Goal: Task Accomplishment & Management: Use online tool/utility

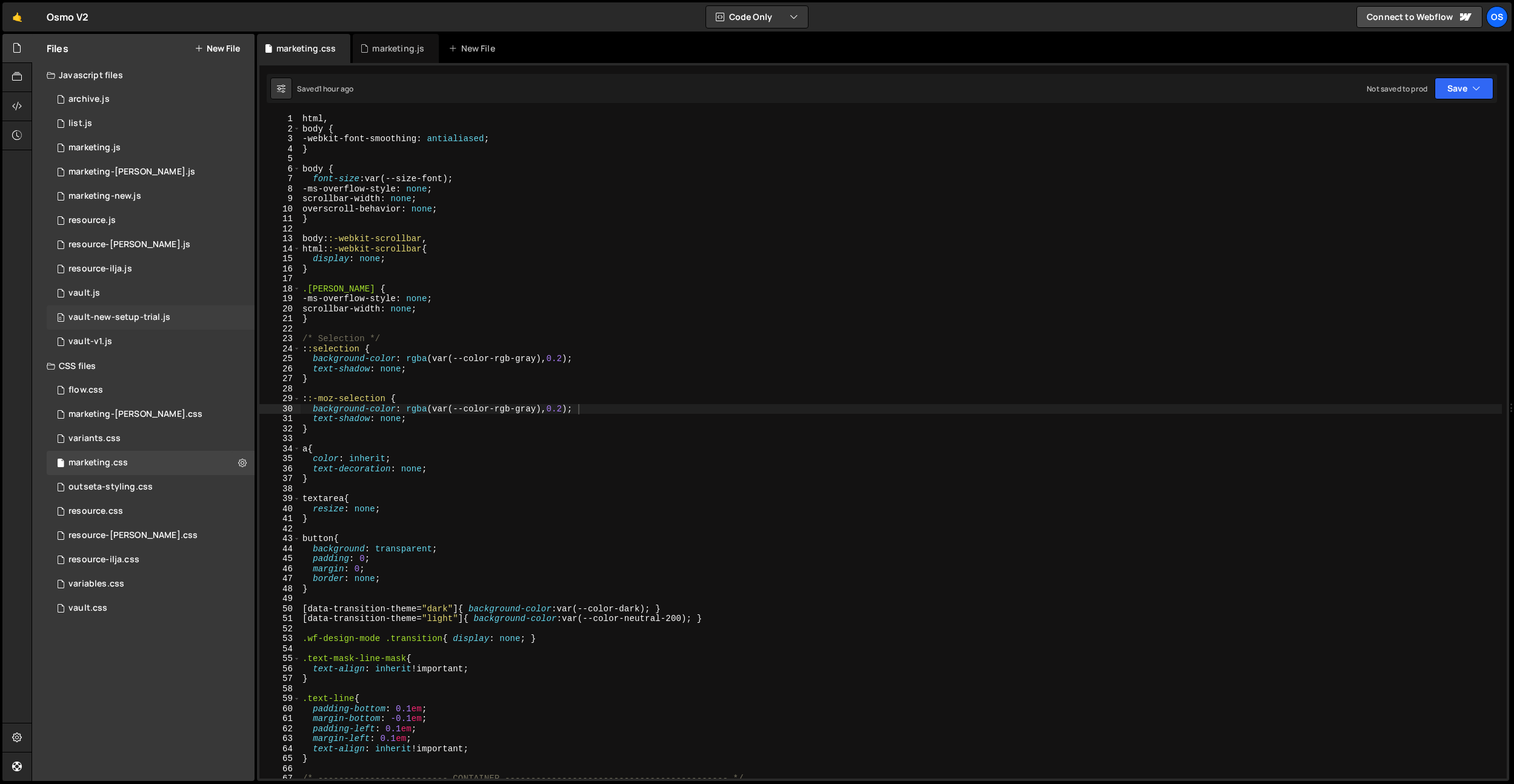
click at [163, 317] on div "vault-new-setup-trial.js" at bounding box center [119, 317] width 102 height 11
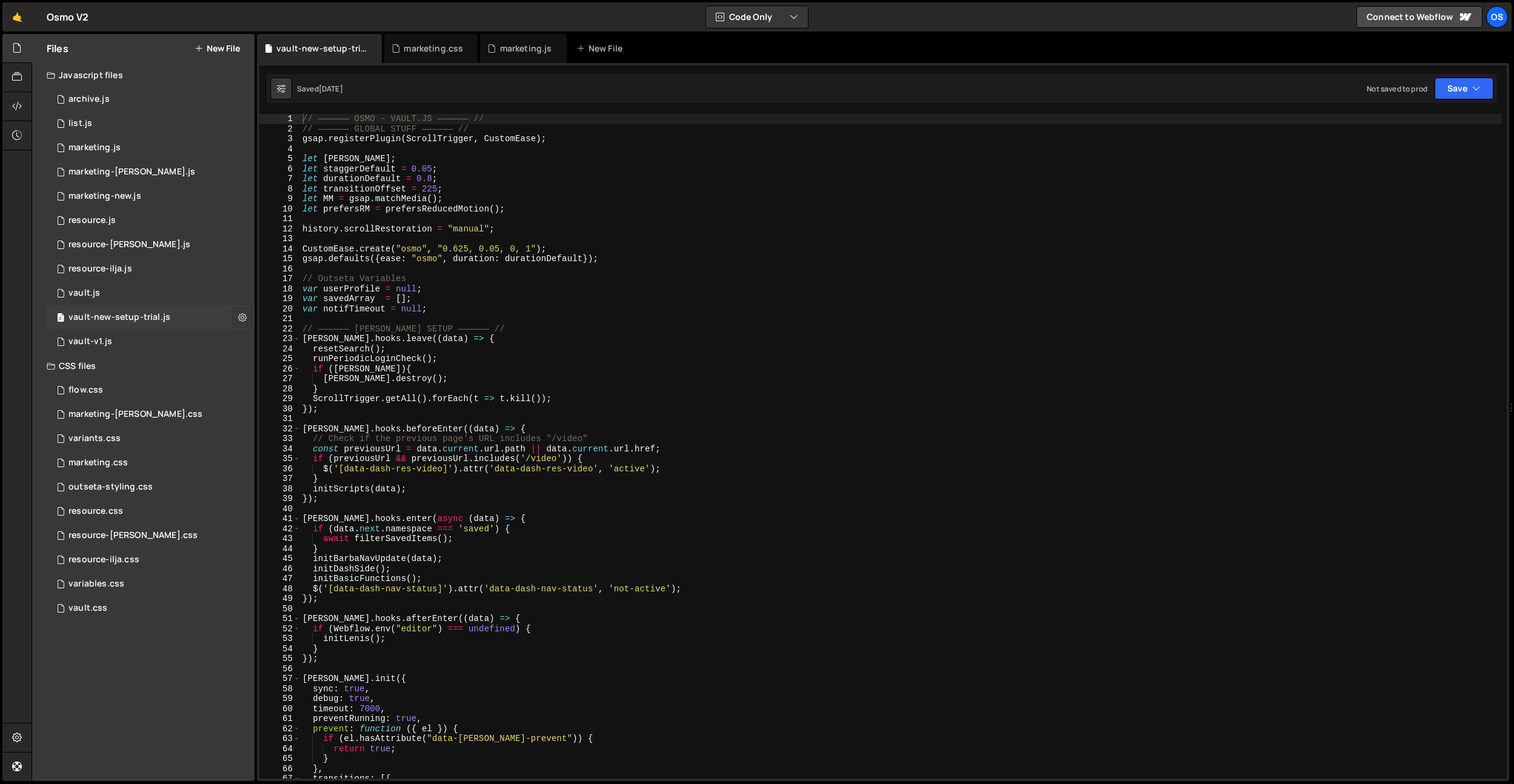
click at [239, 315] on icon at bounding box center [242, 317] width 8 height 11
click at [305, 390] on button "Delete File" at bounding box center [316, 391] width 119 height 24
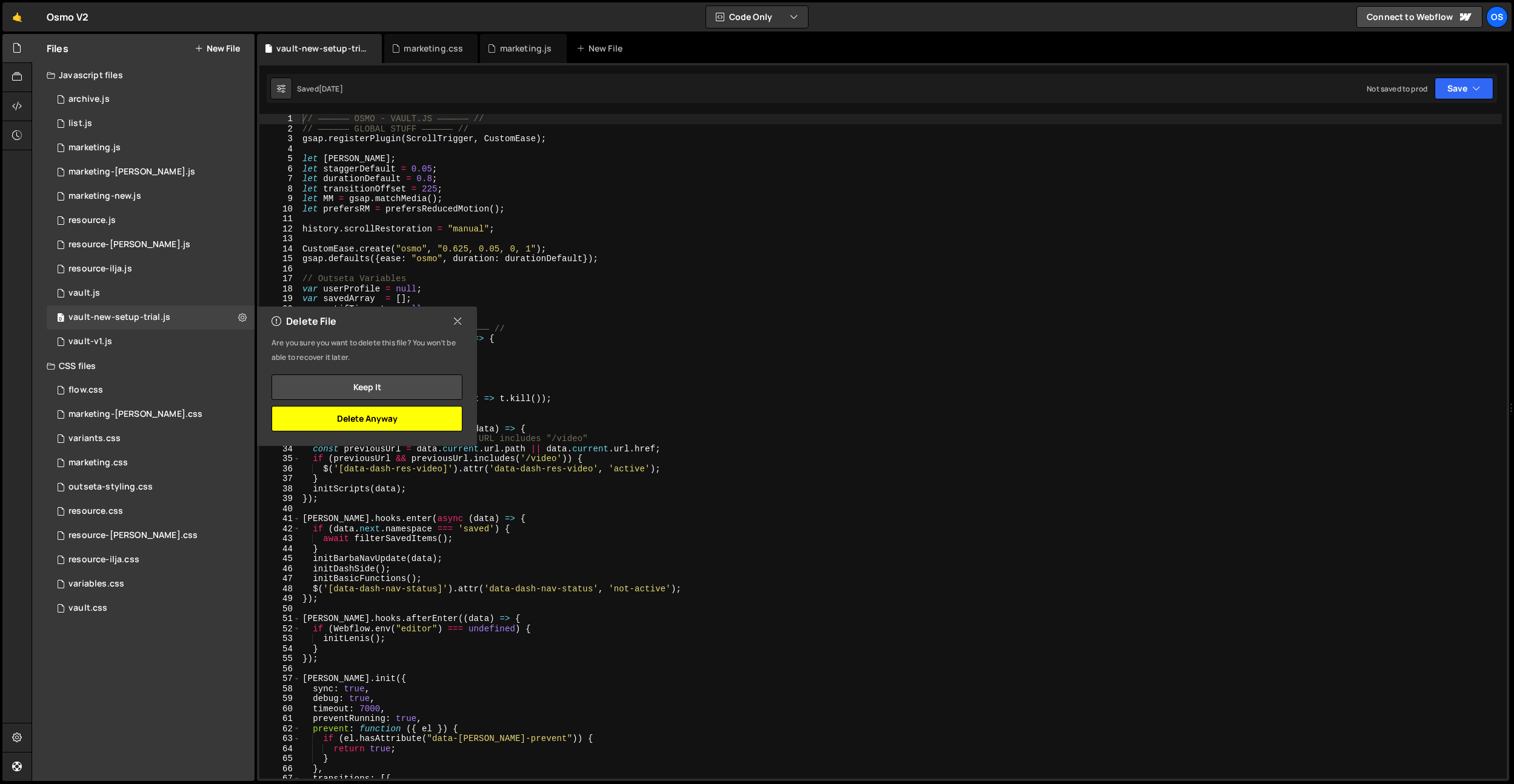
click at [352, 414] on button "Delete Anyway" at bounding box center [367, 418] width 191 height 25
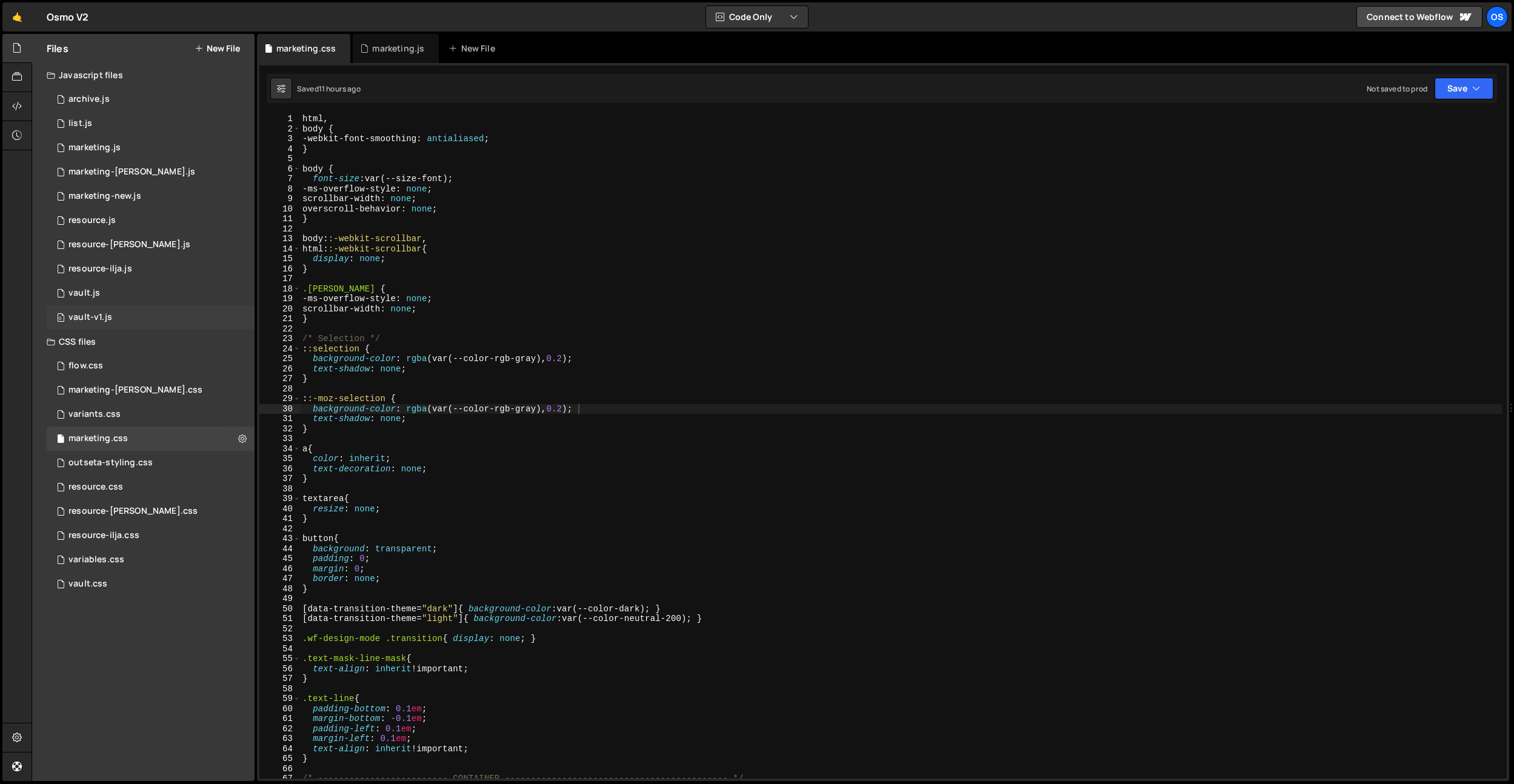
click at [234, 328] on div "0 vault-v1.js 0" at bounding box center [150, 317] width 208 height 24
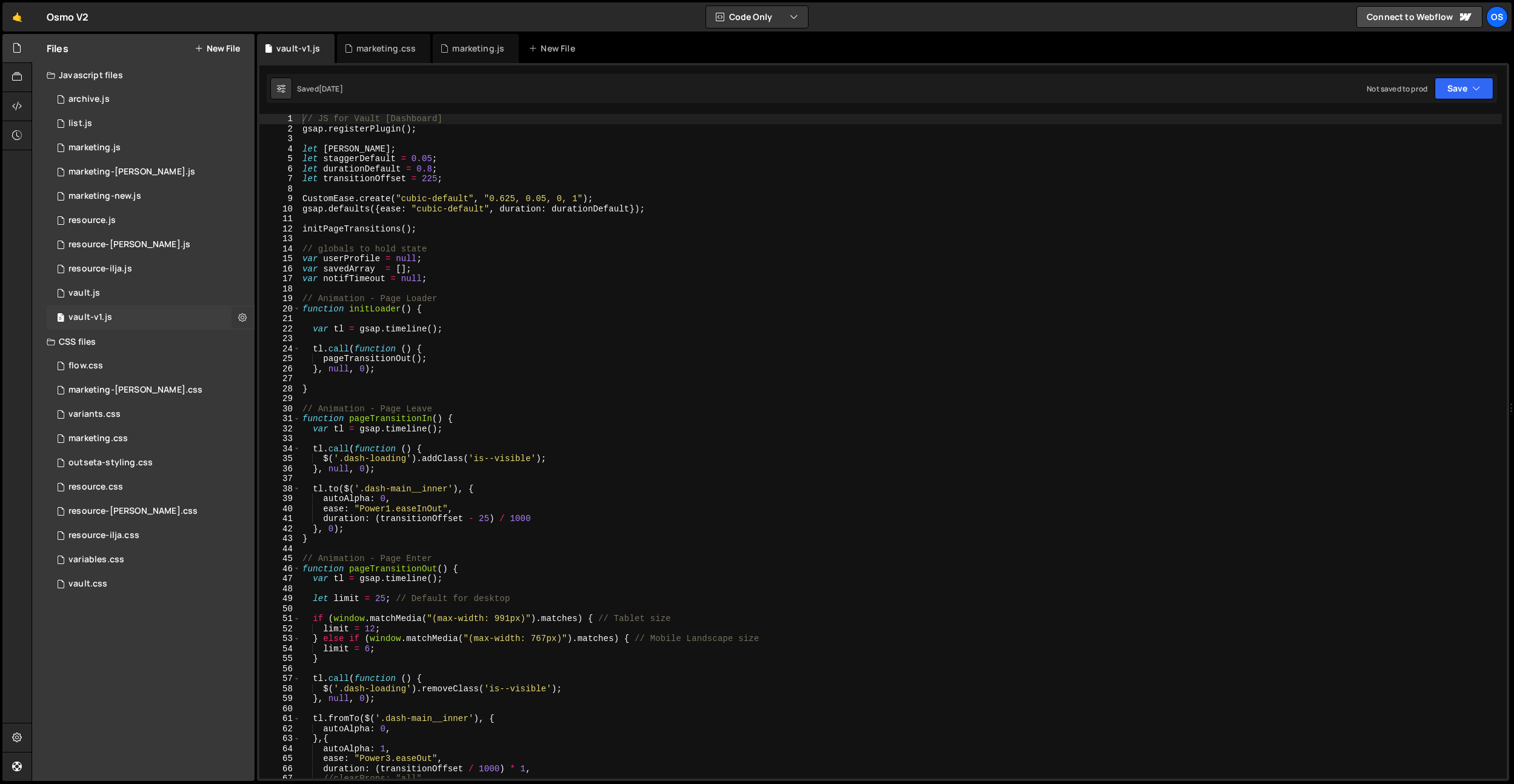
click at [240, 322] on icon at bounding box center [242, 317] width 8 height 11
click at [304, 390] on button "Delete File" at bounding box center [316, 391] width 119 height 24
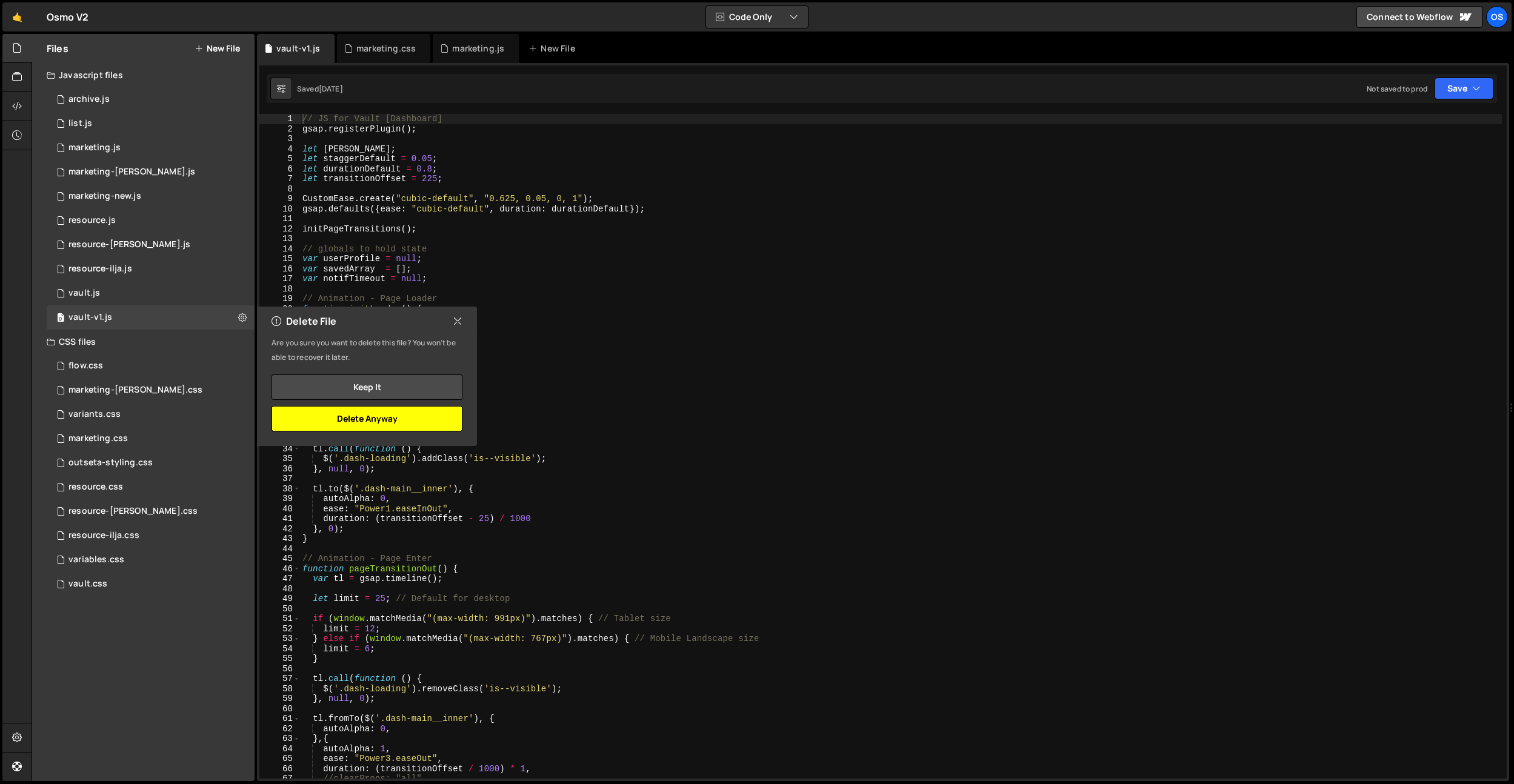
click at [367, 416] on button "Delete Anyway" at bounding box center [367, 418] width 191 height 25
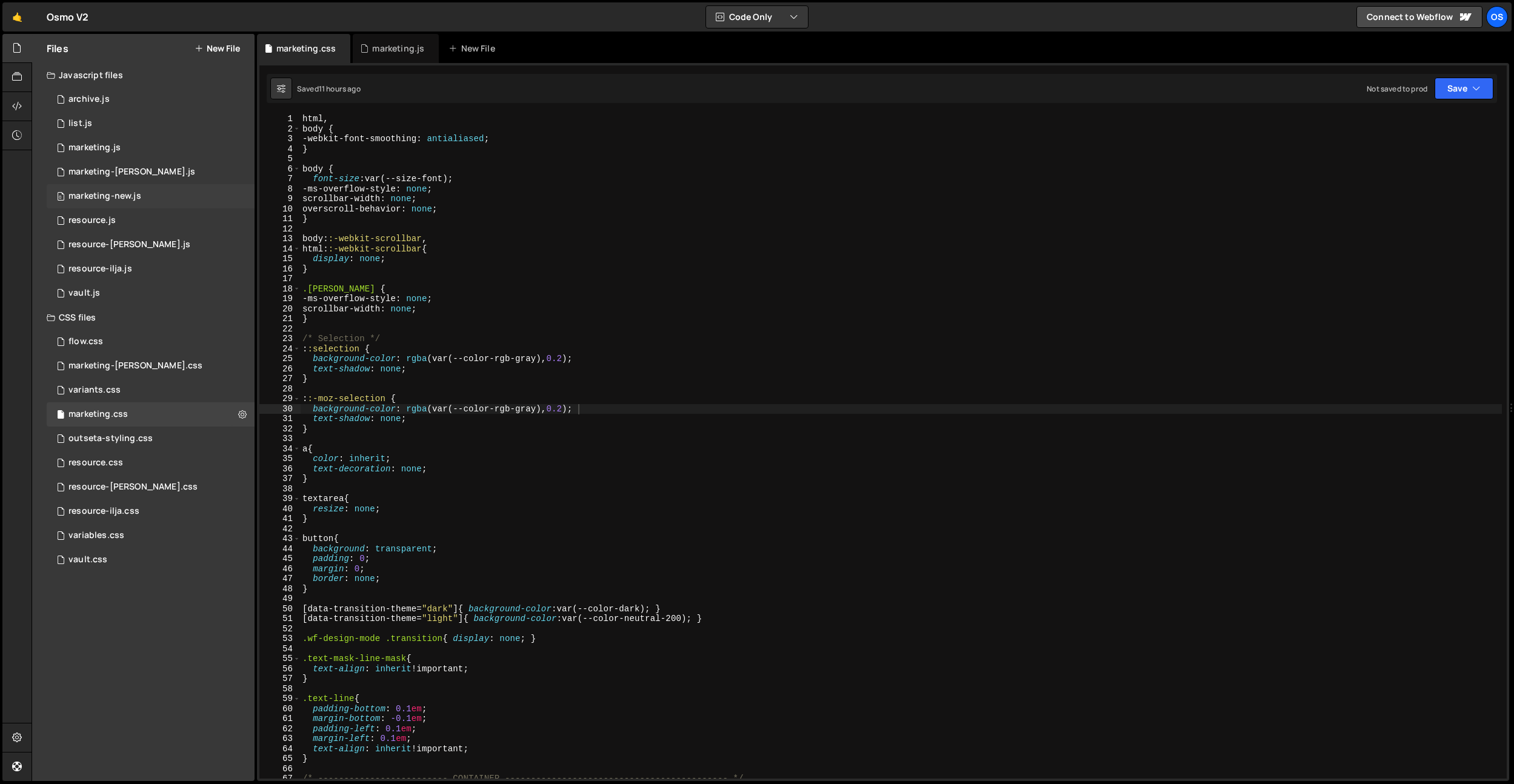
click at [239, 195] on div "0 marketing-new.js 0" at bounding box center [150, 196] width 208 height 24
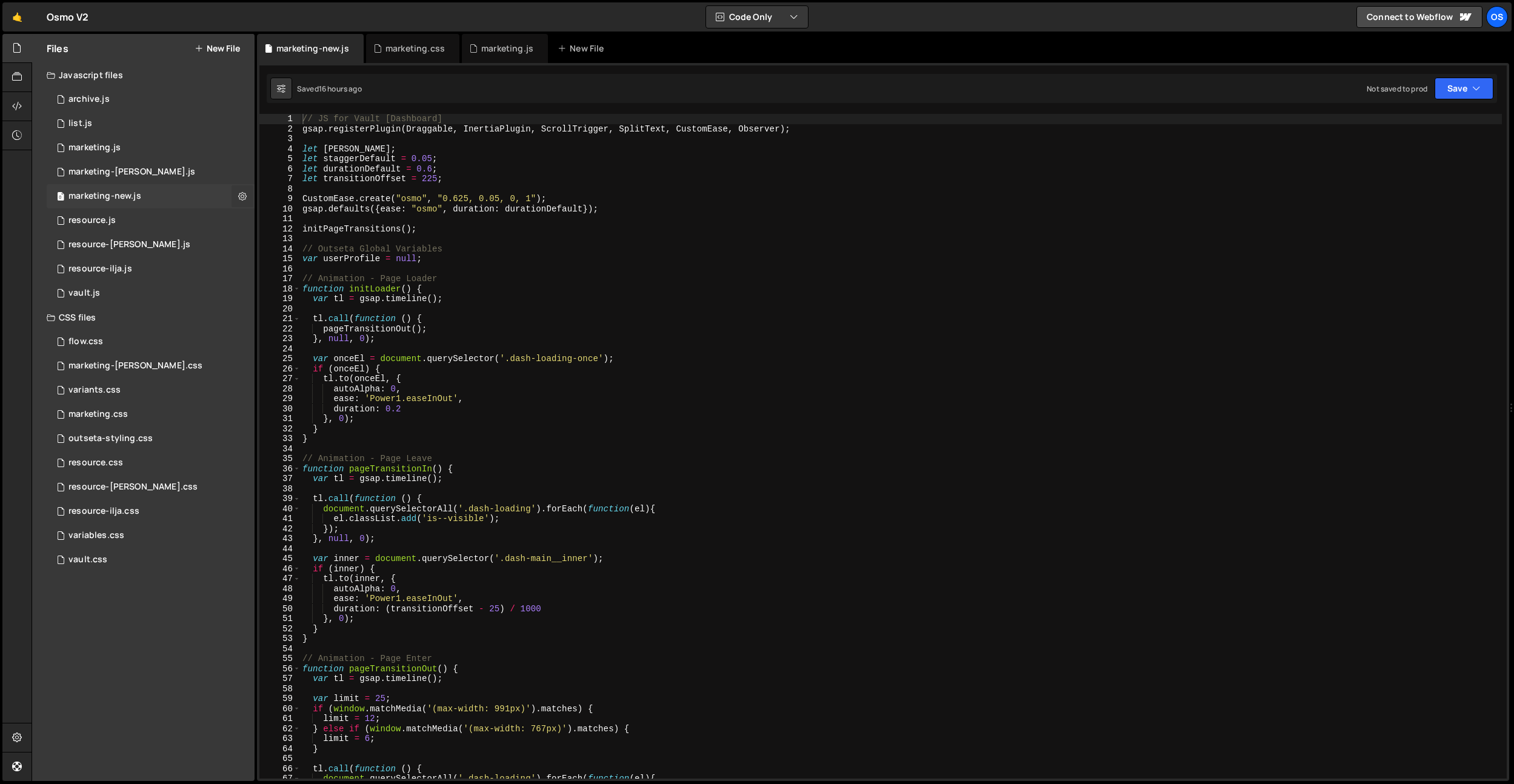
click at [244, 196] on icon at bounding box center [242, 196] width 8 height 11
click at [315, 268] on button "Delete File" at bounding box center [316, 270] width 119 height 24
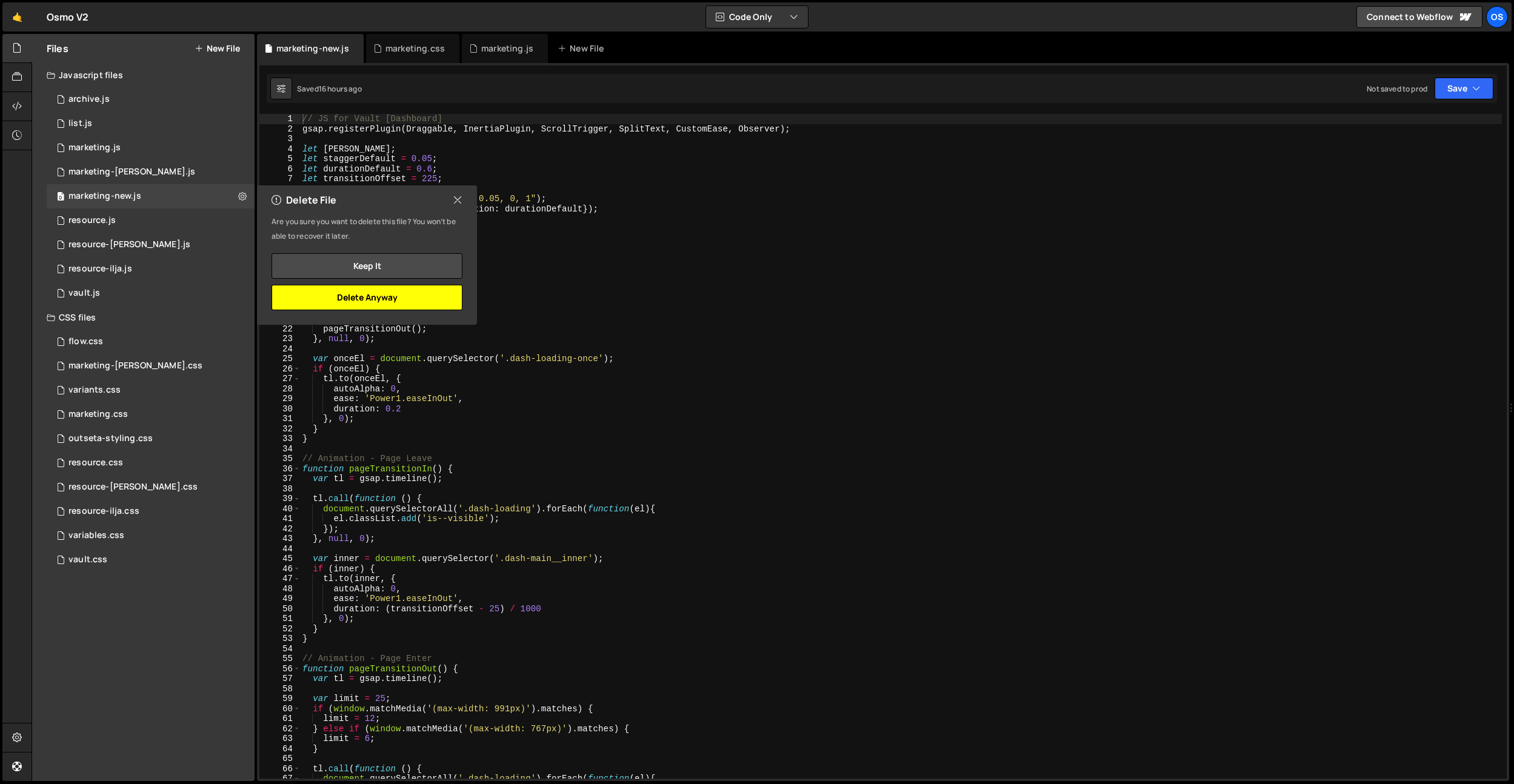
click at [342, 296] on button "Delete Anyway" at bounding box center [367, 297] width 191 height 25
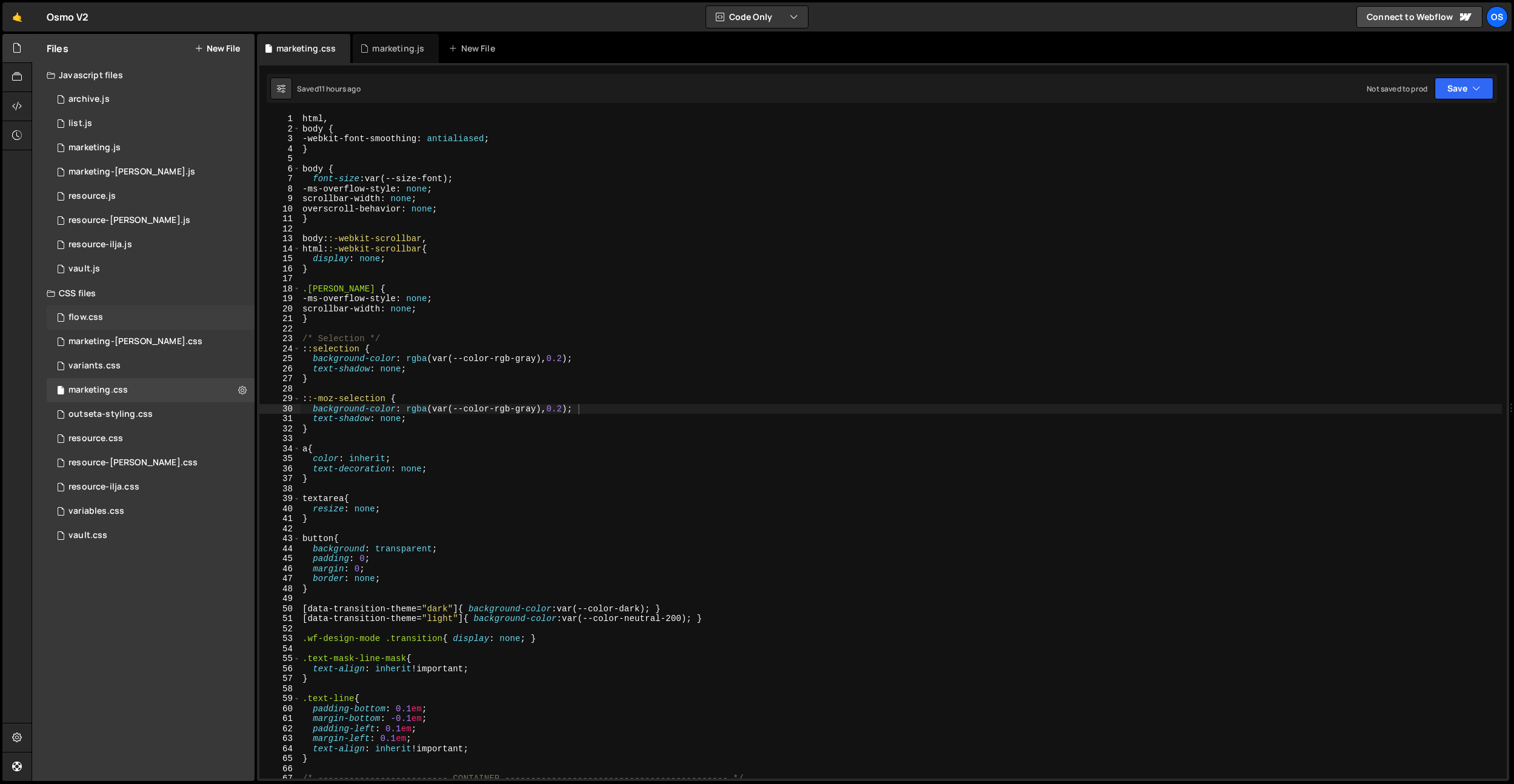
click at [99, 316] on div "flow.css" at bounding box center [86, 317] width 35 height 11
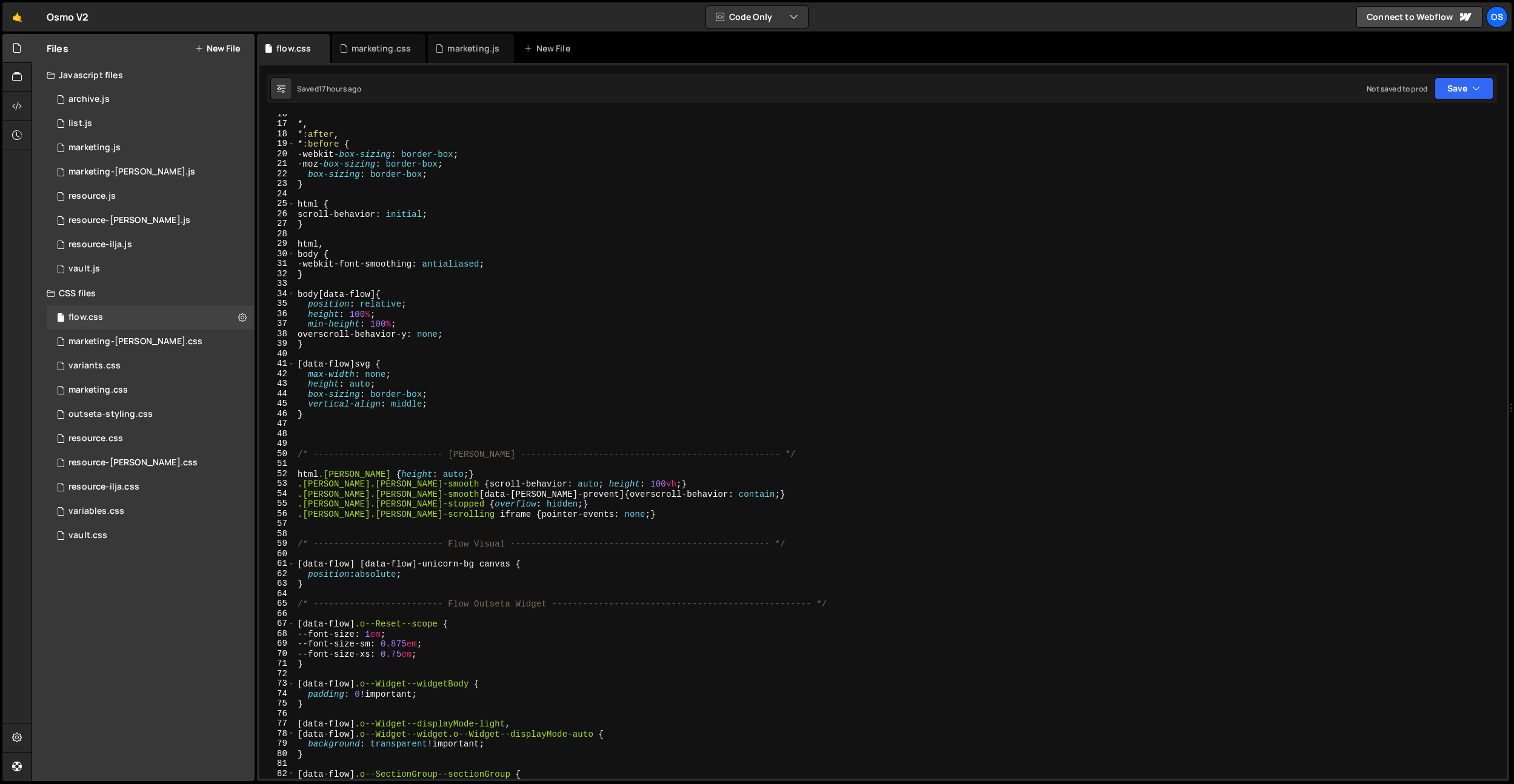
scroll to position [728, 0]
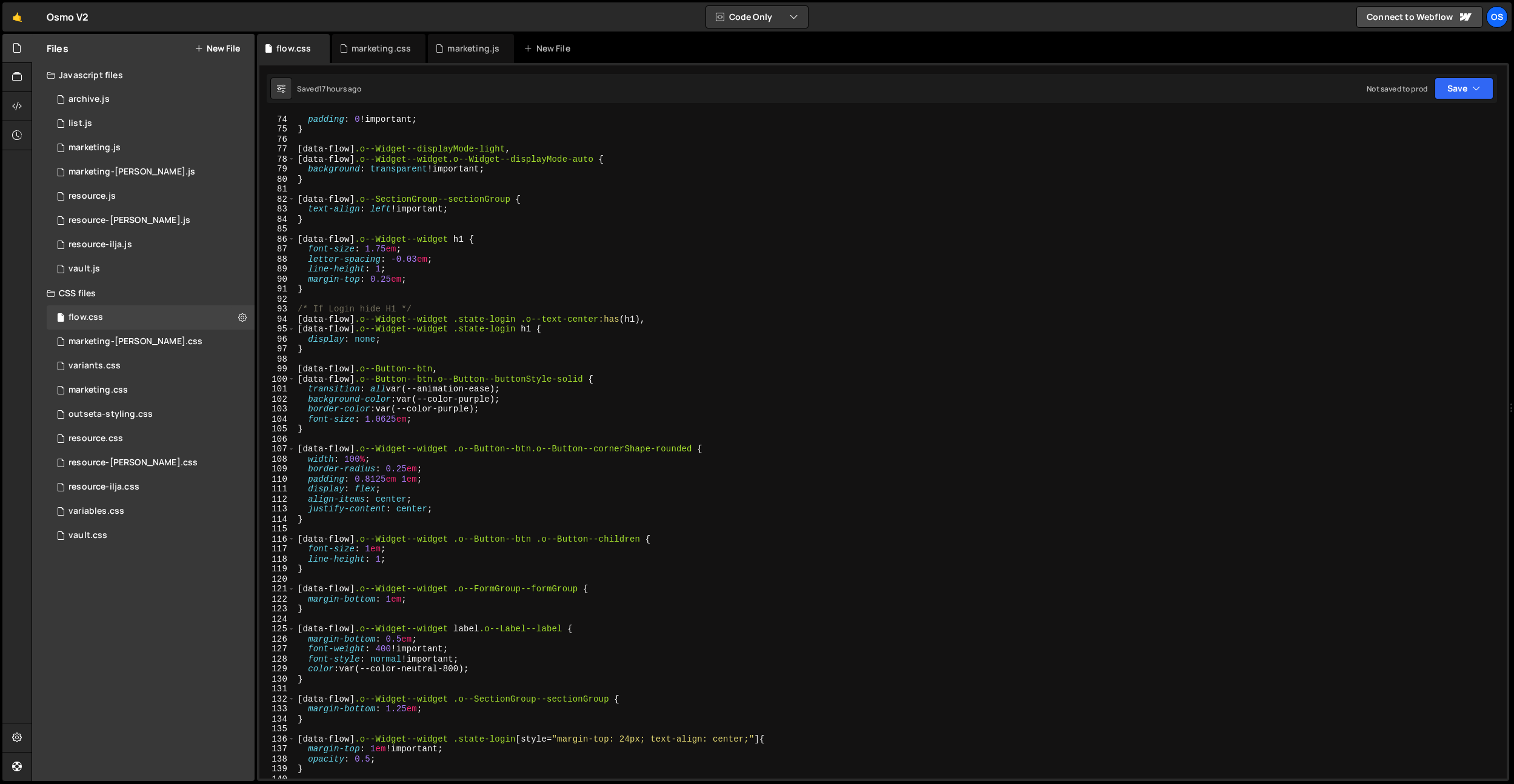
type textarea "font-size: 1.0625em;"
click at [447, 414] on div "[ data-flow ] .o--Widget--widgetBody { padding : 0 !important ; } [ data-flow ]…" at bounding box center [899, 446] width 1207 height 684
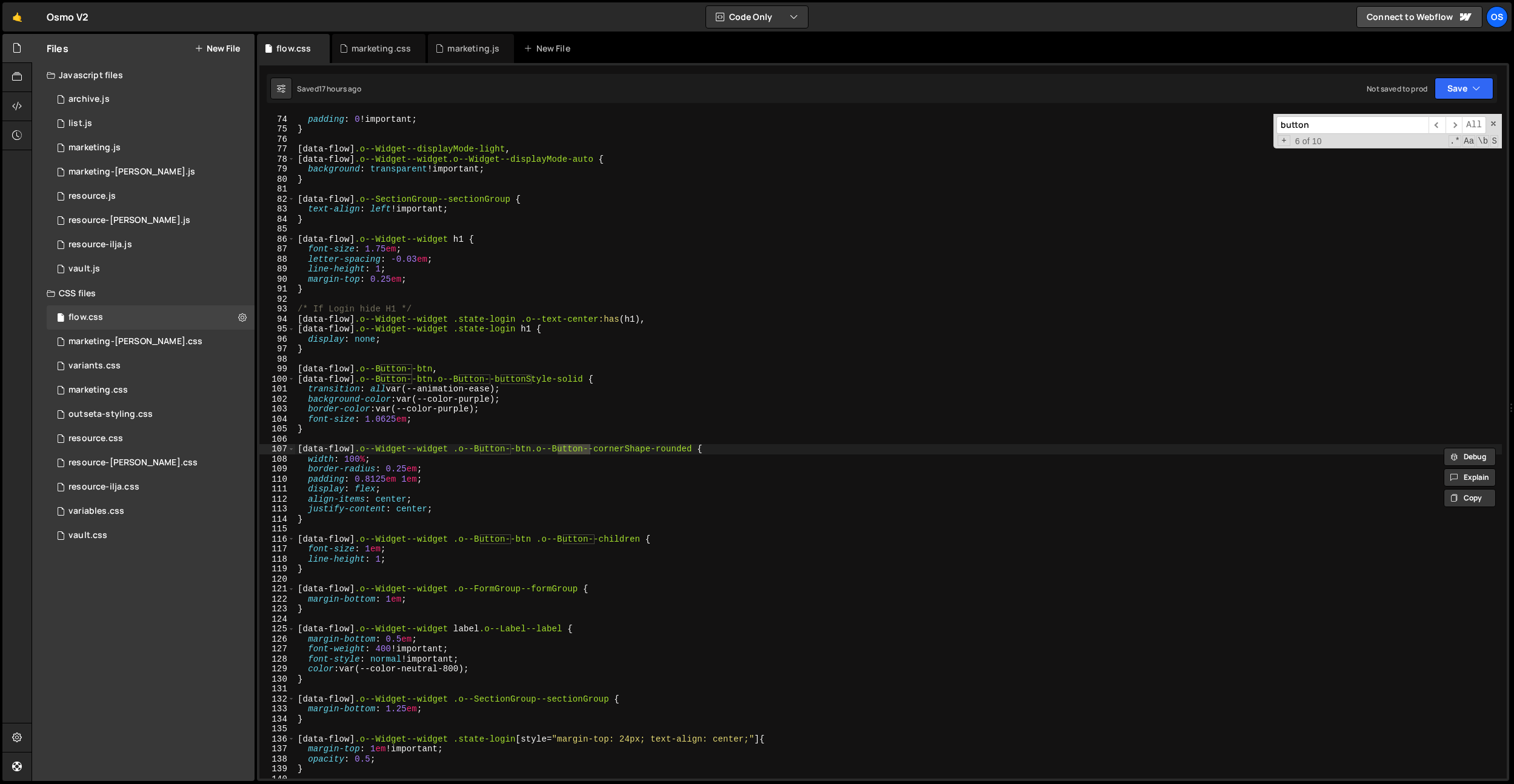
type input "button"
click at [439, 470] on div "[ data-flow ] .o--Widget--widgetBody { padding : 0 !important ; } [ data-flow ]…" at bounding box center [899, 446] width 1207 height 684
click at [524, 322] on div "[ data-flow ] .o--Widget--widgetBody { padding : 0 !important ; } [ data-flow ]…" at bounding box center [899, 446] width 1207 height 684
type textarea "[data-flow] .o--Widget--widget .state-login .o--text-center:has(h1),"
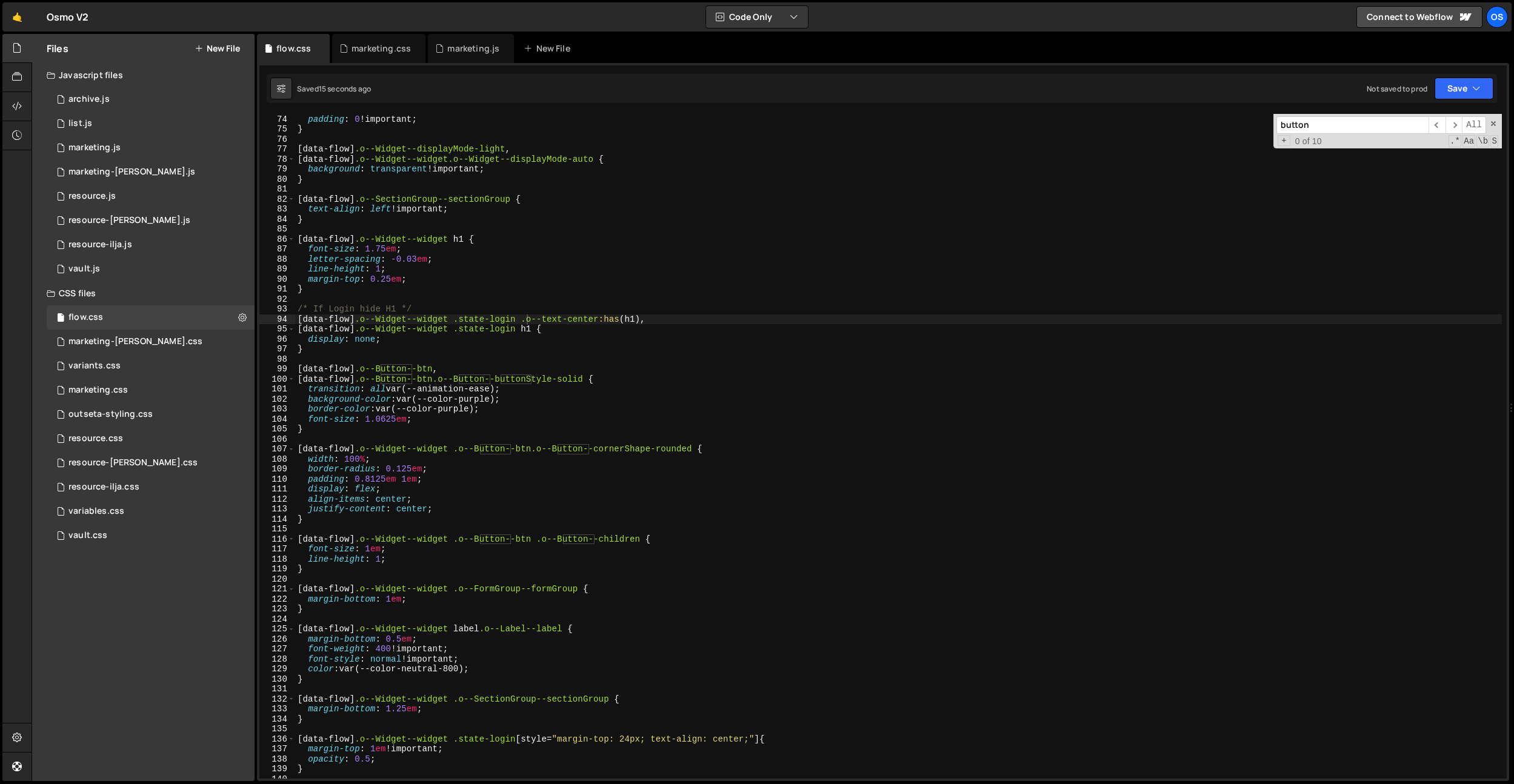
paste input "[data-flow] .o--Widget--widget .o--Input--cornerShape-rounded"
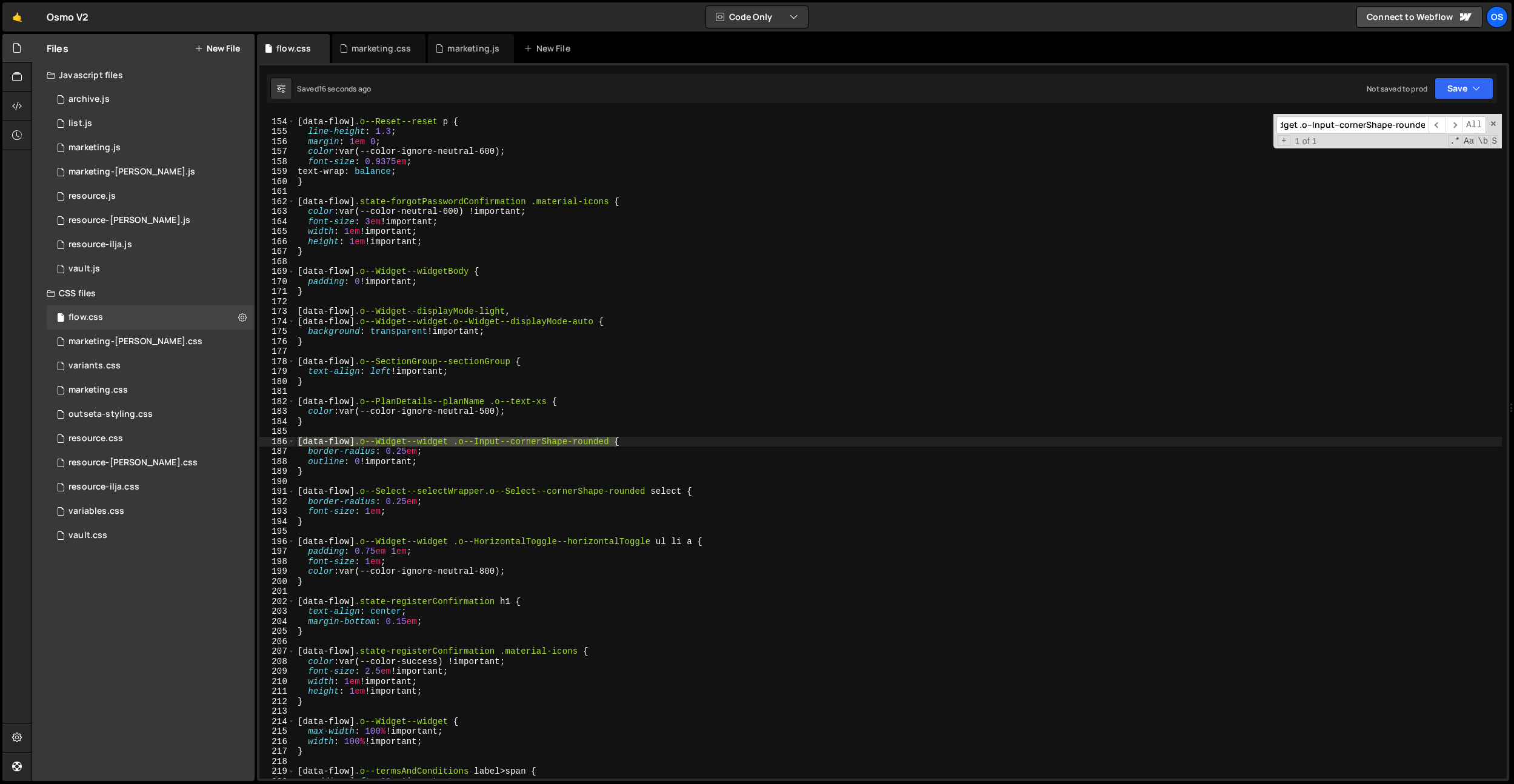
type input "[data-flow] .o--Widget--widget .o--Input--cornerShape-rounded"
click at [396, 453] on div "[ data-flow ] .o--Reset--reset p { line-height : 1.3 ; margin : 1 em 0 ; color …" at bounding box center [899, 448] width 1207 height 684
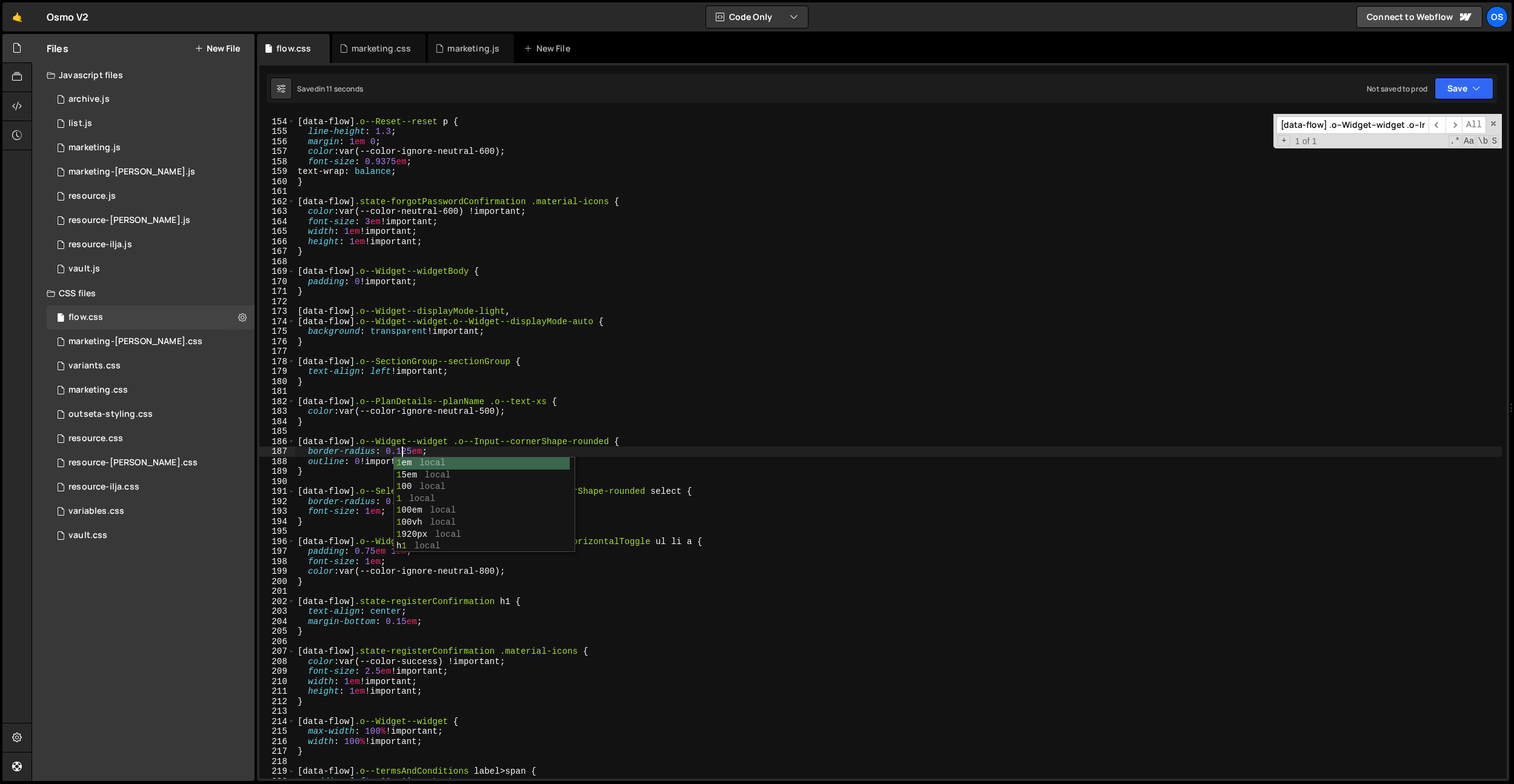
type textarea "border-radius: 0.125em;"
click at [93, 274] on div "0 vault.js 0" at bounding box center [150, 269] width 208 height 24
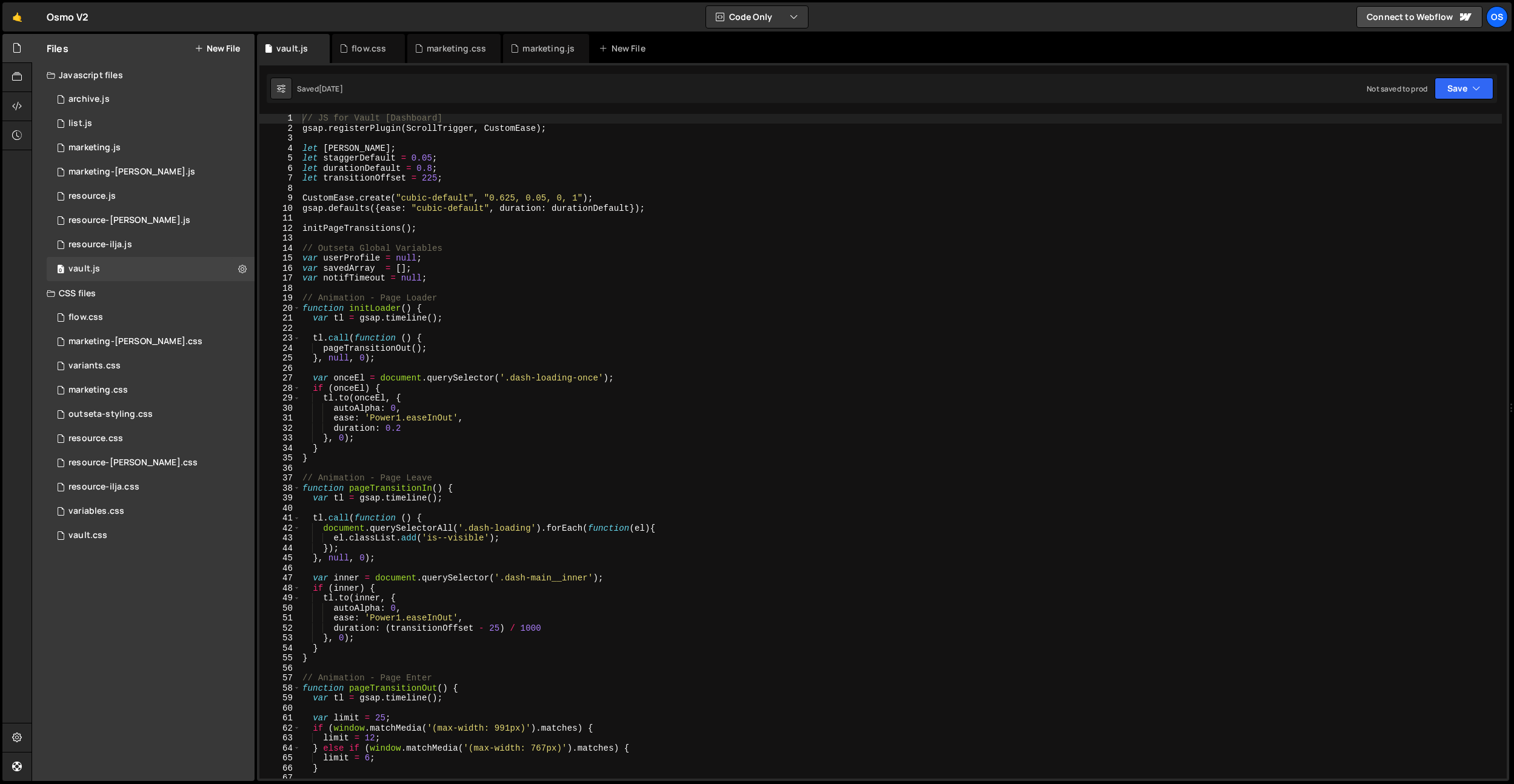
scroll to position [463, 0]
type textarea "tl.fromTo(inner, { autoAlpha: 0 }, {"
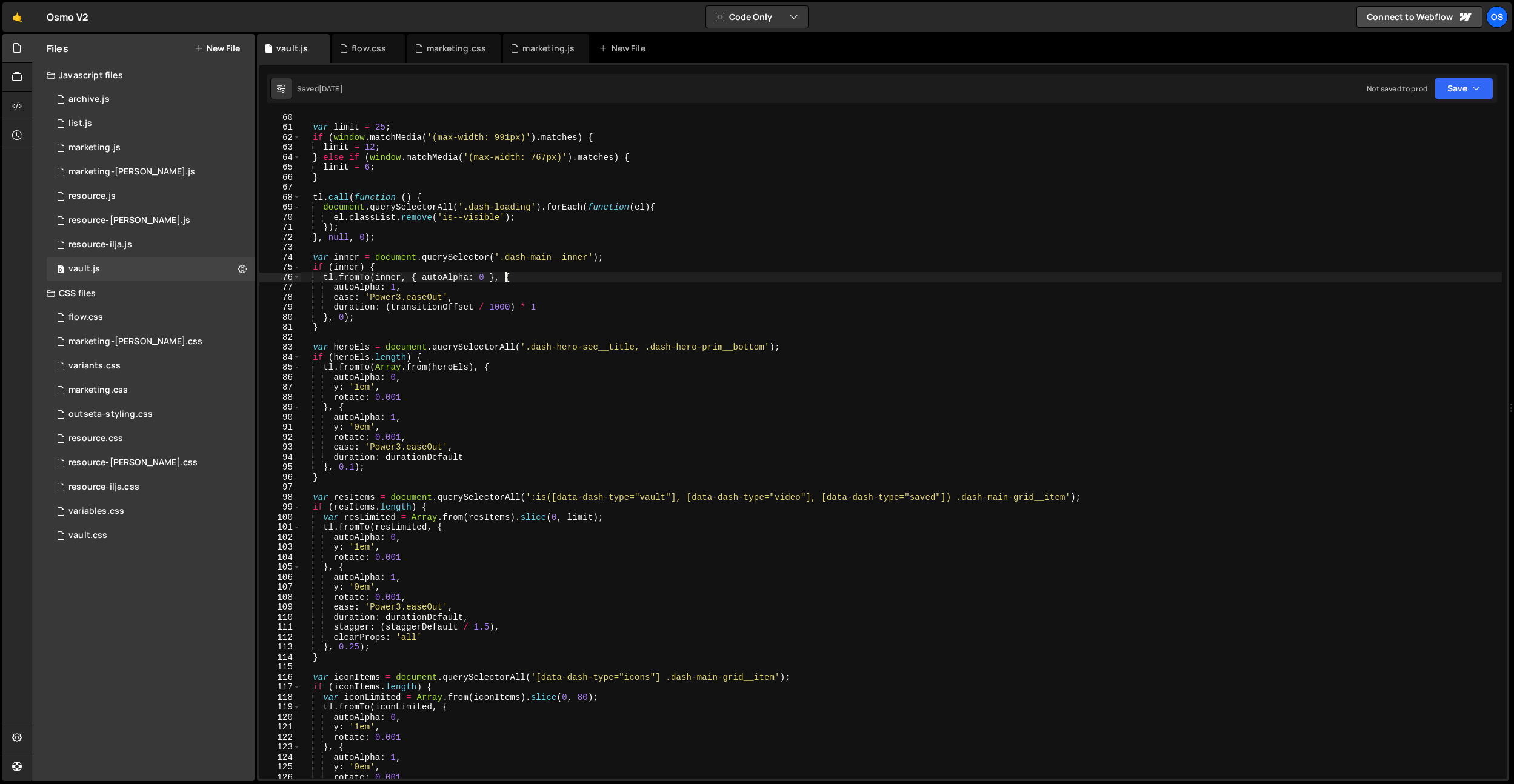
click at [507, 277] on div "var limit = 25 ; if ( window . matchMedia ( '(max-width: 991px)' ) . matches ) …" at bounding box center [901, 454] width 1202 height 684
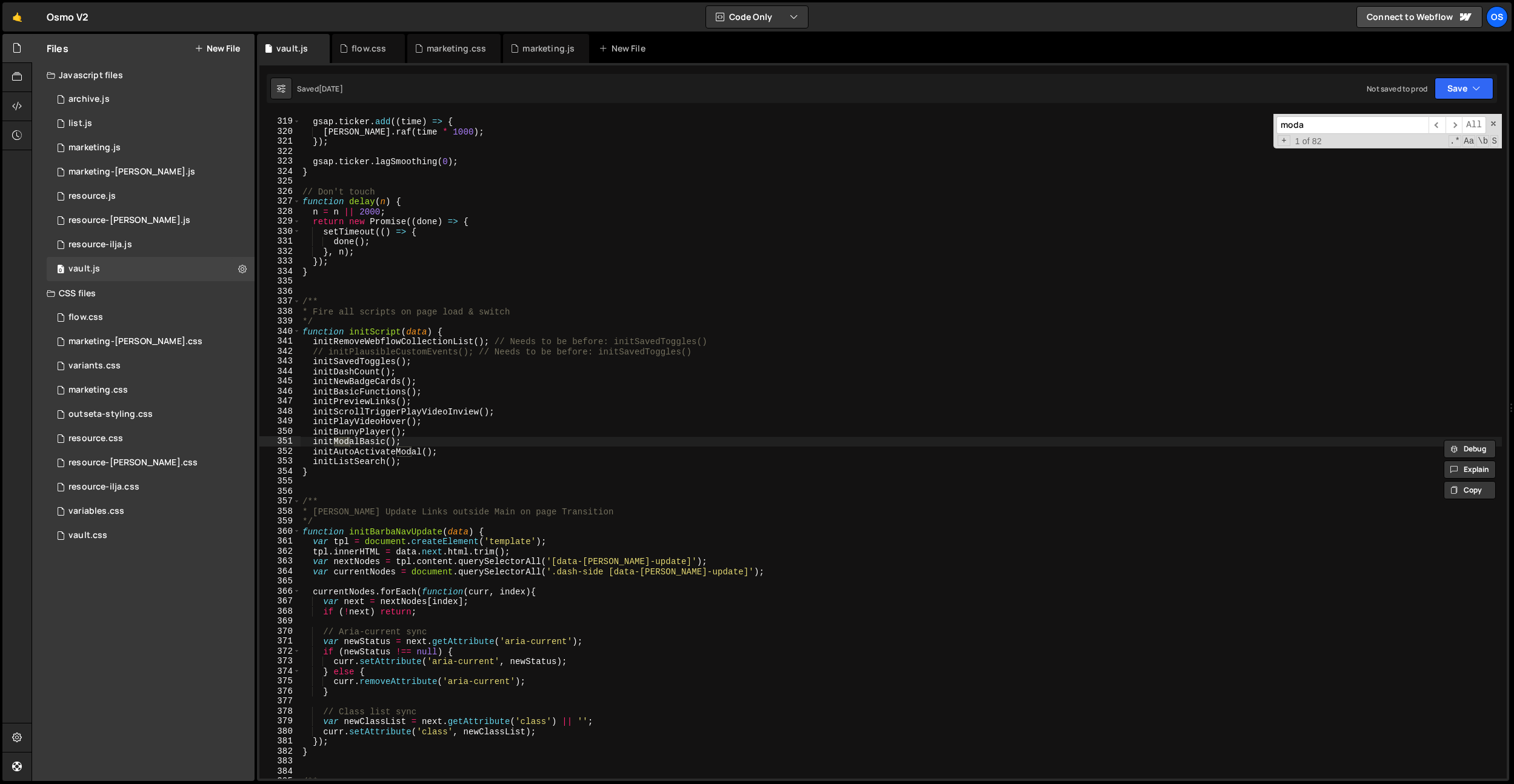
scroll to position [2485, 0]
type input "modal"
click at [393, 448] on div "gsap . ticker . add (( time ) => { [PERSON_NAME] . raf ( time * 1000 ) ; }) ; g…" at bounding box center [901, 448] width 1202 height 684
click at [480, 445] on div "gsap . ticker . add (( time ) => { [PERSON_NAME] . raf ( time * 1000 ) ; }) ; g…" at bounding box center [901, 448] width 1202 height 684
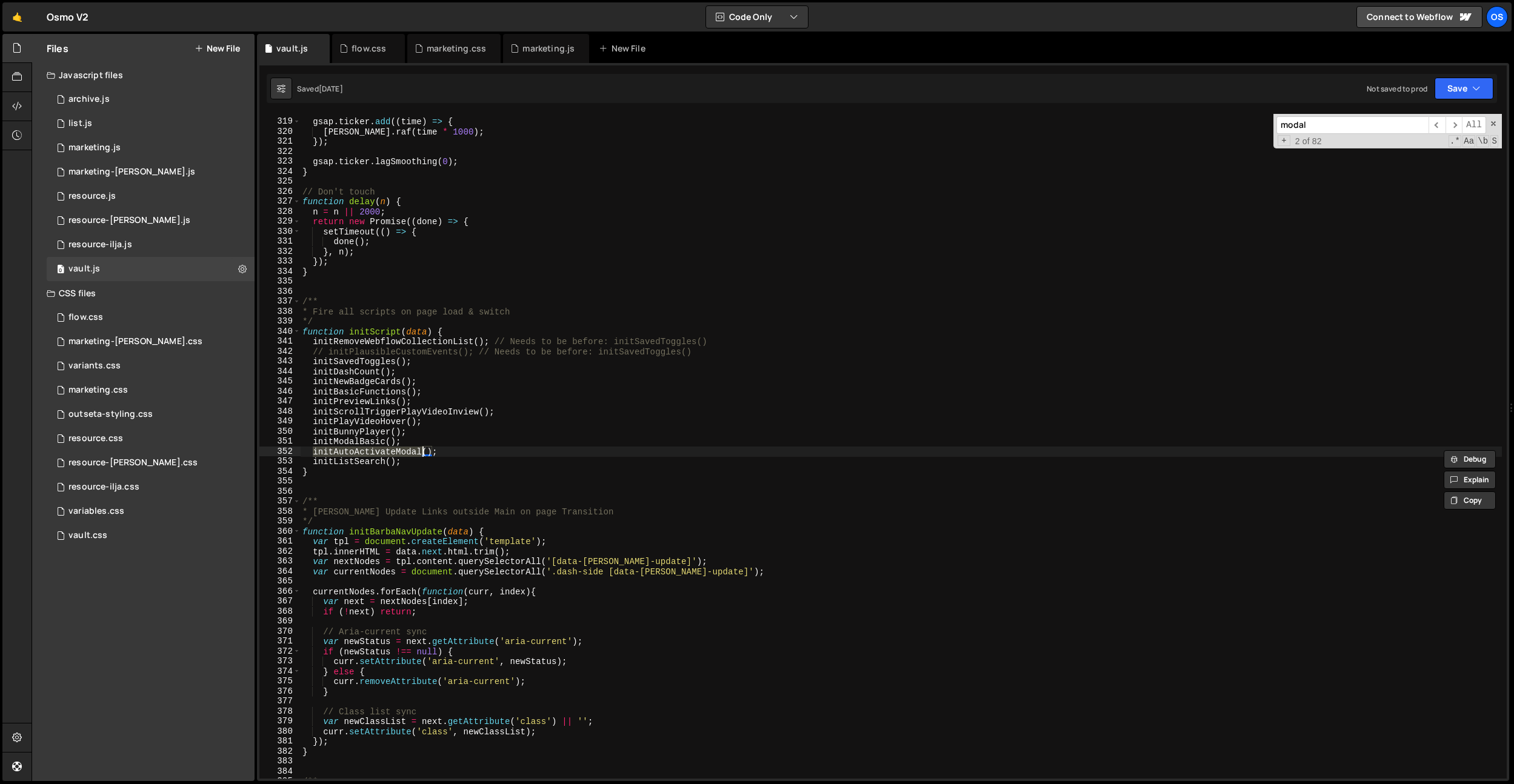
type textarea "initModalBasic();"
paste input "initAutoActivateM"
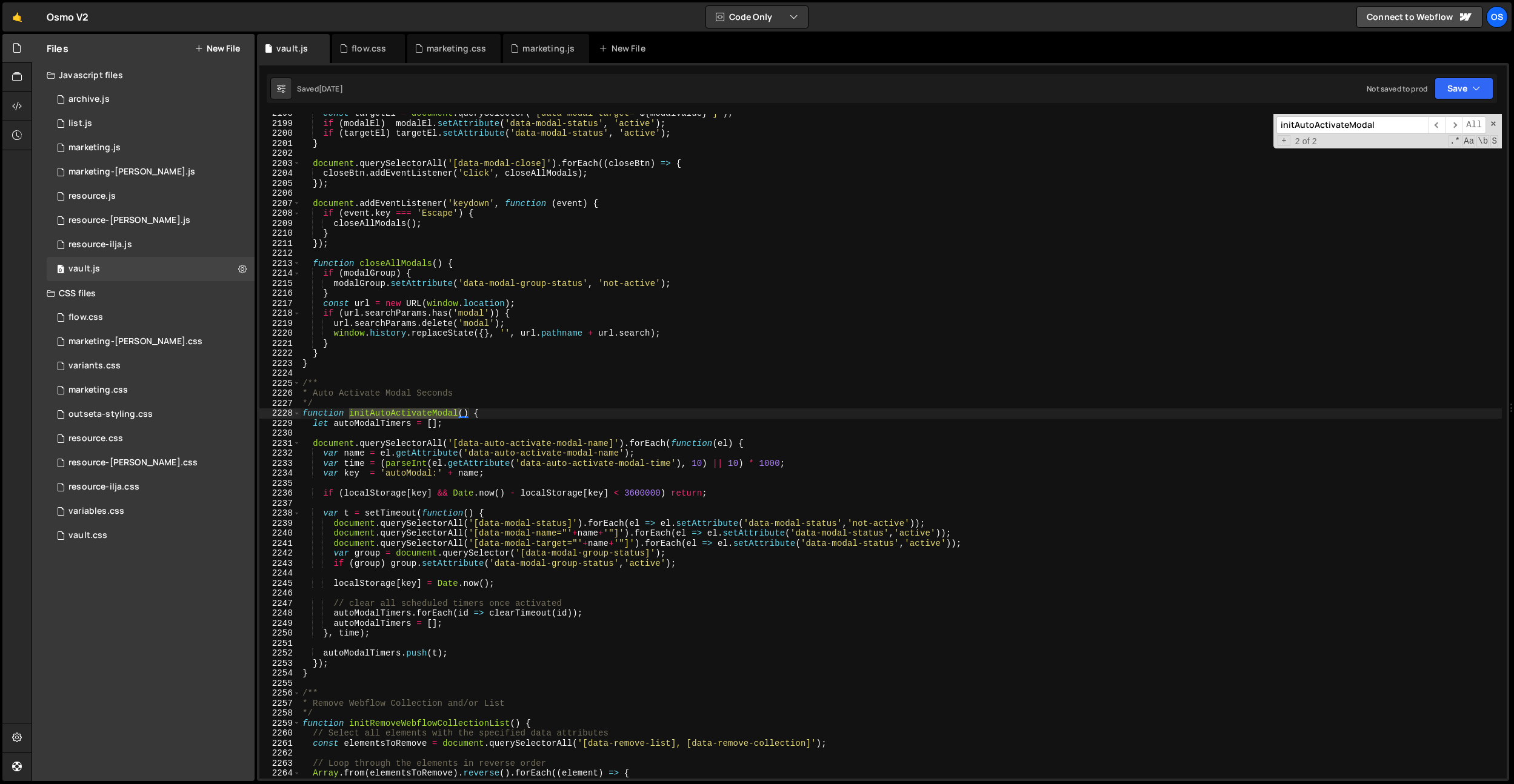
scroll to position [17211, 0]
type input "initAutoActivateModal"
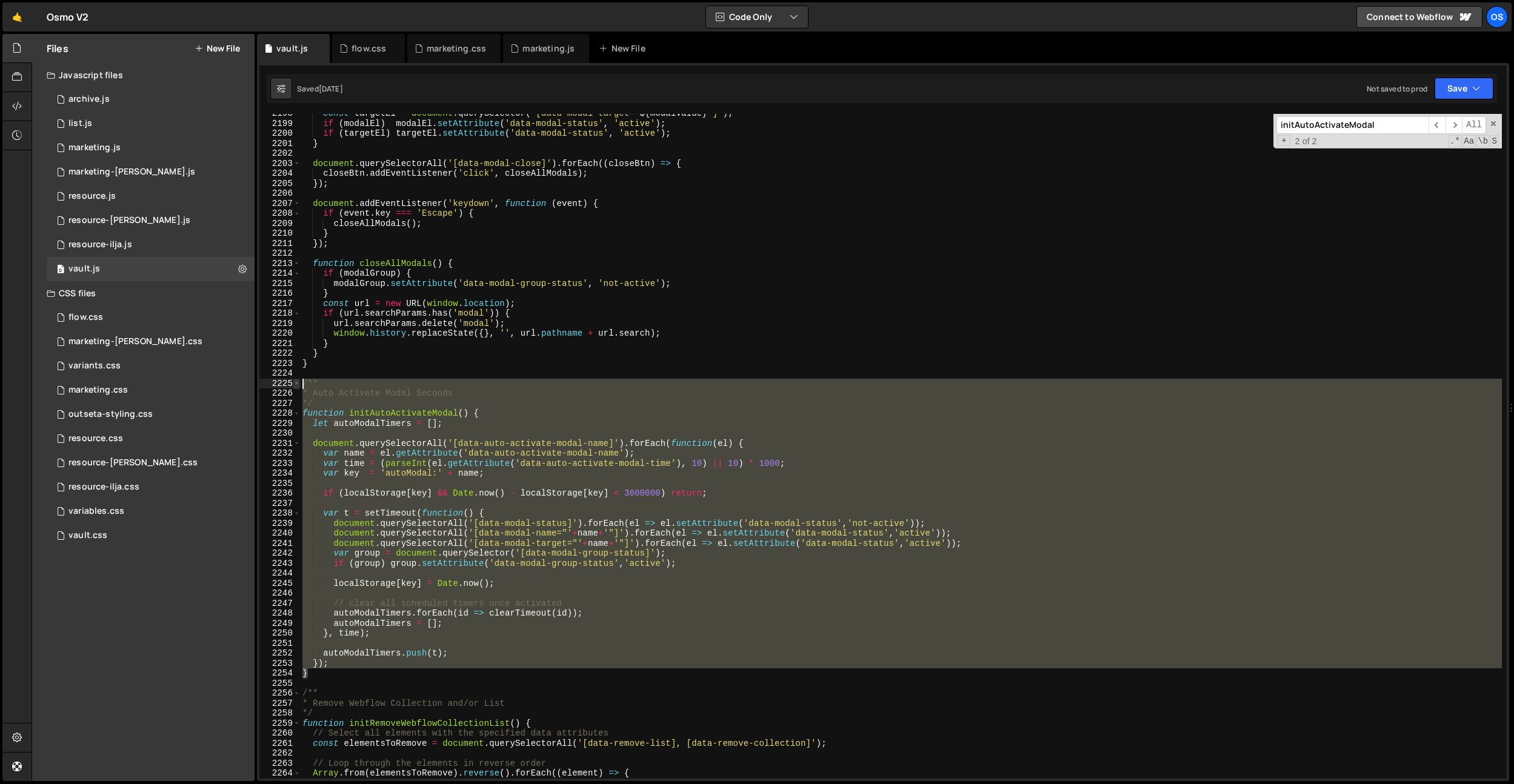
drag, startPoint x: 338, startPoint y: 670, endPoint x: 295, endPoint y: 383, distance: 290.2
click at [295, 383] on div "} 2198 2199 2200 2201 2202 2203 2204 2205 2206 2207 2208 2209 2210 2211 2212 22…" at bounding box center [883, 447] width 1248 height 665
paste textarea "}"
type textarea "}"
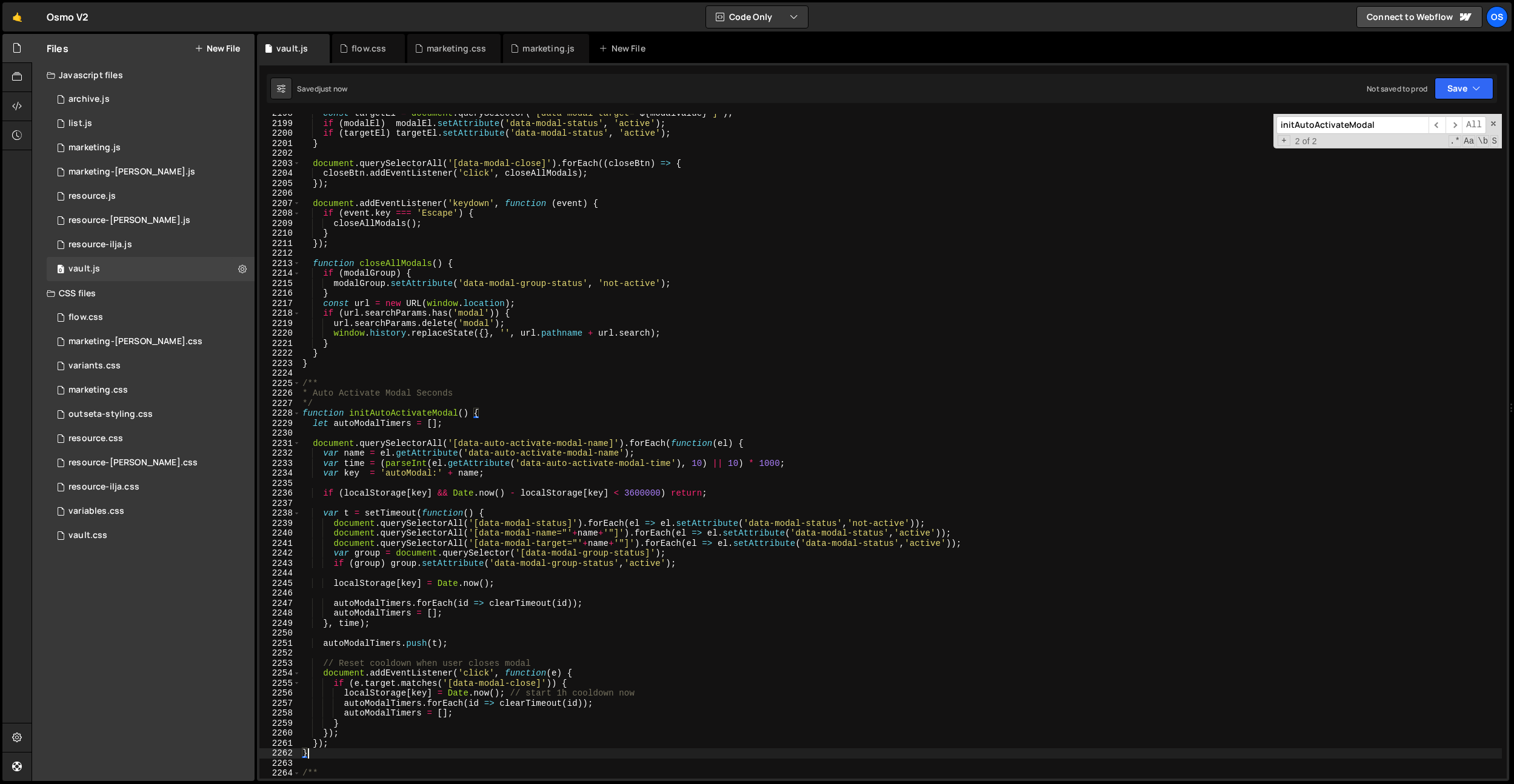
click at [449, 505] on div "const targetEl = document . querySelector ( ` [data-modal-target=" ${ modalValu…" at bounding box center [901, 450] width 1202 height 684
click at [112, 358] on div "variants.css 0" at bounding box center [150, 366] width 208 height 24
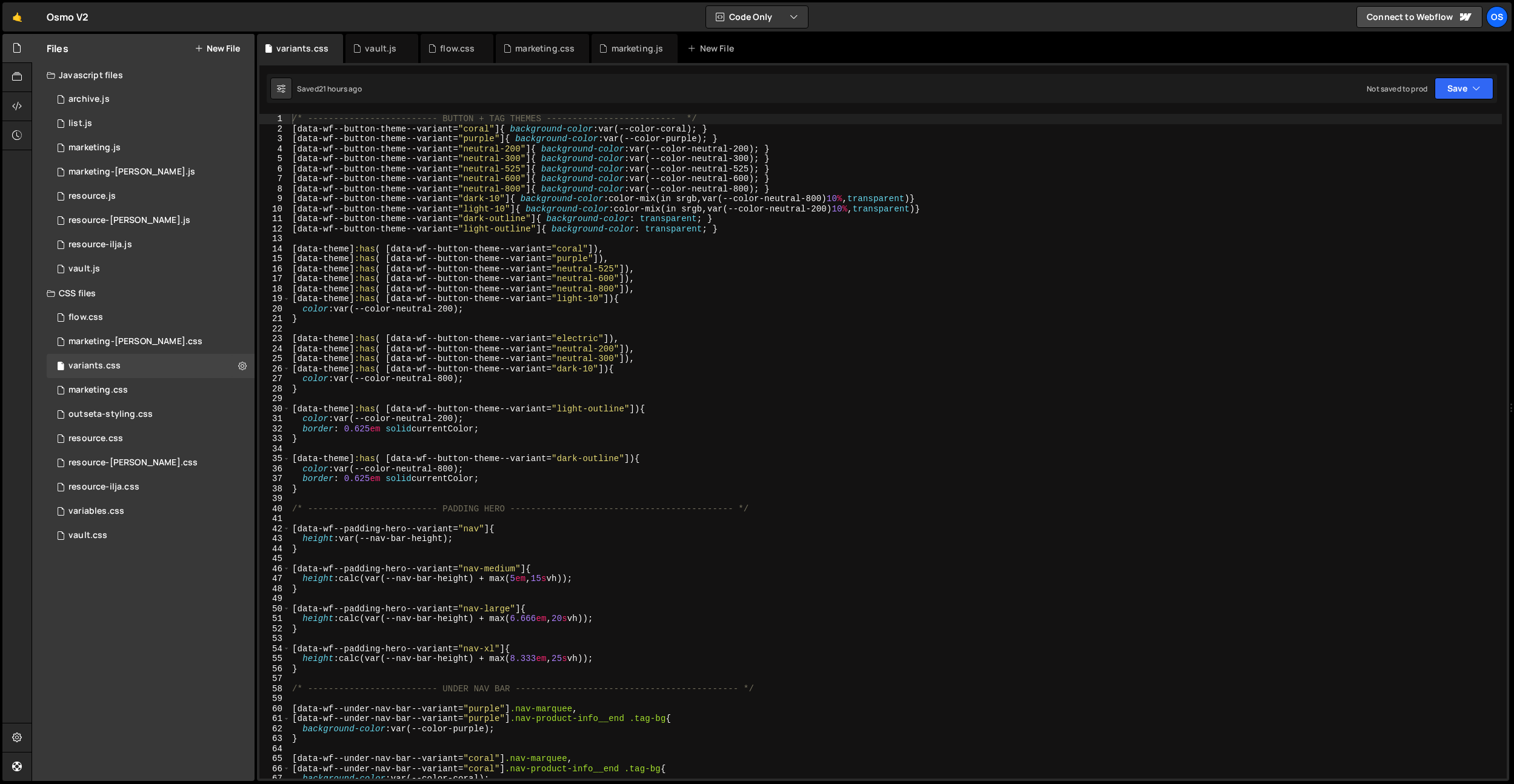
click at [474, 327] on div "/* ------------------------- BUTTON + TAG THEMES ------------------------- */ […" at bounding box center [896, 456] width 1212 height 684
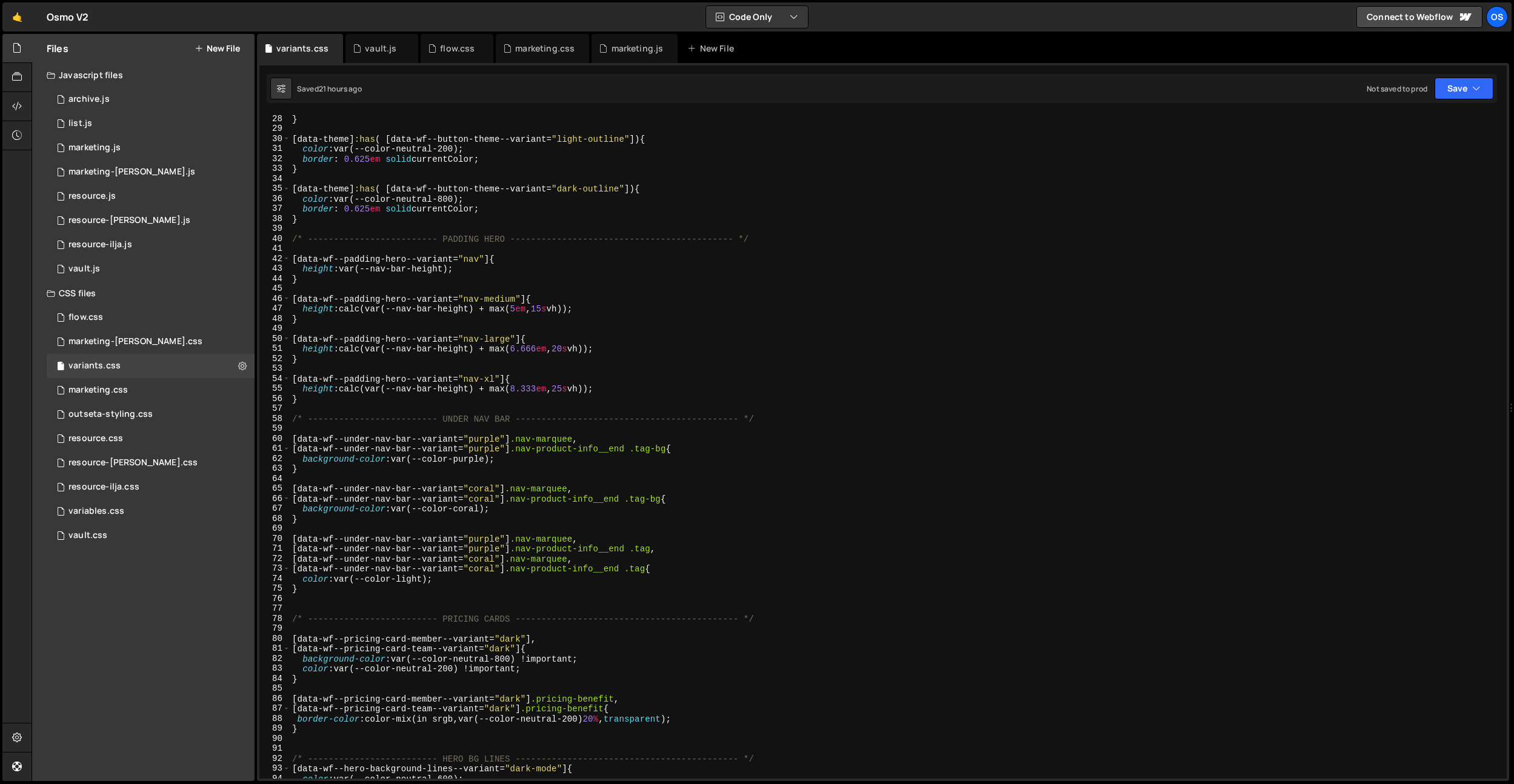
scroll to position [0, 0]
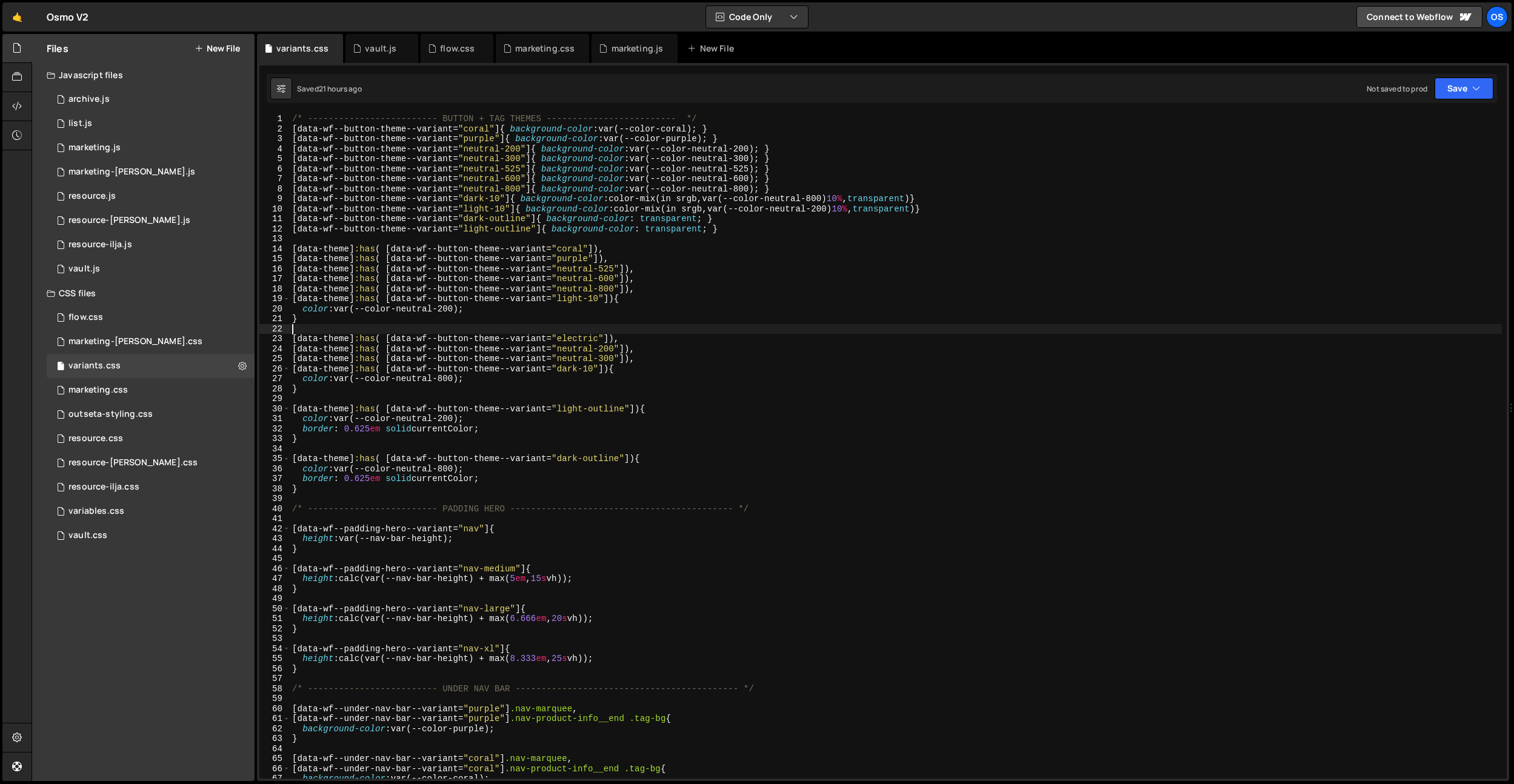
click at [599, 223] on div "/* ------------------------- BUTTON + TAG THEMES ------------------------- */ […" at bounding box center [896, 456] width 1212 height 684
type textarea "[data-wf--button-theme--variant="dark-outline"]{ background-color: transparent;…"
click at [107, 525] on div "vault.css 0" at bounding box center [150, 535] width 208 height 24
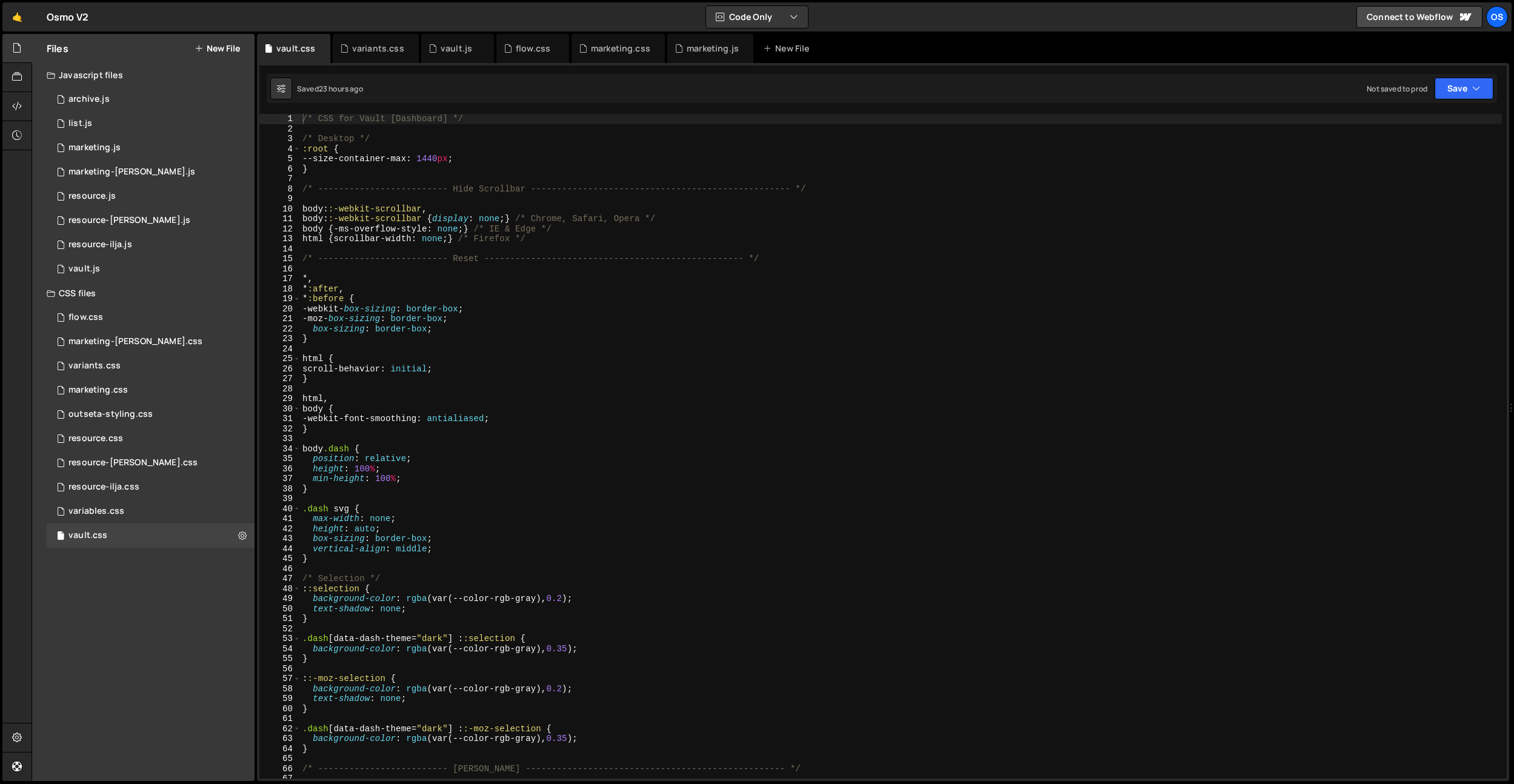
click at [544, 389] on div "/* CSS for Vault [Dashboard] */ /* Desktop */ :root { --size-container-max : 14…" at bounding box center [901, 456] width 1202 height 684
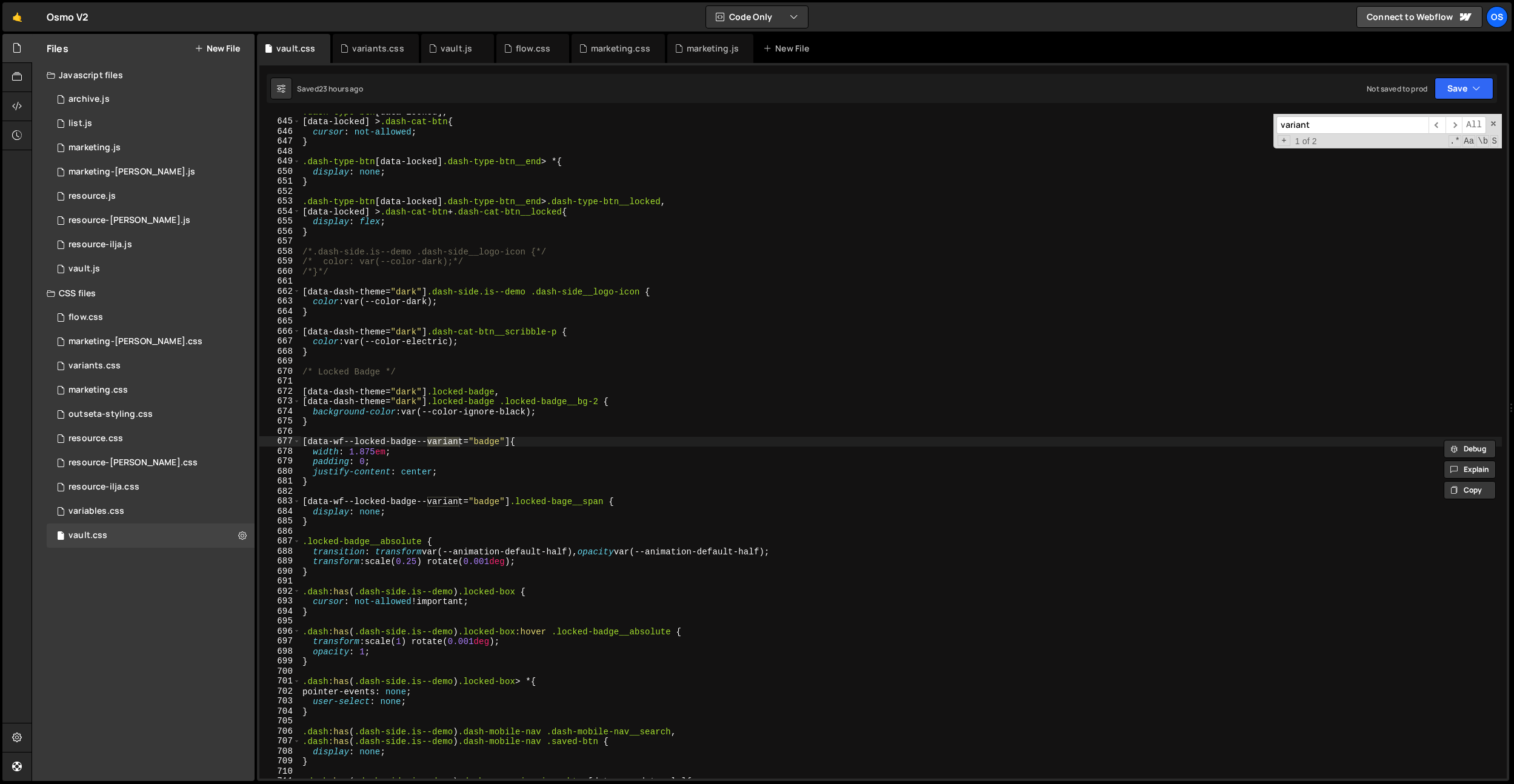
scroll to position [4479, 0]
type input "variant"
click at [542, 428] on div ".dash-type-btn [ data-locked ], [ data-locked ] > .dash-cat-btn { cursor : not-…" at bounding box center [901, 448] width 1202 height 684
paste textarea "data-wf--dash-locked-badge--variant"
type textarea "data-wf--dash-locked-badge--variant"
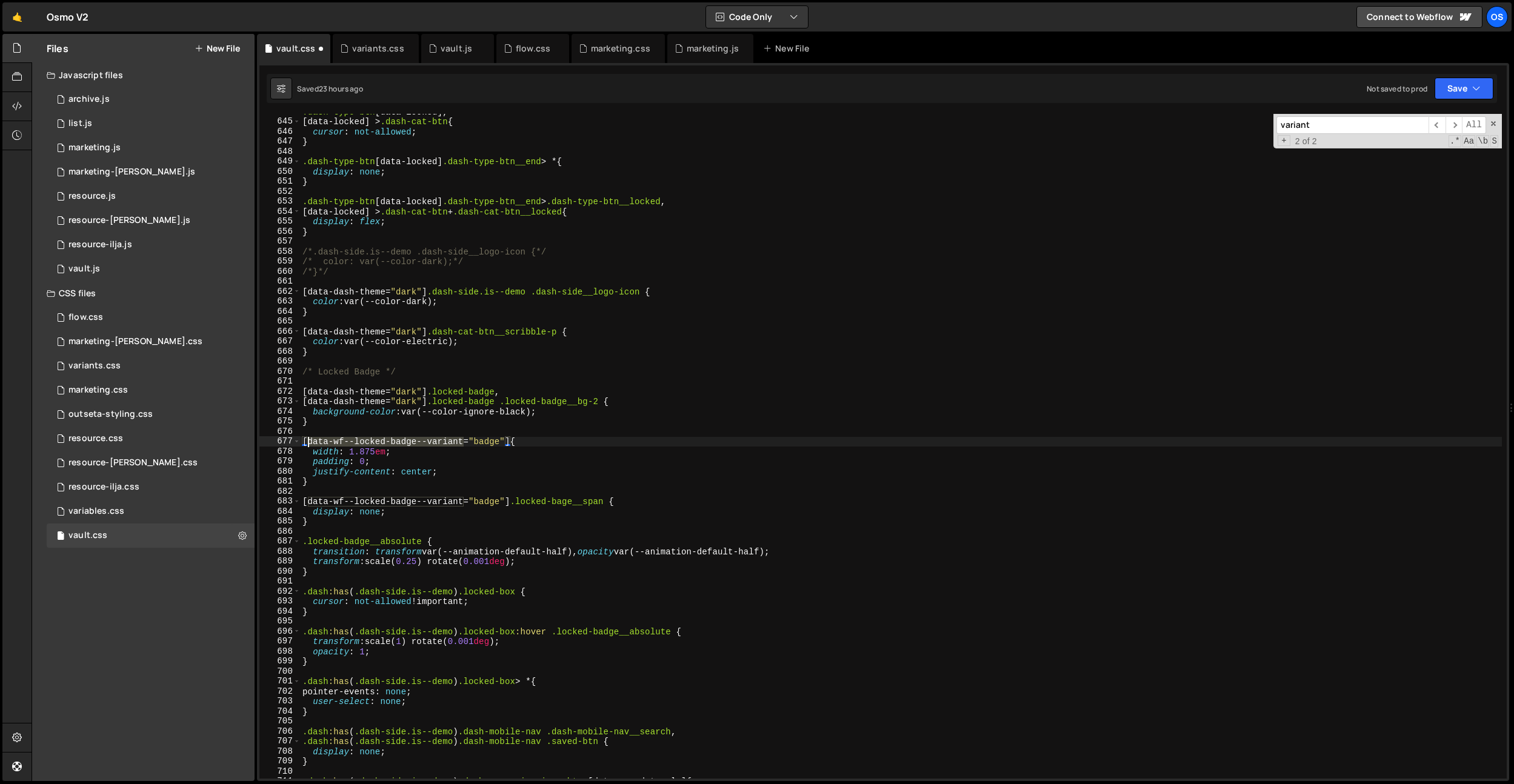
drag, startPoint x: 465, startPoint y: 443, endPoint x: 314, endPoint y: 436, distance: 151.2
click at [307, 441] on div ".dash-type-btn [ data-locked ], [ data-locked ] > .dash-cat-btn { cursor : not-…" at bounding box center [901, 448] width 1202 height 684
type textarea "[data-wf--locked-badge--variant="badge"] {"
click at [1278, 137] on span "+" at bounding box center [1284, 141] width 13 height 11
click at [1316, 131] on input "variant" at bounding box center [1352, 125] width 152 height 18
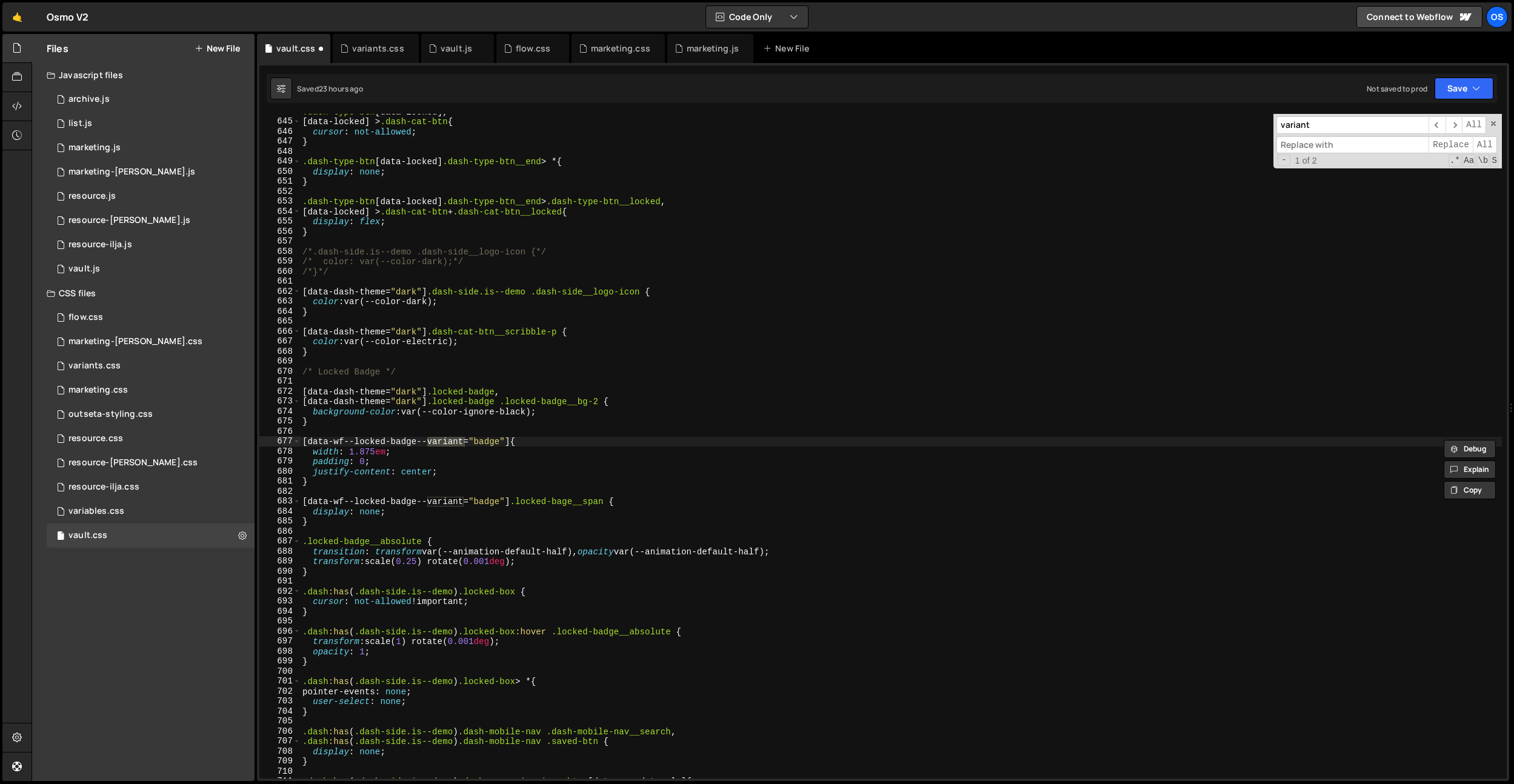
paste input "data-wf--dash-locked-badge--"
type input "data-wf--dash-locked-badge--variant"
click at [1330, 144] on input at bounding box center [1352, 145] width 152 height 18
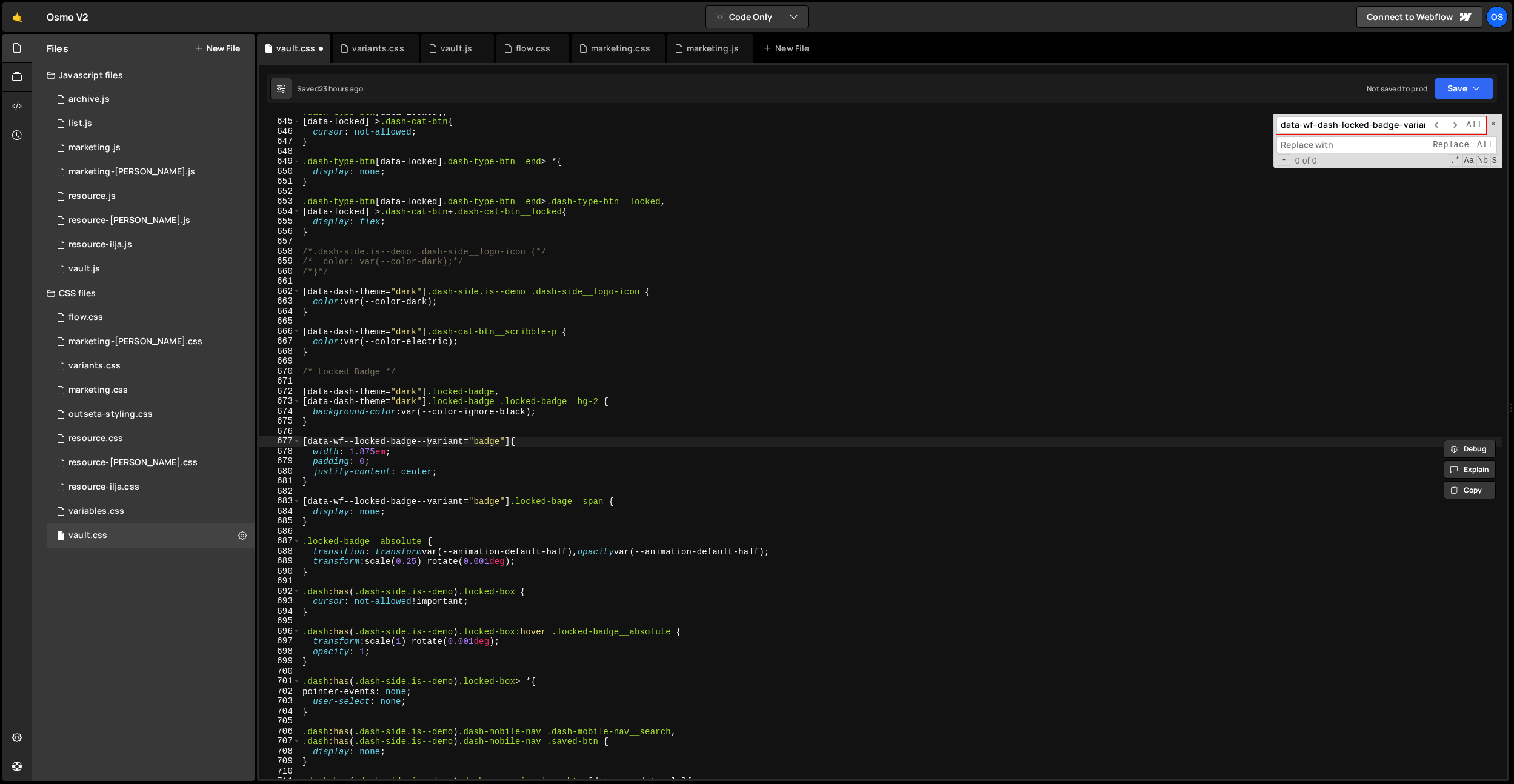
paste input "data-wf--dash-locked-badge--variant"
type input "data-wf--dash-locked-badge--variant"
type textarea "[data-wf--locked-badge--variant="badge"] .locked-bage__span {"
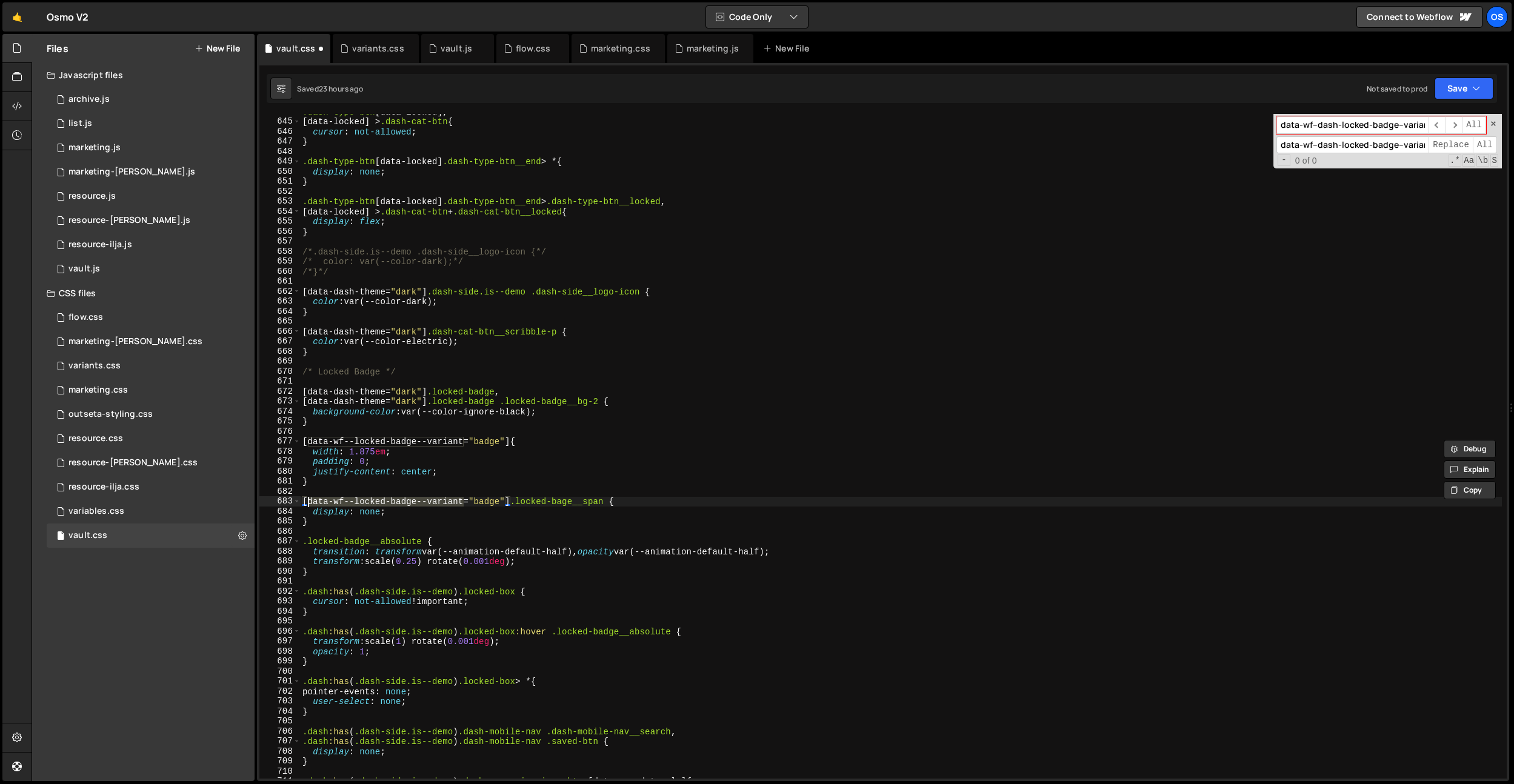
drag, startPoint x: 464, startPoint y: 504, endPoint x: 709, endPoint y: 356, distance: 286.2
click at [309, 502] on div ".dash-type-btn [ data-locked ], [ data-locked ] > .dash-cat-btn { cursor : not-…" at bounding box center [901, 448] width 1202 height 684
click at [1339, 130] on input "data-wf--dash-locked-badge--variant" at bounding box center [1352, 125] width 152 height 18
paste input
type input "data-wf--locked-badge--variant"
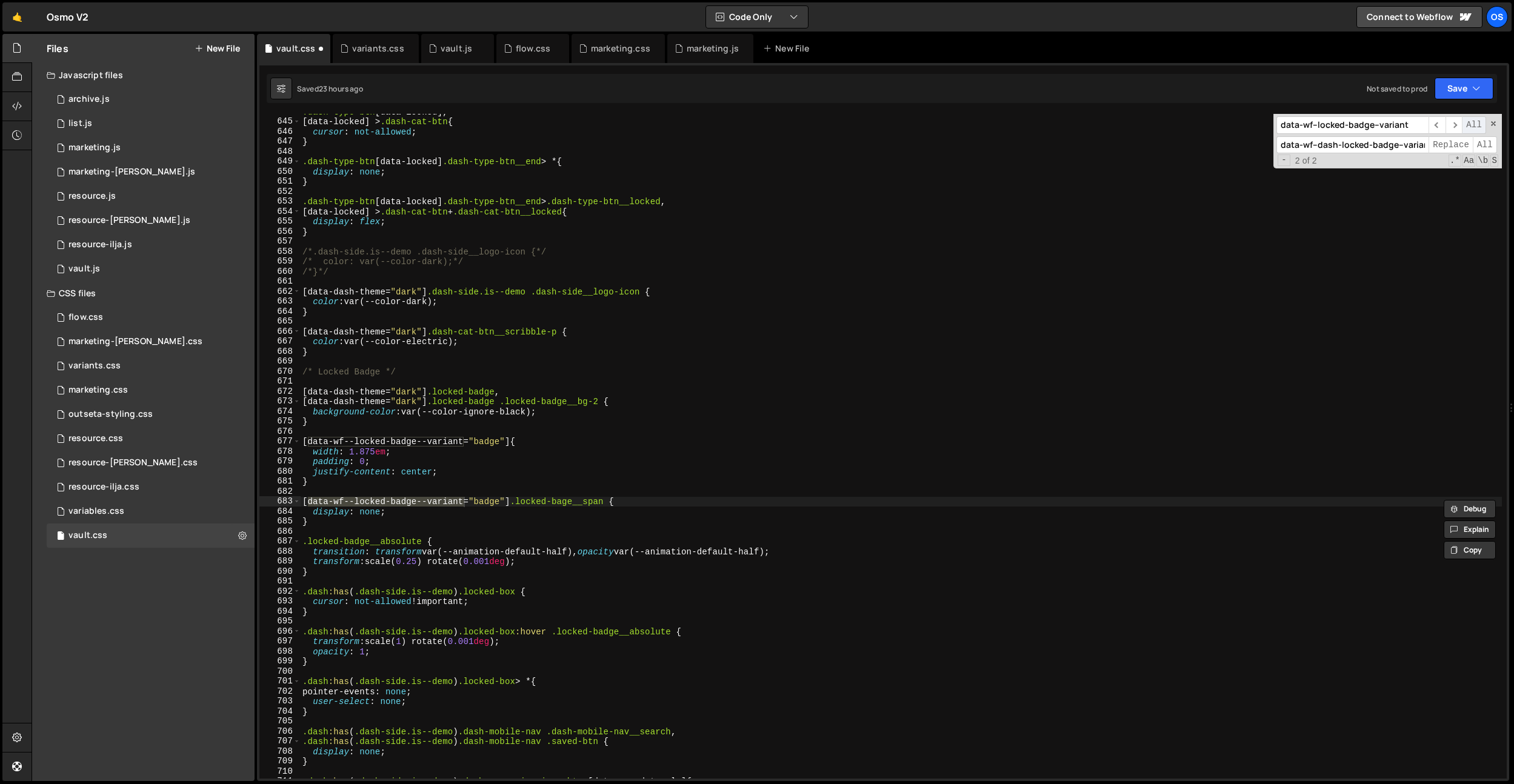
click at [1477, 129] on span "All" at bounding box center [1474, 125] width 24 height 18
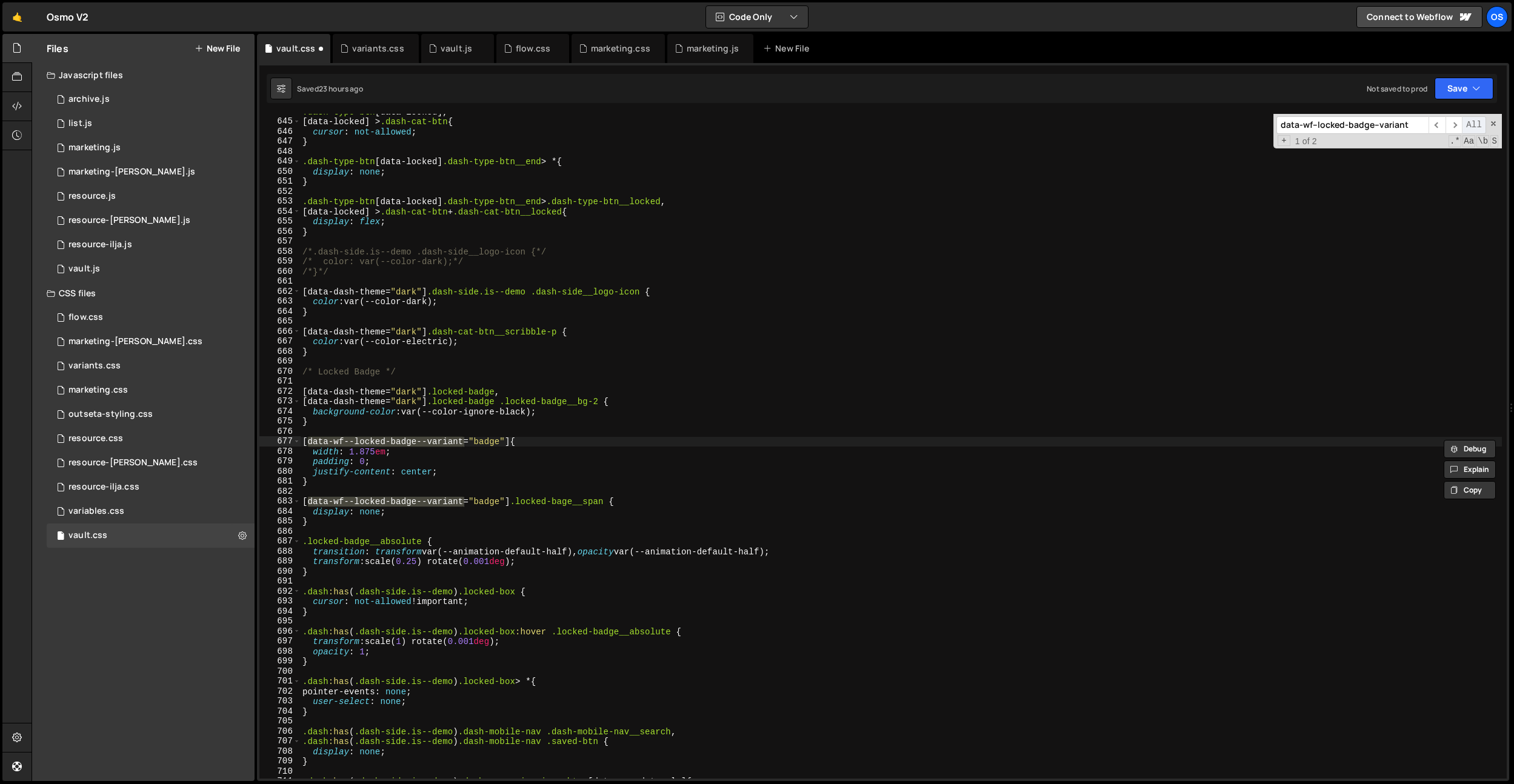
click at [1467, 126] on span "All" at bounding box center [1474, 125] width 24 height 18
click at [649, 421] on div ".dash-type-btn [ data-locked ], [ data-locked ] > .dash-cat-btn { cursor : not-…" at bounding box center [901, 448] width 1202 height 684
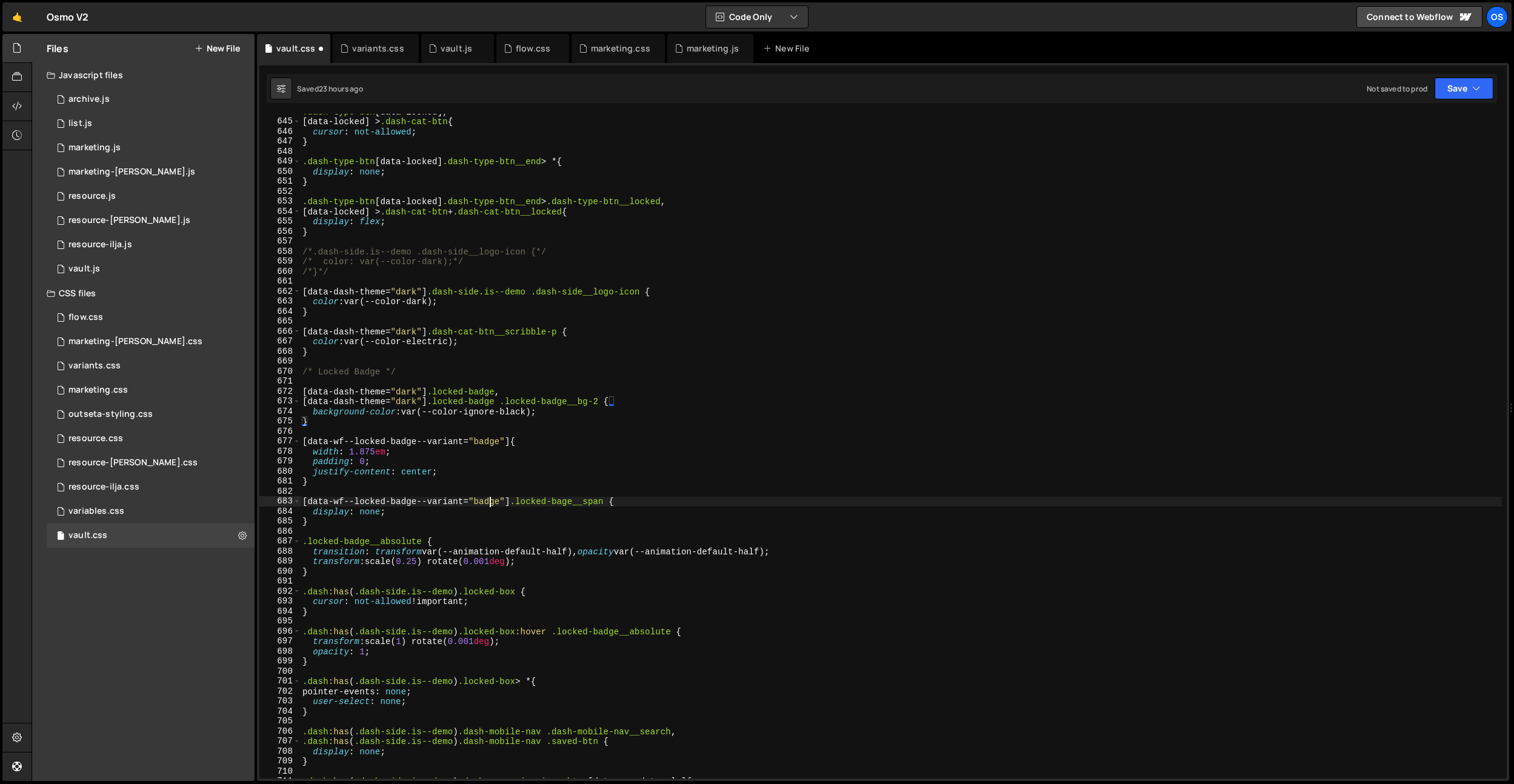
click at [492, 499] on div ".dash-type-btn [ data-locked ], [ data-locked ] > .dash-cat-btn { cursor : not-…" at bounding box center [901, 448] width 1202 height 684
drag, startPoint x: 463, startPoint y: 442, endPoint x: 309, endPoint y: 443, distance: 154.0
click at [309, 443] on div ".dash-type-btn [ data-locked ], [ data-locked ] > .dash-cat-btn { cursor : not-…" at bounding box center [901, 448] width 1202 height 684
paste textarea "dash-"
drag, startPoint x: 308, startPoint y: 501, endPoint x: 464, endPoint y: 502, distance: 156.0
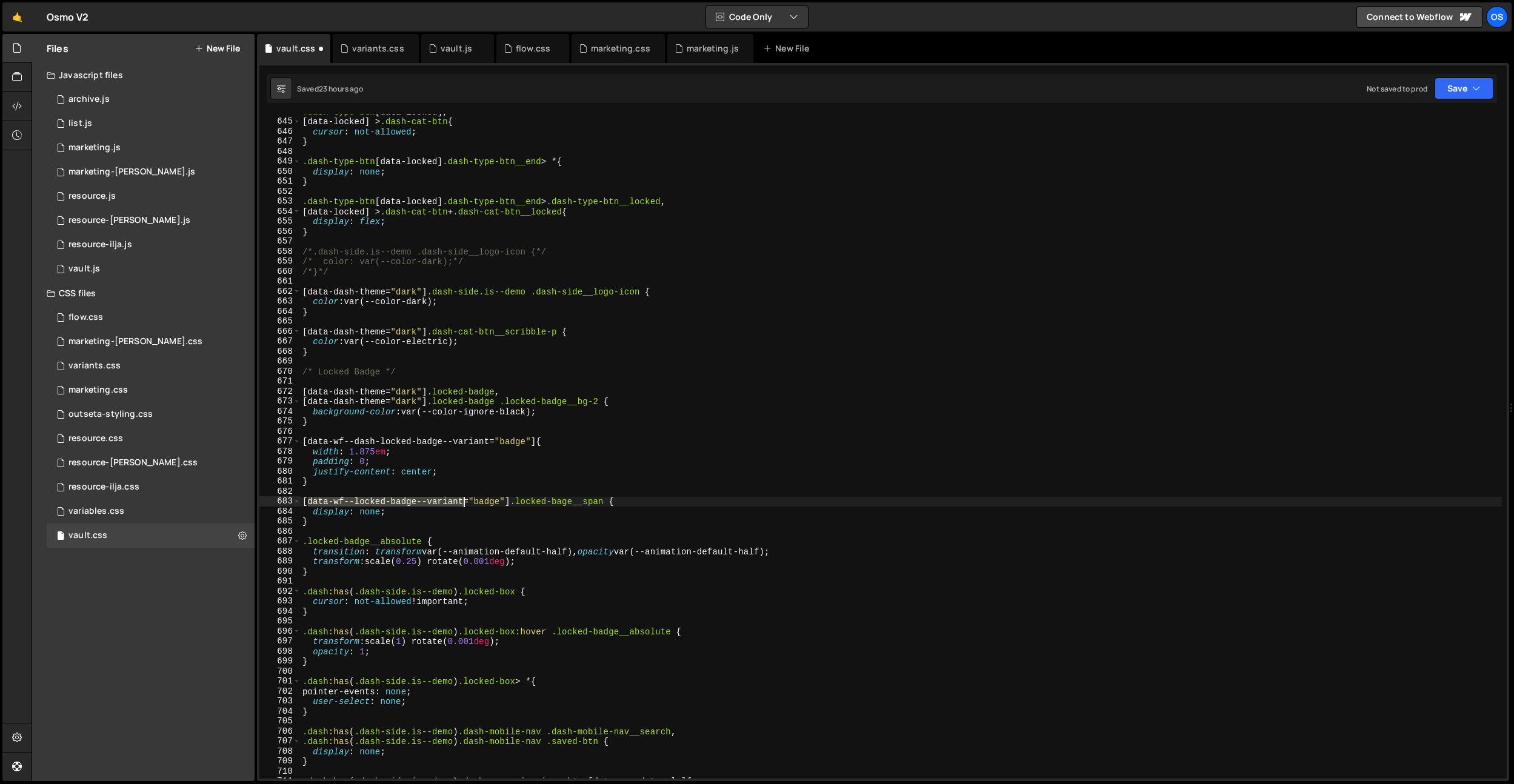
click at [464, 502] on div ".dash-type-btn [ data-locked ], [ data-locked ] > .dash-cat-btn { cursor : not-…" at bounding box center [901, 448] width 1202 height 684
paste textarea "dash-"
click at [536, 223] on div ".dash-type-btn [ data-locked ], [ data-locked ] > .dash-cat-btn { cursor : not-…" at bounding box center [901, 448] width 1202 height 684
type textarea "display: flex;"
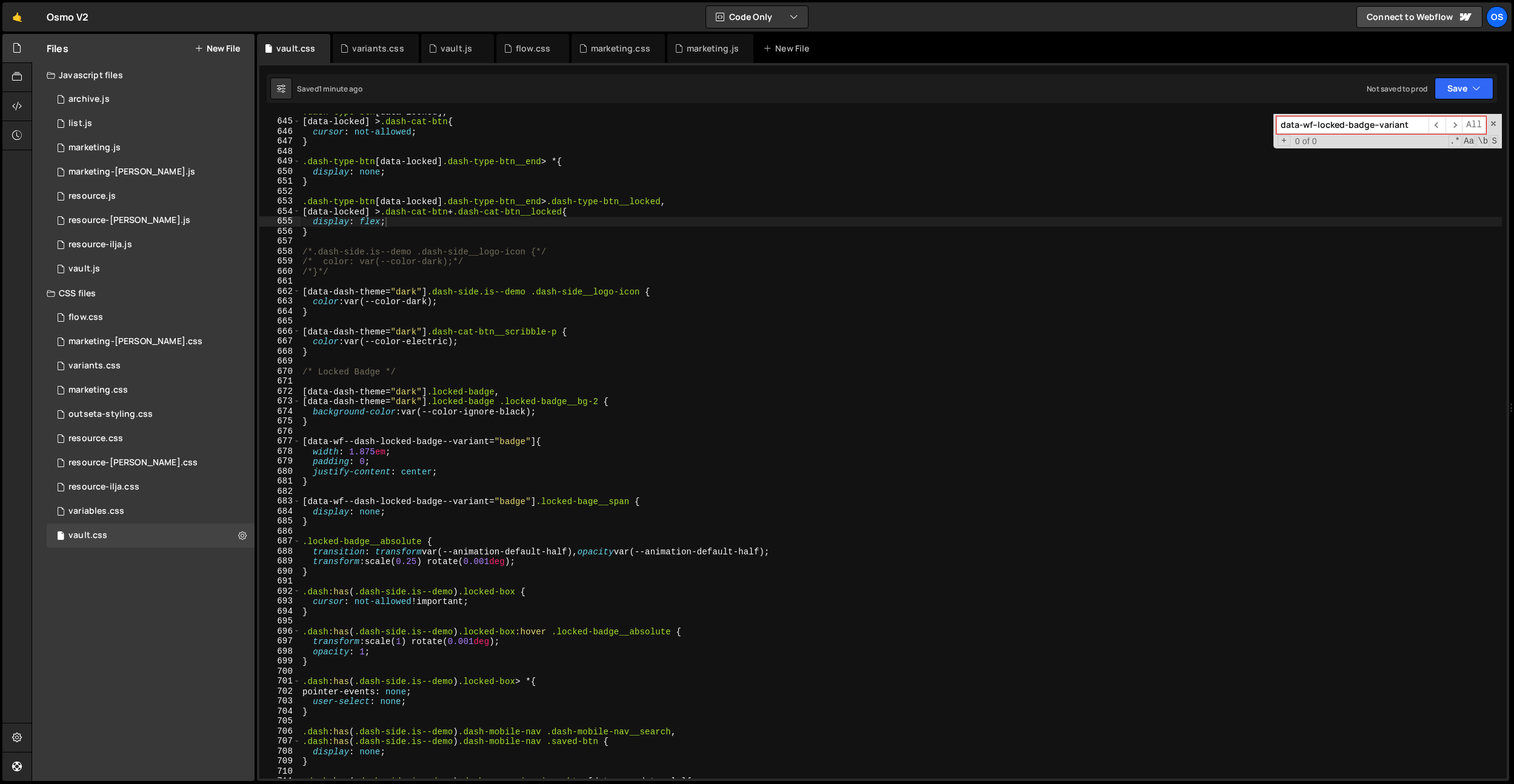
paste input
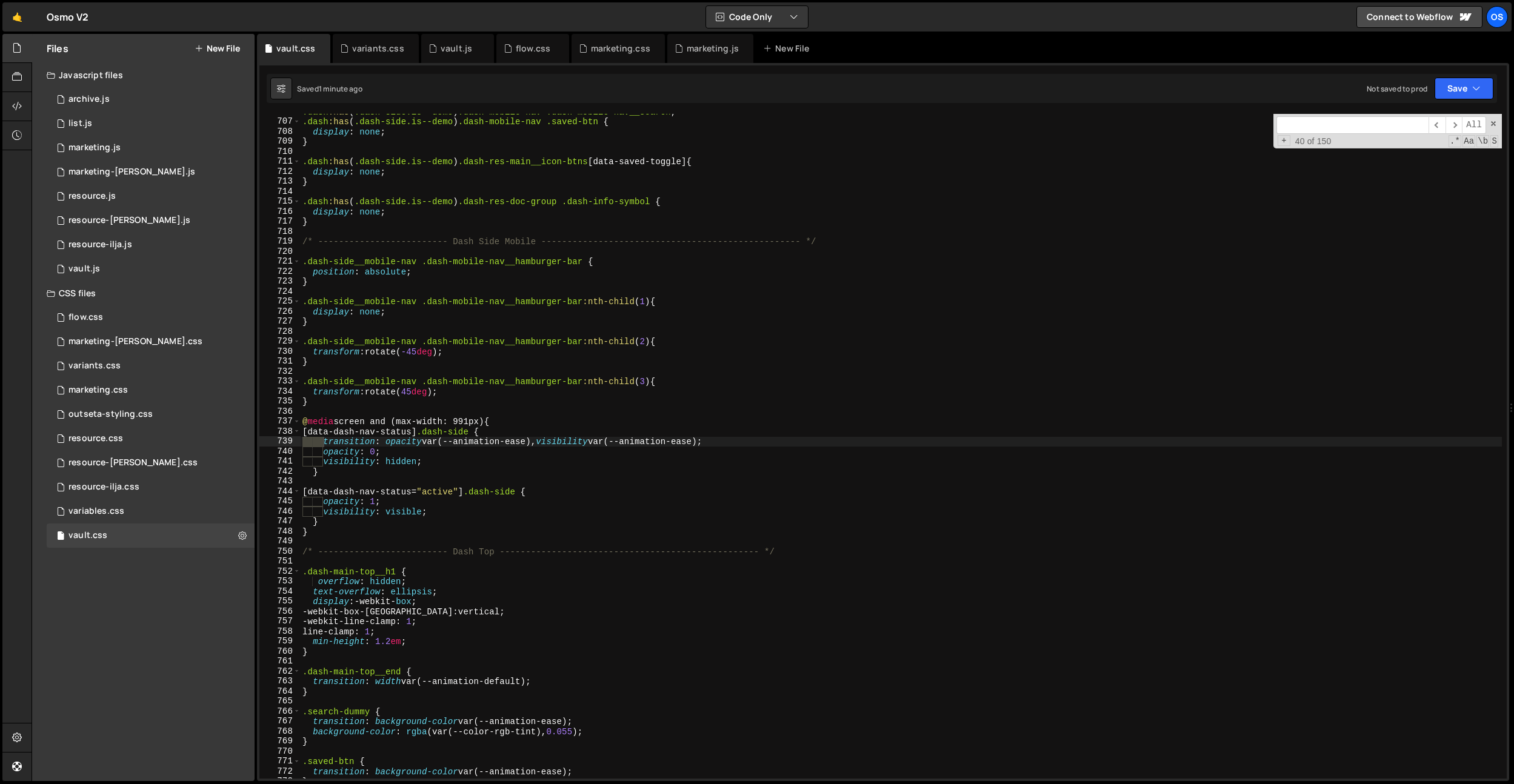
scroll to position [4910, 0]
type textarea "/* ------------------------- Dash Side Mobile ---------------------------------…"
click at [430, 238] on div ".dash :has ( .dash-side.is--demo ) .dash-mobile-nav .dash-mobile-nav__search , …" at bounding box center [901, 448] width 1202 height 684
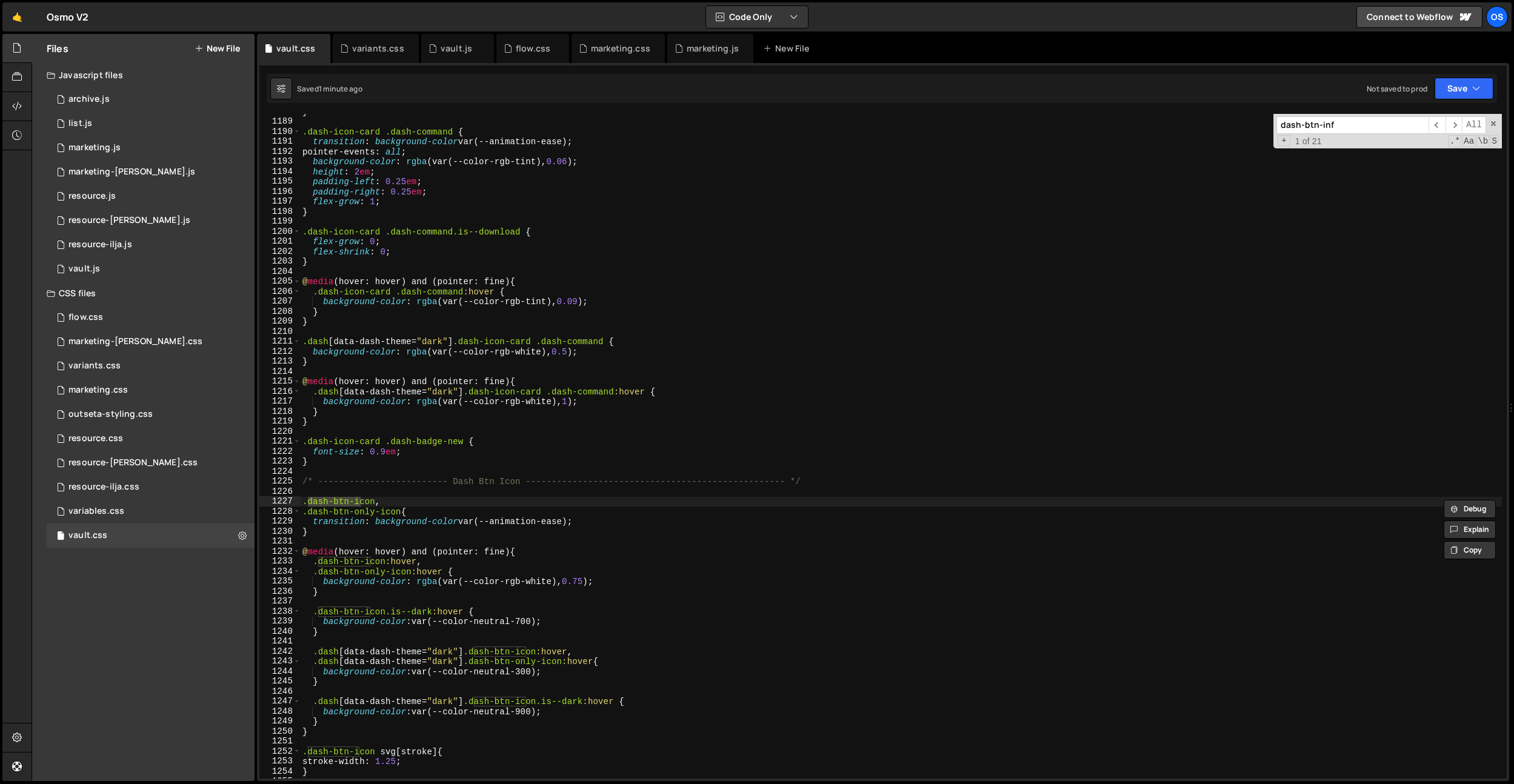
scroll to position [8550, 0]
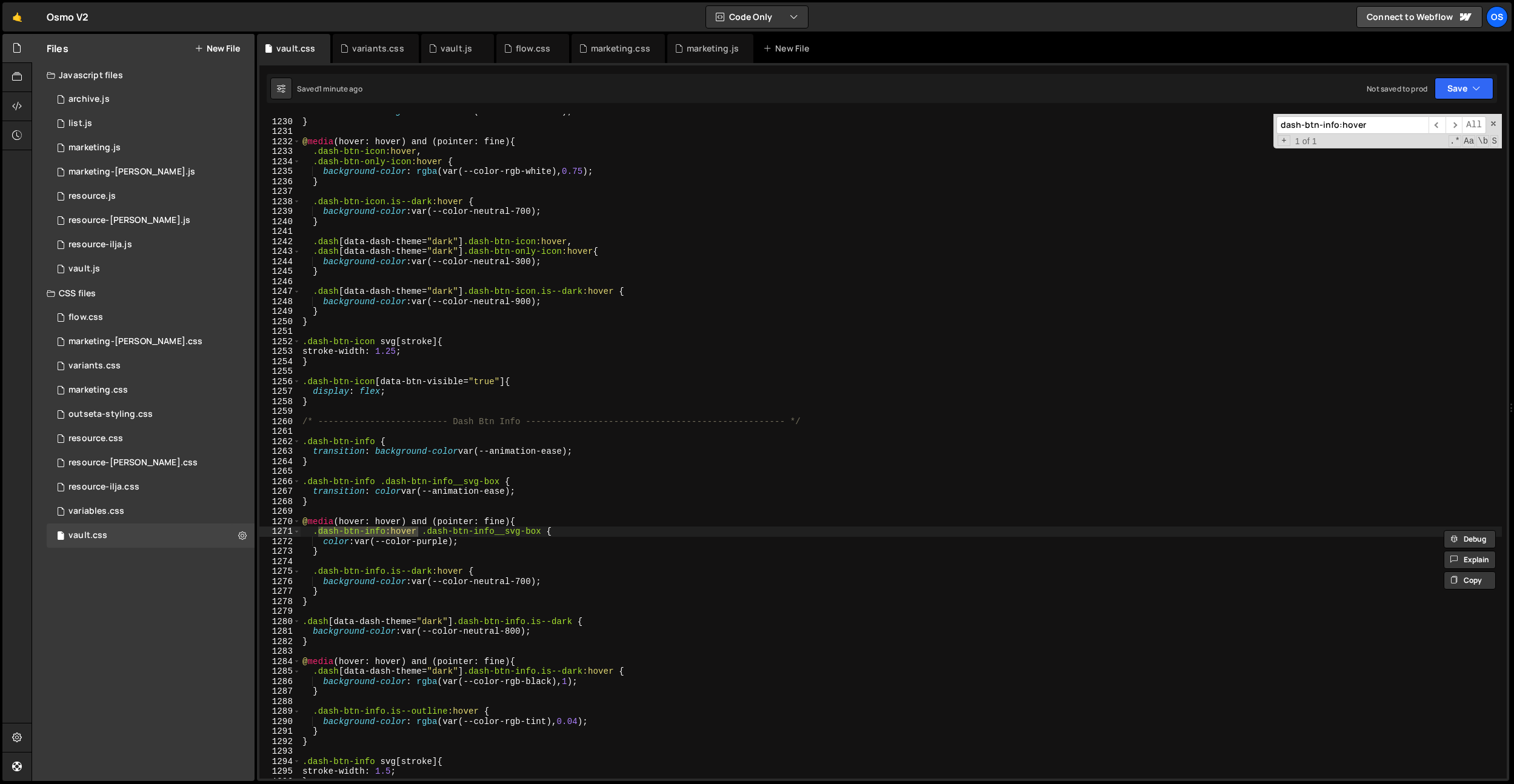
type input "dash-btn-info:hover"
click at [438, 541] on div "transition : background-color var(--animation-ease) ; } @ media (hover: hover) …" at bounding box center [901, 448] width 1202 height 684
type textarea "color: var(--color-coral);"
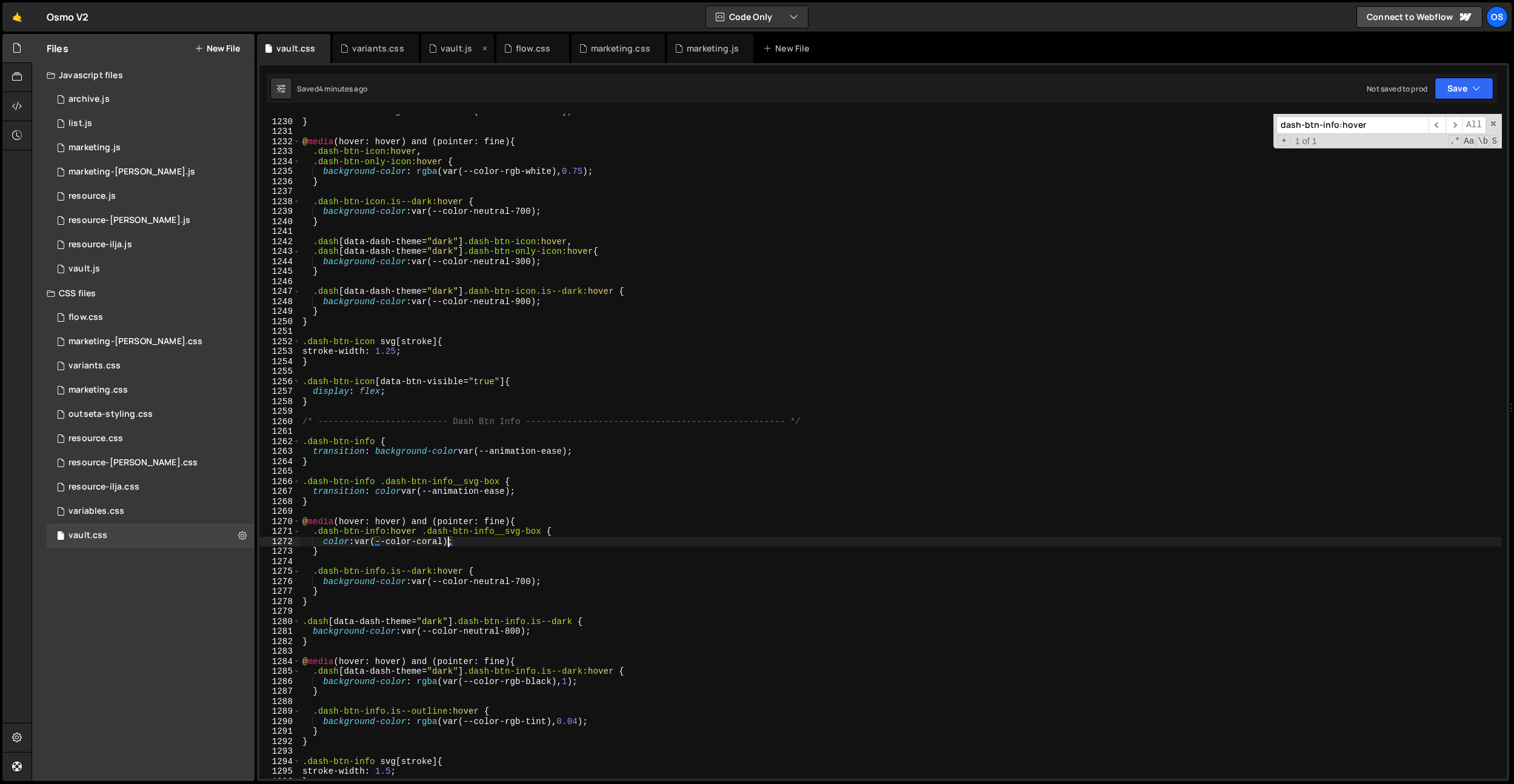
click at [445, 47] on div "vault.js" at bounding box center [456, 48] width 32 height 12
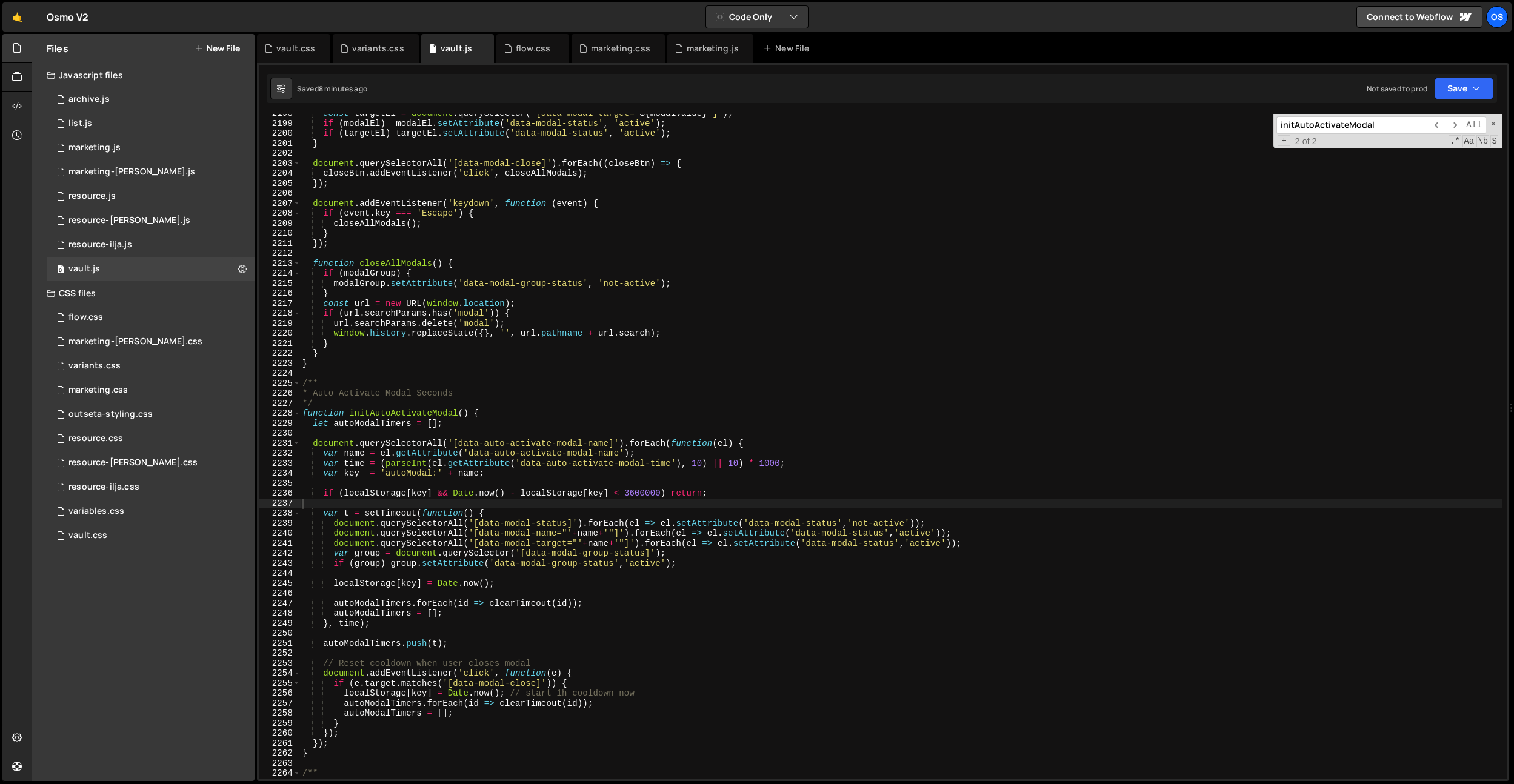
type textarea "}"
click at [551, 231] on div "const targetEl = document . querySelector ( ` [data-modal-target=" ${ modalValu…" at bounding box center [901, 450] width 1202 height 684
click at [1308, 128] on input "initAutoActivateModal" at bounding box center [1352, 125] width 152 height 18
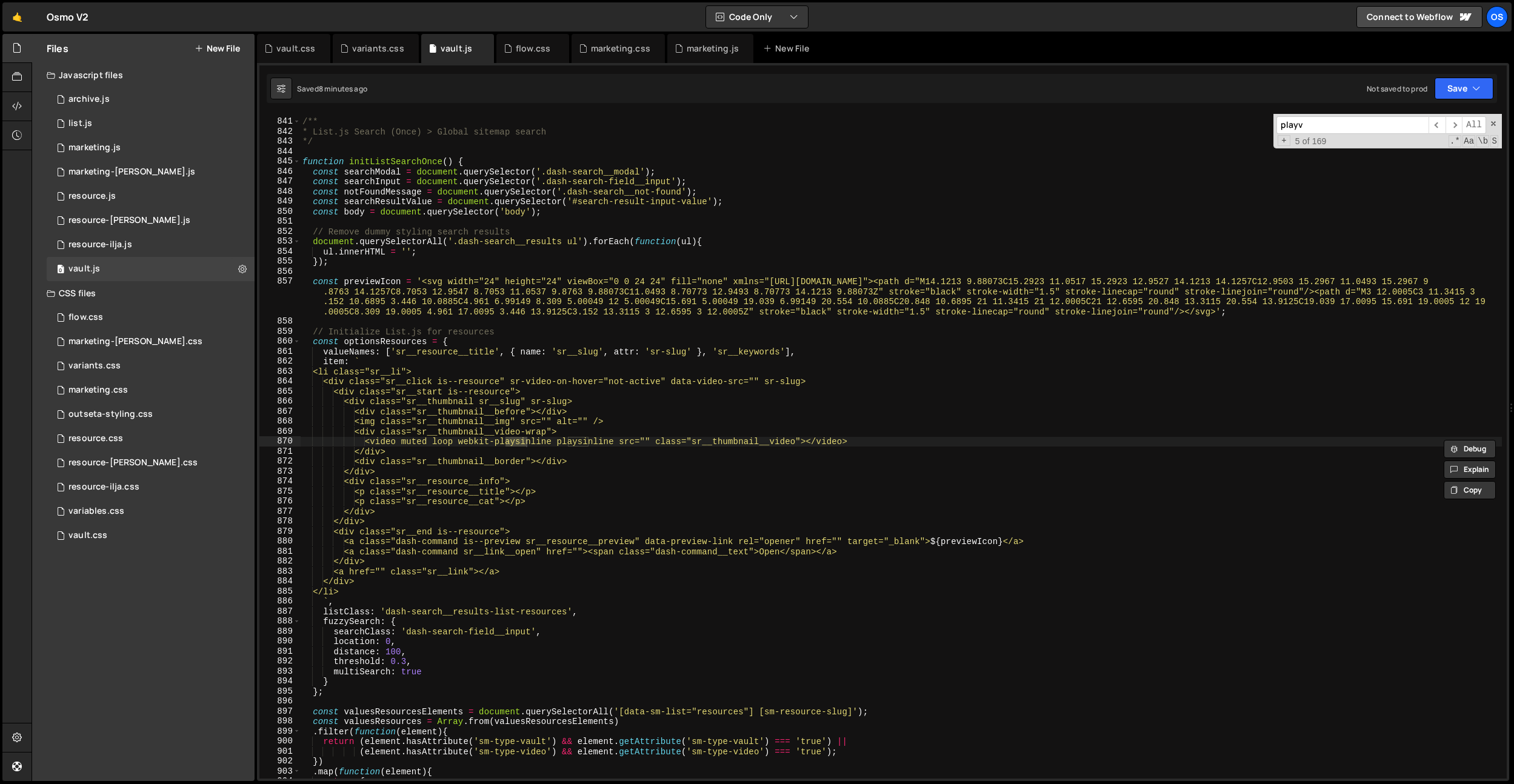
scroll to position [12348, 0]
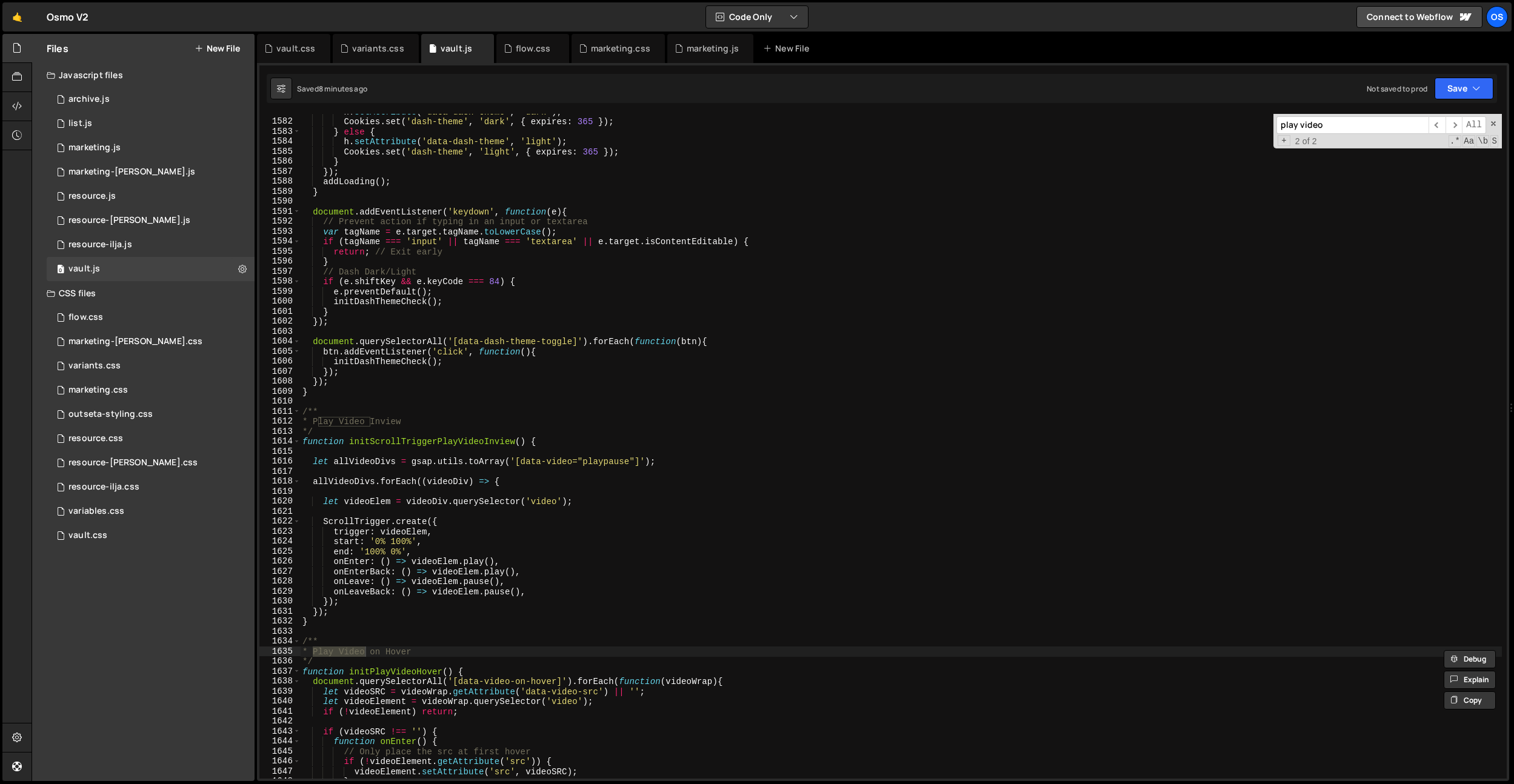
type input "play video"
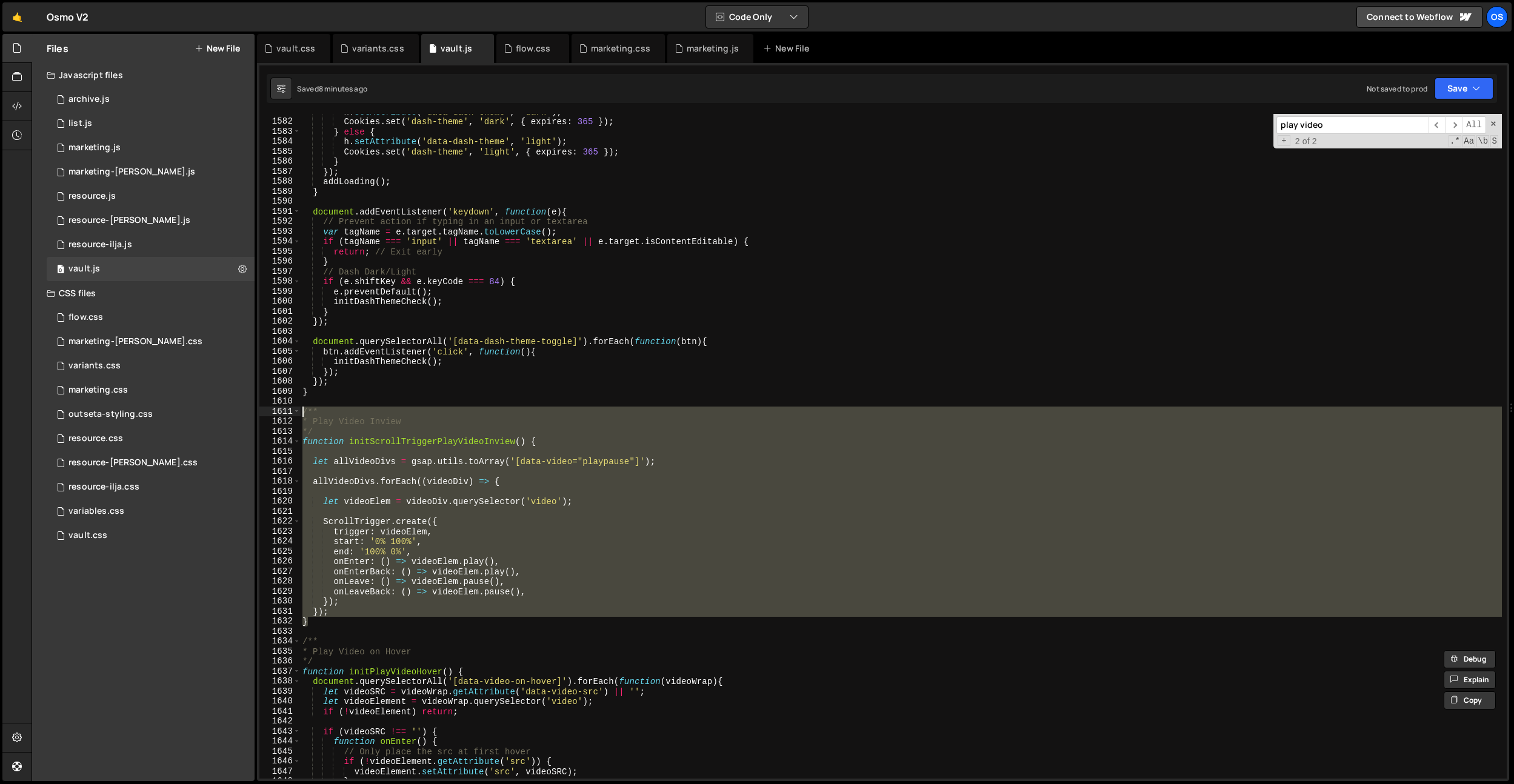
drag, startPoint x: 330, startPoint y: 623, endPoint x: 285, endPoint y: 416, distance: 211.8
click at [285, 416] on div "} 1581 1582 1583 1584 1585 1586 1587 1588 1589 1590 1591 1592 1593 1594 1595 15…" at bounding box center [883, 447] width 1248 height 665
type textarea "/** * Play Video Inview"
click at [269, 42] on icon at bounding box center [268, 48] width 8 height 12
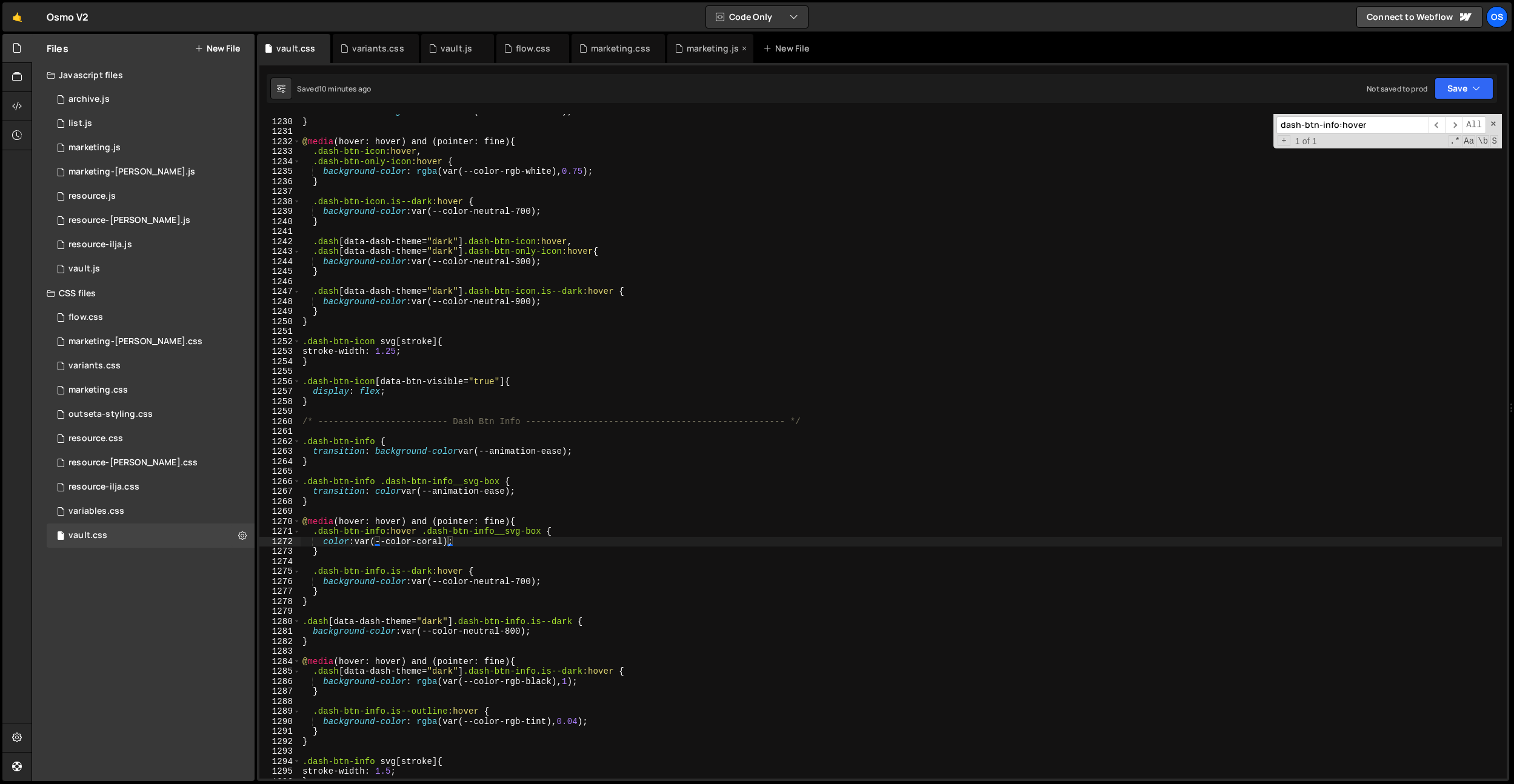
click at [694, 48] on div "marketing.js" at bounding box center [713, 48] width 52 height 12
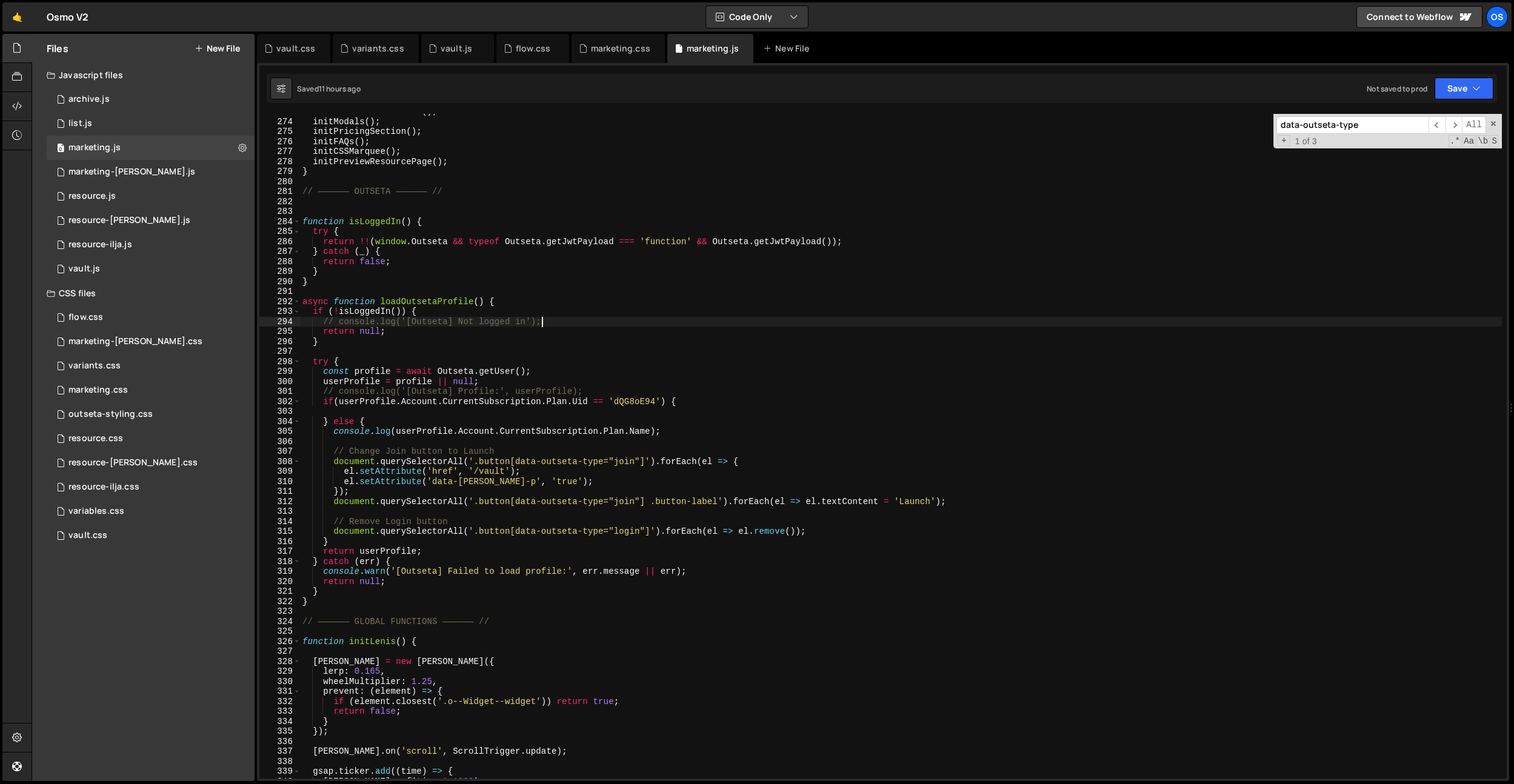
click at [621, 316] on div "initReelSectionReveal ( ) ; initModals ( ) ; initPricingSection ( ) ; initFAQs …" at bounding box center [901, 448] width 1202 height 684
click at [621, 308] on div "initReelSectionReveal ( ) ; initModals ( ) ; initPricingSection ( ) ; initFAQs …" at bounding box center [901, 448] width 1202 height 684
type textarea "if (!isLoggedIn()) {"
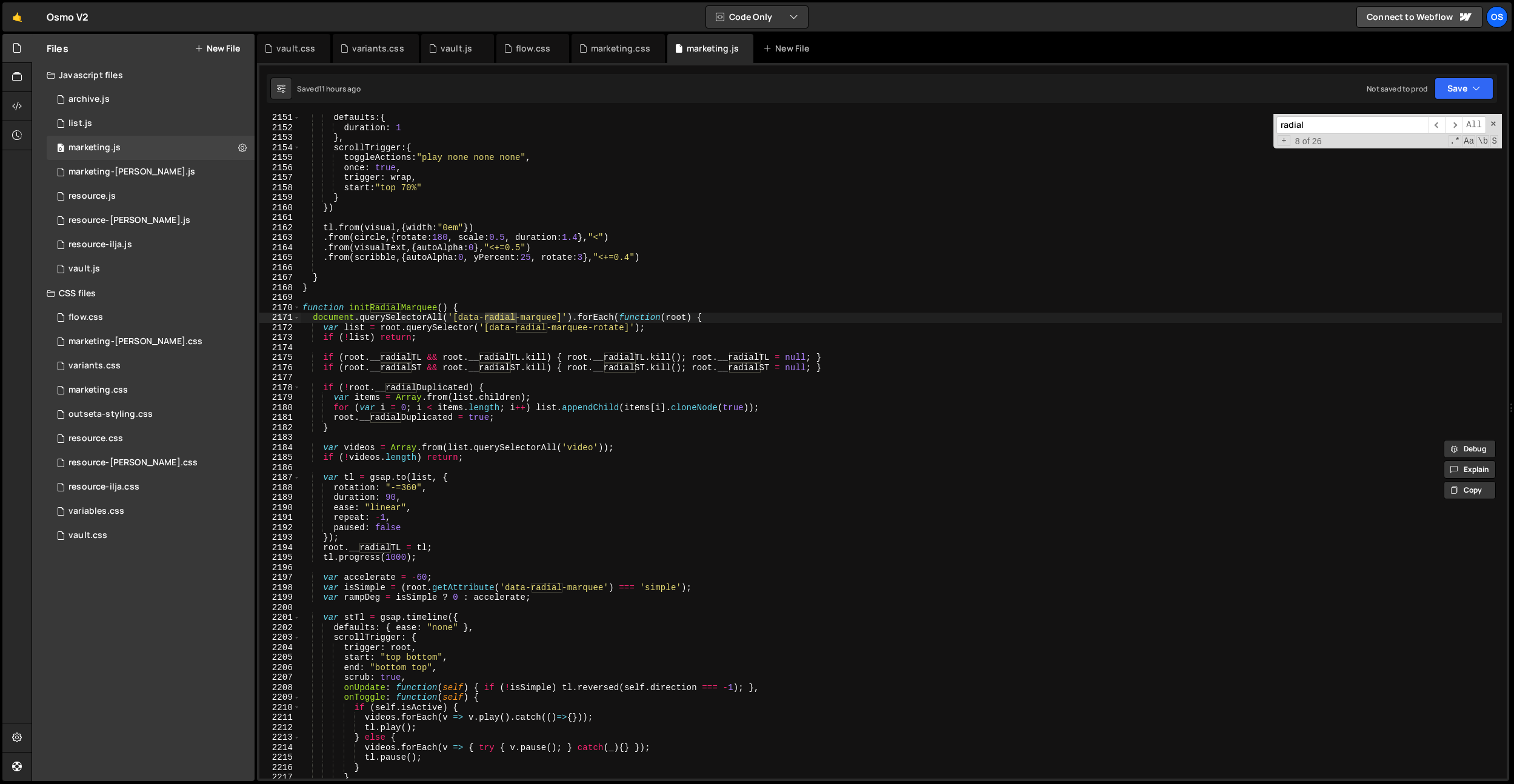
scroll to position [14687, 0]
type input "radial"
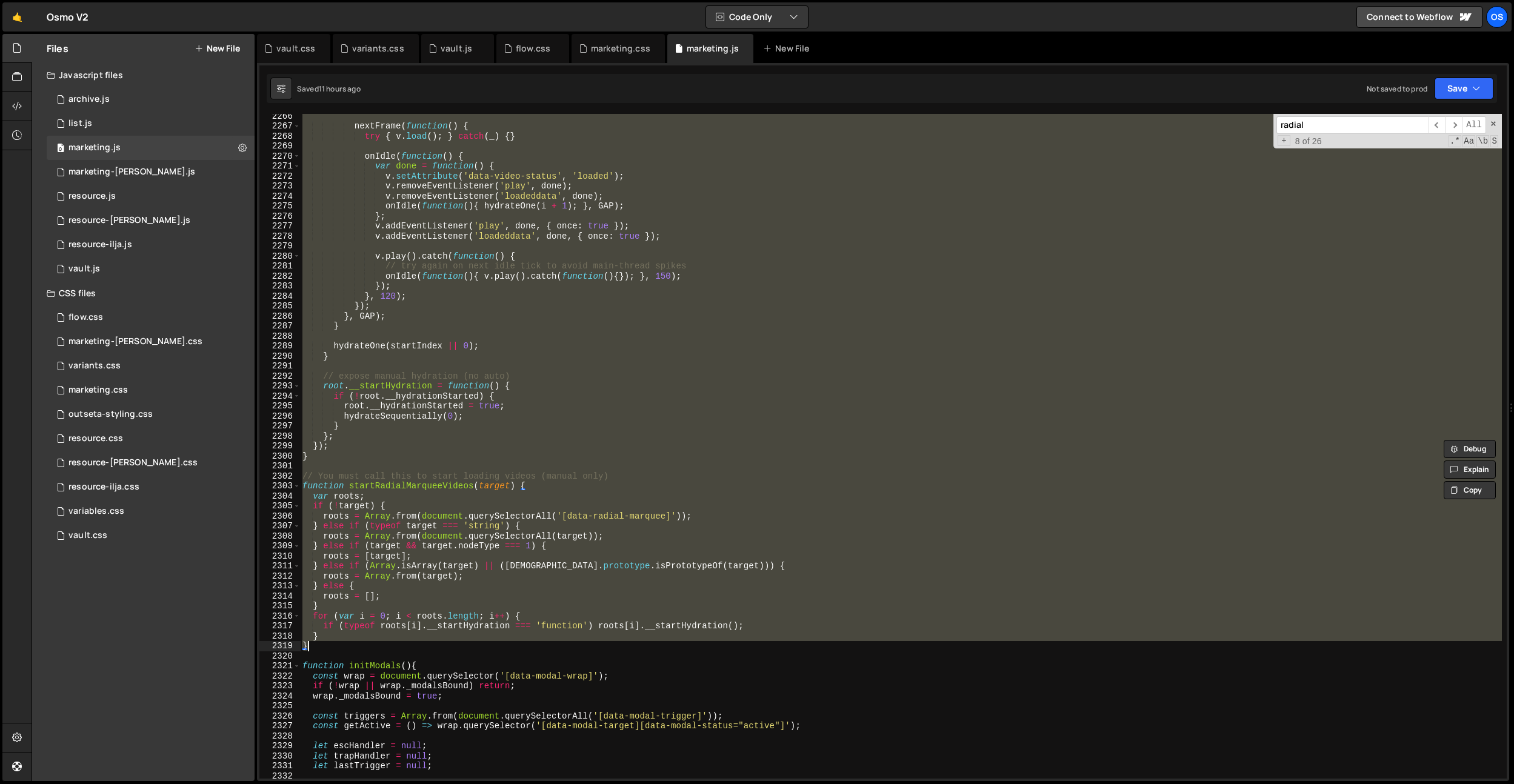
scroll to position [15474, 0]
drag, startPoint x: 302, startPoint y: 305, endPoint x: 345, endPoint y: 647, distance: 344.7
click at [345, 647] on div "nextFrame ( function ( ) { try { v . load ( ) ; } catch ( _ ) { } onIdle ( func…" at bounding box center [901, 453] width 1202 height 684
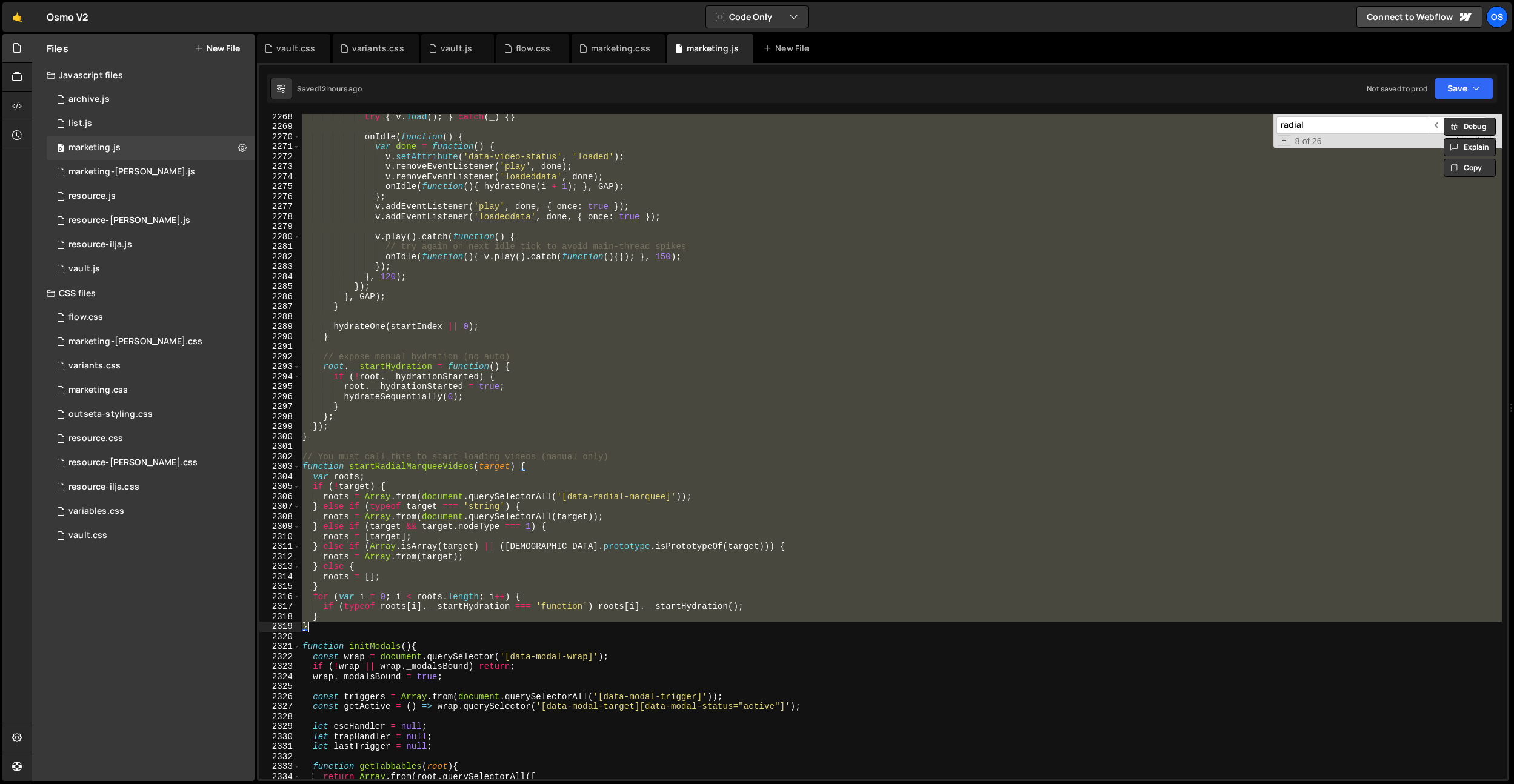
scroll to position [15487, 0]
click at [430, 471] on div "try { v . load ( ) ; } catch ( _ ) { } onIdle ( function ( ) { var done = funct…" at bounding box center [901, 447] width 1202 height 665
click at [430, 471] on div "try { v . load ( ) ; } catch ( _ ) { } onIdle ( function ( ) { var done = funct…" at bounding box center [901, 453] width 1202 height 684
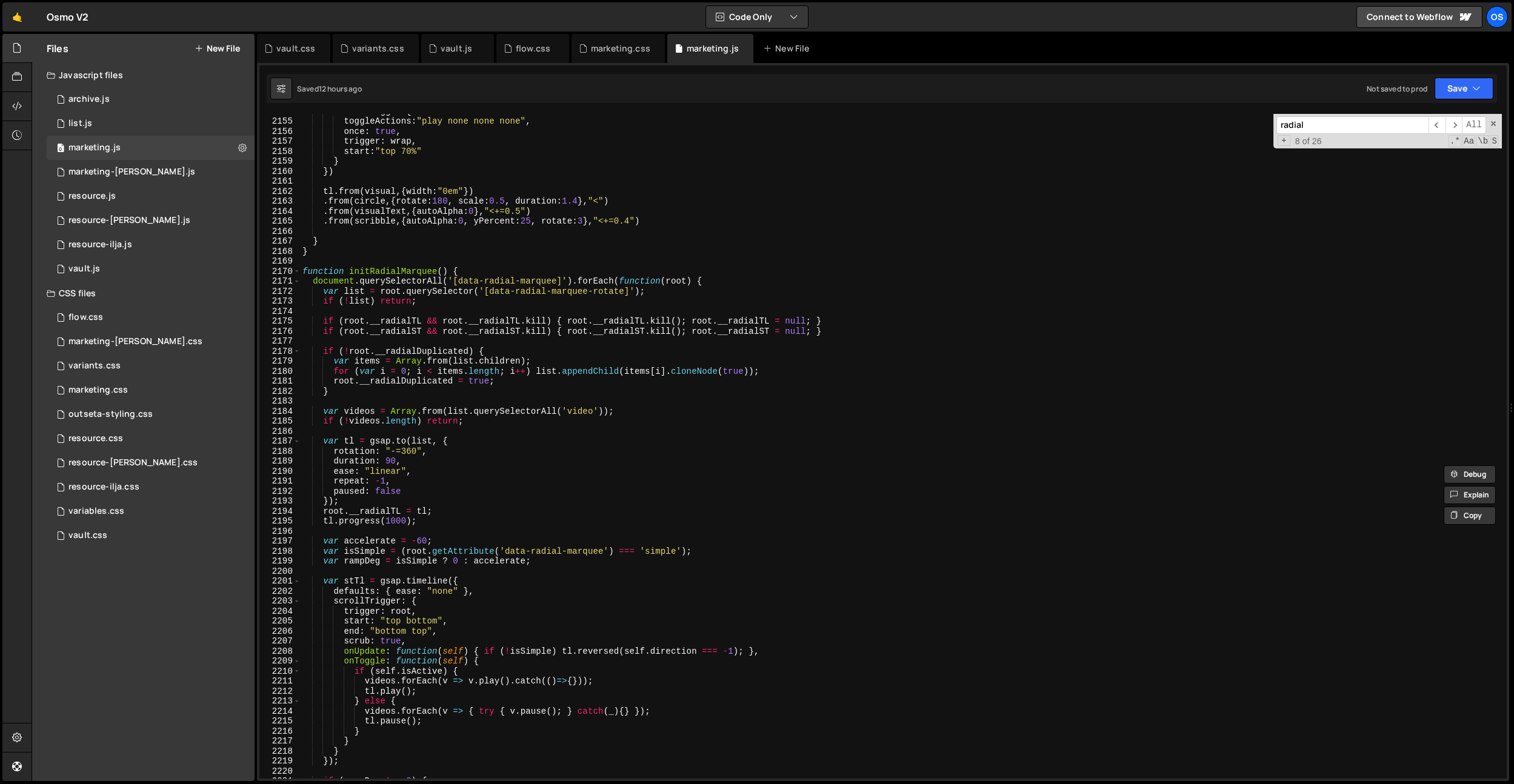
scroll to position [14700, 0]
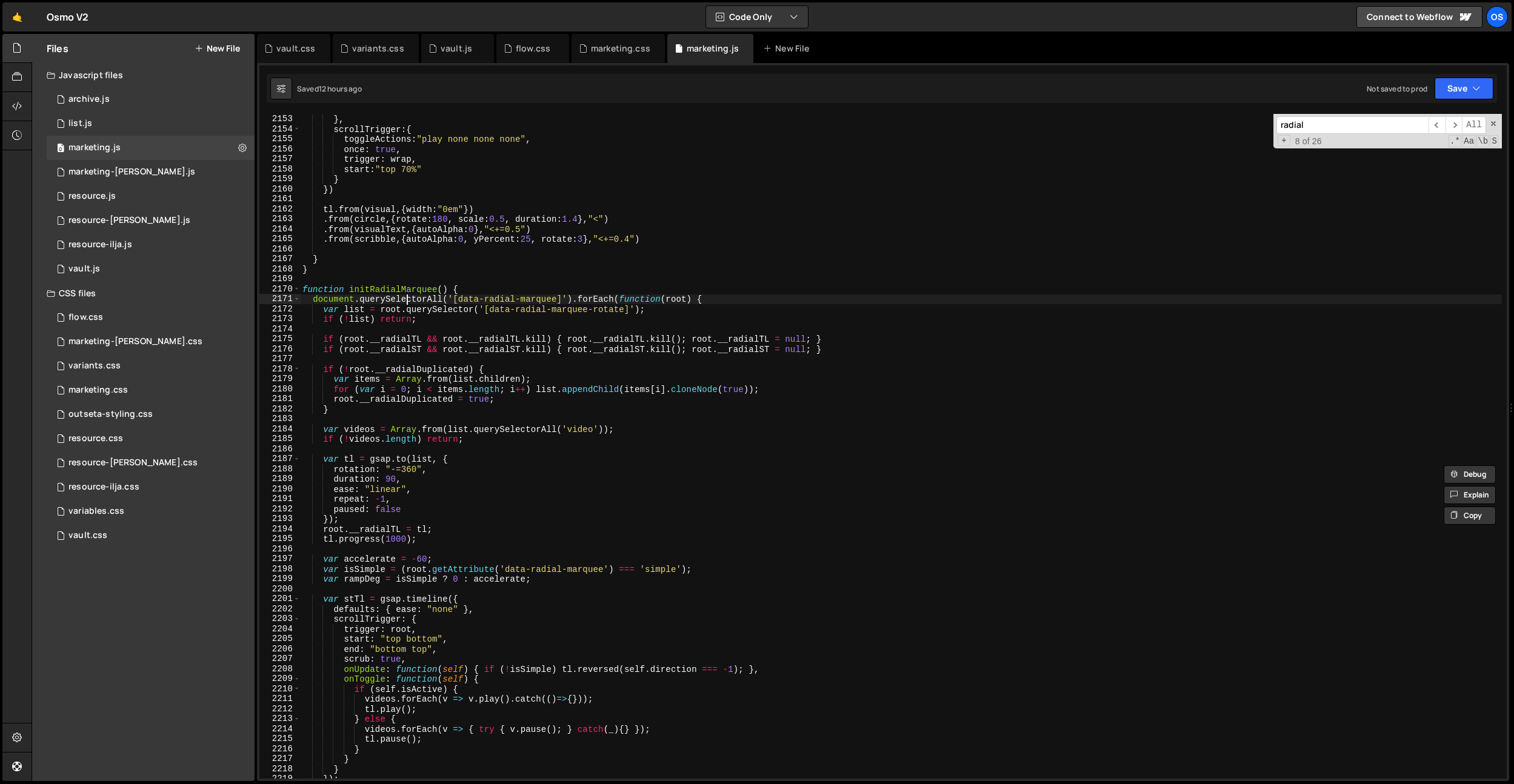
click at [406, 295] on div "duration : 1 } , scrollTrigger : { toggleActions : "play none none none" , once…" at bounding box center [901, 446] width 1202 height 684
click at [406, 295] on div "duration : 1 } , scrollTrigger : { toggleActions : "play none none none" , once…" at bounding box center [901, 446] width 1202 height 684
click at [408, 290] on div "duration : 1 } , scrollTrigger : { toggleActions : "play none none none" , once…" at bounding box center [901, 446] width 1202 height 684
type textarea "function initRadialMarquee() {"
click at [408, 290] on div "duration : 1 } , scrollTrigger : { toggleActions : "play none none none" , once…" at bounding box center [901, 446] width 1202 height 684
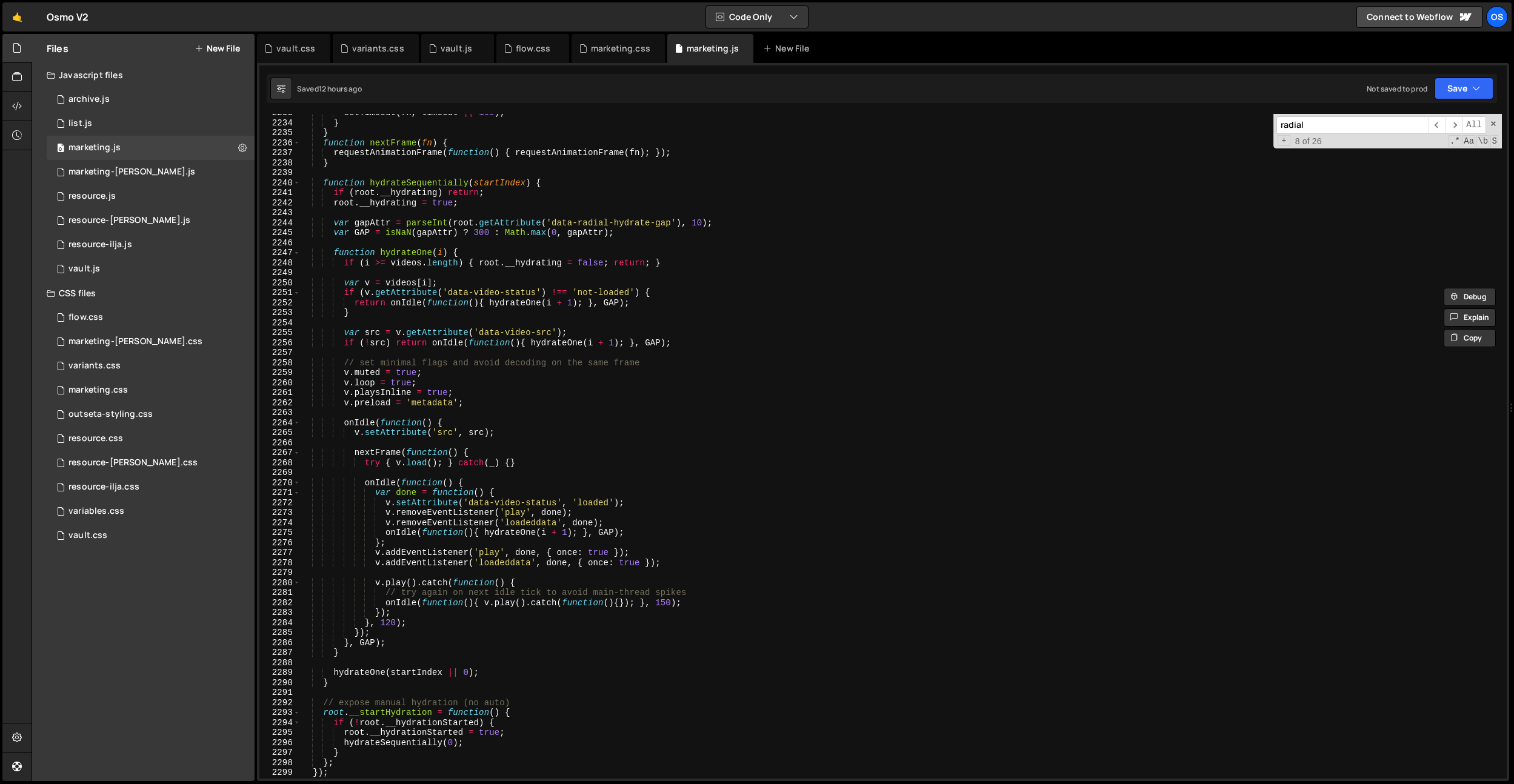
scroll to position [15338, 0]
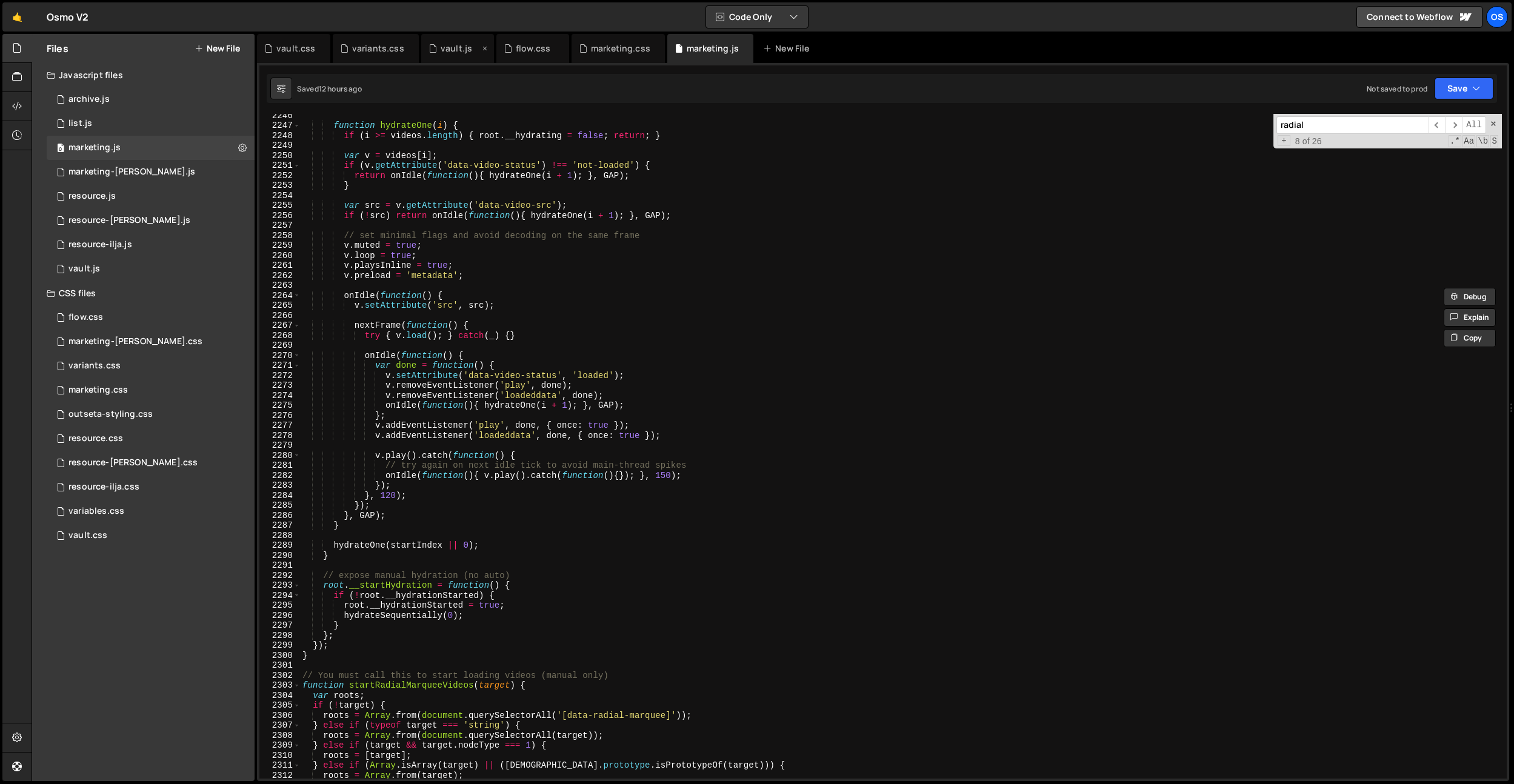
click at [447, 56] on div "vault.js" at bounding box center [458, 49] width 73 height 29
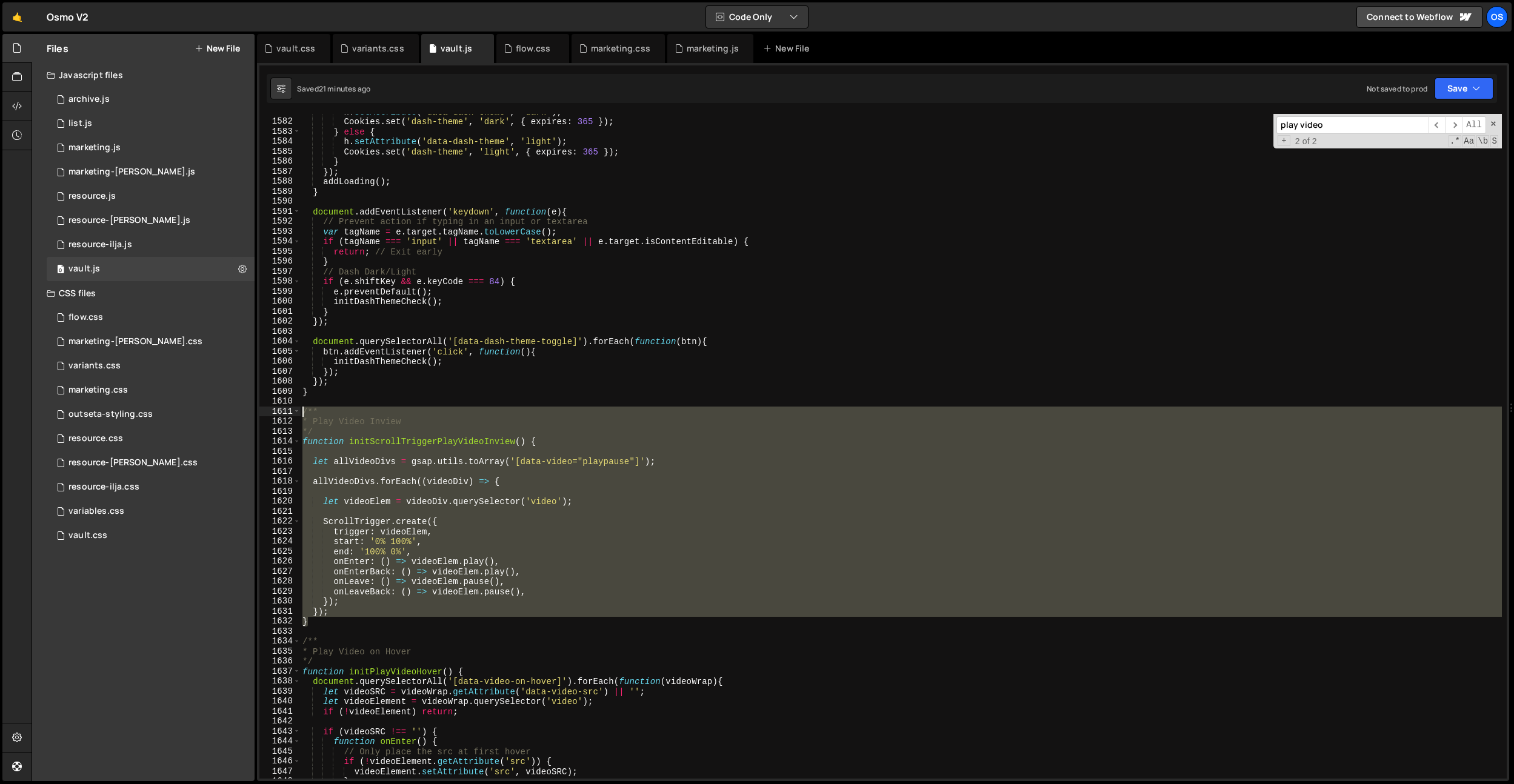
drag, startPoint x: 340, startPoint y: 624, endPoint x: 278, endPoint y: 412, distance: 220.9
click at [278, 412] on div "} 1581 1582 1583 1584 1585 1586 1587 1588 1589 1590 1591 1592 1593 1594 1595 15…" at bounding box center [883, 447] width 1248 height 665
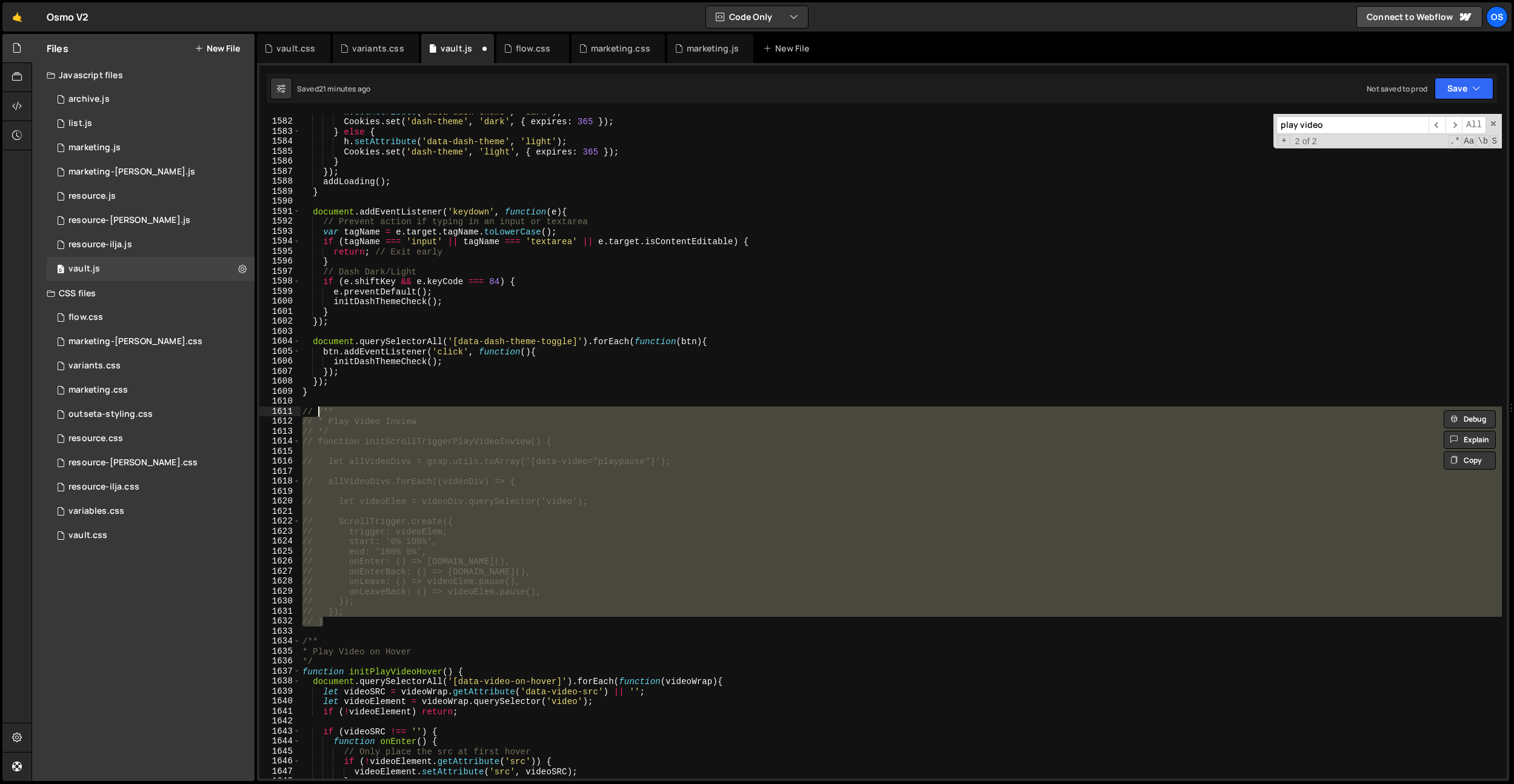
type textarea "// }"
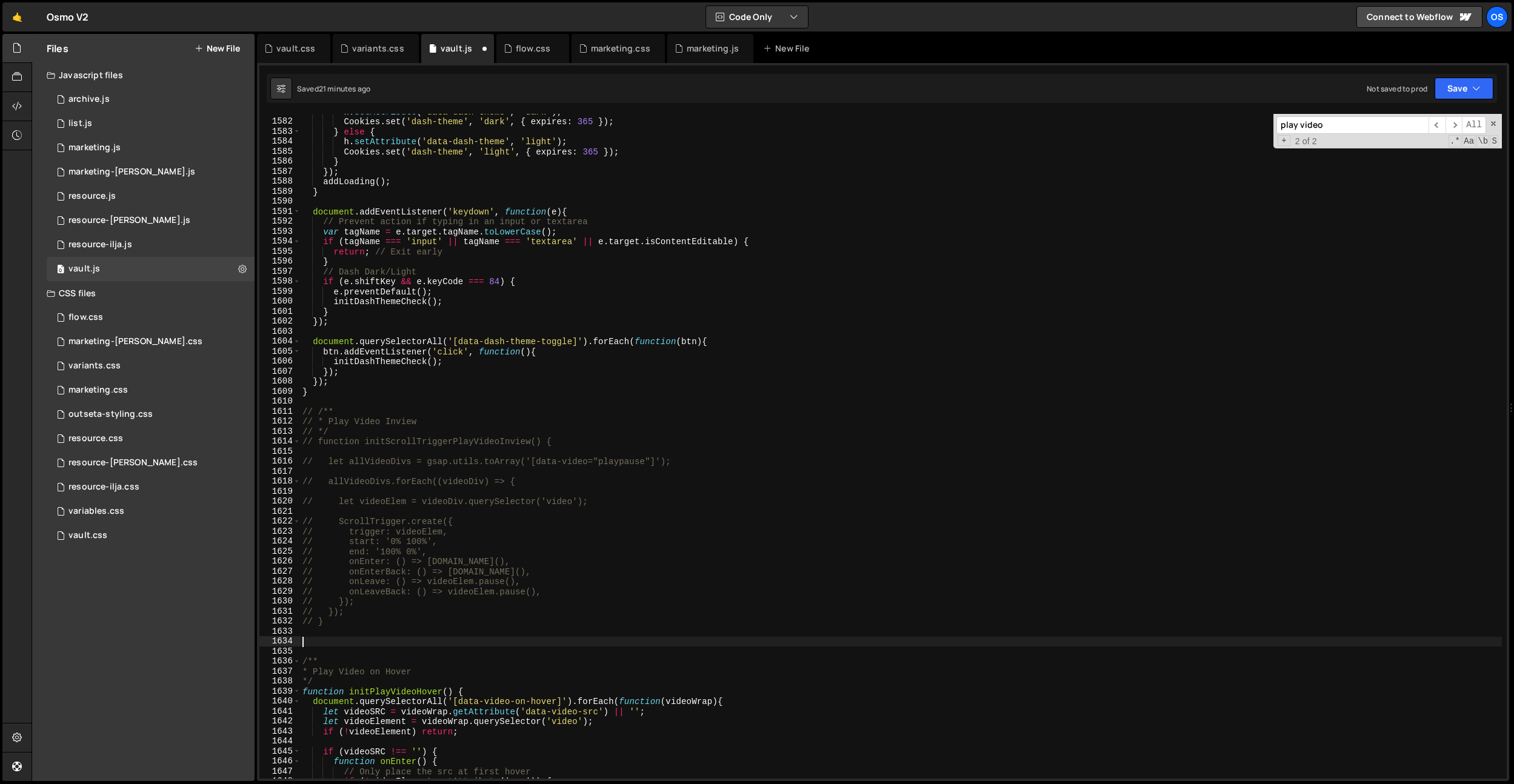
paste textarea "}"
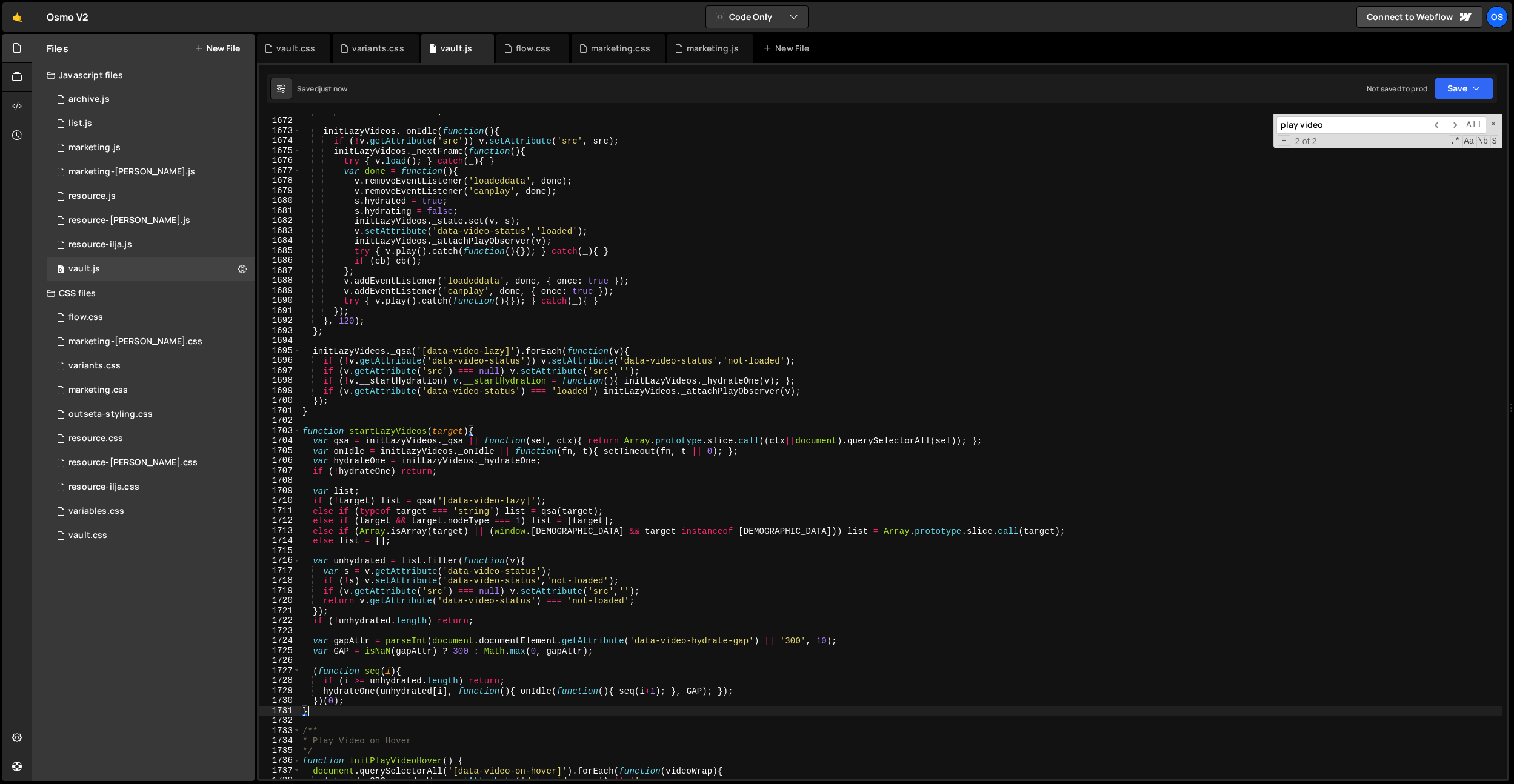
scroll to position [12559, 0]
click at [414, 438] on div "v . preload = 'metadata' ; initLazyVideos . _onIdle ( function ( ) { if ( ! v .…" at bounding box center [901, 452] width 1202 height 684
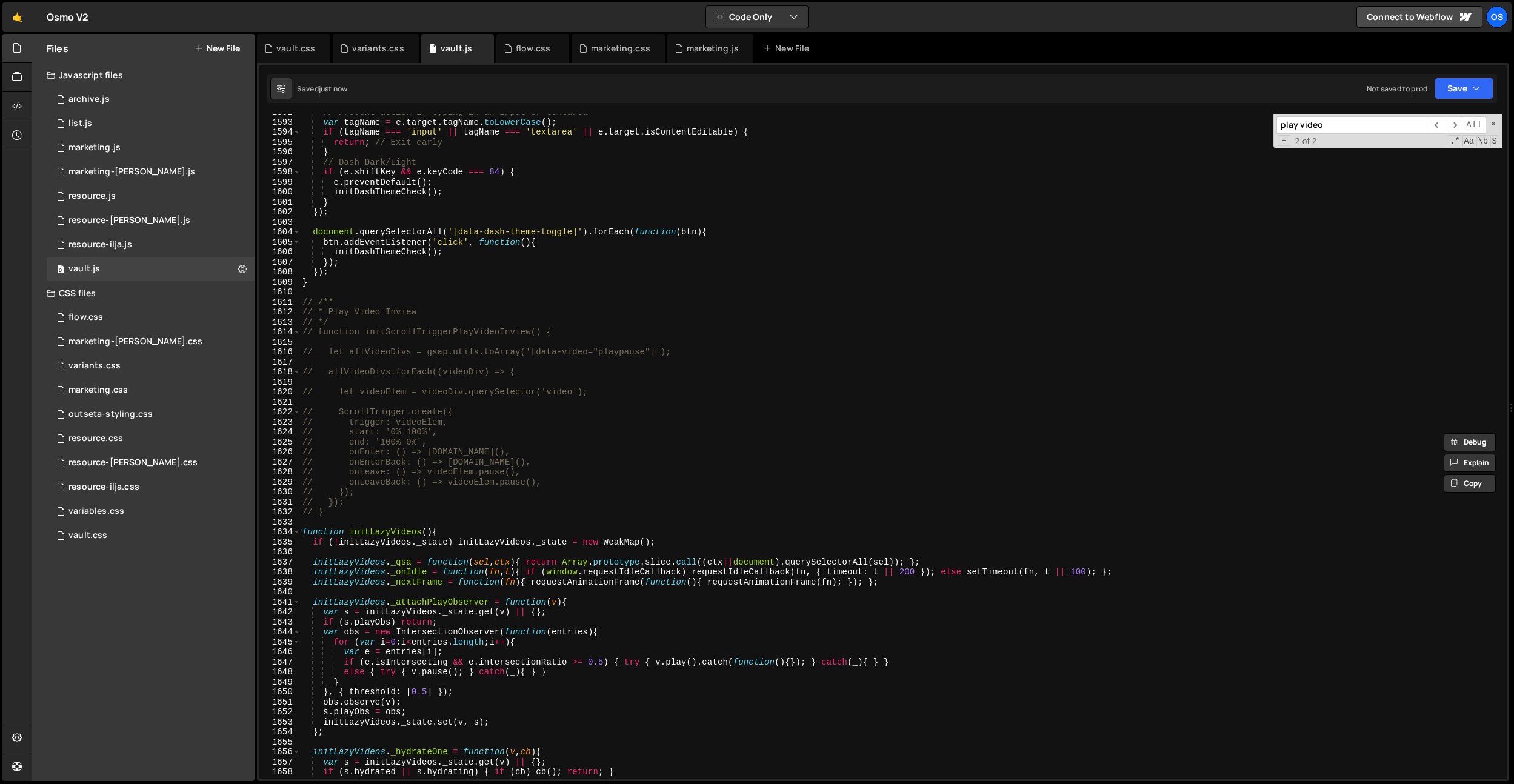
scroll to position [11968, 0]
click at [395, 532] on div "// Prevent action if typing in an input or textarea var tagName = e . target . …" at bounding box center [901, 448] width 1202 height 684
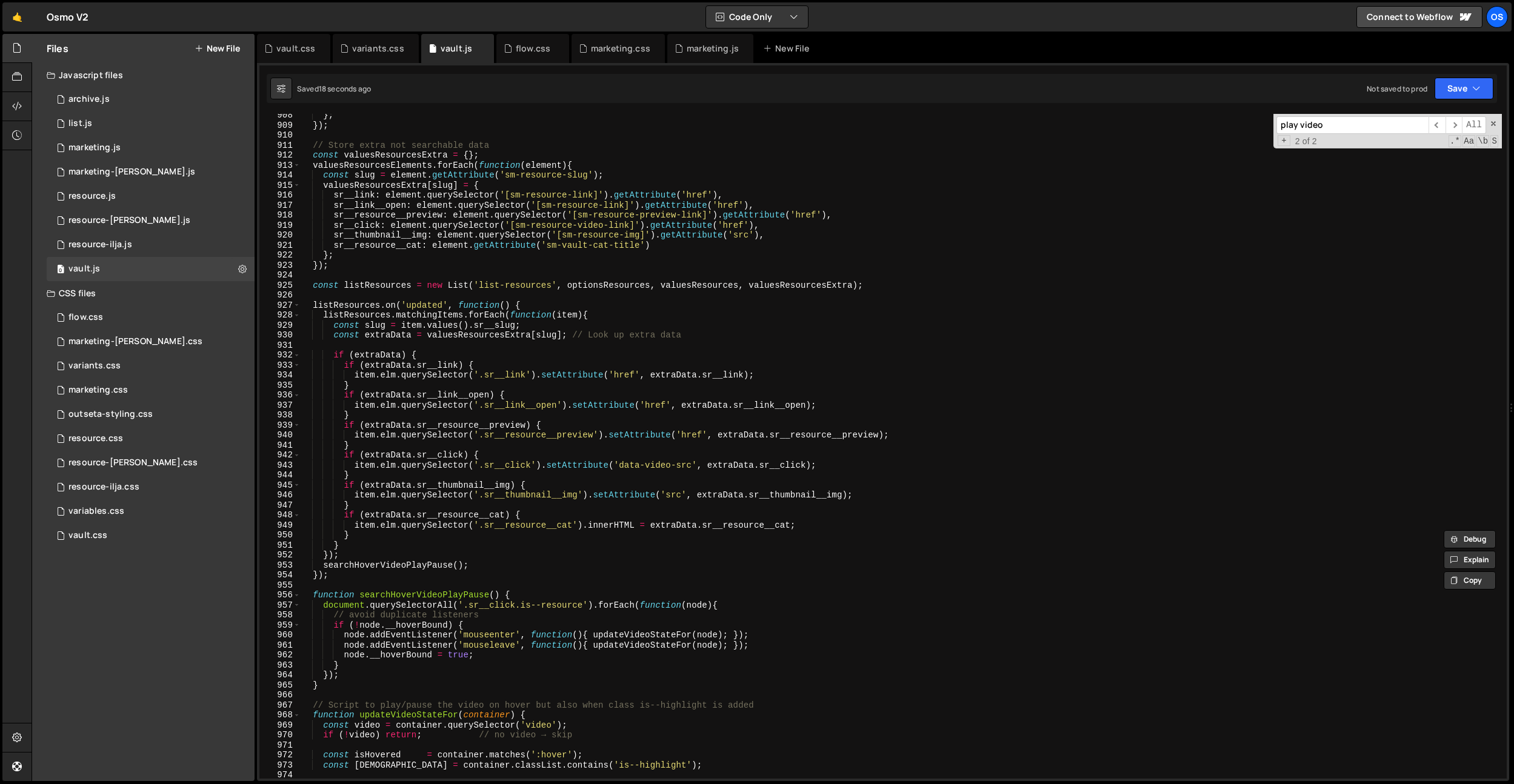
click at [501, 500] on div "} ; }) ; // Store extra not searchable data const valuesResourcesExtra = { } ; …" at bounding box center [901, 452] width 1202 height 684
type textarea "}"
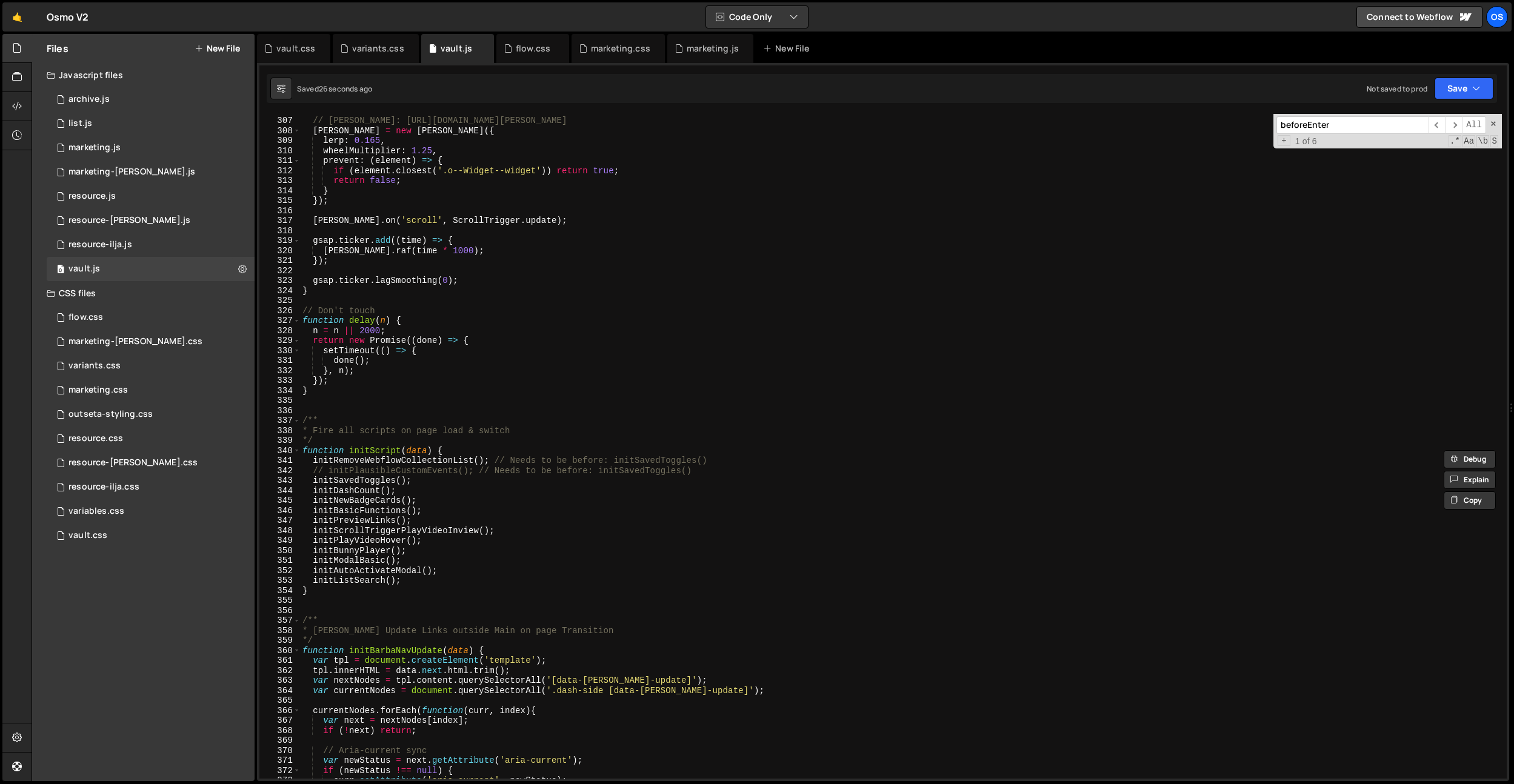
scroll to position [2295, 0]
type input "beforeEnter"
click at [416, 565] on div "// [PERSON_NAME]: [URL][DOMAIN_NAME][PERSON_NAME] = new [PERSON_NAME] ({ lerp :…" at bounding box center [901, 447] width 1202 height 684
click at [378, 547] on div "// [PERSON_NAME]: [URL][DOMAIN_NAME][PERSON_NAME] = new [PERSON_NAME] ({ lerp :…" at bounding box center [901, 447] width 1202 height 684
drag, startPoint x: 528, startPoint y: 529, endPoint x: 311, endPoint y: 531, distance: 217.0
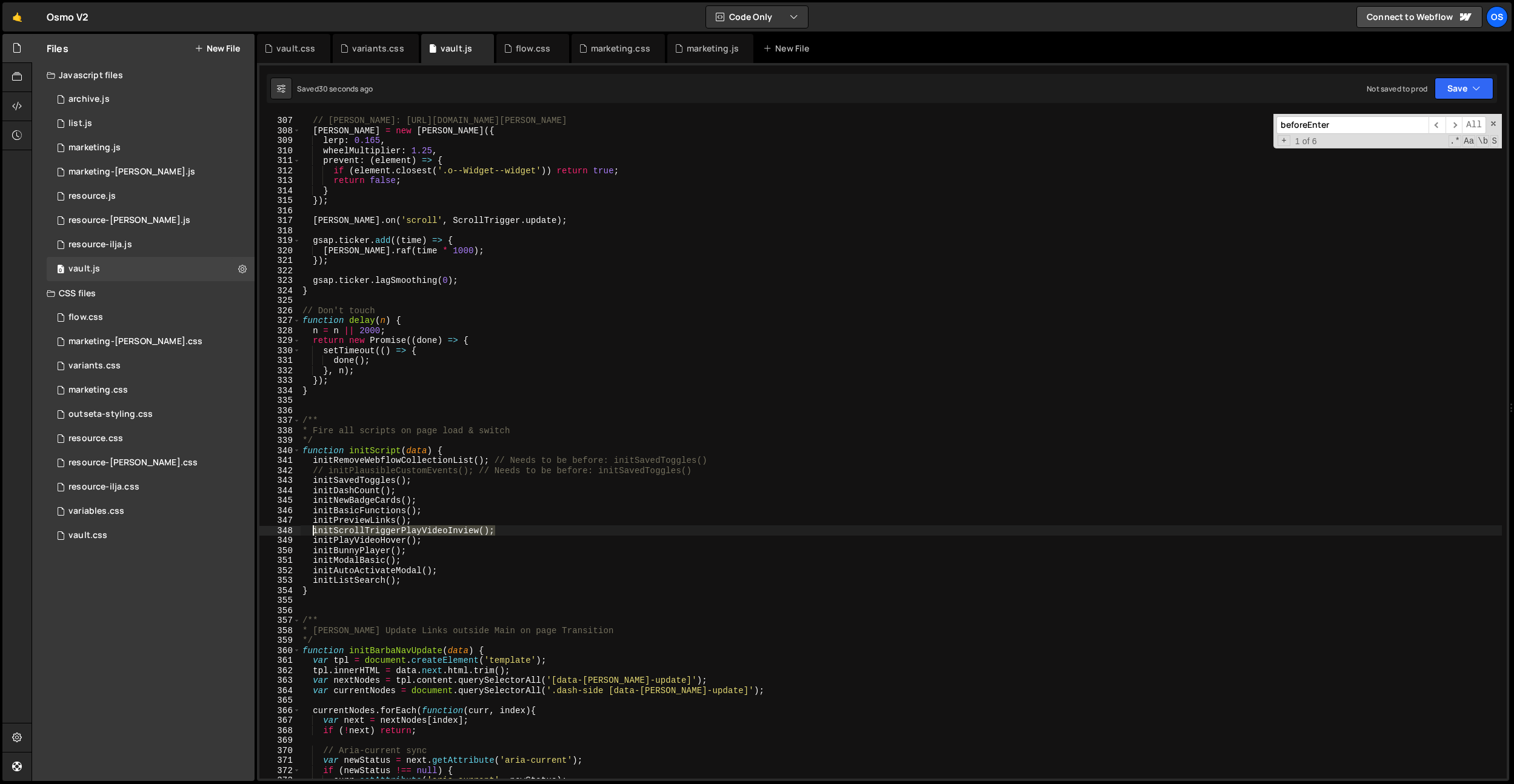
click at [311, 531] on div "// [PERSON_NAME]: [URL][DOMAIN_NAME][PERSON_NAME] = new [PERSON_NAME] ({ lerp :…" at bounding box center [901, 447] width 1202 height 684
paste textarea "LazyVideos"
click at [367, 535] on div "// [PERSON_NAME]: [URL][DOMAIN_NAME][PERSON_NAME] = new [PERSON_NAME] ({ lerp :…" at bounding box center [901, 447] width 1202 height 684
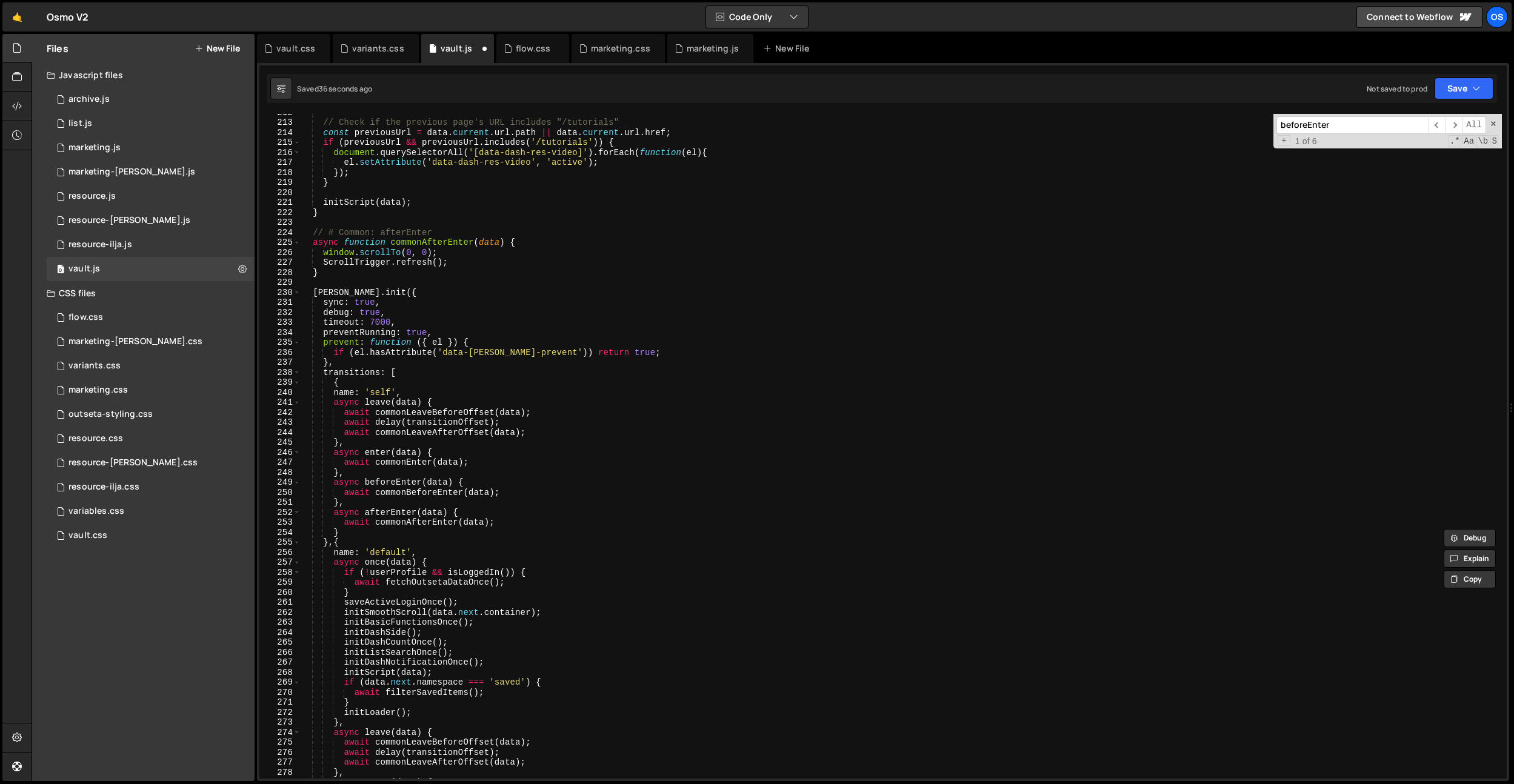
scroll to position [1386, 0]
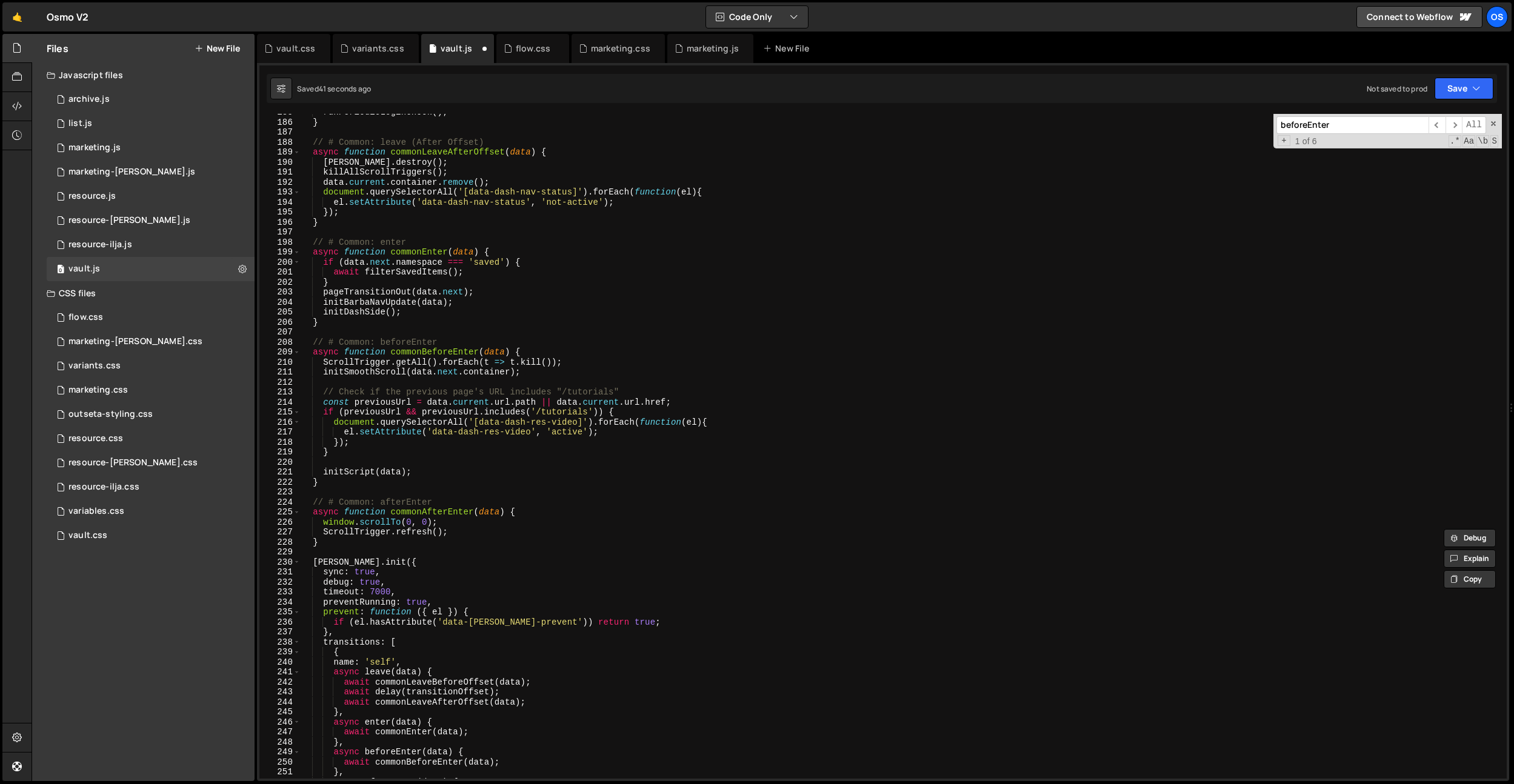
click at [473, 529] on div "runPeriodicLoginCheck ( ) ; } // # Common: leave (After Offset) async function …" at bounding box center [901, 449] width 1202 height 684
type textarea "ScrollTrigger.refresh();"
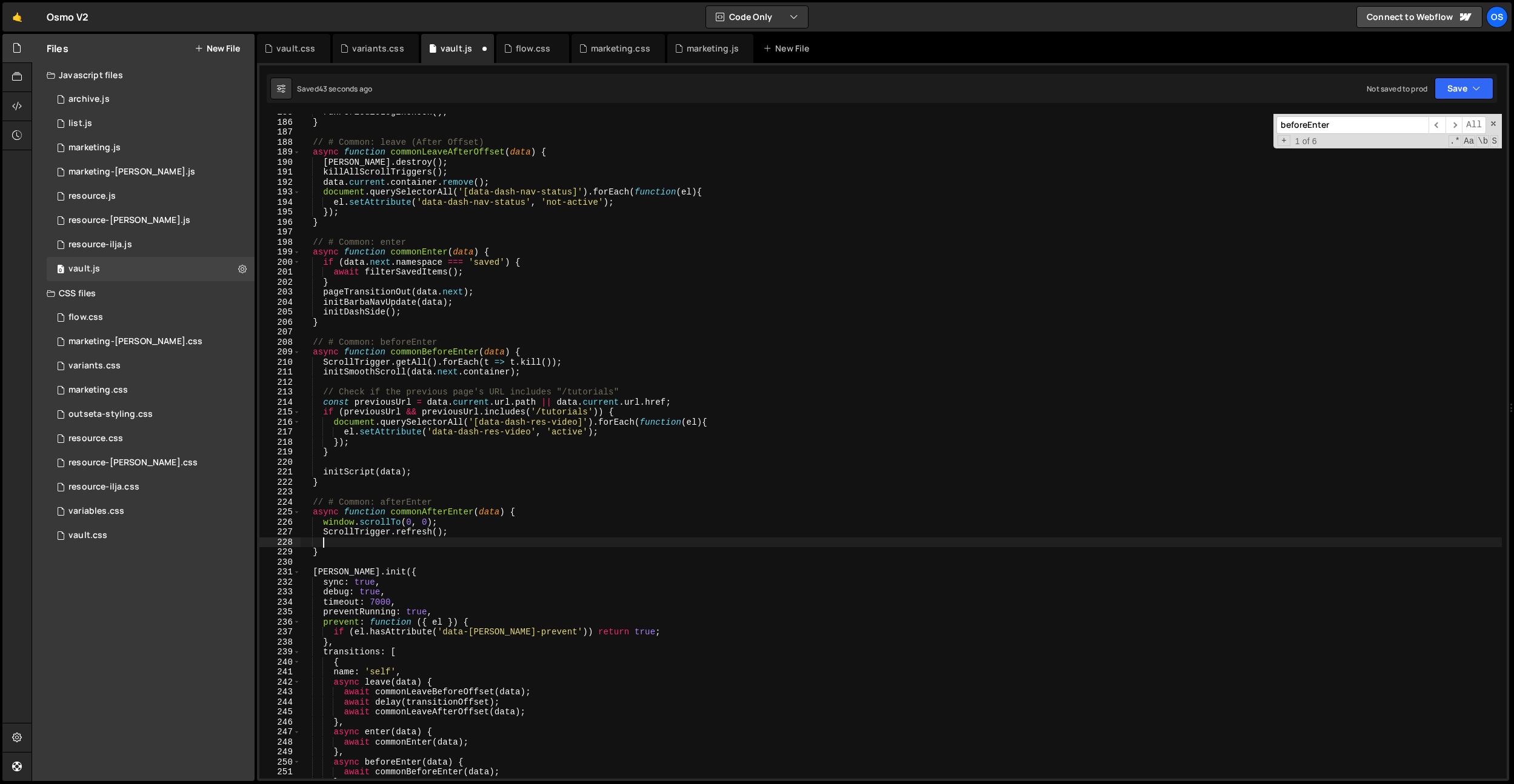
scroll to position [0, 1]
paste textarea "initLazyVideos"
click at [345, 541] on div "runPeriodicLoginCheck ( ) ; } // # Common: leave (After Offset) async function …" at bounding box center [901, 449] width 1202 height 684
click at [426, 542] on div "runPeriodicLoginCheck ( ) ; } // # Common: leave (After Offset) async function …" at bounding box center [901, 449] width 1202 height 684
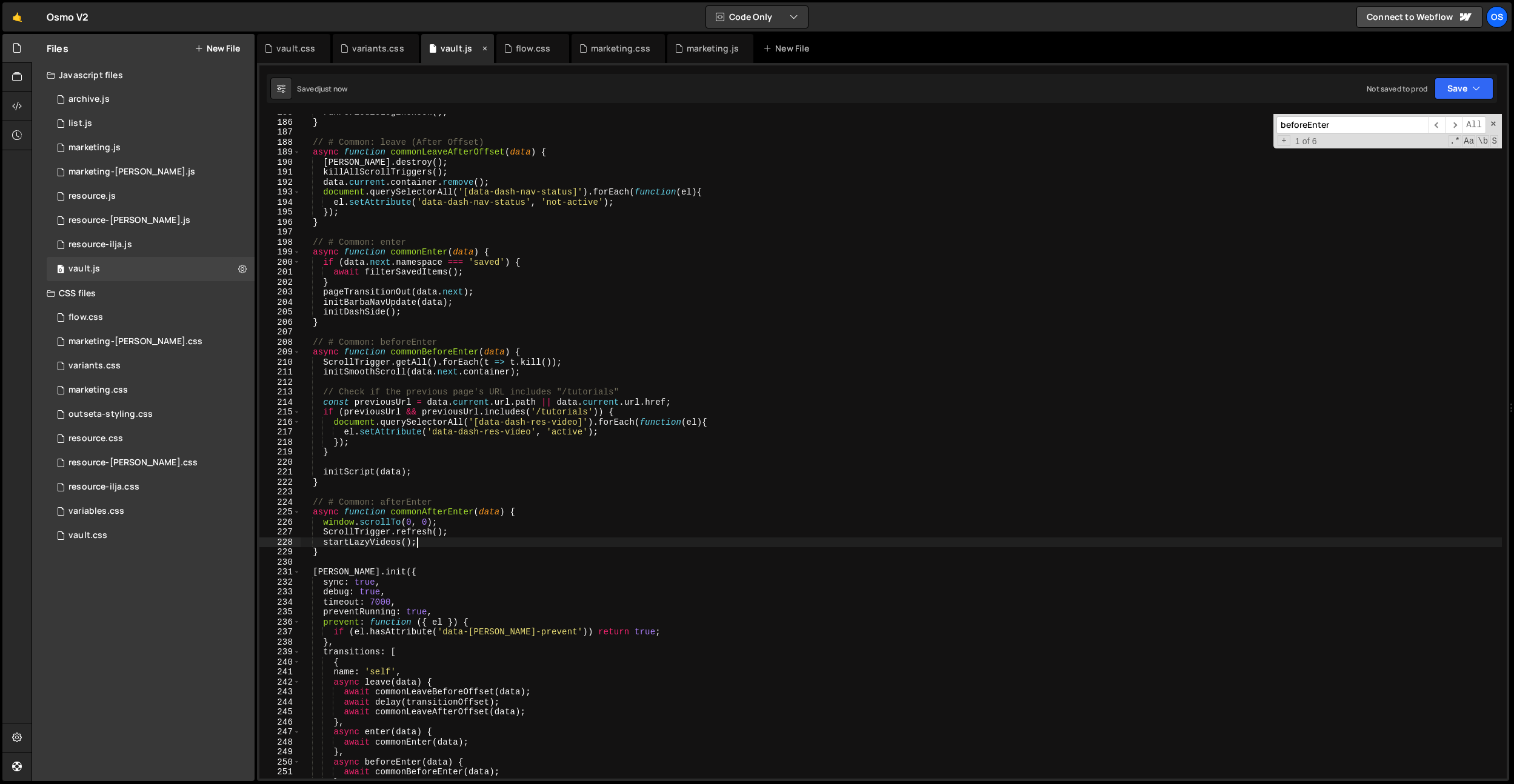
type textarea "startLazyVideos();"
drag, startPoint x: 396, startPoint y: 489, endPoint x: 560, endPoint y: 472, distance: 164.9
click at [396, 489] on div "runPeriodicLoginCheck ( ) ; } // # Common: leave (After Offset) async function …" at bounding box center [901, 449] width 1202 height 684
click at [1319, 126] on input "beforeEnter" at bounding box center [1352, 125] width 152 height 18
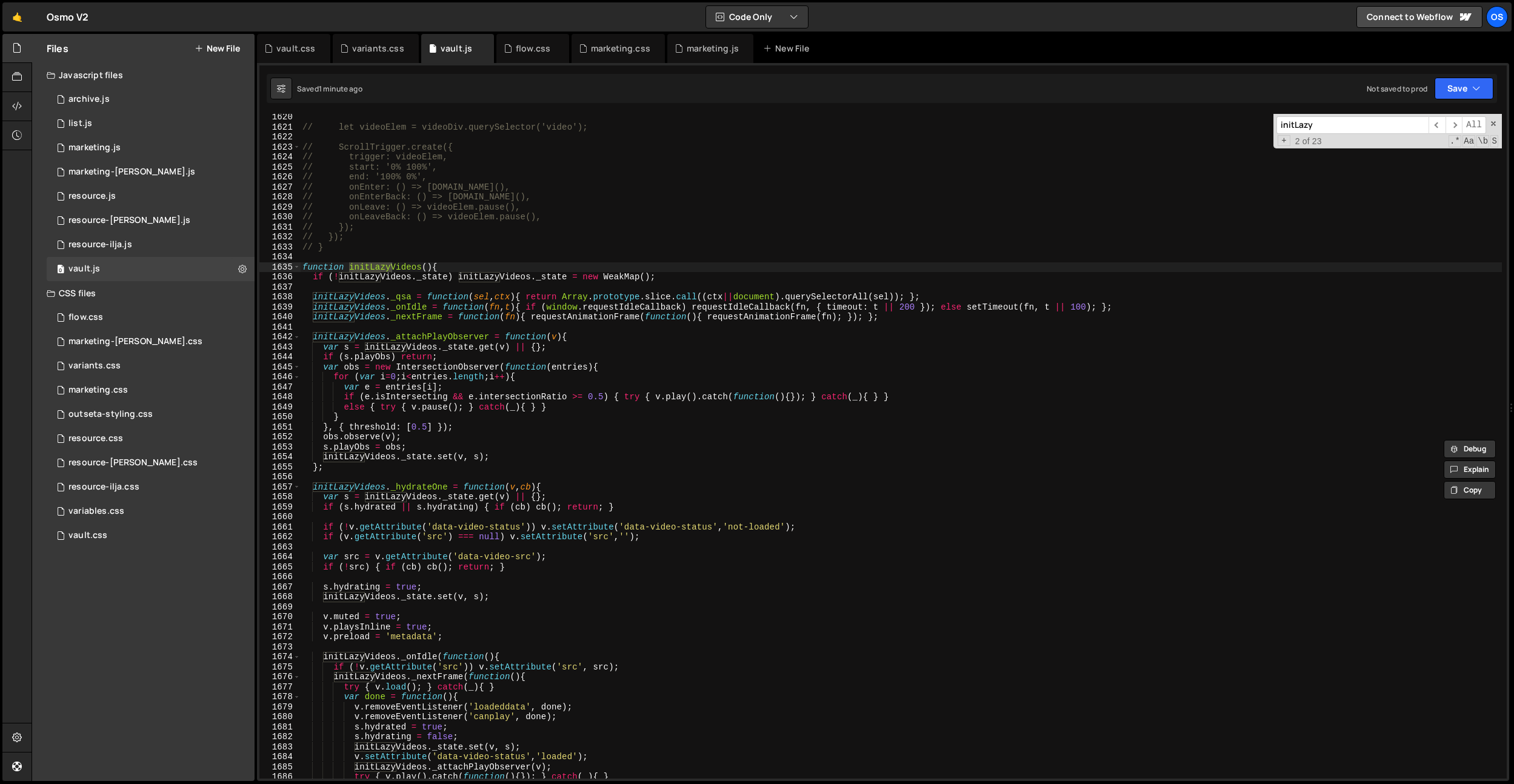
scroll to position [12286, 0]
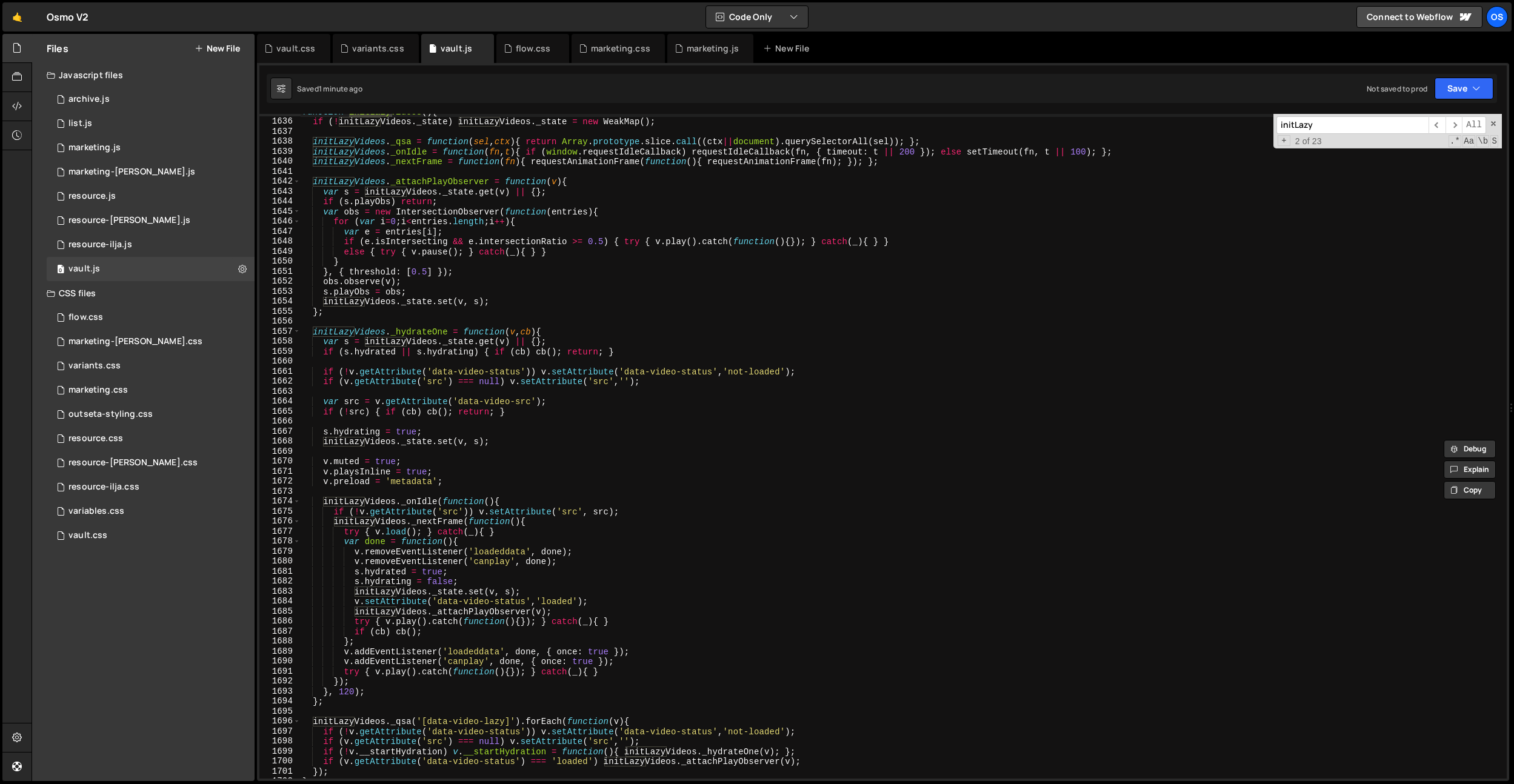
type input "initLazy"
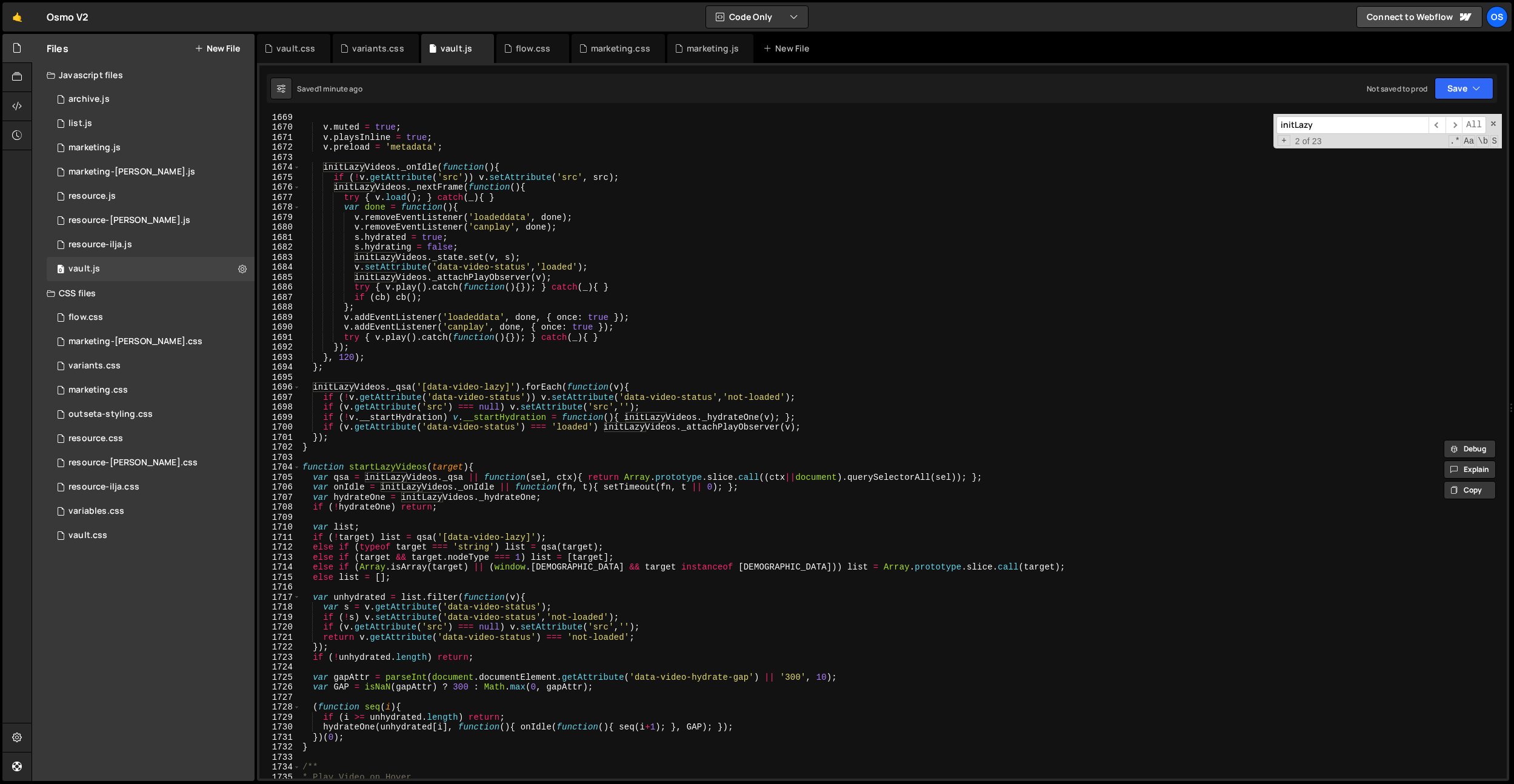
scroll to position [12537, 0]
drag, startPoint x: 526, startPoint y: 537, endPoint x: 492, endPoint y: 631, distance: 100.0
click at [451, 539] on div "v . muted = true ; v . playsInline = true ; v . preload = 'metadata' ; initLazy…" at bounding box center [901, 453] width 1202 height 684
drag, startPoint x: 506, startPoint y: 387, endPoint x: 353, endPoint y: 64, distance: 357.4
click at [427, 385] on div "v . muted = true ; v . playsInline = true ; v . preload = 'metadata' ; initLazy…" at bounding box center [901, 453] width 1202 height 684
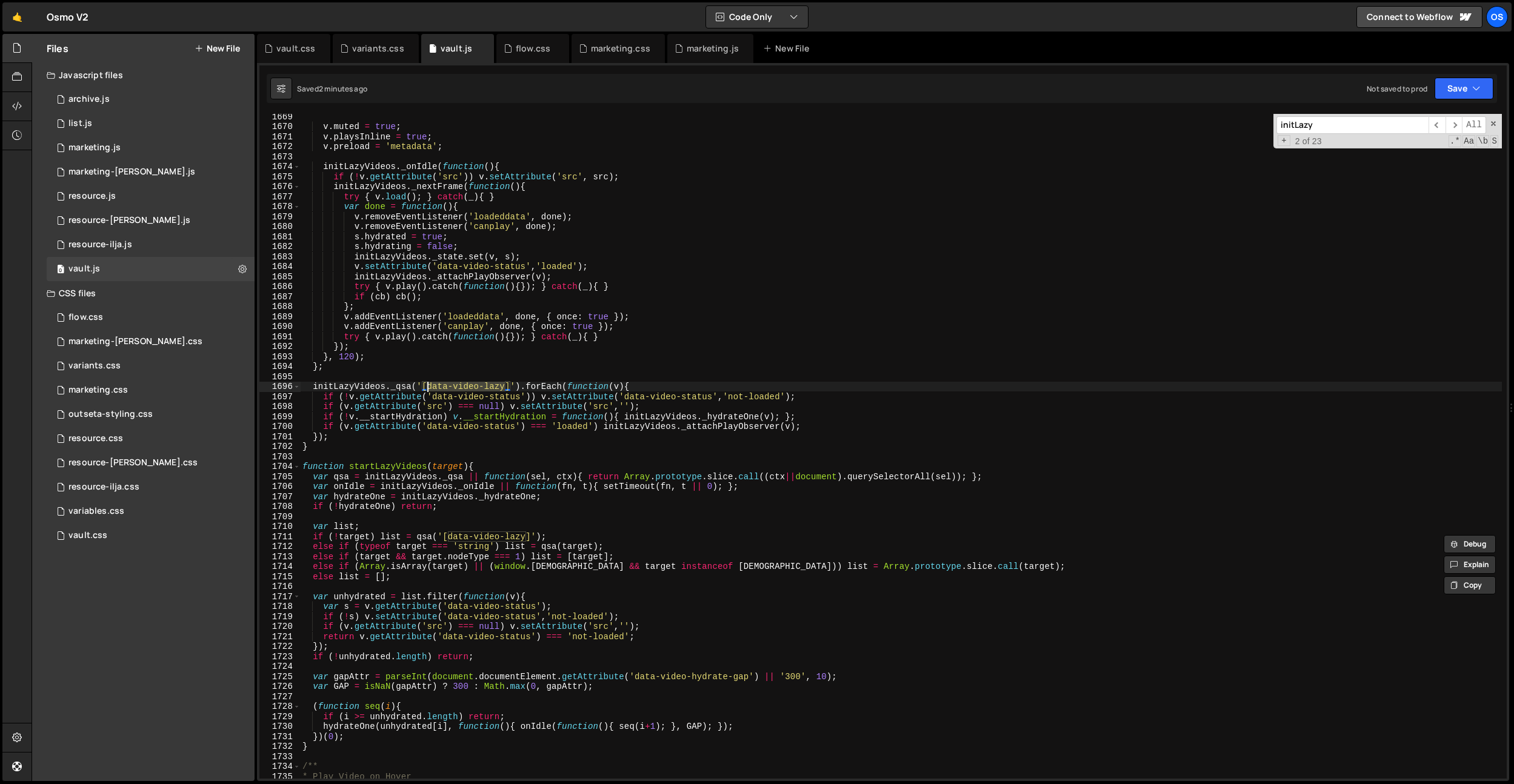
type textarea "initLazyVideos._qsa('[data-video-lazy]').forEach(function(v){"
drag, startPoint x: 286, startPoint y: 44, endPoint x: 575, endPoint y: 279, distance: 372.5
click at [288, 45] on div "vault.css" at bounding box center [295, 48] width 38 height 12
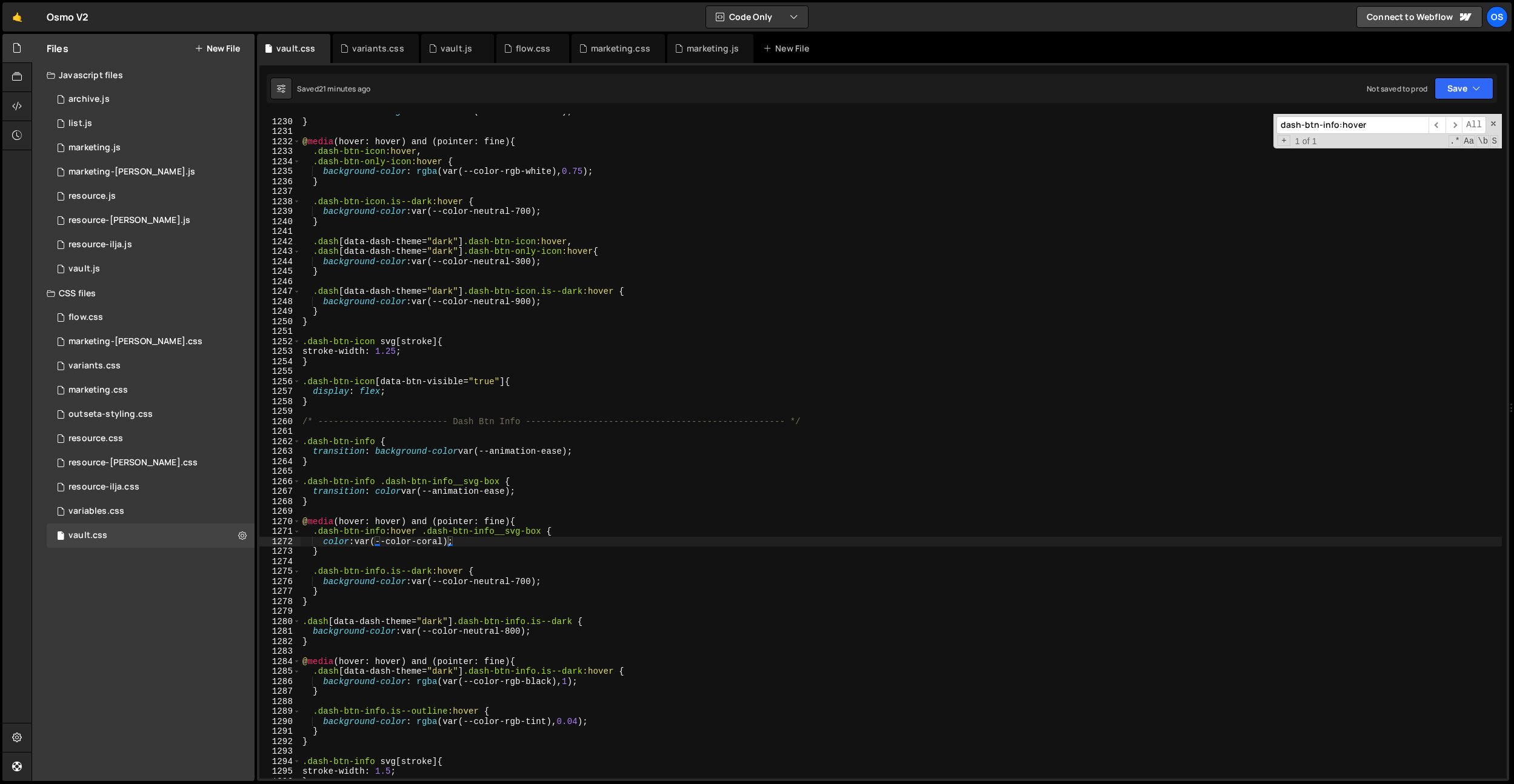
type textarea "background-color: var(--color-neutral-900);"
click at [598, 297] on div "transition : background-color var(--animation-ease) ; } @ media (hover: hover) …" at bounding box center [901, 448] width 1202 height 684
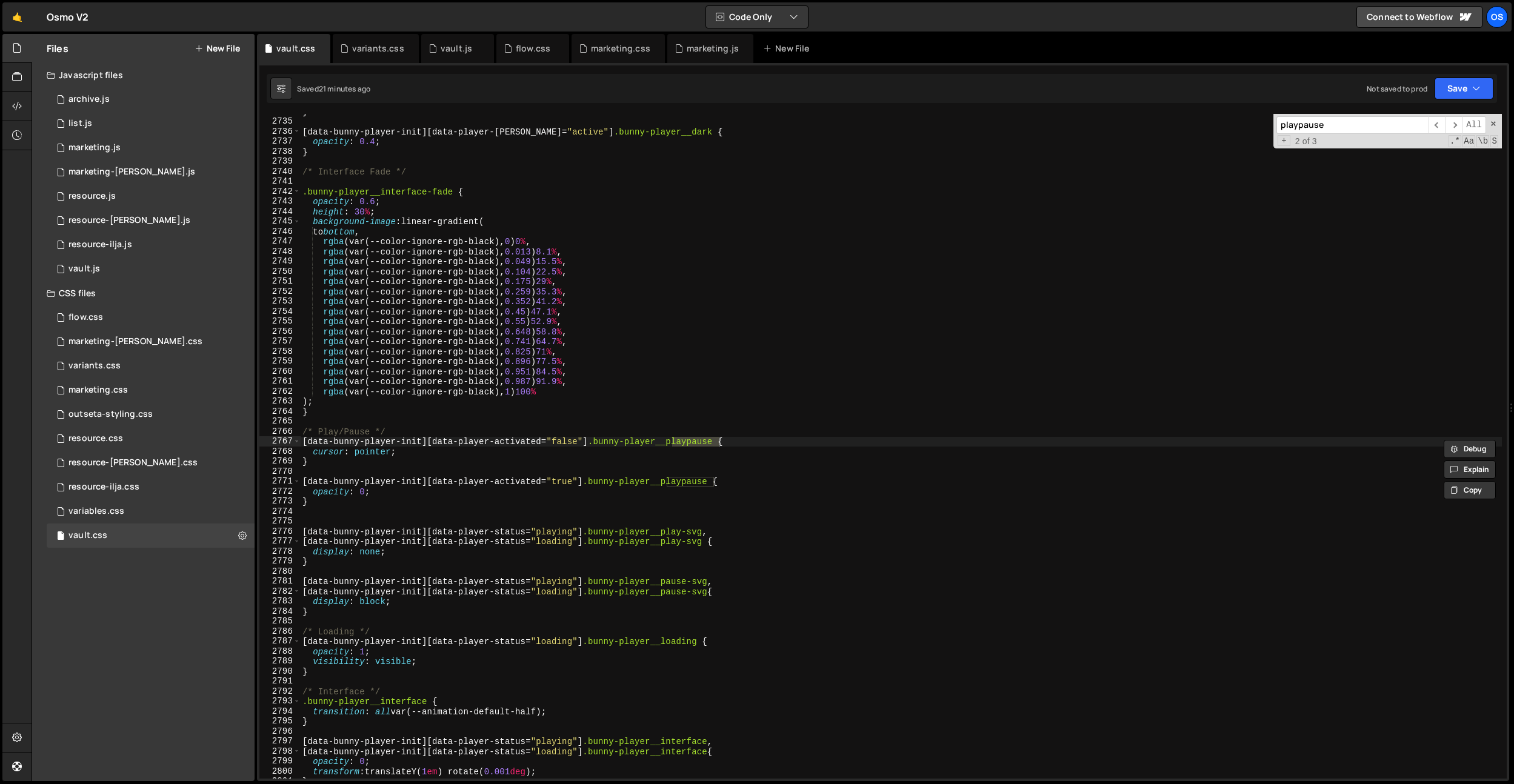
scroll to position [19186, 0]
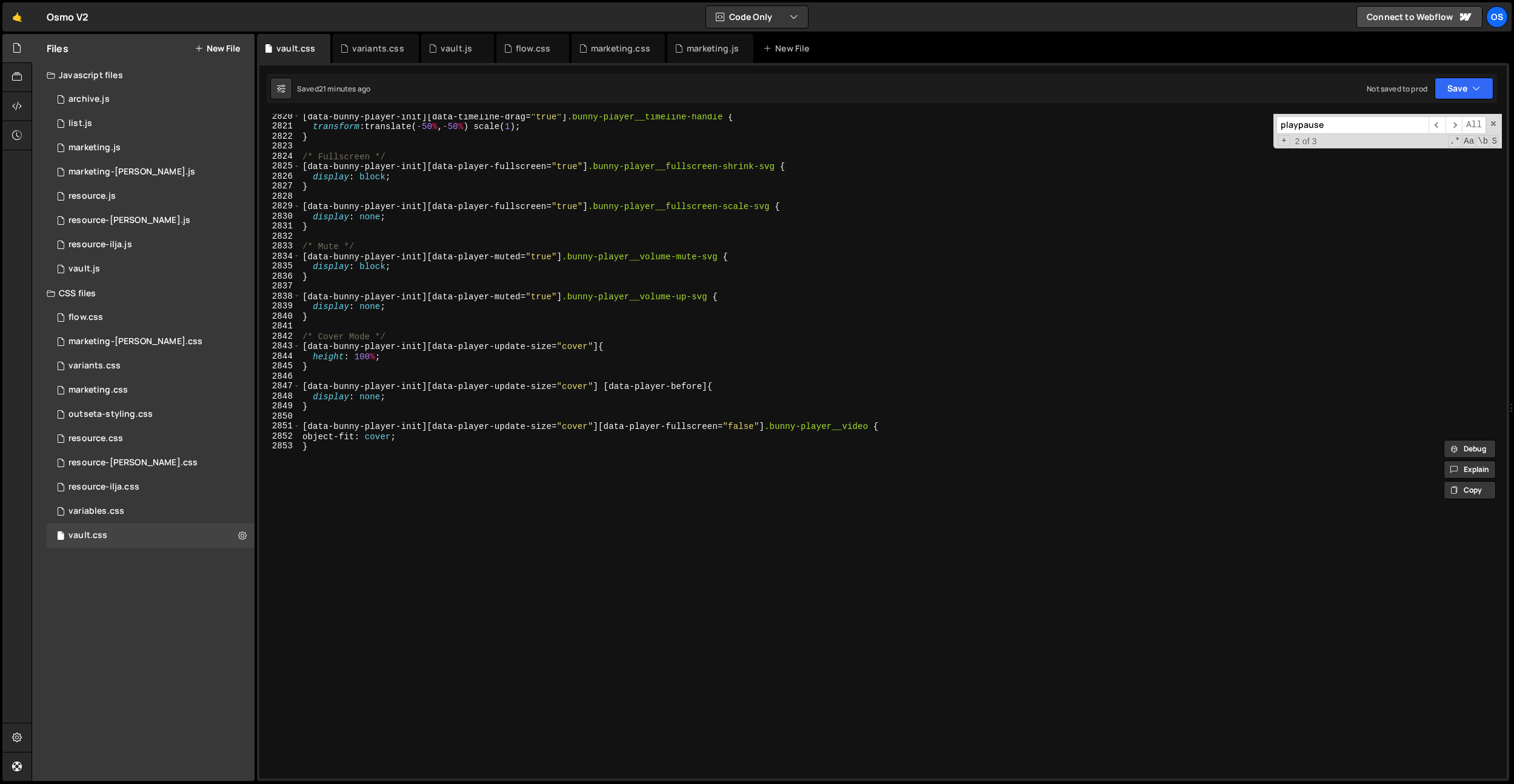
type input "playpause"
type textarea "}"
click at [515, 539] on div "[ data-bunny-player-init ][ data-timeline-drag = " true " ] .bunny-player__time…" at bounding box center [901, 453] width 1202 height 684
paste textarea "data-video-lazy"
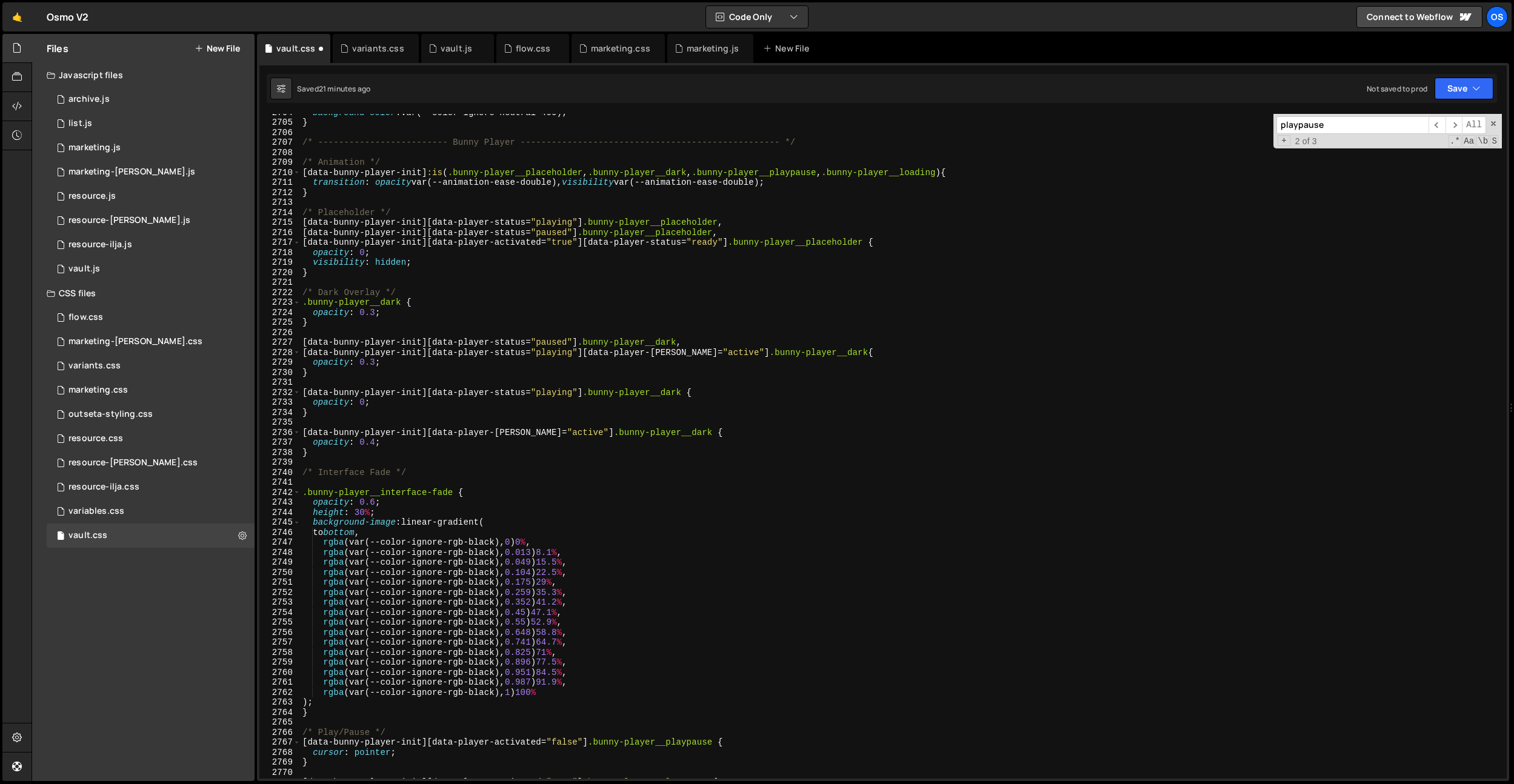
scroll to position [18668, 0]
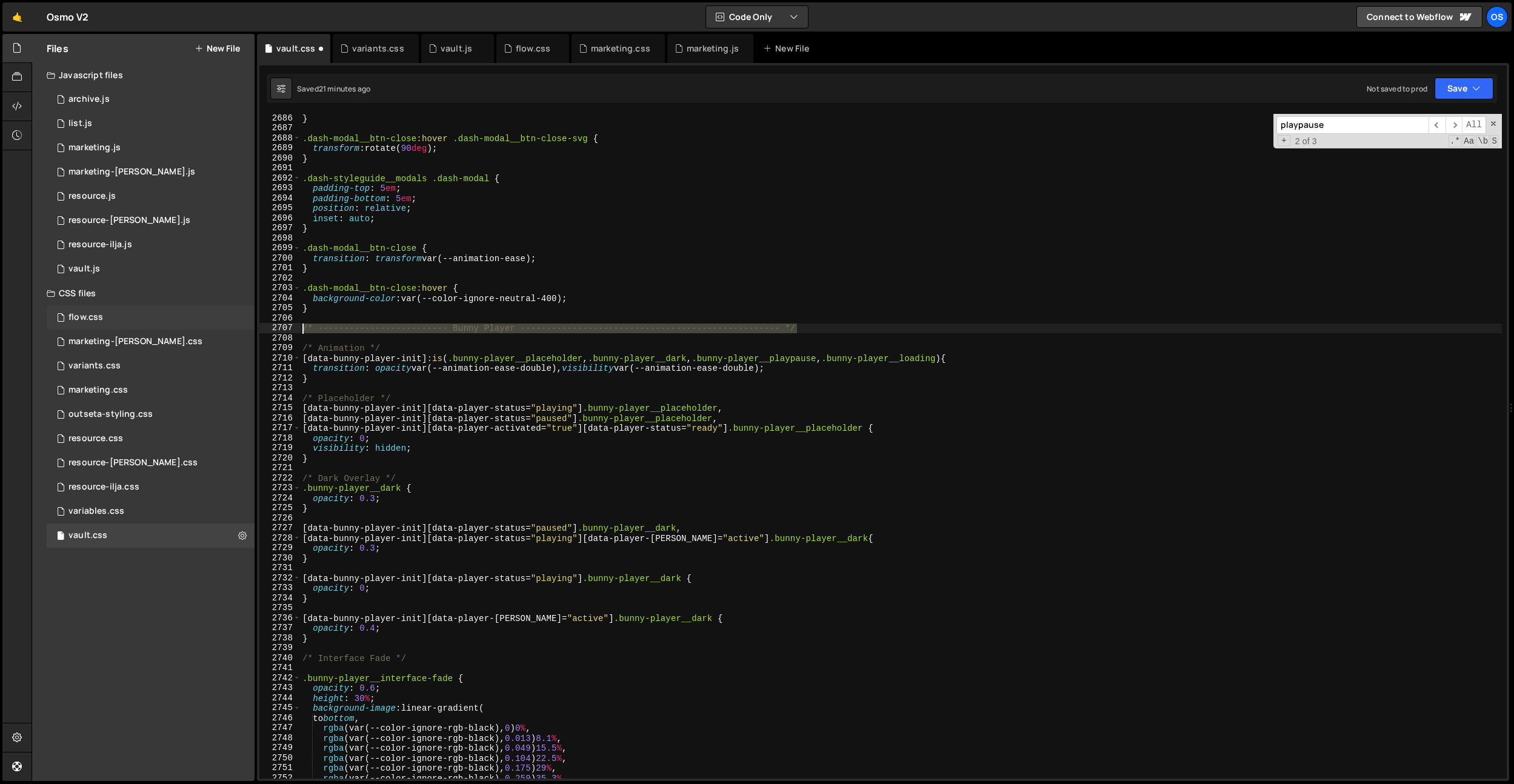
drag, startPoint x: 809, startPoint y: 329, endPoint x: 253, endPoint y: 328, distance: 556.0
click at [242, 325] on div "Files New File Javascript files 0 archive.js 0 0 list.js 0 0 marketing.js 0 0 0…" at bounding box center [772, 407] width 1482 height 747
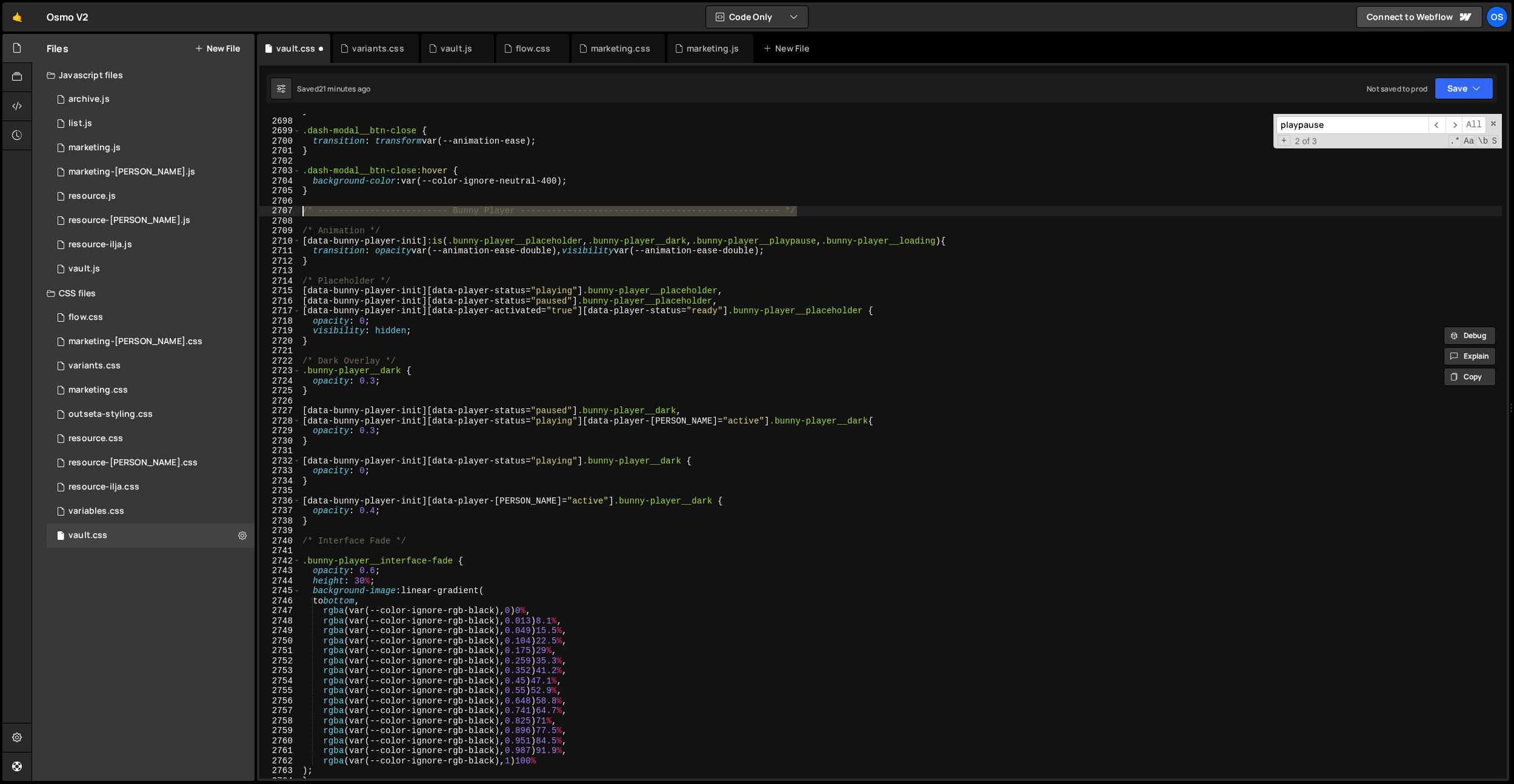
scroll to position [19186, 0]
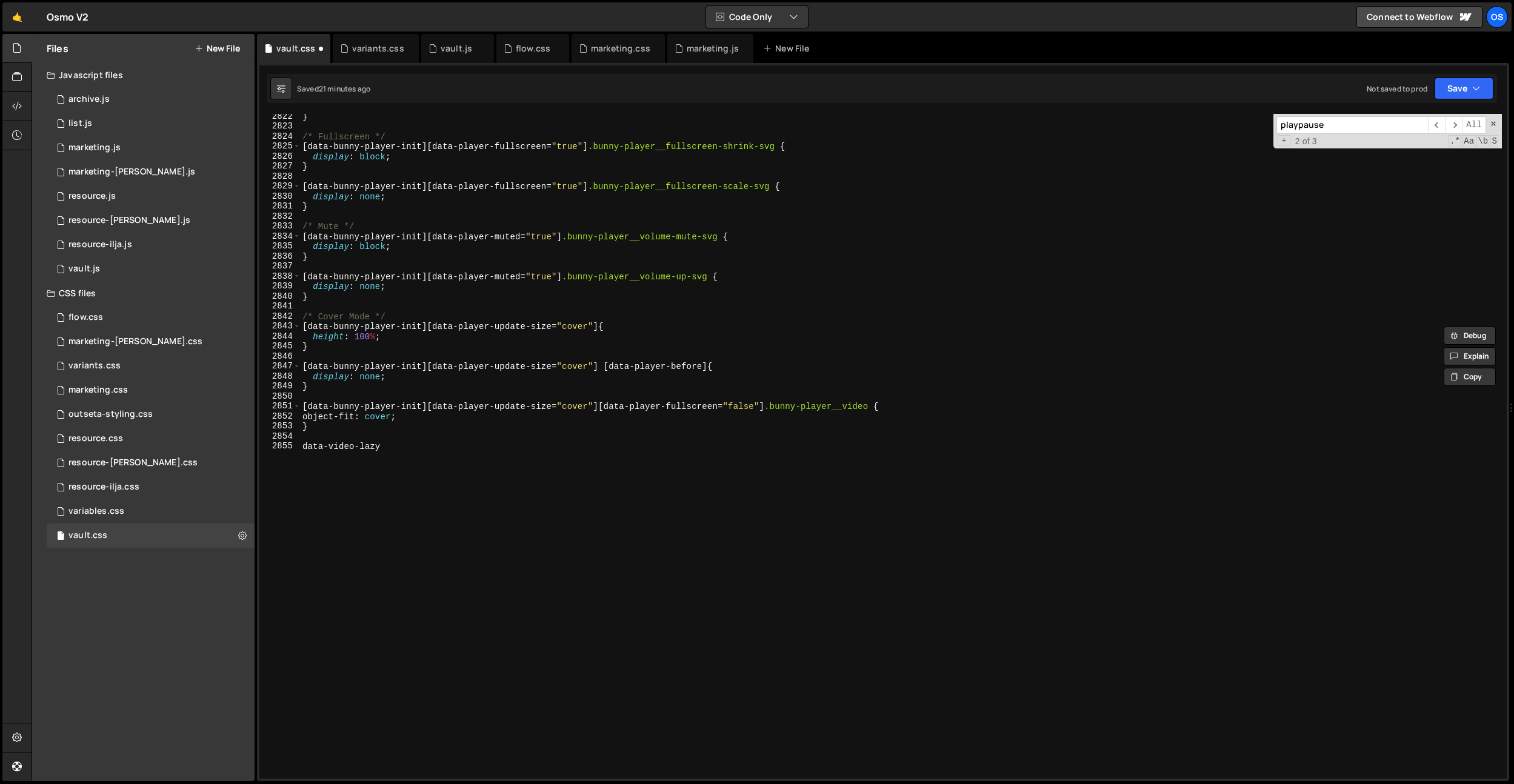
click at [368, 428] on div "} /* Fullscreen */ [ data-bunny-player-init ][ data-player-fullscreen = " true …" at bounding box center [901, 453] width 1202 height 684
type textarea "}"
paste textarea "/* ------------------------- Bunny Player -------------------------------------…"
drag, startPoint x: 512, startPoint y: 457, endPoint x: 451, endPoint y: 458, distance: 61.0
click at [451, 458] on div "} /* Fullscreen */ [ data-bunny-player-init ][ data-player-fullscreen = " true …" at bounding box center [901, 453] width 1202 height 684
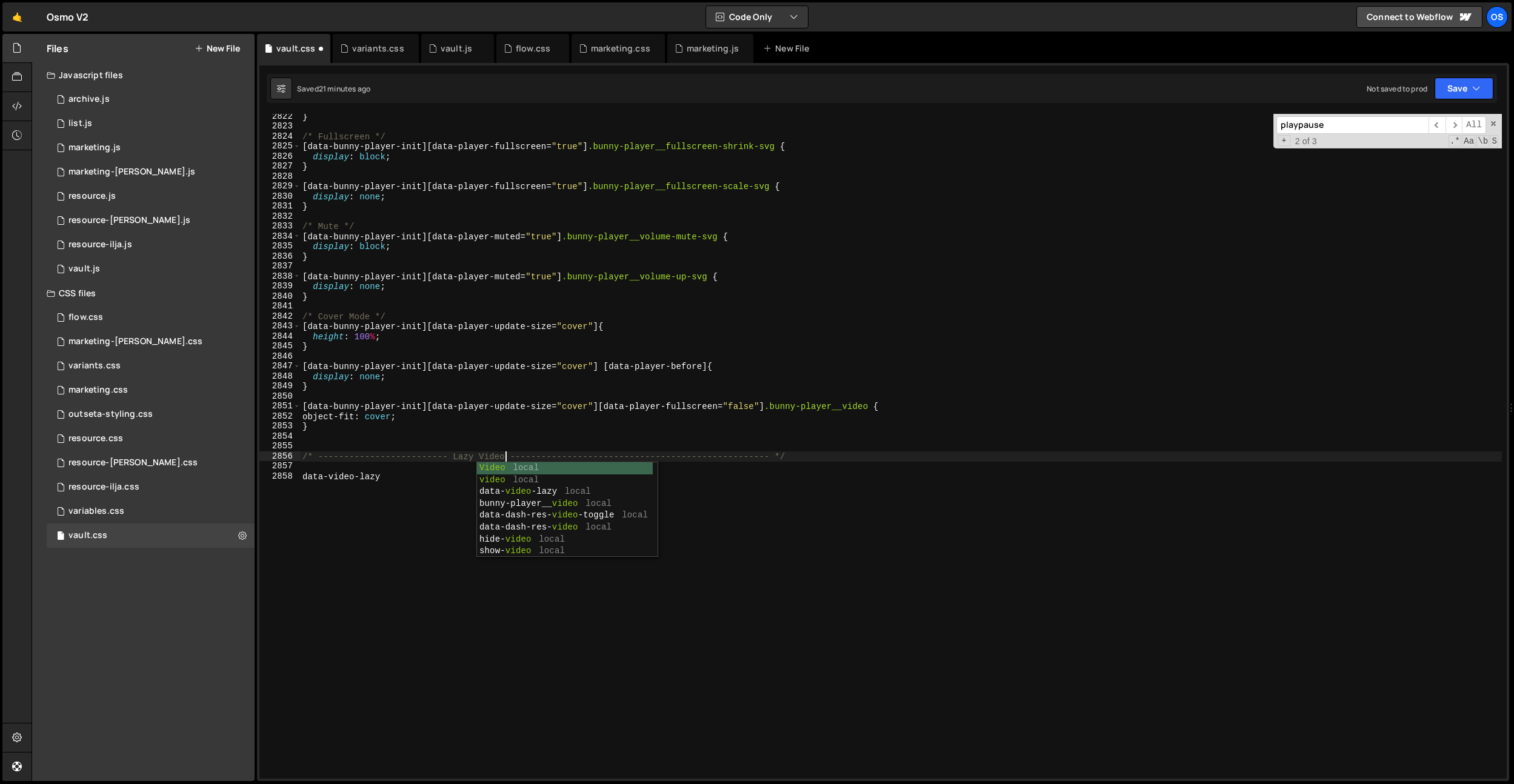
scroll to position [0, 14]
click at [312, 477] on div "} /* Fullscreen */ [ data-bunny-player-init ][ data-player-fullscreen = " true …" at bounding box center [901, 453] width 1202 height 684
click at [394, 481] on div "} /* Fullscreen */ [ data-bunny-player-init ][ data-player-fullscreen = " true …" at bounding box center [901, 453] width 1202 height 684
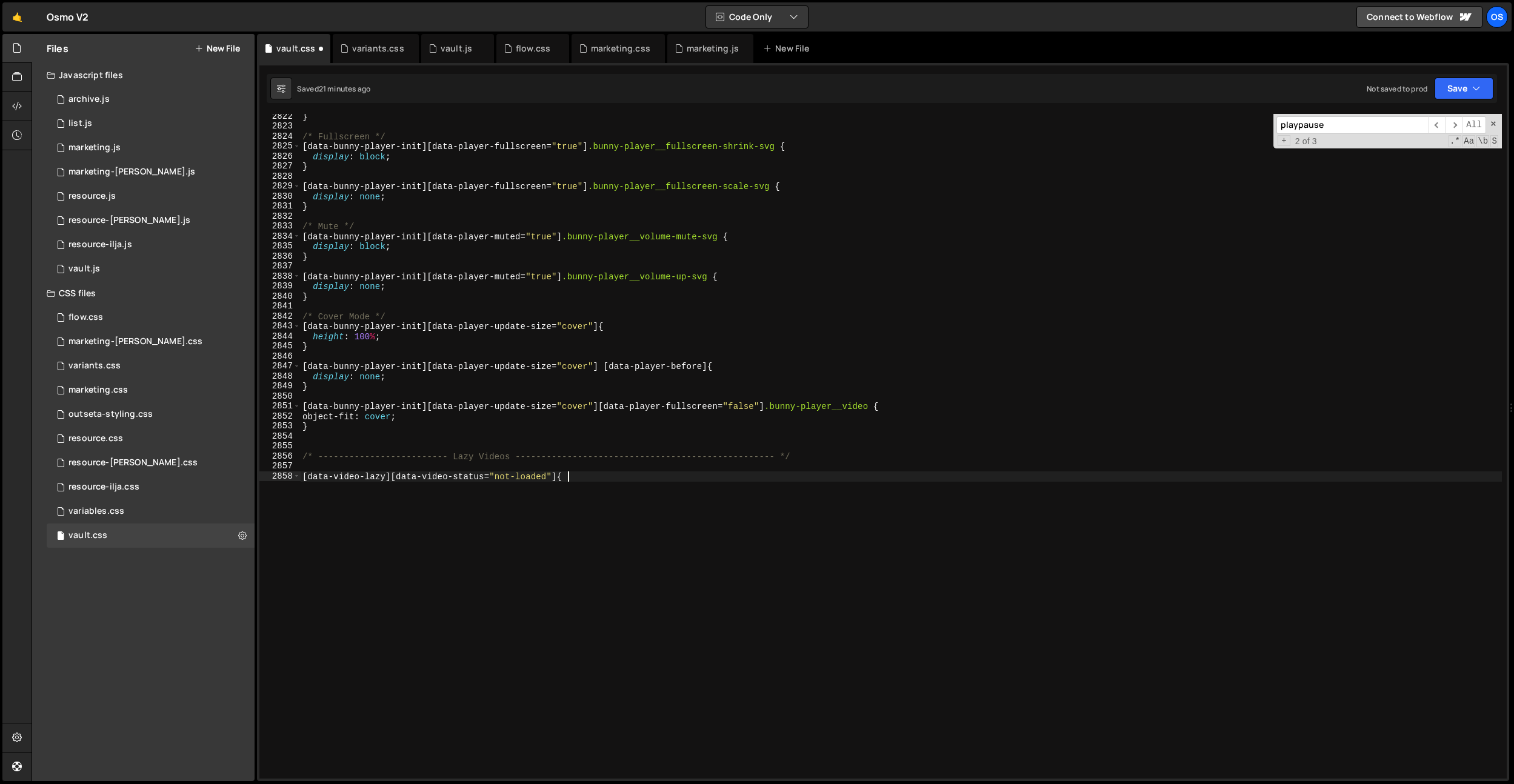
type textarea "[data-video-lazy][data-video-status="not-loaded"] {}"
click at [700, 54] on div "marketing.js" at bounding box center [710, 49] width 86 height 29
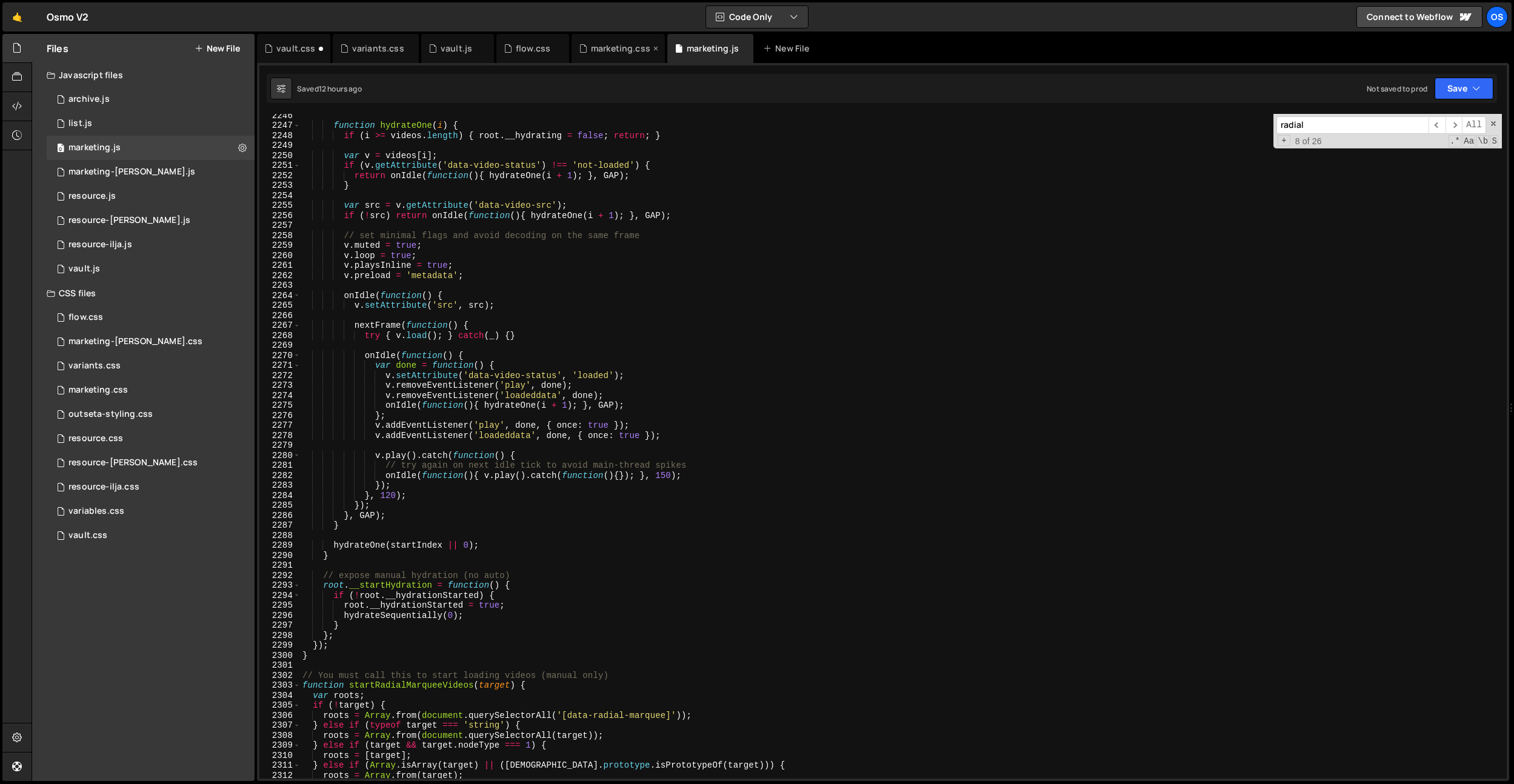
drag, startPoint x: 630, startPoint y: 51, endPoint x: 615, endPoint y: 201, distance: 150.7
click at [630, 53] on div "marketing.css" at bounding box center [620, 48] width 59 height 12
type textarea "scrollbar-width: none;"
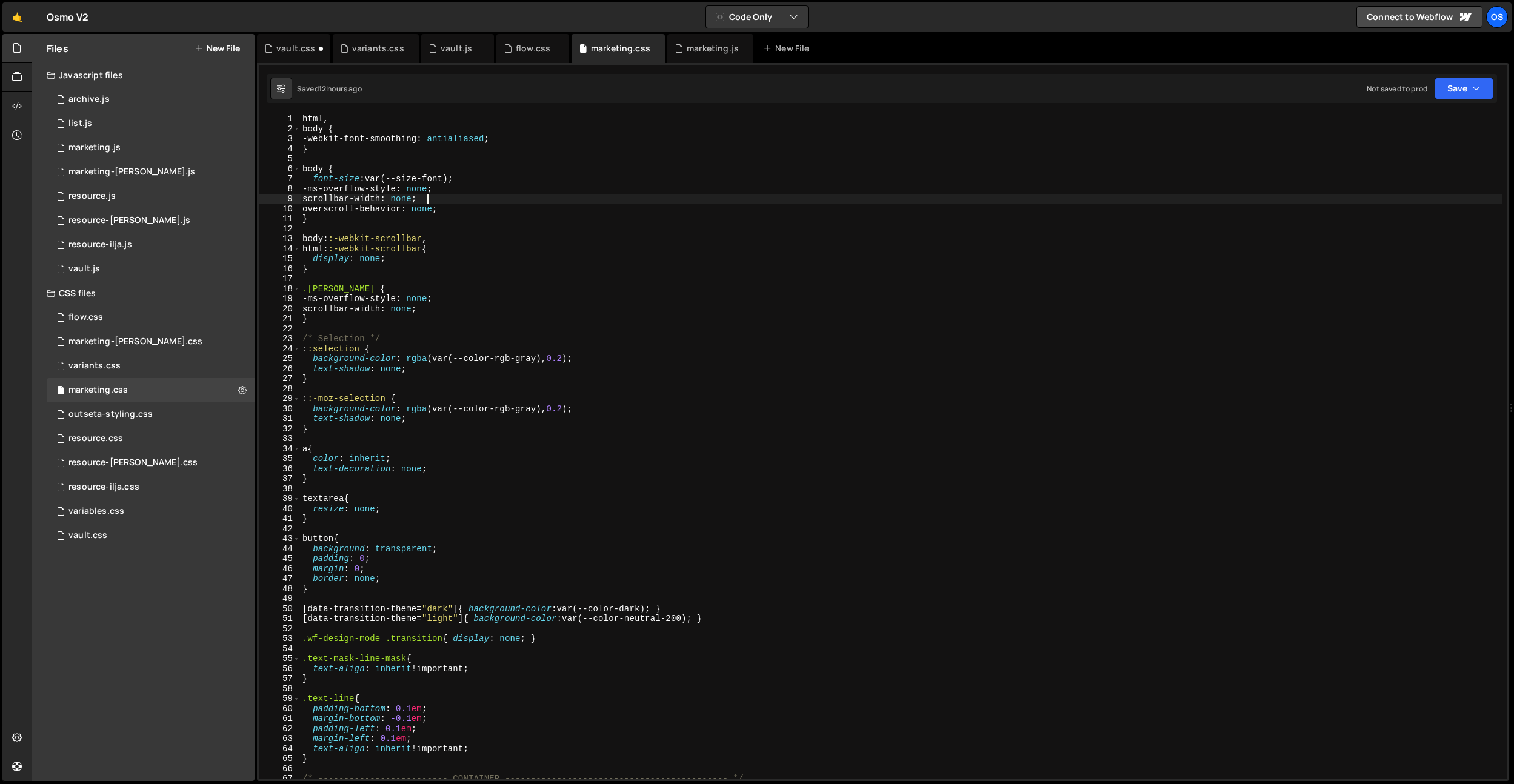
click at [615, 201] on div "html , body { -webkit-font-smoothing : antialiased ; } body { font-size : var(-…" at bounding box center [901, 456] width 1202 height 684
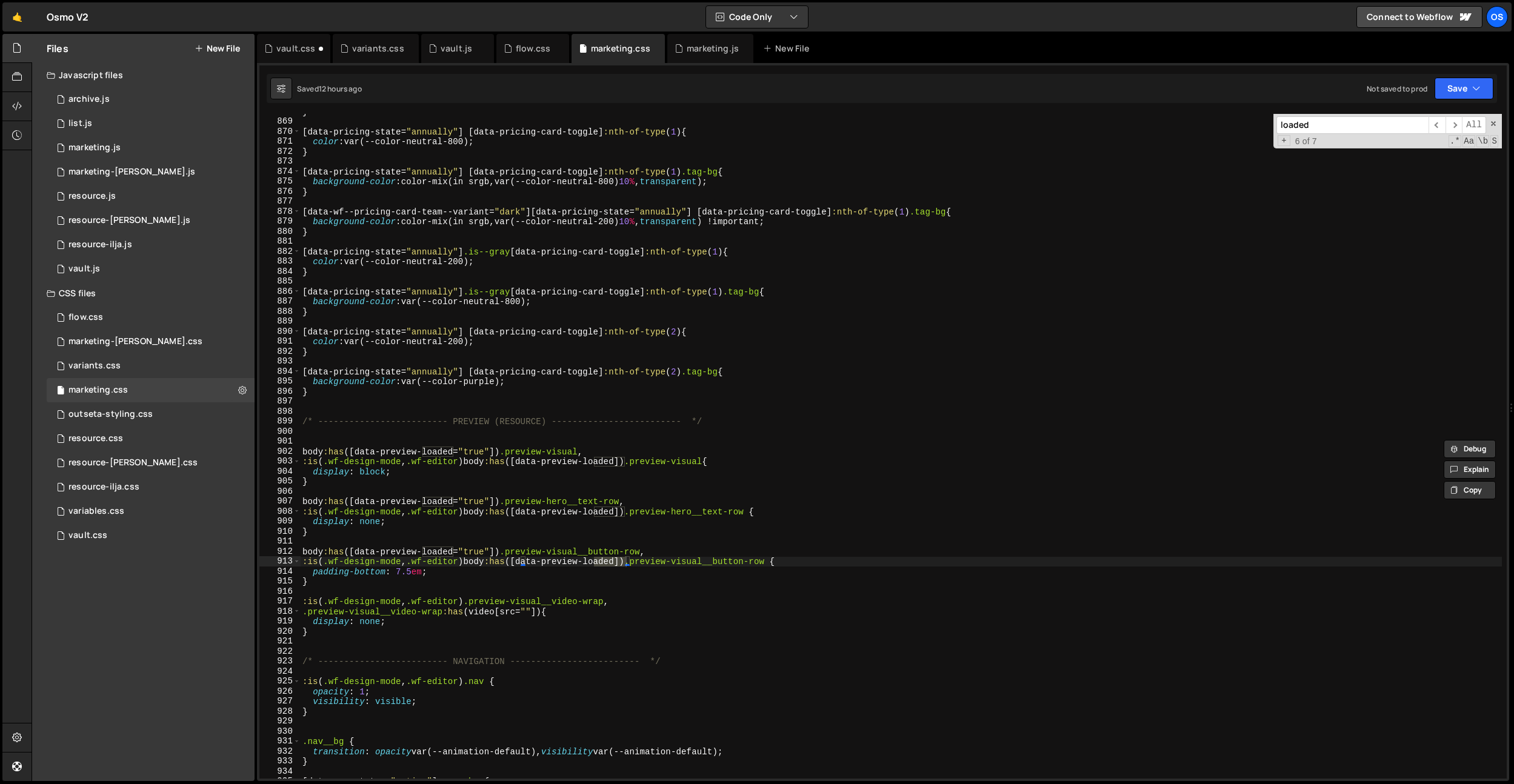
scroll to position [12672, 0]
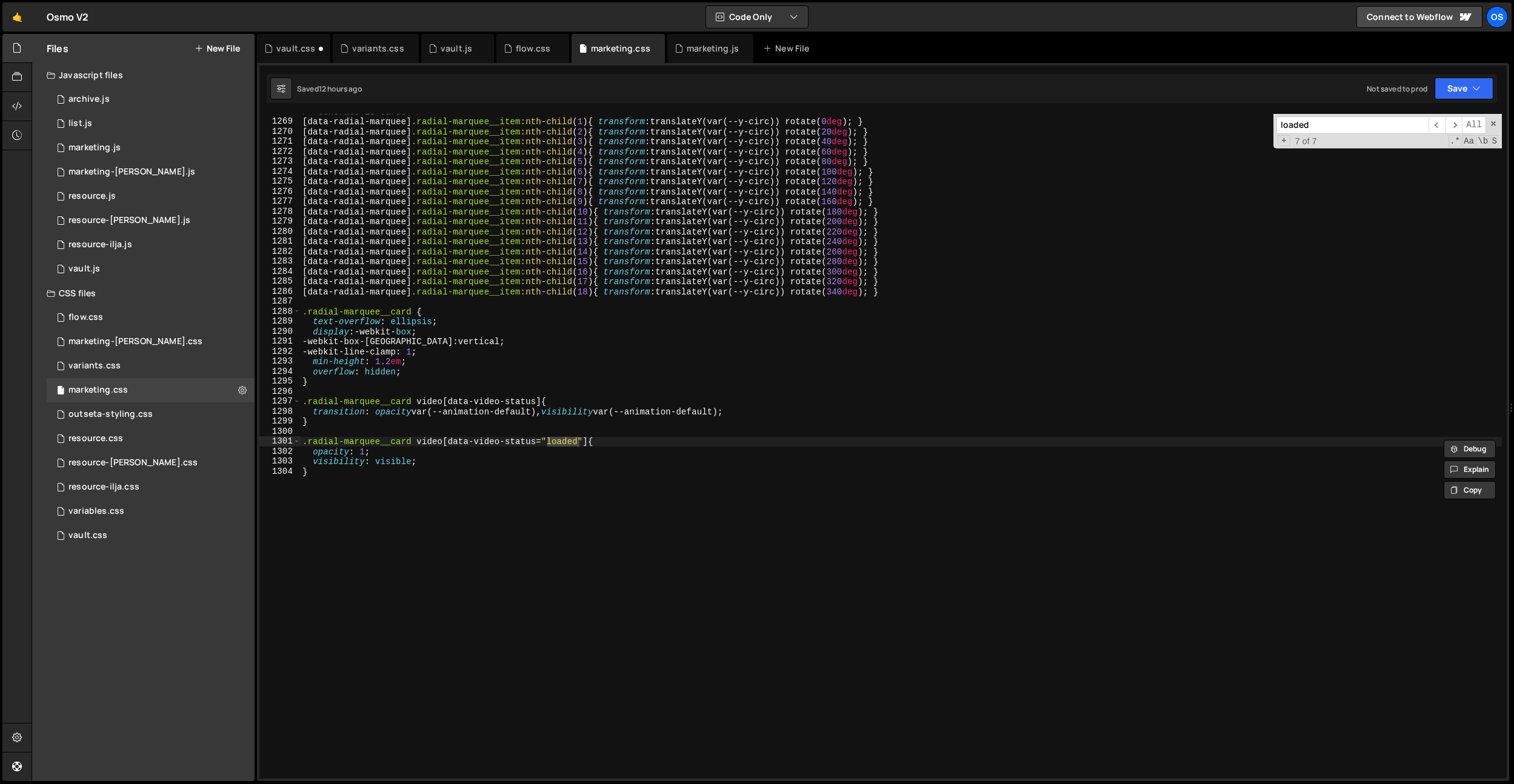
type input "loaded"
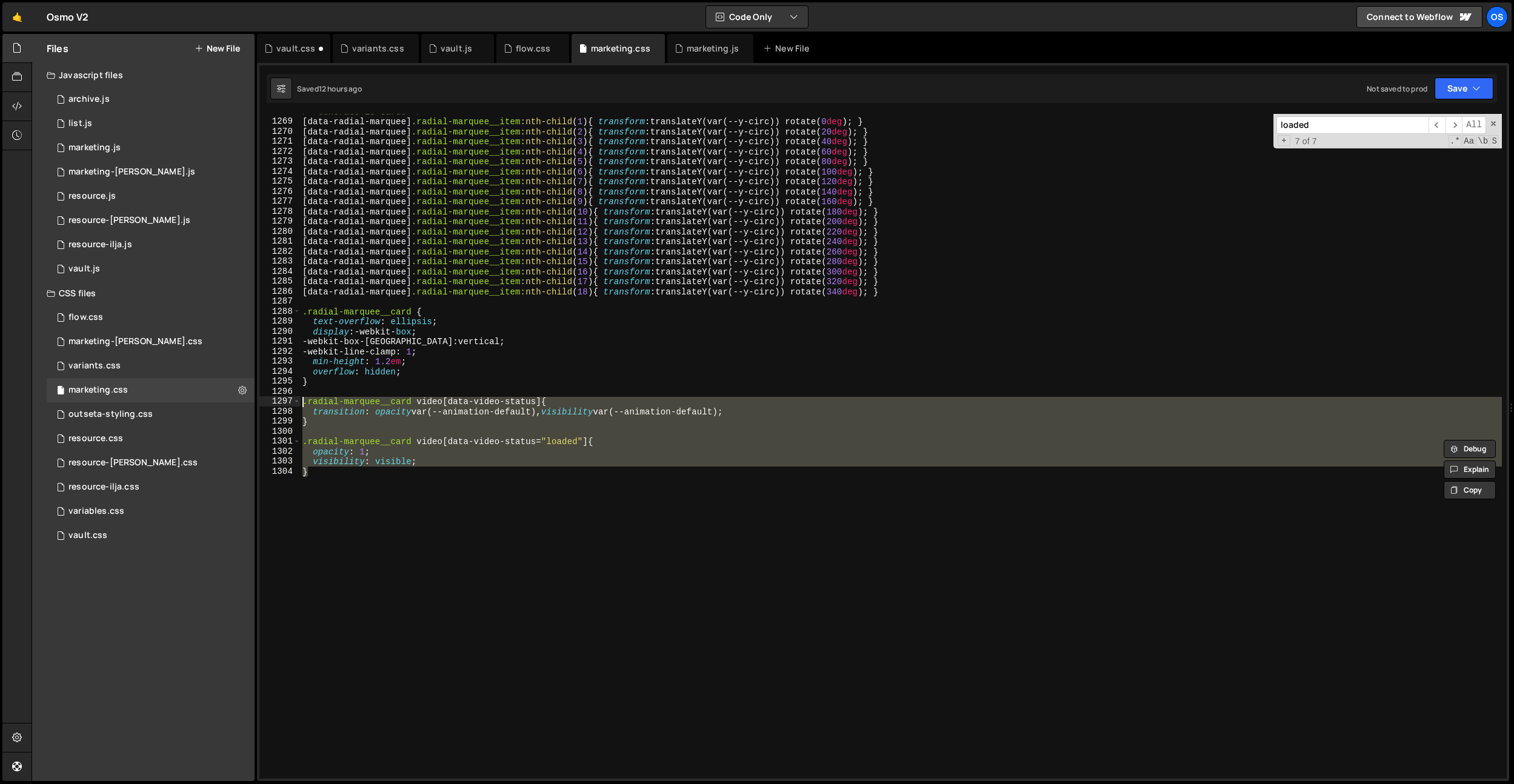
drag, startPoint x: 456, startPoint y: 509, endPoint x: 291, endPoint y: 404, distance: 195.6
click at [291, 404] on div "} 1268 1269 1270 1271 1272 1273 1274 1275 1276 1277 1278 1279 1280 1281 1282 12…" at bounding box center [883, 447] width 1248 height 665
type textarea ".radial-marquee__card video[data-video-status] { transition: opacity var(--anim…"
drag, startPoint x: 297, startPoint y: 52, endPoint x: 303, endPoint y: 81, distance: 29.6
click at [297, 52] on div "vault.css" at bounding box center [295, 48] width 38 height 12
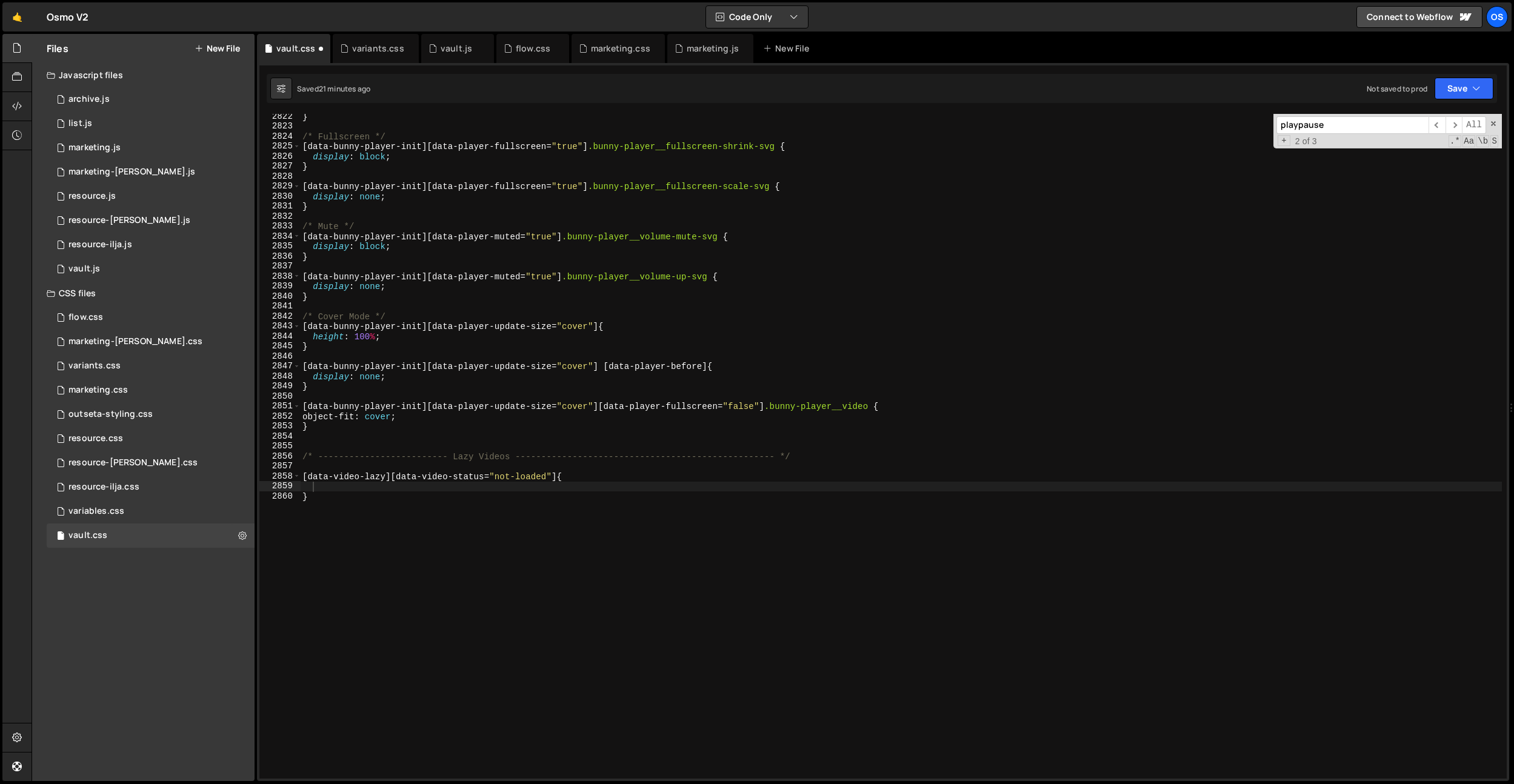
type textarea "}"
click at [513, 565] on div "} /* Fullscreen */ [ data-bunny-player-init ][ data-player-fullscreen = " true …" at bounding box center [901, 453] width 1202 height 684
paste textarea "}"
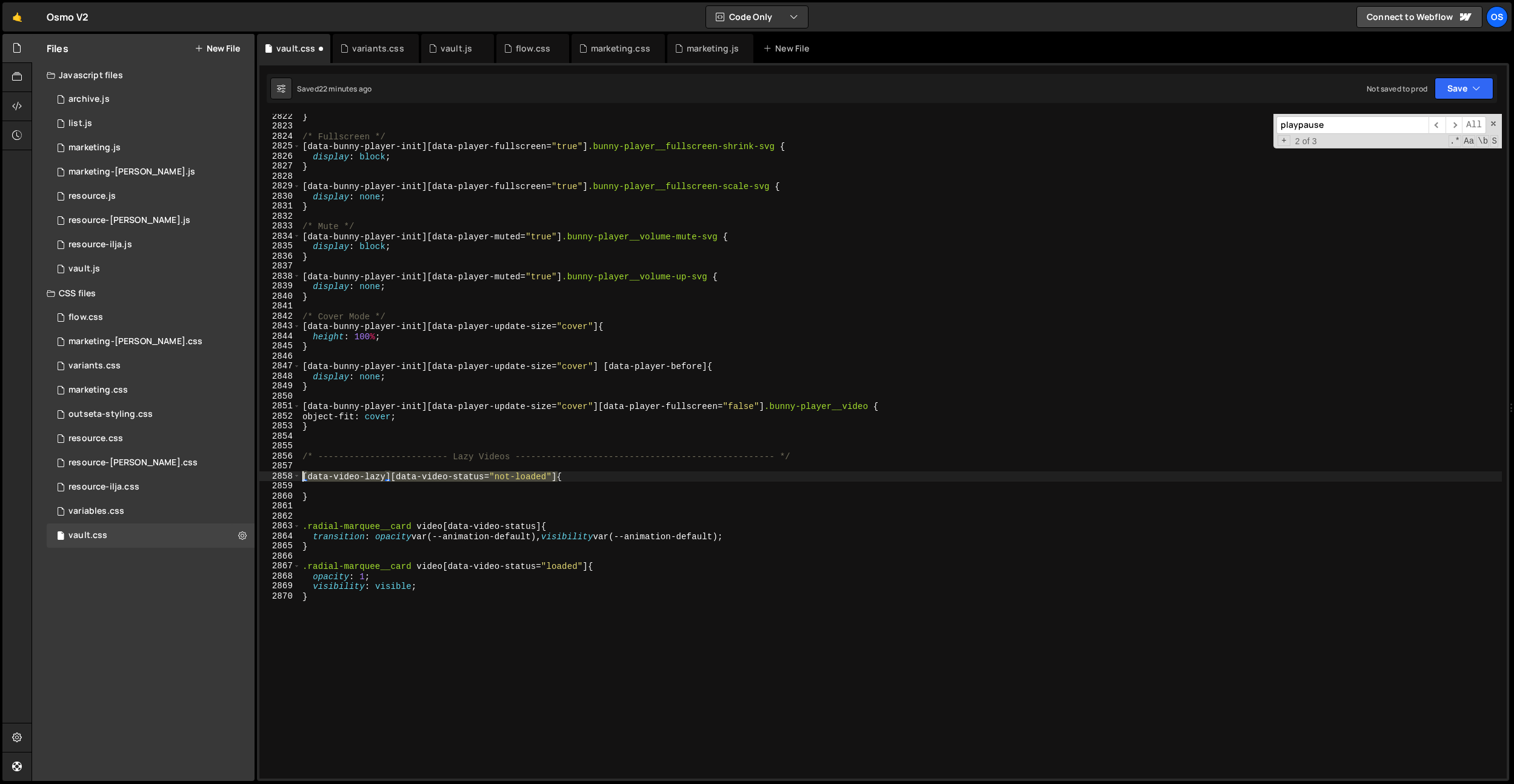
drag, startPoint x: 557, startPoint y: 476, endPoint x: 381, endPoint y: 472, distance: 176.0
click at [223, 475] on div "Files New File Javascript files 0 archive.js 0 0 list.js 0 0 marketing.js 0 0 0…" at bounding box center [772, 407] width 1482 height 747
drag, startPoint x: 544, startPoint y: 530, endPoint x: 283, endPoint y: 534, distance: 261.0
click at [266, 528] on div "[data-video-lazy][data-video-status="not-loaded"] { 2822 2823 2824 2825 2826 28…" at bounding box center [883, 447] width 1248 height 665
paste textarea "[data-video-lazy][data-video-status="not-loaded""
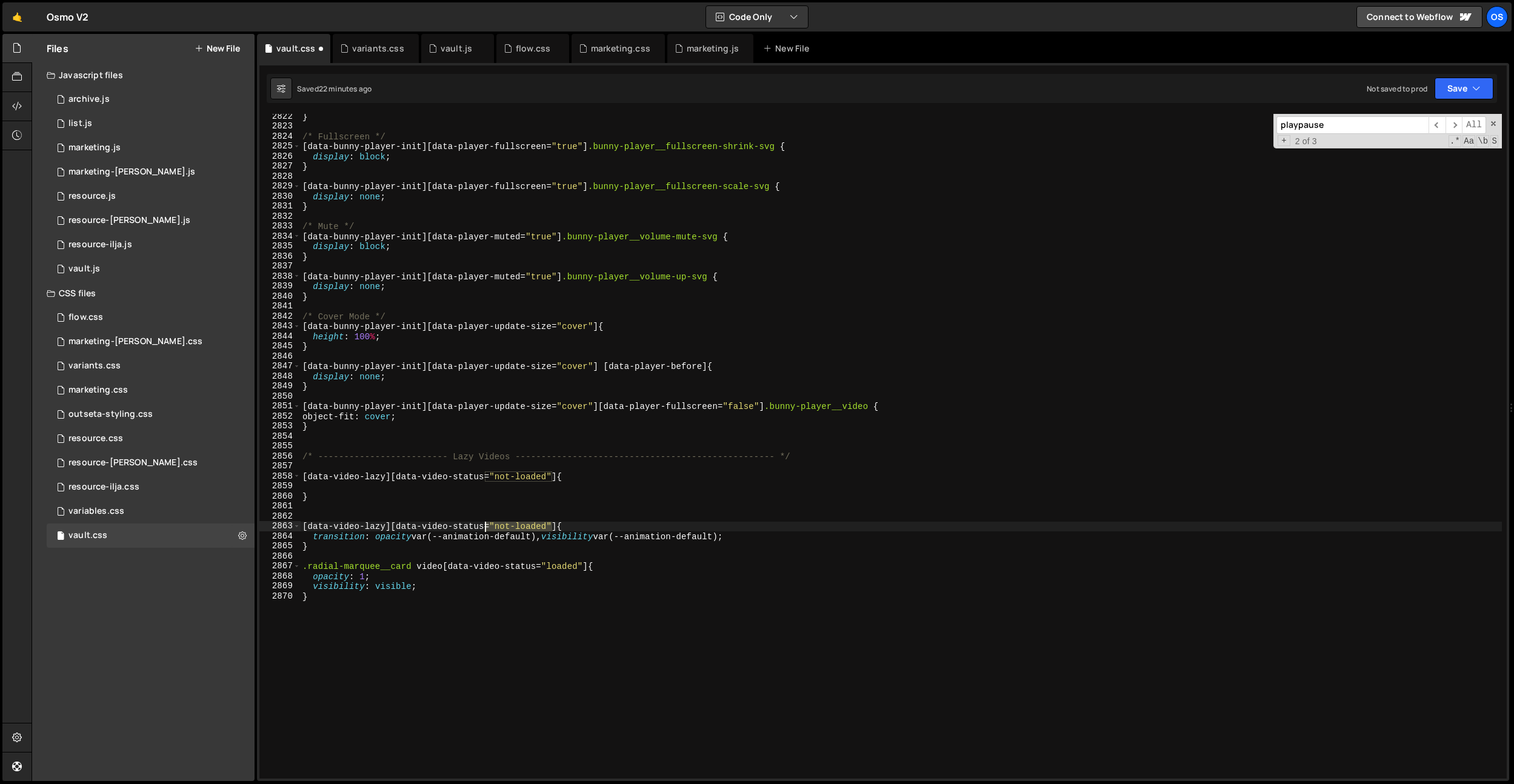
drag, startPoint x: 551, startPoint y: 525, endPoint x: 483, endPoint y: 527, distance: 68.0
click at [483, 527] on div "} /* Fullscreen */ [ data-bunny-player-init ][ data-player-fullscreen = " true …" at bounding box center [901, 453] width 1202 height 684
drag, startPoint x: 483, startPoint y: 527, endPoint x: 288, endPoint y: 529, distance: 195.0
click at [280, 529] on div "[data-video-lazy][data-video-status] { 2822 2823 2824 2825 2826 2827 2828 2829 …" at bounding box center [883, 447] width 1248 height 665
drag, startPoint x: 538, startPoint y: 567, endPoint x: 269, endPoint y: 563, distance: 269.0
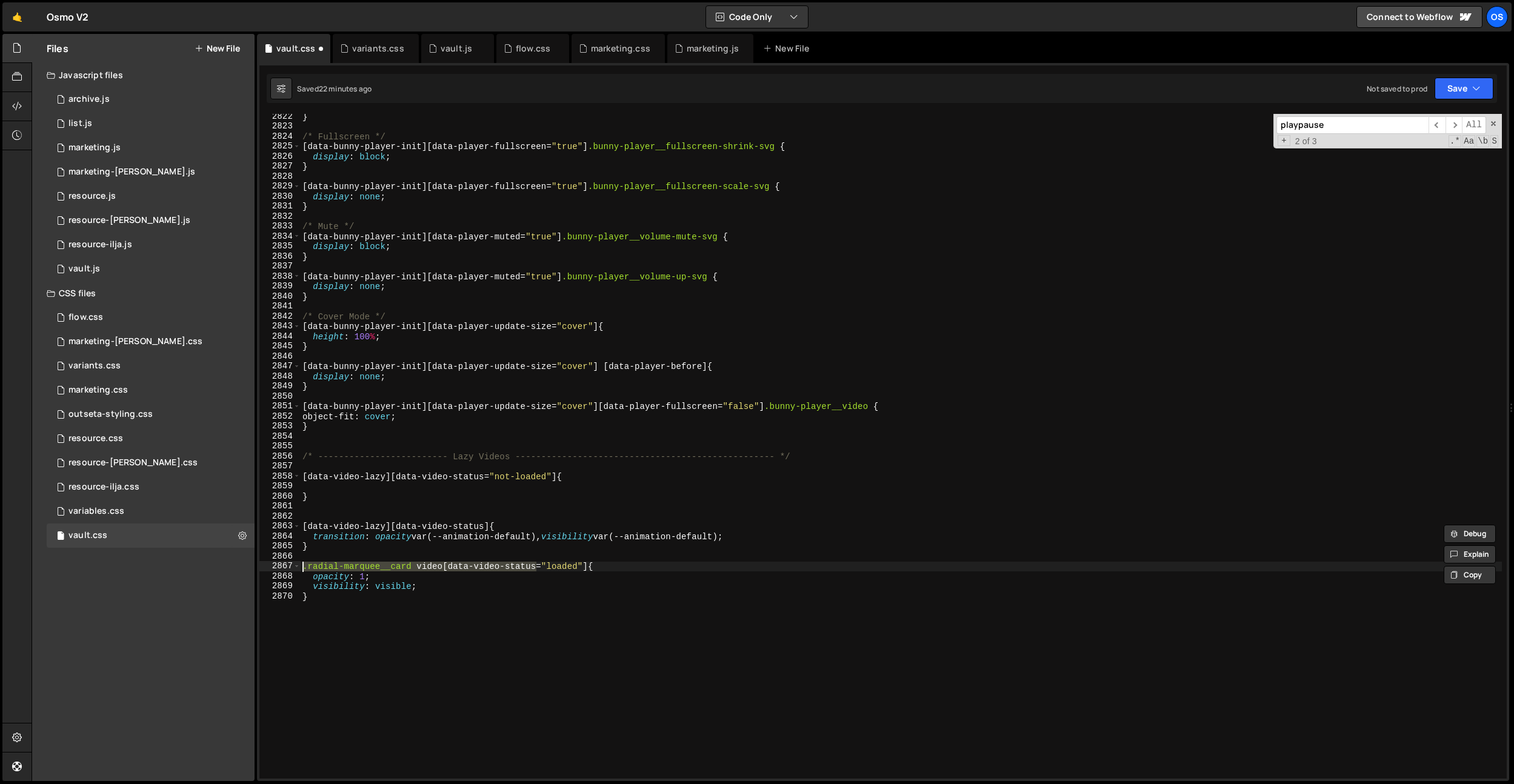
click at [268, 565] on div "[data-video-lazy][data-video-status] { 2822 2823 2824 2825 2826 2827 2828 2829 …" at bounding box center [883, 447] width 1248 height 665
paste textarea "[data-video-lazy]"
click at [459, 611] on div "} /* Fullscreen */ [ data-bunny-player-init ][ data-player-fullscreen = " true …" at bounding box center [901, 453] width 1202 height 684
type textarea "}"
click at [470, 511] on div "} /* Fullscreen */ [ data-bunny-player-init ][ data-player-fullscreen = " true …" at bounding box center [901, 453] width 1202 height 684
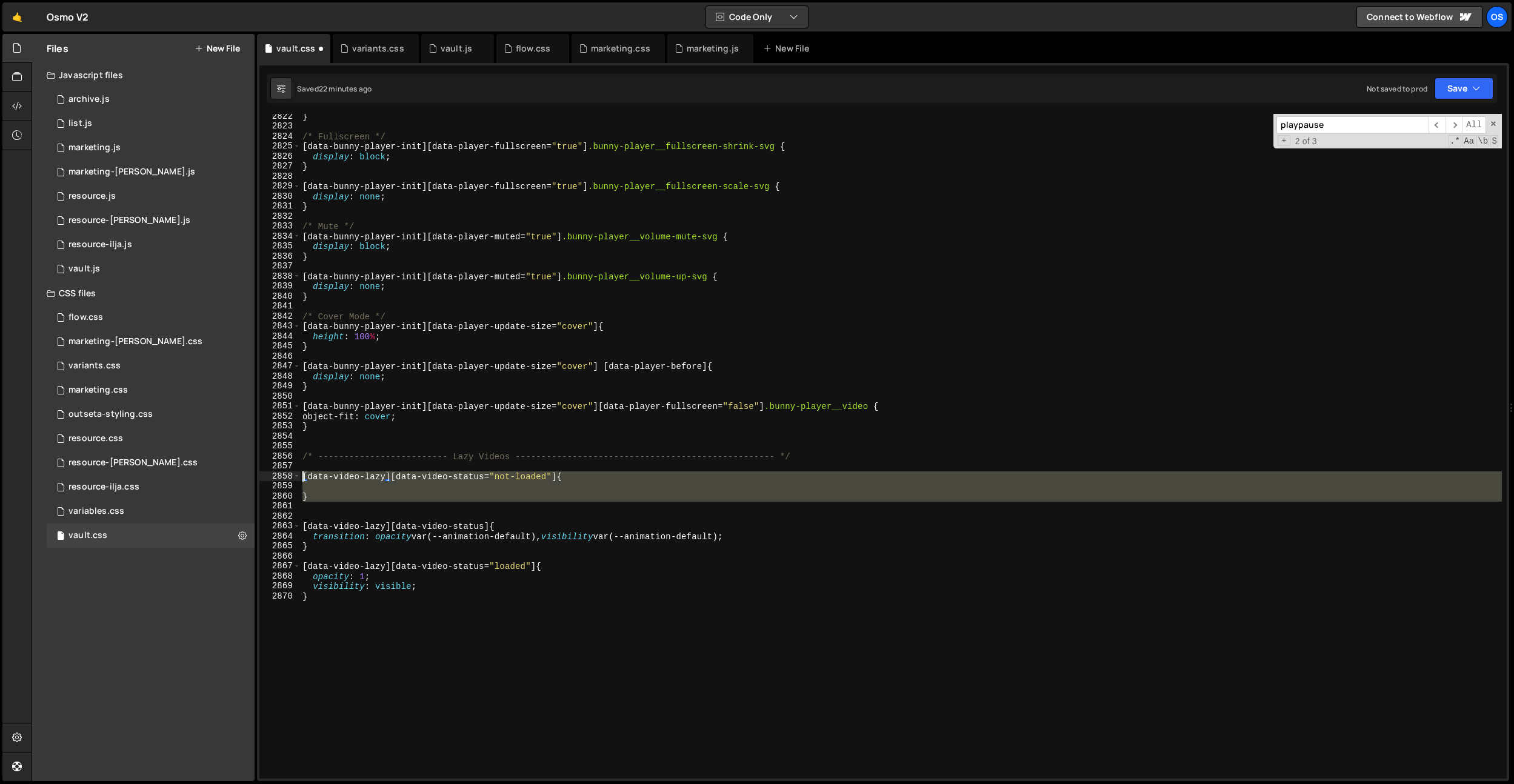
drag, startPoint x: 462, startPoint y: 497, endPoint x: 276, endPoint y: 474, distance: 187.4
click at [276, 474] on div "2822 2823 2824 2825 2826 2827 2828 2829 2830 2831 2832 2833 2834 2835 2836 2837…" at bounding box center [883, 447] width 1248 height 665
type textarea "[data-video-lazy][data-video-status="not-loaded"] {"
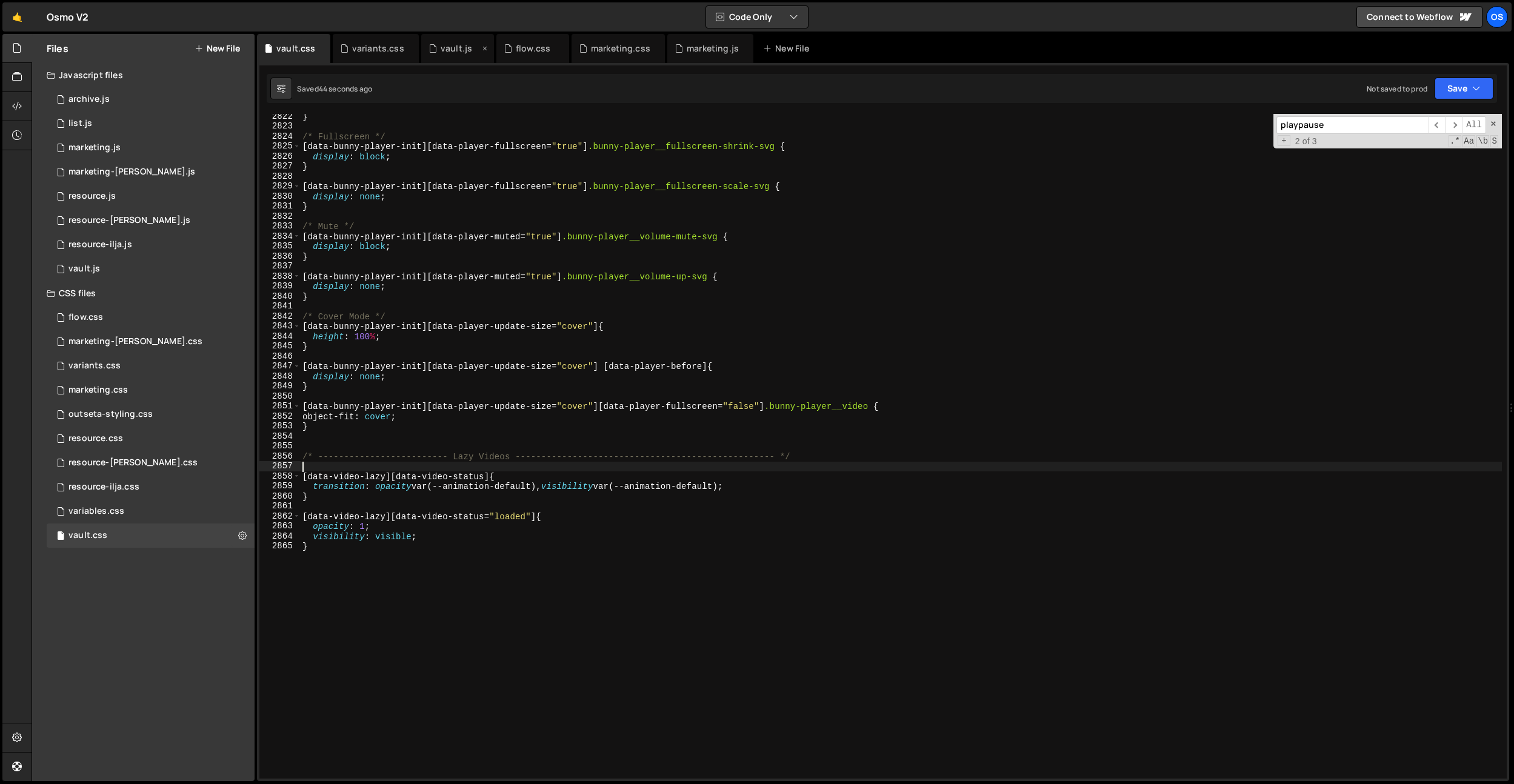
click at [459, 42] on div "vault.js" at bounding box center [456, 48] width 32 height 12
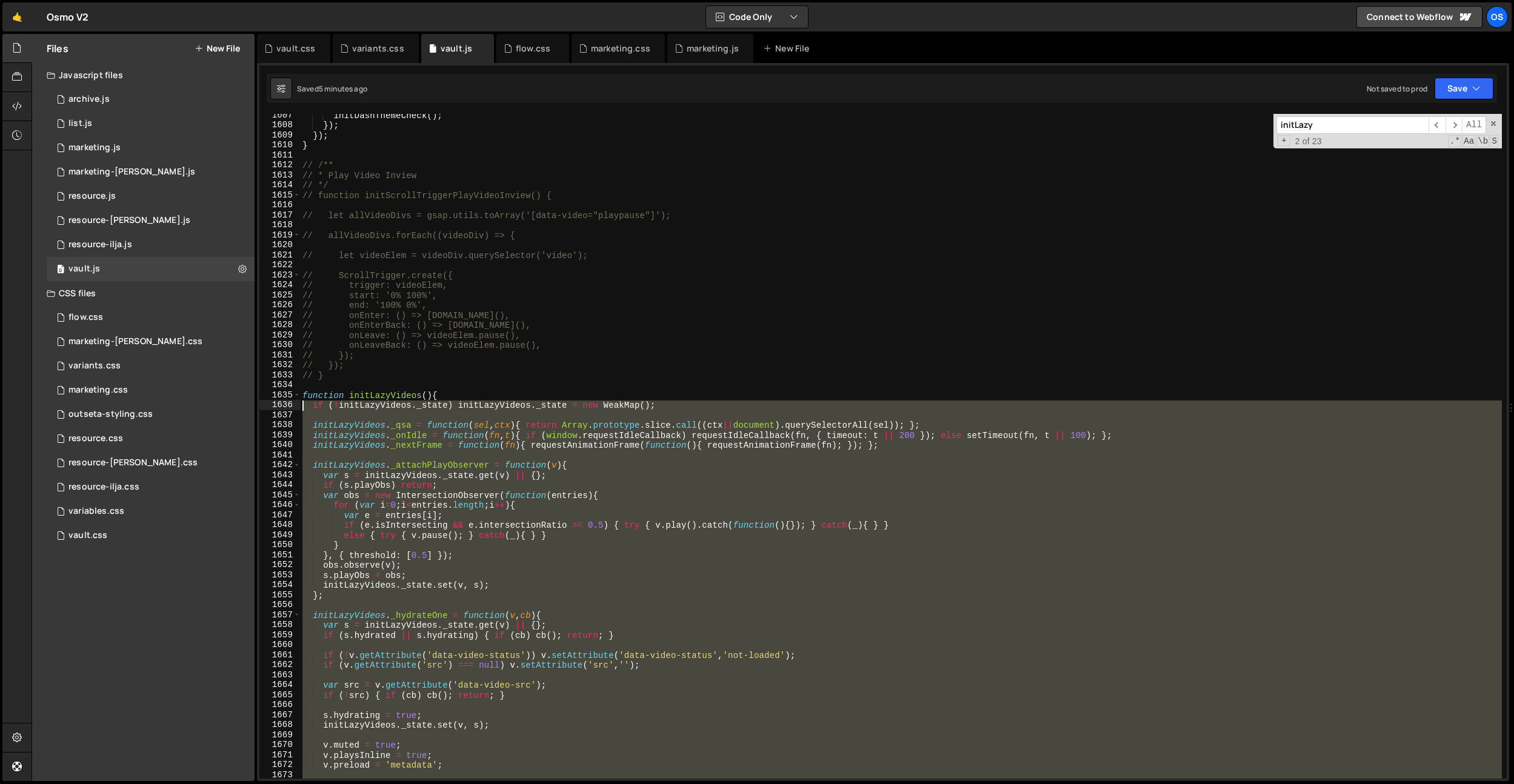
scroll to position [12075, 0]
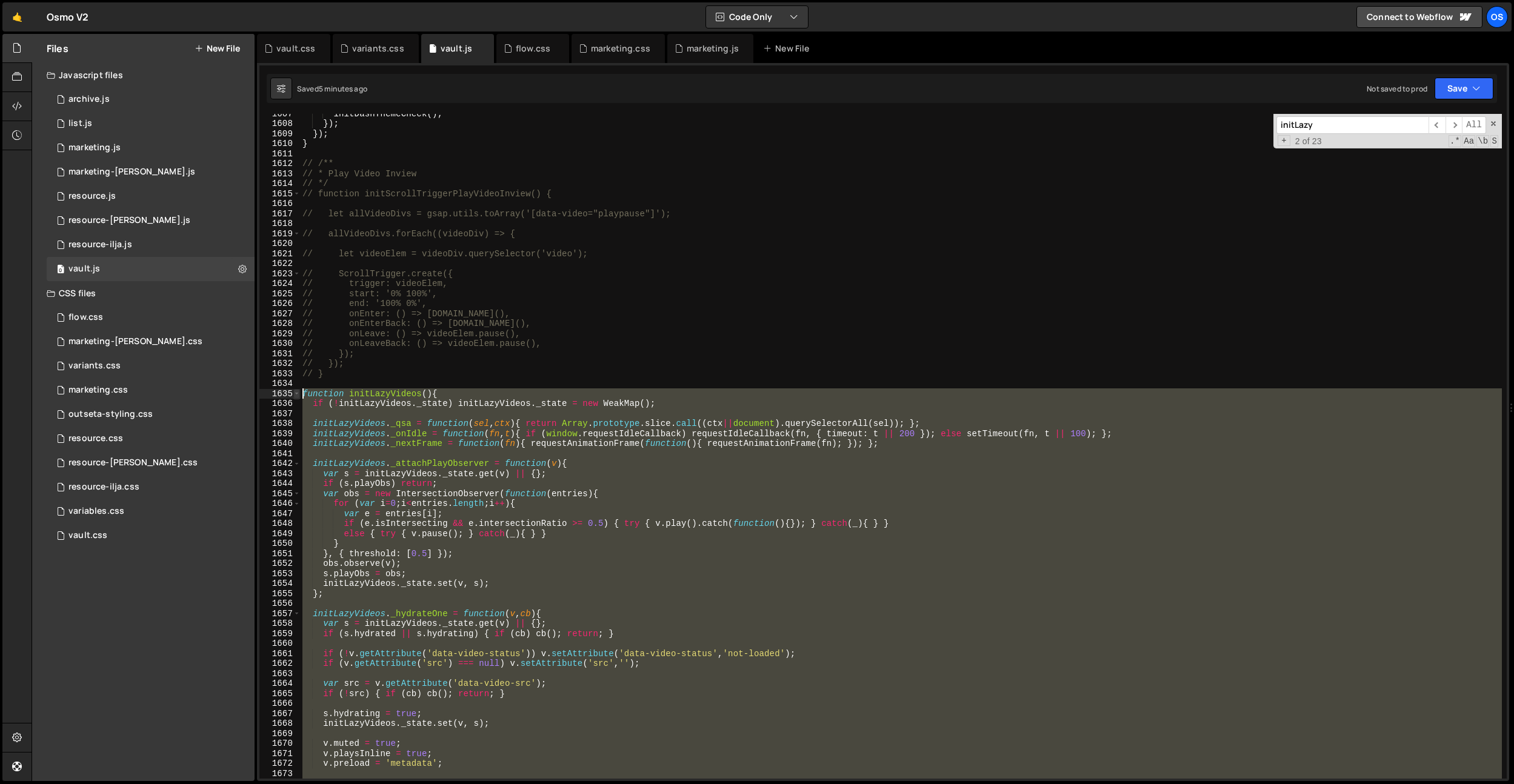
drag, startPoint x: 333, startPoint y: 621, endPoint x: 293, endPoint y: 395, distance: 229.5
click at [293, 395] on div "} 1607 1608 1609 1610 1611 1612 1613 1614 1615 1616 1617 1618 1619 1620 1621 16…" at bounding box center [883, 447] width 1248 height 665
type textarea "function initLazyVideos(){ if (!initLazyVideos._state) initLazyVideos._state = …"
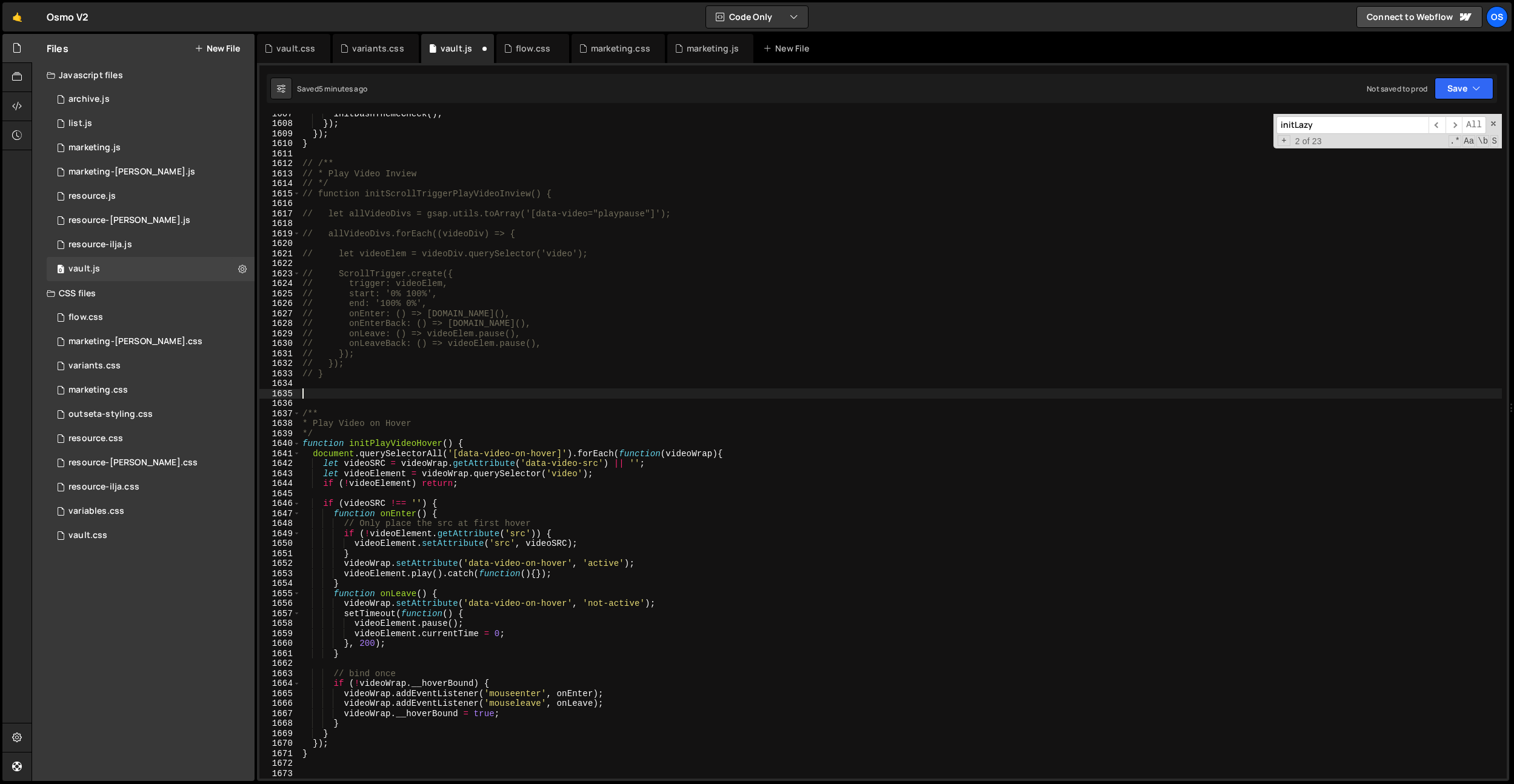
paste textarea "}"
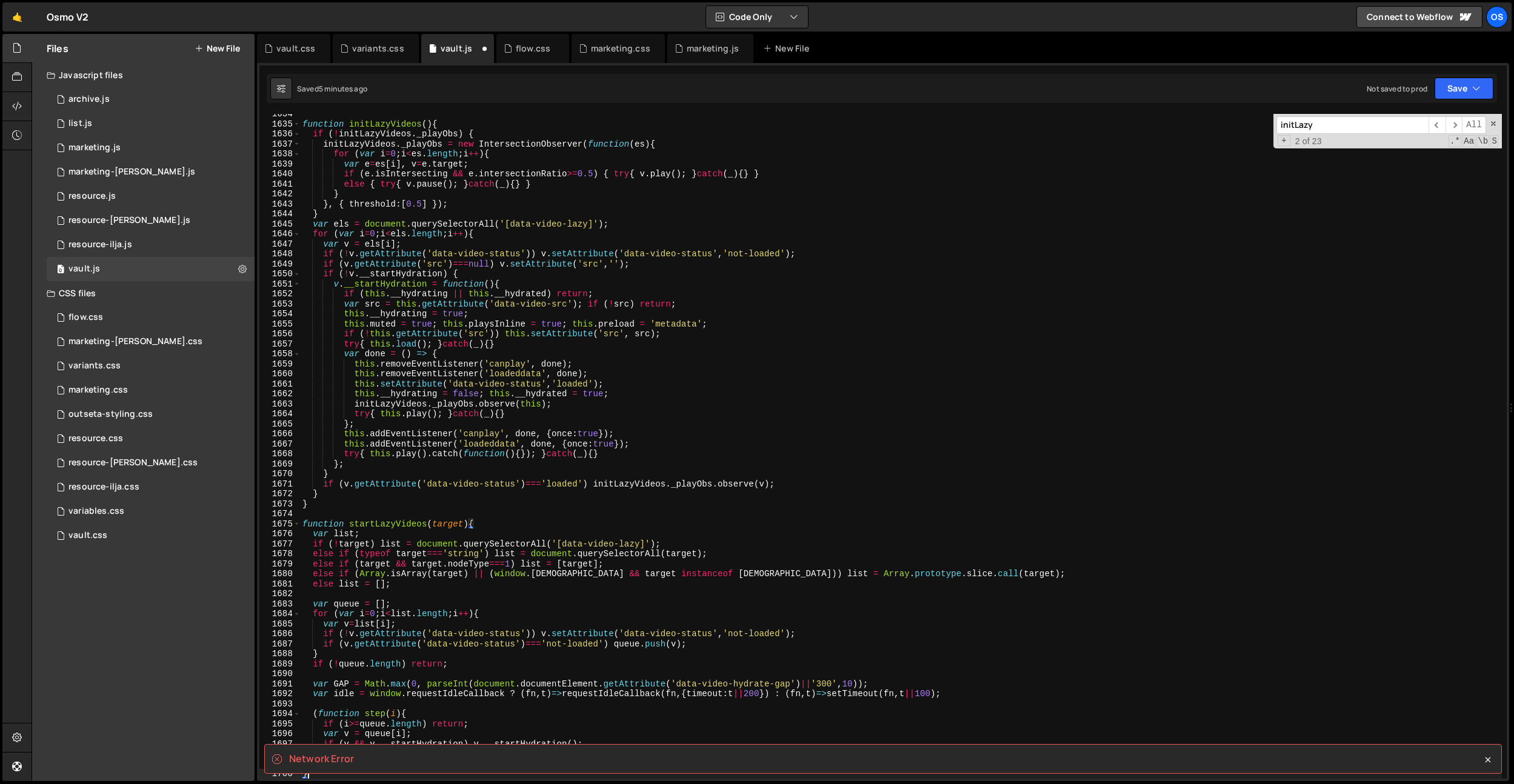
click at [446, 452] on div "function initLazyVideos ( ) { if ( ! initLazyVideos . _playObs ) { initLazyVide…" at bounding box center [901, 451] width 1202 height 684
click at [510, 471] on div "function initLazyVideos ( ) { if ( ! initLazyVideos . _playObs ) { initLazyVide…" at bounding box center [901, 451] width 1202 height 684
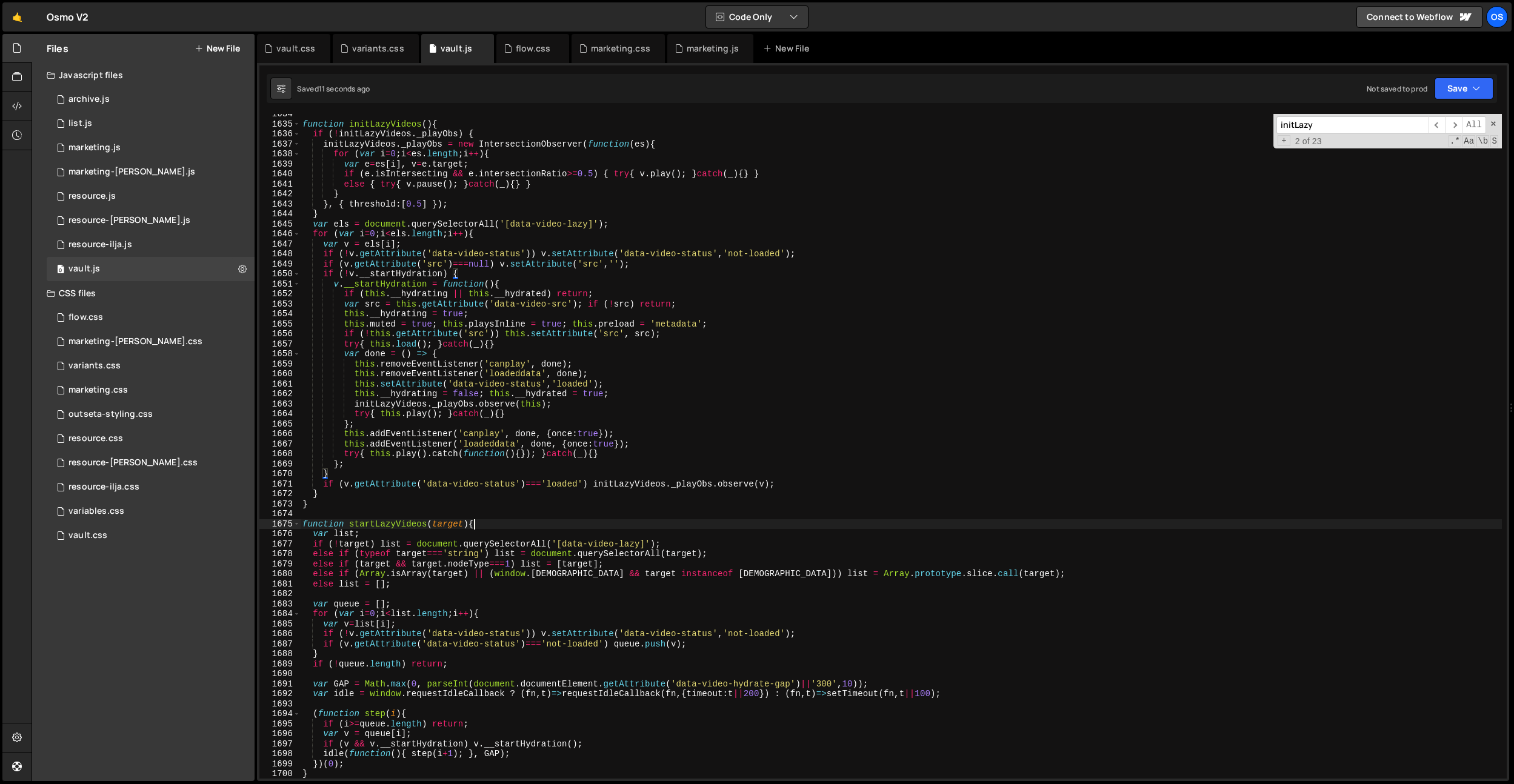
click at [488, 525] on div "function initLazyVideos ( ) { if ( ! initLazyVideos . _playObs ) { initLazyVide…" at bounding box center [901, 451] width 1202 height 684
type textarea "function startLazyVideos(target){"
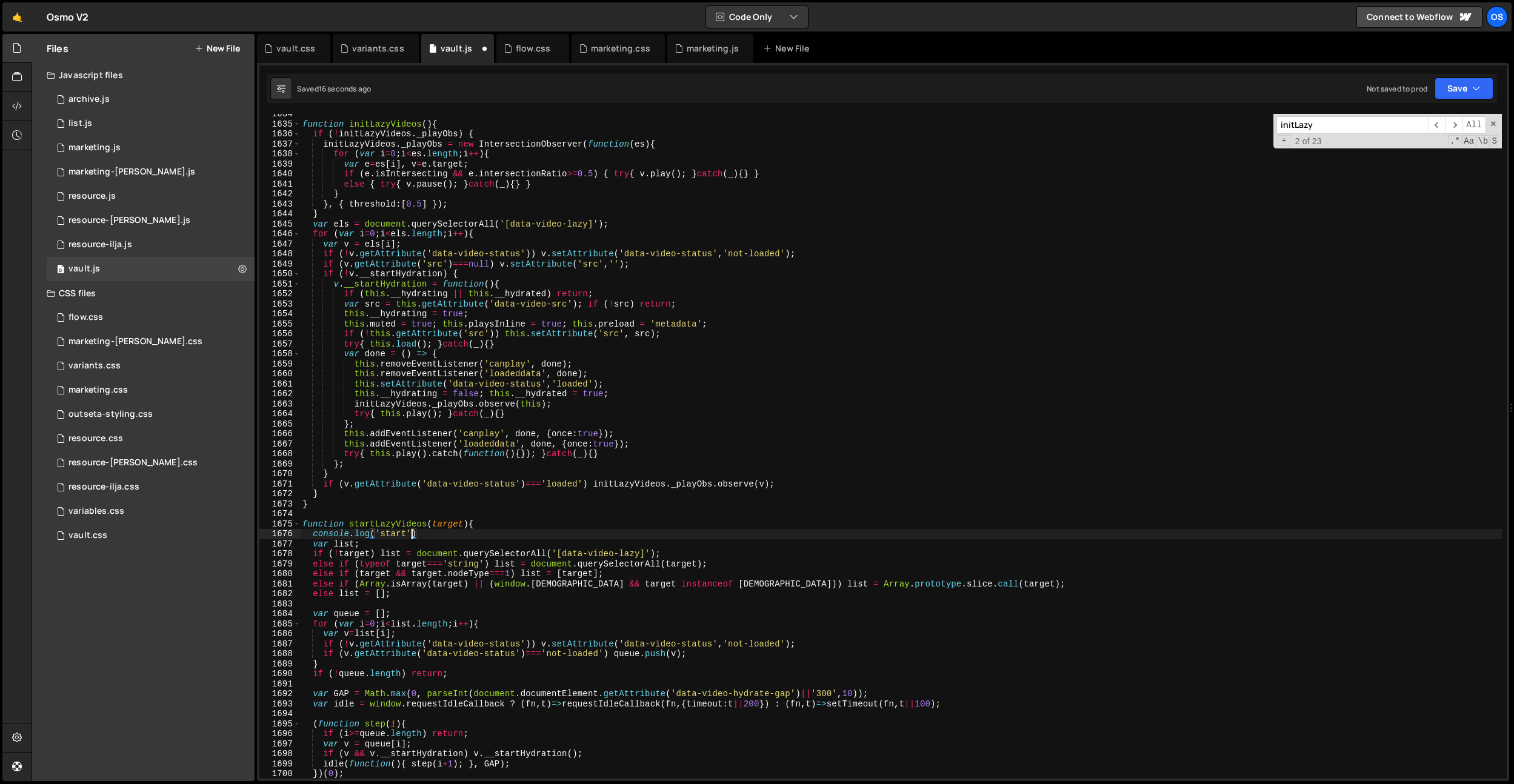
scroll to position [0, 8]
click at [360, 523] on div "function initLazyVideos ( ) { if ( ! initLazyVideos . _playObs ) { initLazyVide…" at bounding box center [901, 451] width 1202 height 684
type textarea "function startLazyVideos(target){"
click at [374, 525] on div "function initLazyVideos ( ) { if ( ! initLazyVideos . _playObs ) { initLazyVide…" at bounding box center [901, 451] width 1202 height 684
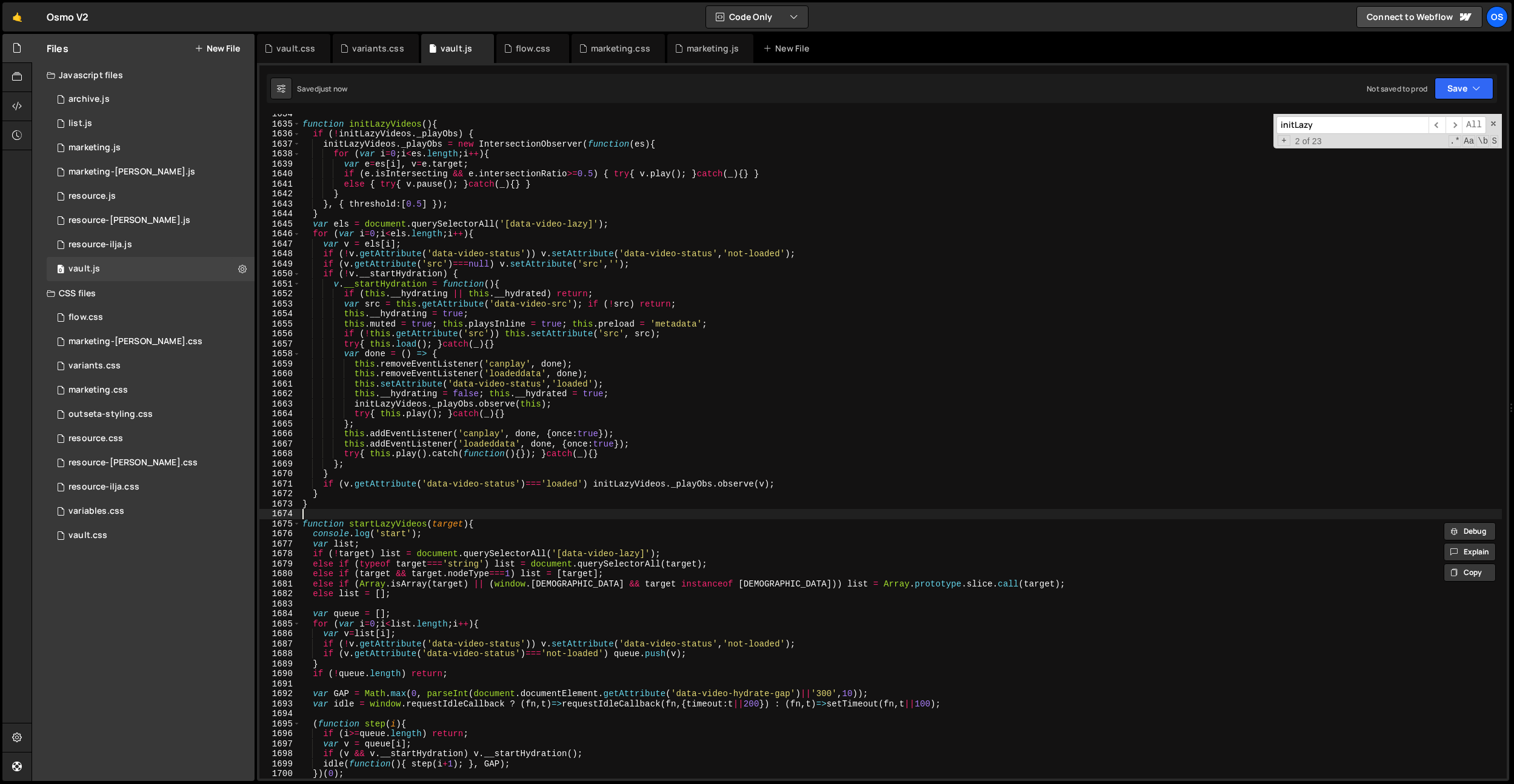
click at [408, 513] on div "function initLazyVideos ( ) { if ( ! initLazyVideos . _playObs ) { initLazyVide…" at bounding box center [901, 451] width 1202 height 684
paste input "startLazyVideos"
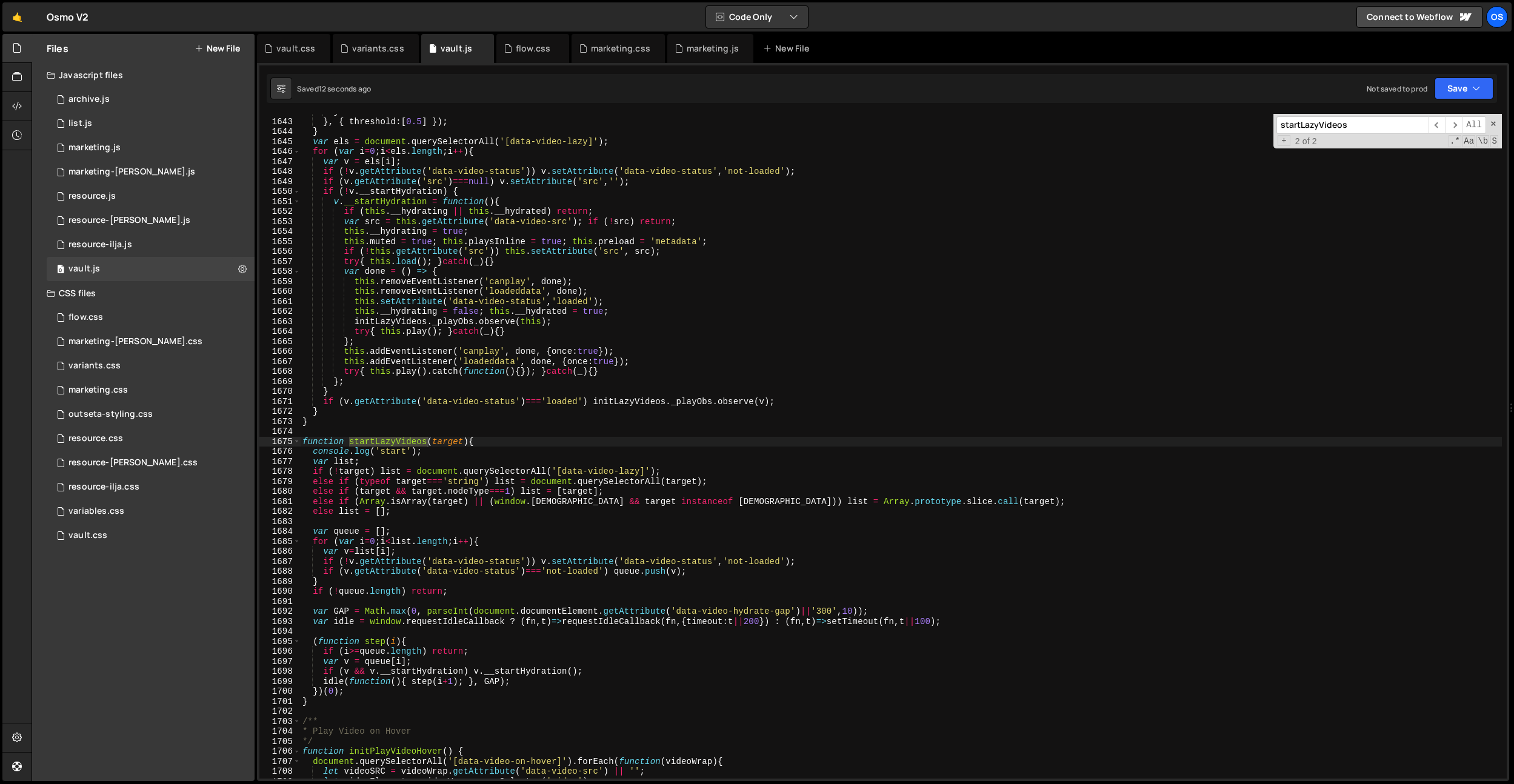
scroll to position [12485, 0]
type input "startLazyVideos"
click at [430, 493] on div "} } , { threshold : [ 0.5 ] }) ; } var els = document . querySelectorAll ( '[da…" at bounding box center [901, 448] width 1202 height 684
click at [461, 436] on div "} } , { threshold : [ 0.5 ] }) ; } var els = document . querySelectorAll ( '[da…" at bounding box center [901, 448] width 1202 height 684
click at [413, 440] on div "} } , { threshold : [ 0.5 ] }) ; } var els = document . querySelectorAll ( '[da…" at bounding box center [901, 448] width 1202 height 684
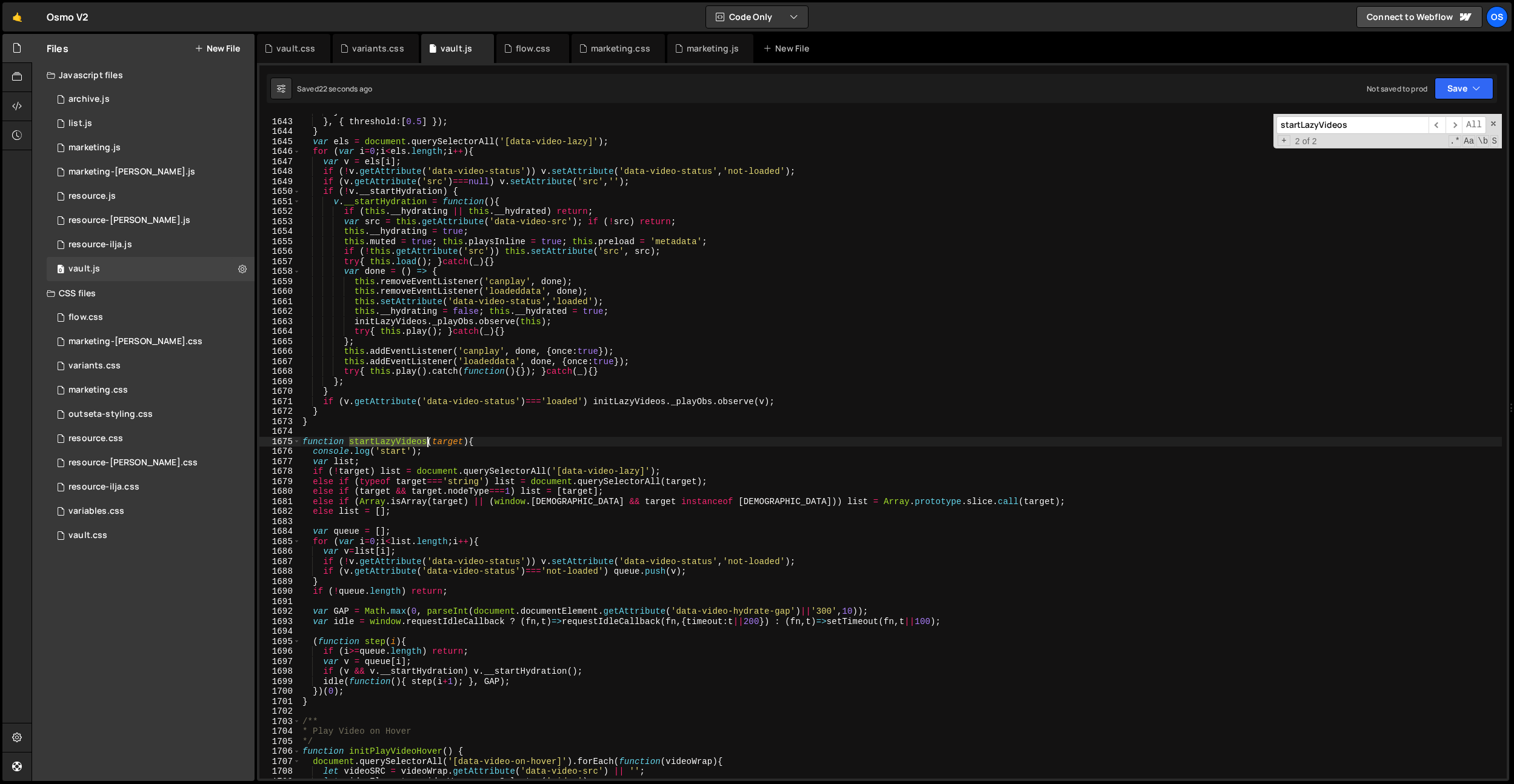
click at [413, 440] on div "} } , { threshold : [ 0.5 ] }) ; } var els = document . querySelectorAll ( '[da…" at bounding box center [901, 448] width 1202 height 684
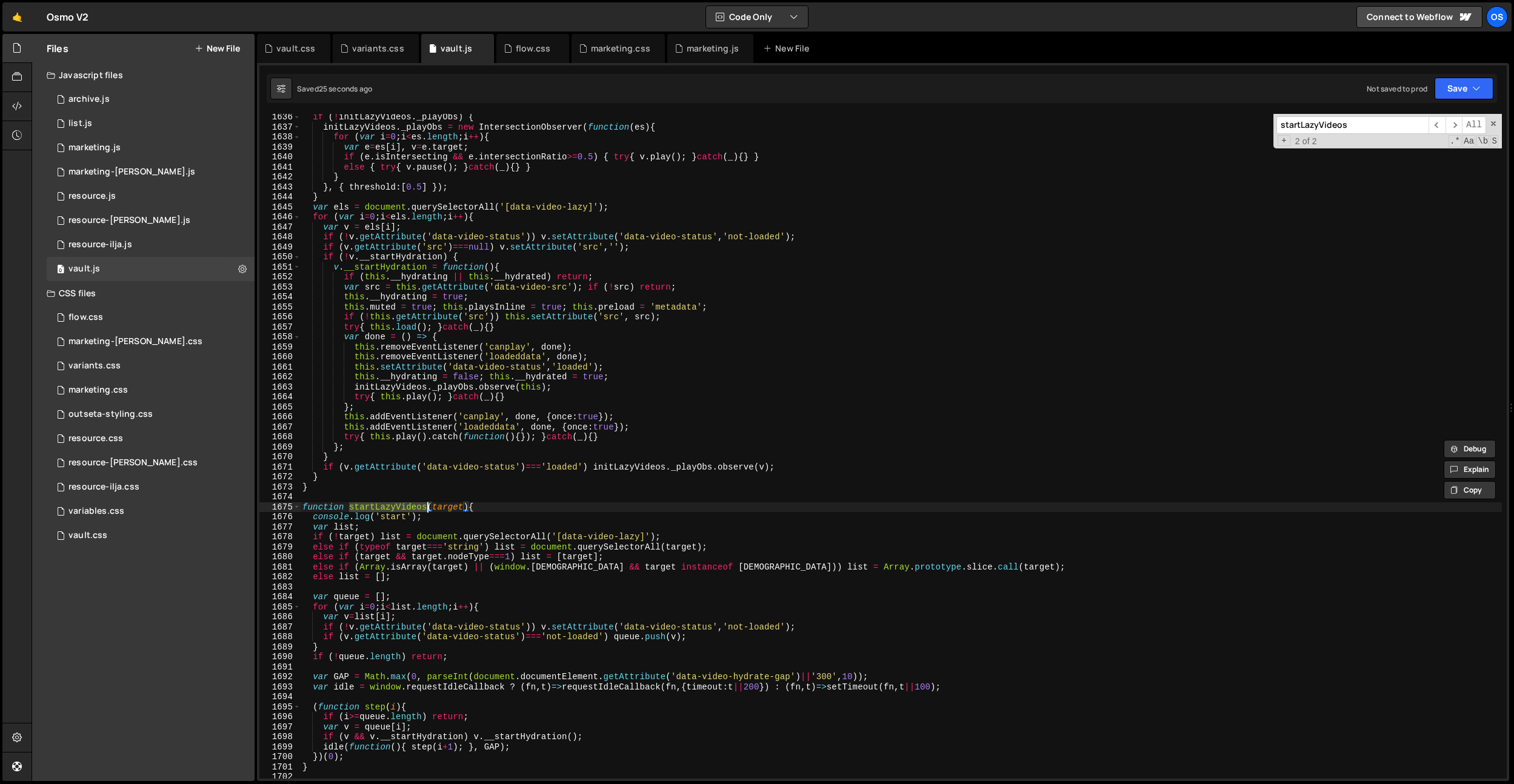
scroll to position [12368, 0]
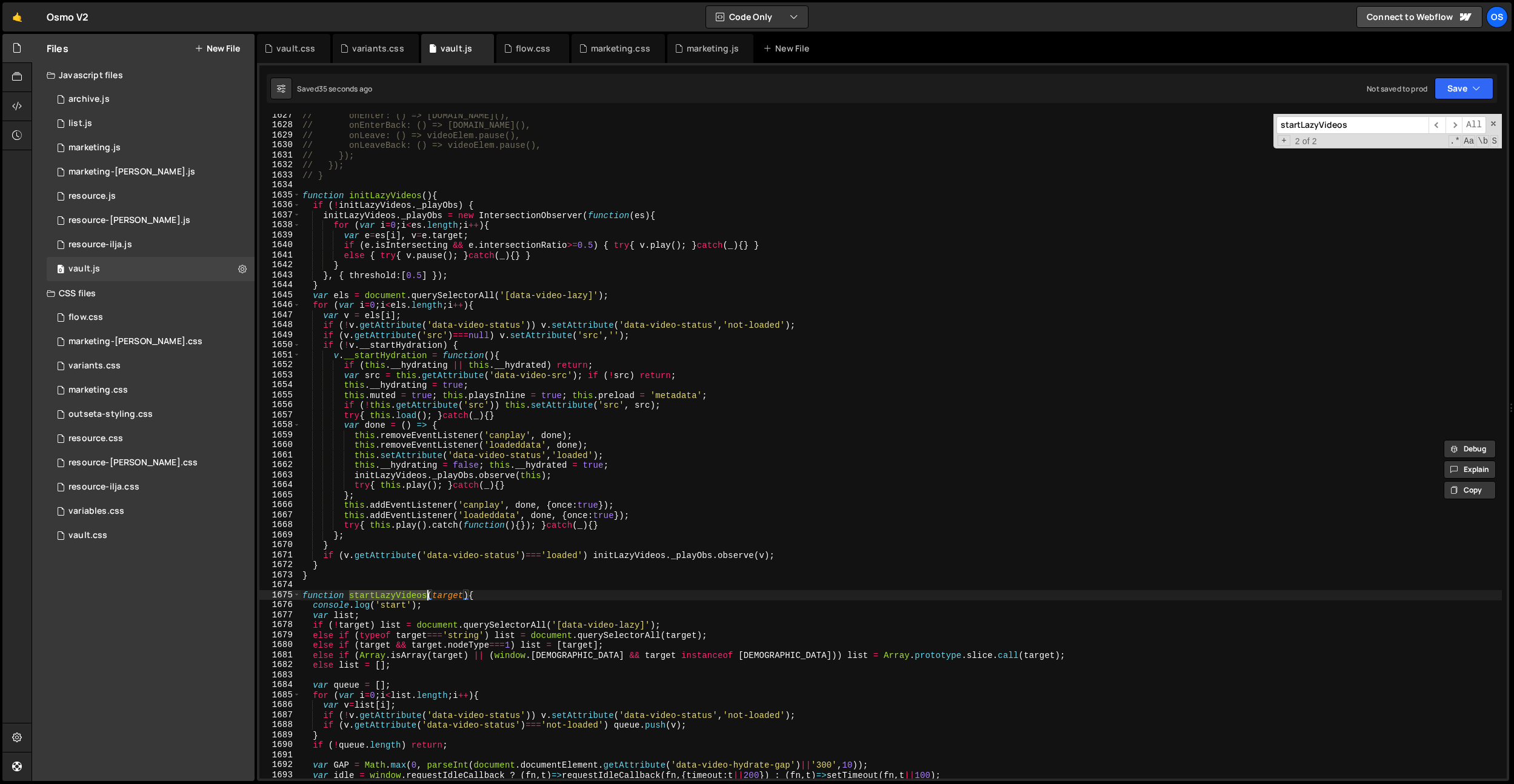
click at [396, 194] on div "// onEnter: () => [DOMAIN_NAME](), // onEnterBack: () => [DOMAIN_NAME](), // on…" at bounding box center [901, 452] width 1202 height 684
click at [473, 292] on div "// onEnter: () => [DOMAIN_NAME](), // onEnterBack: () => [DOMAIN_NAME](), // on…" at bounding box center [901, 452] width 1202 height 684
type textarea "var els = document.querySelectorAll('[data-video-lazy]');"
paste input "ini"
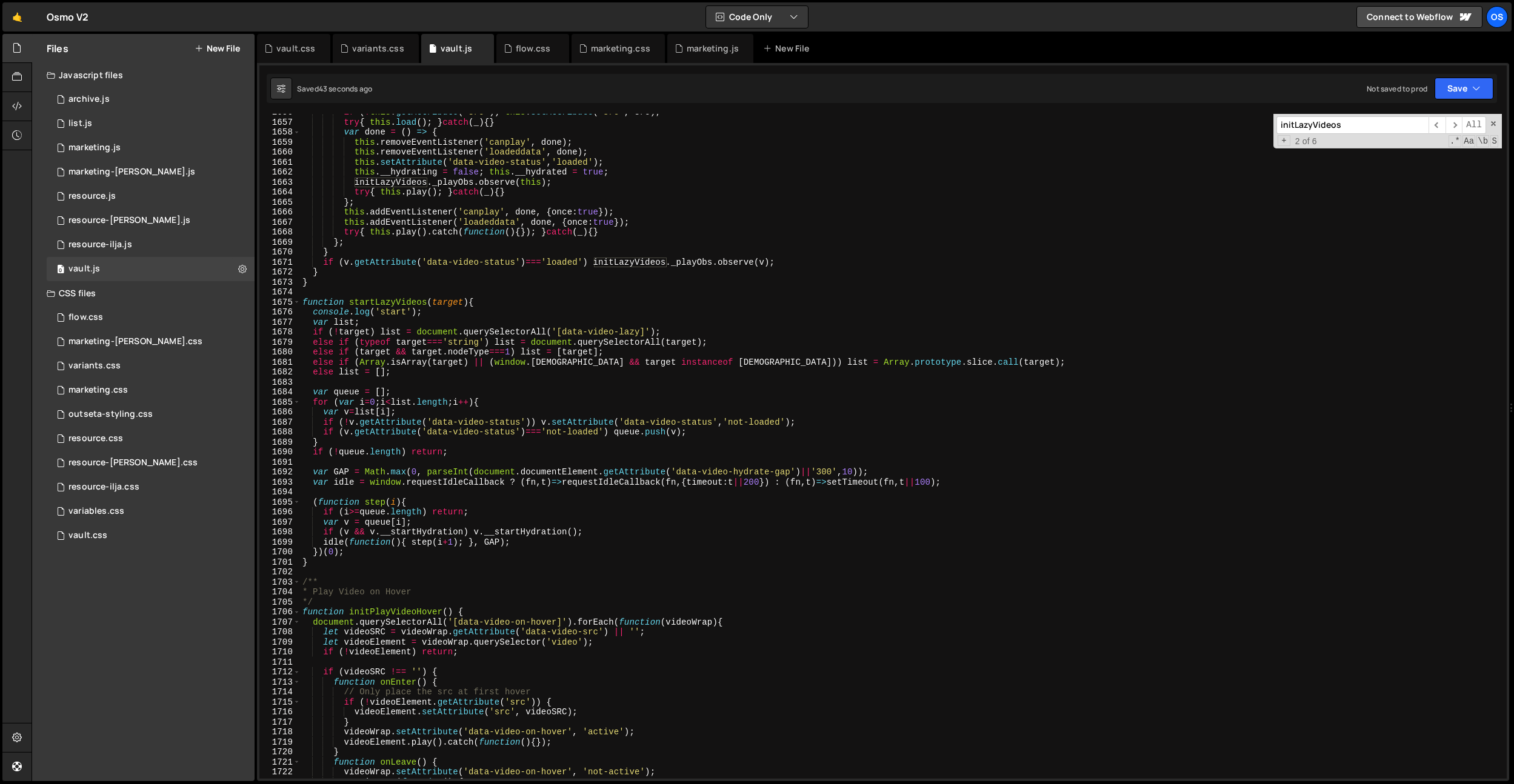
scroll to position [12591, 0]
type input "initLazyVideos"
click at [441, 332] on div "if ( ! this . getAttribute ( 'src' )) this . setAttribute ( 'src' , src ) ; try…" at bounding box center [901, 449] width 1202 height 684
drag, startPoint x: 432, startPoint y: 313, endPoint x: 312, endPoint y: 310, distance: 120.0
click at [312, 310] on div "if ( ! this . getAttribute ( 'src' )) this . setAttribute ( 'src' , src ) ; try…" at bounding box center [901, 449] width 1202 height 684
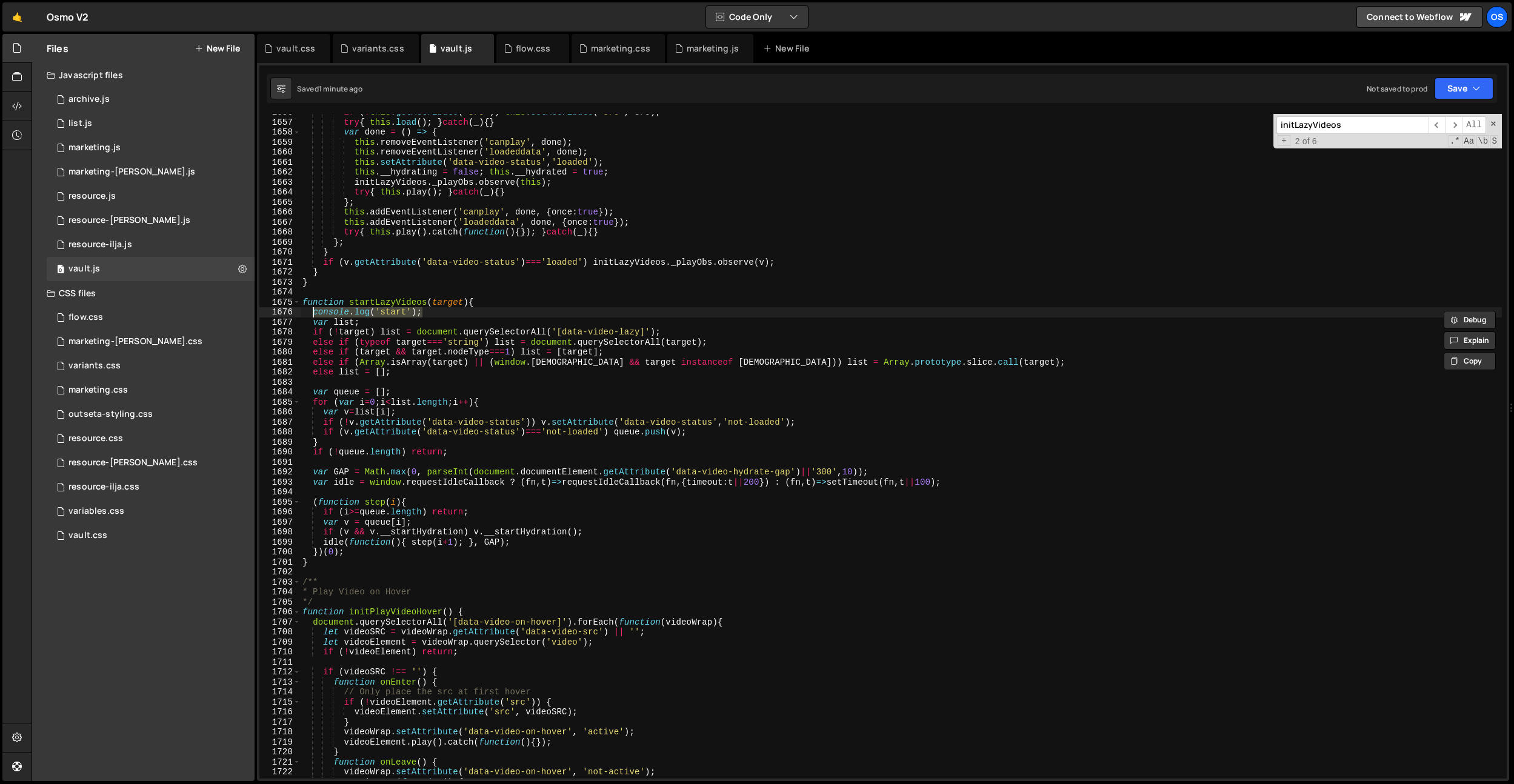
click at [481, 310] on div "if ( ! this . getAttribute ( 'src' )) this . setAttribute ( 'src' , src ) ; try…" at bounding box center [901, 447] width 1202 height 665
click at [411, 302] on div "if ( ! this . getAttribute ( 'src' )) this . setAttribute ( 'src' , src ) ; try…" at bounding box center [901, 449] width 1202 height 684
click at [461, 283] on div "if ( ! this . getAttribute ( 'src' )) this . setAttribute ( 'src' , src ) ; try…" at bounding box center [901, 449] width 1202 height 684
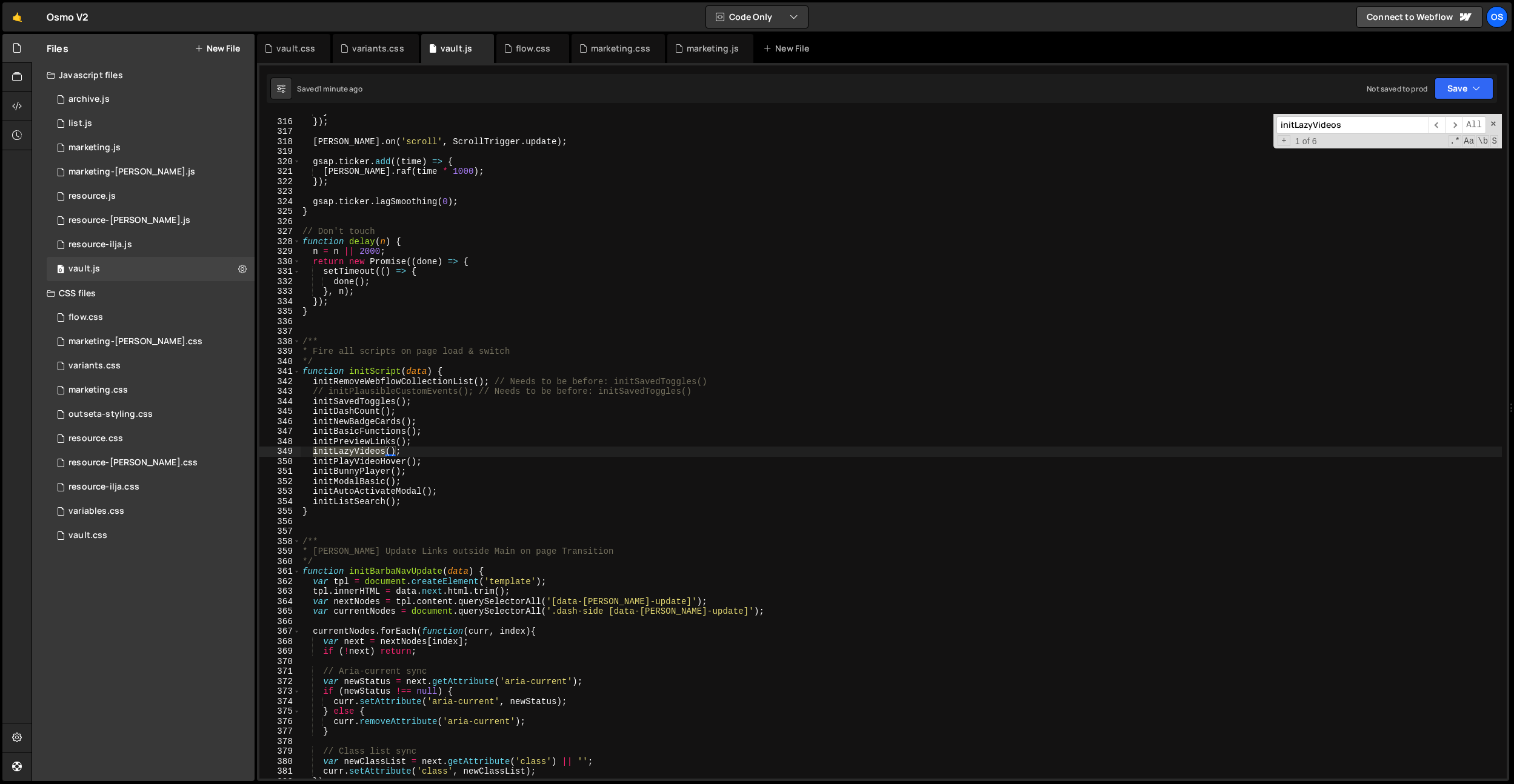
scroll to position [12182, 0]
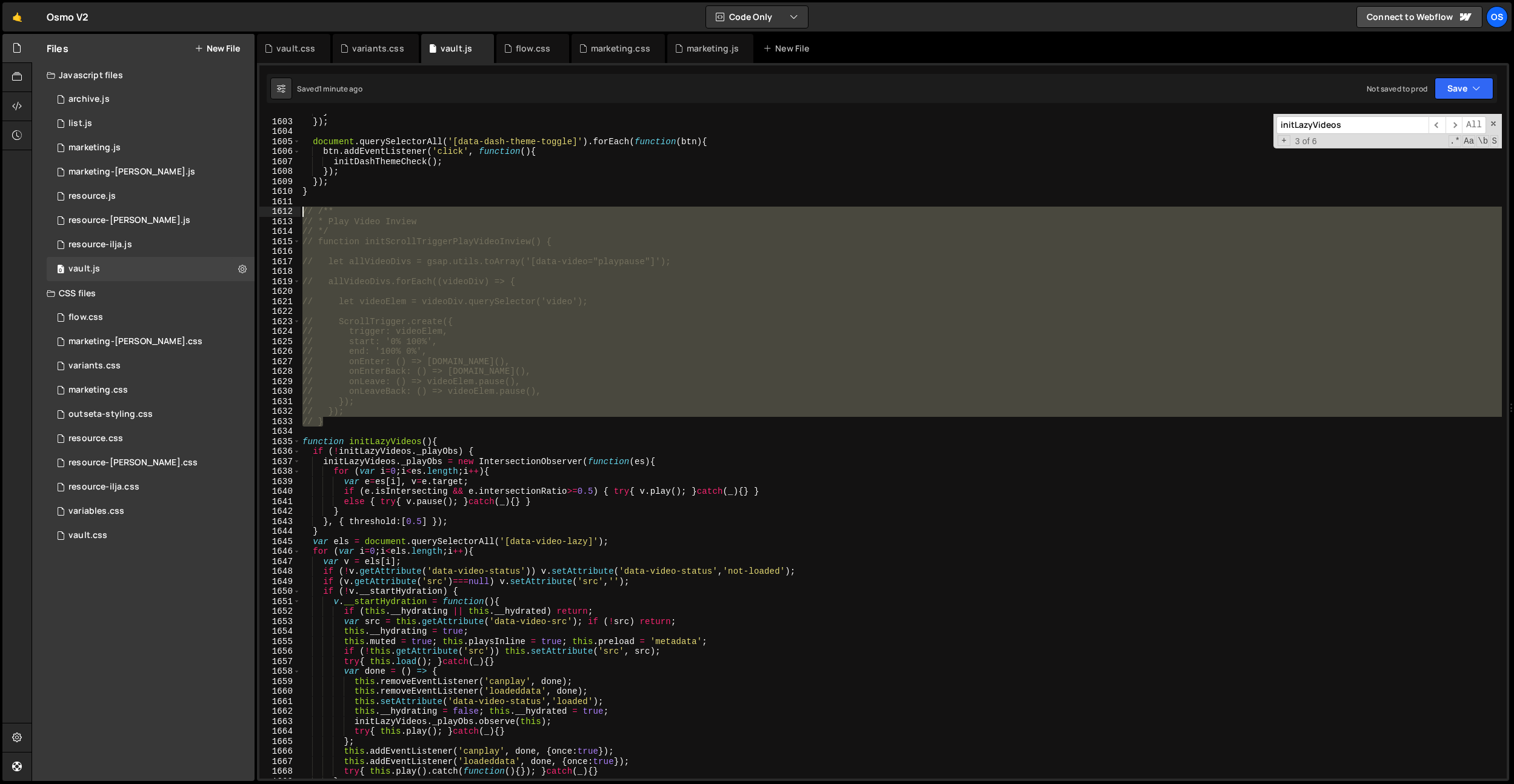
drag, startPoint x: 343, startPoint y: 424, endPoint x: 299, endPoint y: 215, distance: 213.6
click at [299, 215] on div "// } 1602 1603 1604 1605 1606 1607 1608 1609 1610 1611 1612 1613 1614 1615 1616…" at bounding box center [883, 447] width 1248 height 665
type textarea "// /** // * Play Video Inview"
click at [1332, 127] on input "initLazyVideos" at bounding box center [1352, 125] width 152 height 18
drag, startPoint x: 1332, startPoint y: 127, endPoint x: 1318, endPoint y: 127, distance: 14.0
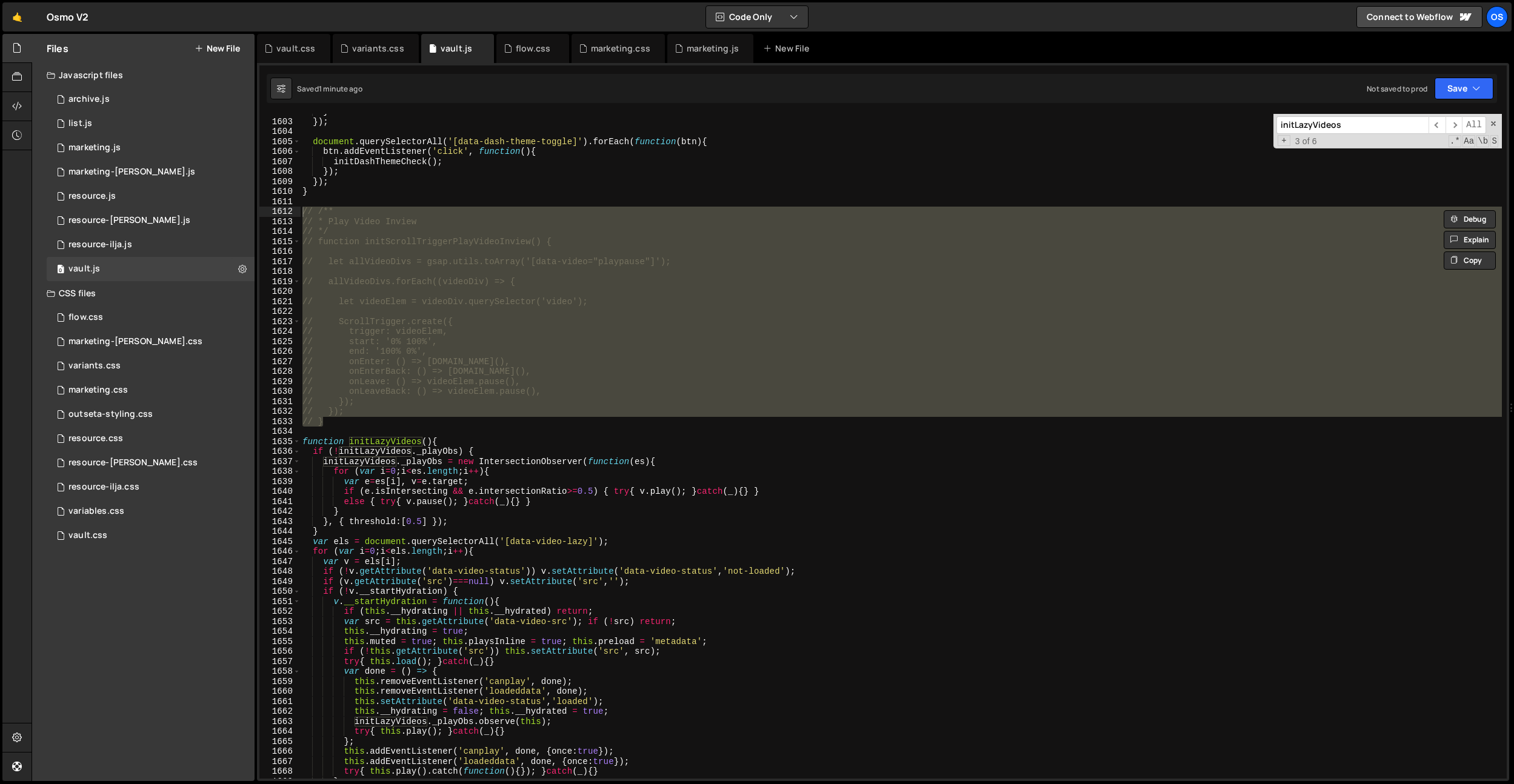
click at [1330, 127] on input "initLazyVideos" at bounding box center [1352, 125] width 152 height 18
click at [1302, 126] on input "initLazyVideos" at bounding box center [1352, 125] width 152 height 18
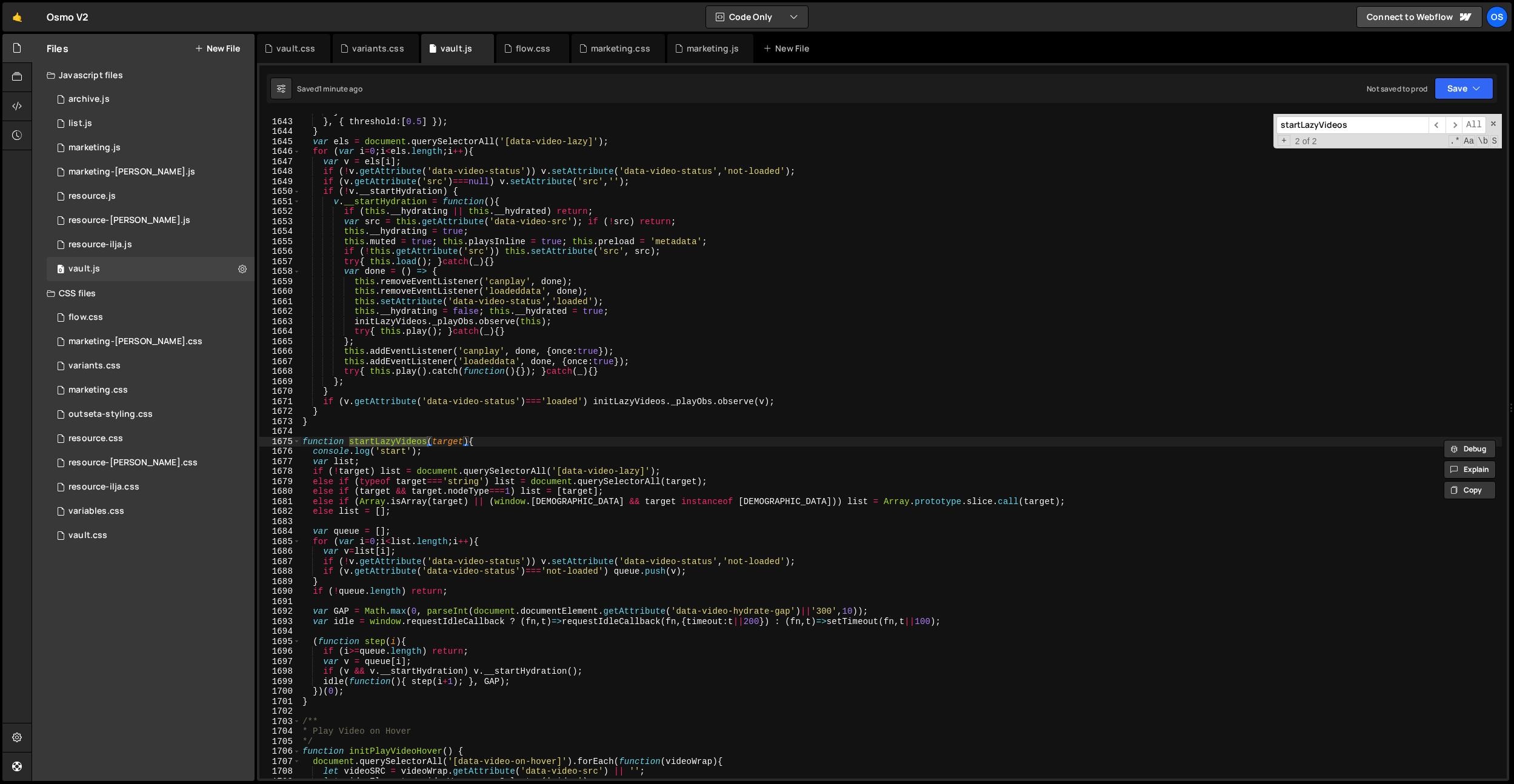
scroll to position [1471, 0]
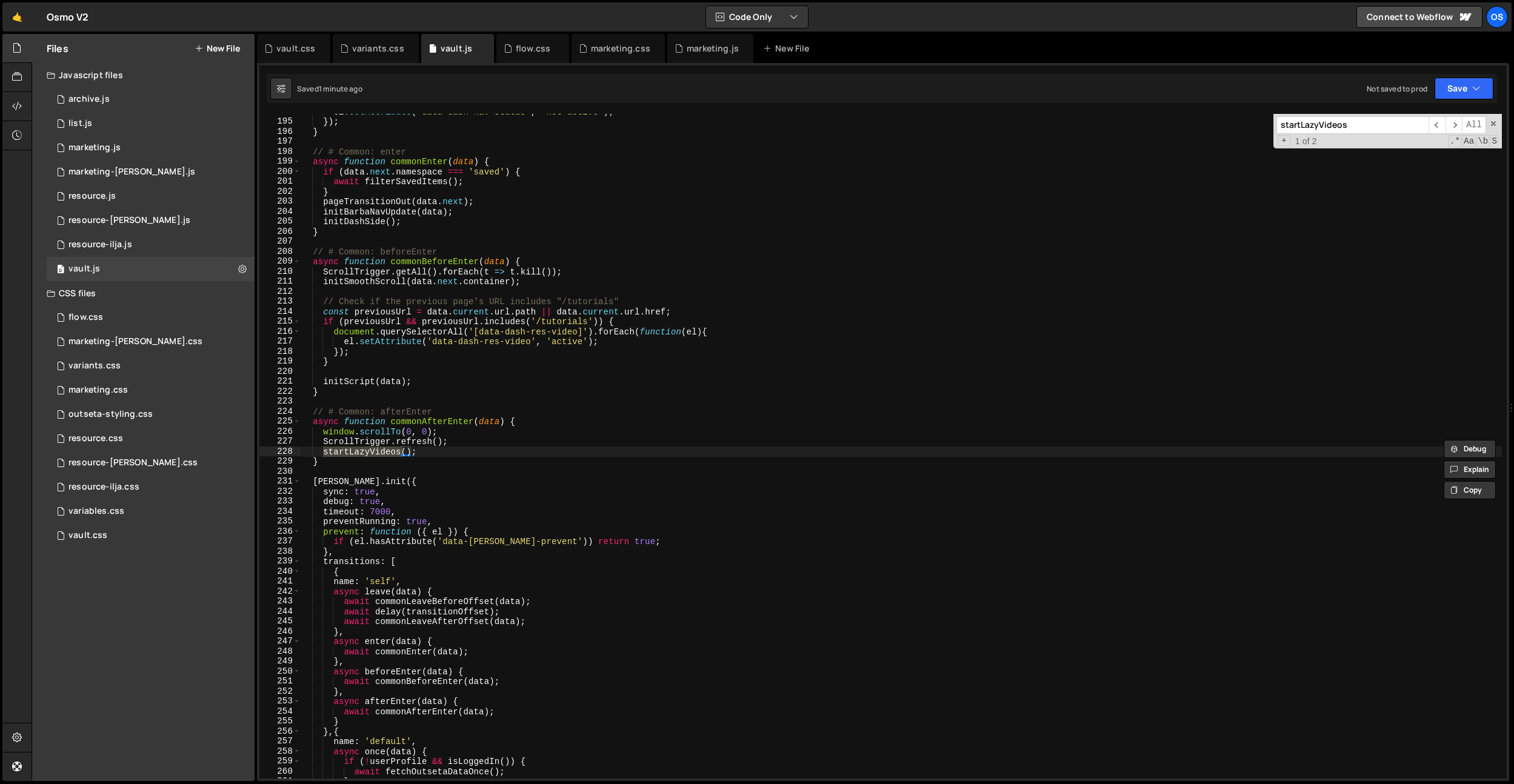
type input "startLazyVideos"
click at [512, 421] on div "el . setAttribute ( 'data-dash-nav-status' , 'not-active' ) ; }) ; } // # Commo…" at bounding box center [901, 448] width 1202 height 684
click at [435, 448] on div "el . setAttribute ( 'data-dash-nav-status' , 'not-active' ) ; }) ; } // # Commo…" at bounding box center [901, 448] width 1202 height 684
type textarea "startLazyVideos();"
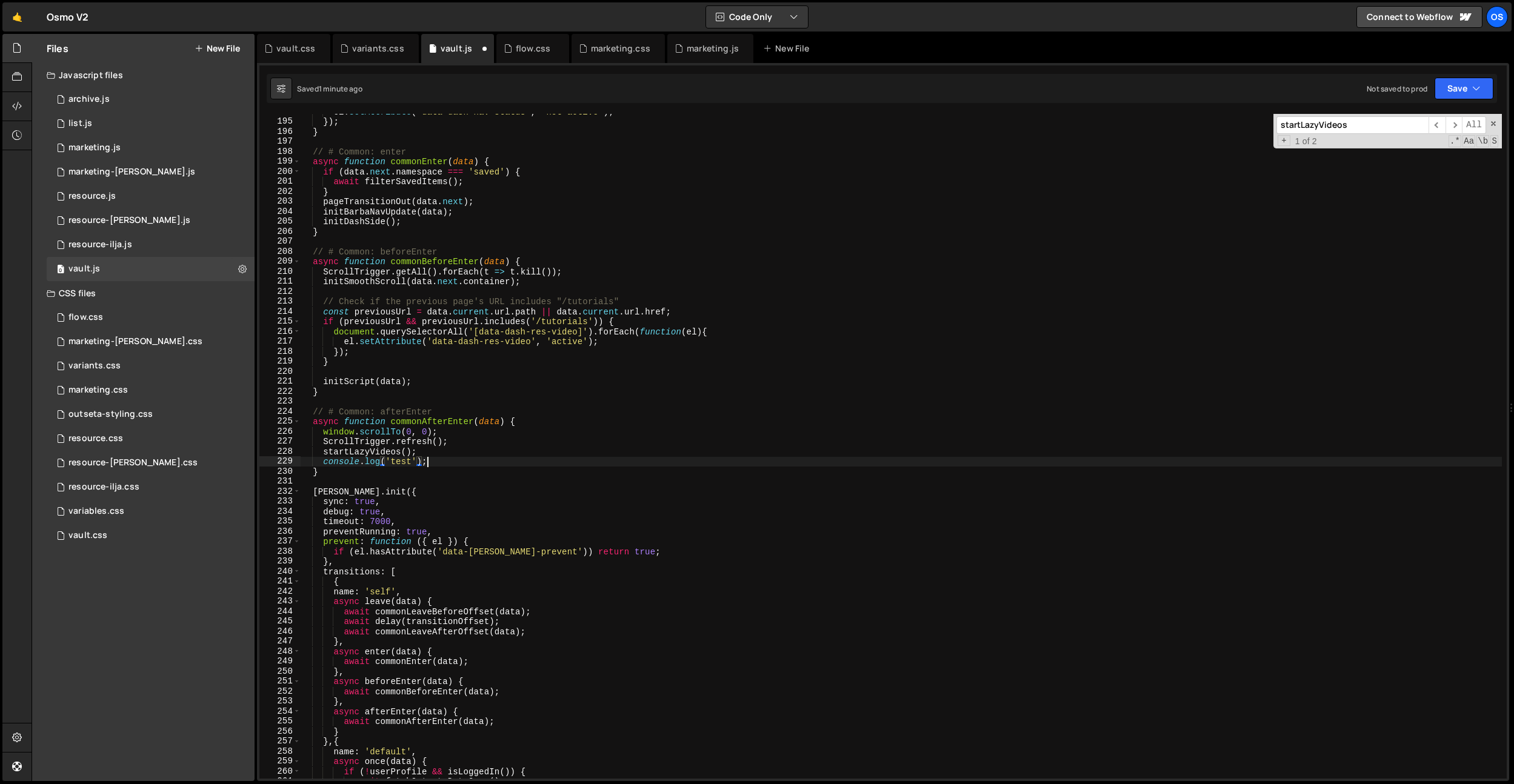
scroll to position [0, 8]
type textarea "console.log('test');"
drag, startPoint x: 450, startPoint y: 462, endPoint x: 323, endPoint y: 463, distance: 127.0
click at [323, 463] on div "el . setAttribute ( 'data-dash-nav-status' , 'not-active' ) ; }) ; } // # Commo…" at bounding box center [901, 448] width 1202 height 684
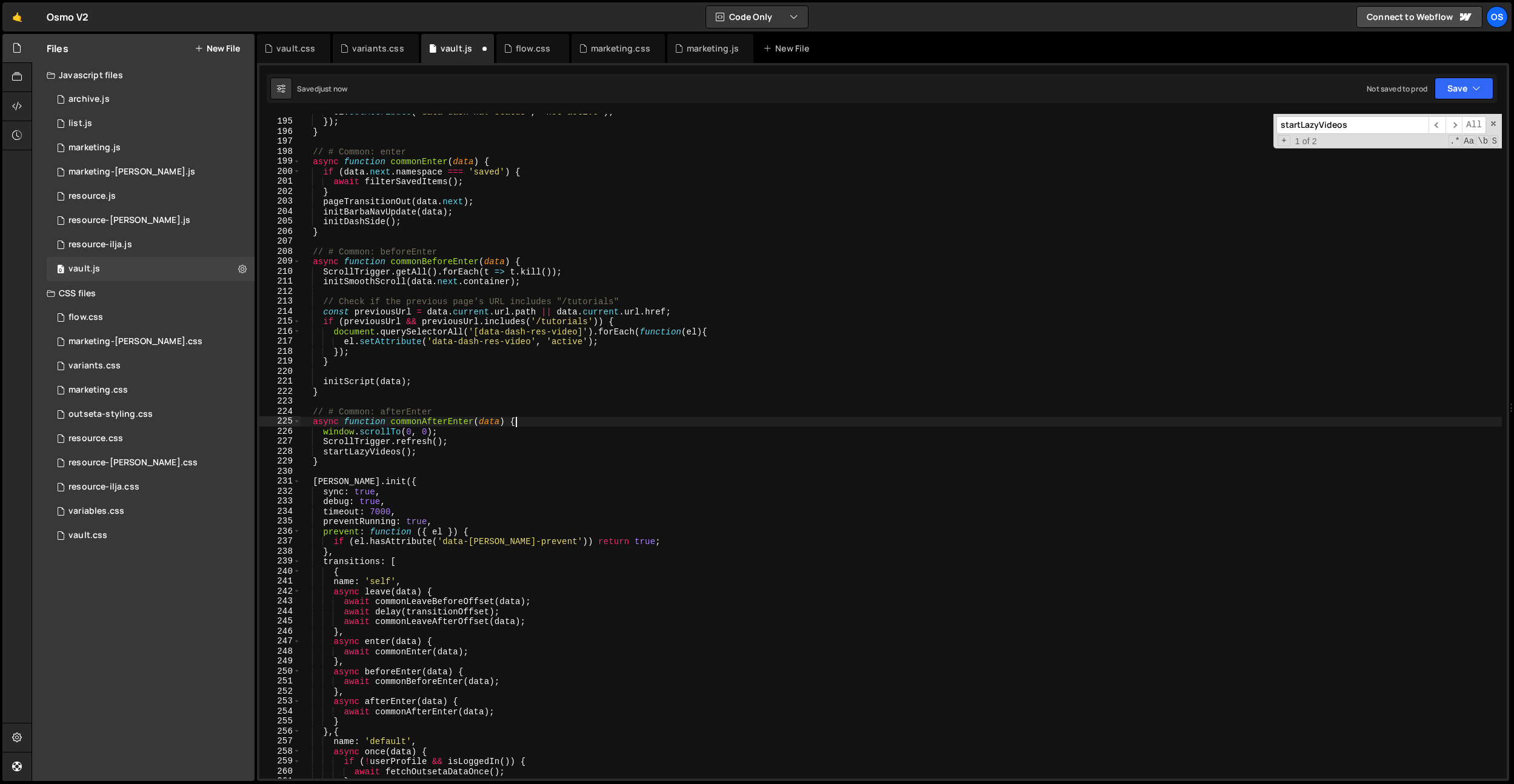
click at [537, 421] on div "el . setAttribute ( 'data-dash-nav-status' , 'not-active' ) ; }) ; } // # Commo…" at bounding box center [901, 448] width 1202 height 684
paste textarea "console.log('test');"
type textarea "async function commonAfterEnter(data) {"
paste textarea "console.log('test');"
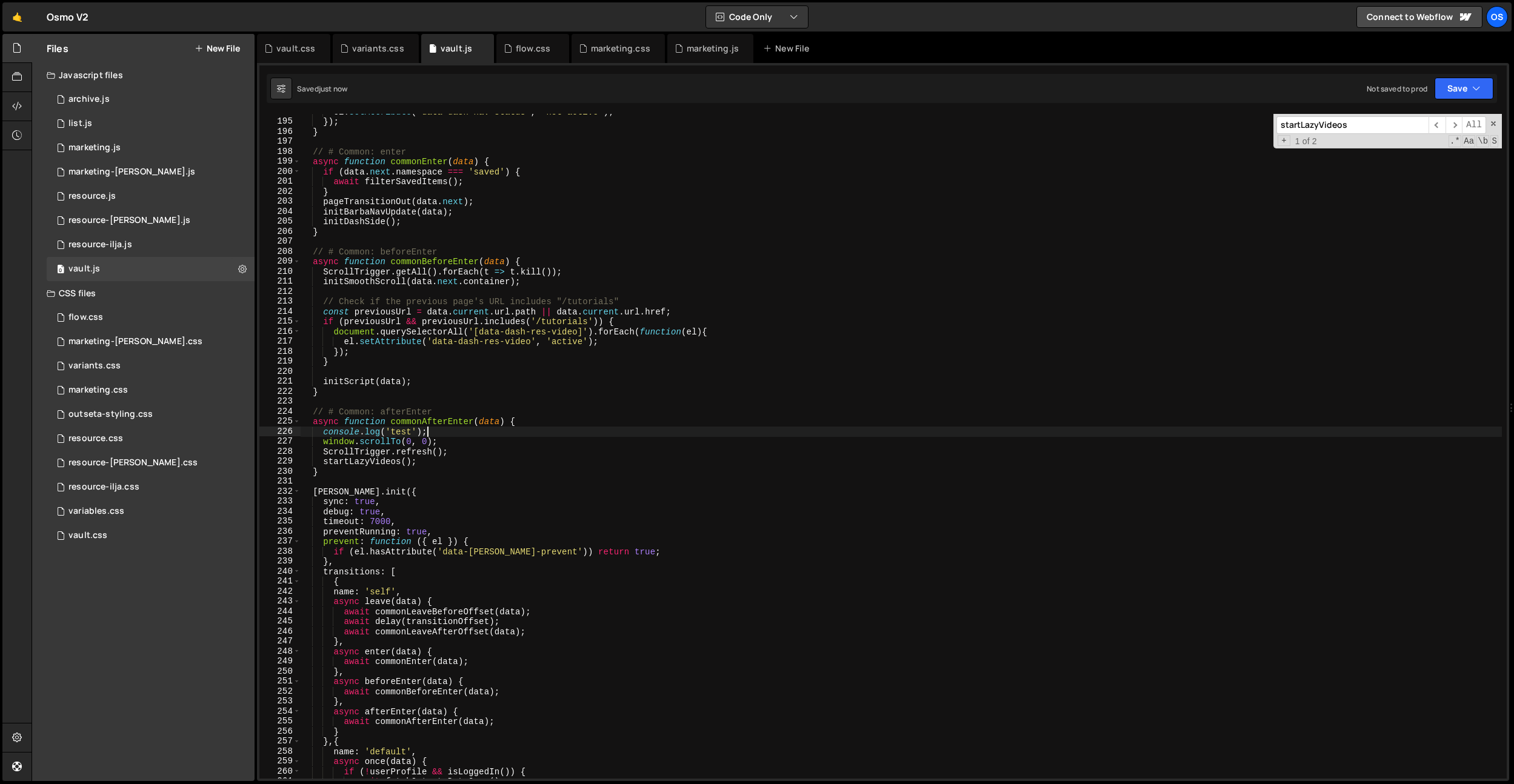
type textarea "console.log('test');"
click at [452, 401] on div "el . setAttribute ( 'data-dash-nav-status' , 'not-active' ) ; }) ; } // # Commo…" at bounding box center [901, 448] width 1202 height 684
drag, startPoint x: 447, startPoint y: 426, endPoint x: 326, endPoint y: 431, distance: 121.1
click at [326, 431] on div "el . setAttribute ( 'data-dash-nav-status' , 'not-active' ) ; }) ; } // # Commo…" at bounding box center [901, 448] width 1202 height 684
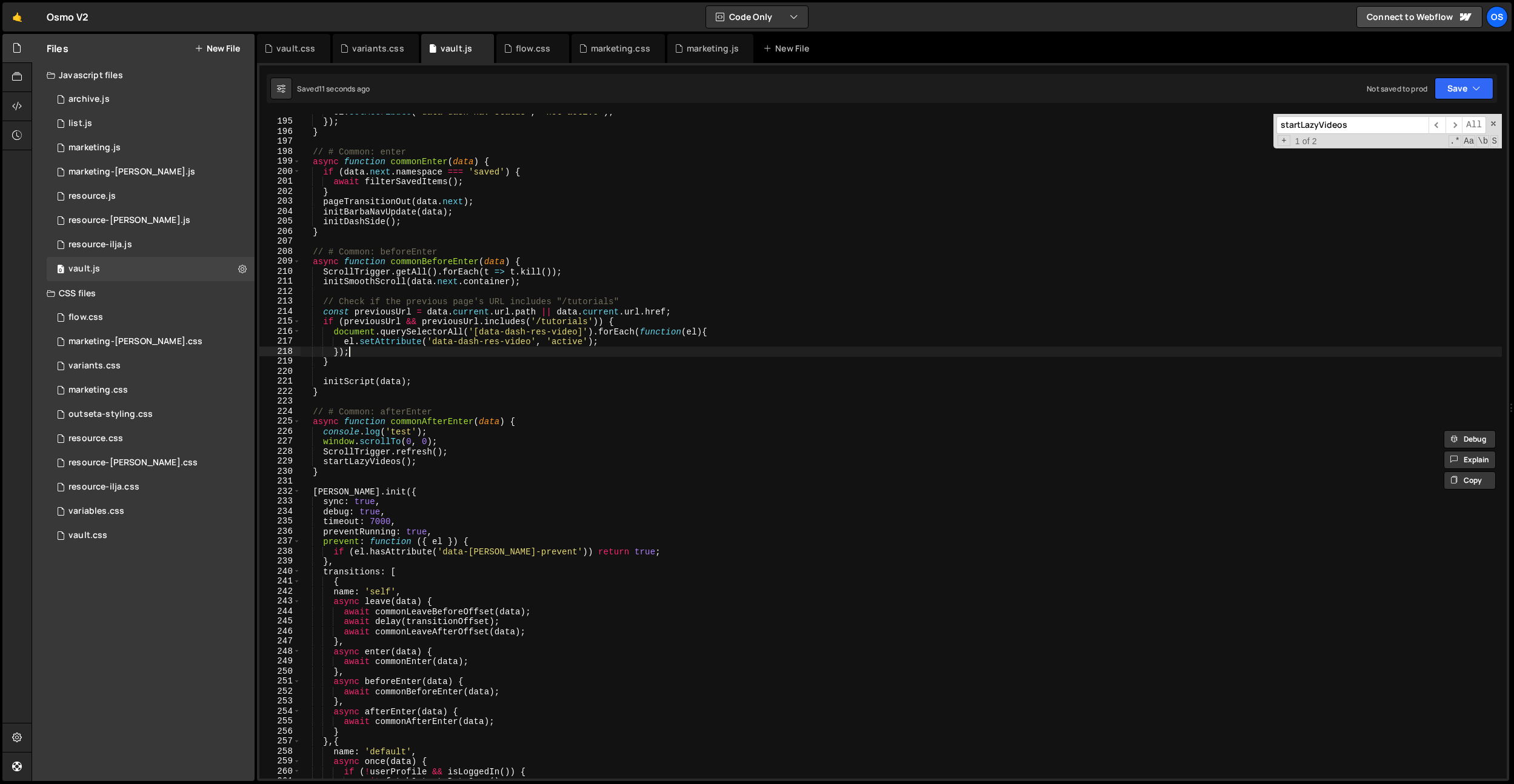
click at [437, 353] on div "el . setAttribute ( 'data-dash-nav-status' , 'not-active' ) ; }) ; } // # Commo…" at bounding box center [901, 448] width 1202 height 684
type textarea "}"
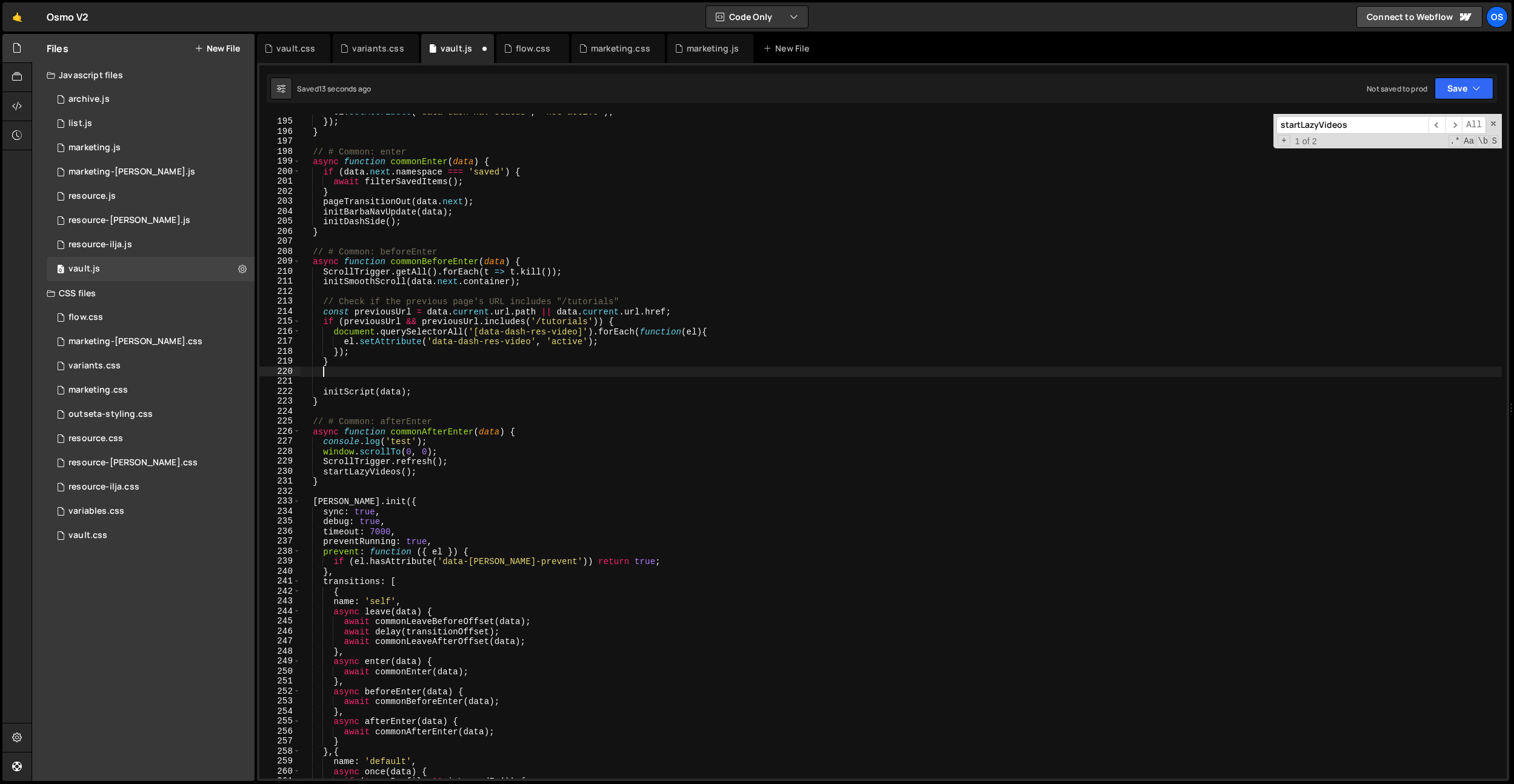
paste textarea "console.log('test');"
type textarea "console.log('test');"
drag, startPoint x: 465, startPoint y: 443, endPoint x: 285, endPoint y: 439, distance: 180.0
click at [285, 439] on div "console.log('test'); 194 195 196 197 198 199 200 201 202 203 204 205 206 207 20…" at bounding box center [883, 447] width 1248 height 665
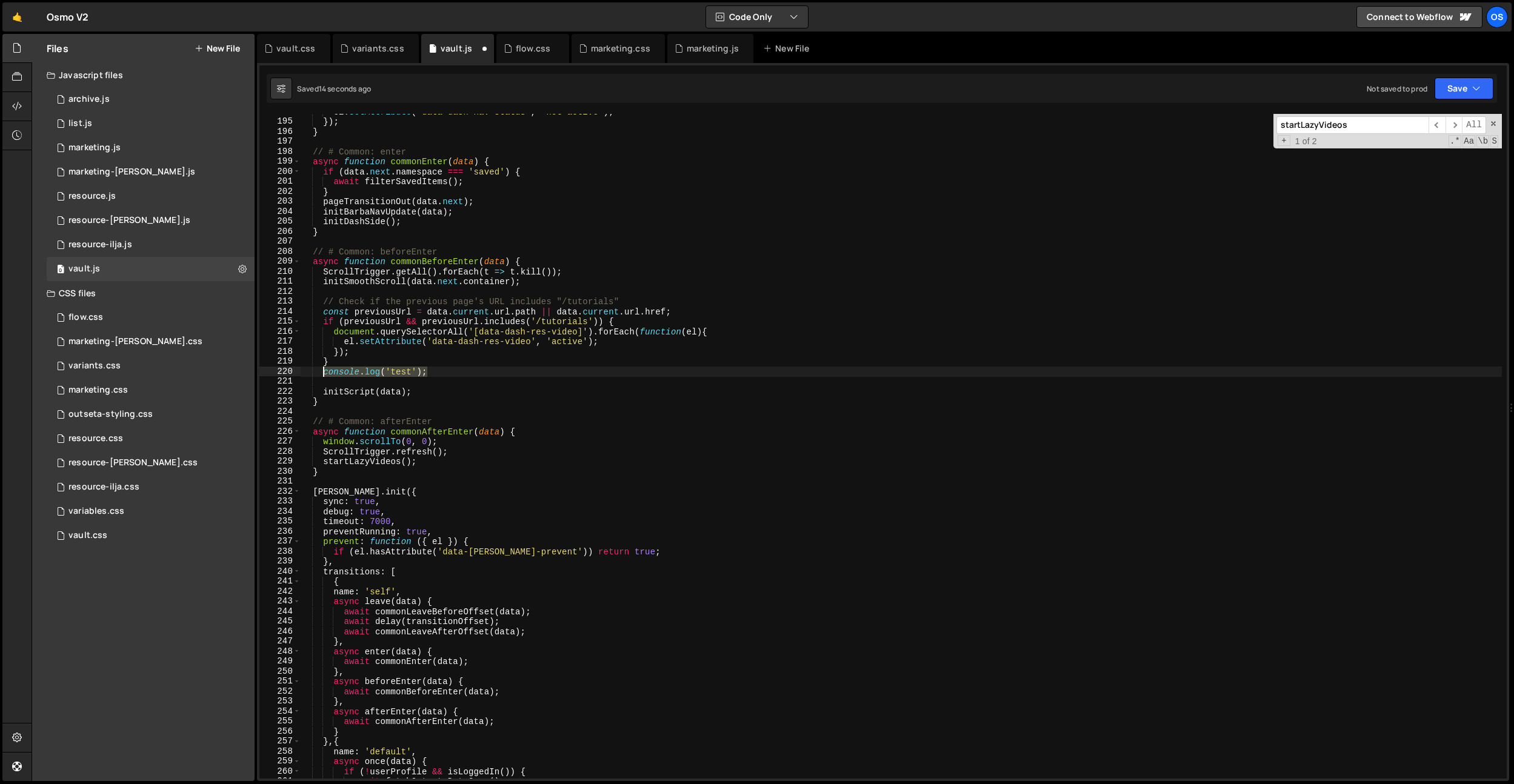
drag, startPoint x: 461, startPoint y: 370, endPoint x: 324, endPoint y: 372, distance: 137.0
click at [324, 372] on div "el . setAttribute ( 'data-dash-nav-status' , 'not-active' ) ; }) ; } // # Commo…" at bounding box center [901, 448] width 1202 height 684
type textarea "console.log('test');"
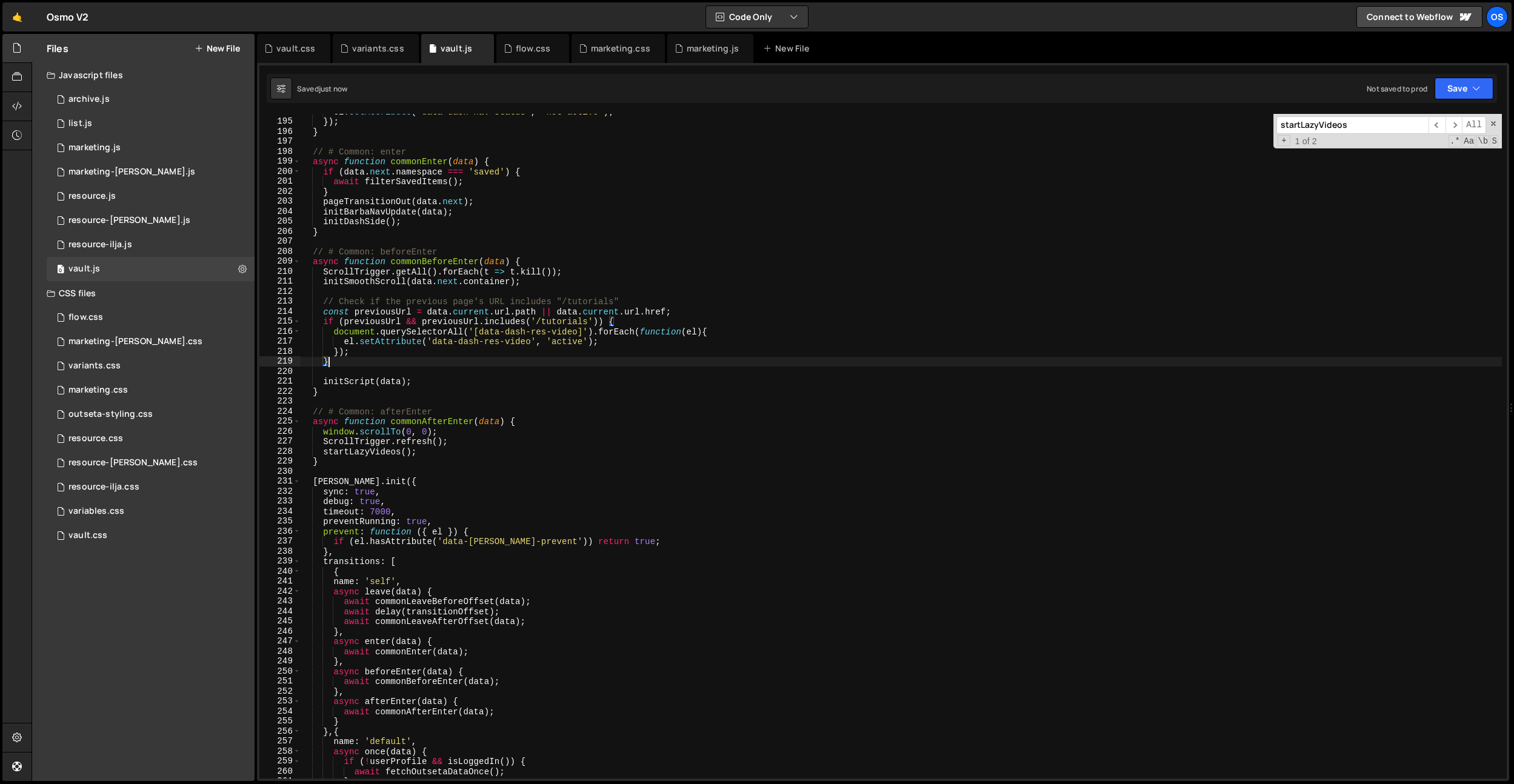
click at [544, 260] on div "el . setAttribute ( 'data-dash-nav-status' , 'not-active' ) ; }) ; } // # Commo…" at bounding box center [901, 448] width 1202 height 684
type textarea "async function commonBeforeEnter(data) {"
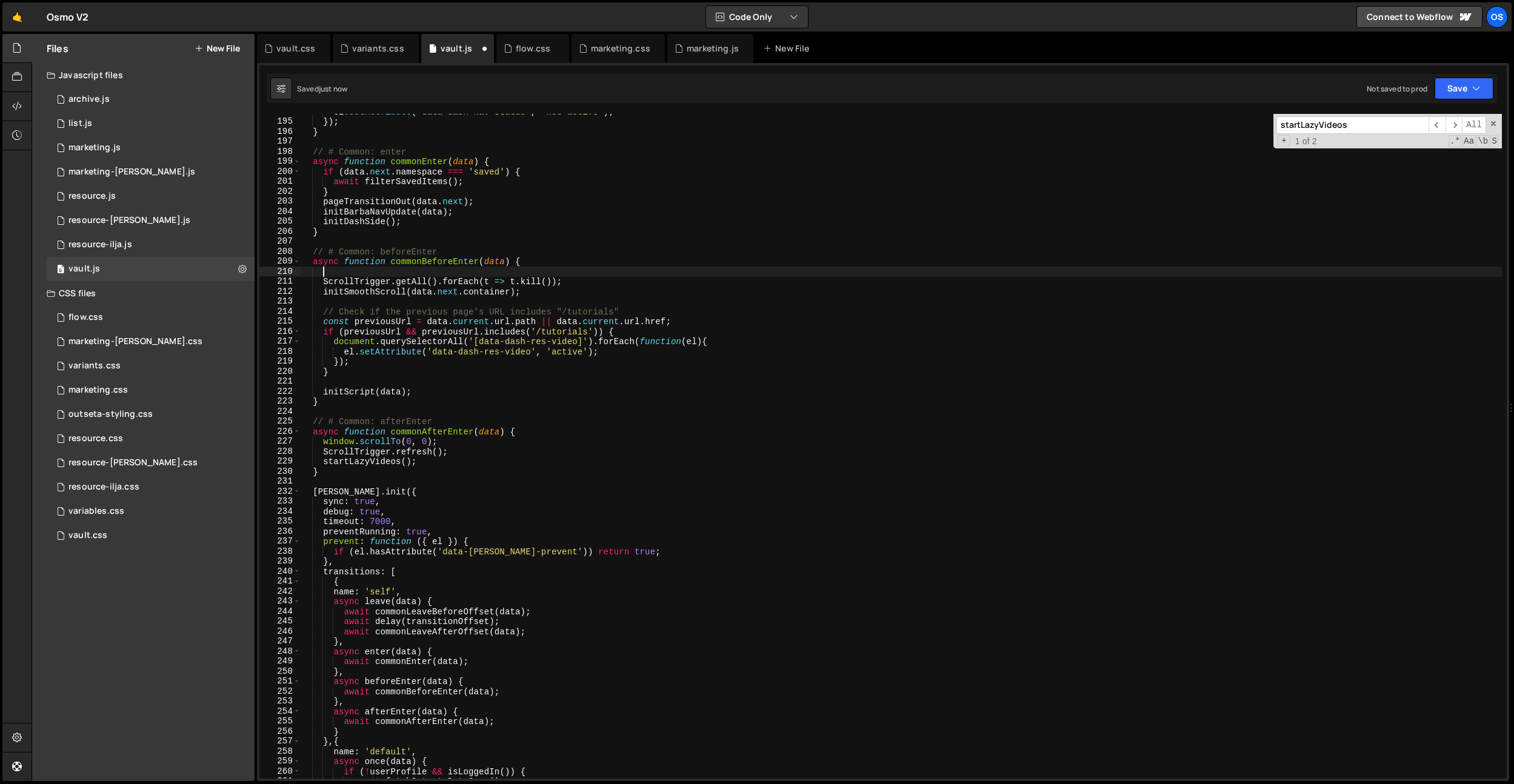
paste textarea "console.log('test');"
type textarea "console.log('test');"
click at [435, 222] on div "el . setAttribute ( 'data-dash-nav-status' , 'not-active' ) ; }) ; } // # Commo…" at bounding box center [901, 448] width 1202 height 684
type textarea "initDashSide();"
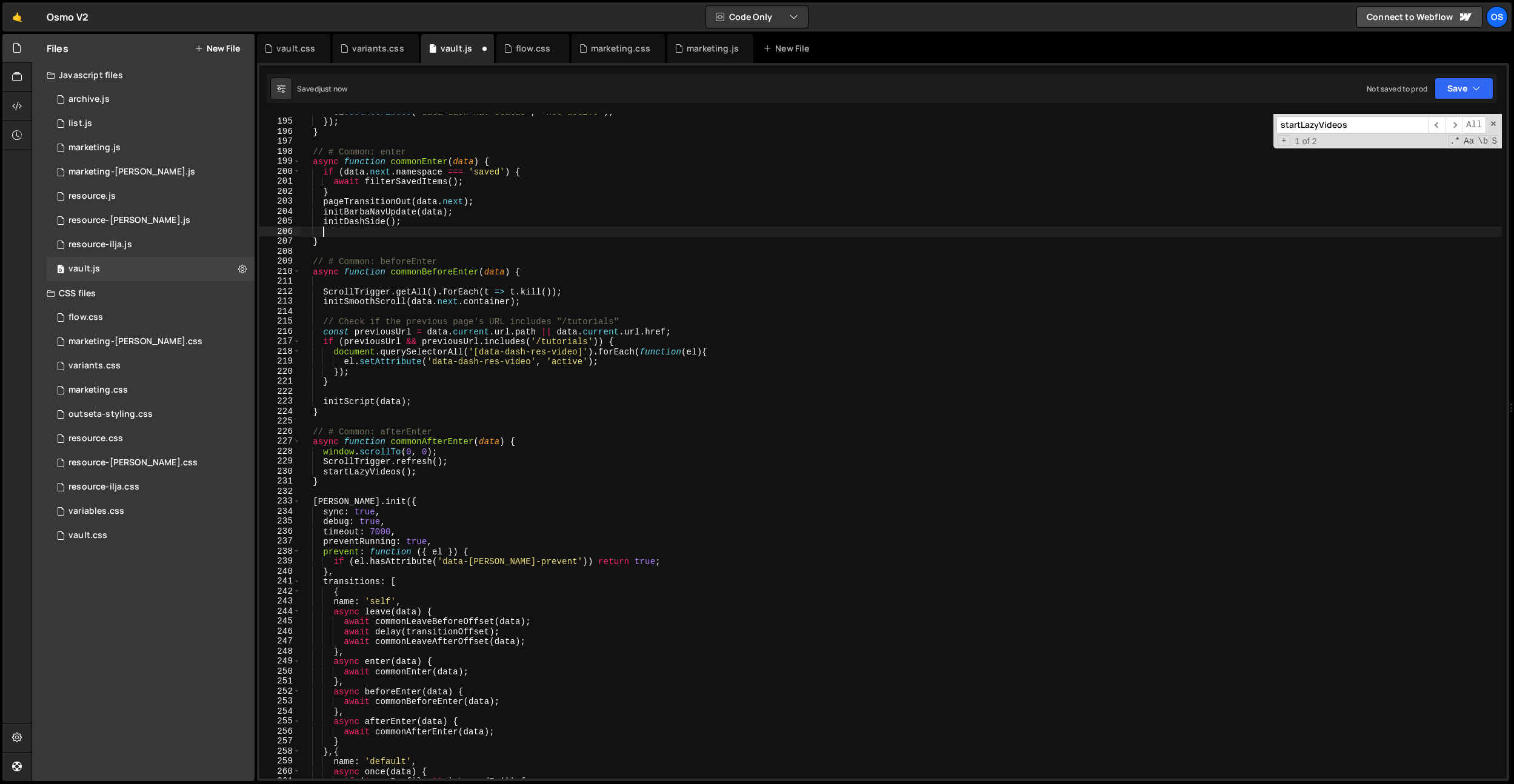
paste textarea "console.log('test');"
click at [379, 290] on div "el . setAttribute ( 'data-dash-nav-status' , 'not-active' ) ; }) ; } // # Commo…" at bounding box center [901, 448] width 1202 height 684
type textarea "ScrollTrigger.getAll().forEach(t => t.kill());"
click at [386, 416] on div "el . setAttribute ( 'data-dash-nav-status' , 'not-active' ) ; }) ; } // # Commo…" at bounding box center [901, 448] width 1202 height 684
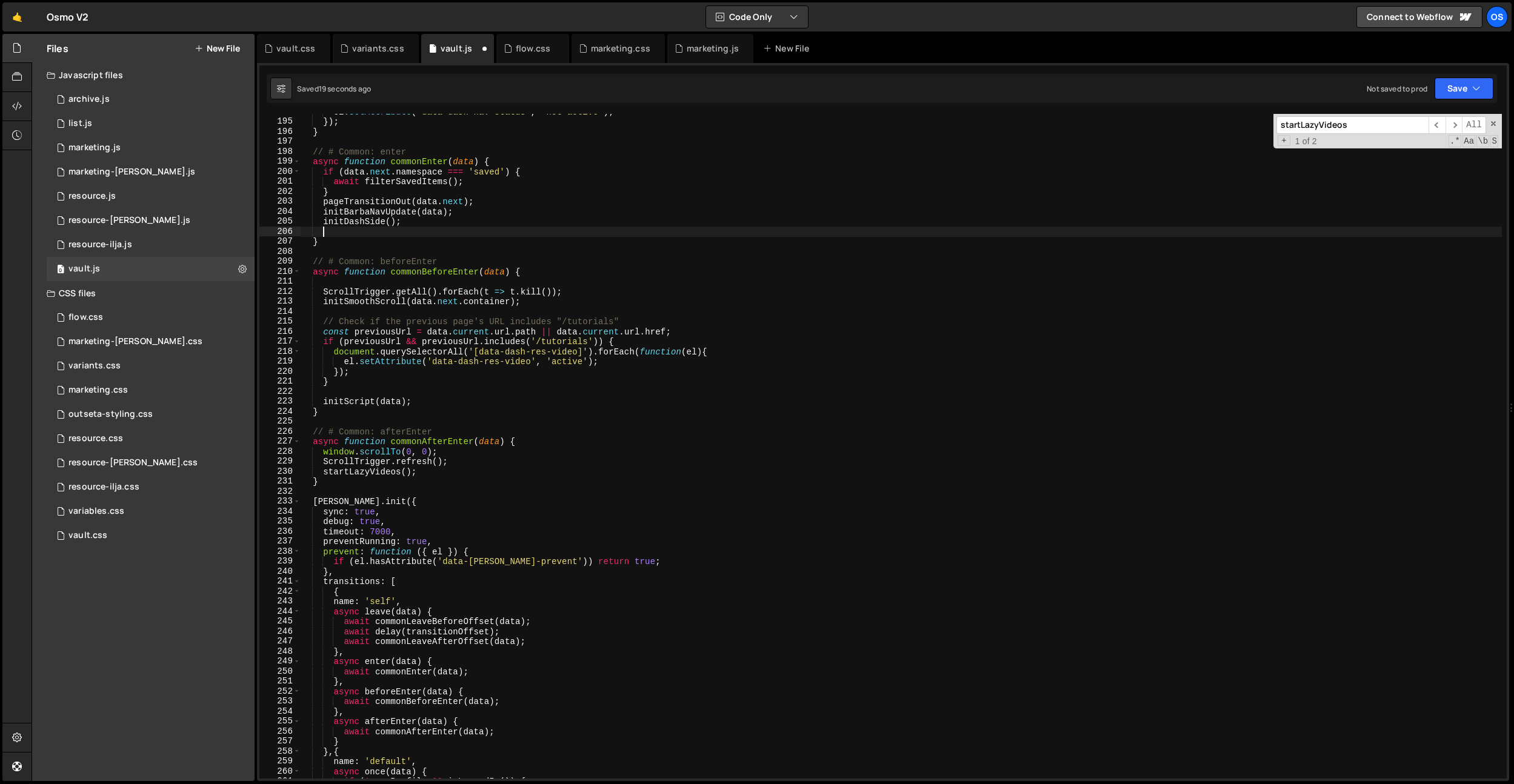
type textarea "console.log('test');"
drag, startPoint x: 437, startPoint y: 231, endPoint x: 447, endPoint y: 231, distance: 10.0
click at [437, 231] on div "el . setAttribute ( 'data-dash-nav-status' , 'not-active' ) ; }) ; } // # Commo…" at bounding box center [901, 447] width 1202 height 665
drag, startPoint x: 447, startPoint y: 231, endPoint x: 325, endPoint y: 231, distance: 122.0
click at [325, 231] on div "el . setAttribute ( 'data-dash-nav-status' , 'not-active' ) ; }) ; } // # Commo…" at bounding box center [901, 448] width 1202 height 684
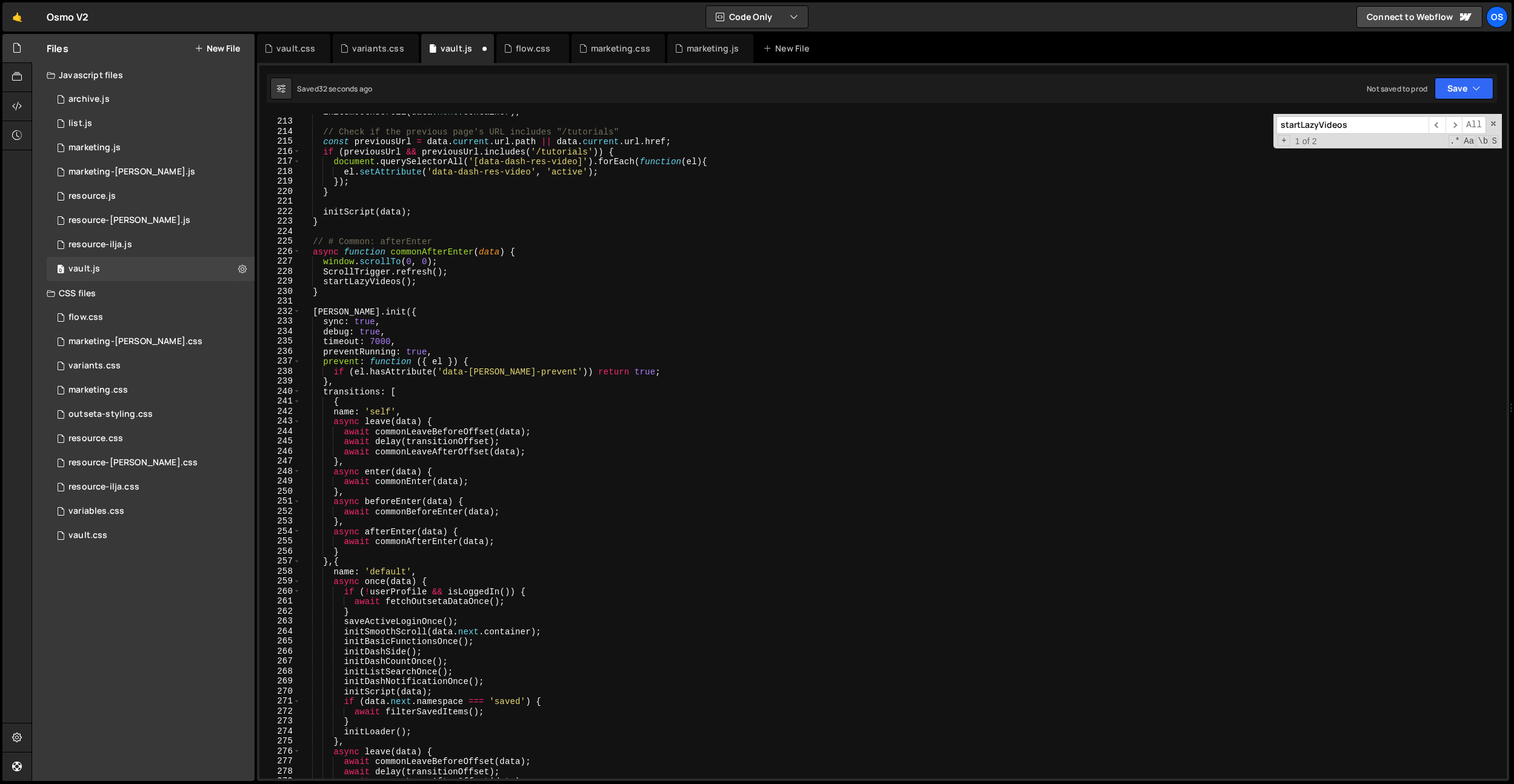
scroll to position [1616, 0]
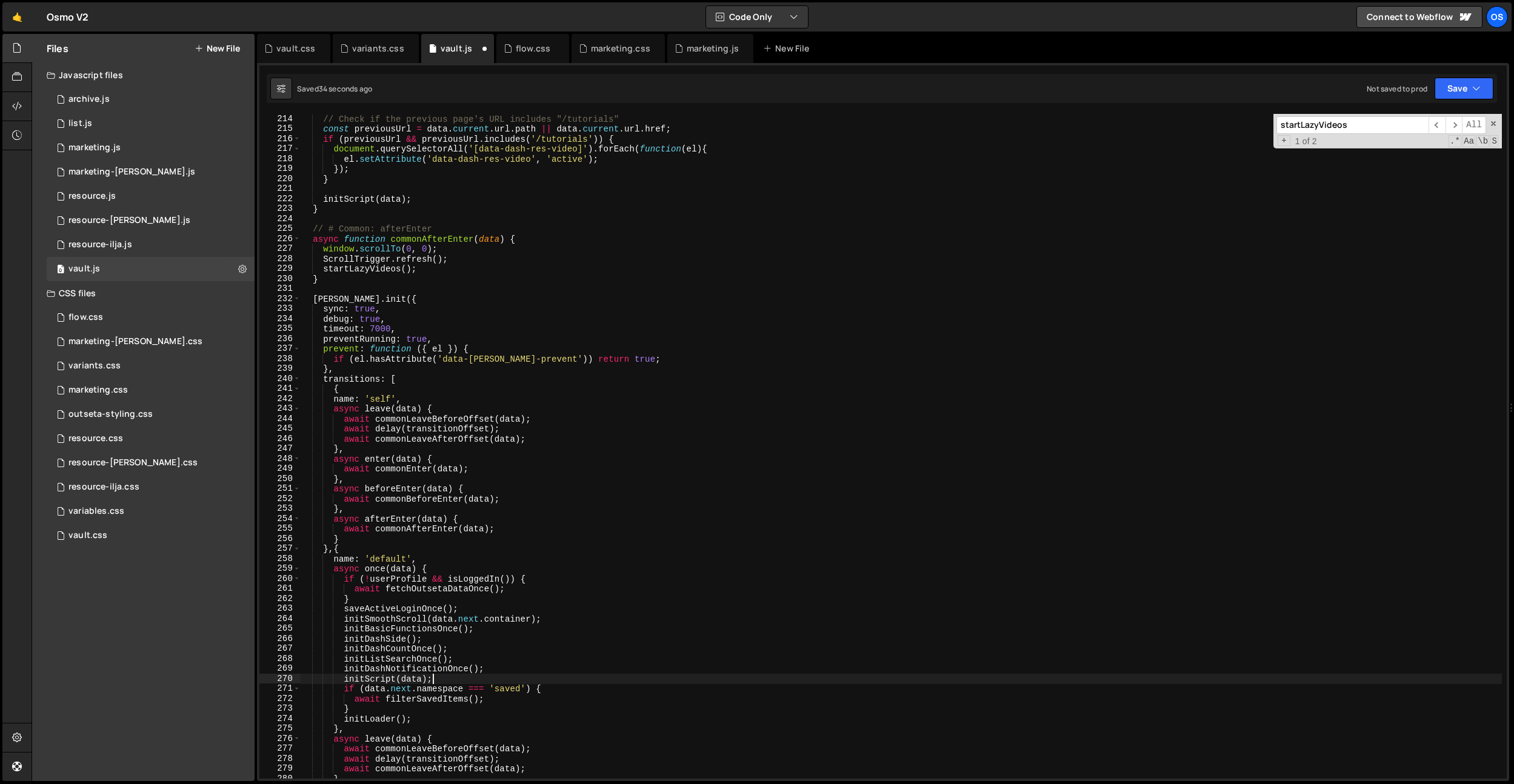
click at [512, 679] on div "// Check if the previous page's URL includes "/tutorials" const previousUrl = d…" at bounding box center [901, 456] width 1202 height 684
type textarea "initScript(data);"
paste textarea "console.log('test');"
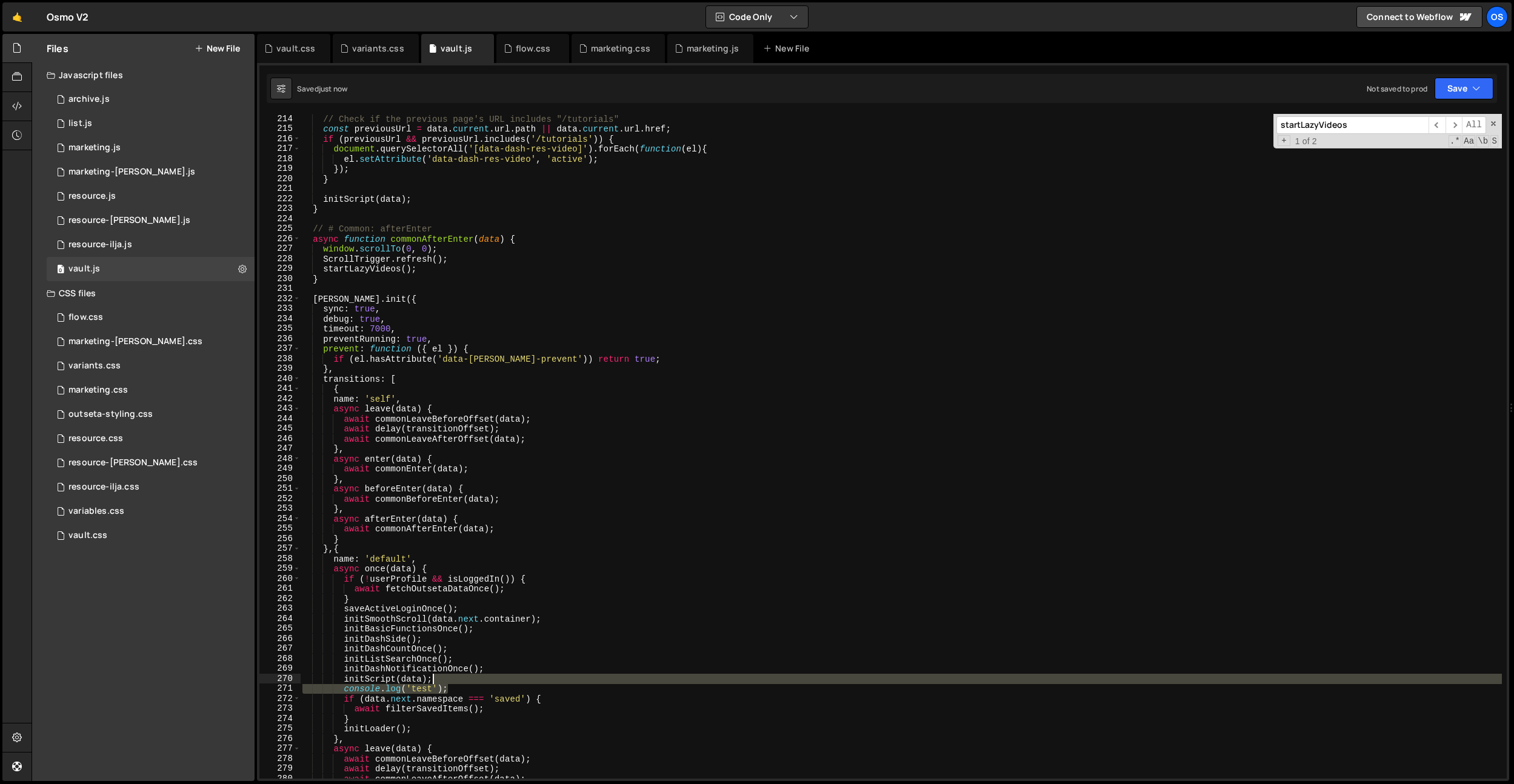
click at [461, 682] on div "// Check if the previous page's URL includes "/tutorials" const previousUrl = d…" at bounding box center [901, 456] width 1202 height 684
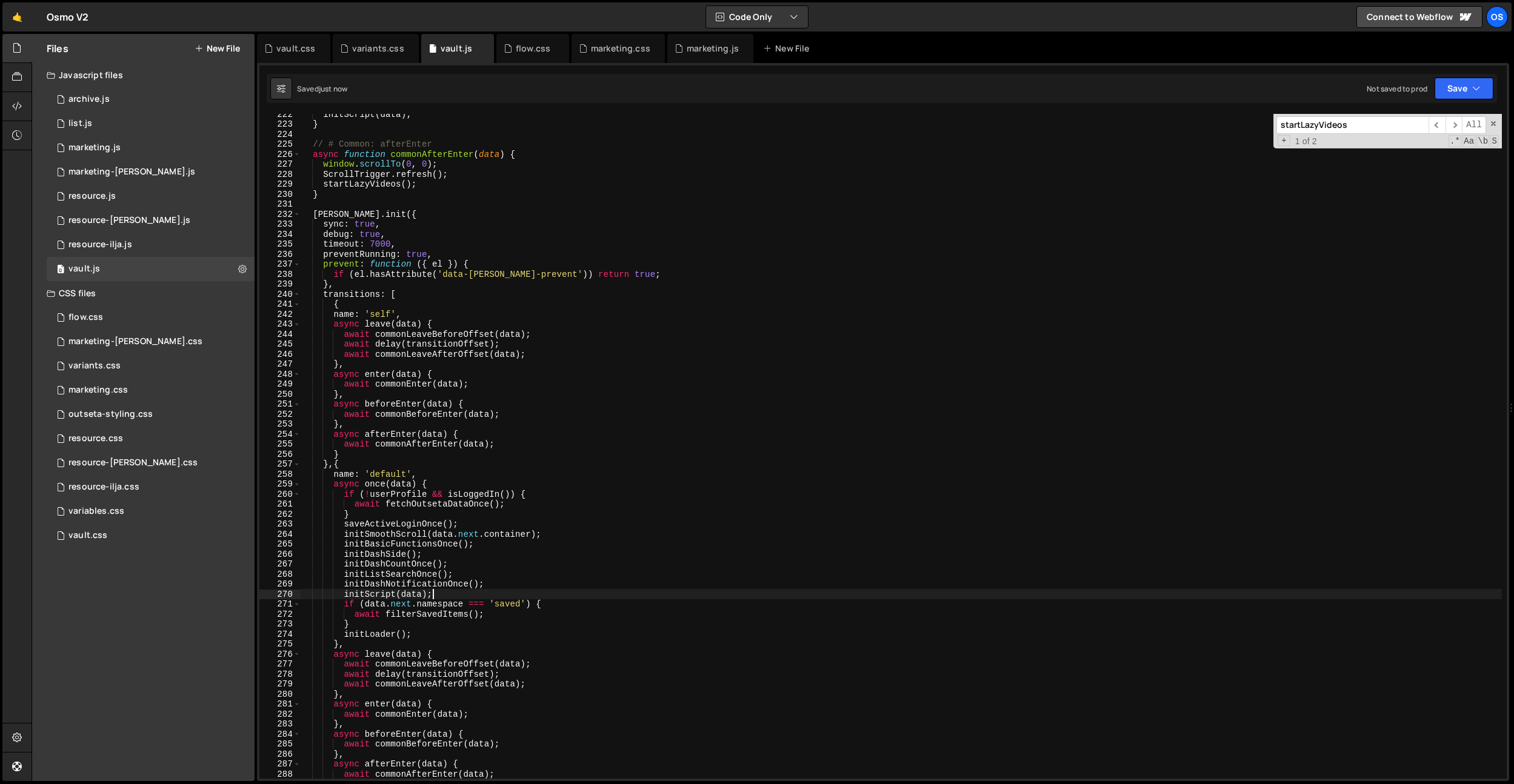
scroll to position [1709, 0]
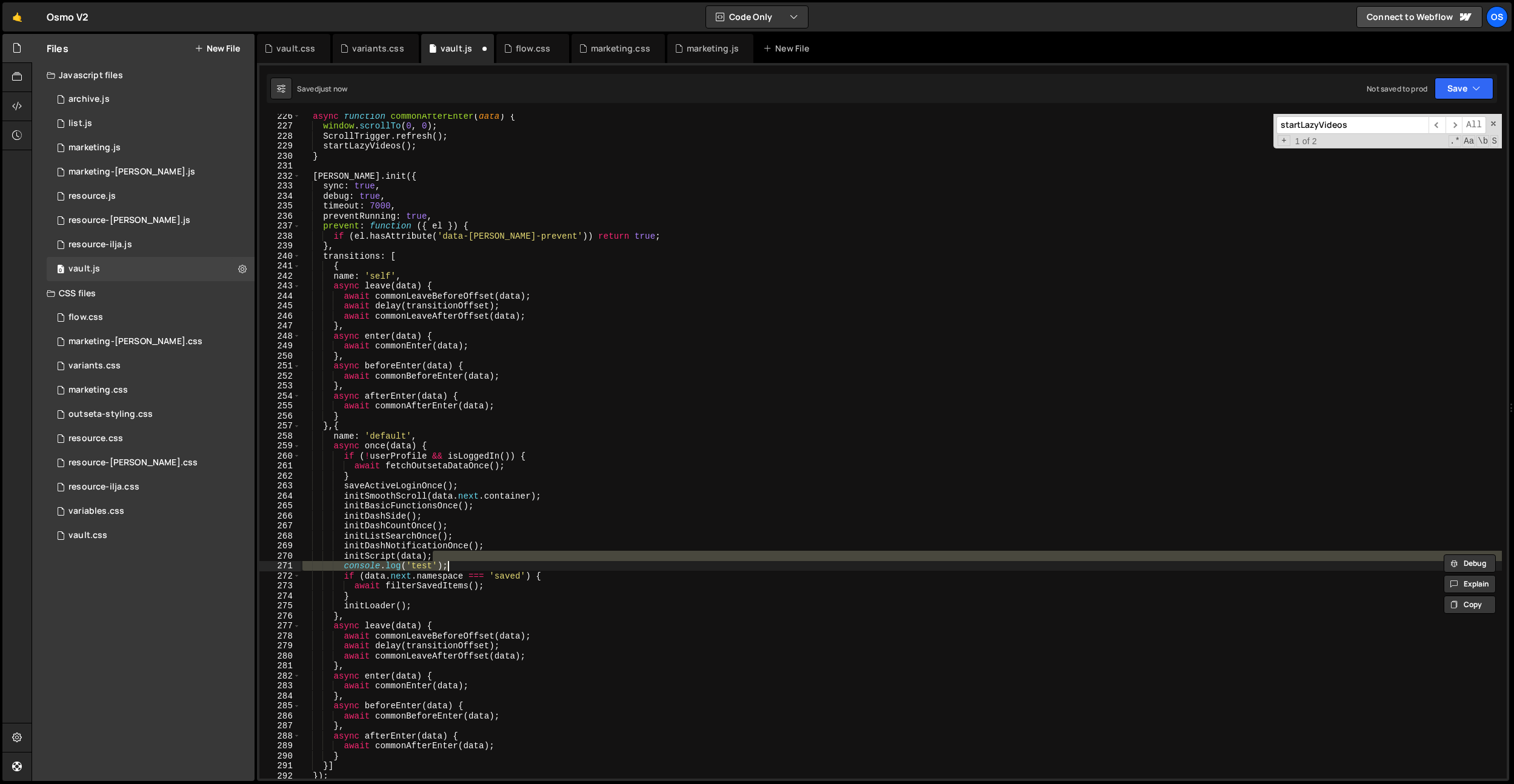
click at [464, 566] on div "async function commonAfterEnter ( data ) { window . scrollTo ( 0 , 0 ) ; Scroll…" at bounding box center [901, 447] width 1202 height 665
type textarea "console.log('test');"
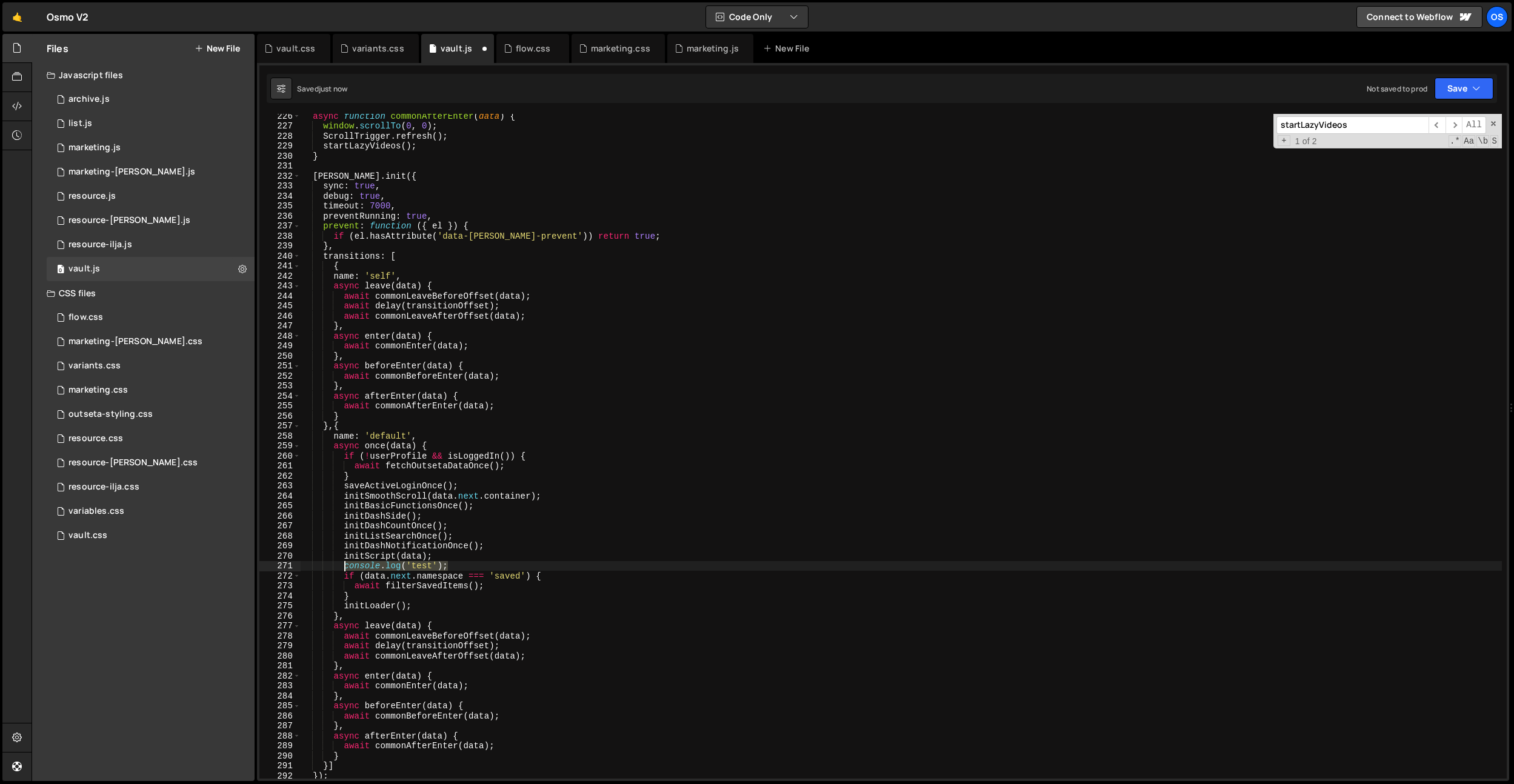
drag, startPoint x: 458, startPoint y: 564, endPoint x: 345, endPoint y: 565, distance: 113.0
click at [345, 565] on div "async function commonAfterEnter ( data ) { window . scrollTo ( 0 , 0 ) ; Scroll…" at bounding box center [901, 453] width 1202 height 684
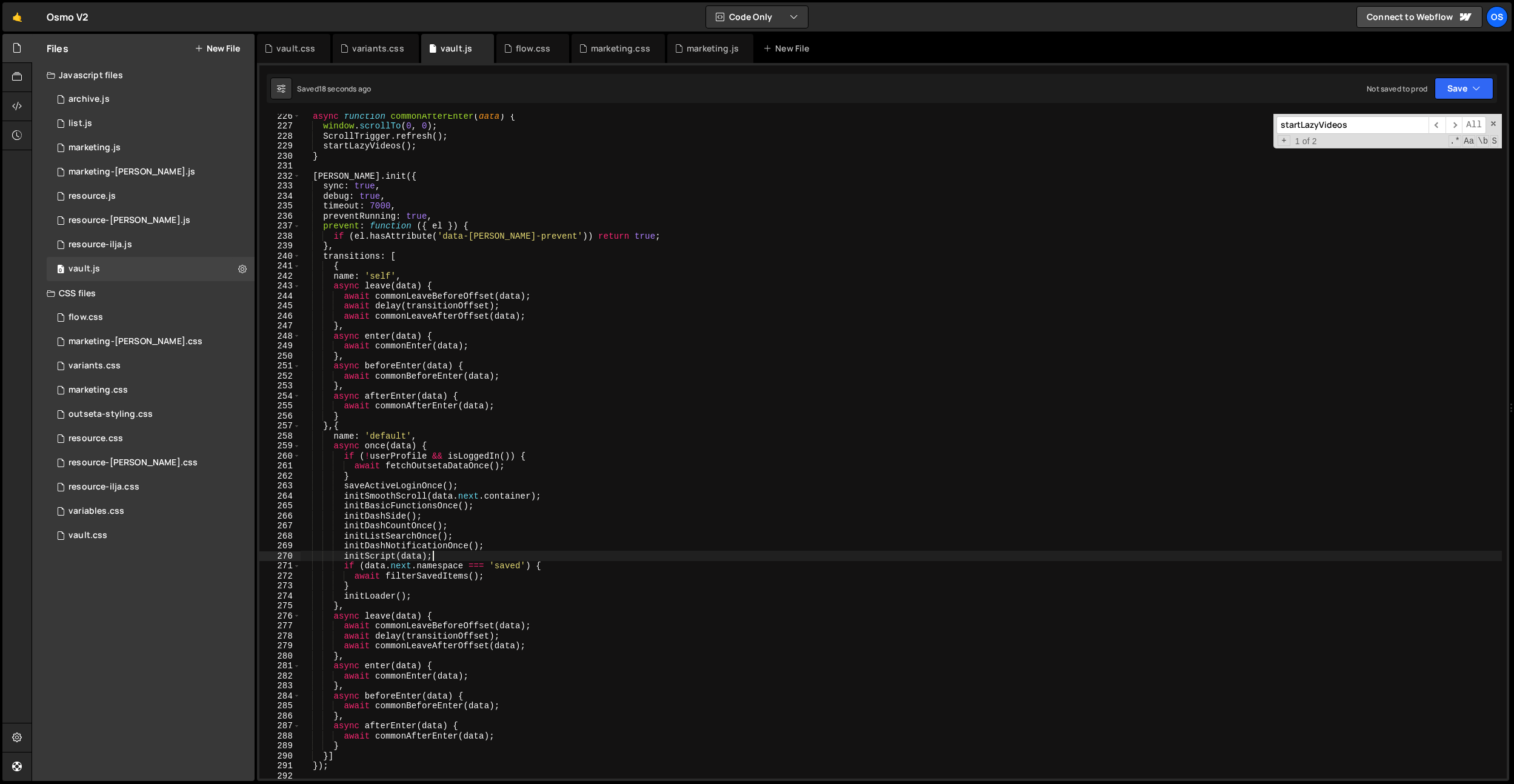
click at [505, 727] on div "async function commonAfterEnter ( data ) { window . scrollTo ( 0 , 0 ) ; Scroll…" at bounding box center [901, 453] width 1202 height 684
click at [504, 734] on div "async function commonAfterEnter ( data ) { window . scrollTo ( 0 , 0 ) ; Scroll…" at bounding box center [901, 453] width 1202 height 684
type textarea "await commonAfterEnter(data);"
paste textarea "console.log('test');"
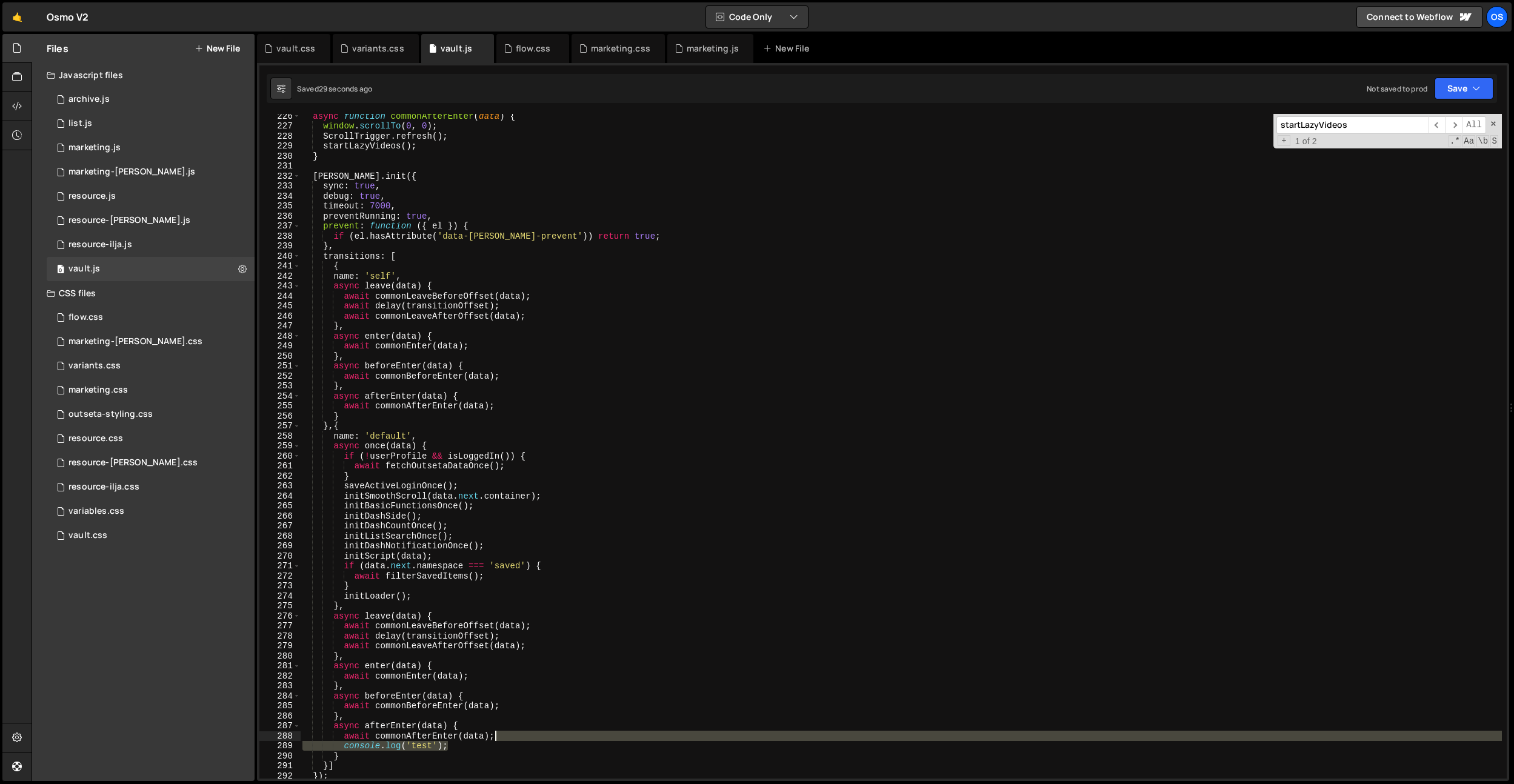
drag, startPoint x: 492, startPoint y: 746, endPoint x: 513, endPoint y: 740, distance: 21.8
click at [513, 740] on div "async function commonAfterEnter ( data ) { window . scrollTo ( 0 , 0 ) ; Scroll…" at bounding box center [901, 453] width 1202 height 684
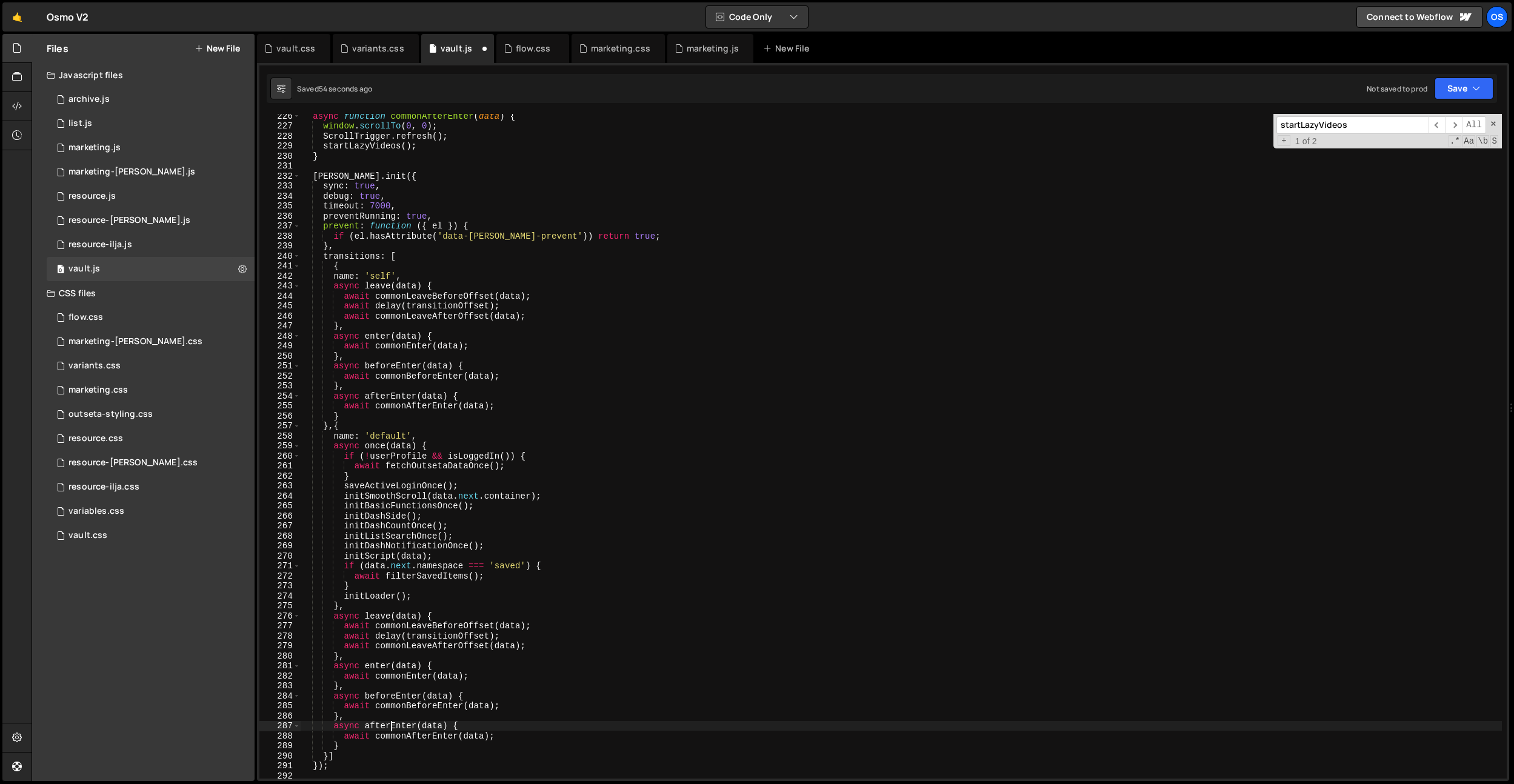
click at [391, 730] on div "async function commonAfterEnter ( data ) { window . scrollTo ( 0 , 0 ) ; Scroll…" at bounding box center [901, 453] width 1202 height 684
click at [627, 494] on div "async function commonAfterEnter ( data ) { window . scrollTo ( 0 , 0 ) ; Scroll…" at bounding box center [901, 453] width 1202 height 684
type textarea "initSmoothScroll(data.next.container);"
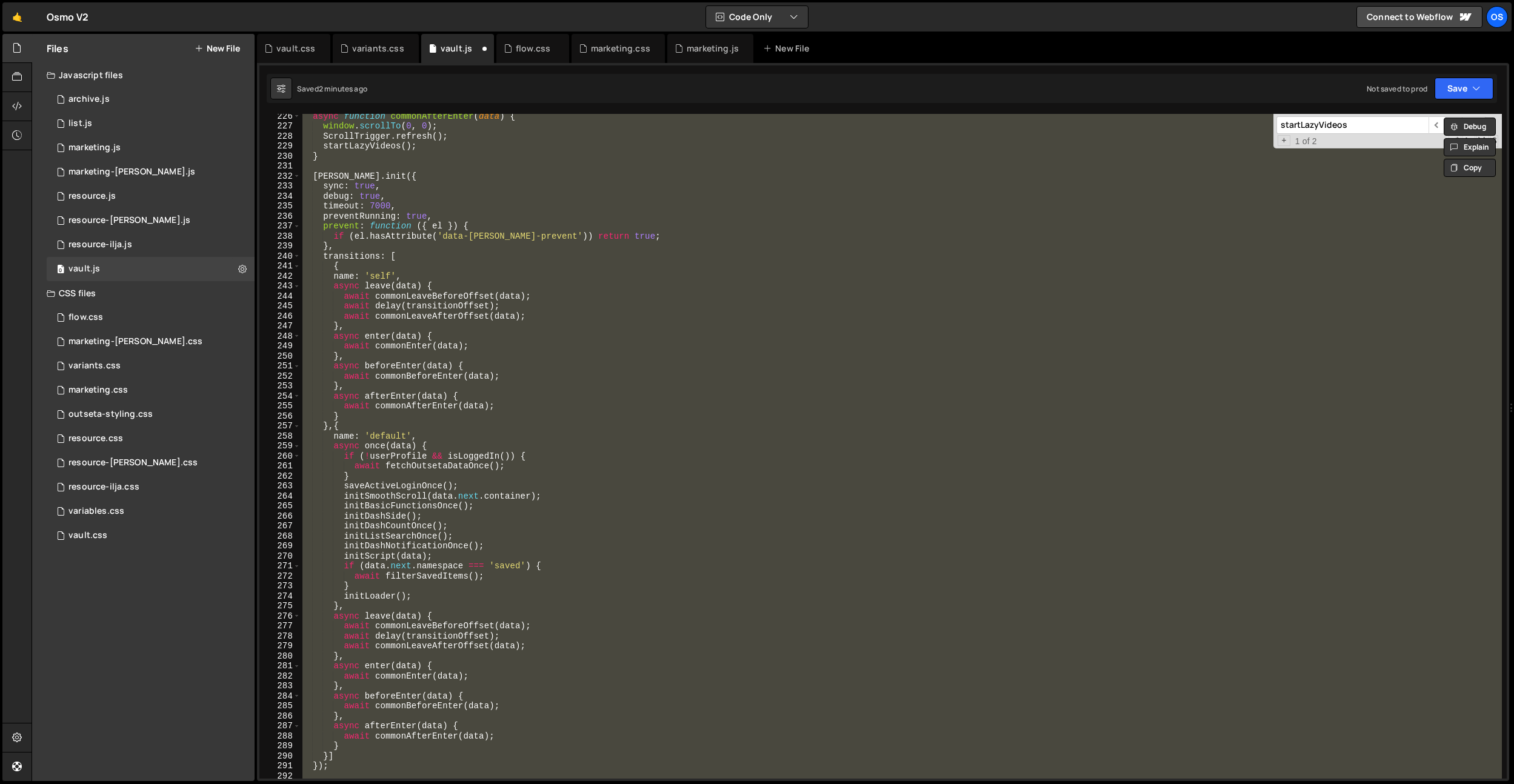
click at [577, 474] on div "async function commonAfterEnter ( data ) { window . scrollTo ( 0 , 0 ) ; Scroll…" at bounding box center [901, 447] width 1202 height 665
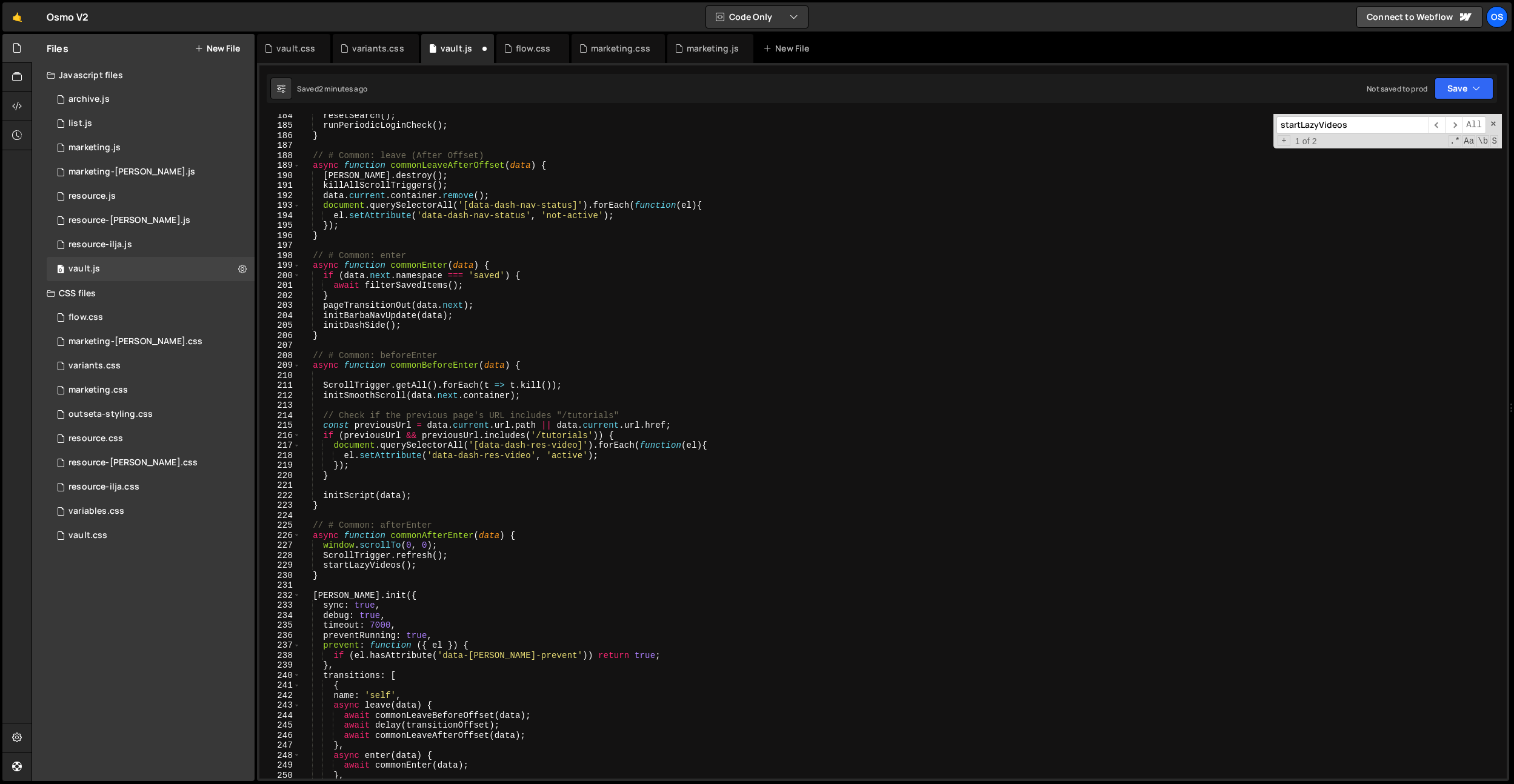
scroll to position [1345, 0]
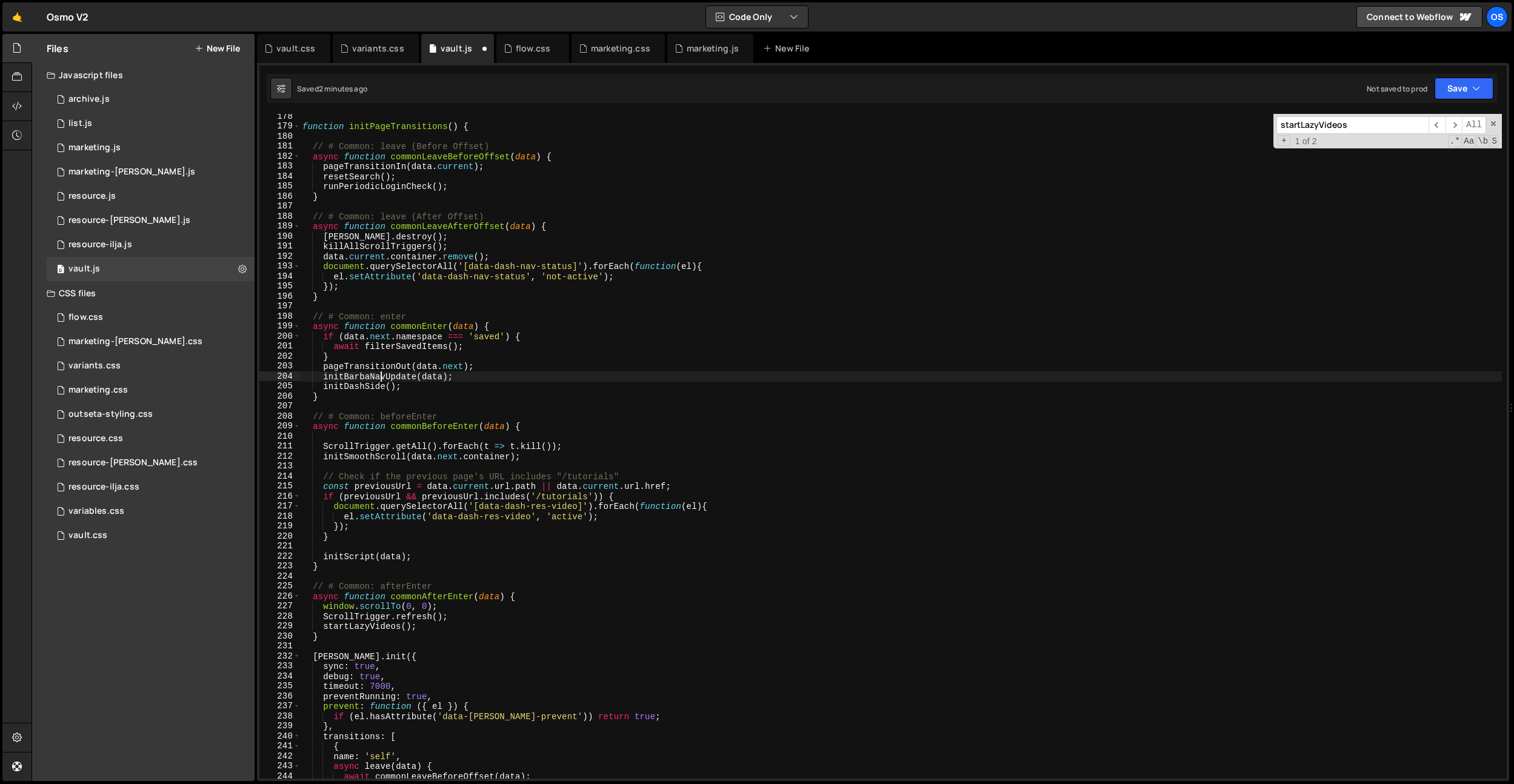
click at [382, 380] on div "function initPageTransitions ( ) { // # Common: leave (Before Offset) async fun…" at bounding box center [901, 453] width 1202 height 684
drag, startPoint x: 481, startPoint y: 375, endPoint x: 323, endPoint y: 377, distance: 158.0
click at [323, 377] on div "function initPageTransitions ( ) { // # Common: leave (Before Offset) async fun…" at bounding box center [901, 453] width 1202 height 684
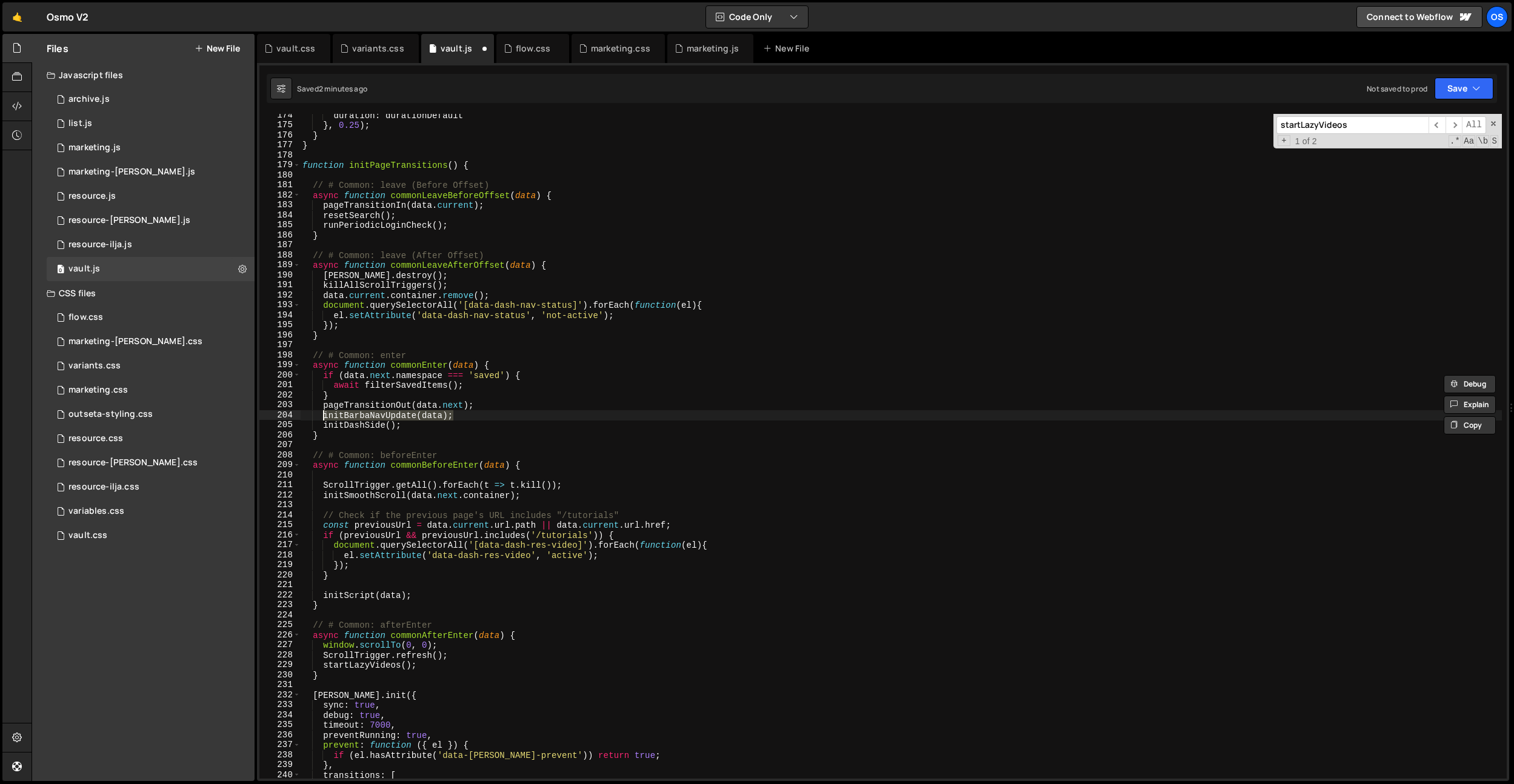
scroll to position [1316, 0]
click at [454, 641] on div "duration : durationDefault } , 0.25 ) ; } } function initPageTransitions ( ) { …" at bounding box center [901, 452] width 1202 height 684
drag, startPoint x: 456, startPoint y: 663, endPoint x: 324, endPoint y: 662, distance: 132.0
click at [324, 662] on div "duration : durationDefault } , 0.25 ) ; } } function initPageTransitions ( ) { …" at bounding box center [901, 452] width 1202 height 684
type textarea "startLazyVideos();"
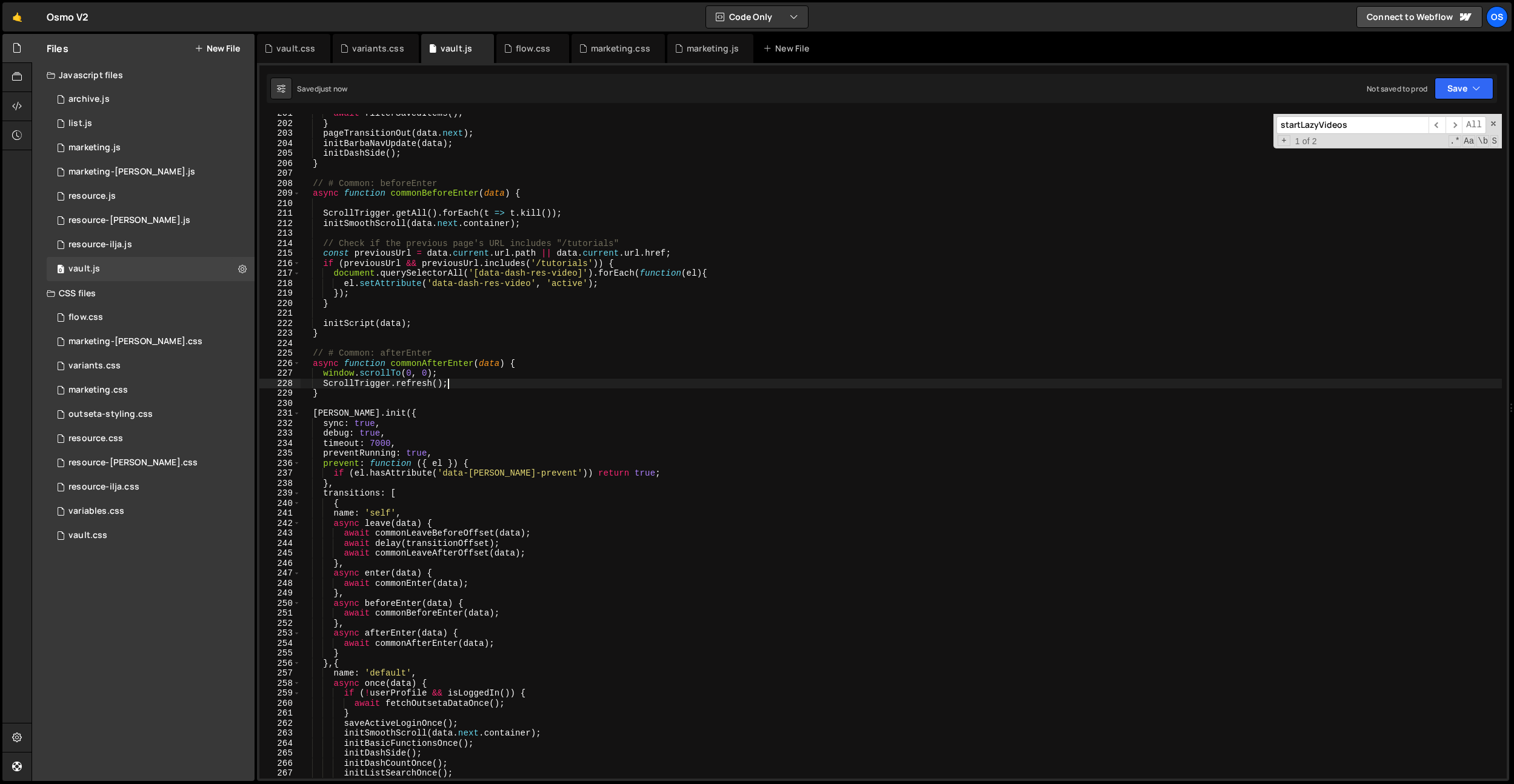
scroll to position [1641, 0]
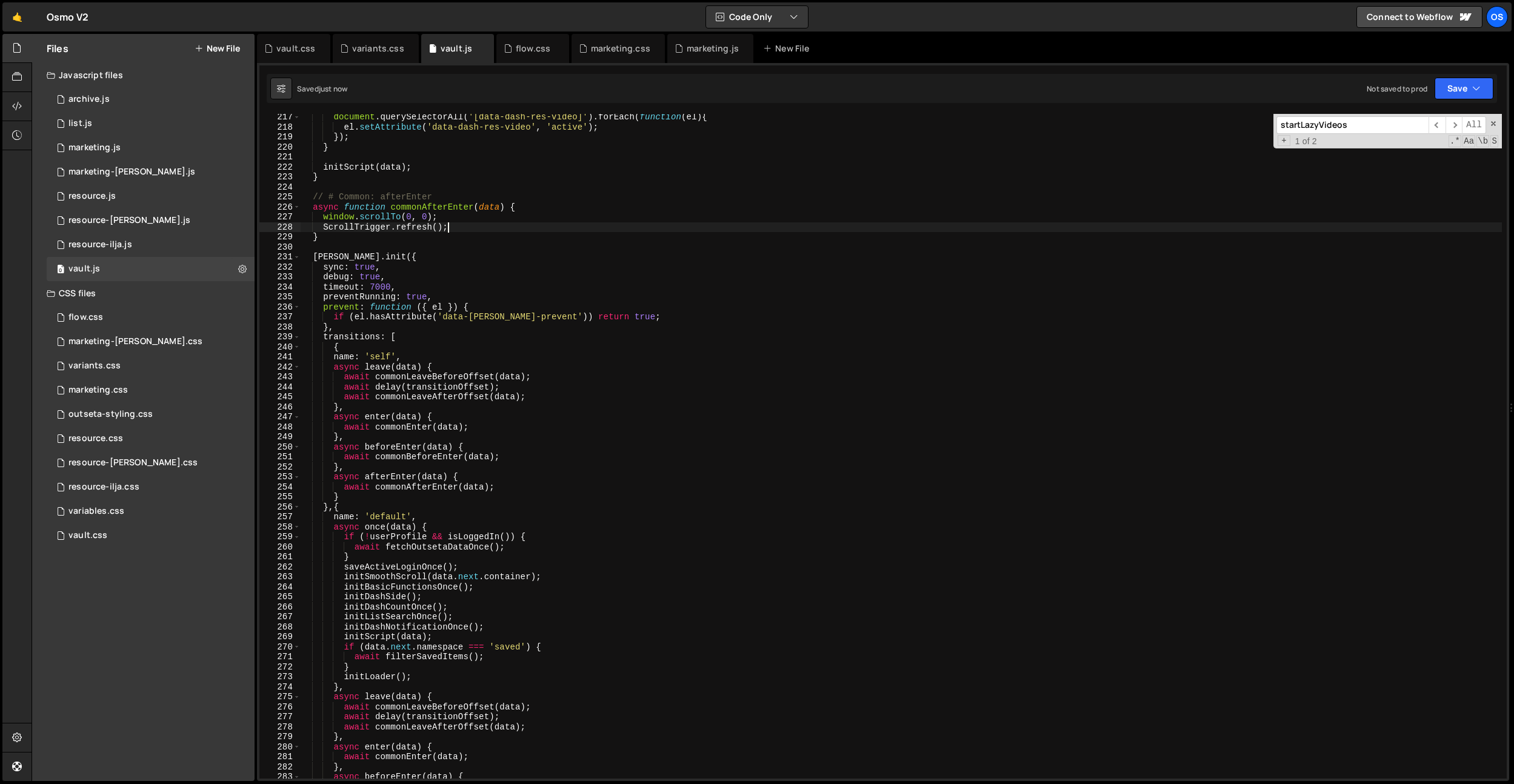
click at [454, 636] on div "document . querySelectorAll ( '[data-dash-res-video]' ) . forEach ( function ( …" at bounding box center [901, 454] width 1202 height 684
click at [442, 676] on div "document . querySelectorAll ( '[data-dash-res-video]' ) . forEach ( function ( …" at bounding box center [901, 454] width 1202 height 684
type textarea "initLoader();"
paste textarea "startLazyVideos();"
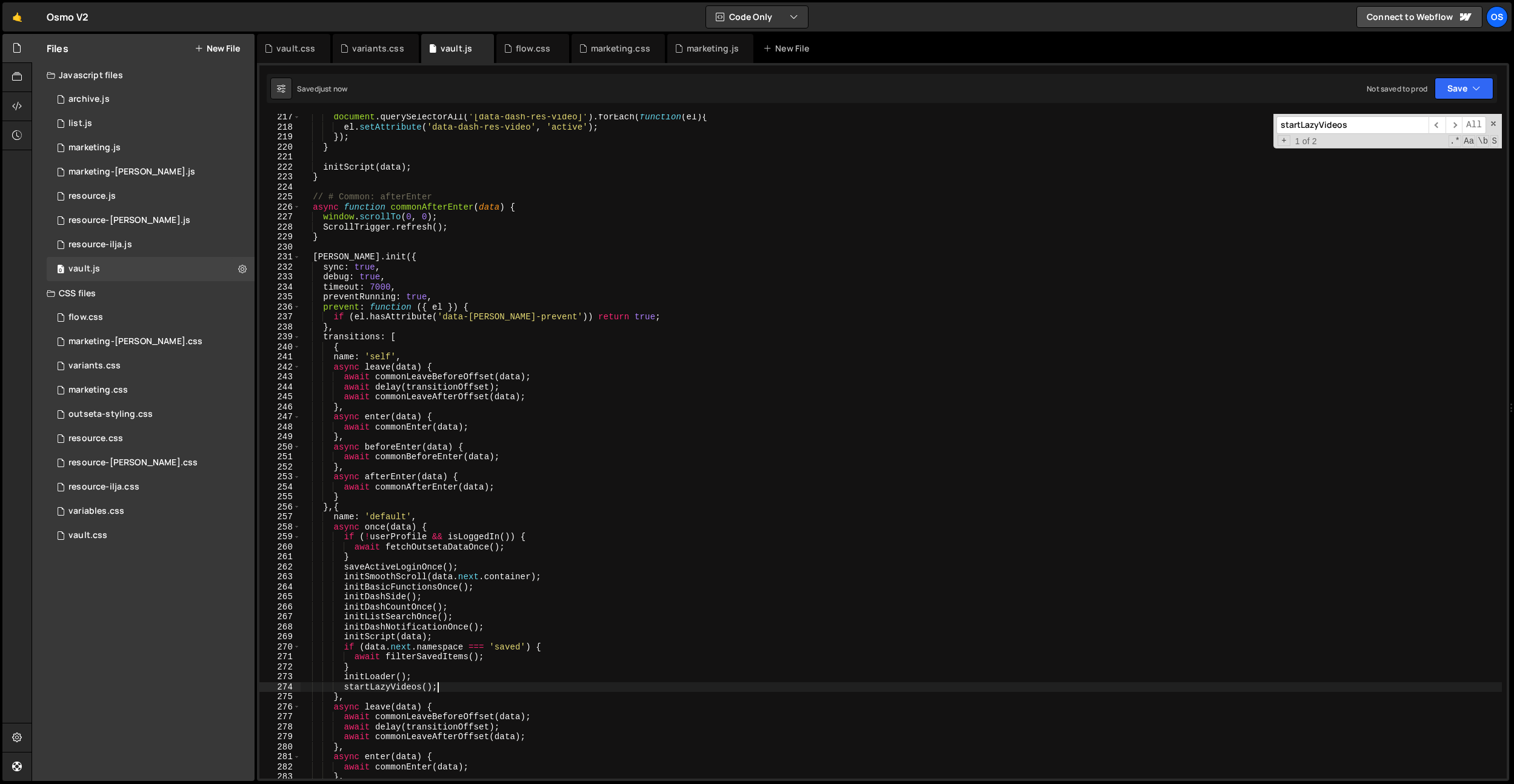
click at [396, 685] on div "document . querySelectorAll ( '[data-dash-res-video]' ) . forEach ( function ( …" at bounding box center [901, 454] width 1202 height 684
drag, startPoint x: 396, startPoint y: 685, endPoint x: 454, endPoint y: 670, distance: 59.9
click at [396, 685] on div "document . querySelectorAll ( '[data-dash-res-video]' ) . forEach ( function ( …" at bounding box center [901, 454] width 1202 height 684
click at [476, 665] on div "document . querySelectorAll ( '[data-dash-res-video]' ) . forEach ( function ( …" at bounding box center [901, 454] width 1202 height 684
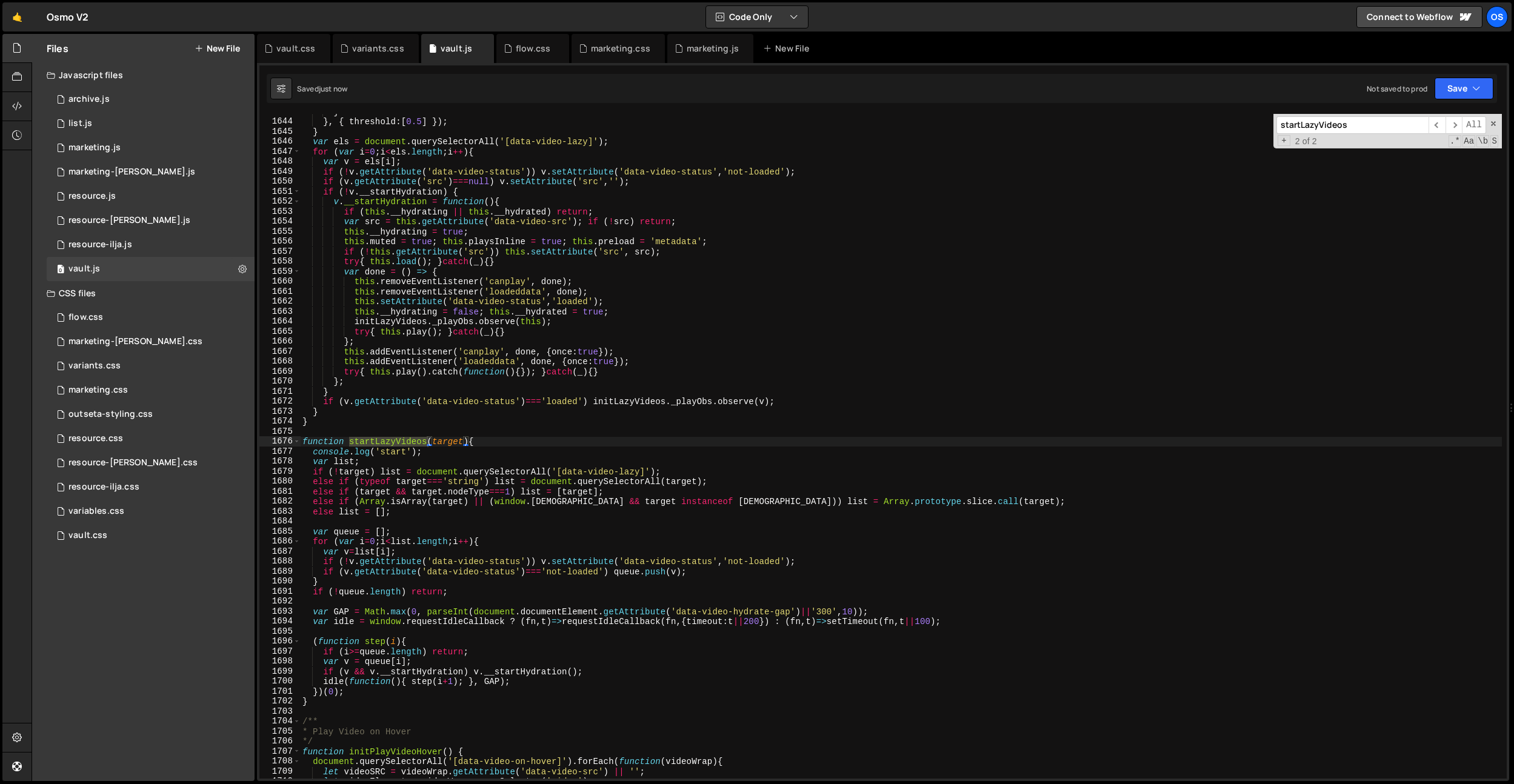
scroll to position [12488, 0]
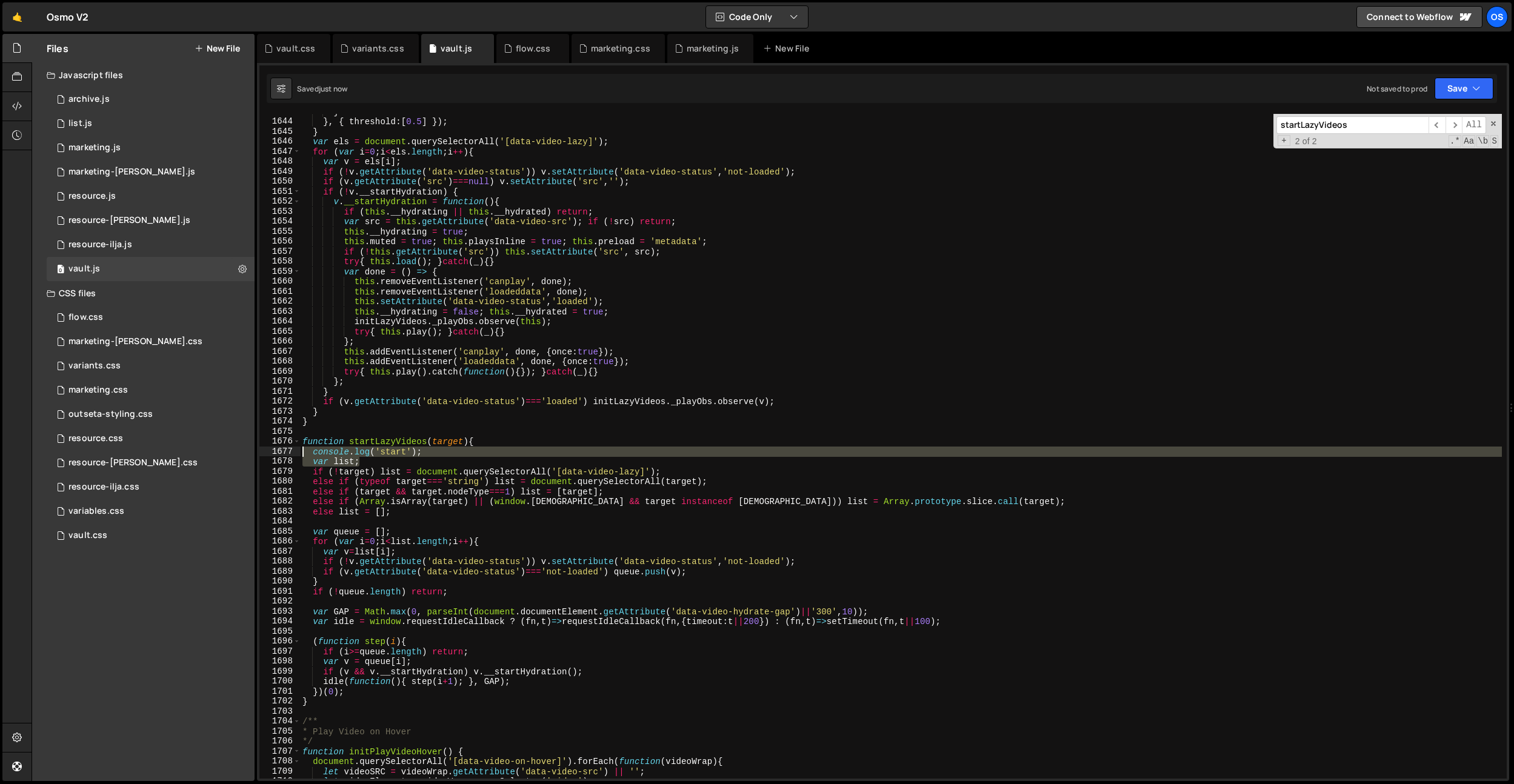
drag, startPoint x: 448, startPoint y: 456, endPoint x: 406, endPoint y: 447, distance: 43.0
click at [252, 452] on div "Files New File Javascript files 0 archive.js 0 0 list.js 0 0 marketing.js 0 0 0…" at bounding box center [772, 407] width 1482 height 747
type textarea "console.log('start');"
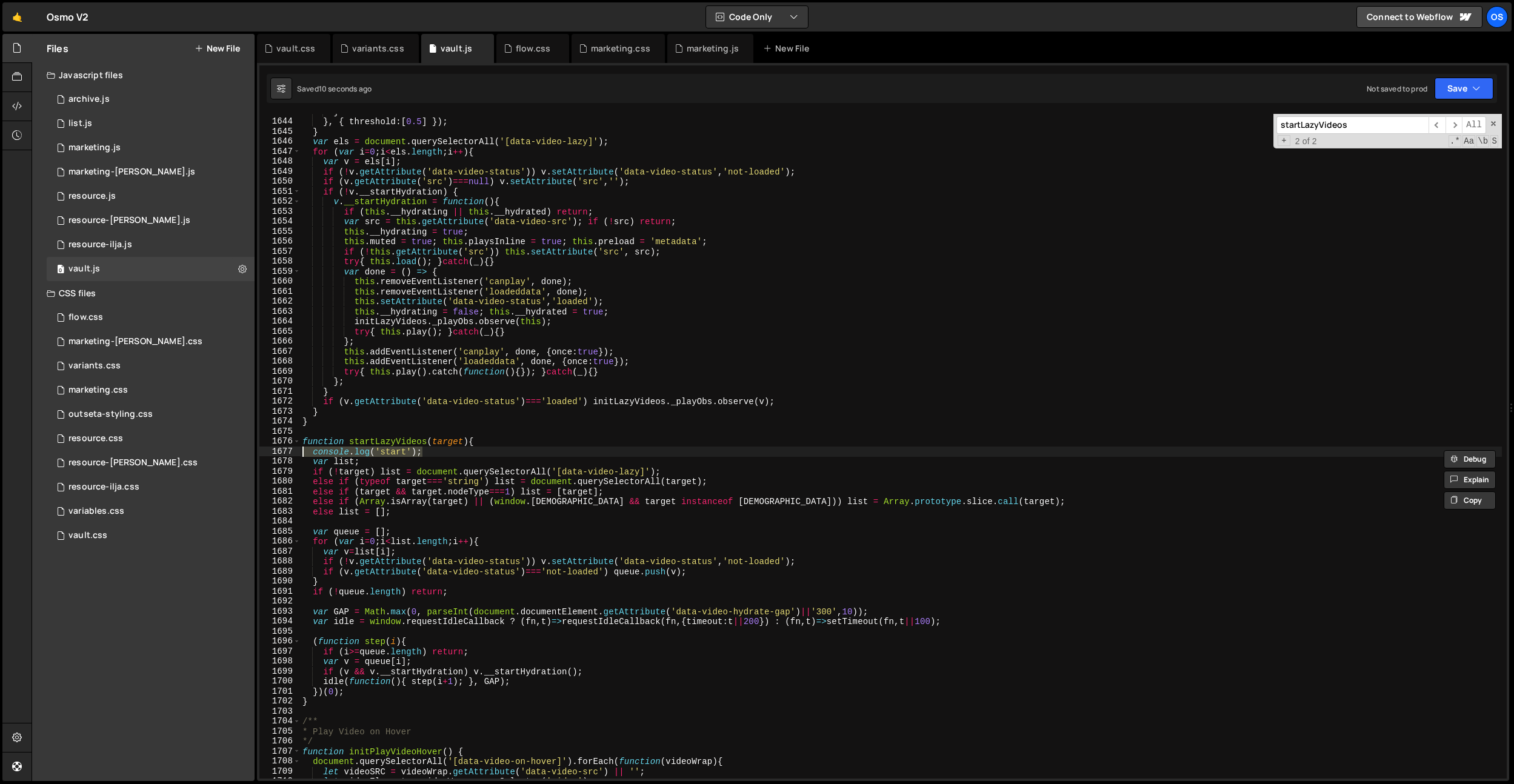
drag, startPoint x: 438, startPoint y: 452, endPoint x: 267, endPoint y: 450, distance: 171.0
click at [267, 450] on div "console.log('start'); 1643 1644 1645 1646 1647 1648 1649 1650 1651 1652 1653 16…" at bounding box center [883, 447] width 1248 height 665
type textarea "function startLazyVideos(target){"
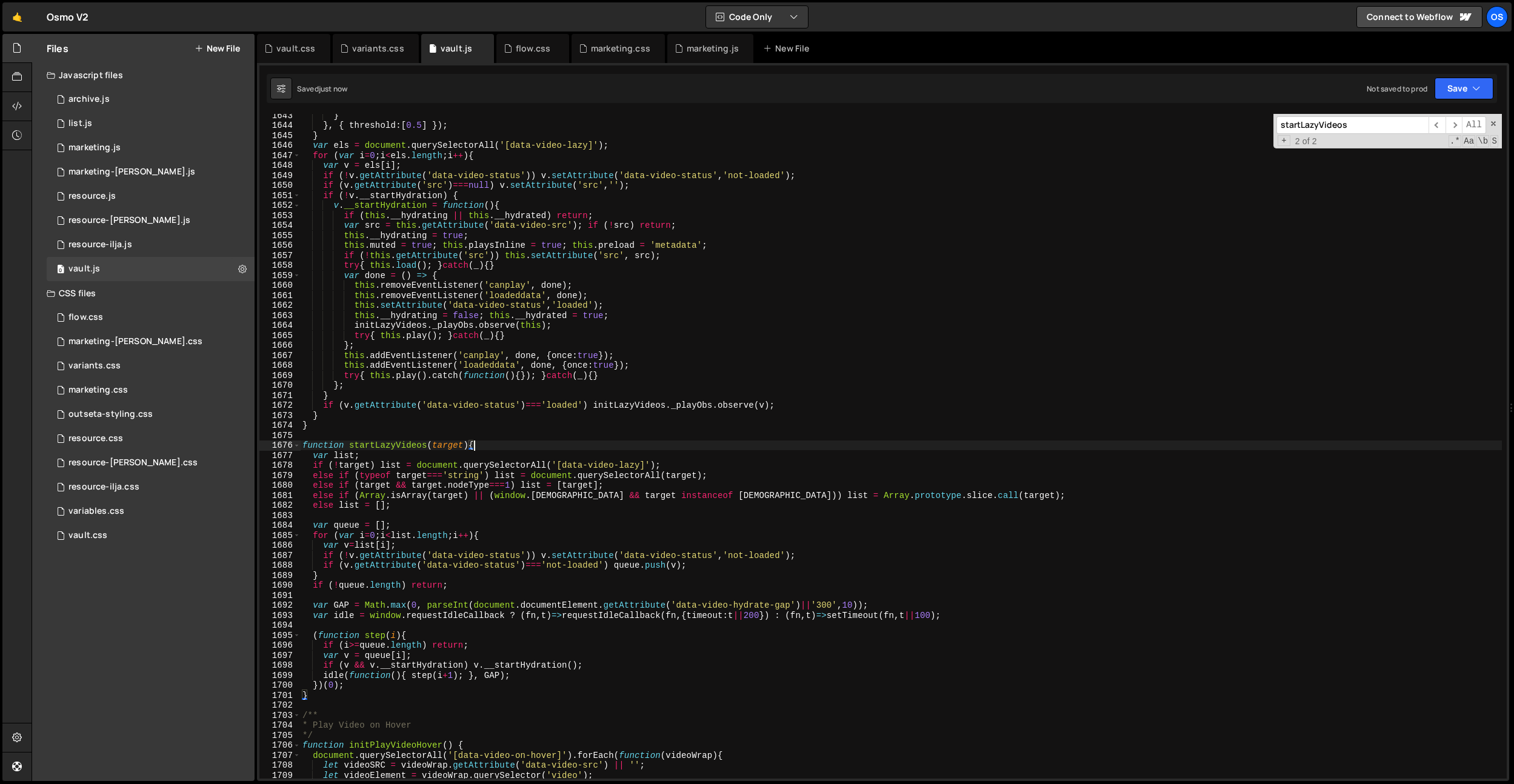
scroll to position [12480, 0]
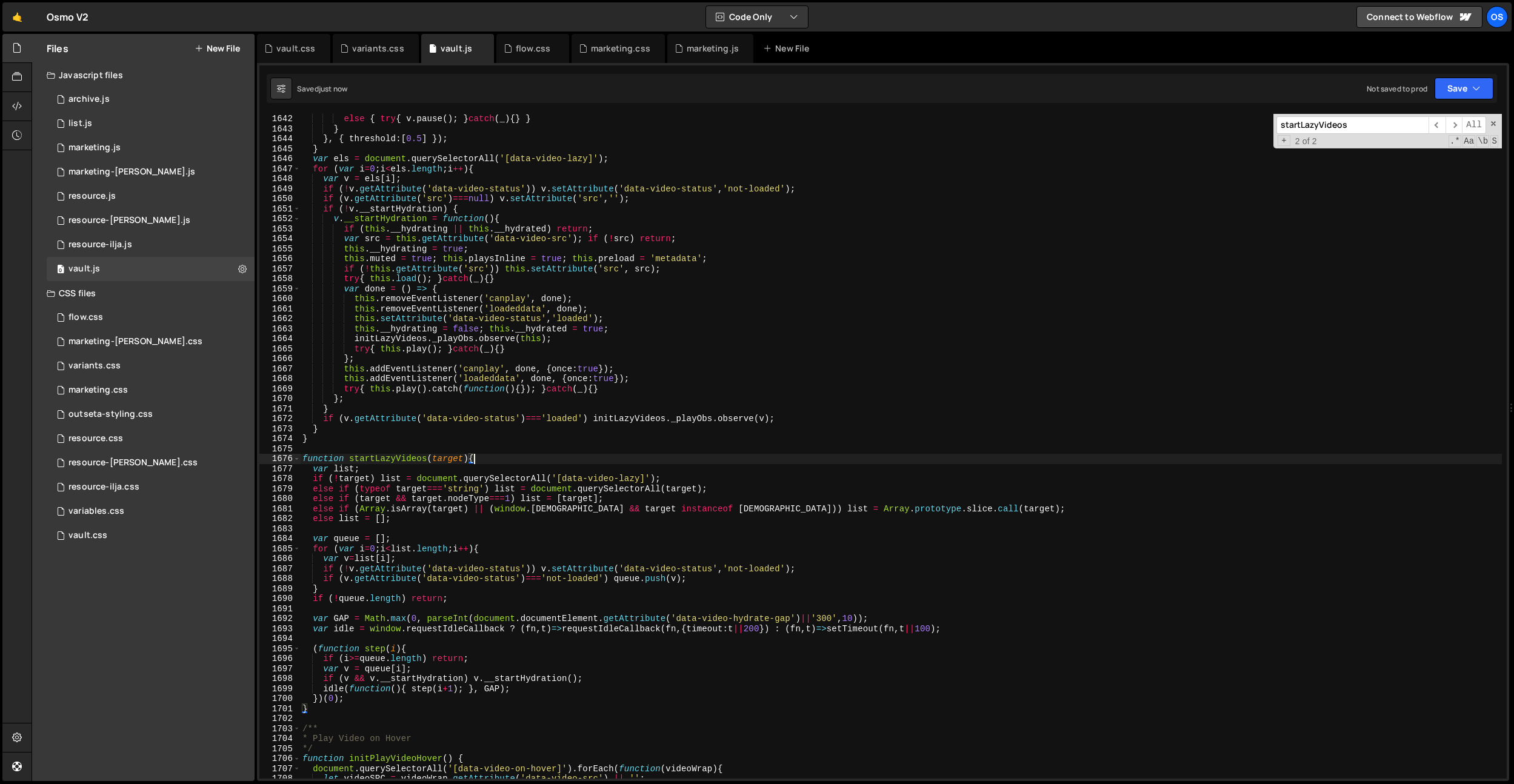
click at [566, 532] on div "else { try { v . pause ( ) ; } catch ( _ ) { } } } } , { threshold : [ 0.5 ] })…" at bounding box center [901, 456] width 1202 height 684
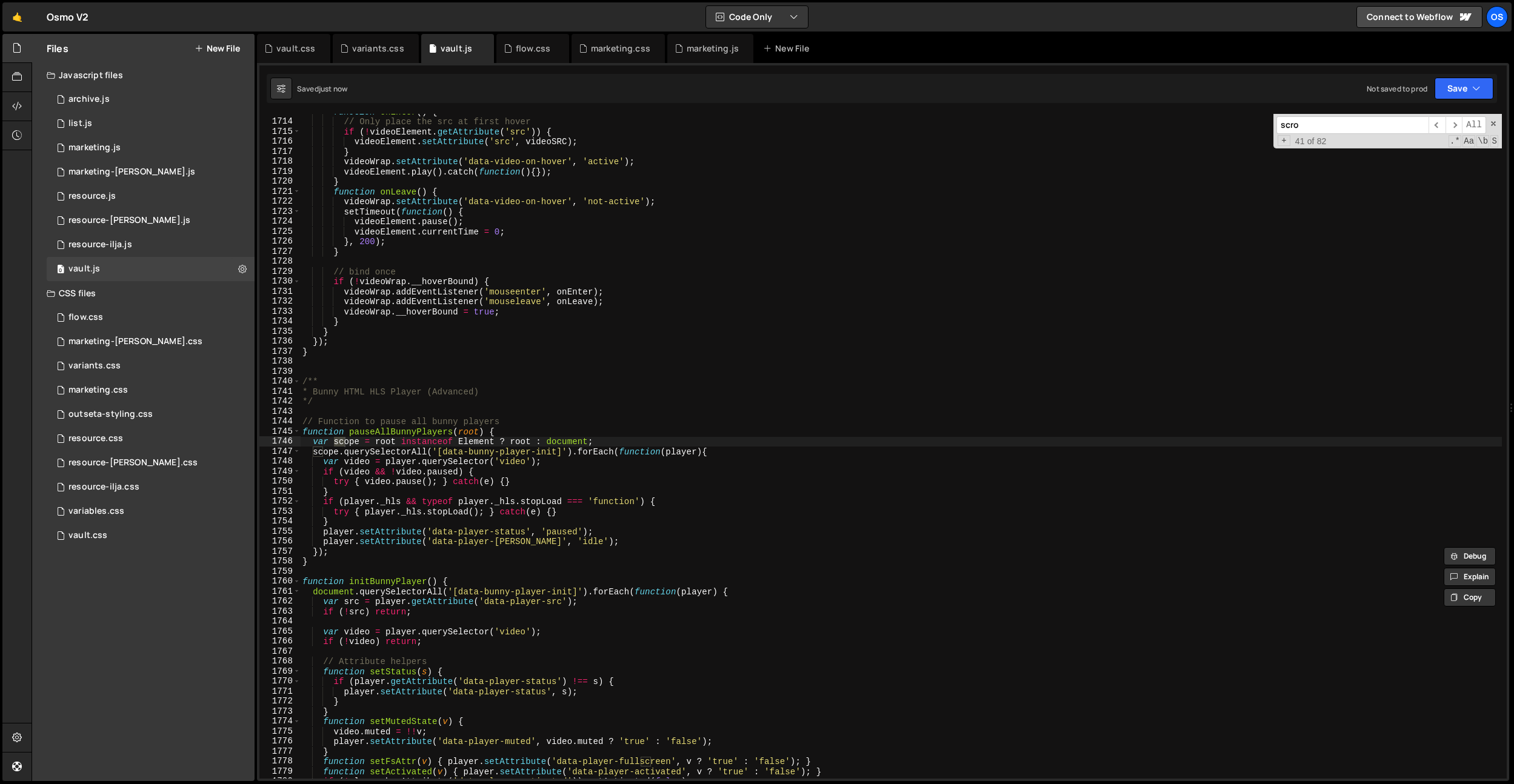
scroll to position [0, 0]
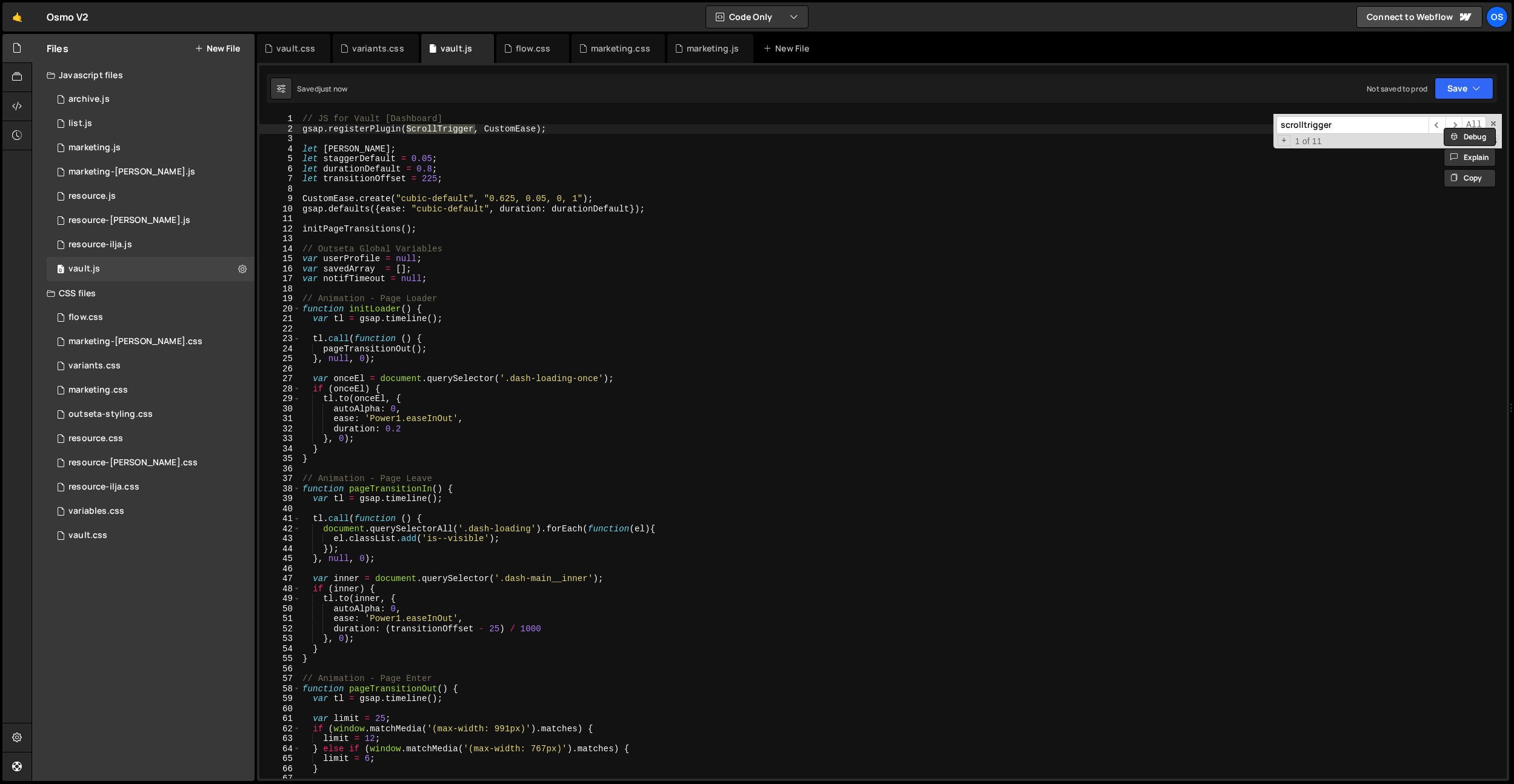
type input "scrolltrigger"
click at [627, 495] on div "// JS for Vault [Dashboard] gsap . registerPlugin ( ScrollTrigger , CustomEase …" at bounding box center [901, 456] width 1202 height 684
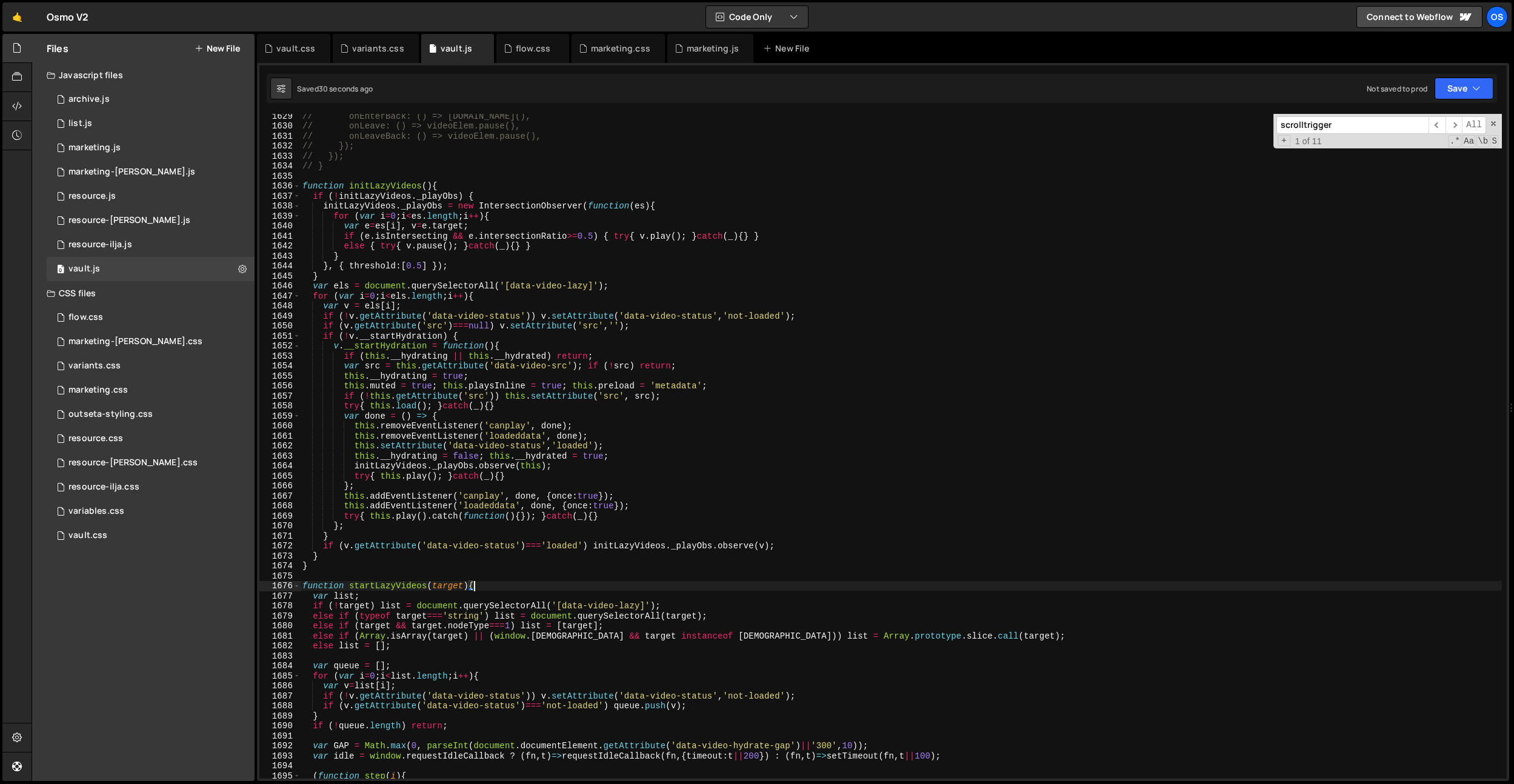
scroll to position [12379, 0]
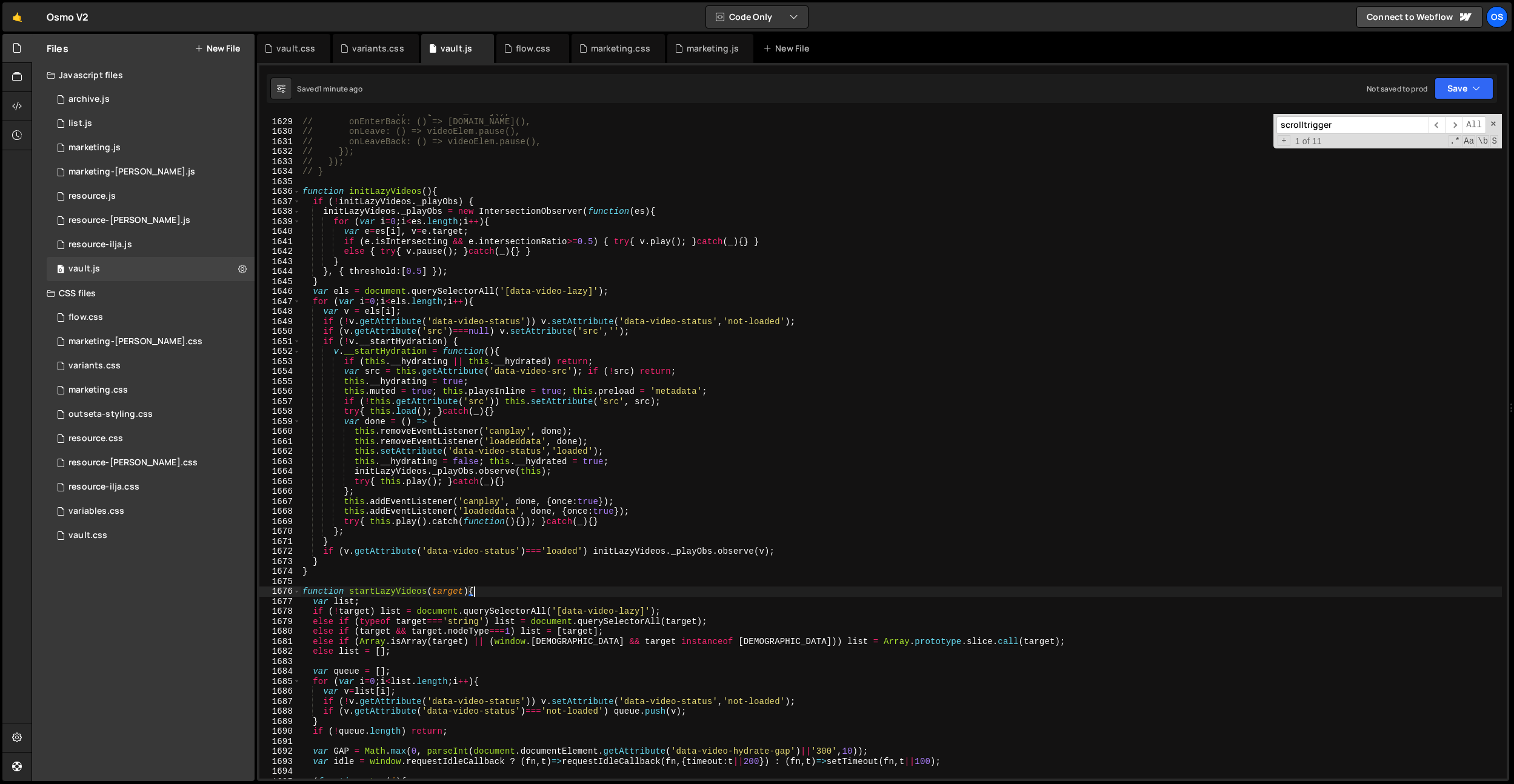
click at [618, 387] on div "// onEnter: () => [DOMAIN_NAME](), // onEnterBack: () => [DOMAIN_NAME](), // on…" at bounding box center [901, 448] width 1202 height 684
type textarea "this.__hydrating = true;"
type input "start"
click at [441, 586] on div "// onEnter: () => [DOMAIN_NAME](), // onEnterBack: () => [DOMAIN_NAME](), // on…" at bounding box center [901, 448] width 1202 height 684
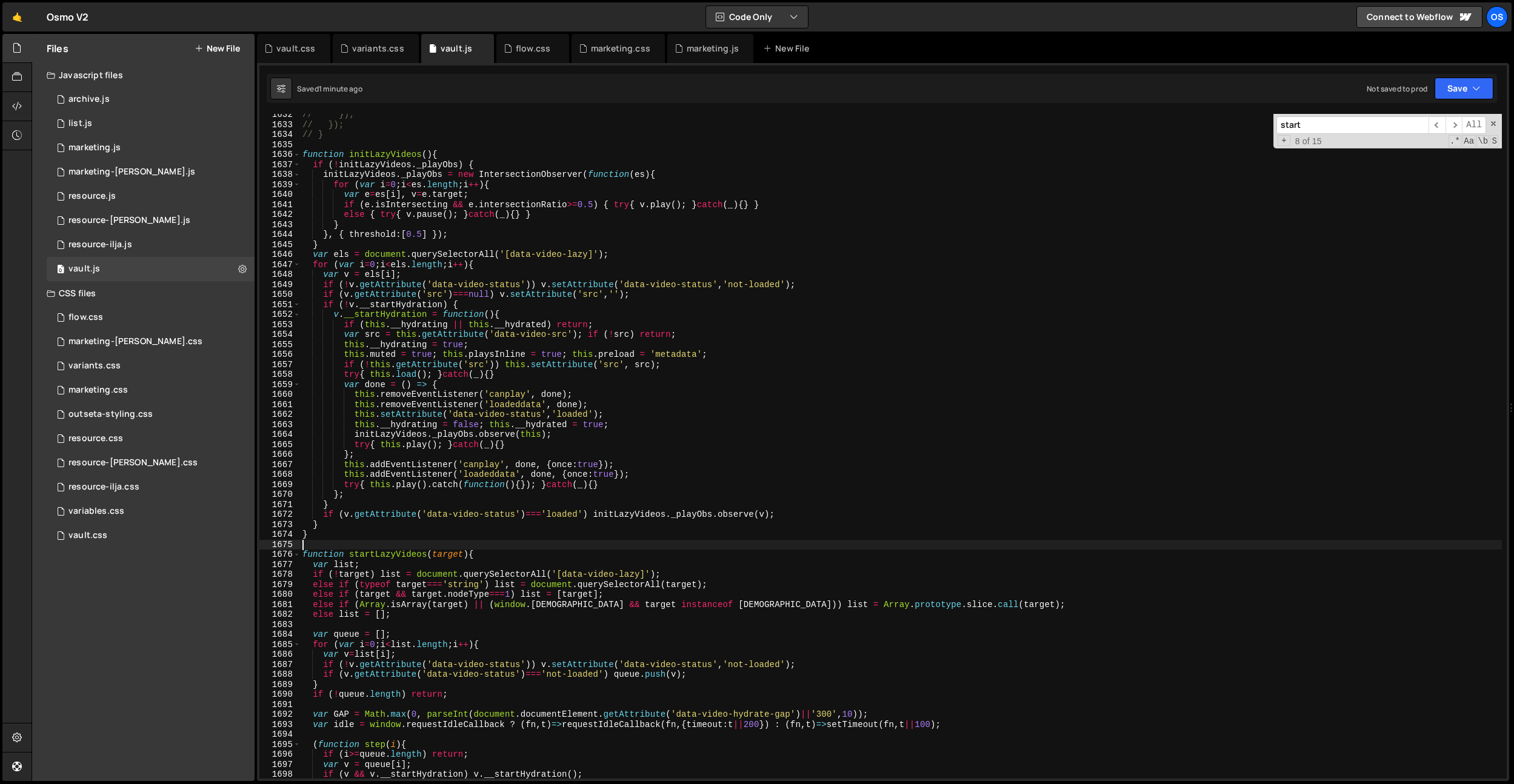
scroll to position [12475, 0]
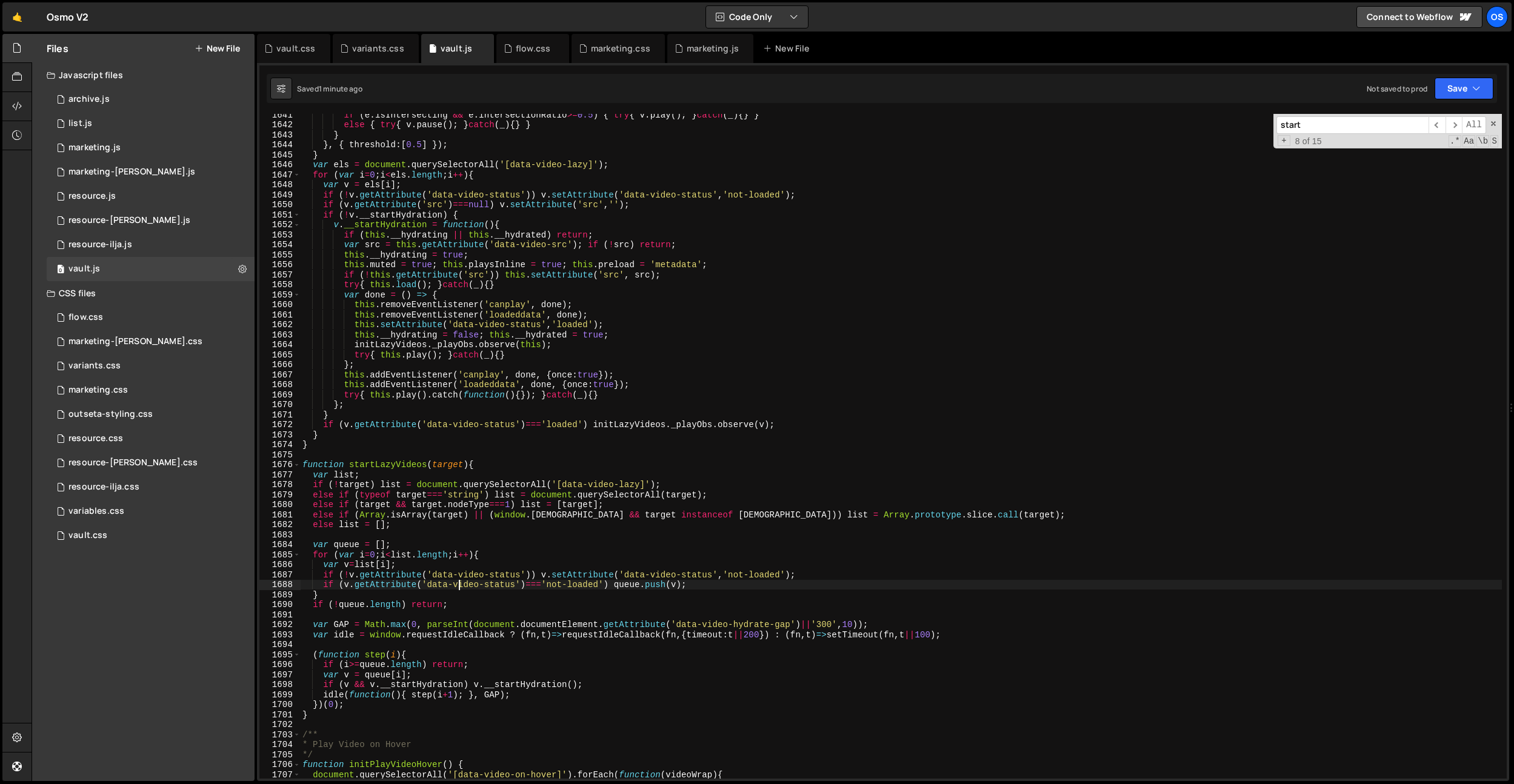
click at [458, 580] on div "if ( e . isIntersecting && e . intersectionRatio >= 0.5 ) { try { v . play ( ) …" at bounding box center [901, 452] width 1202 height 684
click at [749, 593] on div "if ( e . isIntersecting && e . intersectionRatio >= 0.5 ) { try { v . play ( ) …" at bounding box center [901, 452] width 1202 height 684
click at [731, 589] on div "if ( e . isIntersecting && e . intersectionRatio >= 0.5 ) { try { v . play ( ) …" at bounding box center [901, 452] width 1202 height 684
type textarea "if (v.getAttribute('data-video-status')==='not-loaded') queue.push(v);"
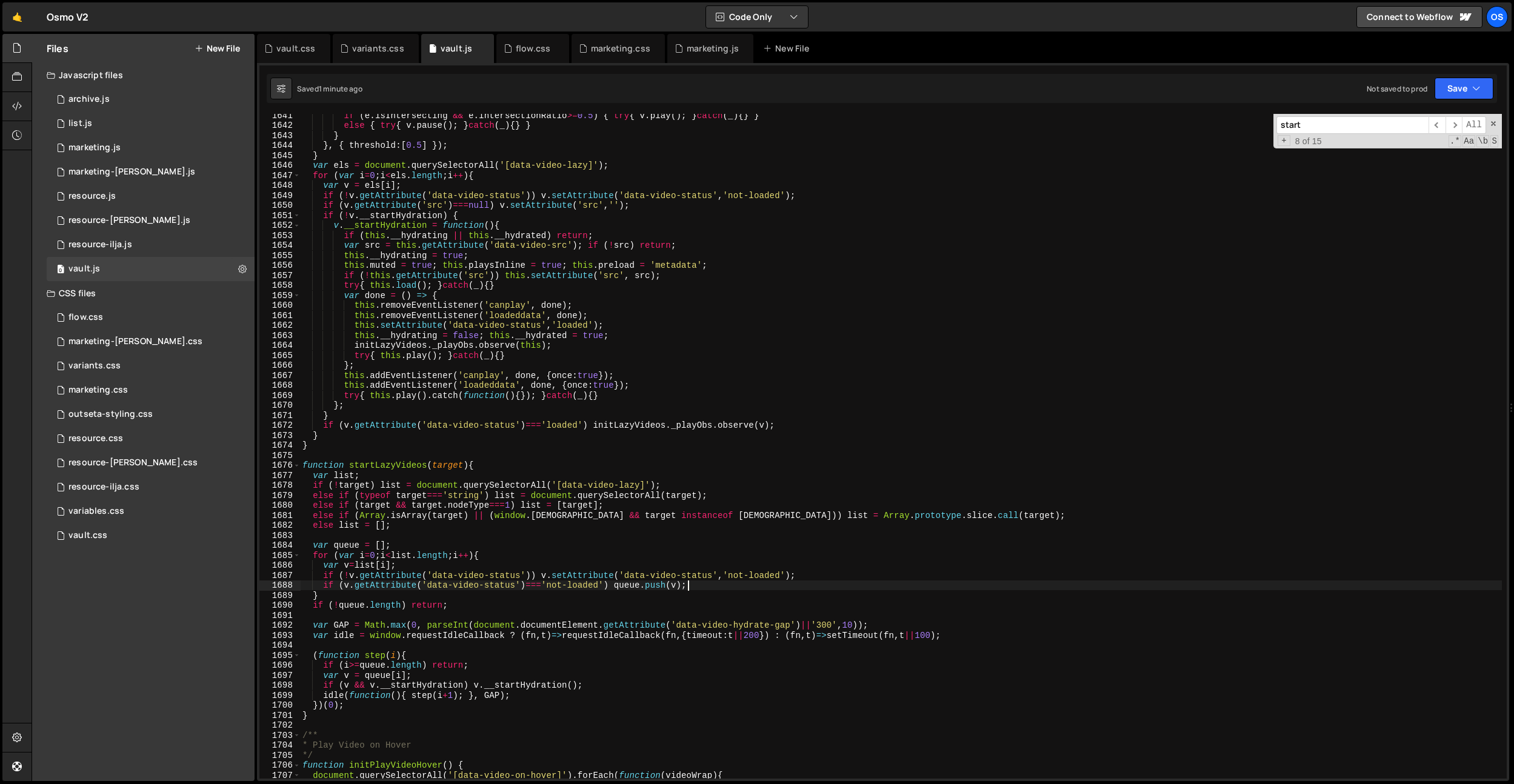
click at [731, 589] on div "if ( e . isIntersecting && e . intersectionRatio >= 0.5 ) { try { v . play ( ) …" at bounding box center [901, 452] width 1202 height 684
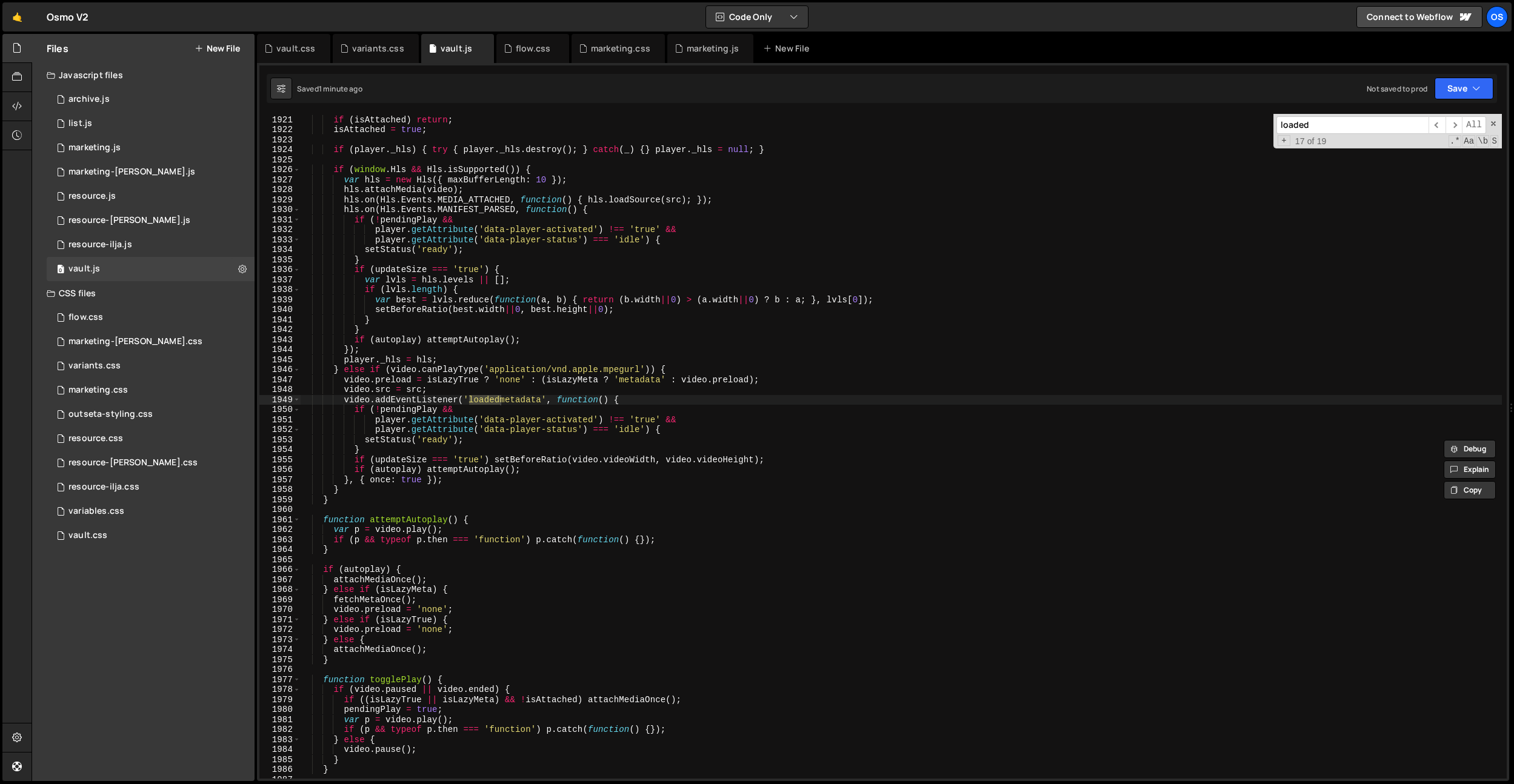
scroll to position [14711, 0]
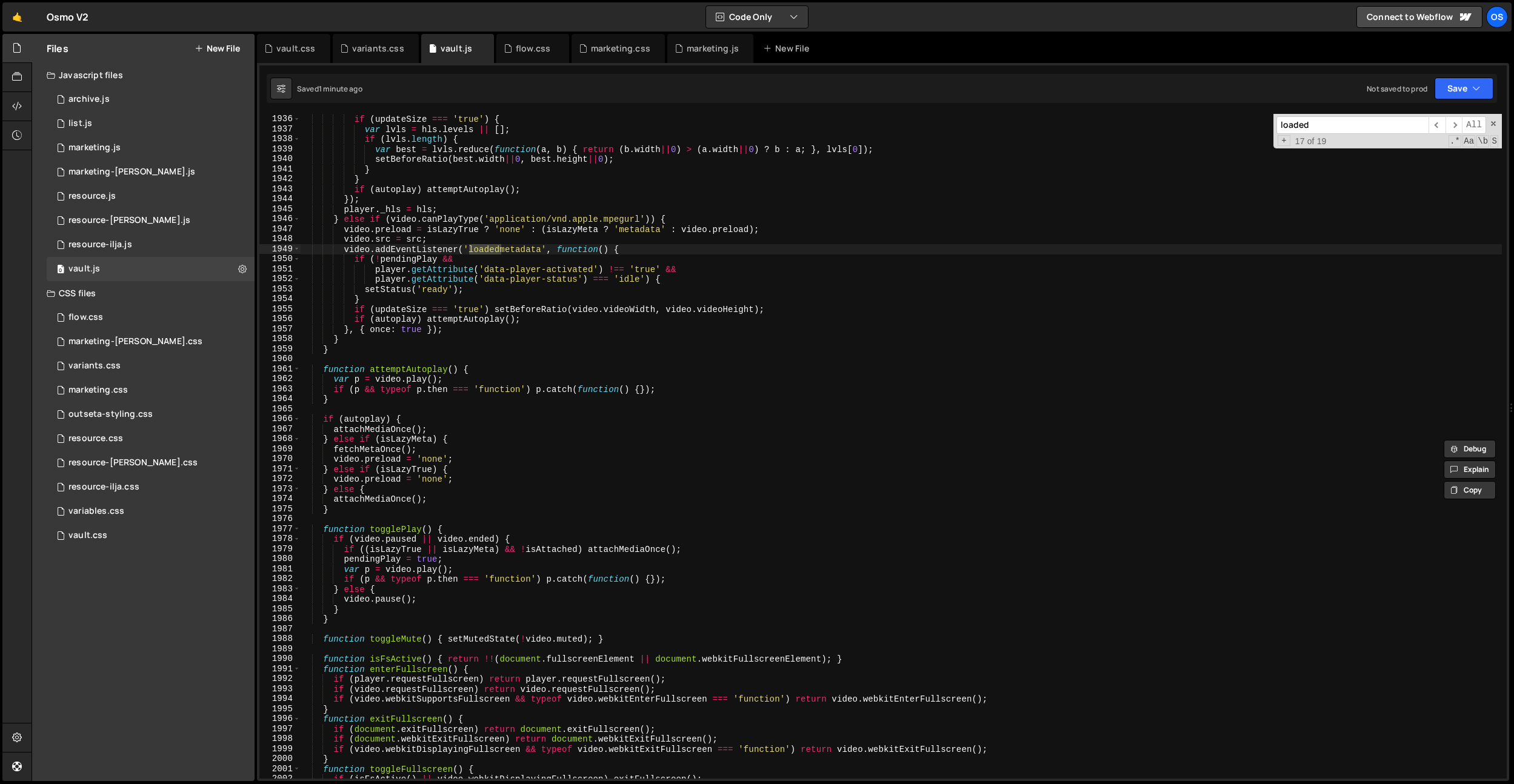
type input "loaded"
click at [633, 260] on div "if ( updateSize === 'true' ) { var lvls = hls . levels || [ ] ; if ( lvls . len…" at bounding box center [901, 456] width 1202 height 684
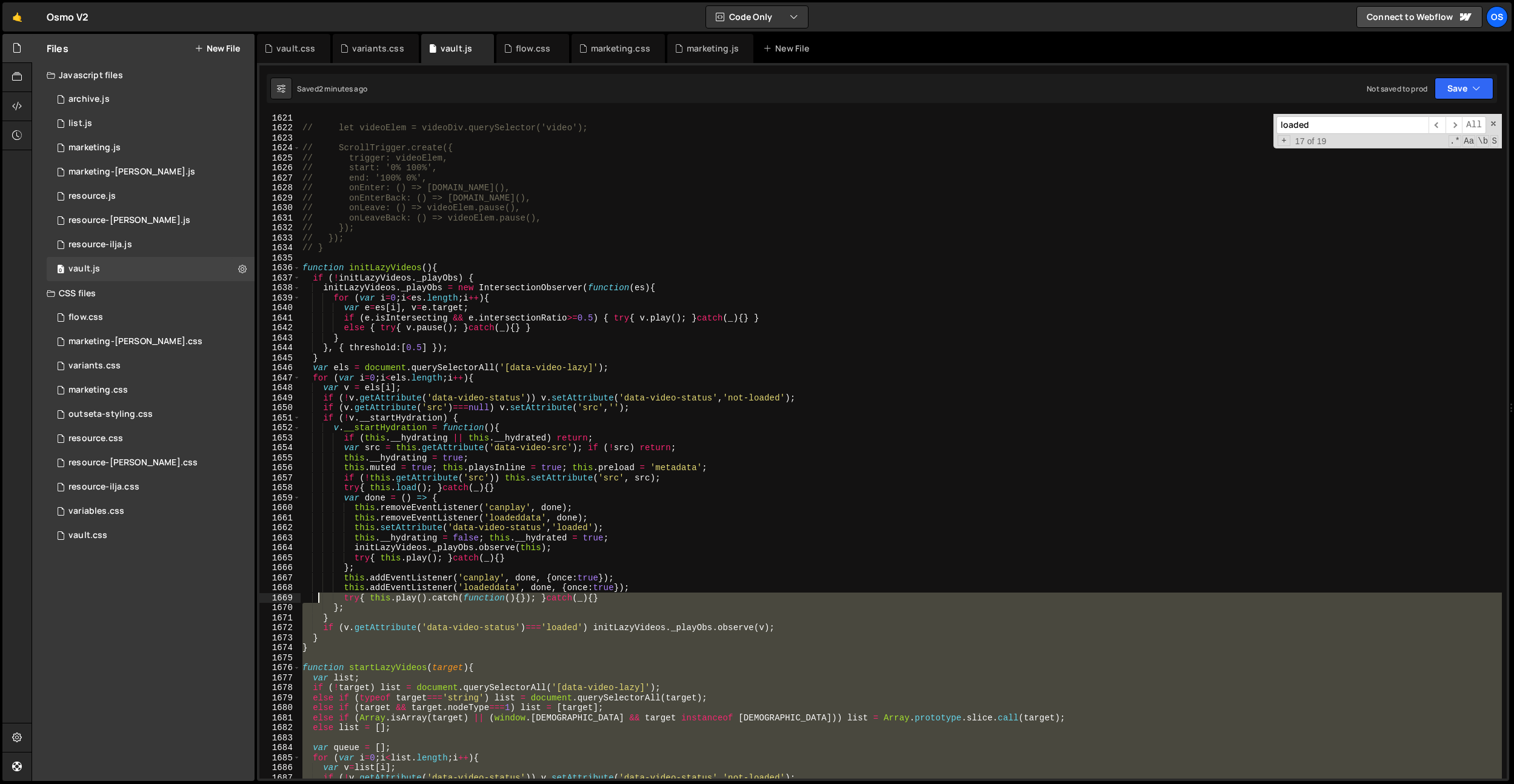
scroll to position [12316, 0]
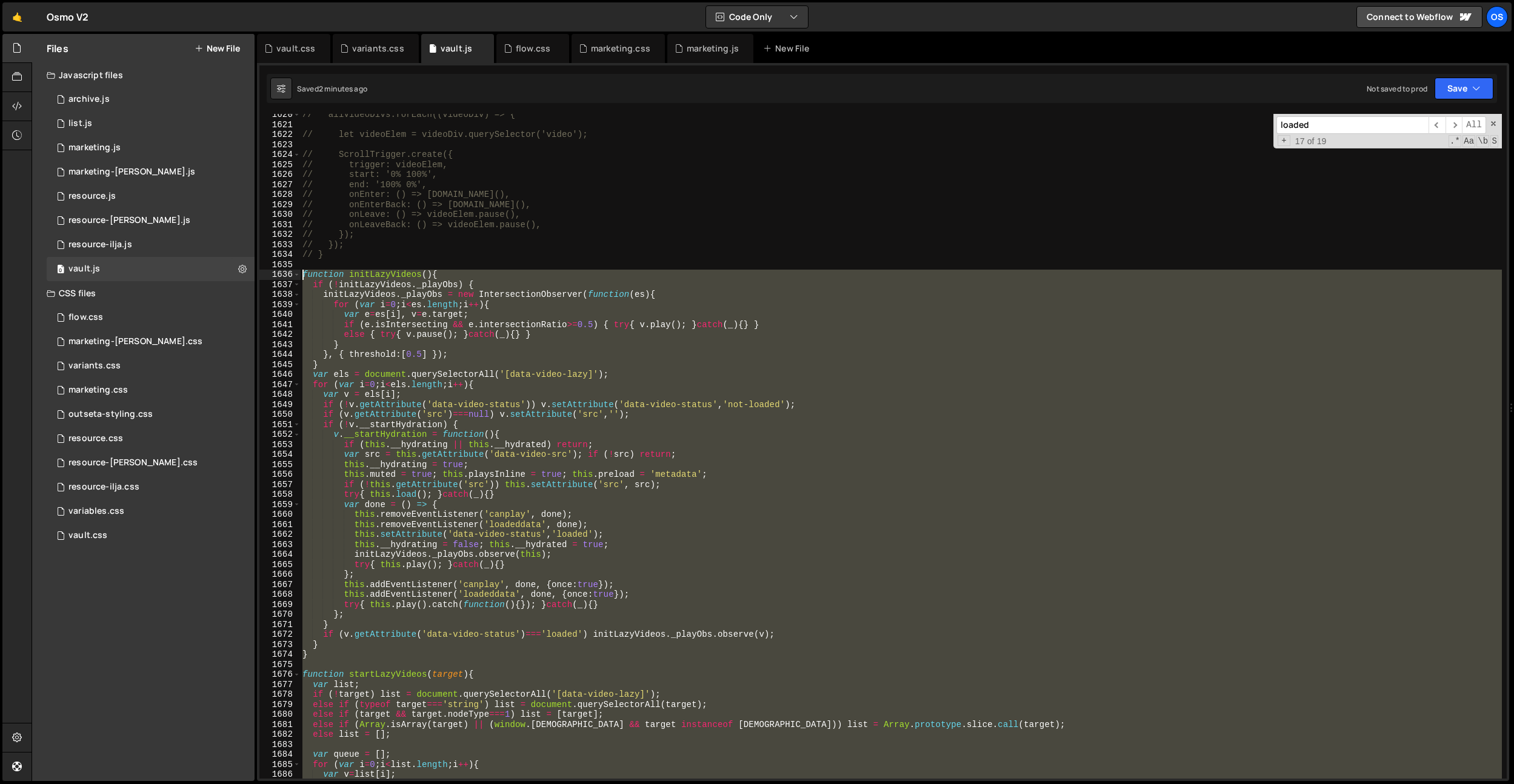
drag, startPoint x: 322, startPoint y: 600, endPoint x: 272, endPoint y: 270, distance: 333.8
click at [272, 270] on div "function startLazyVideos(target){ 1620 1621 1622 1623 1624 1625 1626 1627 1628 …" at bounding box center [883, 447] width 1248 height 665
paste textarea "}"
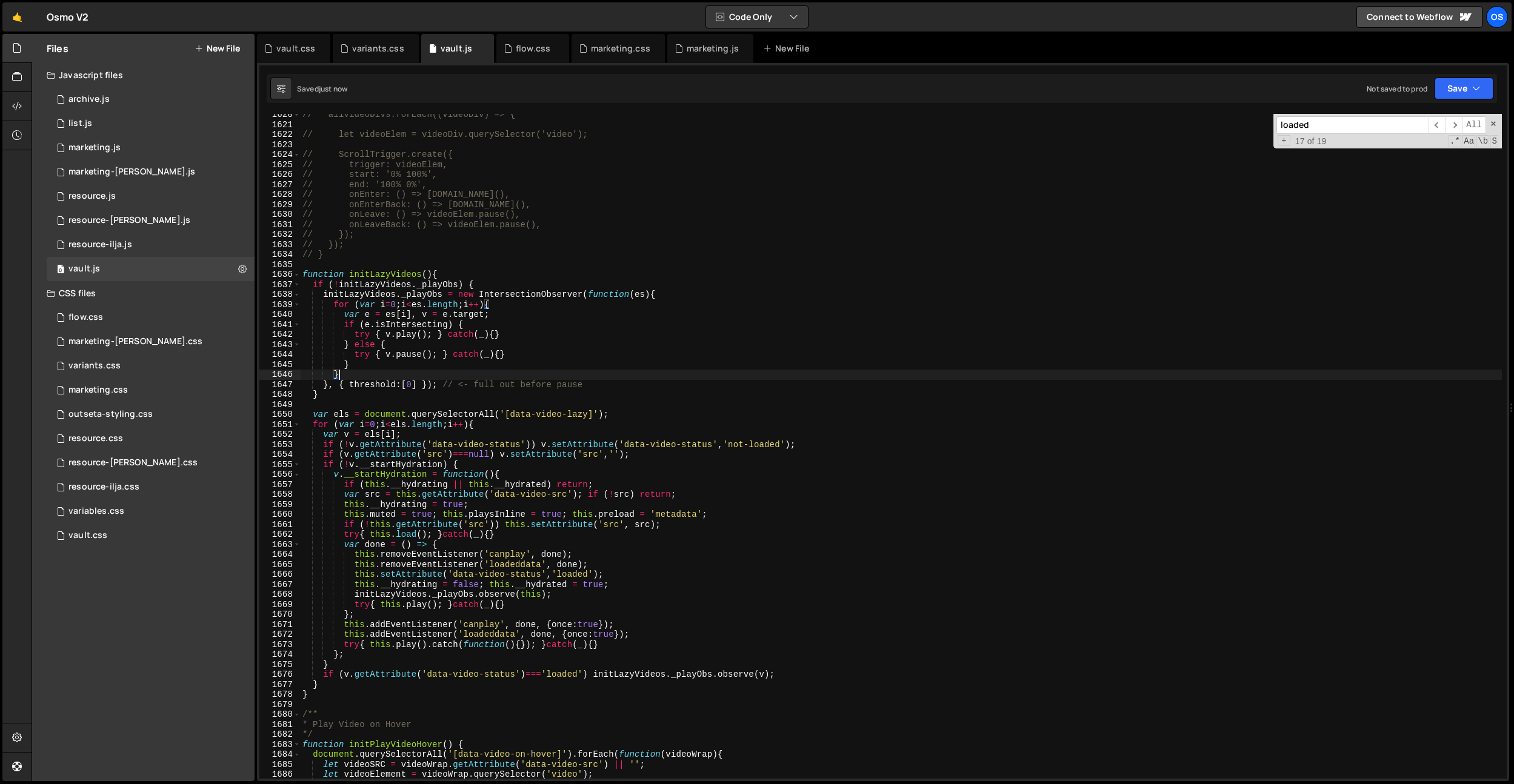
click at [504, 375] on div "// allVideoDivs.forEach((videoDiv) => { // let videoElem = videoDiv.querySelect…" at bounding box center [901, 452] width 1202 height 684
type textarea "}"
paste input "startLazyVideos"
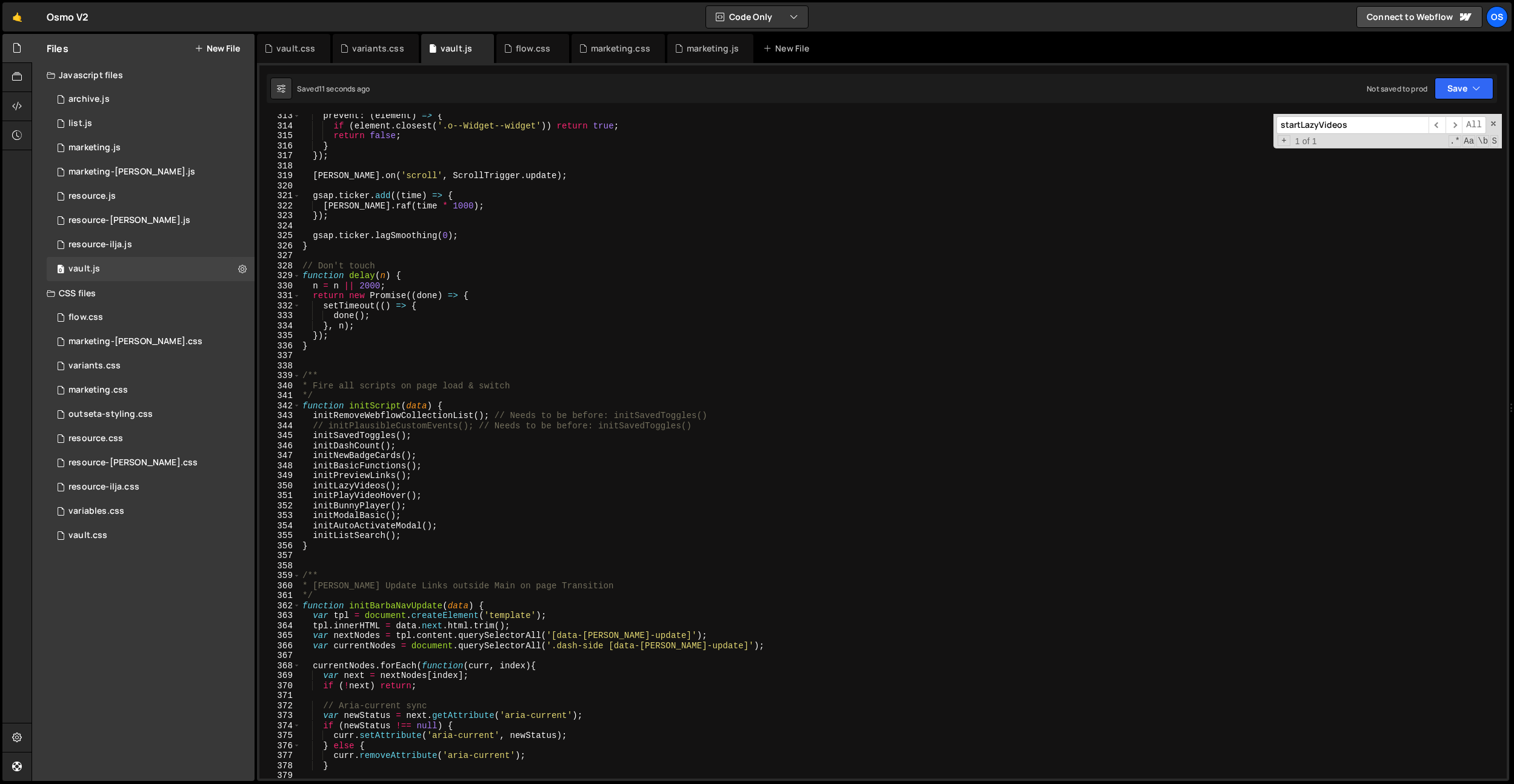
type input "startLazyVideos"
click at [825, 230] on div "prevent : ( element ) => { if ( element . closest ( '.o--Widget--widget' )) ret…" at bounding box center [901, 453] width 1202 height 684
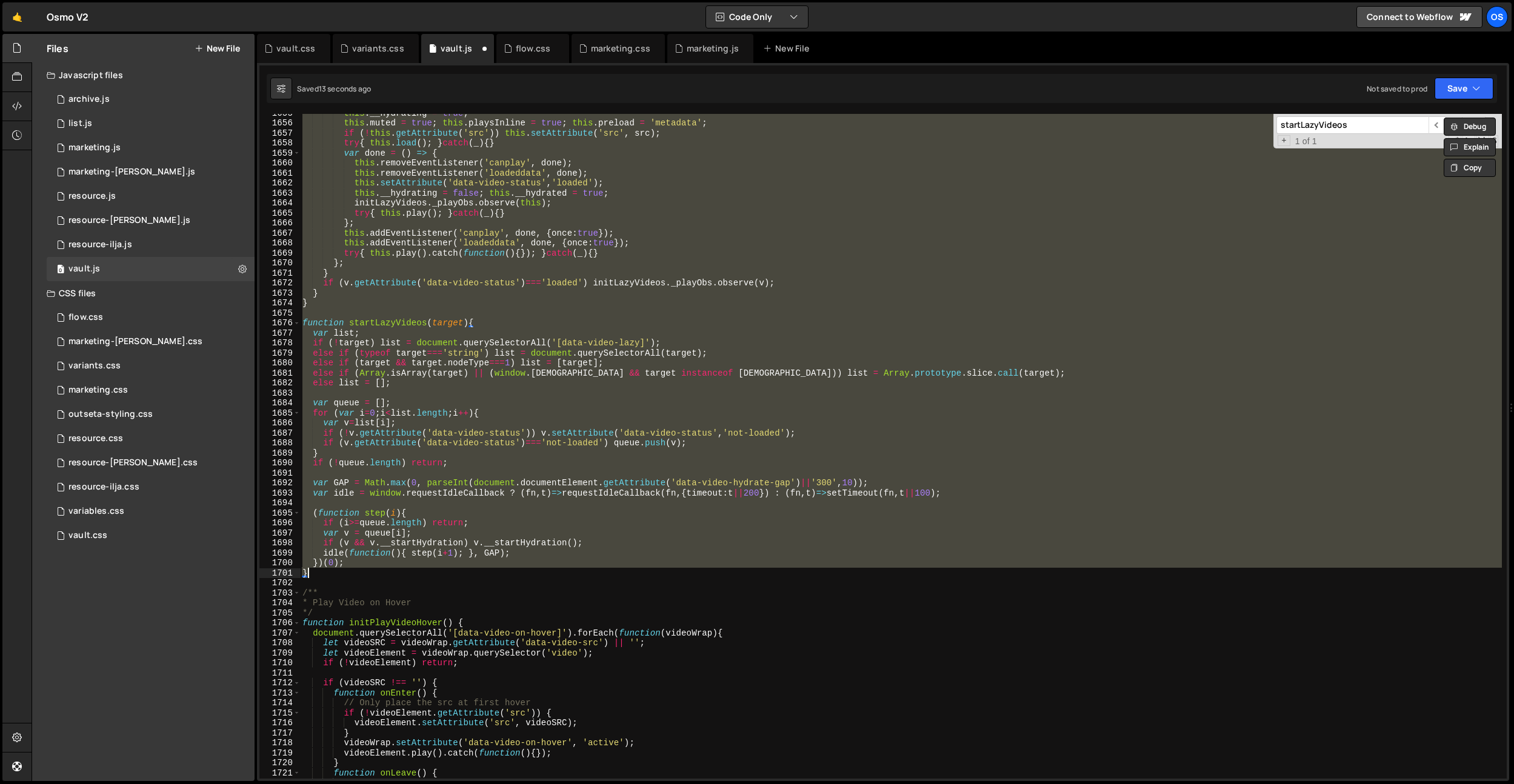
paste textarea "startLazyVideos"
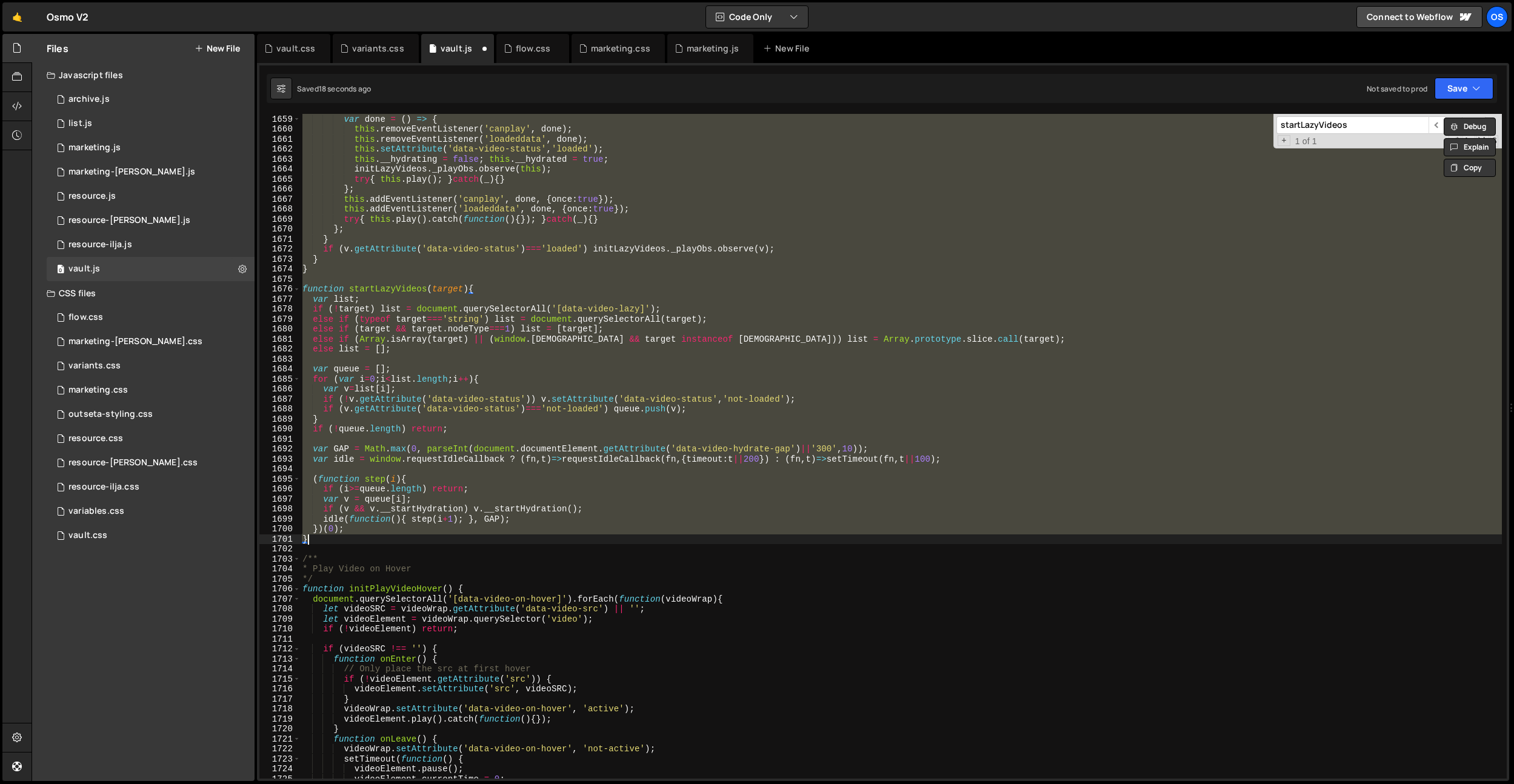
scroll to position [12608, 0]
paste textarea
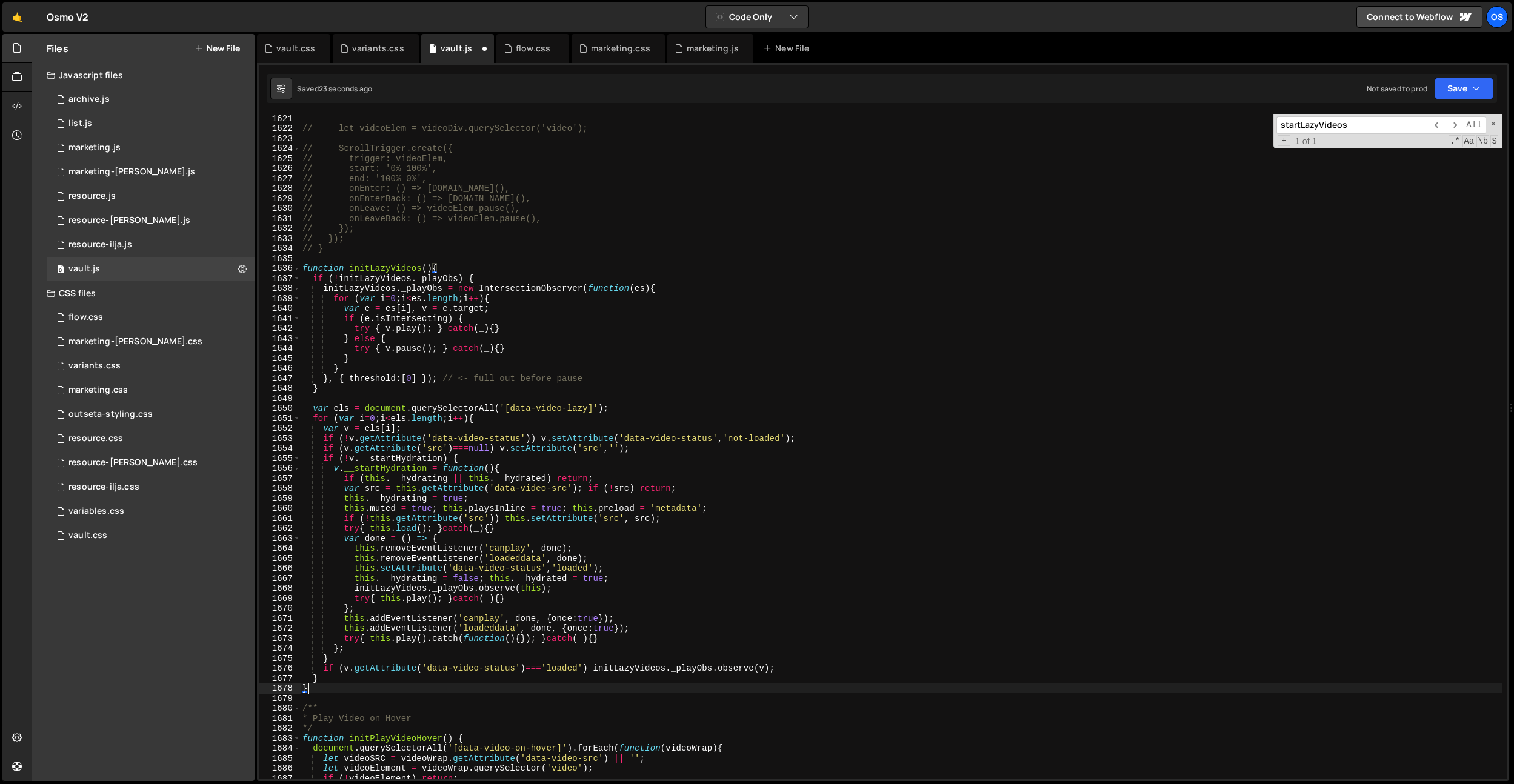
scroll to position [12358, 0]
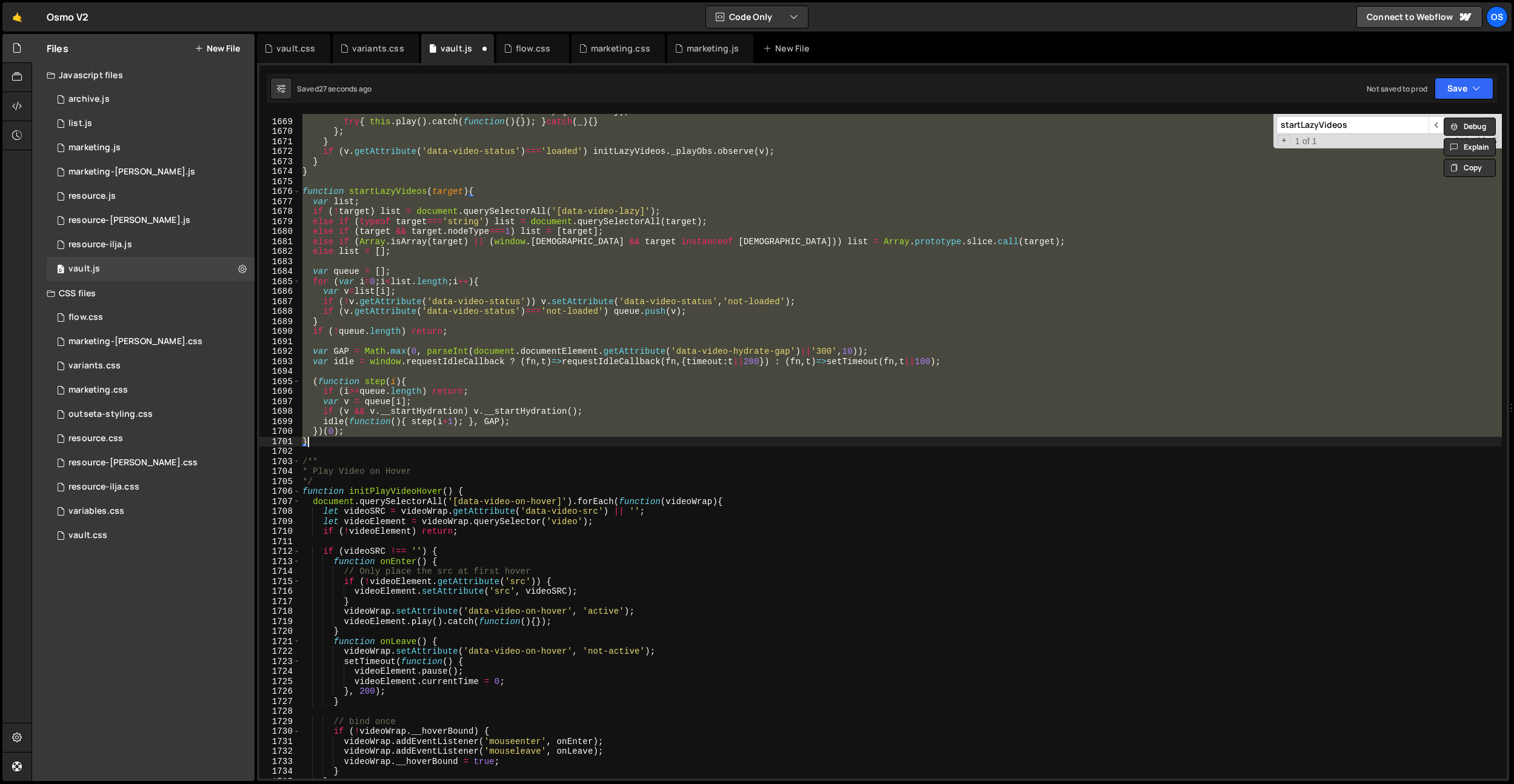
click at [498, 428] on div "this . addEventListener ( 'loadeddata' , done , { once : true }) ; try { this .…" at bounding box center [901, 447] width 1202 height 665
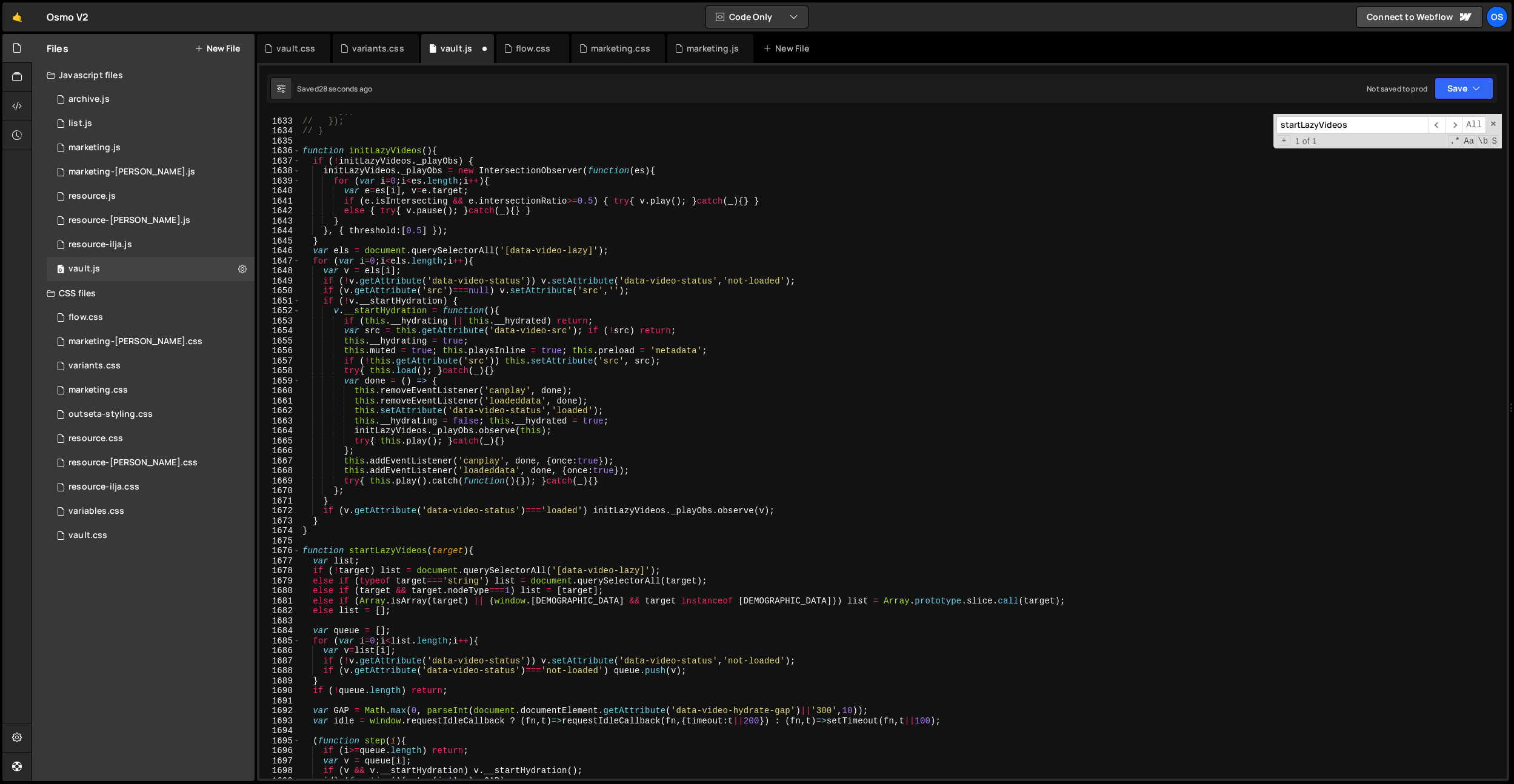
scroll to position [12410, 0]
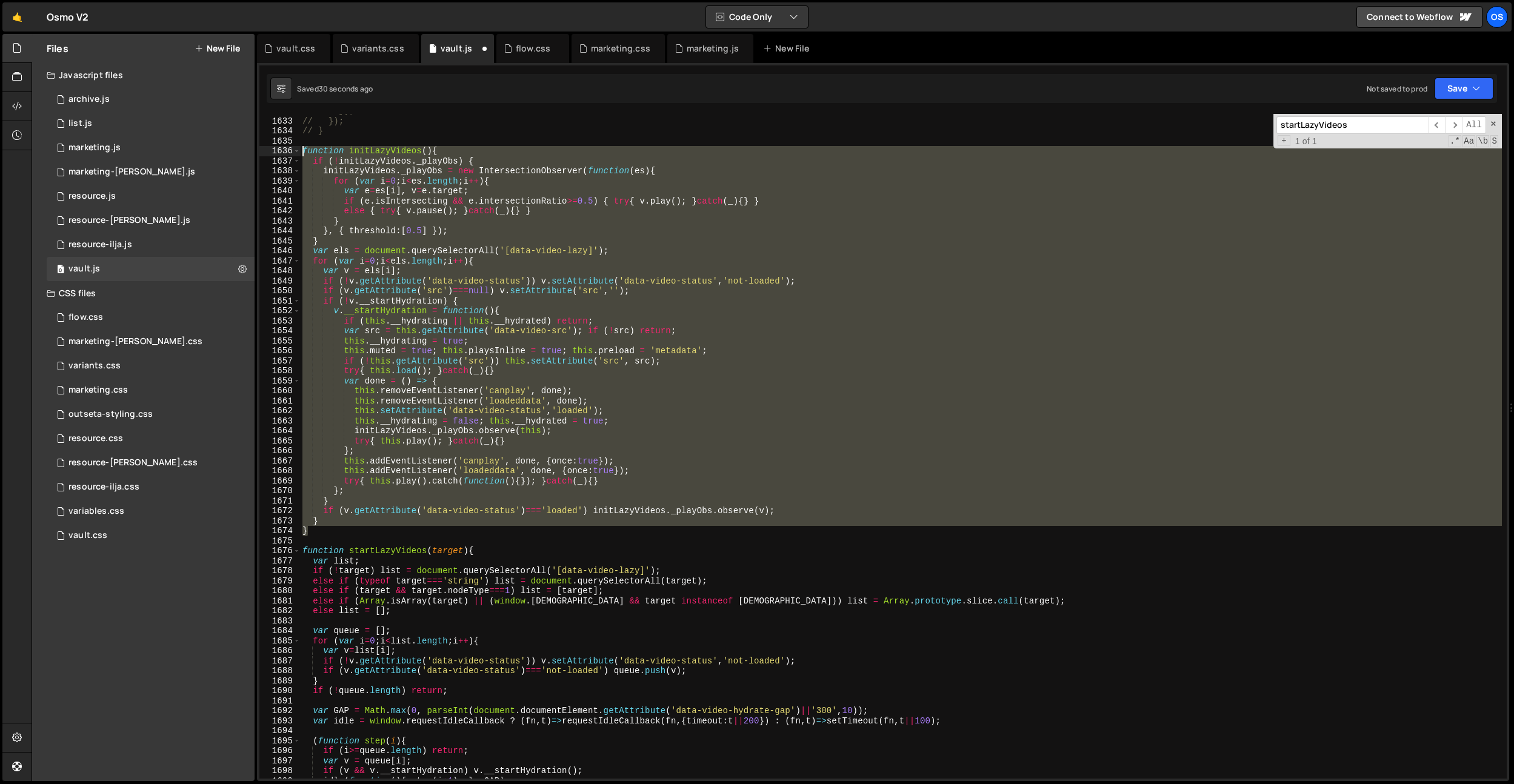
drag, startPoint x: 321, startPoint y: 528, endPoint x: 347, endPoint y: 175, distance: 354.0
click at [301, 154] on div "// }); // }); // } function initLazyVideos ( ) { if ( ! initLazyVideos . _playO…" at bounding box center [901, 448] width 1202 height 684
paste textarea "}"
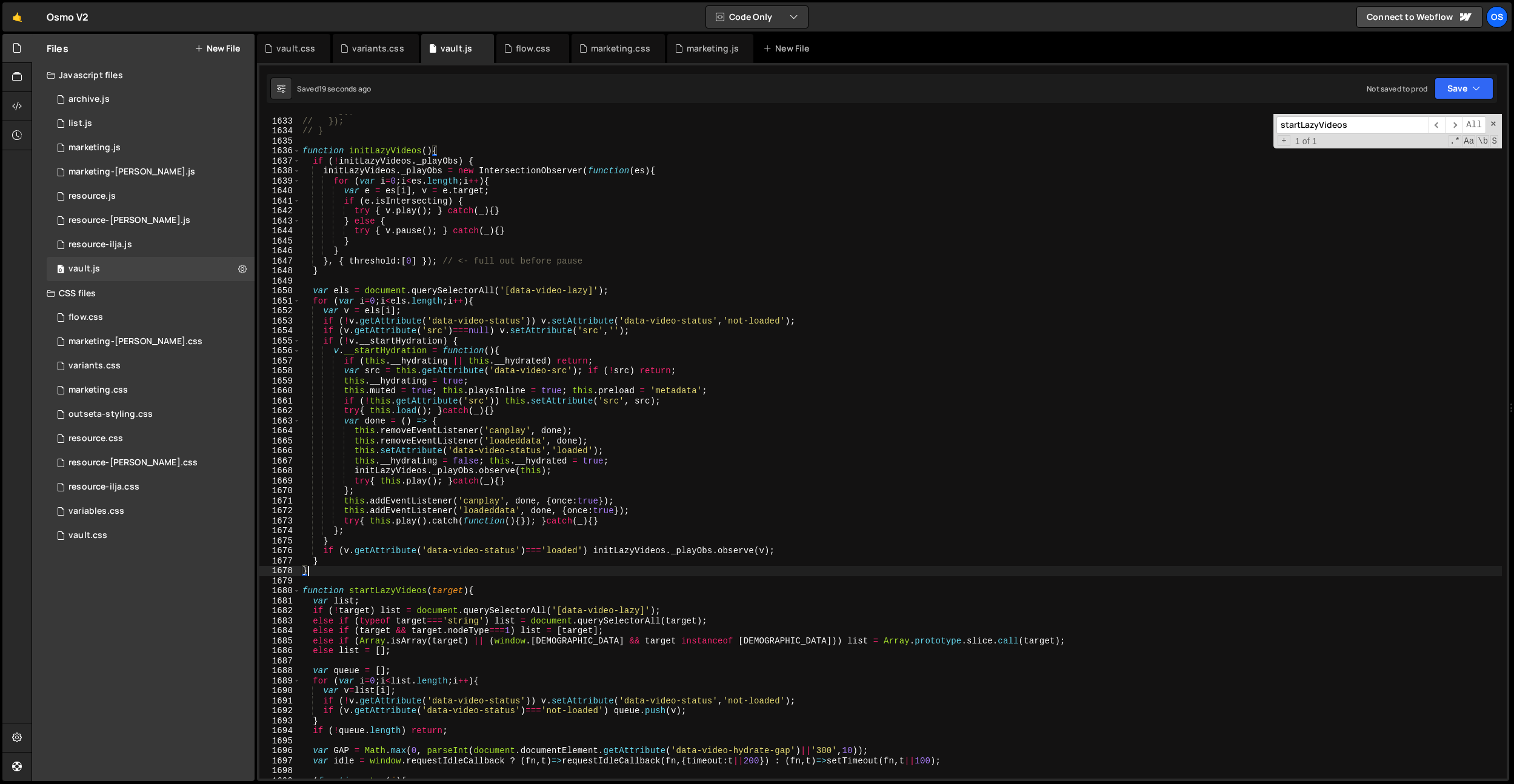
click at [391, 590] on div "// }); // }); // } function initLazyVideos ( ) { if ( ! initLazyVideos . _playO…" at bounding box center [901, 448] width 1202 height 684
click at [456, 553] on div "// }); // }); // } function initLazyVideos ( ) { if ( ! initLazyVideos . _playO…" at bounding box center [901, 448] width 1202 height 684
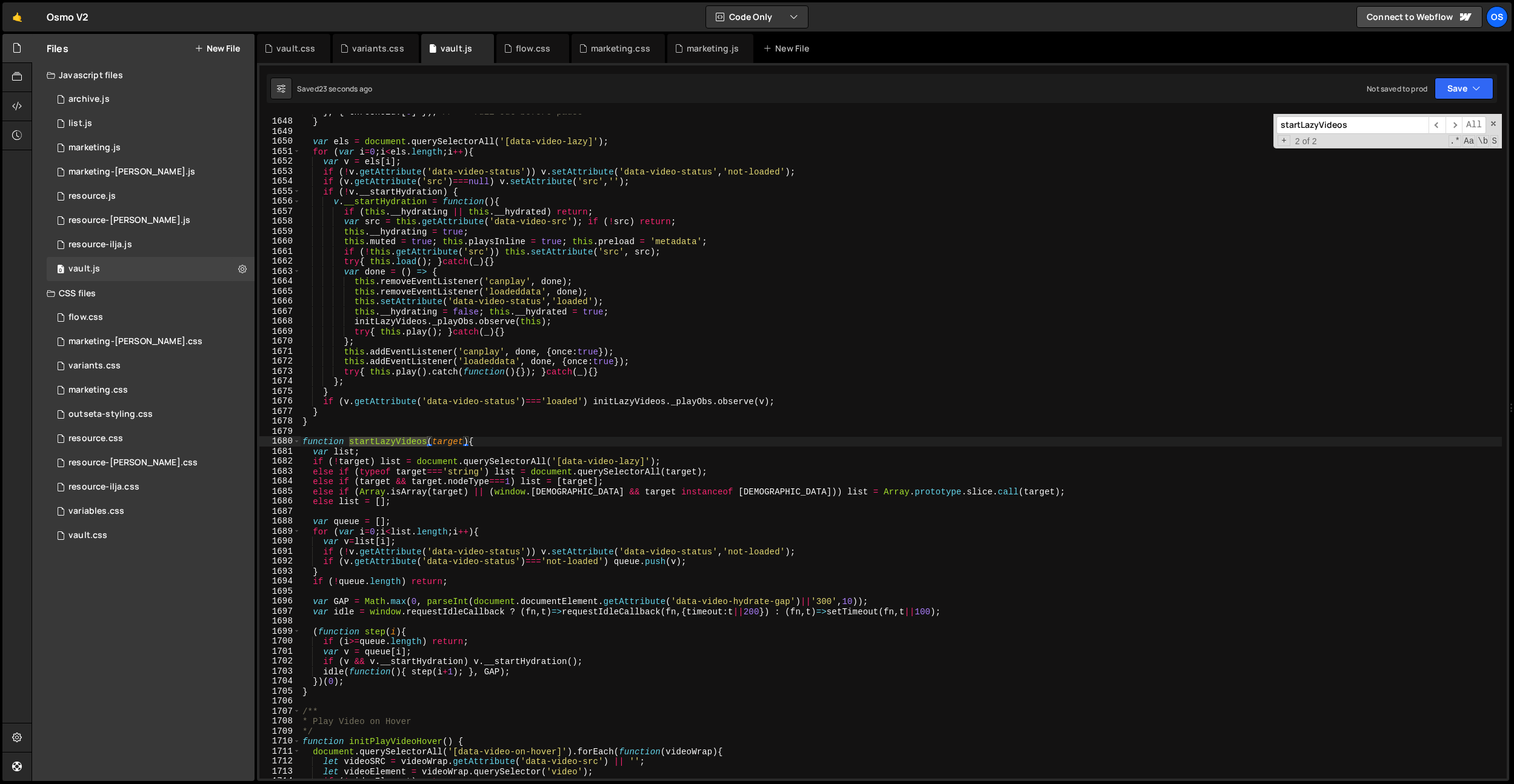
scroll to position [1817, 0]
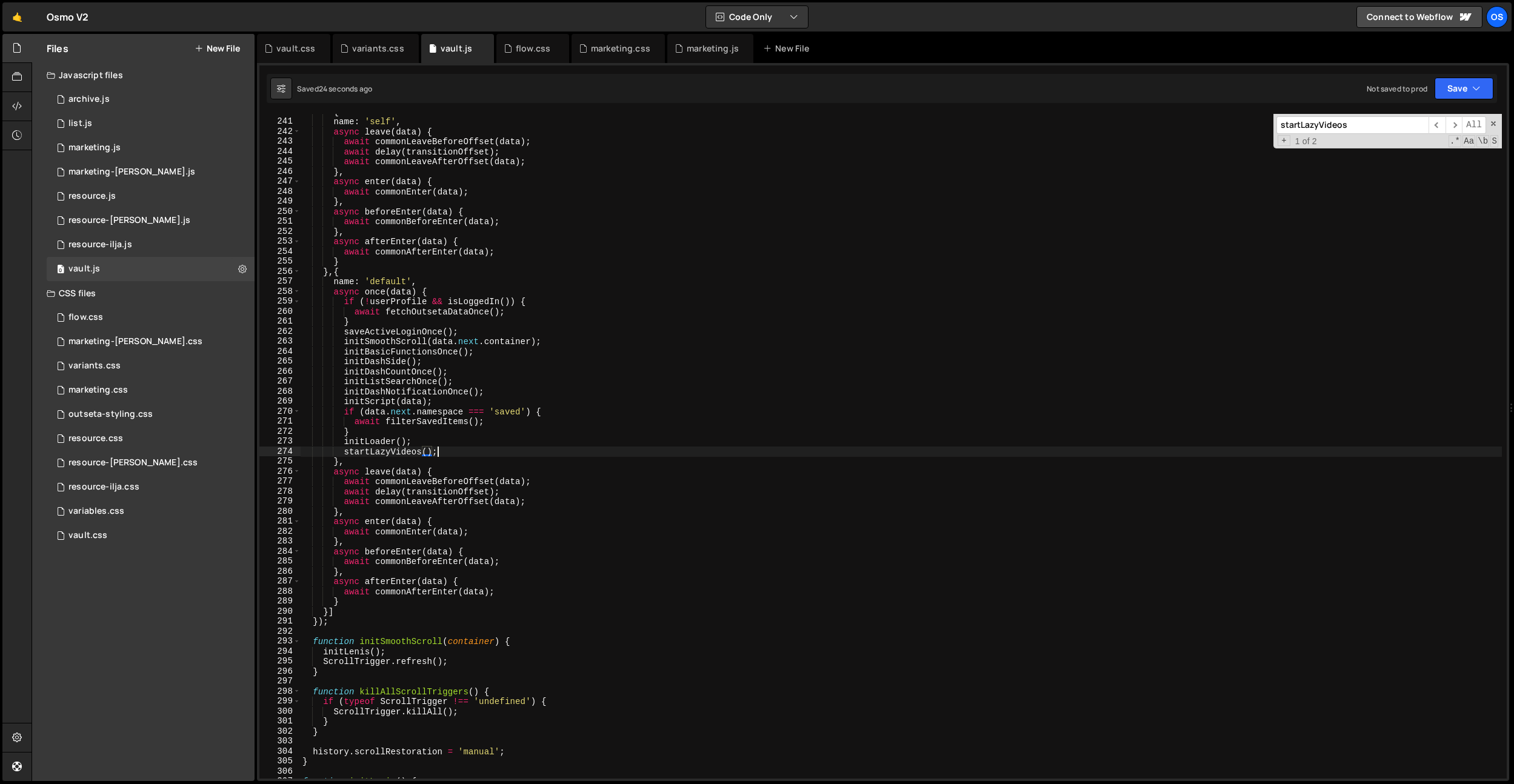
click at [454, 447] on div "{ name : 'self' , async leave ( data ) { await commonLeaveBeforeOffset ( data )…" at bounding box center [901, 448] width 1202 height 684
drag, startPoint x: 463, startPoint y: 452, endPoint x: 345, endPoint y: 452, distance: 118.0
click at [345, 452] on div "{ name : 'self' , async leave ( data ) { await commonLeaveBeforeOffset ( data )…" at bounding box center [901, 448] width 1202 height 684
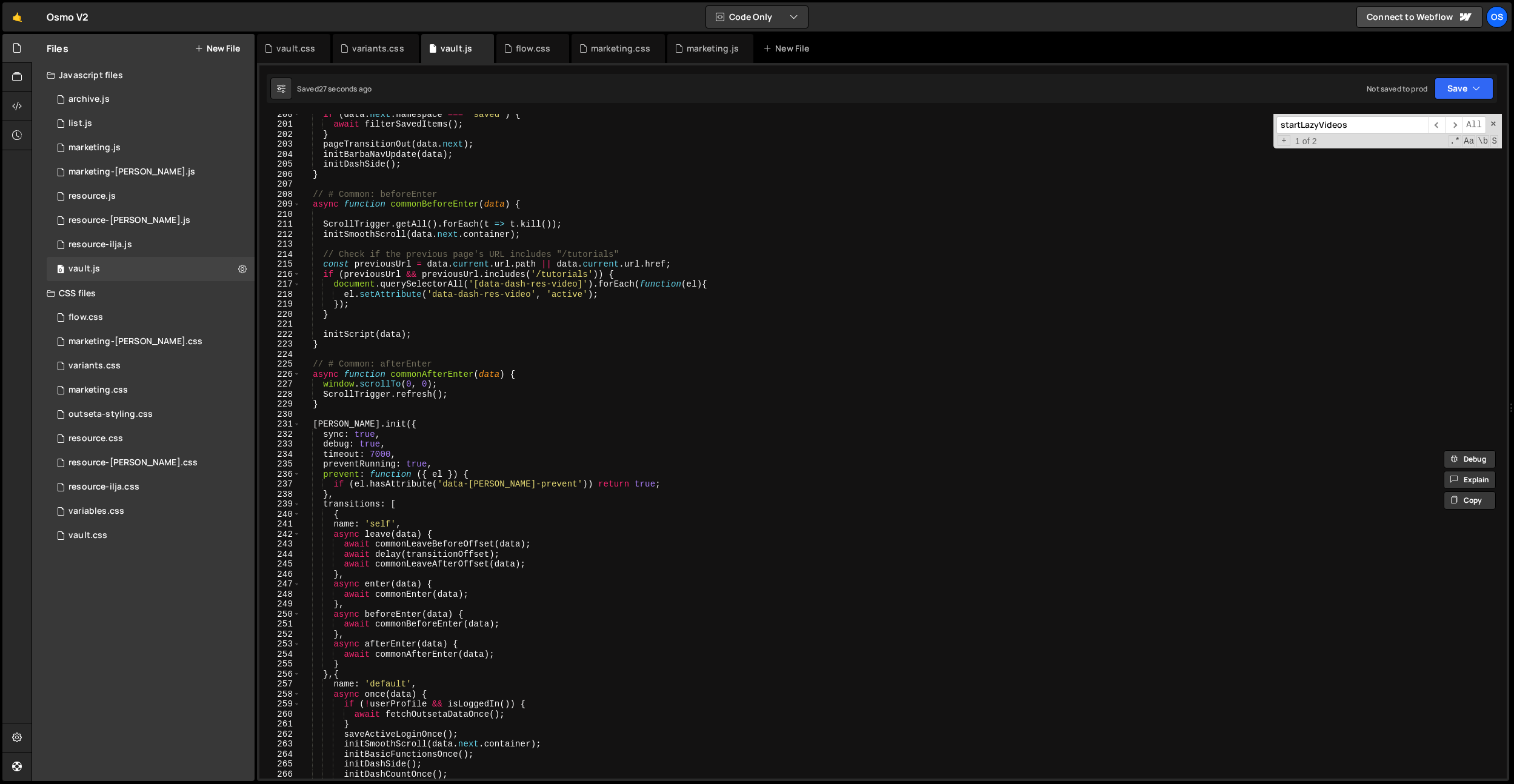
scroll to position [1511, 0]
click at [477, 392] on div "if ( data . next . namespace === 'saved' ) { await filterSavedItems ( ) ; } pag…" at bounding box center [901, 451] width 1202 height 684
type textarea "ScrollTrigger.refresh();"
paste textarea "startLazyVideos();"
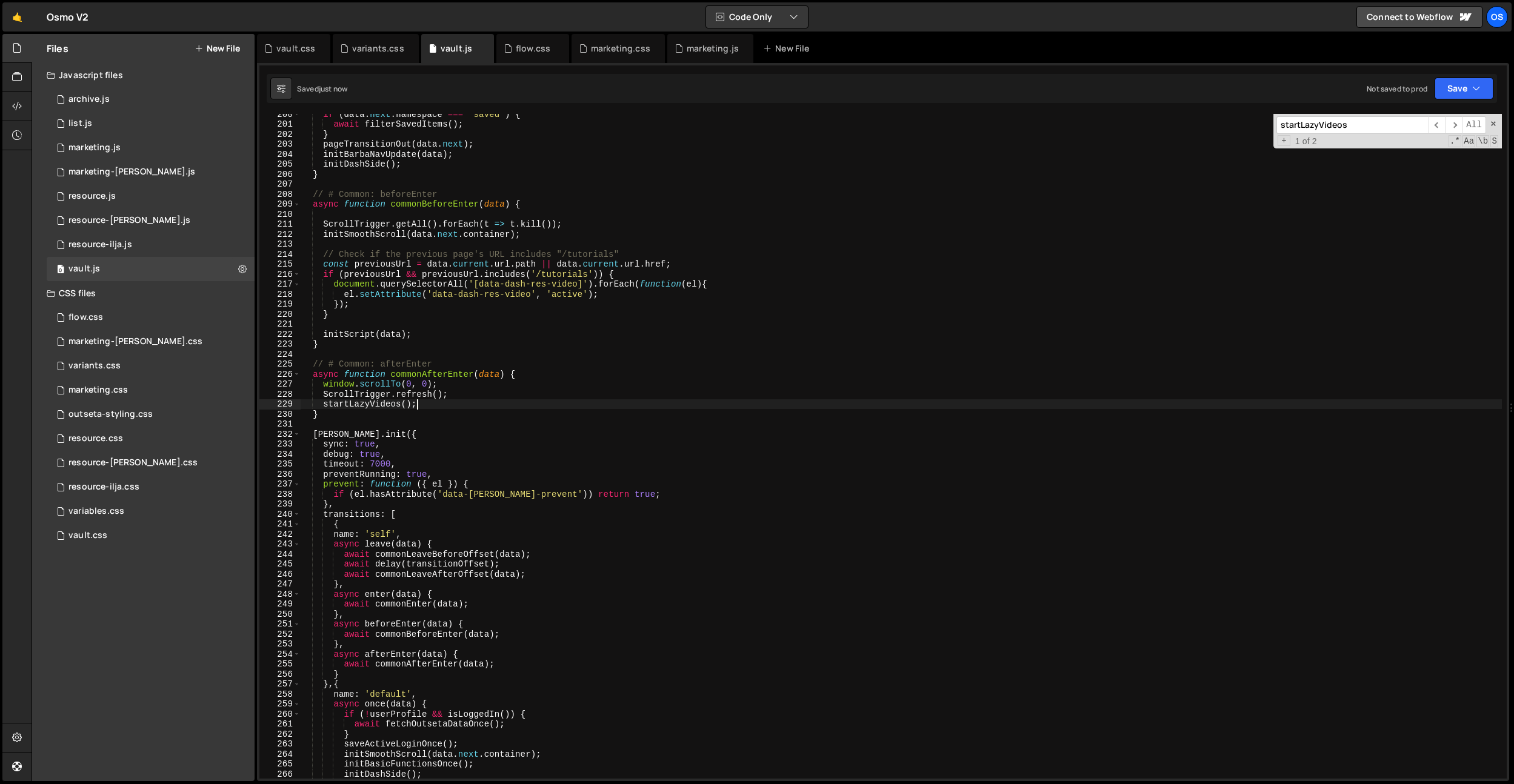
type textarea "startLazyVideos();"
click at [292, 43] on div "vault.css" at bounding box center [295, 48] width 38 height 12
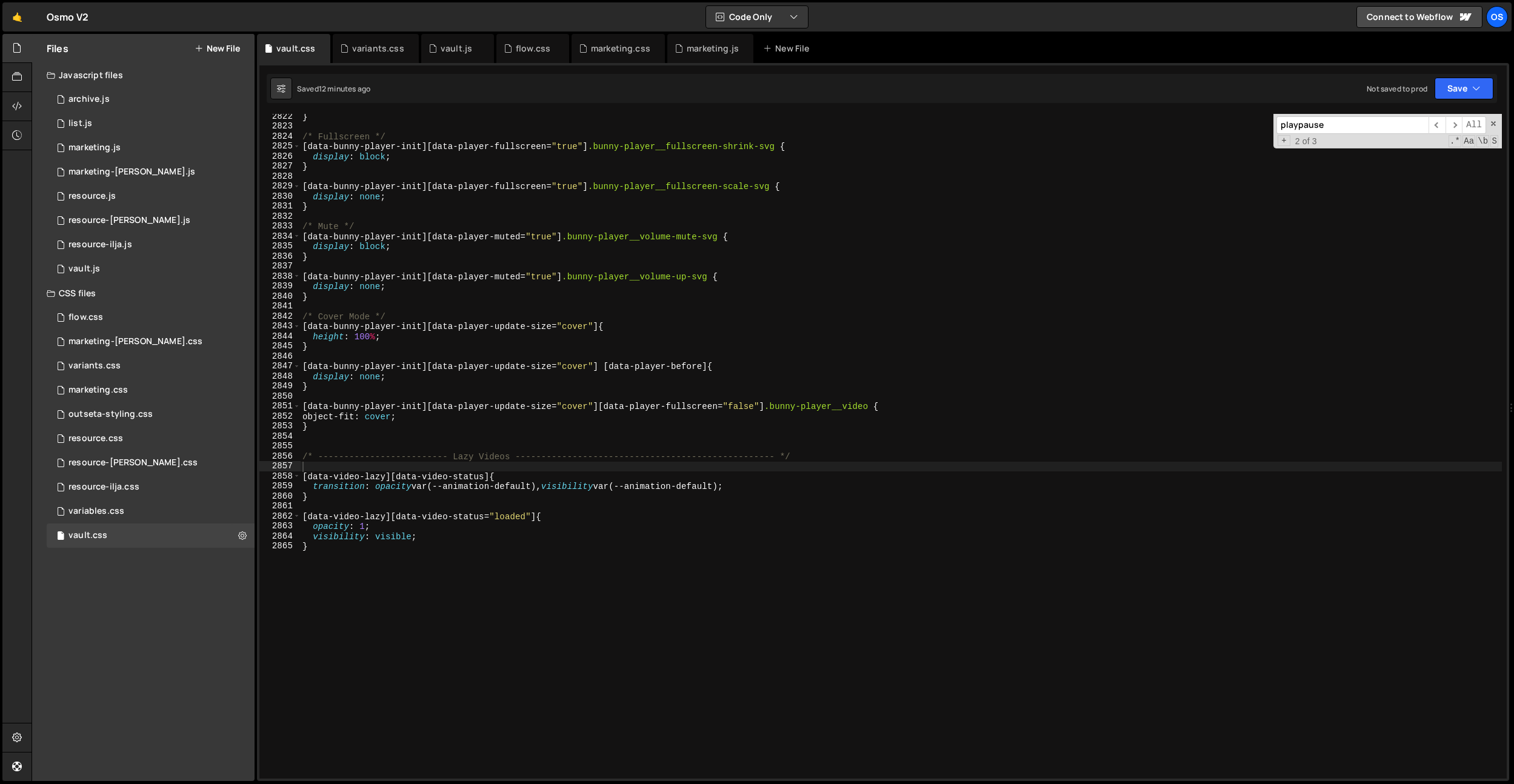
click at [577, 551] on div "} /* Fullscreen */ [ data-bunny-player-init ][ data-player-fullscreen = " true …" at bounding box center [901, 453] width 1202 height 684
click at [519, 486] on div "} /* Fullscreen */ [ data-bunny-player-init ][ data-player-fullscreen = " true …" at bounding box center [901, 453] width 1202 height 684
click at [698, 488] on div "} /* Fullscreen */ [ data-bunny-player-init ][ data-player-fullscreen = " true …" at bounding box center [901, 453] width 1202 height 684
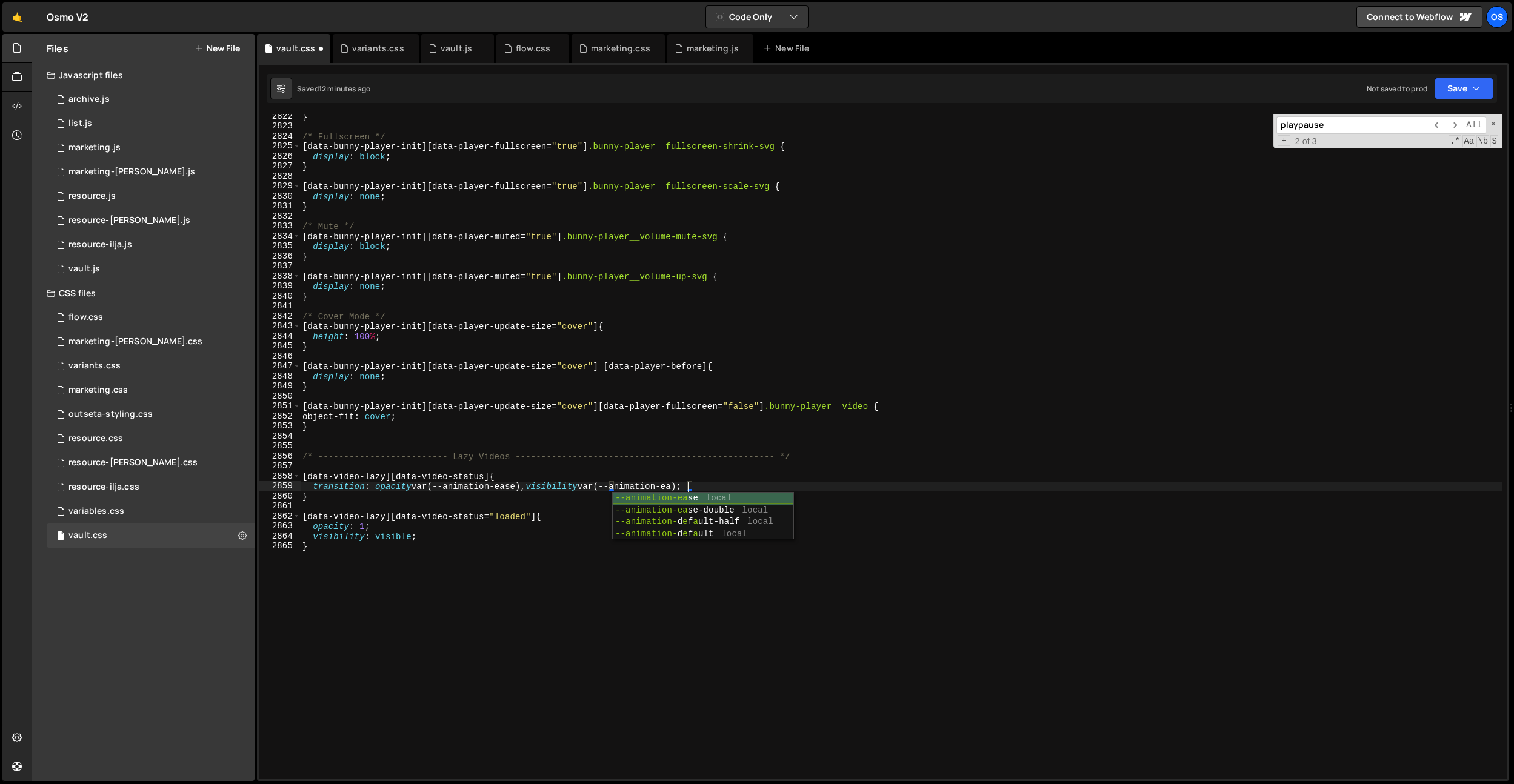
scroll to position [0, 27]
type textarea "transition: opacity var(--animation-ease), visibility var(--animation-ease);"
click at [452, 54] on div "vault.js" at bounding box center [456, 48] width 32 height 12
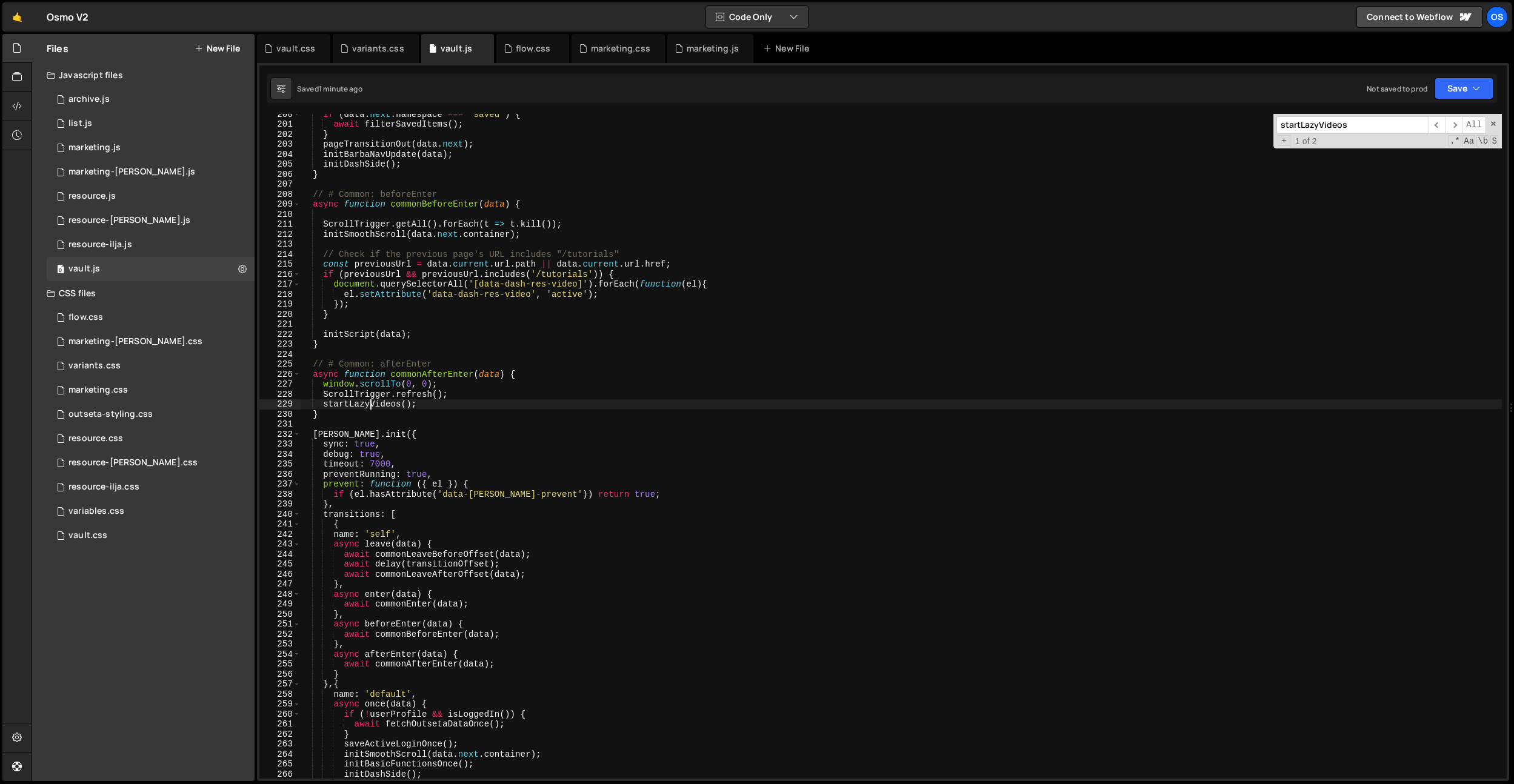
click at [370, 406] on div "if ( data . next . namespace === 'saved' ) { await filterSavedItems ( ) ; } pag…" at bounding box center [901, 451] width 1202 height 684
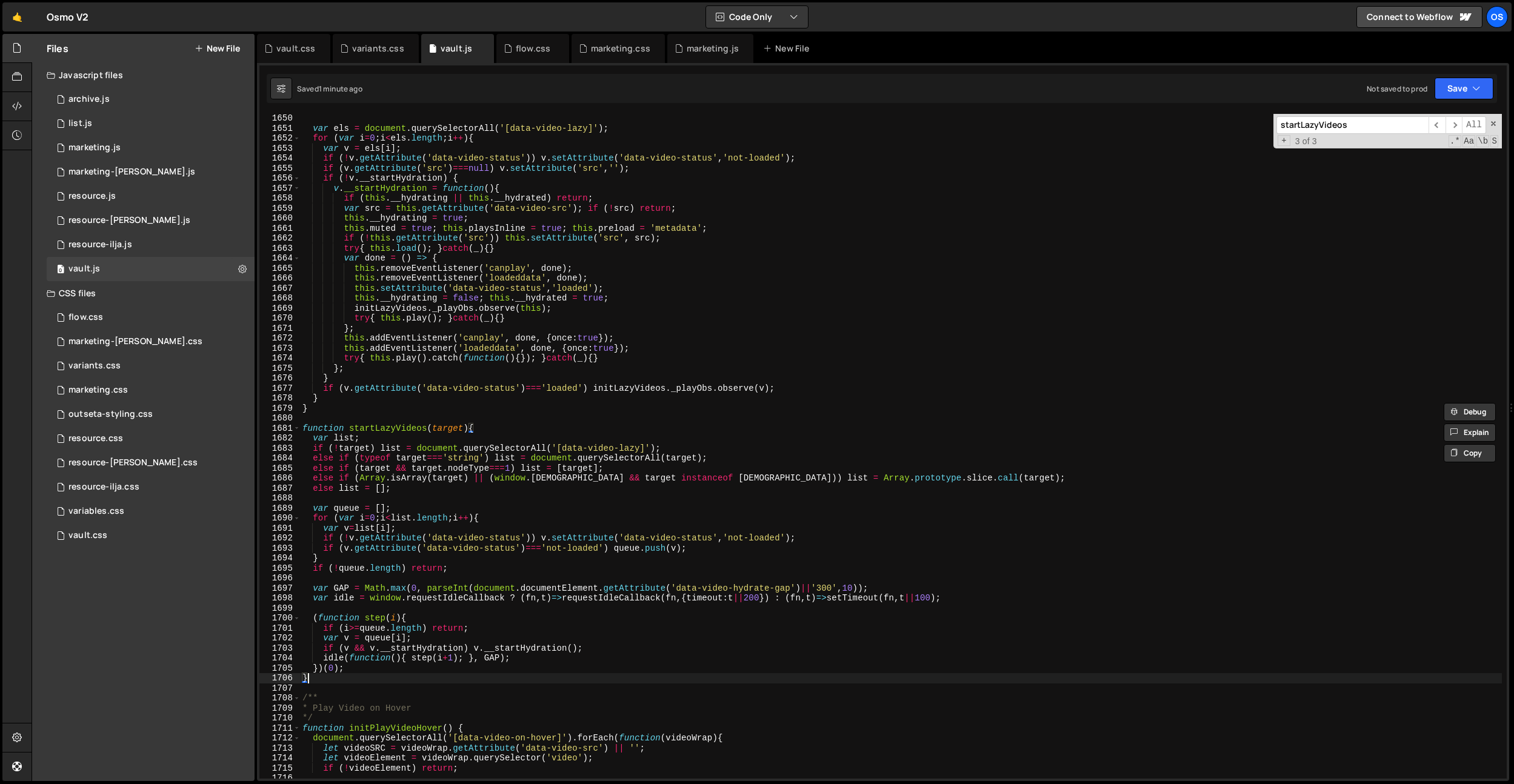
scroll to position [12517, 0]
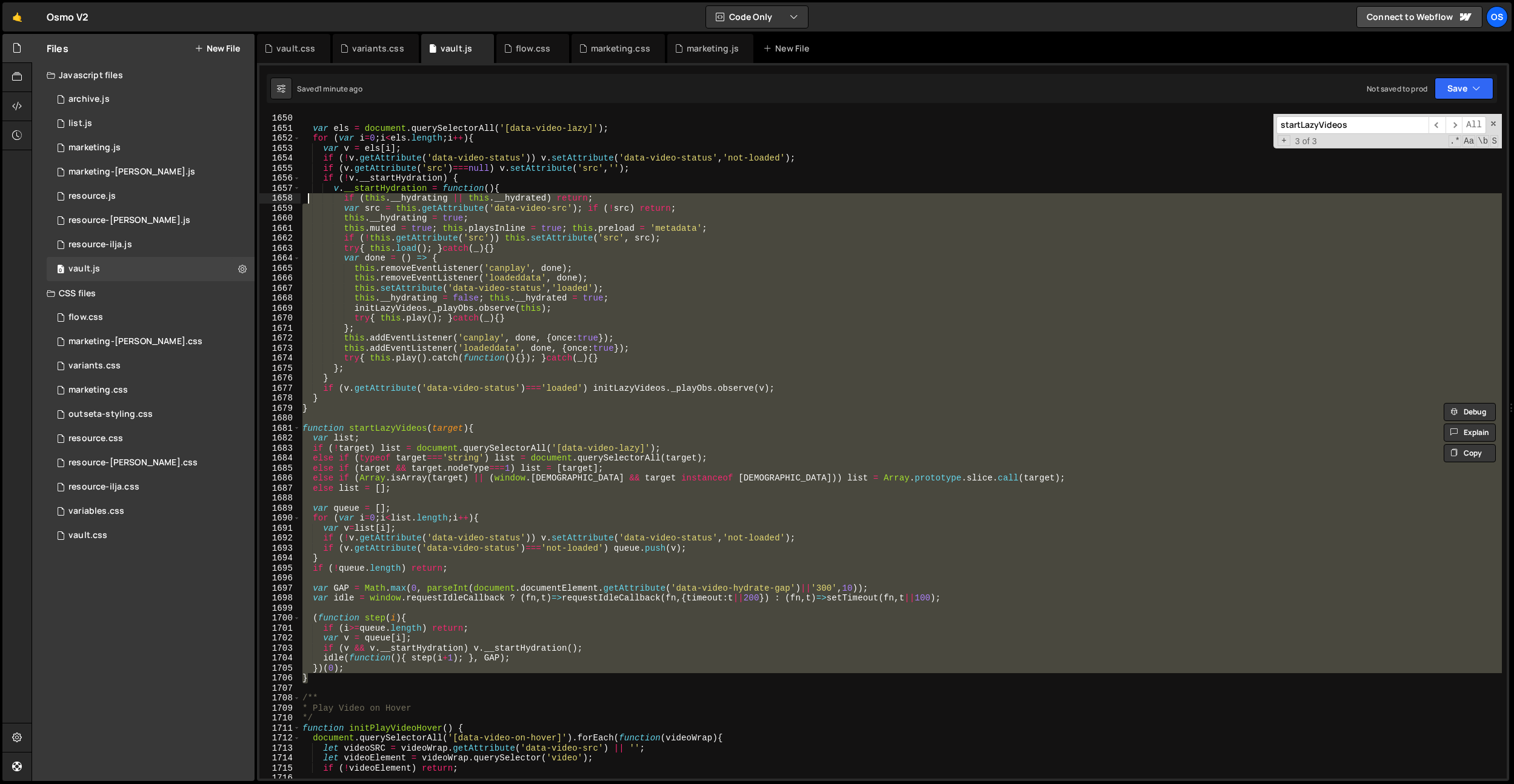
drag, startPoint x: 329, startPoint y: 679, endPoint x: 328, endPoint y: 217, distance: 462.0
click at [327, 214] on div "var els = document . querySelectorAll ( '[data-video-lazy]' ) ; for ( var i = 0…" at bounding box center [901, 455] width 1202 height 684
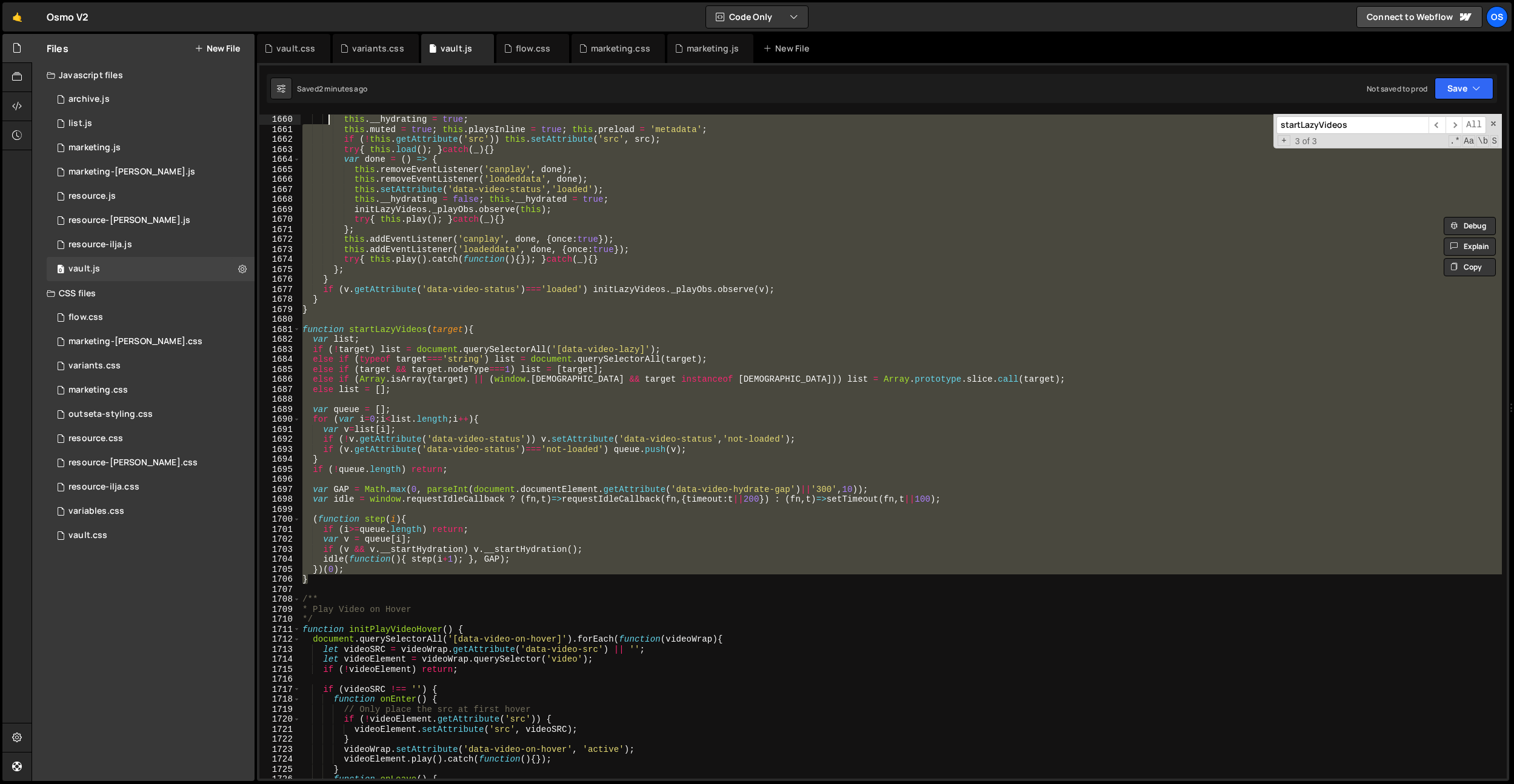
scroll to position [12592, 0]
paste textarea "}"
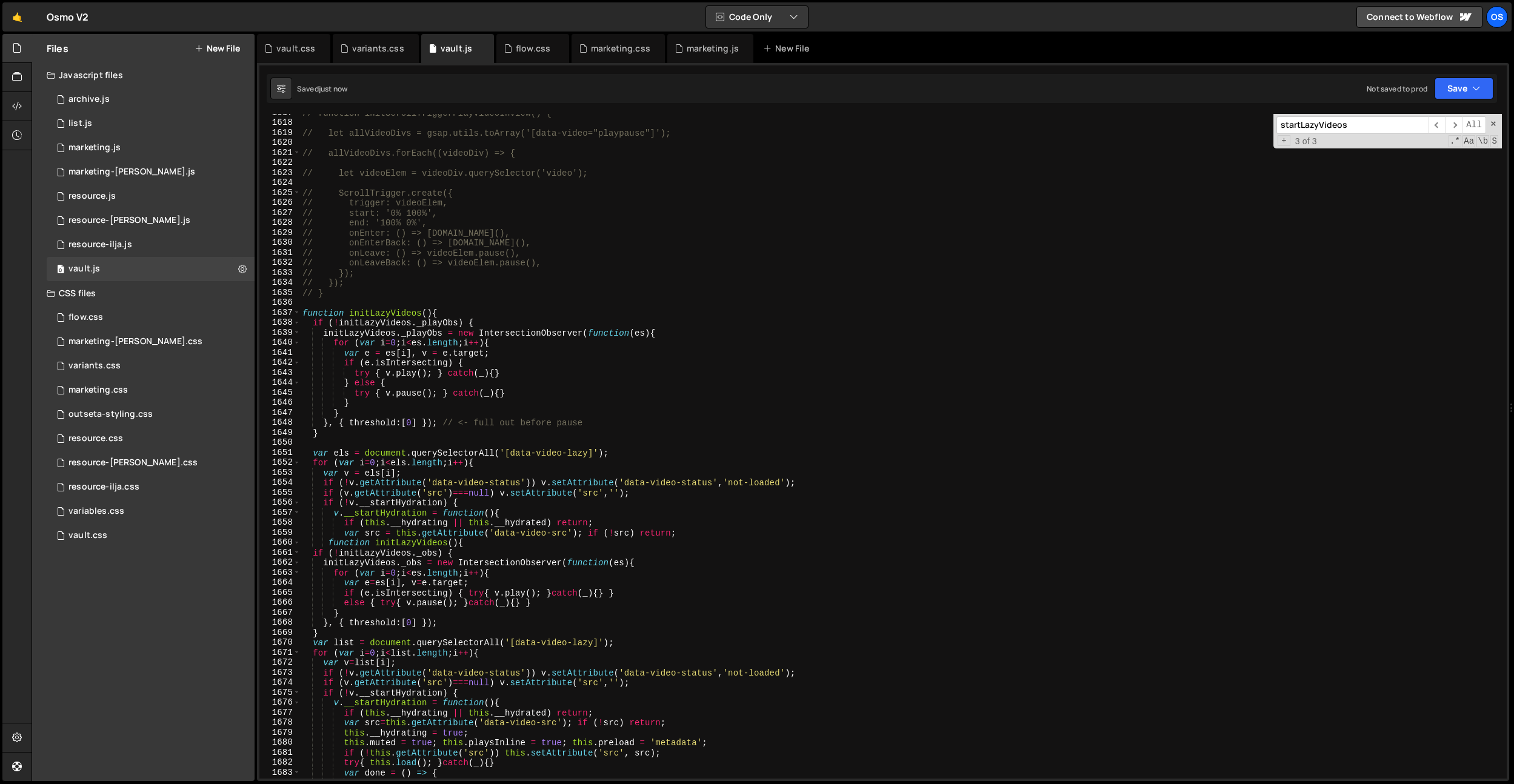
scroll to position [12210, 0]
click at [457, 562] on div "// function initScrollTriggerPlayVideoInview() { // let allVideoDivs = gsap.uti…" at bounding box center [901, 450] width 1202 height 684
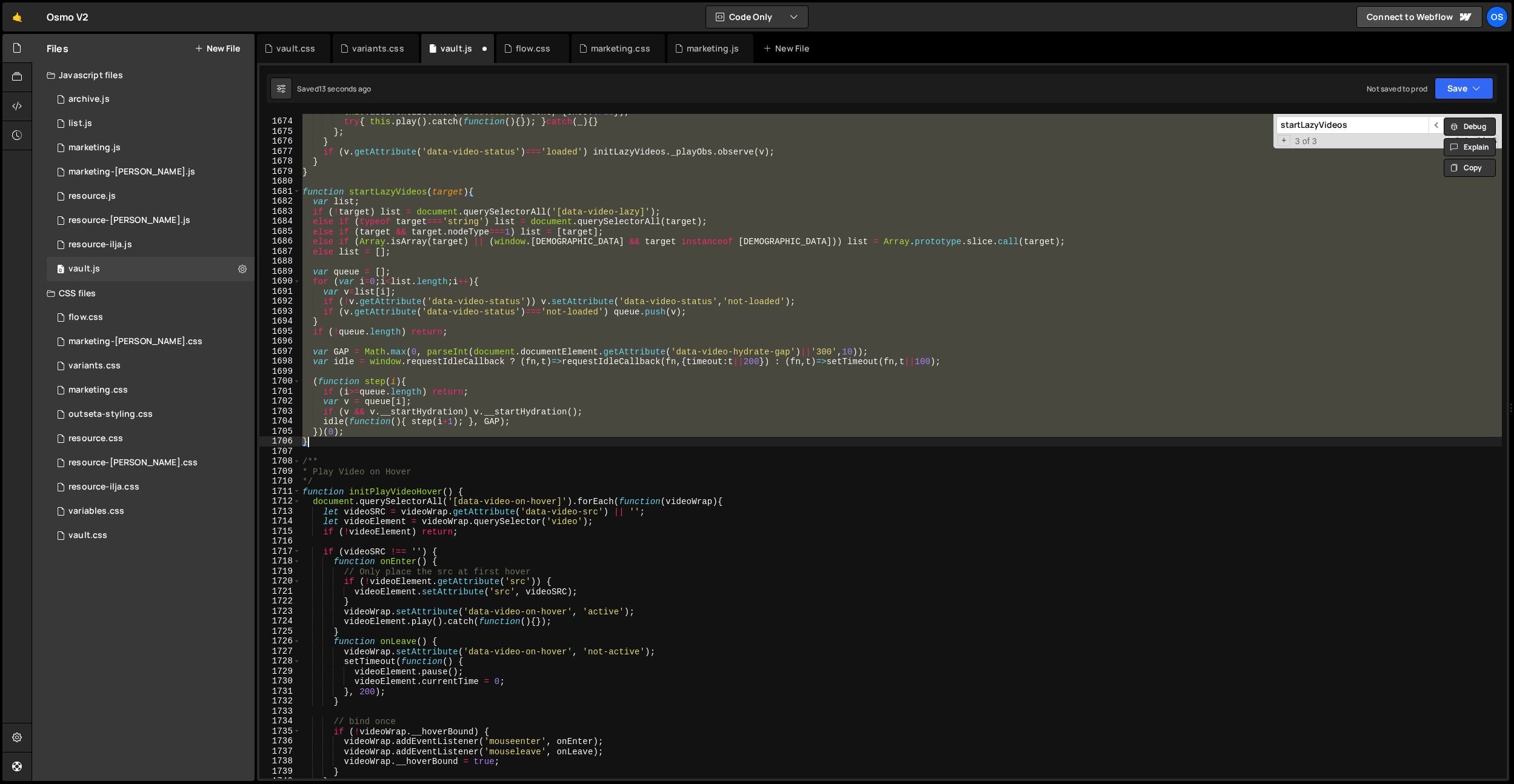
scroll to position [12696, 0]
paste textarea
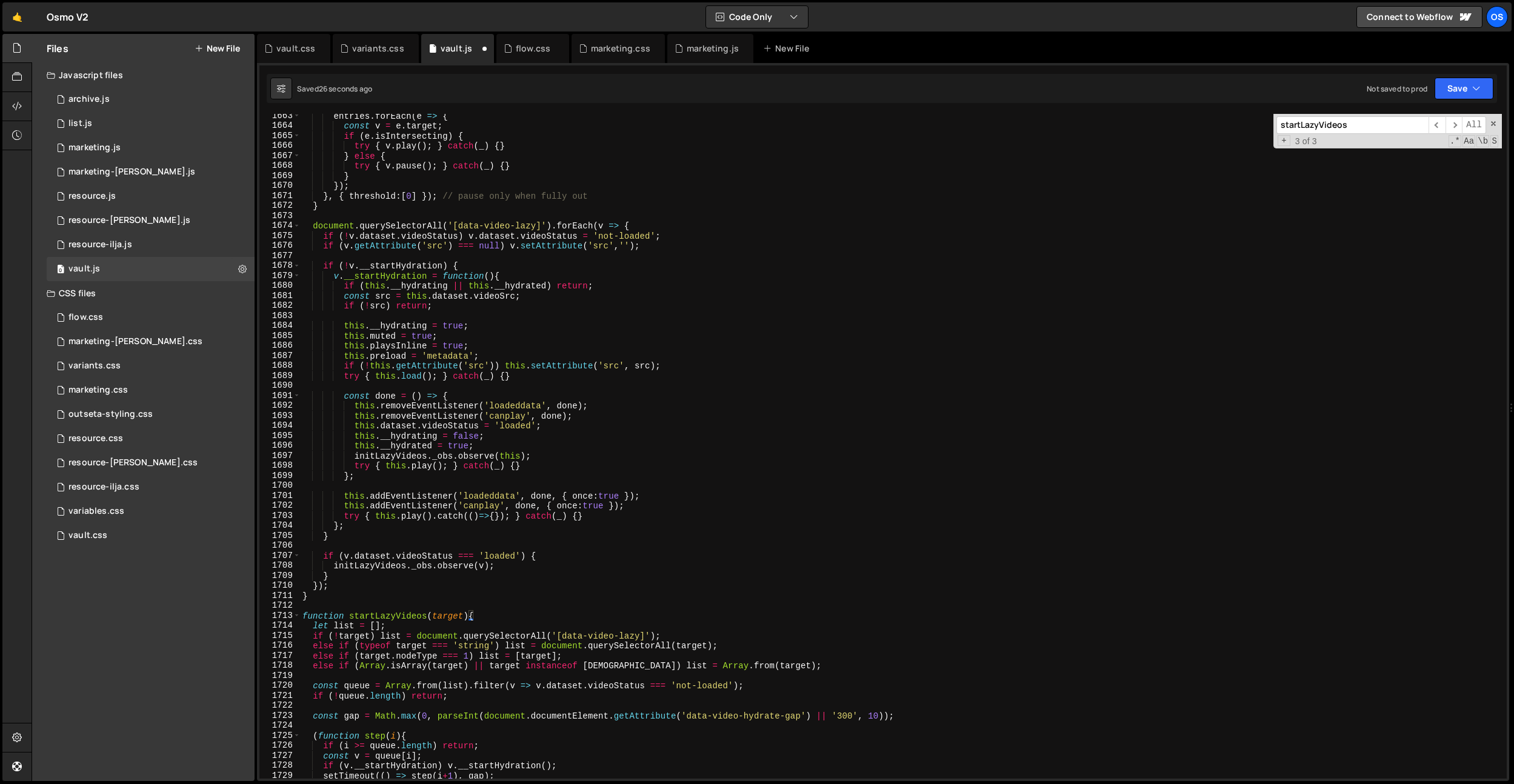
type textarea "})(0); }"
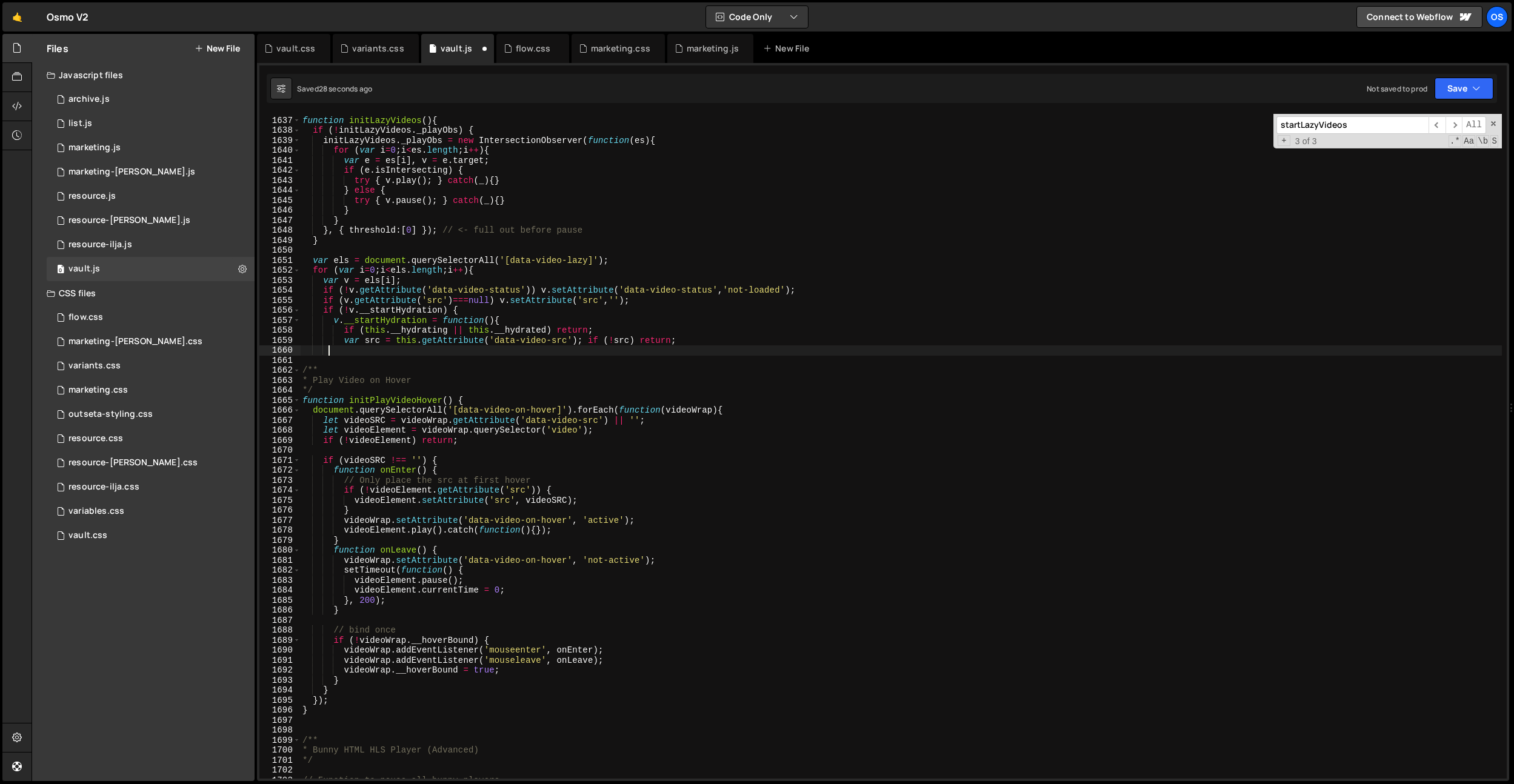
scroll to position [12589, 0]
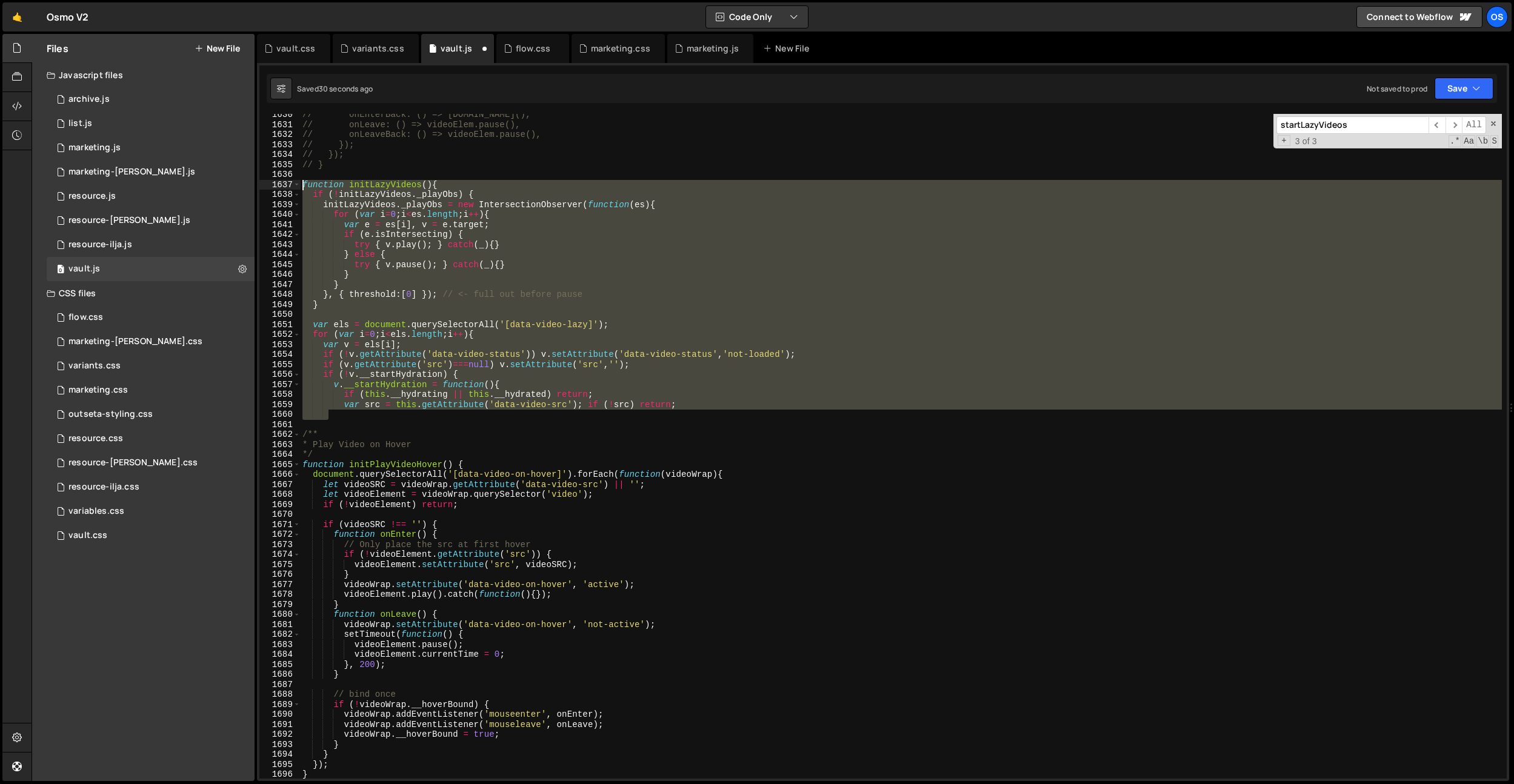
drag, startPoint x: 346, startPoint y: 416, endPoint x: 271, endPoint y: 187, distance: 241.0
click at [271, 187] on div "1630 1631 1632 1633 1634 1635 1636 1637 1638 1639 1640 1641 1642 1643 1644 1645…" at bounding box center [883, 447] width 1248 height 665
paste textarea "}"
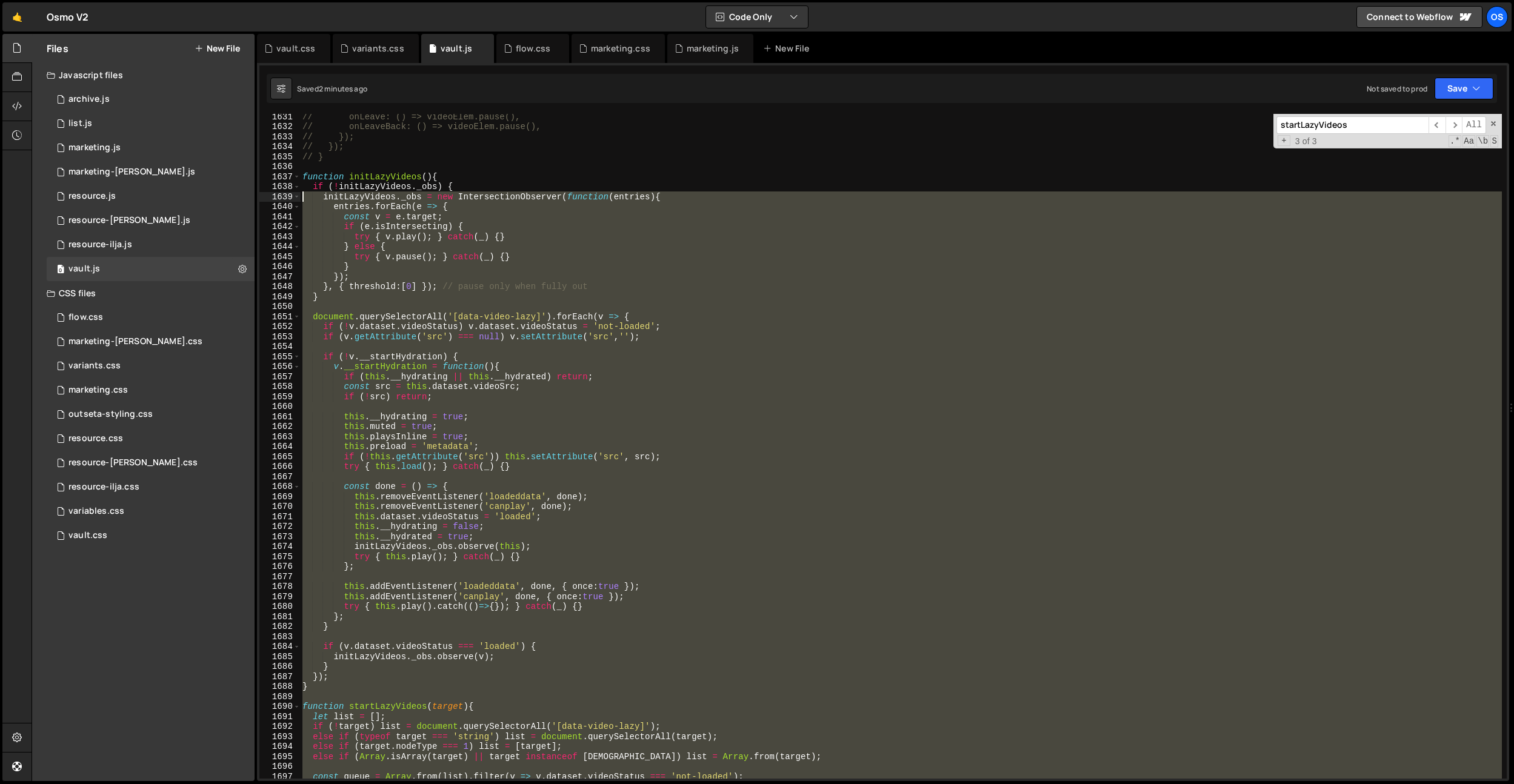
scroll to position [12366, 0]
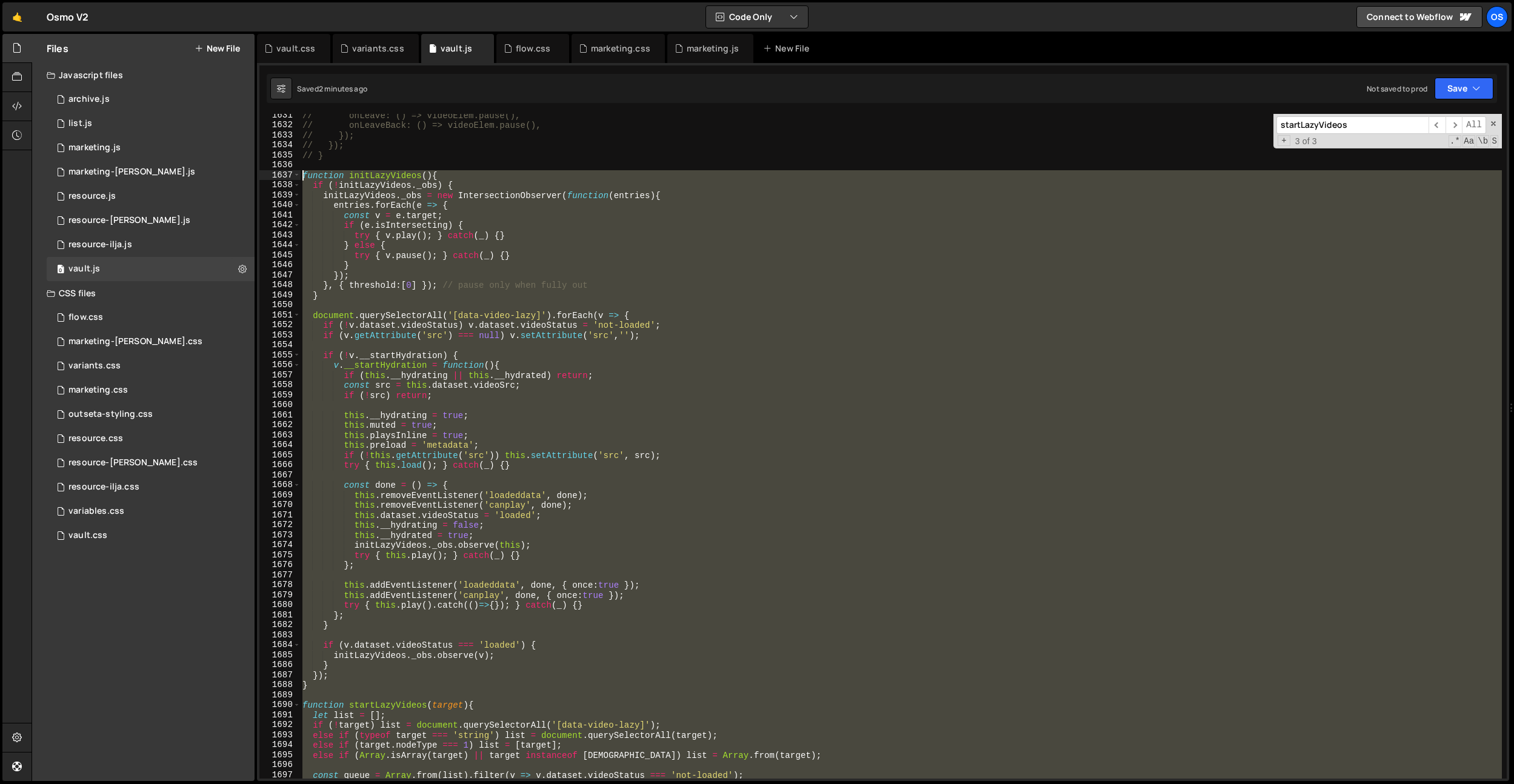
drag, startPoint x: 332, startPoint y: 518, endPoint x: 293, endPoint y: 177, distance: 343.2
click at [293, 177] on div "} 1631 1632 1633 1634 1635 1636 1637 1638 1639 1640 1641 1642 1643 1644 1645 16…" at bounding box center [883, 447] width 1248 height 665
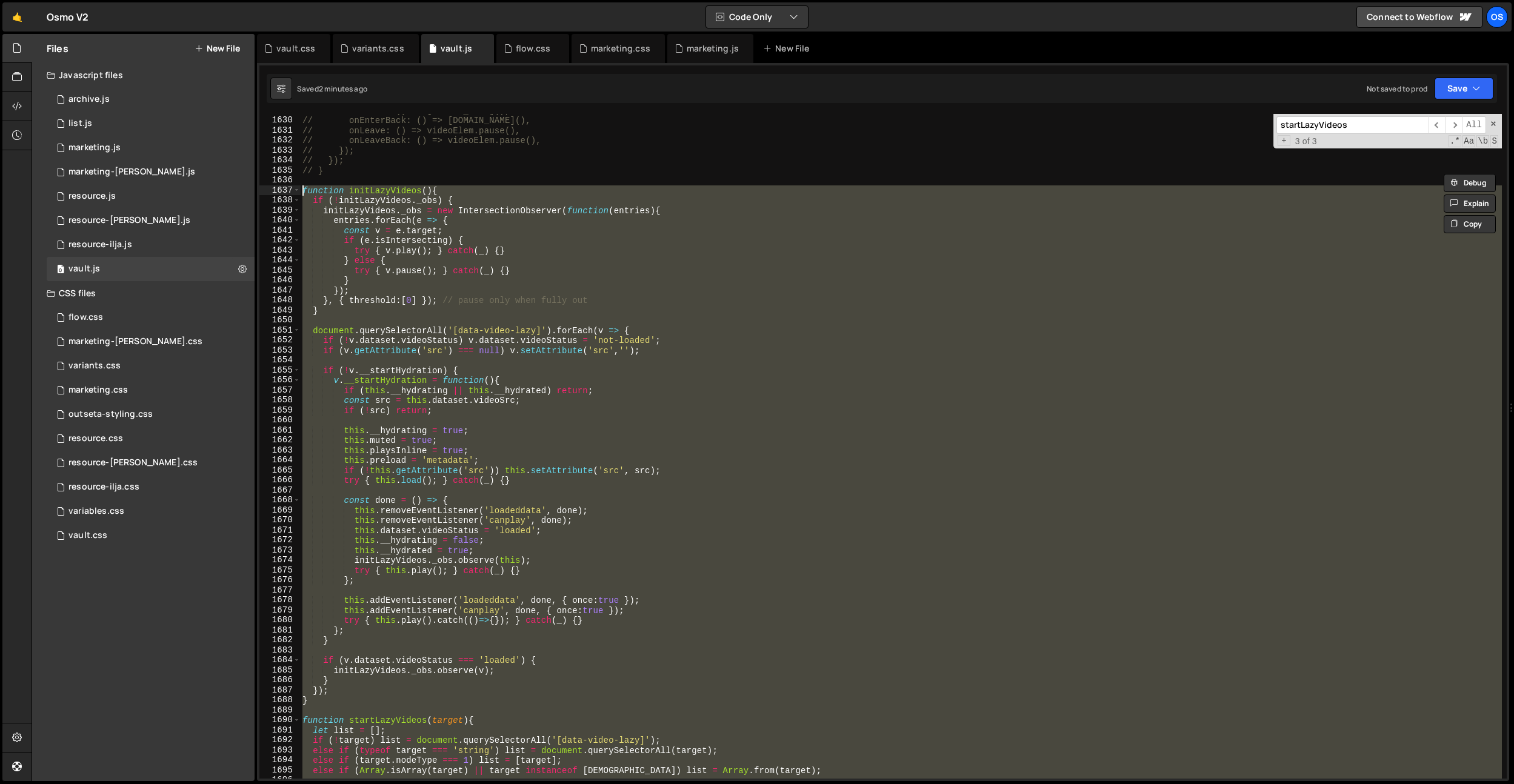
scroll to position [12101, 0]
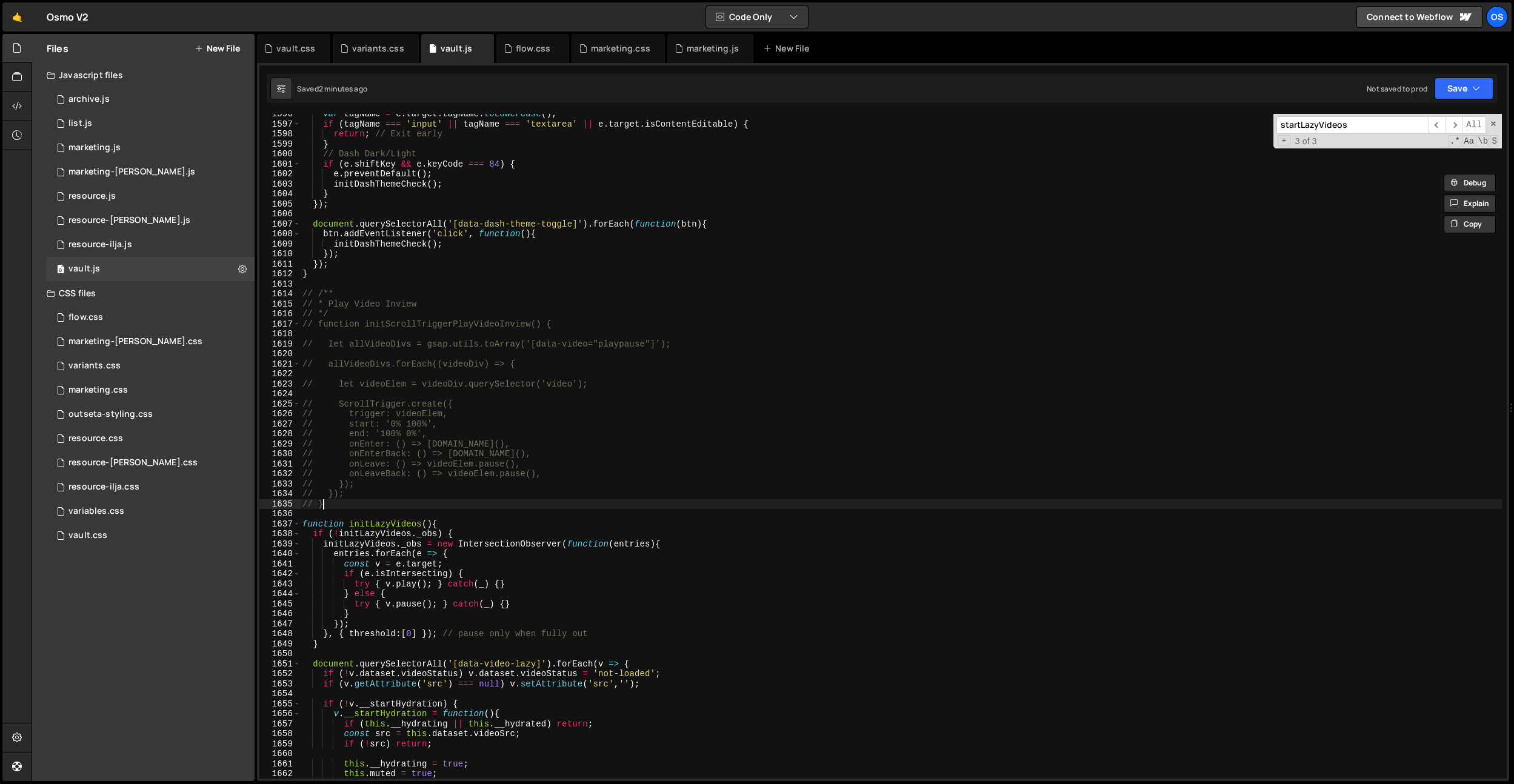
click at [350, 501] on div "var tagName = e . target . tagName . toLowerCase ( ) ; if ( tagName === 'input'…" at bounding box center [901, 451] width 1202 height 684
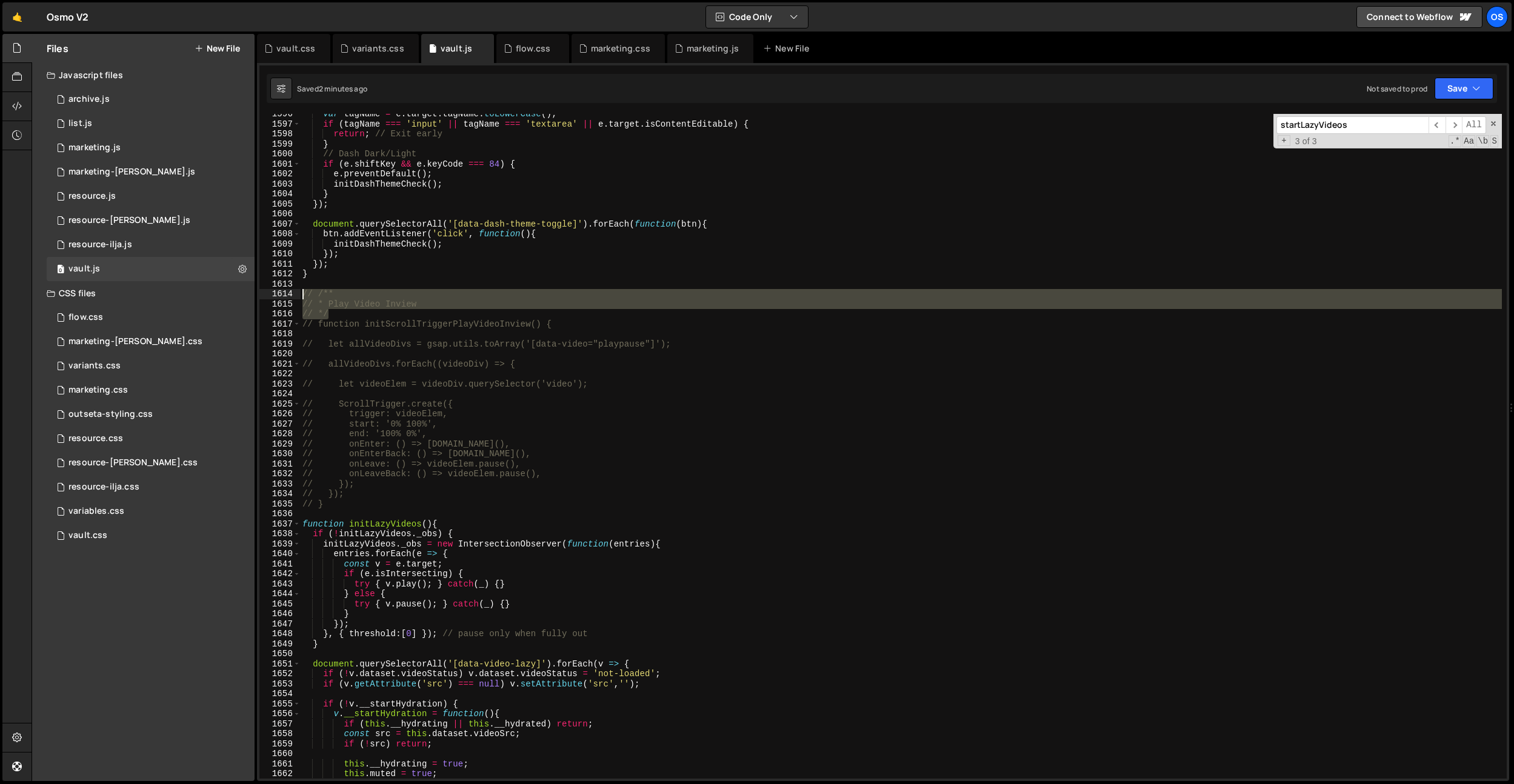
drag, startPoint x: 347, startPoint y: 315, endPoint x: 346, endPoint y: 529, distance: 214.0
click at [304, 295] on div "var tagName = e . target . tagName . toLowerCase ( ) ; if ( tagName === 'input'…" at bounding box center [901, 451] width 1202 height 684
type textarea "// /** // * Play Video Inview"
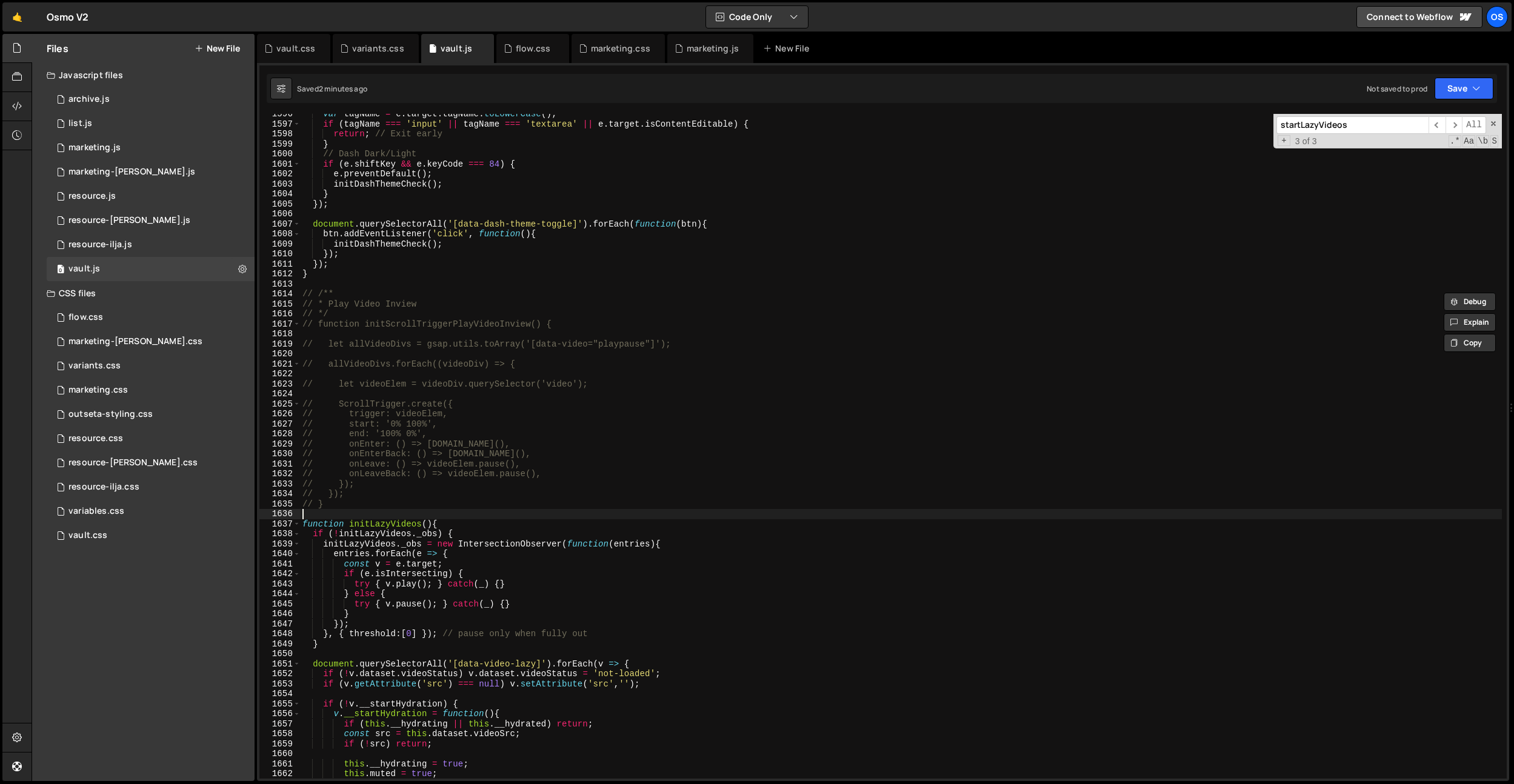
click at [335, 516] on div "var tagName = e . target . tagName . toLowerCase ( ) ; if ( tagName === 'input'…" at bounding box center [901, 451] width 1202 height 684
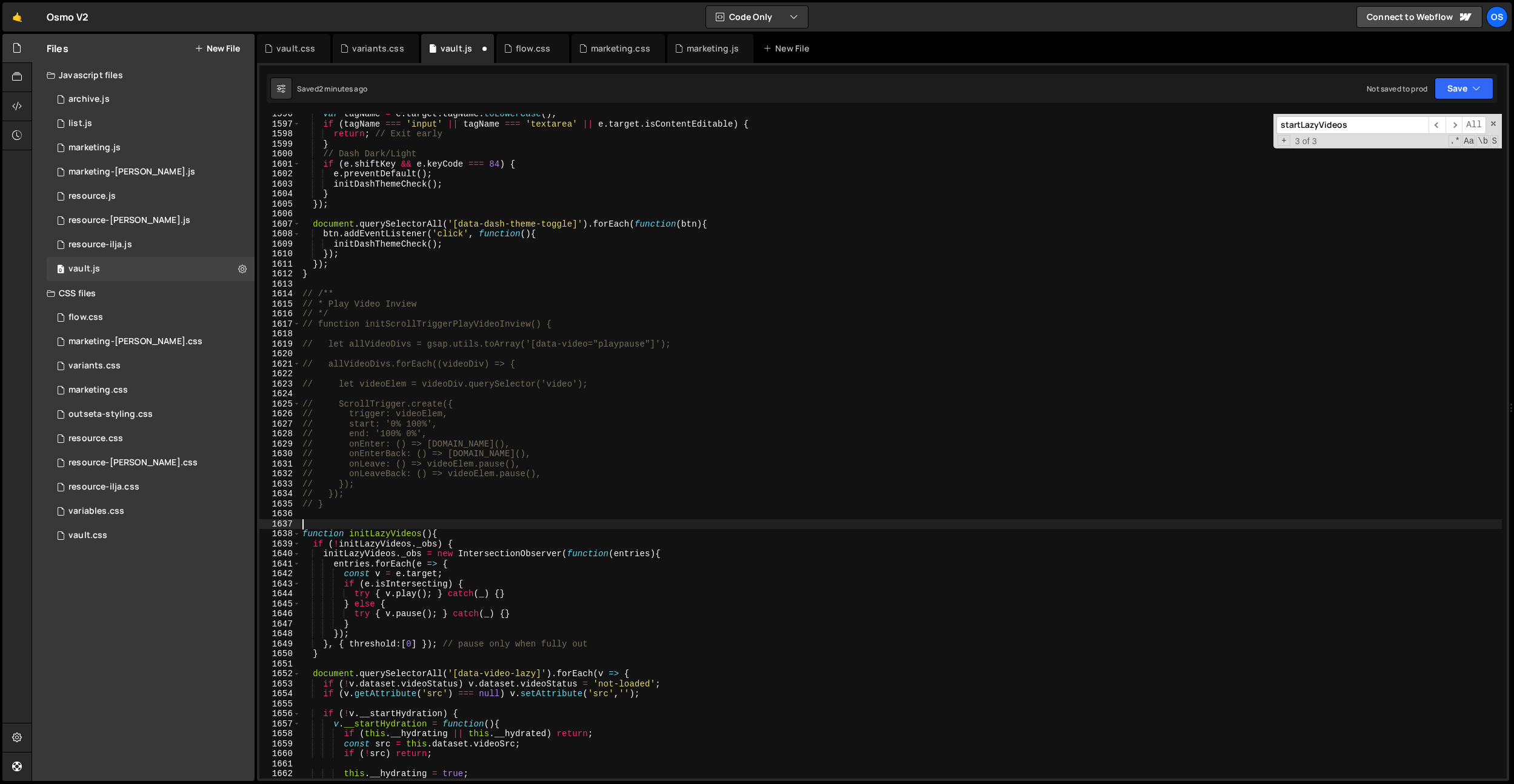
paste textarea "// */"
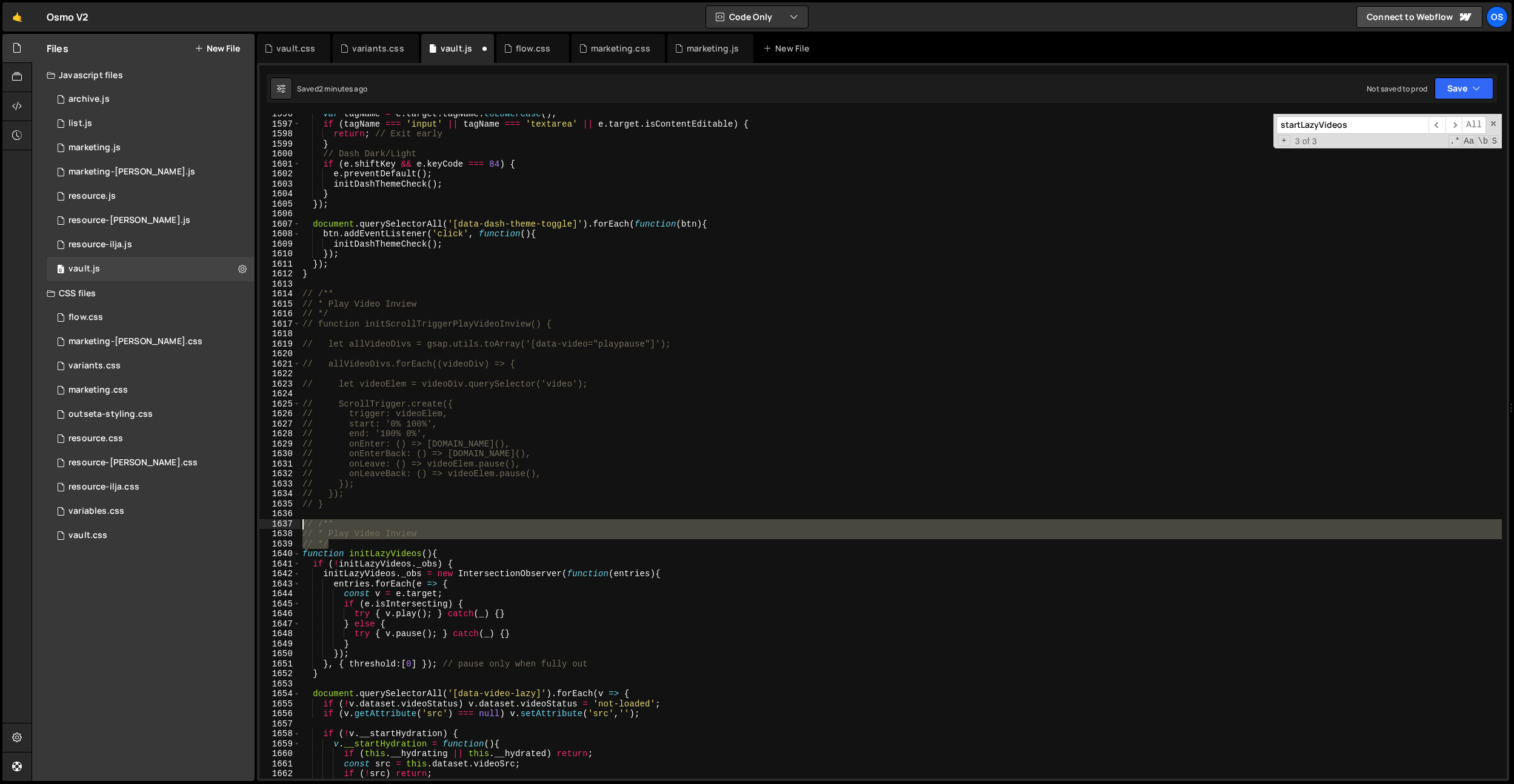
drag, startPoint x: 346, startPoint y: 546, endPoint x: 297, endPoint y: 528, distance: 52.2
click at [297, 528] on div "// */ 1596 1597 1598 1599 1600 1601 1602 1603 1604 1605 1606 1607 1608 1609 161…" at bounding box center [883, 447] width 1248 height 665
click at [345, 524] on div "var tagName = e . target . tagName . toLowerCase ( ) ; if ( tagName === 'input'…" at bounding box center [901, 447] width 1202 height 665
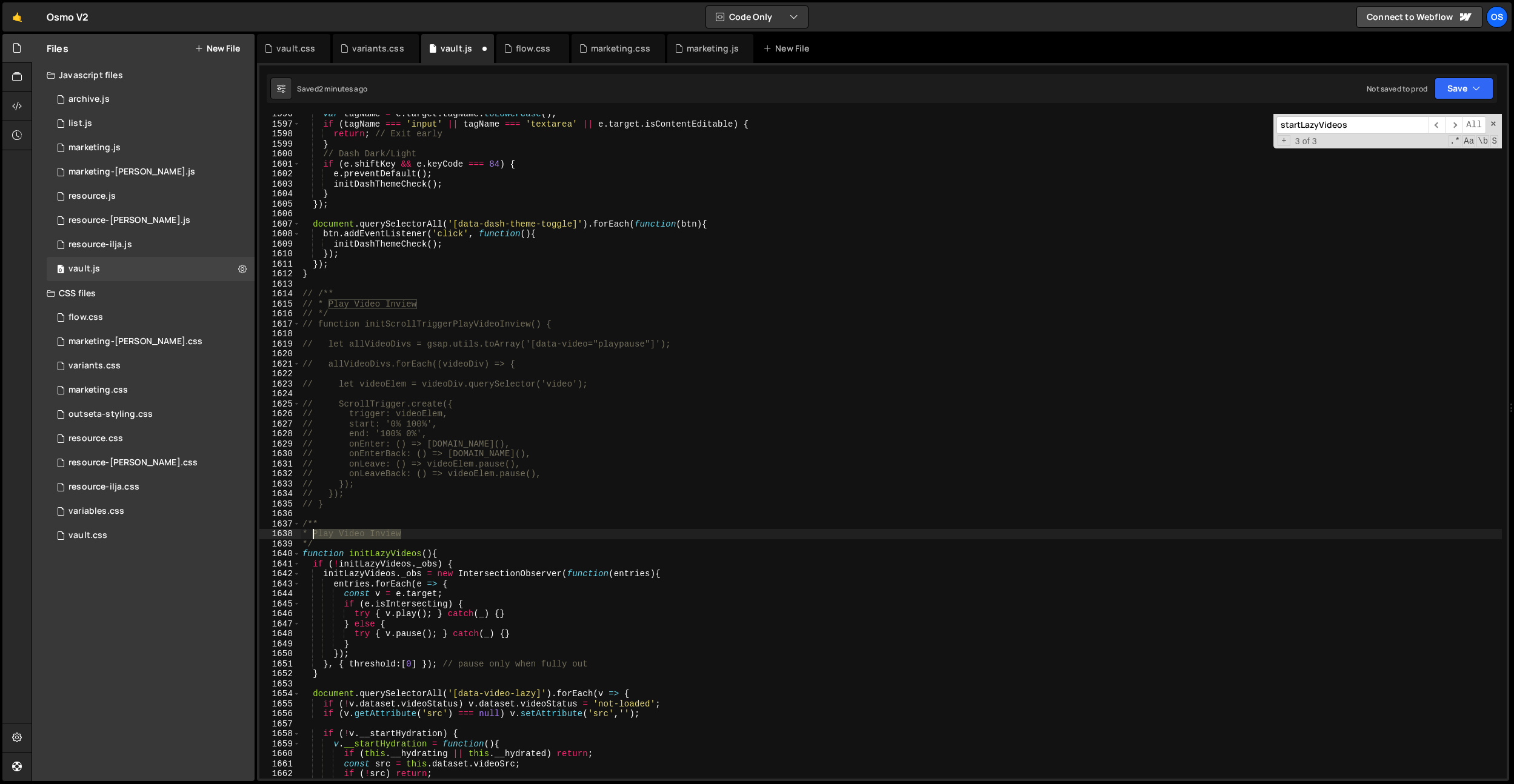
drag, startPoint x: 403, startPoint y: 532, endPoint x: 314, endPoint y: 530, distance: 89.0
click at [314, 530] on div "var tagName = e . target . tagName . toLowerCase ( ) ; if ( tagName === 'input'…" at bounding box center [901, 451] width 1202 height 684
click at [541, 493] on div "var tagName = e . target . tagName . toLowerCase ( ) ; if ( tagName === 'input'…" at bounding box center [901, 451] width 1202 height 684
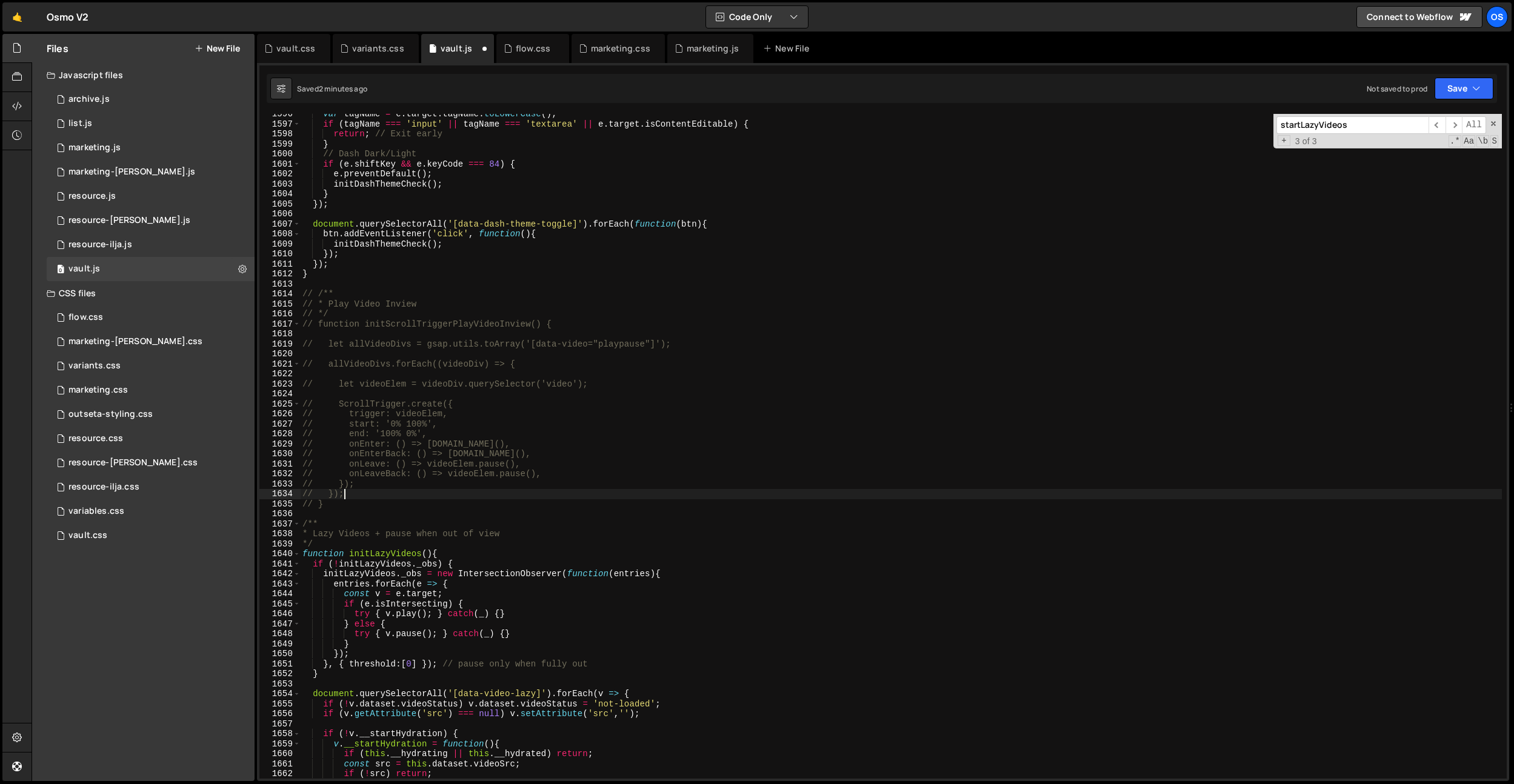
click at [358, 542] on div "var tagName = e . target . tagName . toLowerCase ( ) ; if ( tagName === 'input'…" at bounding box center [901, 451] width 1202 height 684
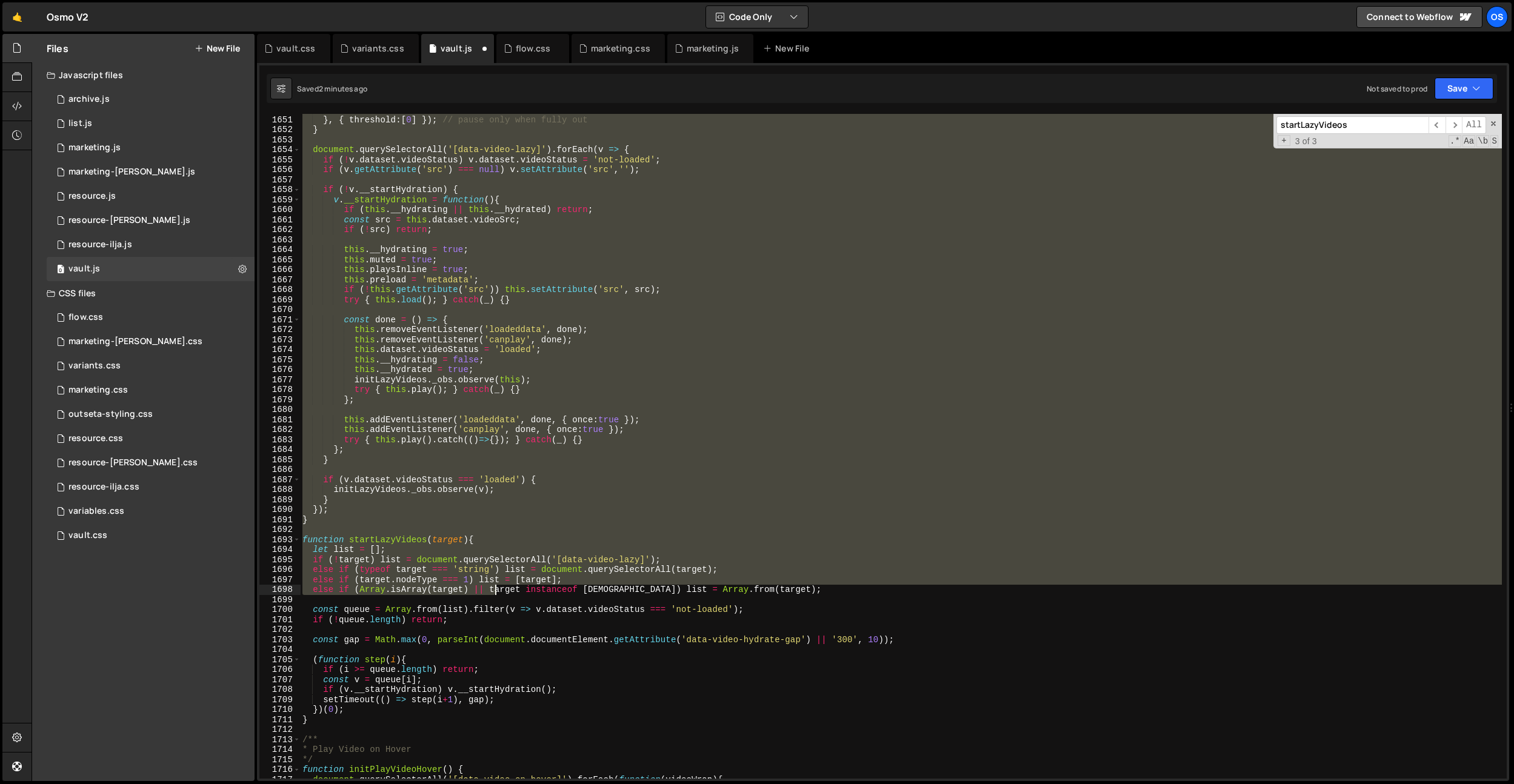
scroll to position [12622, 0]
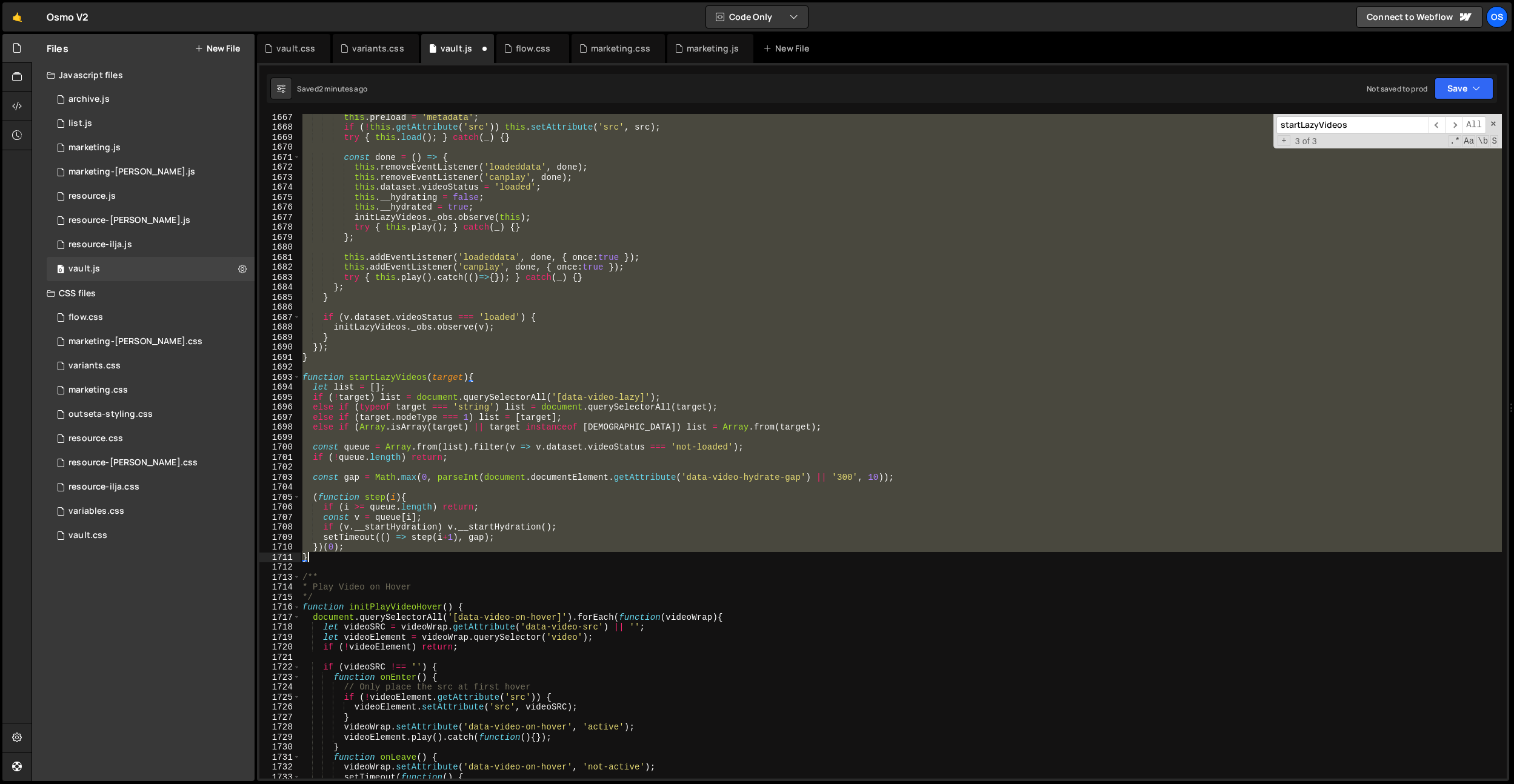
drag, startPoint x: 301, startPoint y: 421, endPoint x: 427, endPoint y: 556, distance: 184.7
click at [427, 556] on div "this . preload = 'metadata' ; if ( ! this . getAttribute ( 'src' )) this . setA…" at bounding box center [901, 454] width 1202 height 684
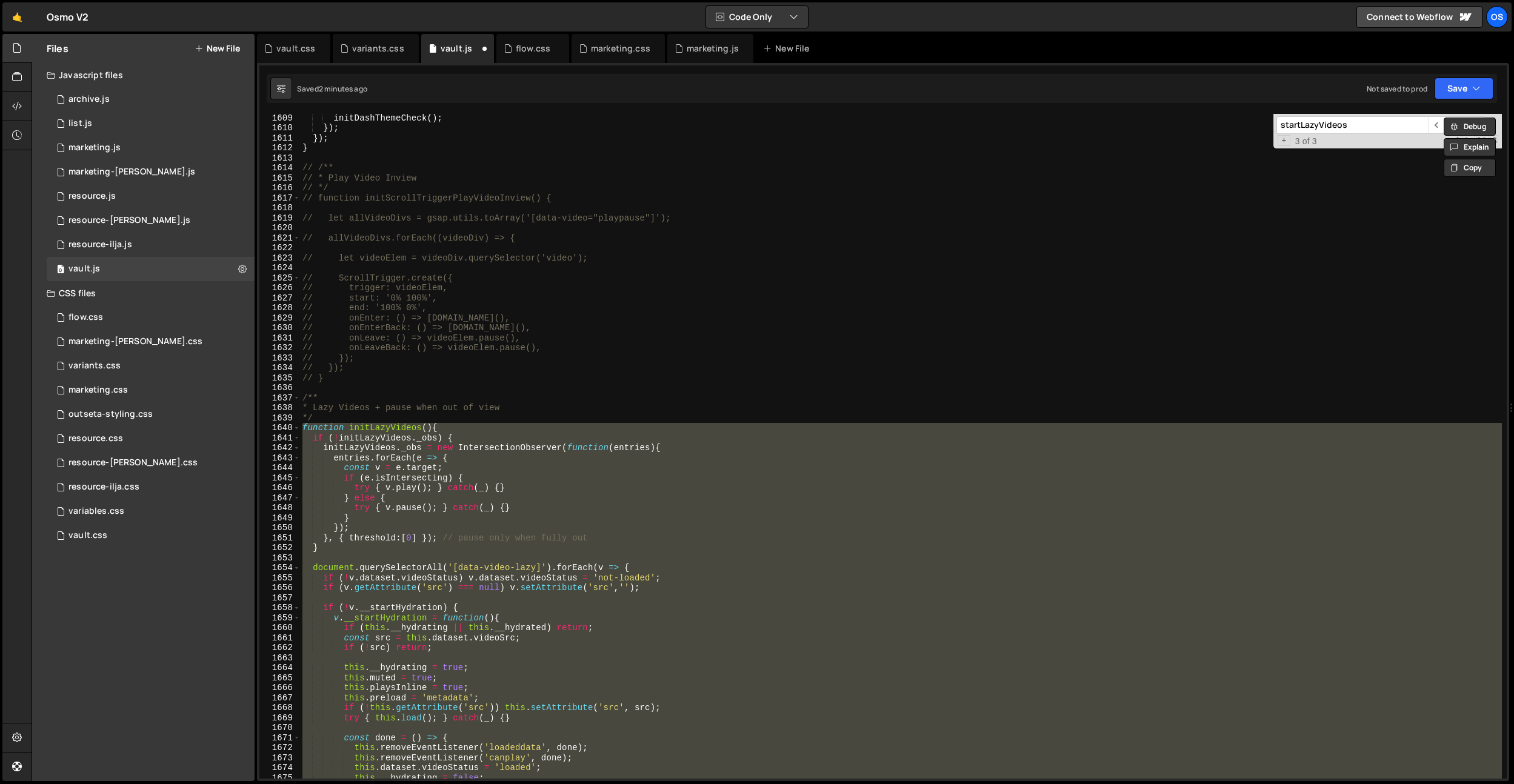
scroll to position [12126, 0]
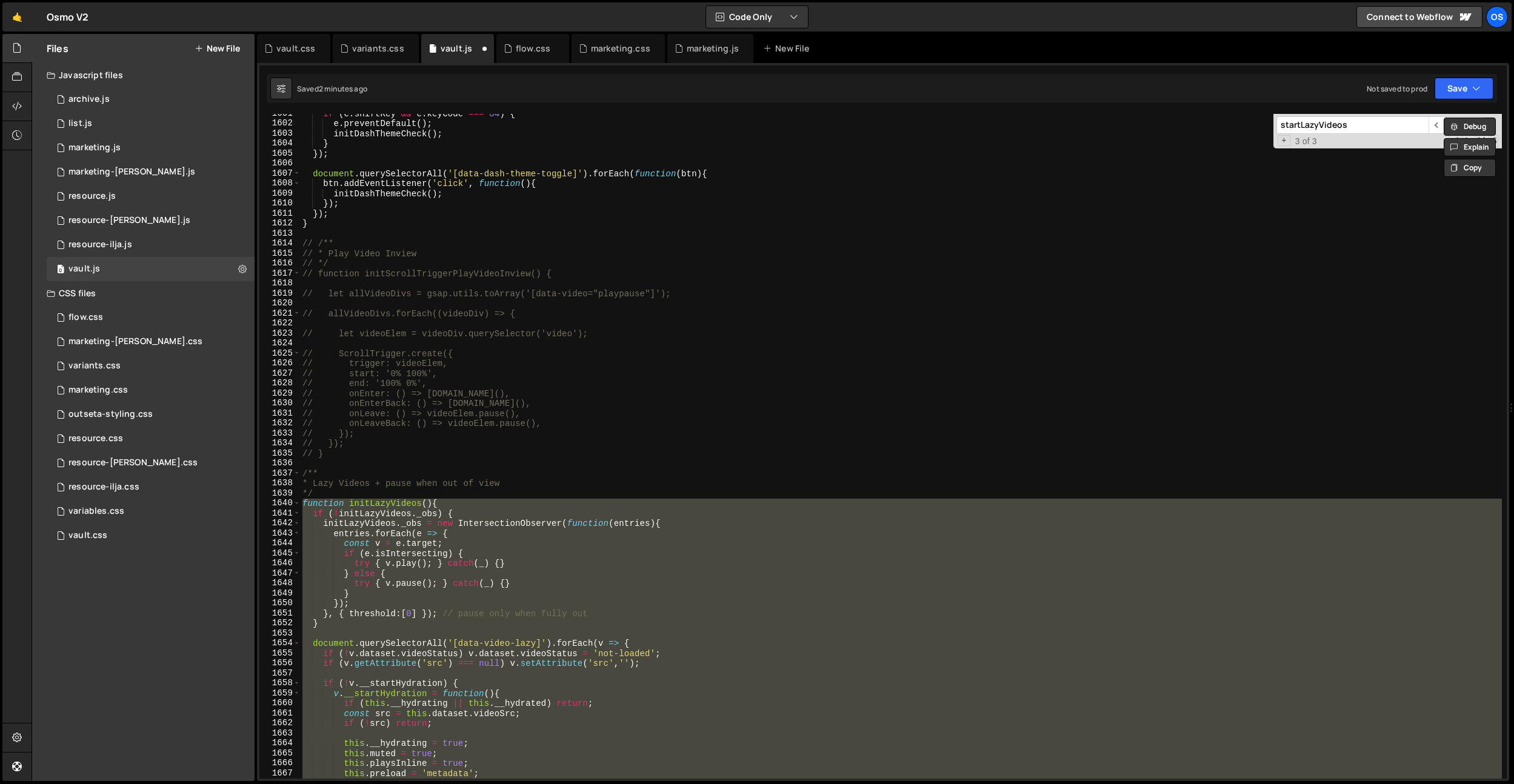
click at [530, 518] on div "if ( e . shiftKey && e . keyCode === 84 ) { e . preventDefault ( ) ; initDashTh…" at bounding box center [901, 447] width 1202 height 665
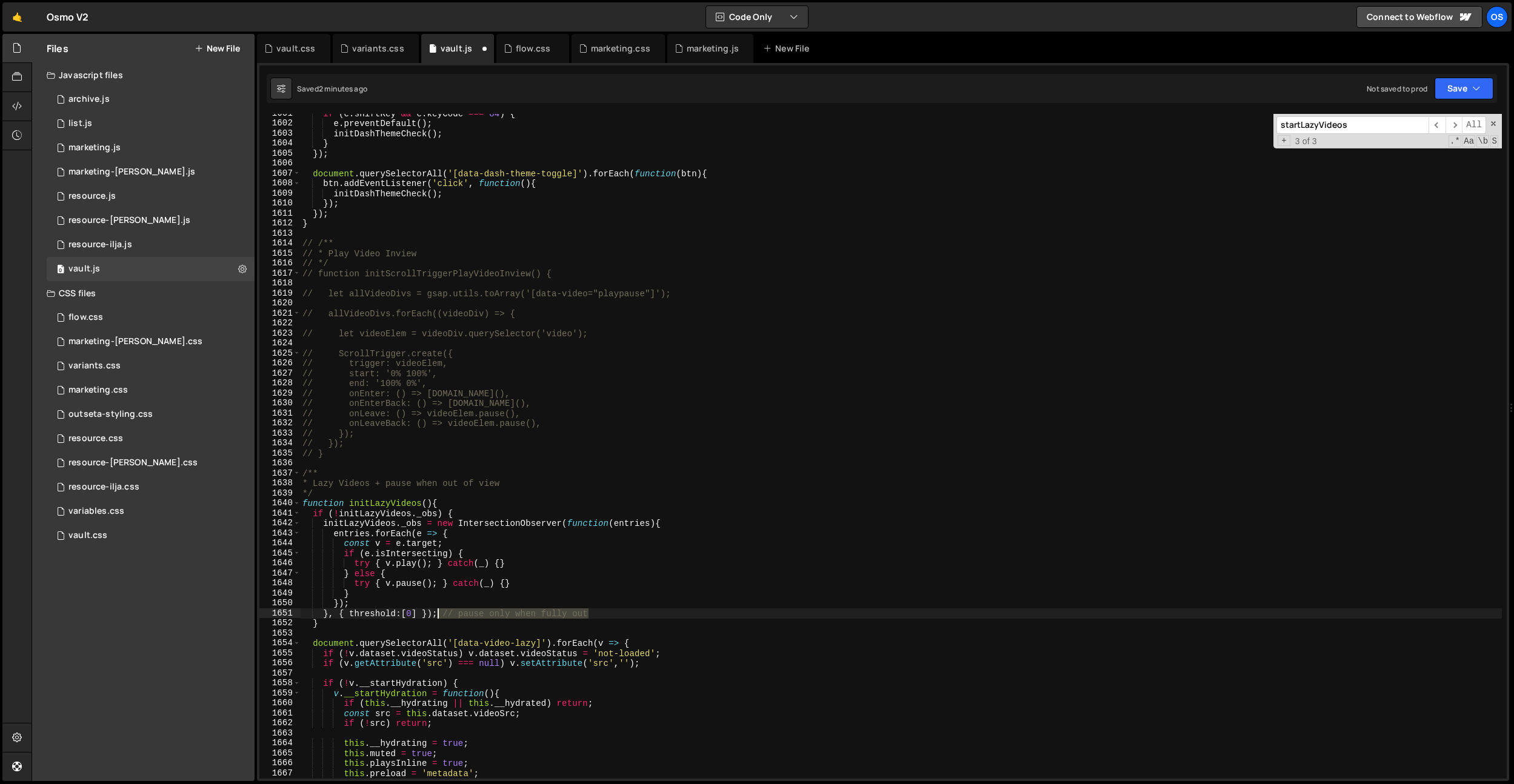
drag, startPoint x: 615, startPoint y: 611, endPoint x: 440, endPoint y: 614, distance: 175.0
click at [440, 614] on div "if ( e . shiftKey && e . keyCode === 84 ) { e . preventDefault ( ) ; initDashTh…" at bounding box center [901, 450] width 1202 height 684
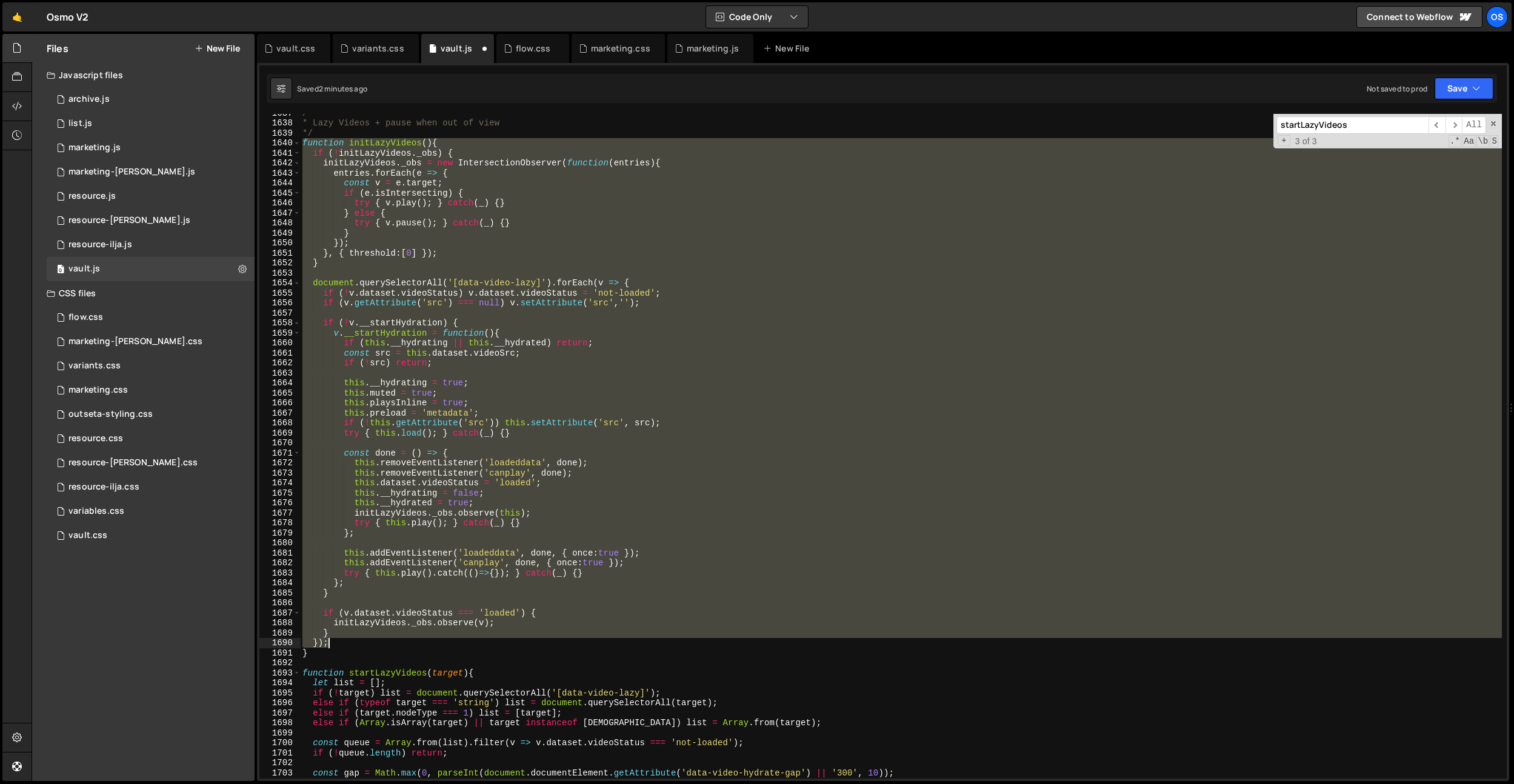
scroll to position [12399, 0]
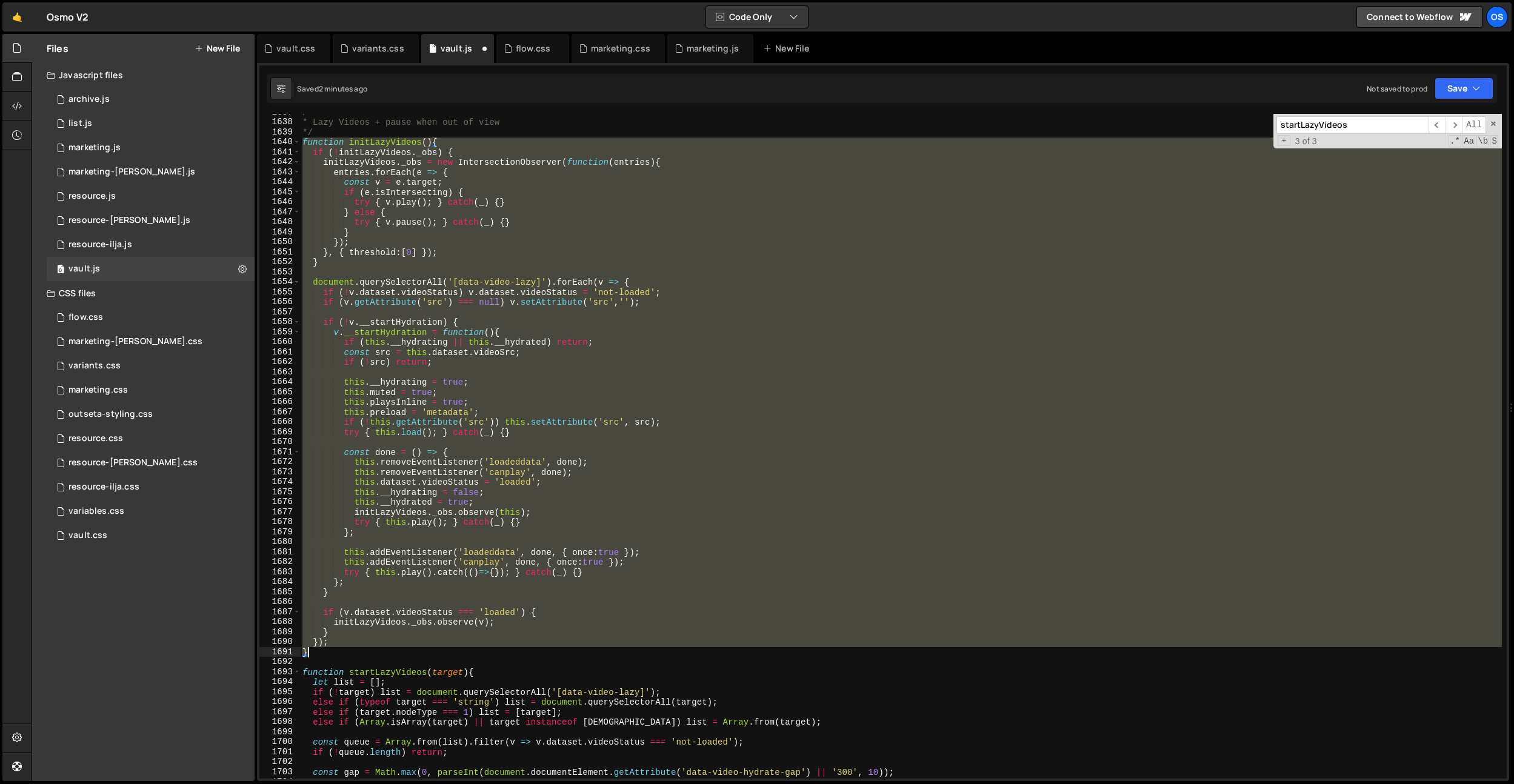
drag, startPoint x: 304, startPoint y: 505, endPoint x: 387, endPoint y: 653, distance: 169.7
click at [387, 653] on div "/** * Lazy Videos + pause when out of view */ function initLazyVideos ( ) { if …" at bounding box center [901, 449] width 1202 height 684
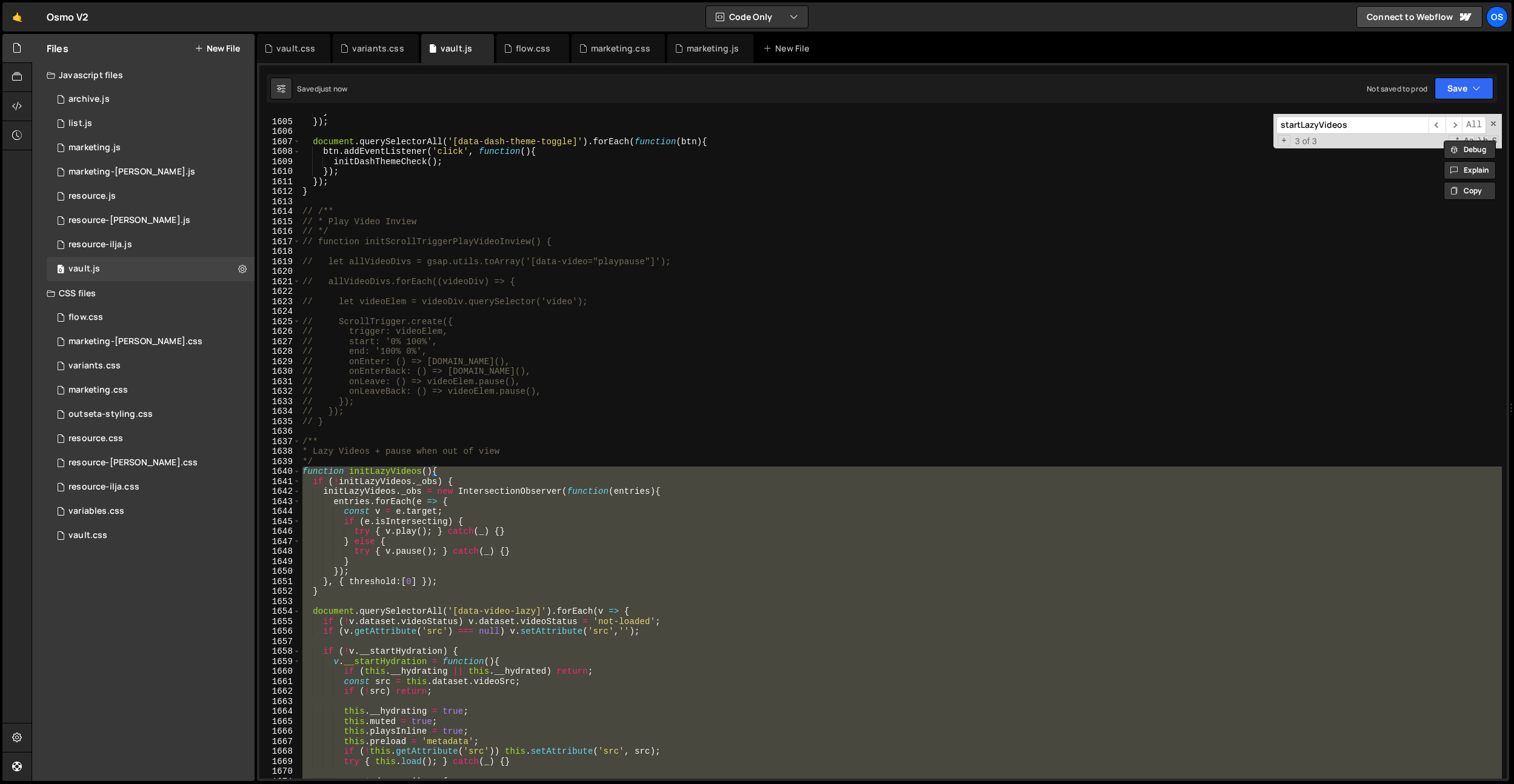
scroll to position [12050, 0]
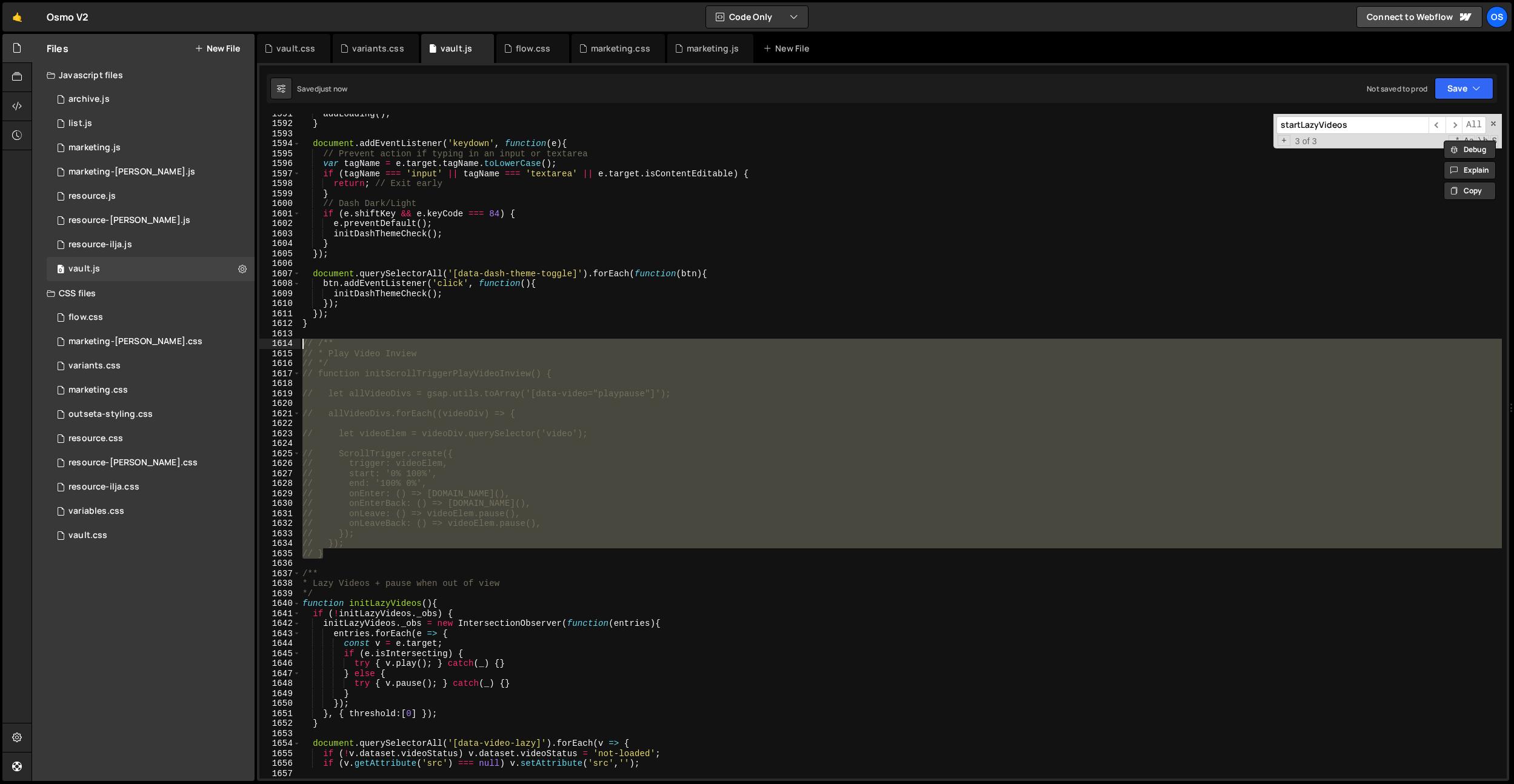
drag, startPoint x: 338, startPoint y: 557, endPoint x: 278, endPoint y: 346, distance: 219.4
click at [278, 346] on div "}); } 1591 1592 1593 1594 1595 1596 1597 1598 1599 1600 1601 1602 1603 1604 160…" at bounding box center [883, 447] width 1248 height 665
type textarea "// /** // * Play Video Inview"
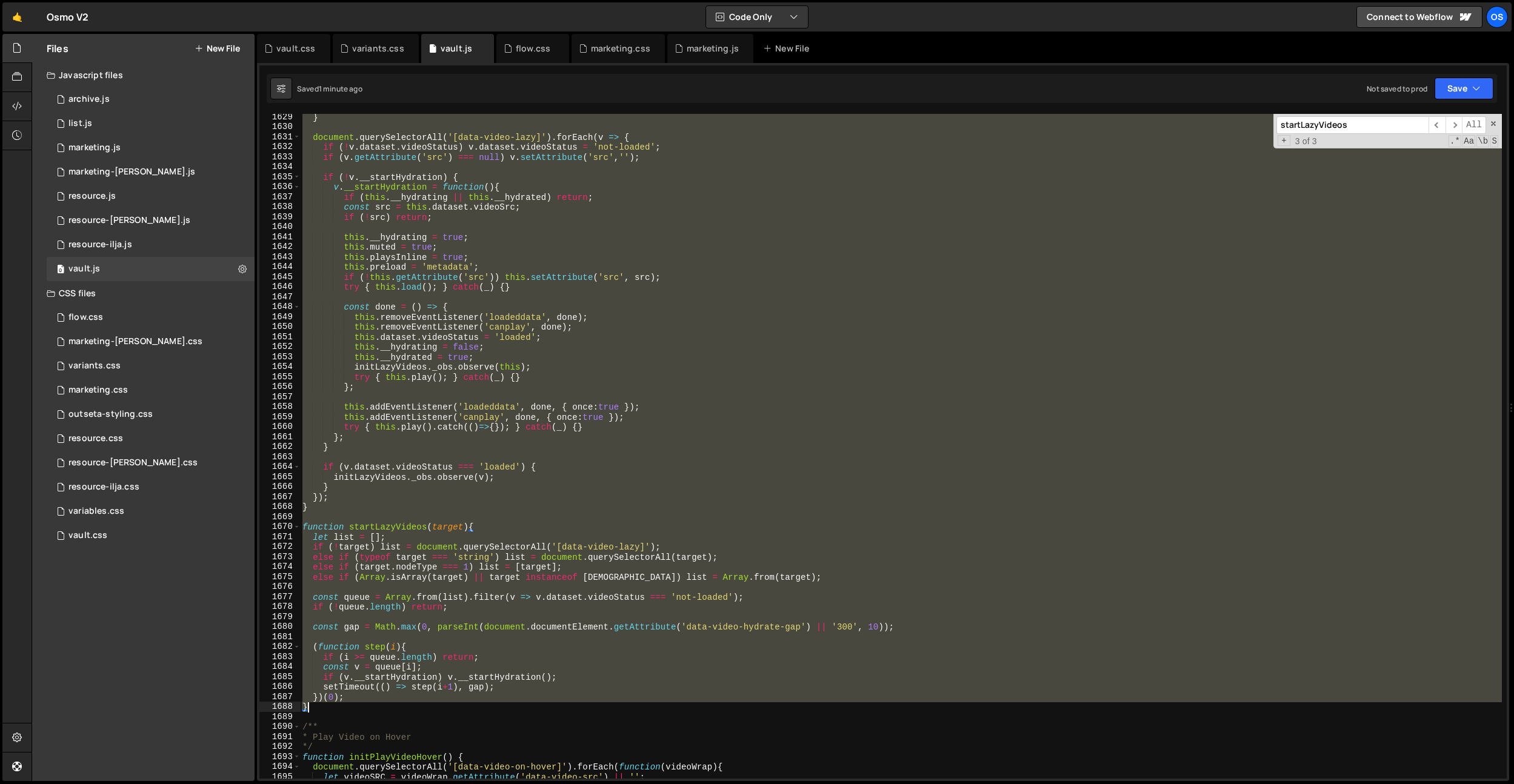
scroll to position [12444, 0]
drag, startPoint x: 301, startPoint y: 377, endPoint x: 371, endPoint y: 706, distance: 336.4
click at [372, 706] on div "} document . querySelectorAll ( '[data-video-lazy]' ) . forEach ( v => { if ( !…" at bounding box center [901, 454] width 1202 height 684
type textarea "})(0); }"
click at [634, 45] on div "marketing.css" at bounding box center [620, 48] width 59 height 12
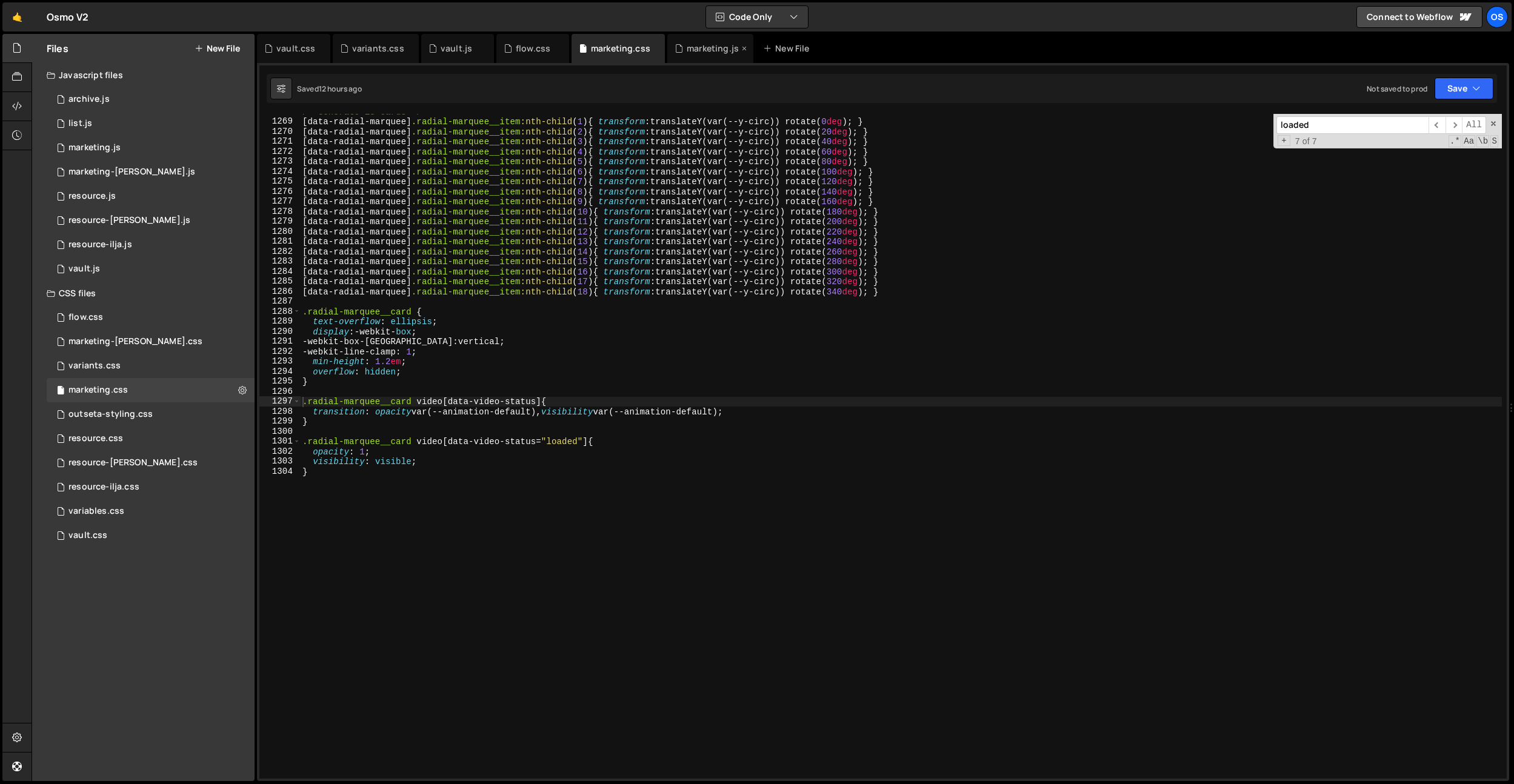
click at [693, 49] on div "marketing.js" at bounding box center [713, 48] width 52 height 12
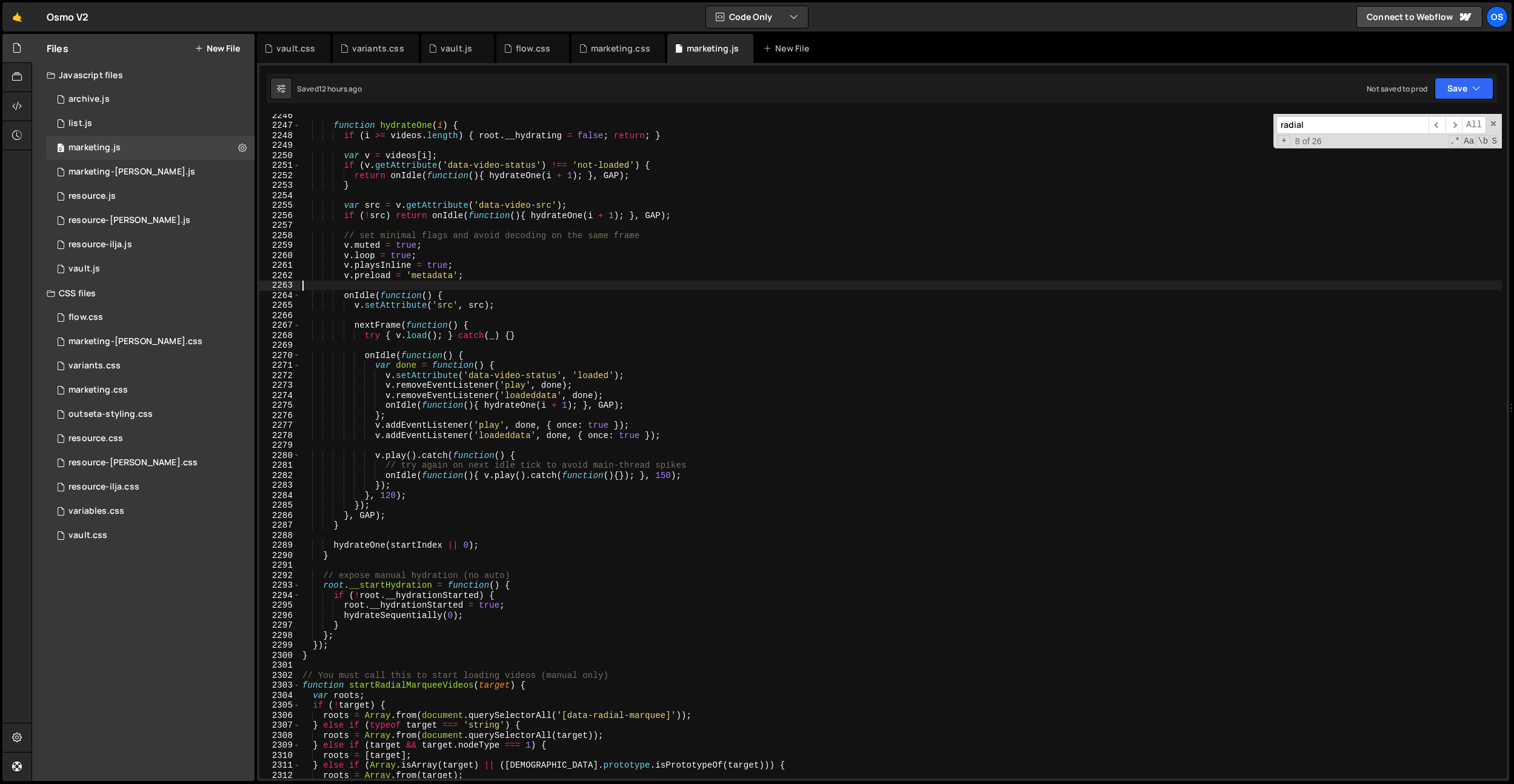
click at [474, 282] on div "function hydrateOne ( i ) { if ( i >= videos . length ) { root . __hydrating = …" at bounding box center [901, 452] width 1202 height 684
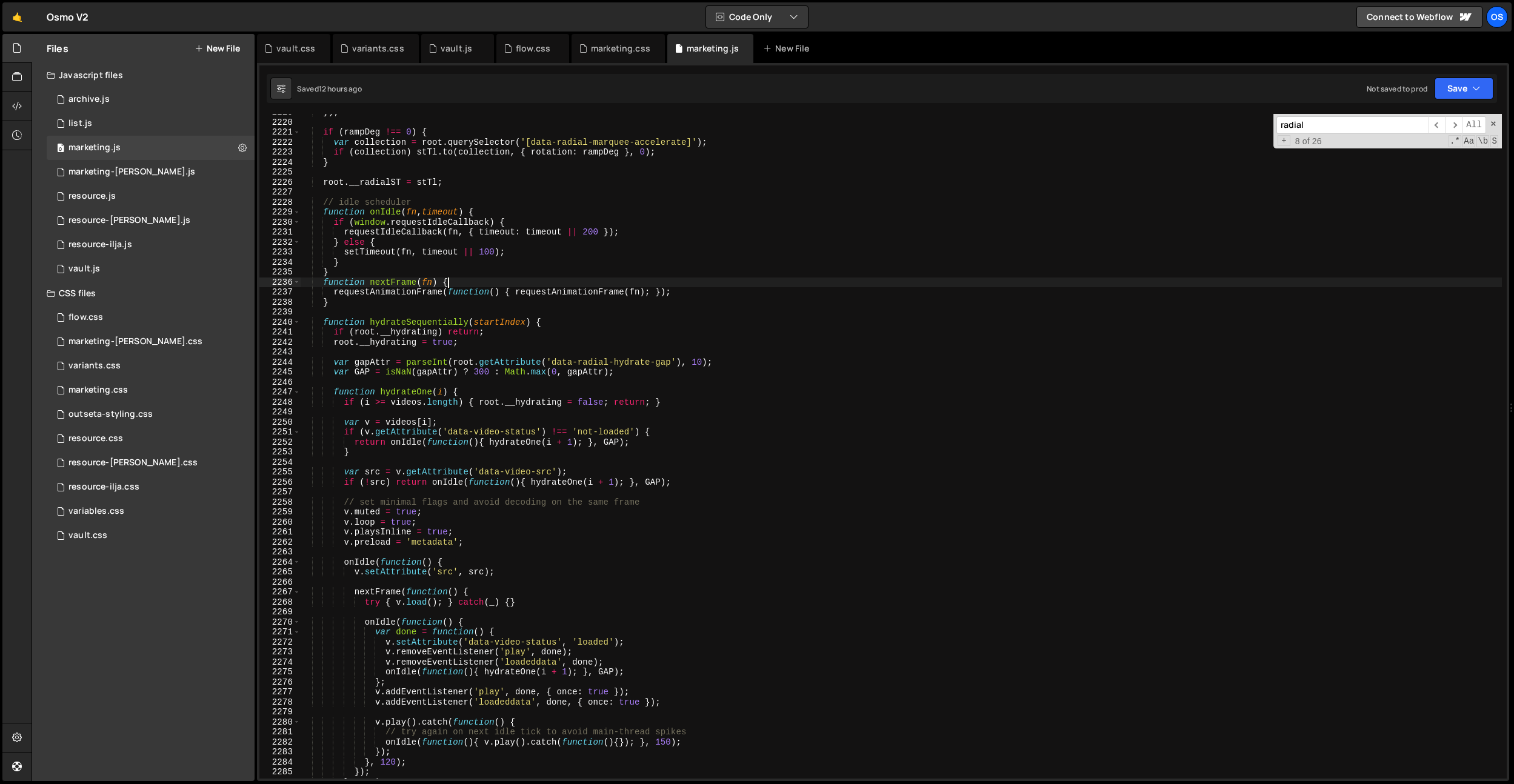
click at [474, 282] on div "}) ; if ( rampDeg !== 0 ) { var collection = root . querySelector ( '[data-radi…" at bounding box center [901, 449] width 1202 height 684
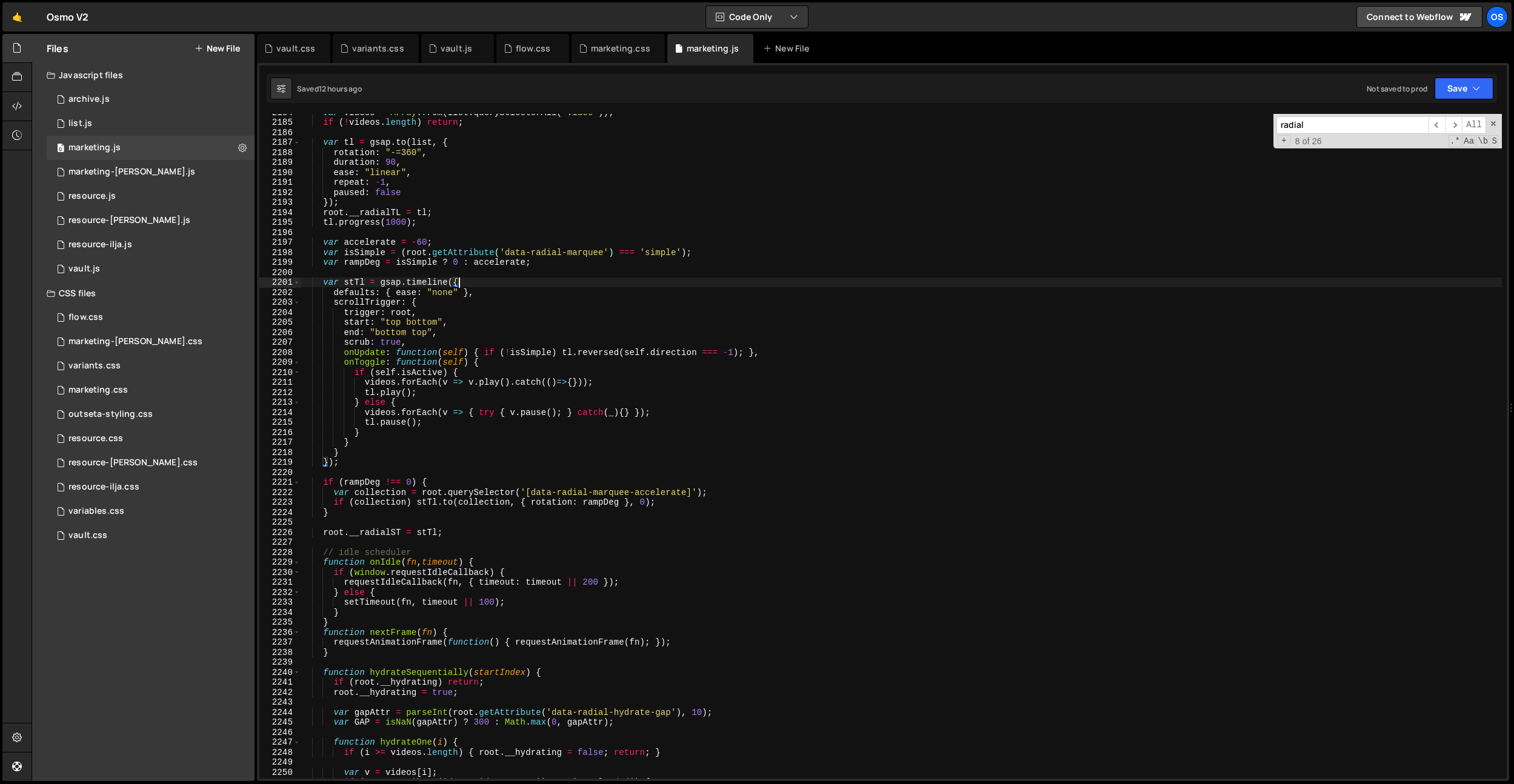
scroll to position [14916, 0]
click at [474, 282] on div "var videos = Array . from ( list . querySelectorAll ( 'video' )) ; if ( ! video…" at bounding box center [901, 449] width 1202 height 684
type textarea "var stTl = gsap.timeline({"
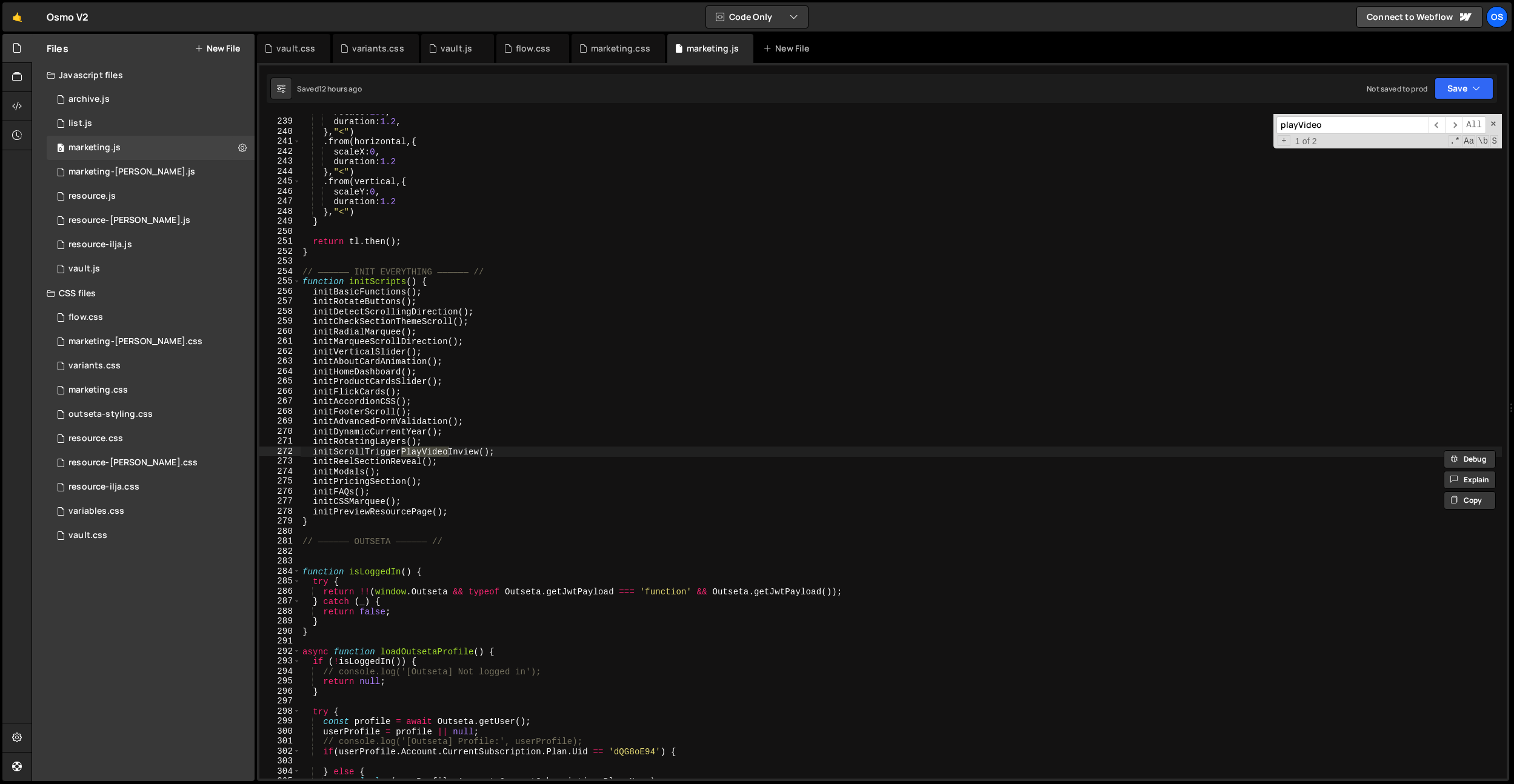
type input "playVideo"
click at [373, 448] on div "rotate : 180 , duration : 1.2 , } , "<" ) . from ( horizontal , { scaleX : 0 , …" at bounding box center [901, 448] width 1202 height 684
click at [1335, 126] on input "playVideo" at bounding box center [1352, 125] width 152 height 18
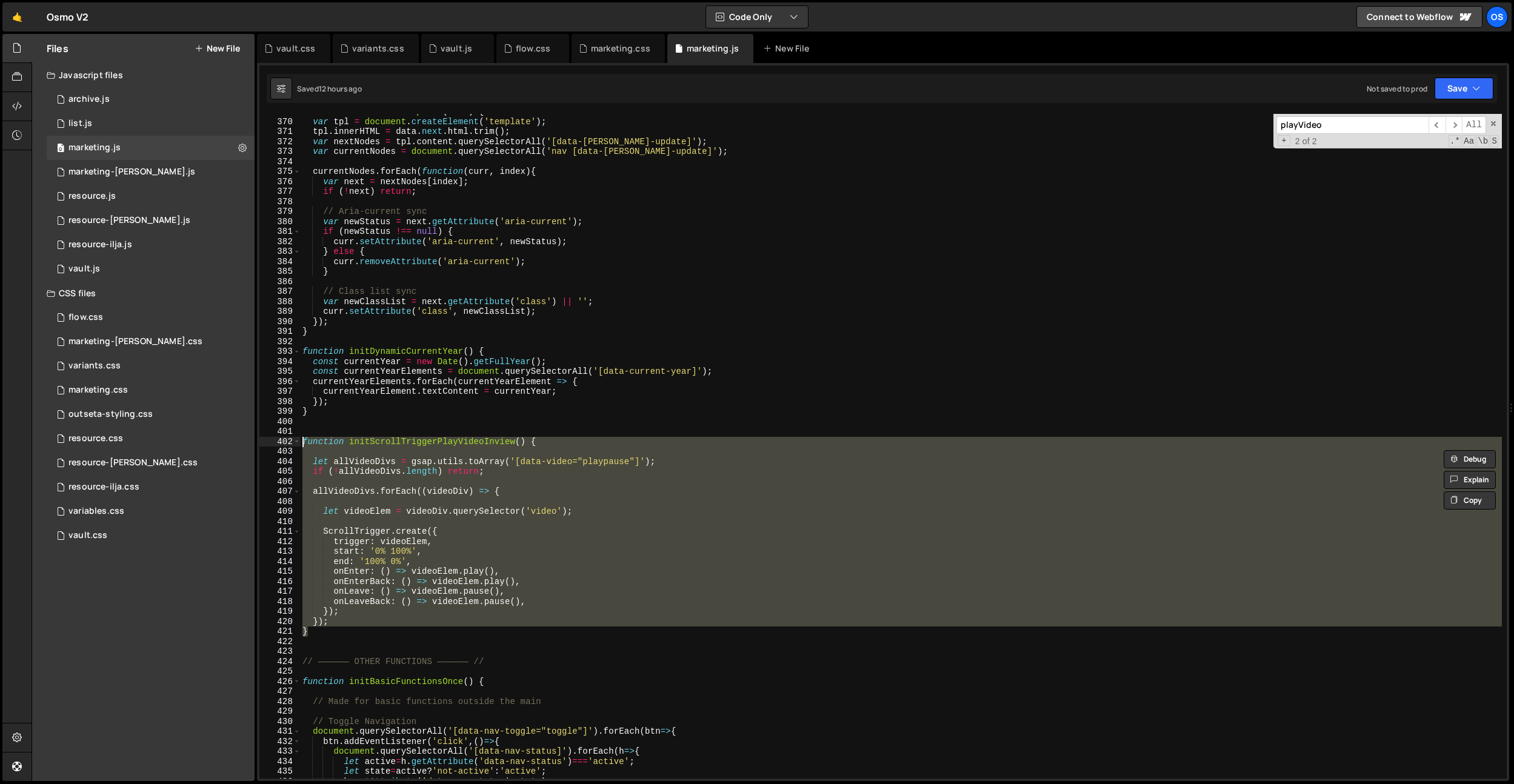
drag, startPoint x: 324, startPoint y: 631, endPoint x: 292, endPoint y: 443, distance: 190.7
click at [292, 443] on div "} 369 370 371 372 373 374 375 376 377 378 379 380 381 382 383 384 385 386 387 3…" at bounding box center [883, 447] width 1248 height 665
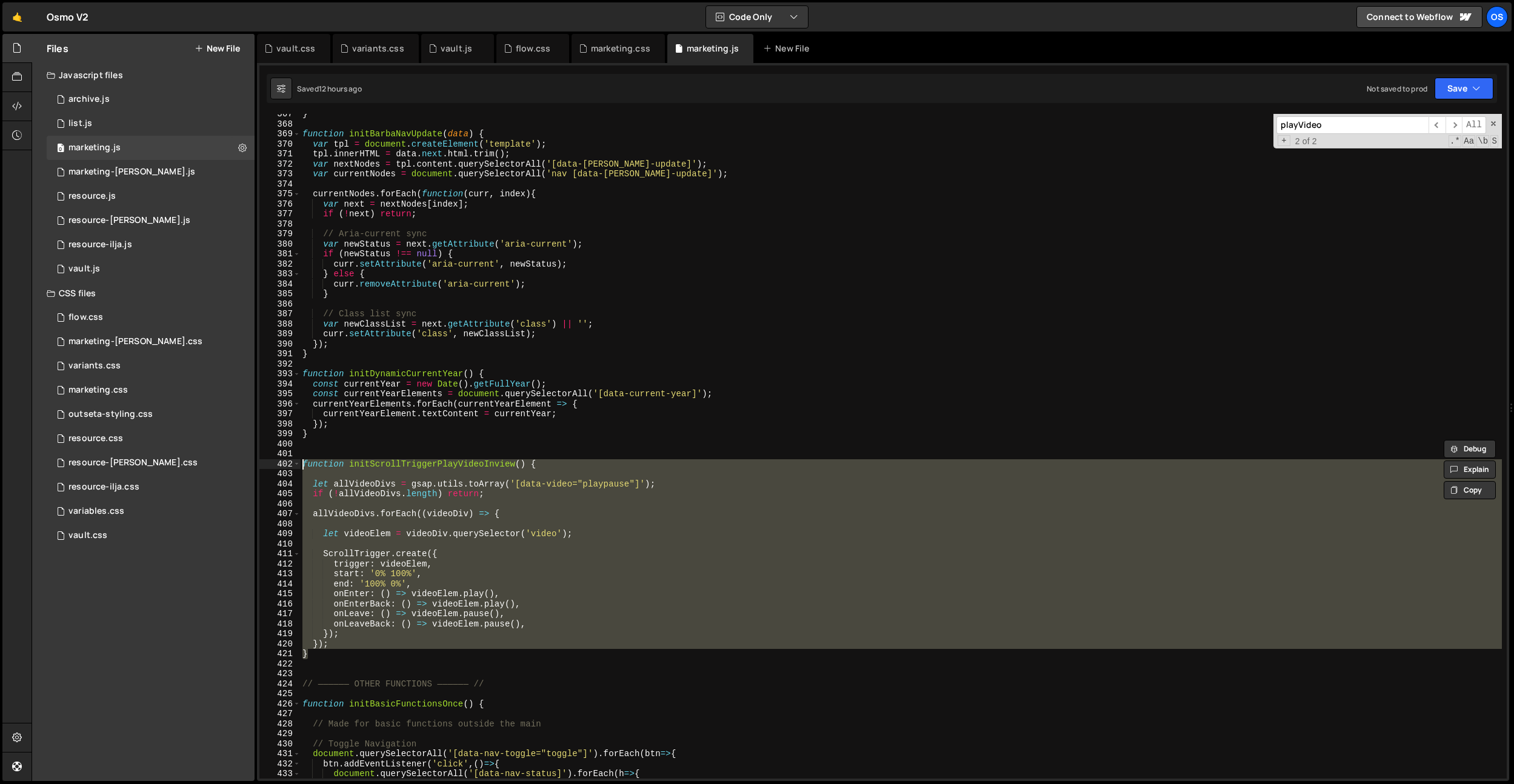
scroll to position [2515, 0]
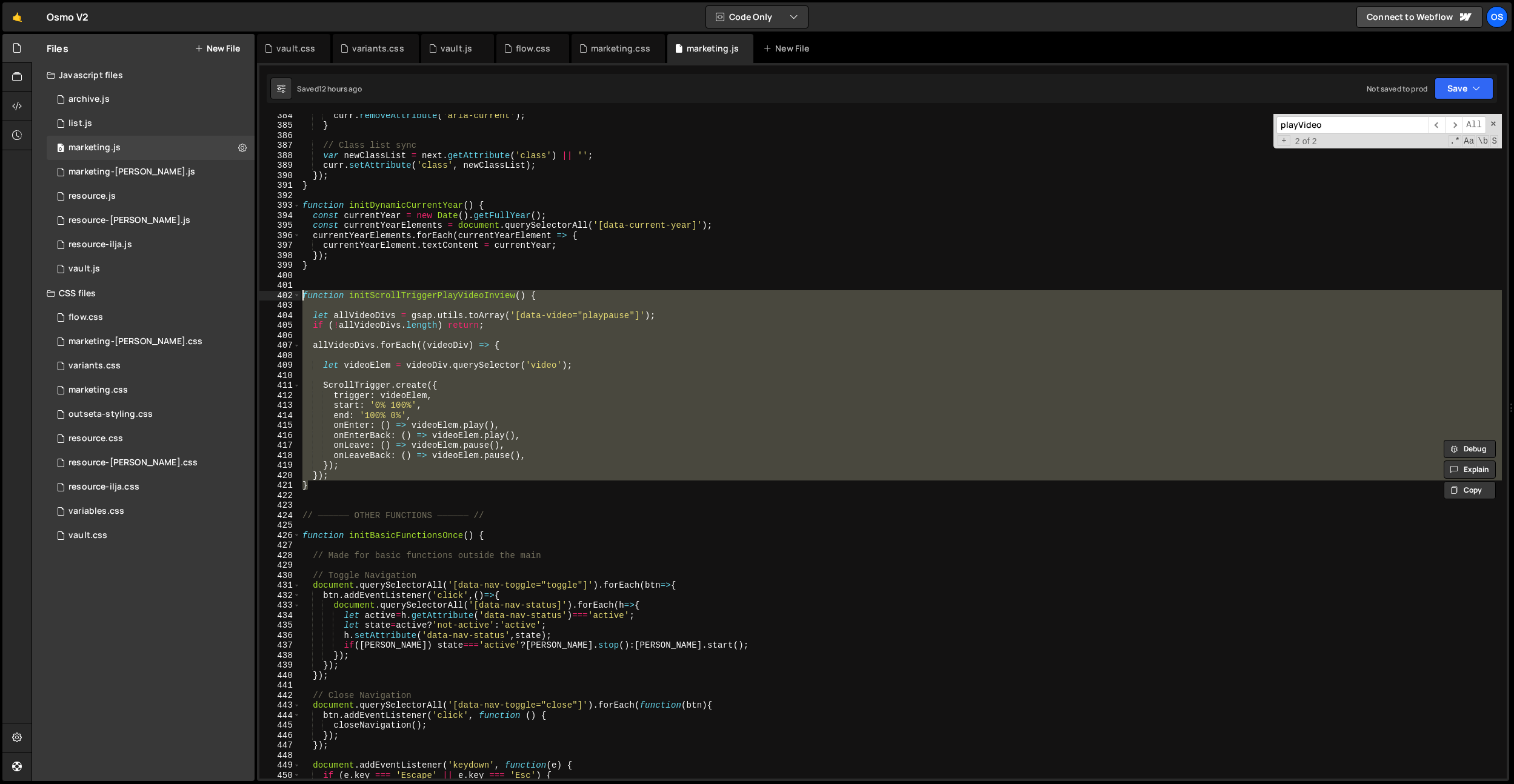
paste textarea "}"
type textarea "}"
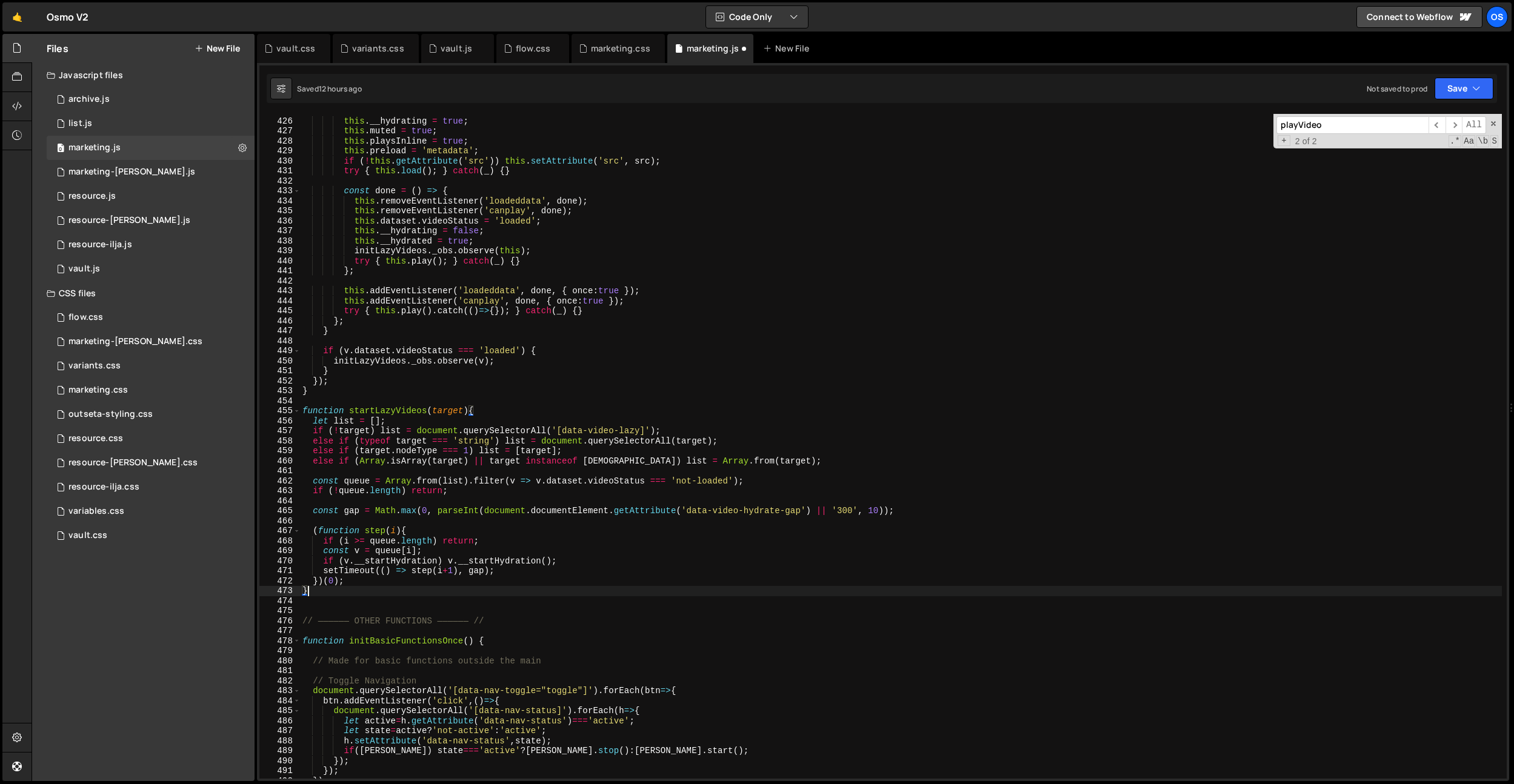
scroll to position [2851, 0]
click at [418, 414] on div "this . __hydrating = true ; this . muted = true ; this . playsInline = true ; t…" at bounding box center [901, 448] width 1202 height 684
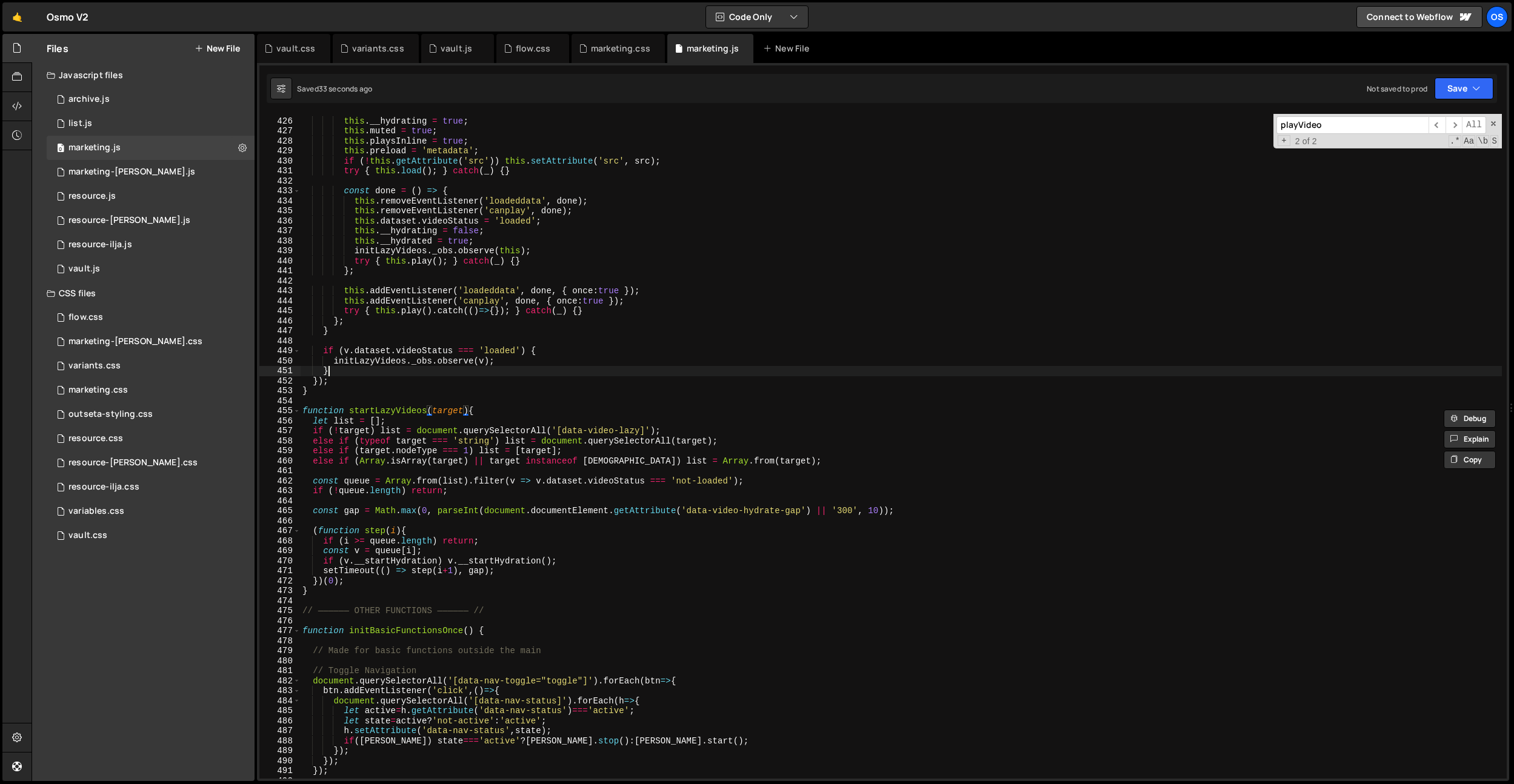
click at [435, 375] on div "this . __hydrating = true ; this . muted = true ; this . playsInline = true ; t…" at bounding box center [901, 448] width 1202 height 684
click at [403, 416] on div "this . __hydrating = true ; this . muted = true ; this . playsInline = true ; t…" at bounding box center [901, 448] width 1202 height 684
click at [405, 407] on div "this . __hydrating = true ; this . muted = true ; this . playsInline = true ; t…" at bounding box center [901, 447] width 1202 height 665
click at [406, 409] on div "this . __hydrating = true ; this . muted = true ; this . playsInline = true ; t…" at bounding box center [901, 448] width 1202 height 684
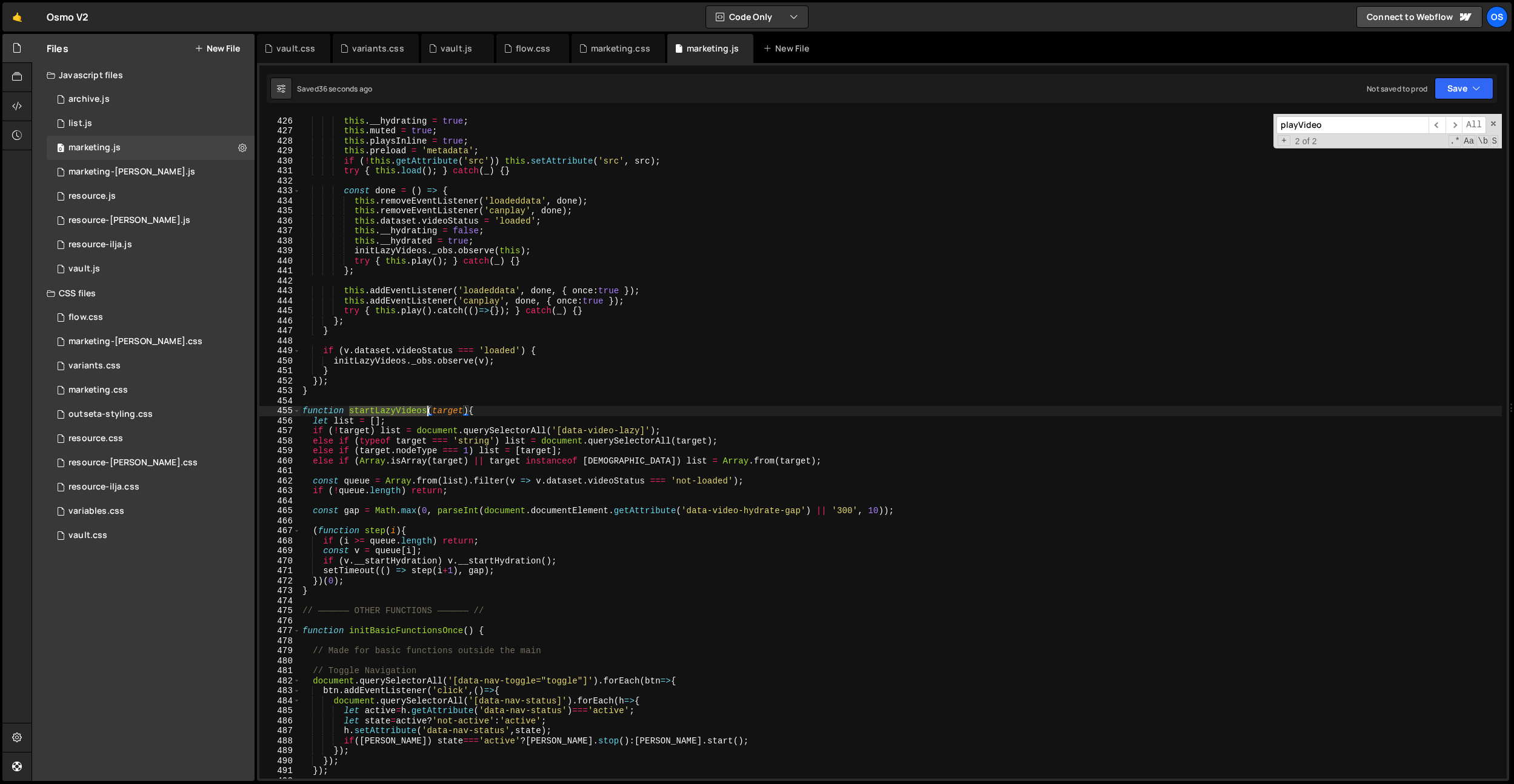
click at [406, 409] on div "this . __hydrating = true ; this . muted = true ; this . playsInline = true ; t…" at bounding box center [901, 448] width 1202 height 684
click at [473, 388] on div "this . __hydrating = true ; this . muted = true ; this . playsInline = true ; t…" at bounding box center [901, 448] width 1202 height 684
type textarea "}"
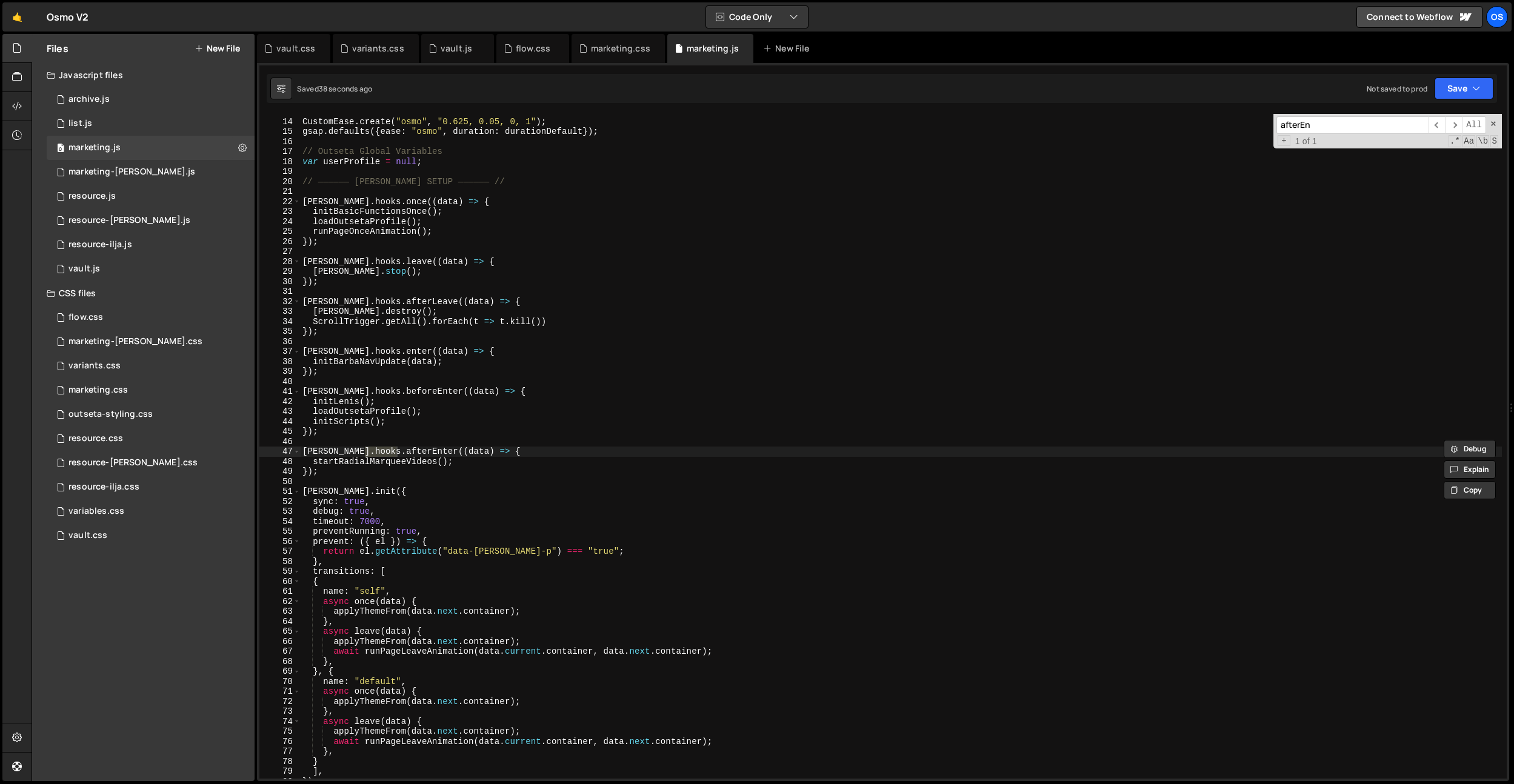
scroll to position [85, 0]
type input "afterEnter"
type textarea "startRadialMarqueeVideos();"
click at [478, 457] on div "CustomEase . create ( "osmo" , "0.625, 0.05, 0, 1" ) ; gsap . defaults ({ ease …" at bounding box center [901, 448] width 1202 height 684
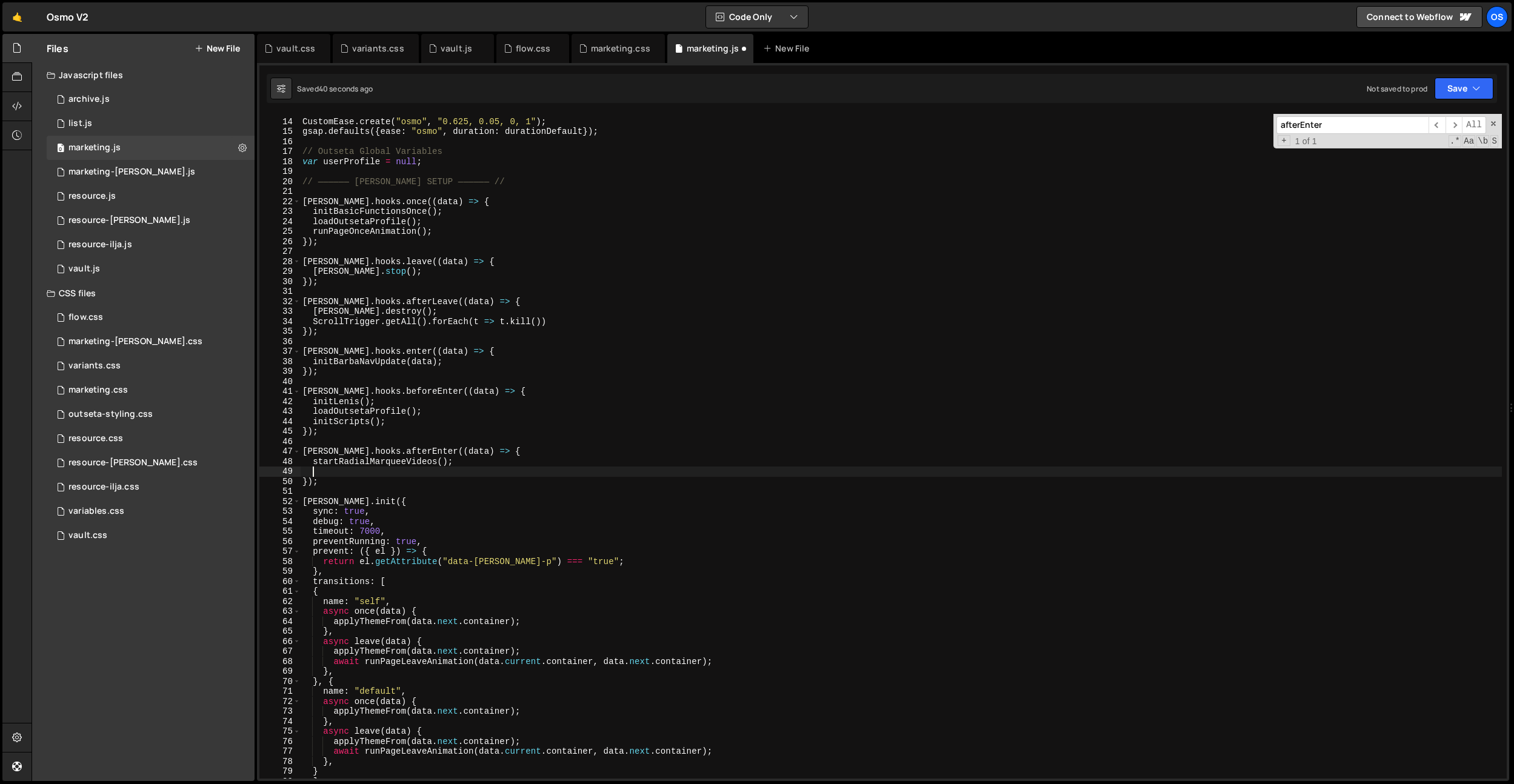
paste textarea "startLazyVideos"
type textarea "startLazyVideos();"
click at [374, 471] on div "CustomEase . create ( "osmo" , "0.625, 0.05, 0, 1" ) ; gsap . defaults ({ ease …" at bounding box center [901, 448] width 1202 height 684
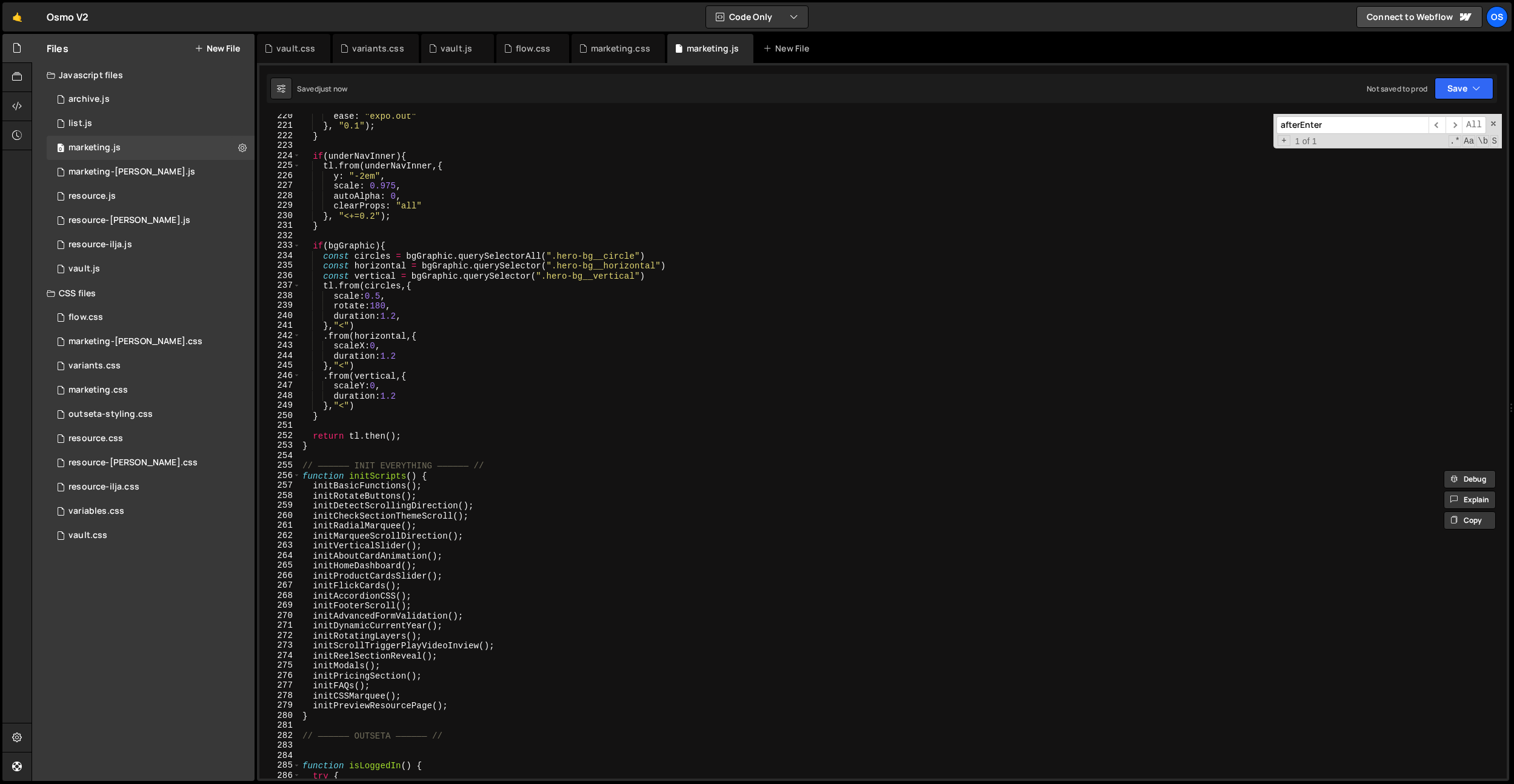
scroll to position [1645, 0]
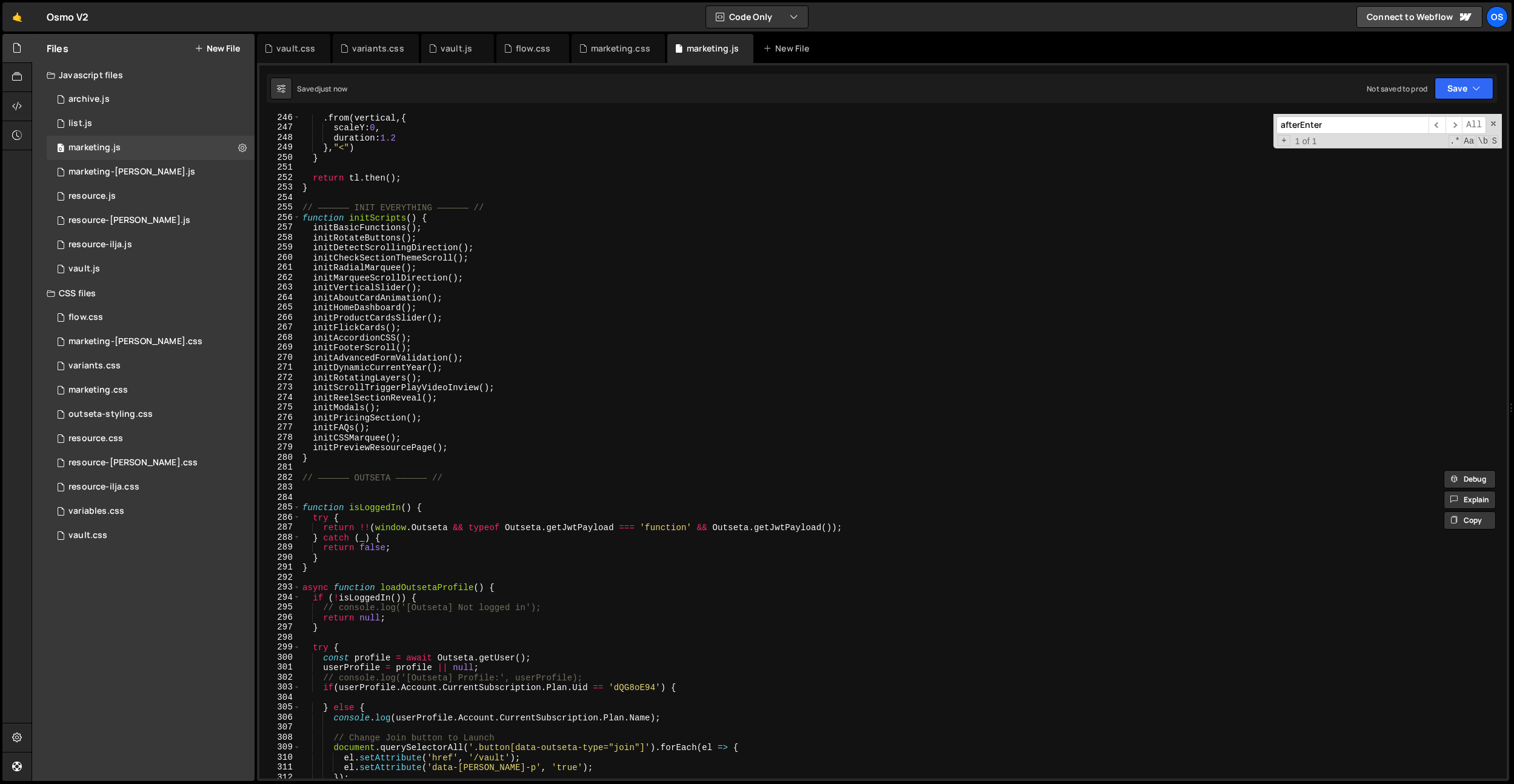
click at [452, 448] on div ". from ( vertical , { scaleY : 0 , duration : 1.2 } , "<" ) } return tl . then …" at bounding box center [901, 455] width 1202 height 684
type textarea "initPreviewResourcePage();"
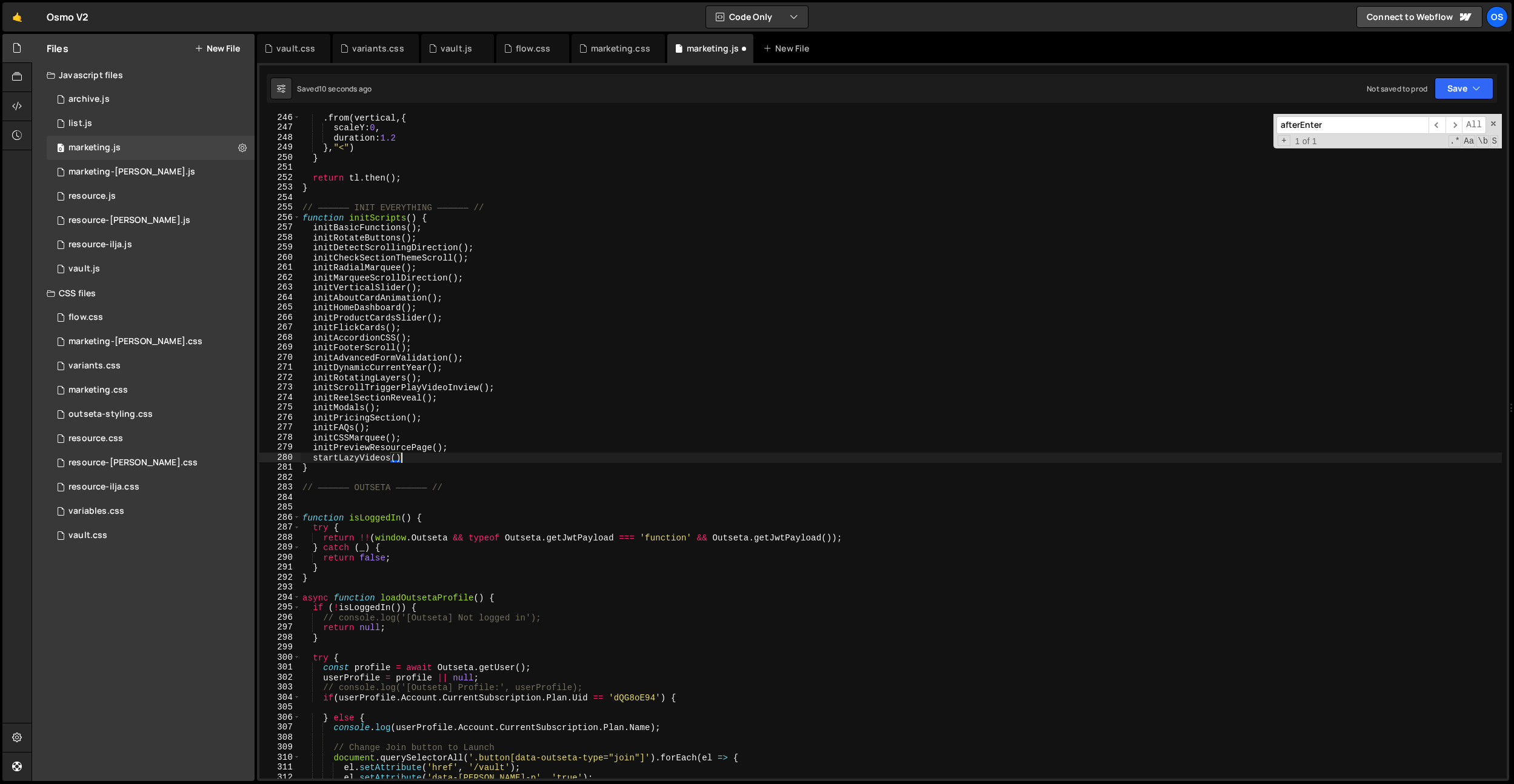
scroll to position [0, 7]
drag, startPoint x: 420, startPoint y: 459, endPoint x: 314, endPoint y: 456, distance: 106.0
click at [314, 456] on div ". from ( vertical , { scaleY : 0 , duration : 1.2 } , "<" ) } return tl . then …" at bounding box center [901, 455] width 1202 height 684
click at [327, 458] on div ". from ( vertical , { scaleY : 0 , duration : 1.2 } , "<" ) } return tl . then …" at bounding box center [901, 447] width 1202 height 665
click at [336, 457] on div ". from ( vertical , { scaleY : 0 , duration : 1.2 } , "<" ) } return tl . then …" at bounding box center [901, 455] width 1202 height 684
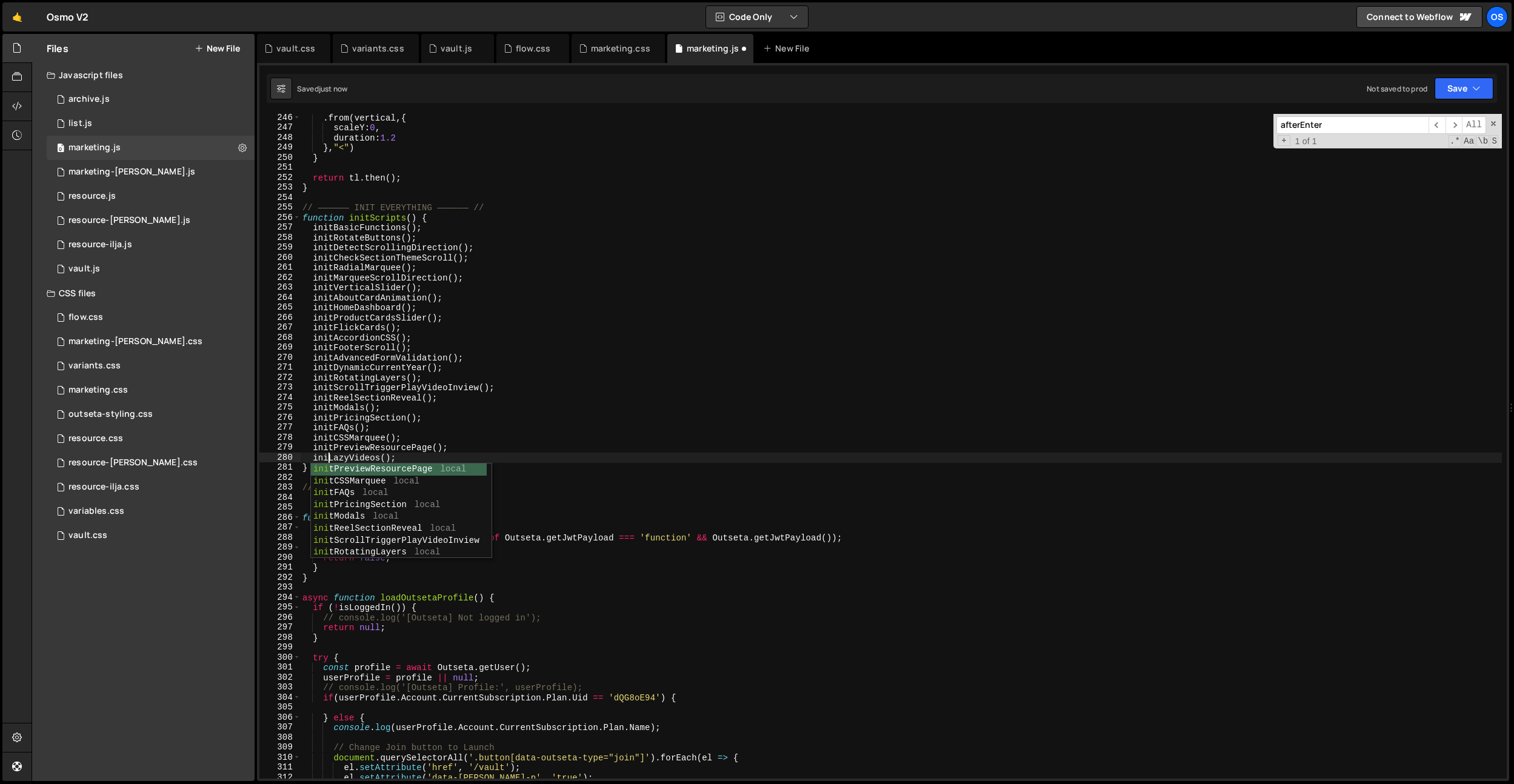
type textarea "initLazyVideos();"
drag, startPoint x: 417, startPoint y: 454, endPoint x: 312, endPoint y: 455, distance: 105.0
click at [312, 455] on div ". from ( vertical , { scaleY : 0 , duration : 1.2 } , "<" ) } return tl . then …" at bounding box center [901, 455] width 1202 height 684
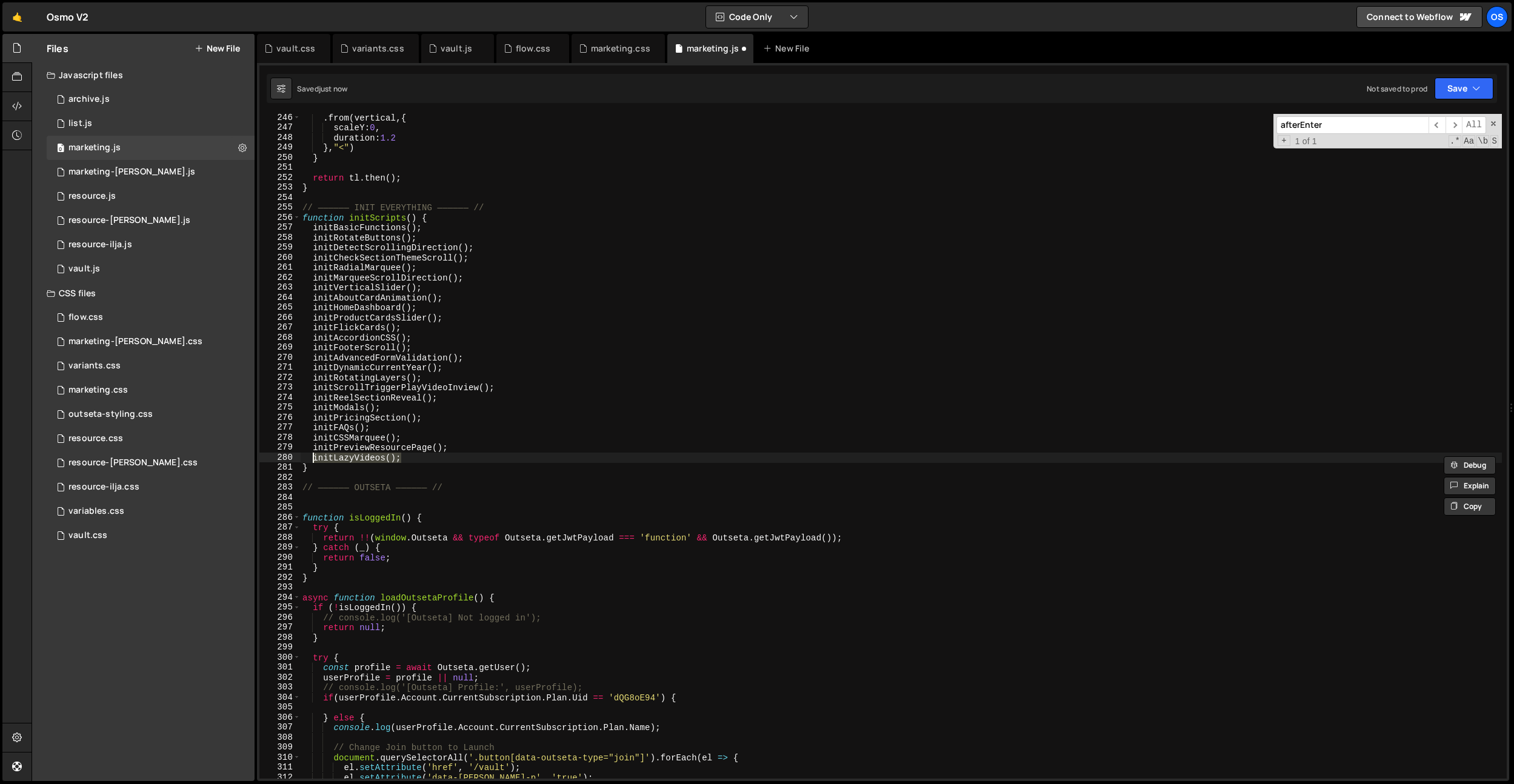
scroll to position [0, 0]
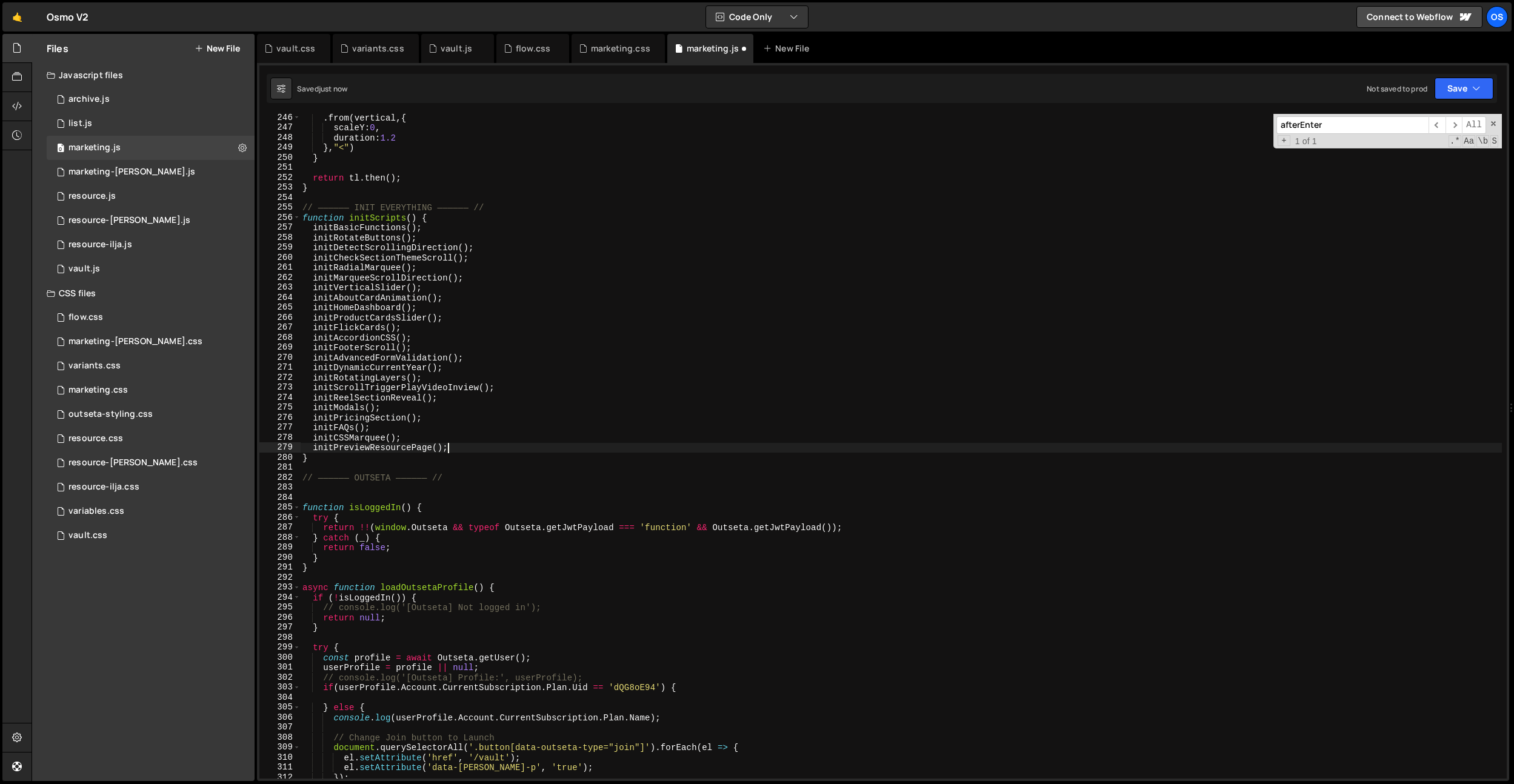
click at [482, 278] on div ". from ( vertical , { scaleY : 0 , duration : 1.2 } , "<" ) } return tl . then …" at bounding box center [901, 455] width 1202 height 684
click at [474, 269] on div ". from ( vertical , { scaleY : 0 , duration : 1.2 } , "<" ) } return tl . then …" at bounding box center [901, 455] width 1202 height 684
click at [486, 259] on div ". from ( vertical , { scaleY : 0 , duration : 1.2 } , "<" ) } return tl . then …" at bounding box center [901, 455] width 1202 height 684
type textarea "initCheckSectionThemeScroll();"
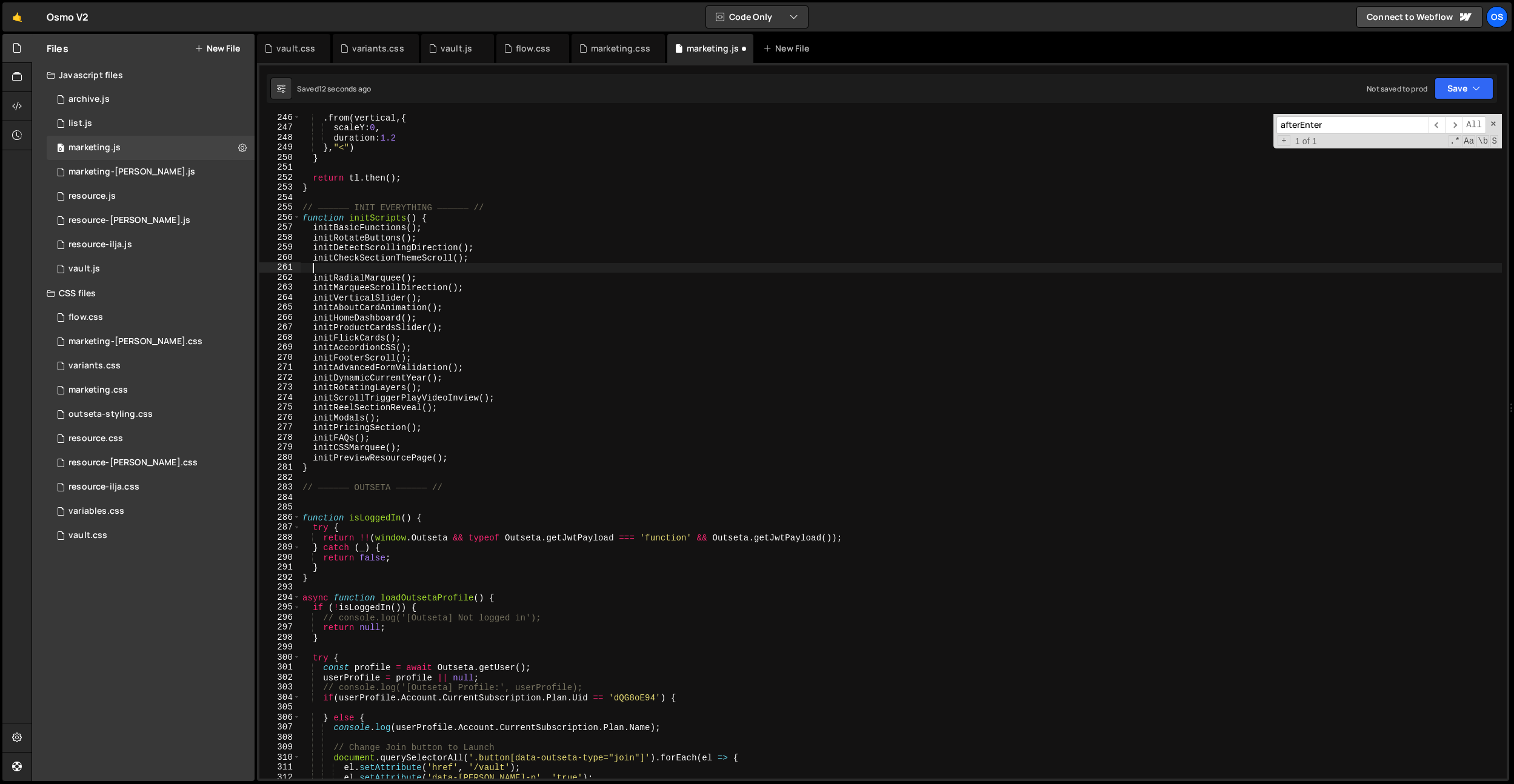
paste textarea "initLazyVideos();"
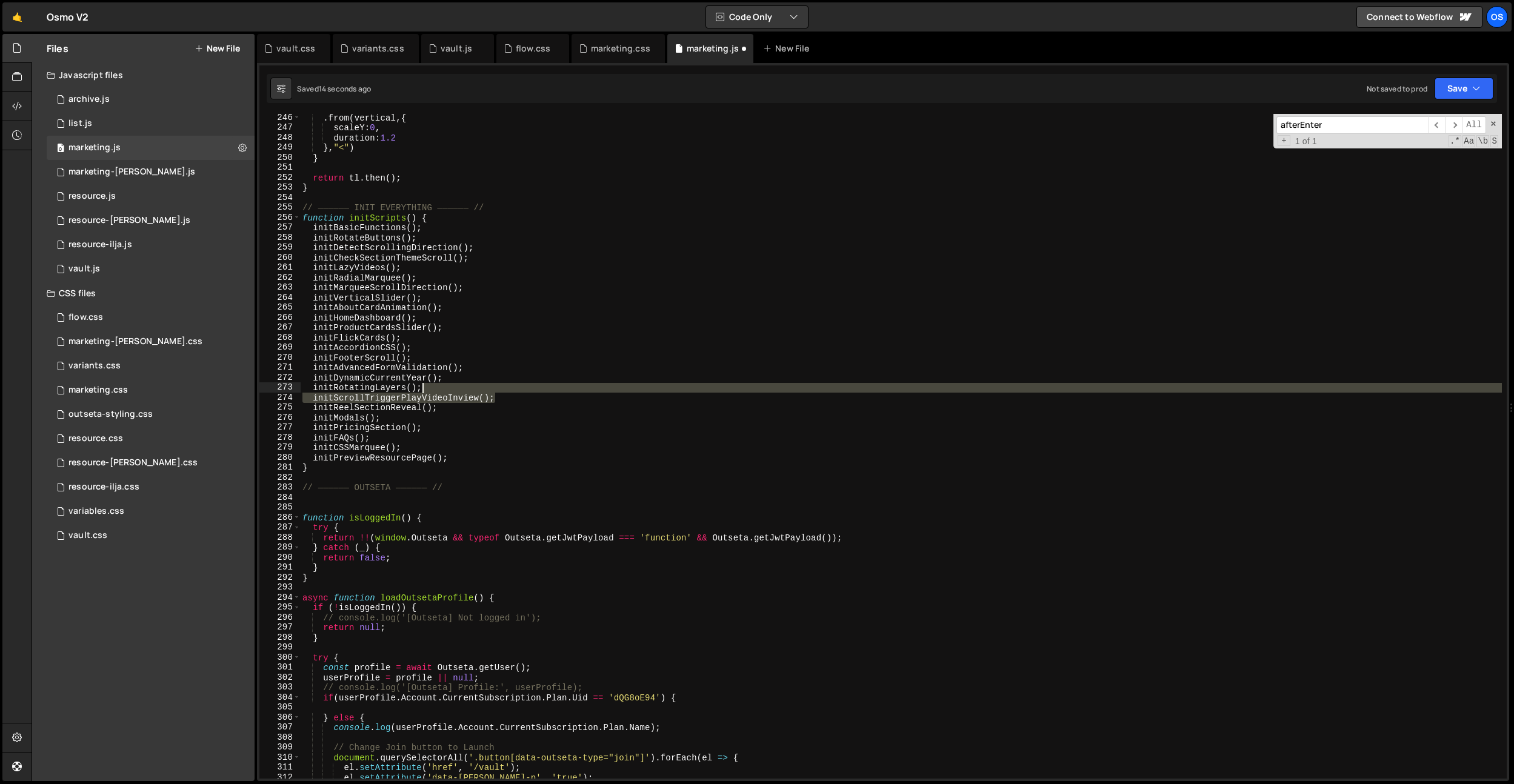
drag, startPoint x: 512, startPoint y: 397, endPoint x: 514, endPoint y: 389, distance: 8.2
click at [514, 389] on div ". from ( vertical , { scaleY : 0 , duration : 1.2 } , "<" ) } return tl . then …" at bounding box center [901, 455] width 1202 height 684
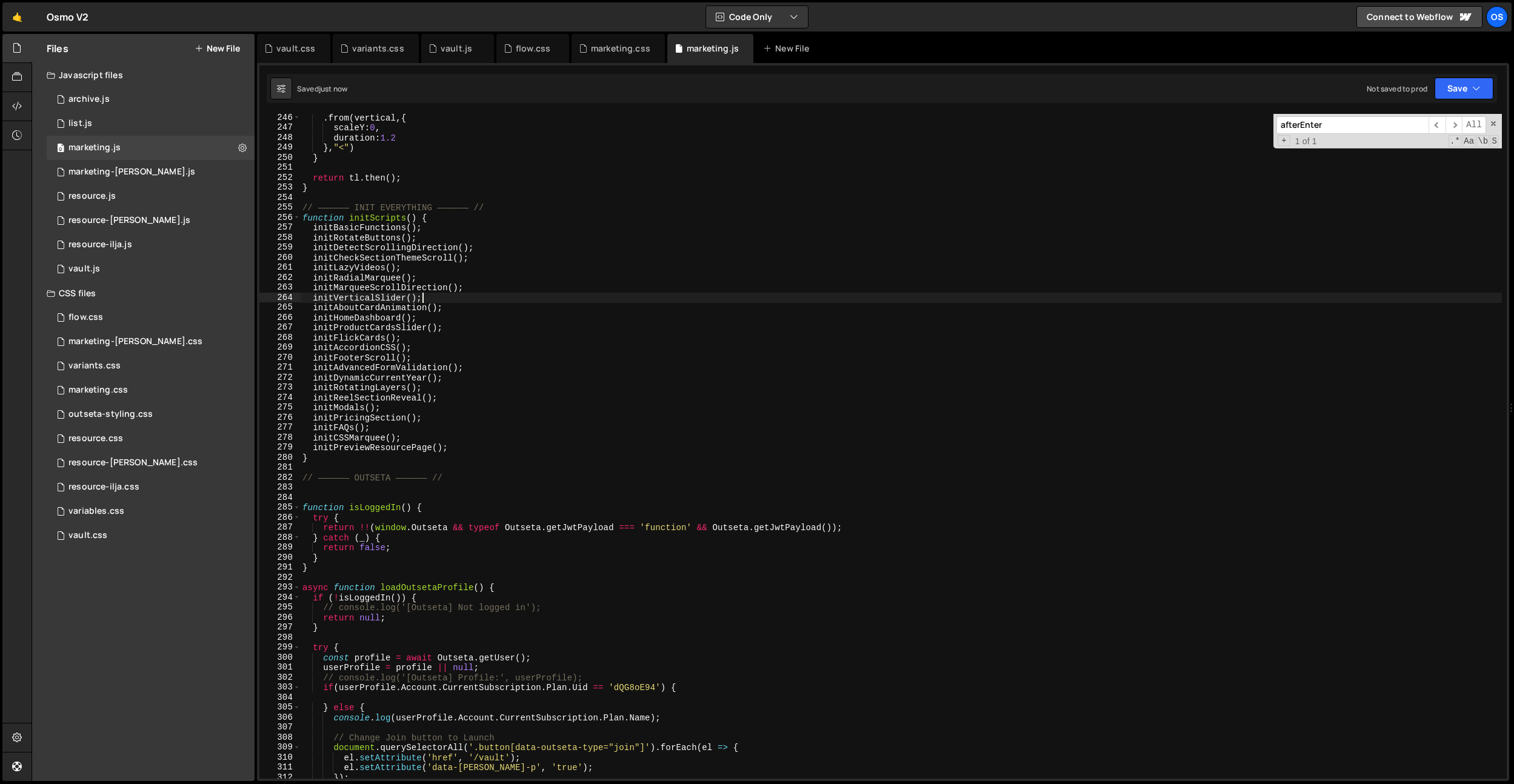
click at [432, 301] on div ". from ( vertical , { scaleY : 0 , duration : 1.2 } , "<" ) } return tl . then …" at bounding box center [901, 455] width 1202 height 684
click at [479, 192] on div ". from ( vertical , { scaleY : 0 , duration : 1.2 } , "<" ) } return tl . then …" at bounding box center [901, 455] width 1202 height 684
type textarea "}"
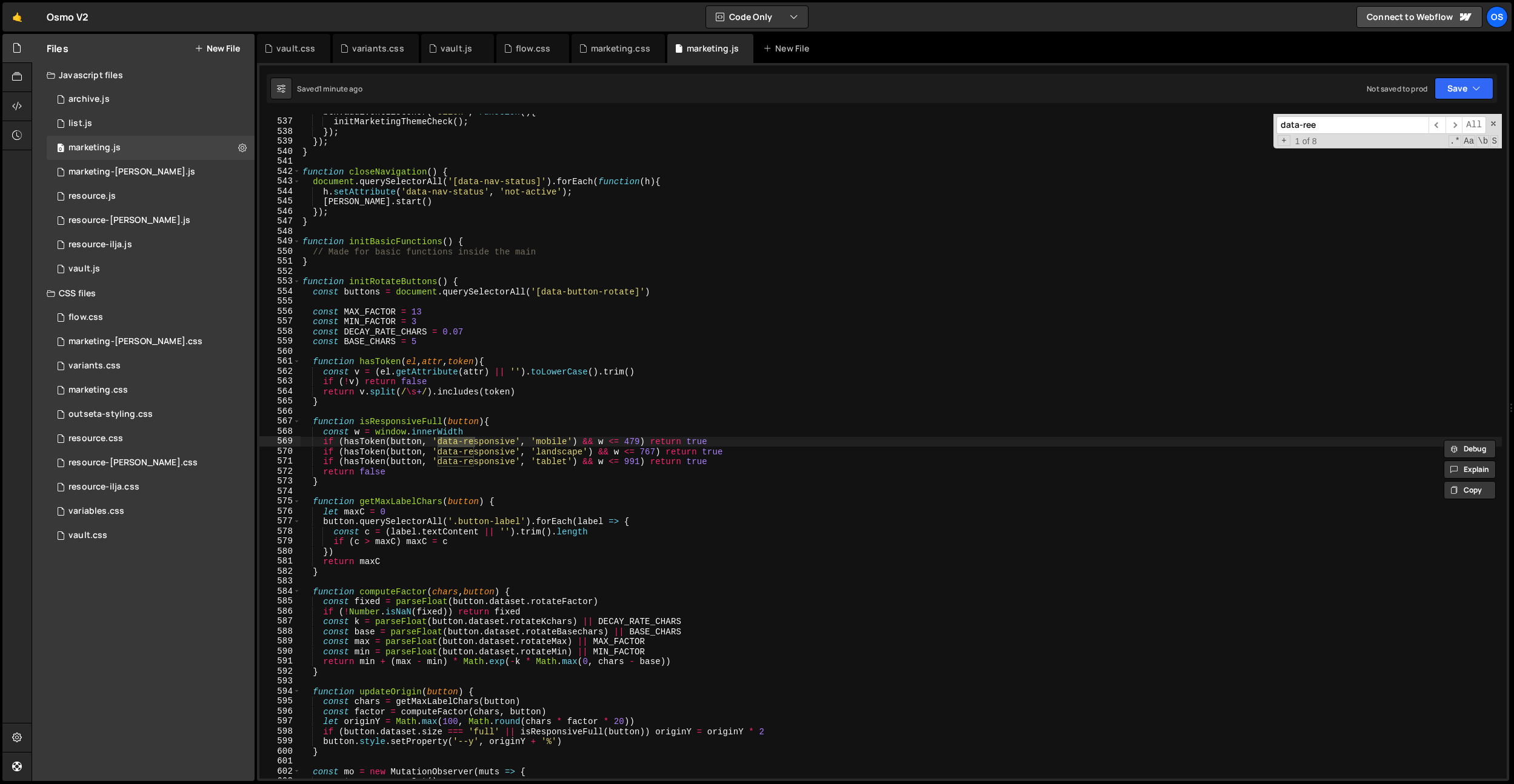
scroll to position [14500, 0]
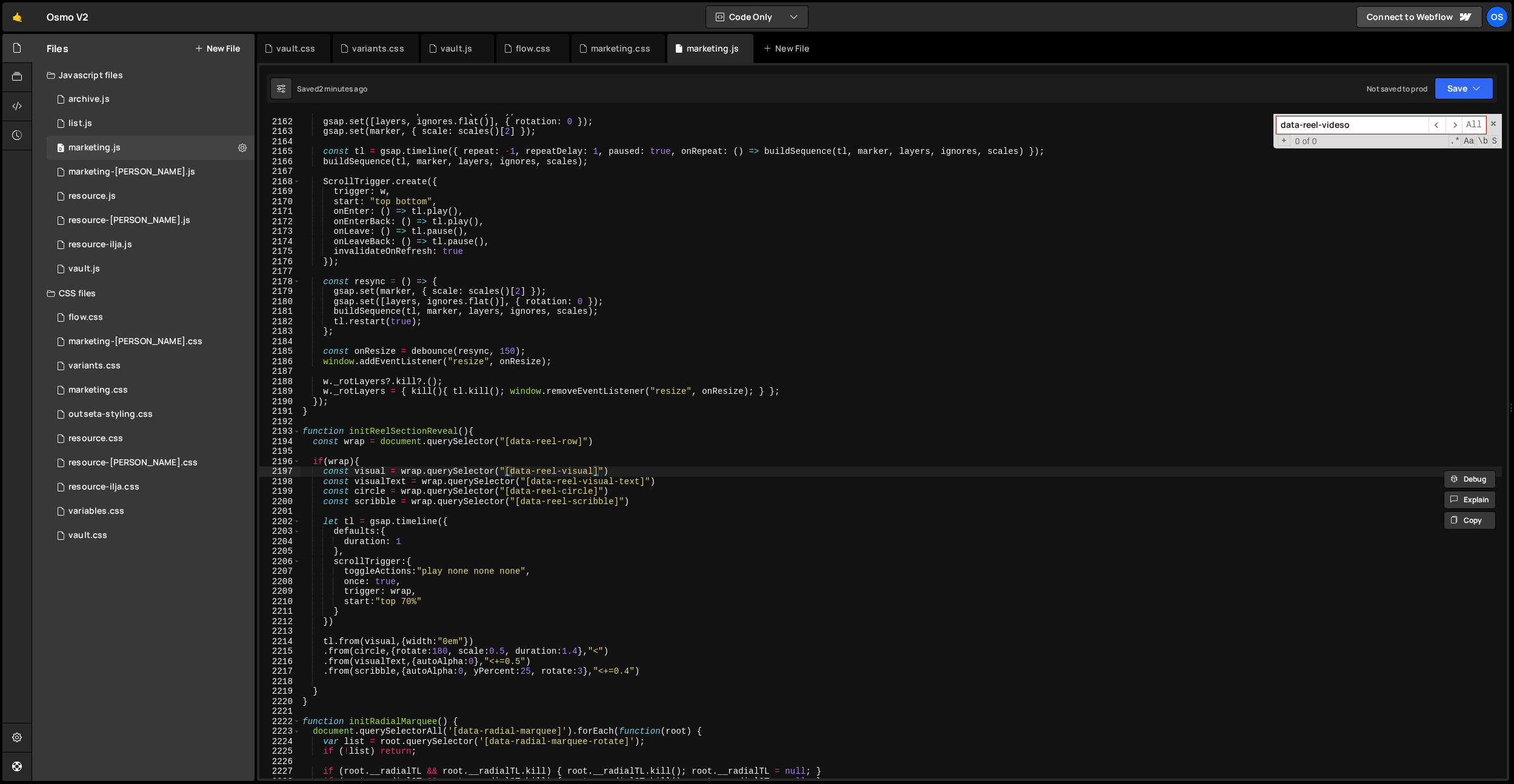
type input "data-reel-videso"
type textarea "window.addEventListener("resize", onResize);"
click at [437, 357] on div "const scales = computeScales ( layers ) ; gsap . set ([ layers , ignores . flat…" at bounding box center [901, 448] width 1202 height 684
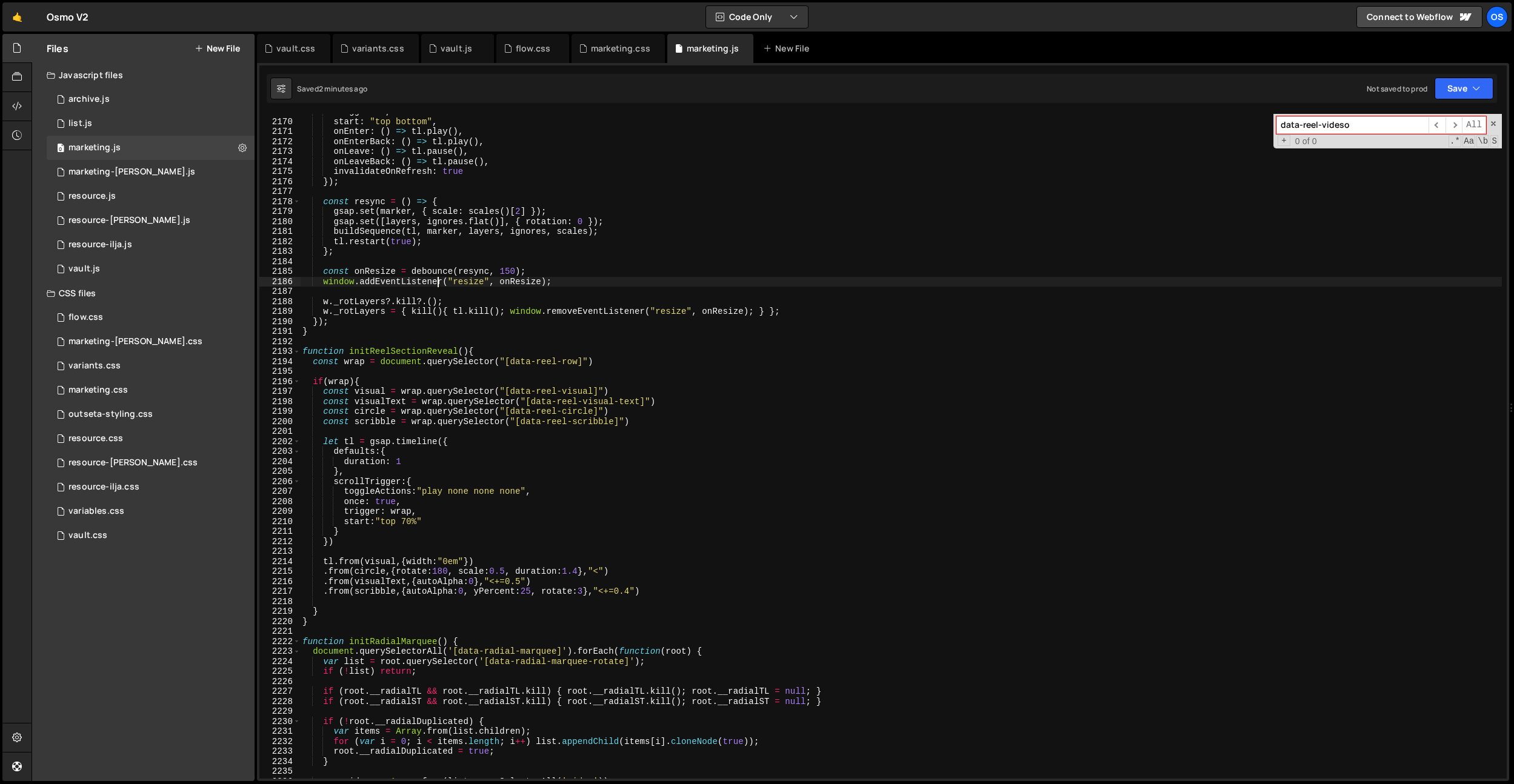
scroll to position [14579, 0]
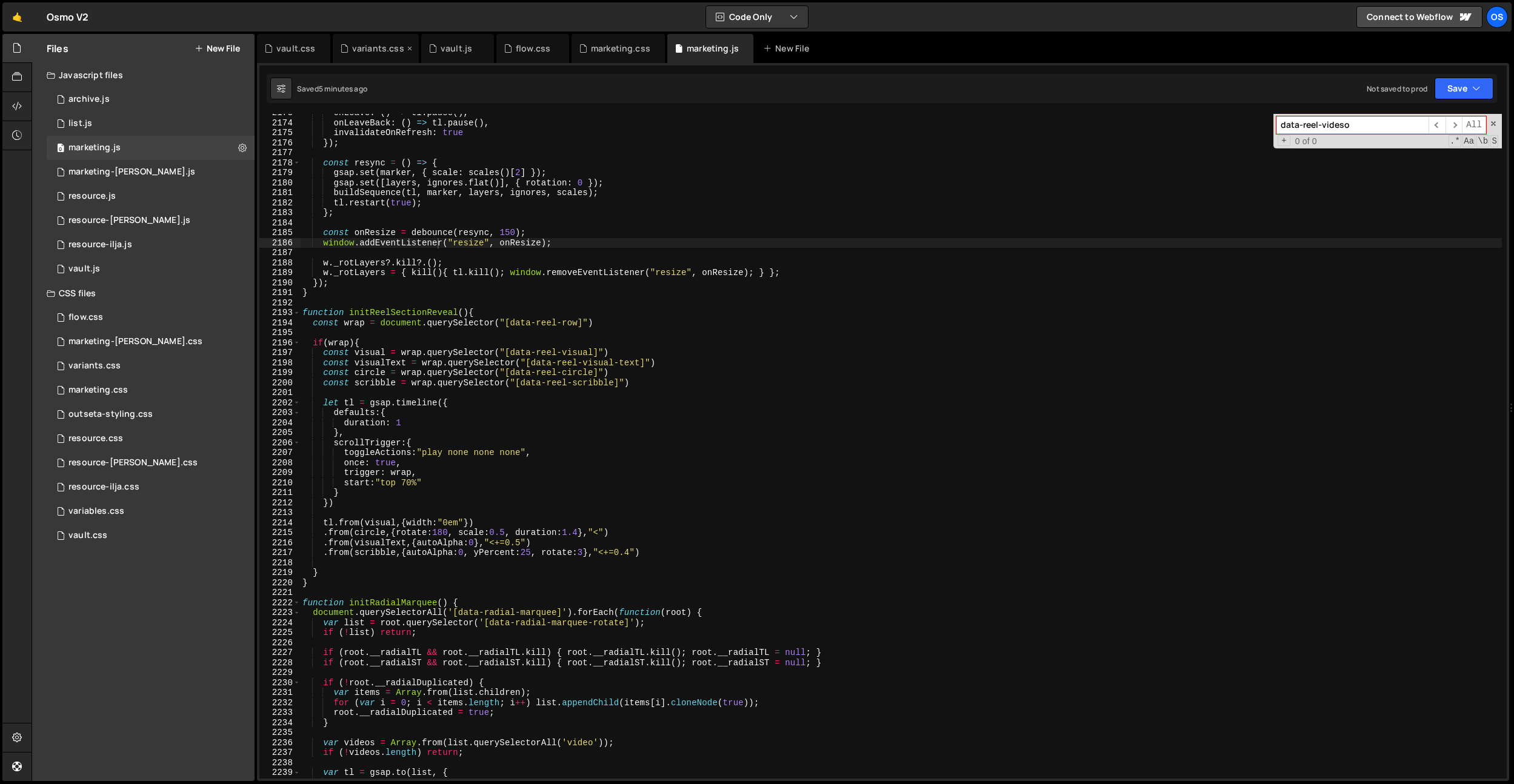
click at [369, 52] on div "variants.css" at bounding box center [378, 48] width 52 height 12
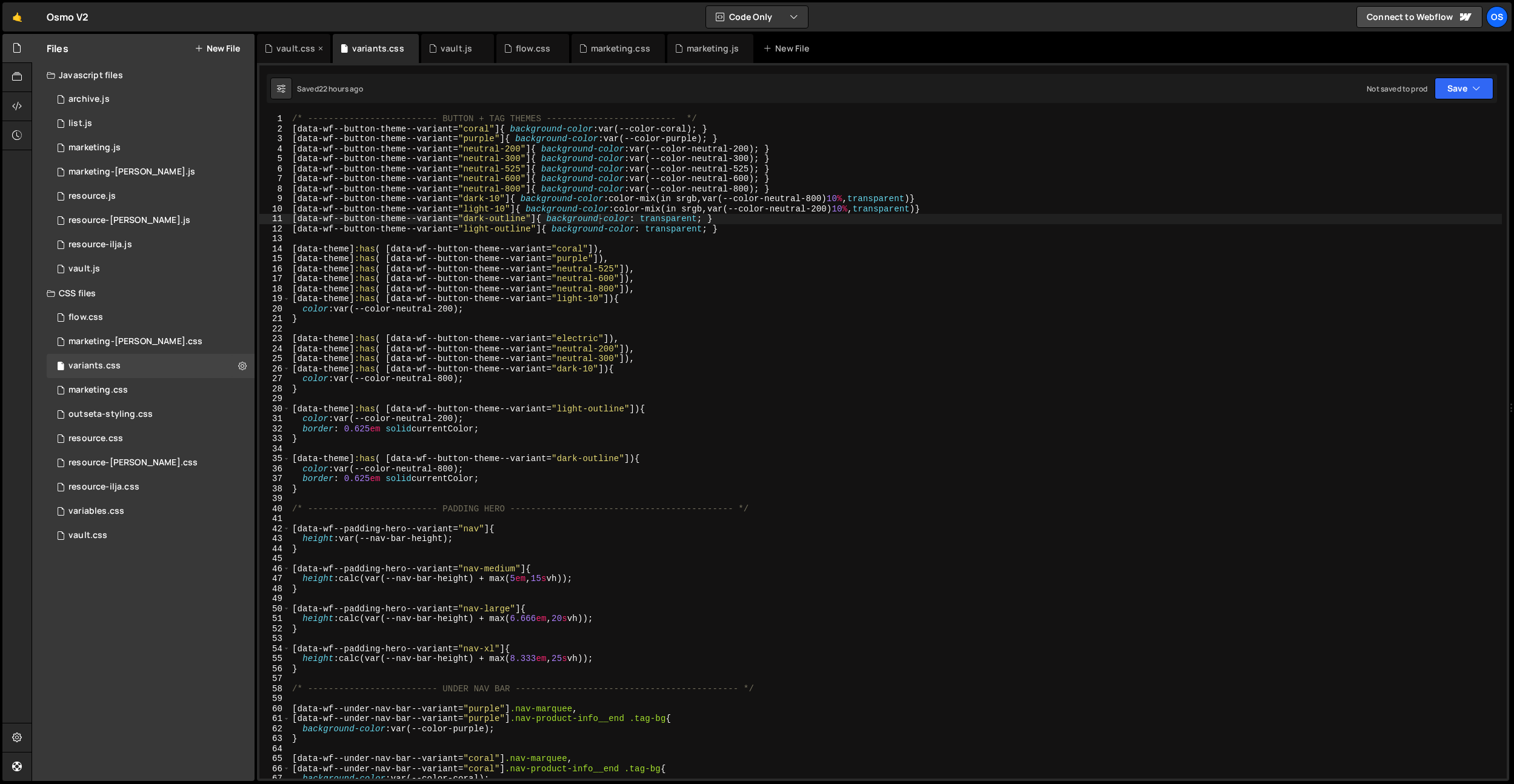
click at [299, 50] on div "vault.css" at bounding box center [295, 48] width 38 height 12
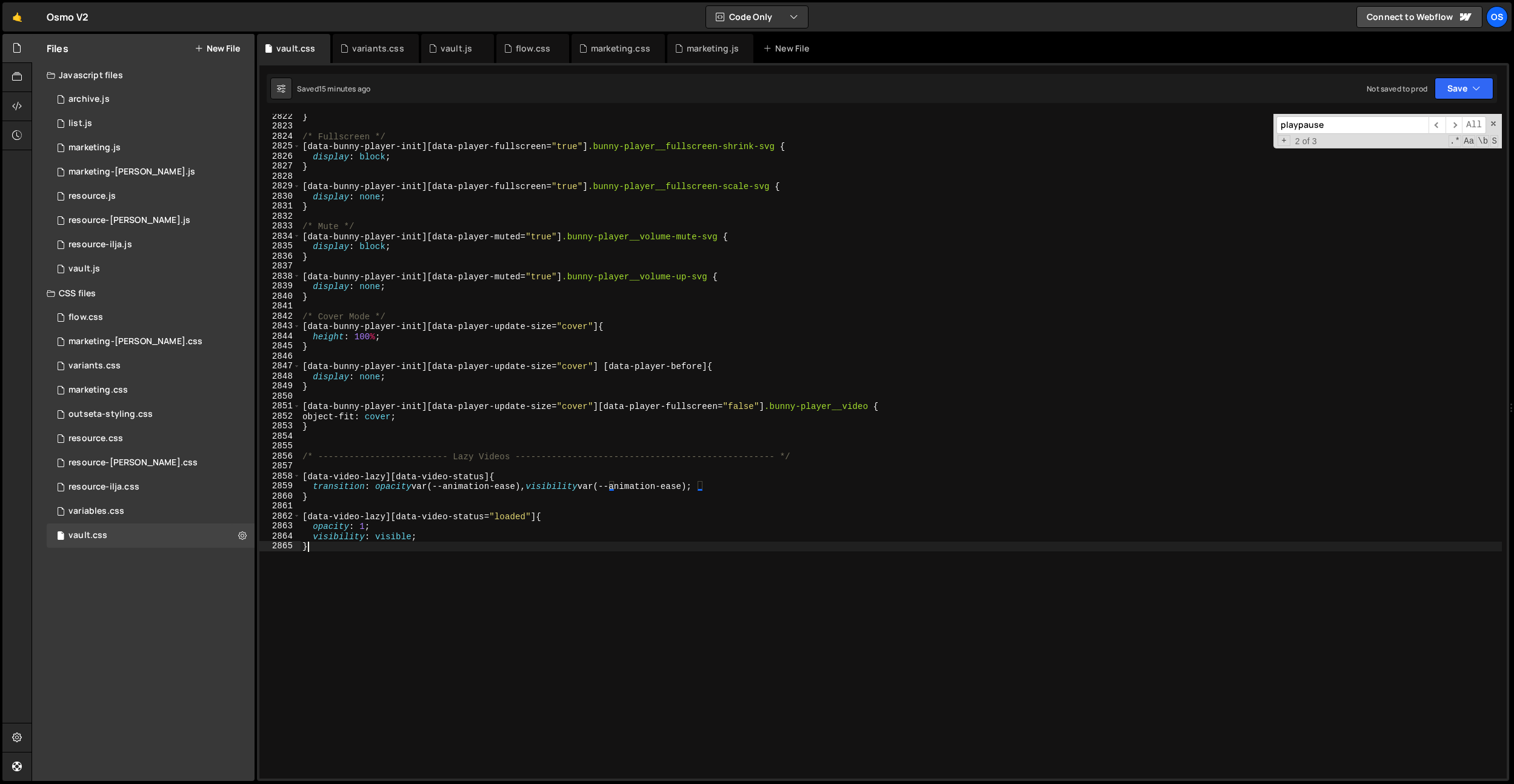
scroll to position [0, 0]
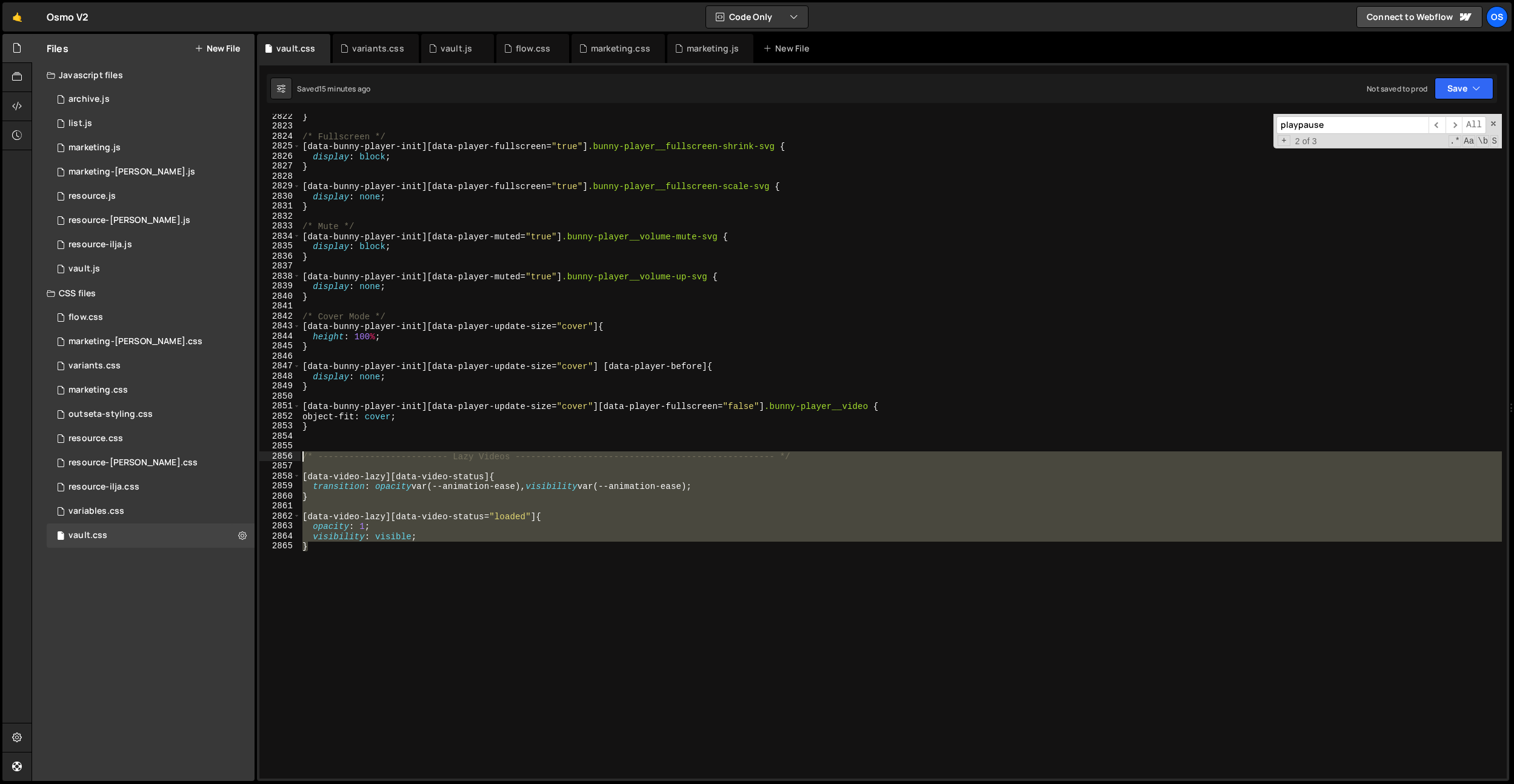
drag, startPoint x: 492, startPoint y: 637, endPoint x: 254, endPoint y: 457, distance: 298.4
click at [254, 457] on div "Files New File Javascript files 0 archive.js 0 0 list.js 0 0 marketing.js 0 0 0…" at bounding box center [772, 407] width 1482 height 747
type textarea "/* ------------------------- Lazy Videos --------------------------------------…"
drag, startPoint x: 612, startPoint y: 52, endPoint x: 506, endPoint y: 324, distance: 291.9
click at [612, 52] on div "marketing.css" at bounding box center [620, 48] width 59 height 12
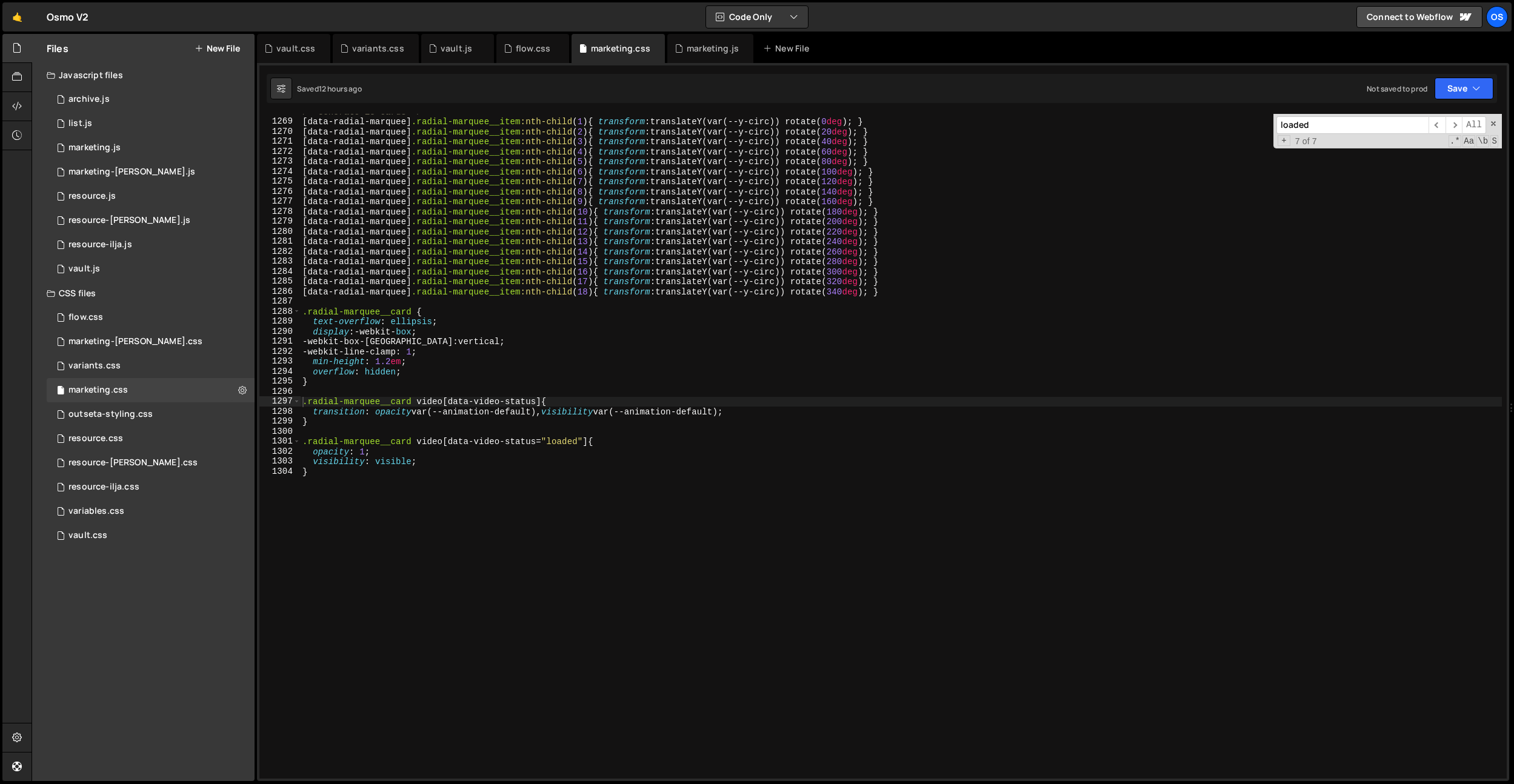
type textarea "}"
click at [432, 494] on div "/* Generate 18 cards */ [ data-radial-marquee ] .radial-marquee__item :nth-chil…" at bounding box center [901, 448] width 1202 height 684
paste textarea "}"
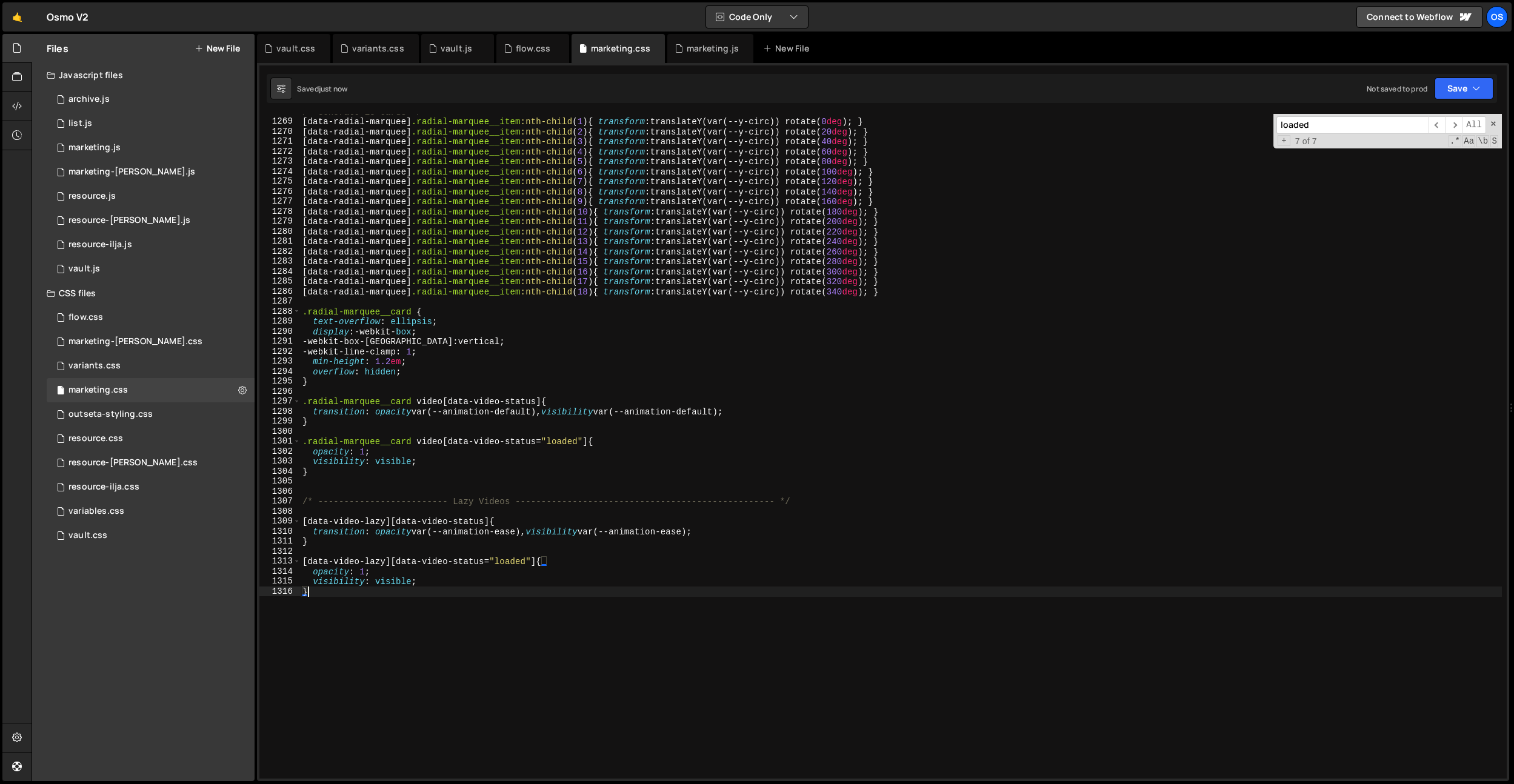
scroll to position [12668, 0]
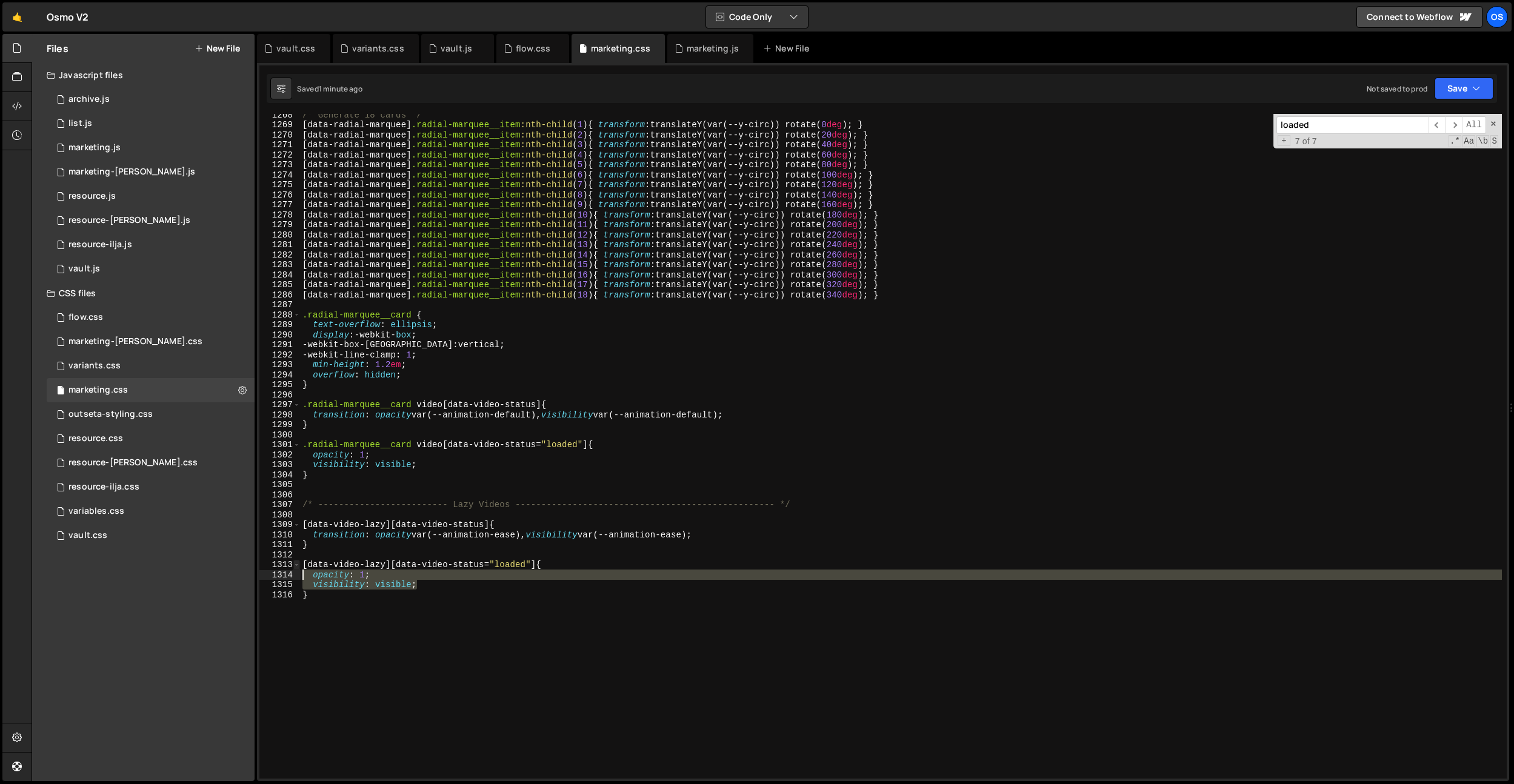
drag, startPoint x: 432, startPoint y: 587, endPoint x: 295, endPoint y: 569, distance: 138.2
click at [234, 571] on div "Files New File Javascript files 0 archive.js 0 0 list.js 0 0 marketing.js 0 0 0…" at bounding box center [772, 407] width 1482 height 747
click at [718, 540] on div "/* Generate 18 cards */ [ data-radial-marquee ] .radial-marquee__item :nth-chil…" at bounding box center [901, 452] width 1202 height 684
type textarea "}"
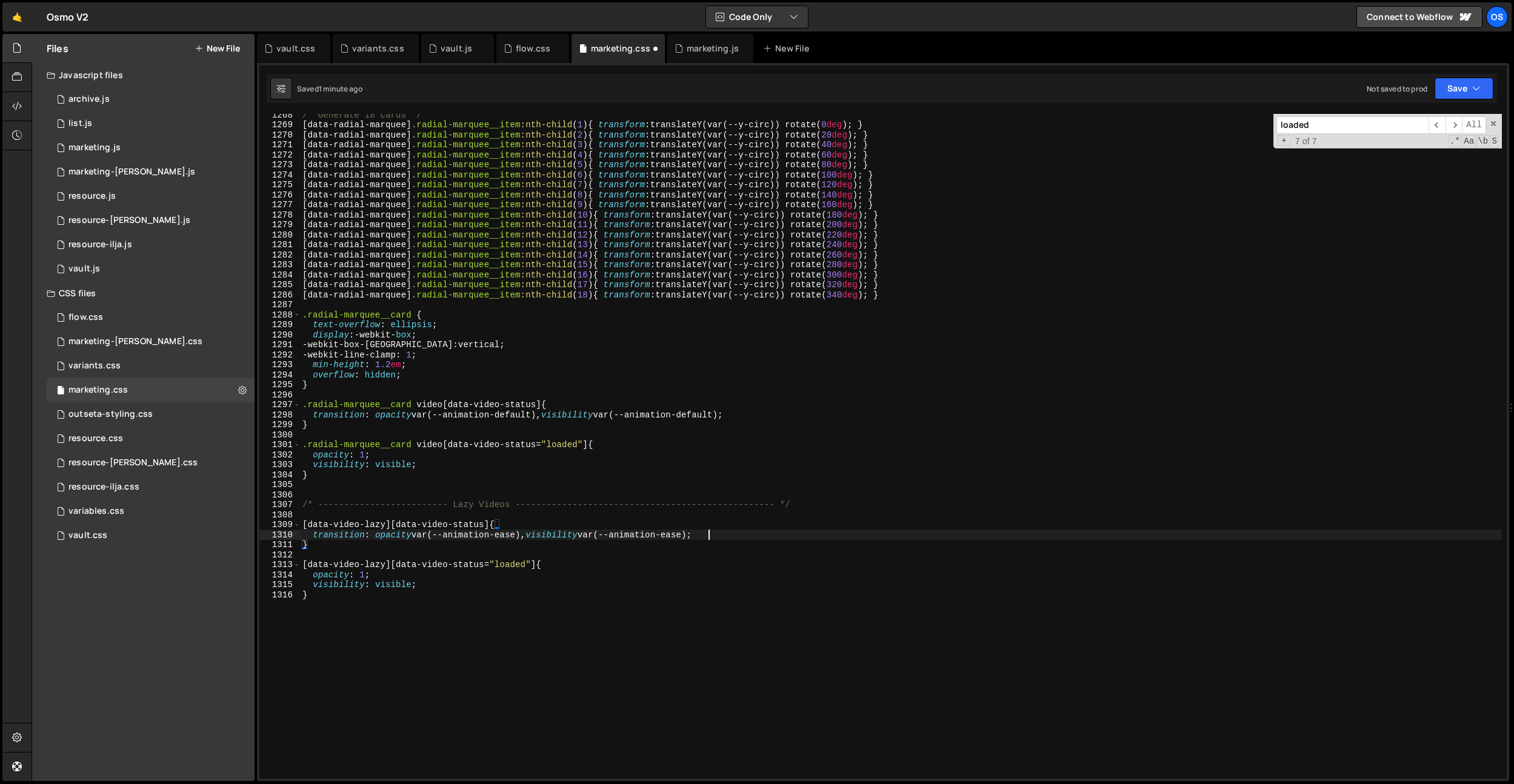
click at [725, 538] on div "/* Generate 18 cards */ [ data-radial-marquee ] .radial-marquee__item :nth-chil…" at bounding box center [901, 452] width 1202 height 684
type textarea "transition: opacity var(--animation-ease), visibility var(--animation-ease);"
paste textarea "visibility: visible;"
click at [326, 548] on div "/* Generate 18 cards */ [ data-radial-marquee ] .radial-marquee__item :nth-chil…" at bounding box center [901, 452] width 1202 height 684
click at [366, 546] on div "/* Generate 18 cards */ [ data-radial-marquee ] .radial-marquee__item :nth-chil…" at bounding box center [901, 452] width 1202 height 684
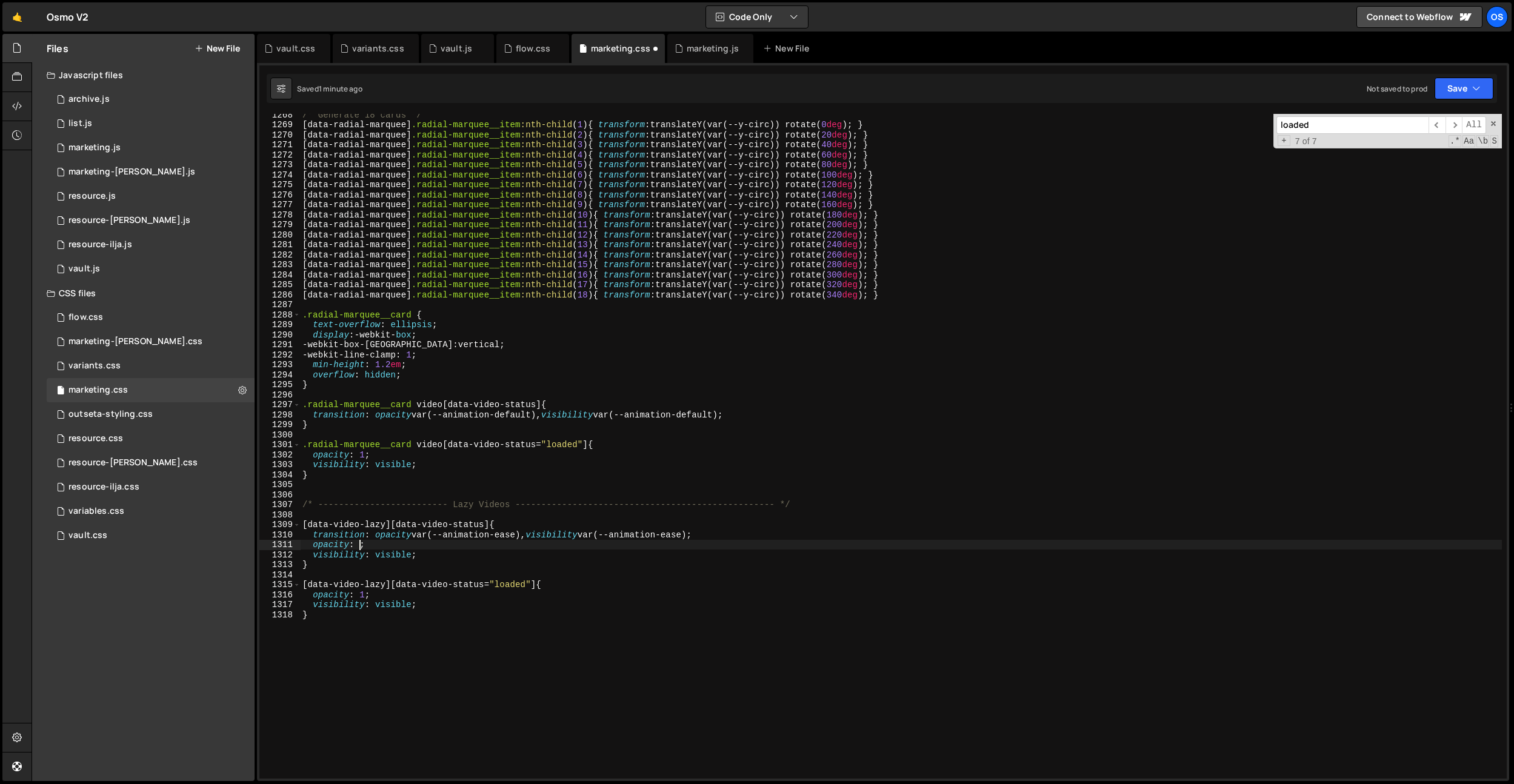
type textarea "opacity: 0;"
drag, startPoint x: 377, startPoint y: 495, endPoint x: 391, endPoint y: 543, distance: 50.0
click at [377, 496] on div "/* Generate 18 cards */ [ data-radial-marquee ] .radial-marquee__item :nth-chil…" at bounding box center [901, 452] width 1202 height 684
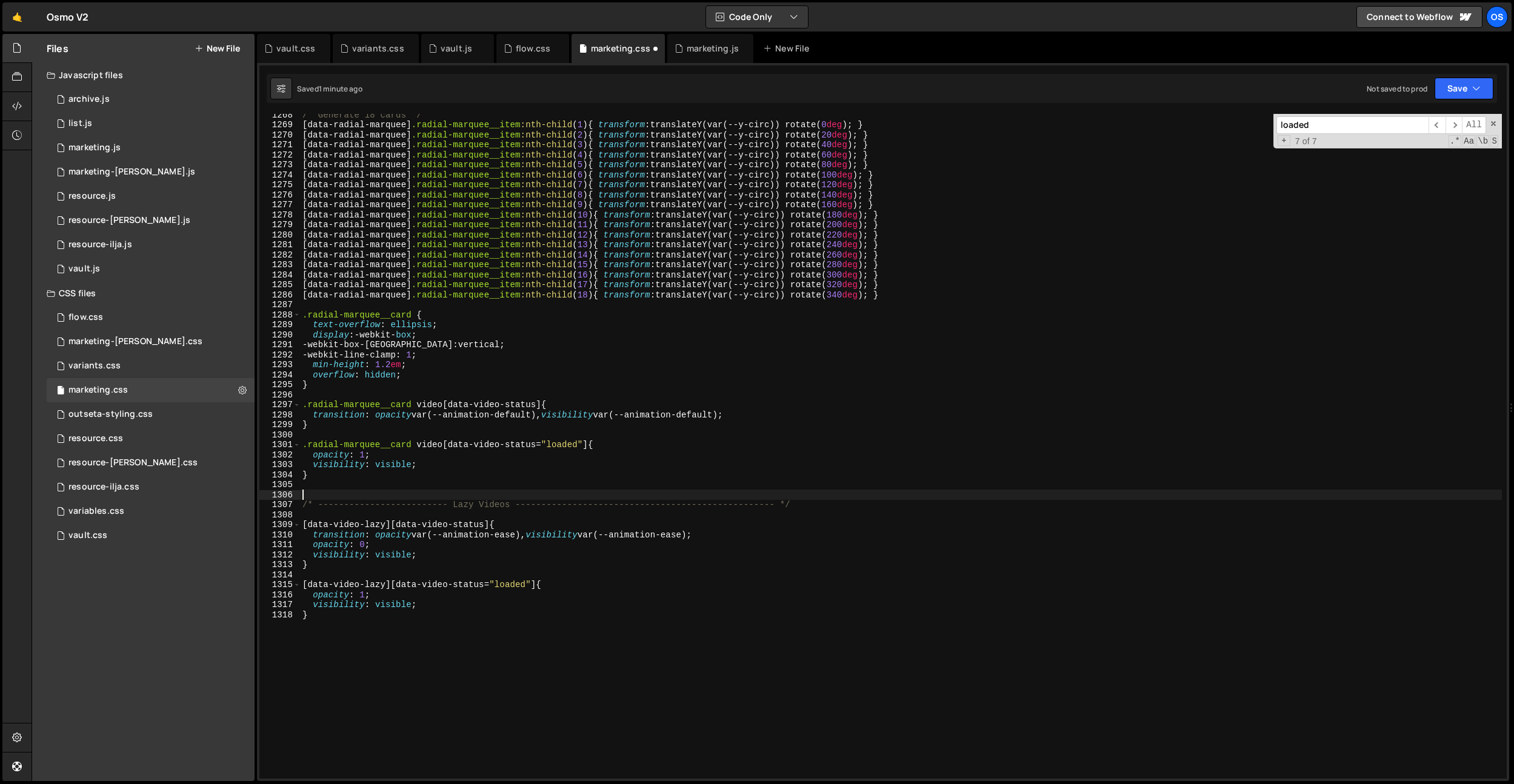
click at [394, 548] on div "/* Generate 18 cards */ [ data-radial-marquee ] .radial-marquee__item :nth-chil…" at bounding box center [901, 452] width 1202 height 684
click at [394, 549] on div "/* Generate 18 cards */ [ data-radial-marquee ] .radial-marquee__item :nth-chil…" at bounding box center [901, 452] width 1202 height 684
click at [392, 552] on div "/* Generate 18 cards */ [ data-radial-marquee ] .radial-marquee__item :nth-chil…" at bounding box center [901, 452] width 1202 height 684
click at [690, 455] on div "/* Generate 18 cards */ [ data-radial-marquee ] .radial-marquee__item :nth-chil…" at bounding box center [901, 452] width 1202 height 684
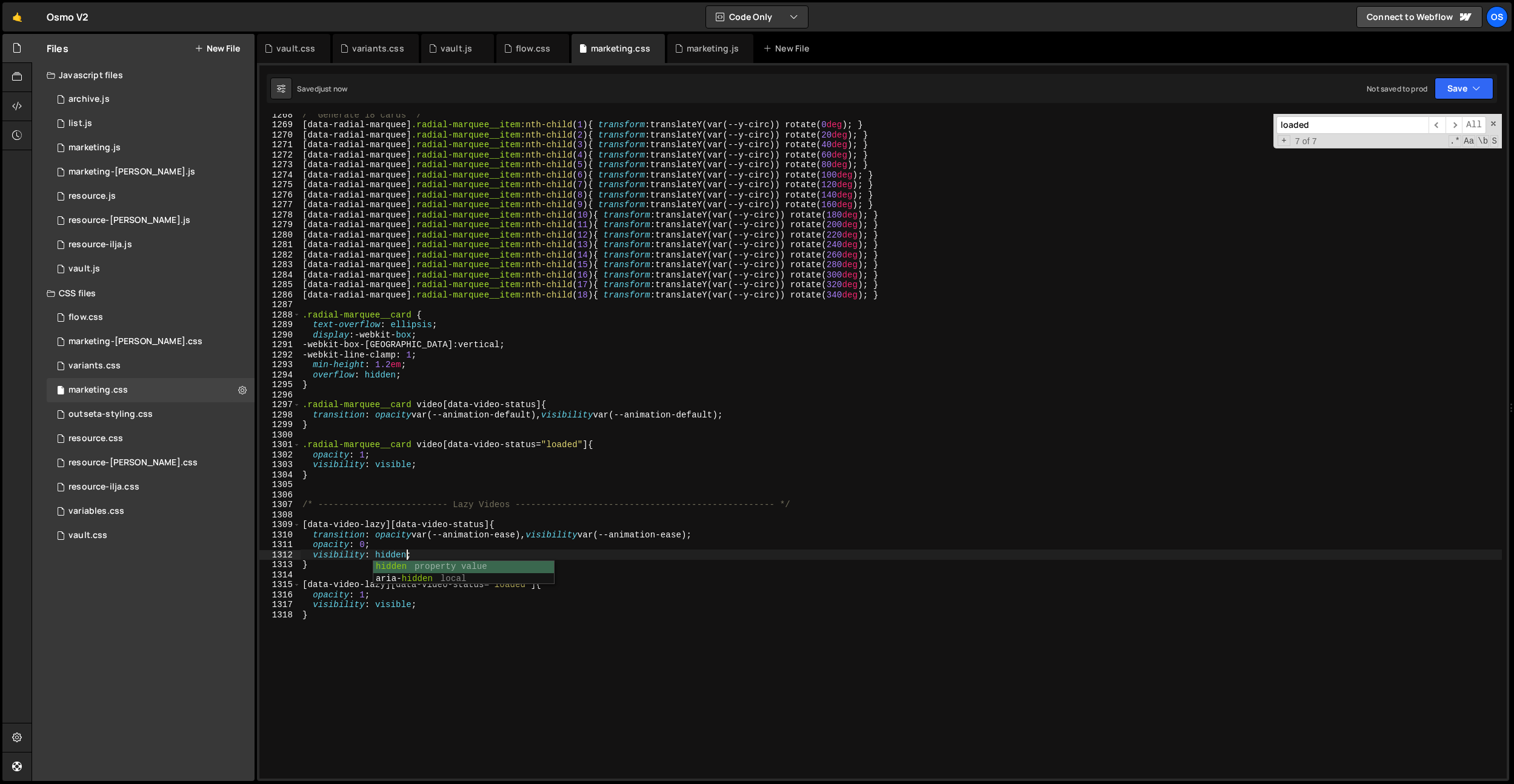
scroll to position [0, 4]
type textarea "opacity: 1;"
click at [580, 308] on div "/* Generate 18 cards */ [ data-radial-marquee ] .radial-marquee__item :nth-chil…" at bounding box center [901, 452] width 1202 height 684
click at [689, 50] on div "marketing.js" at bounding box center [713, 48] width 52 height 12
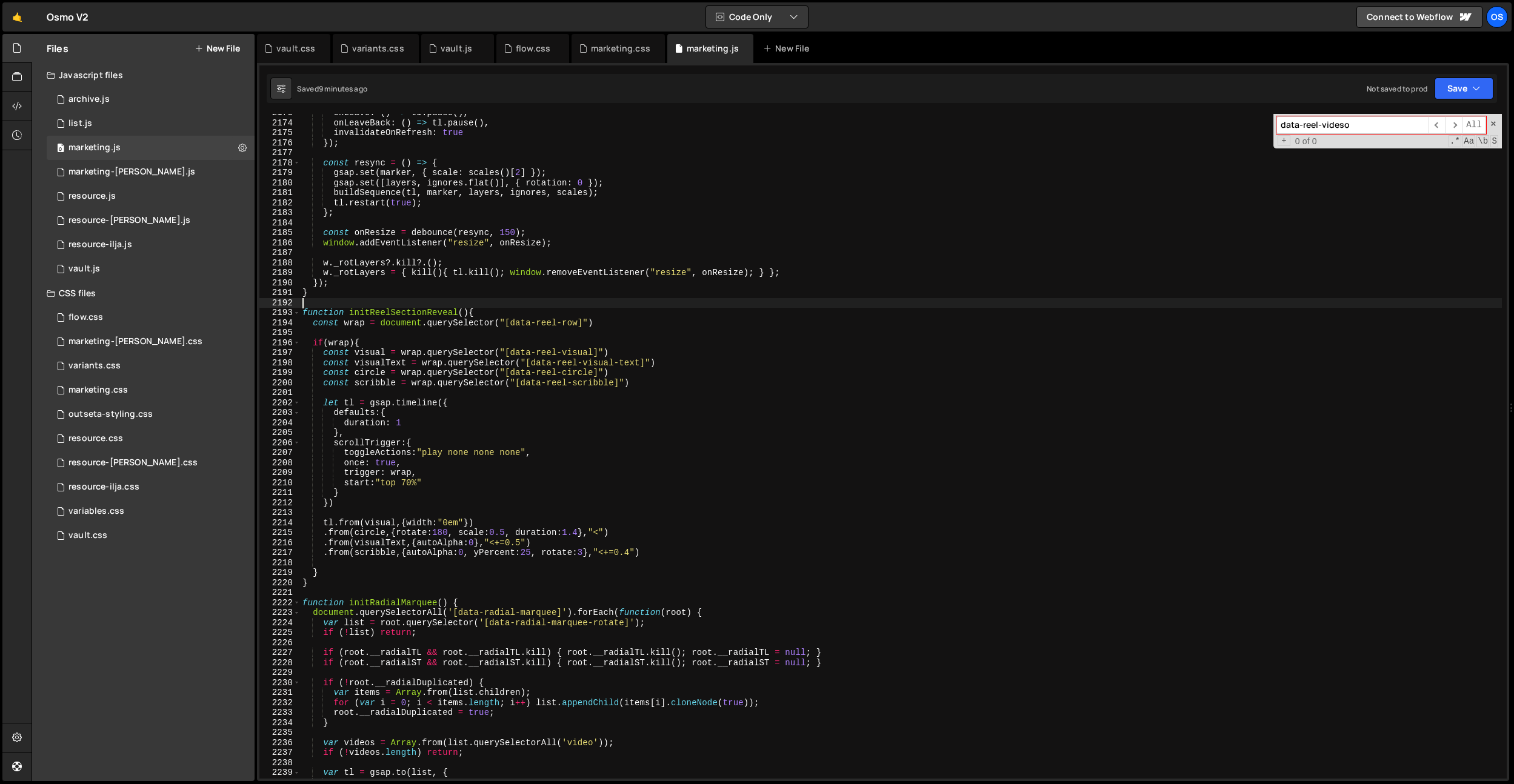
click at [518, 300] on div "onLeave : ( ) => tl . pause ( ) , onLeaveBack : ( ) => tl . pause ( ) , invalid…" at bounding box center [901, 450] width 1202 height 684
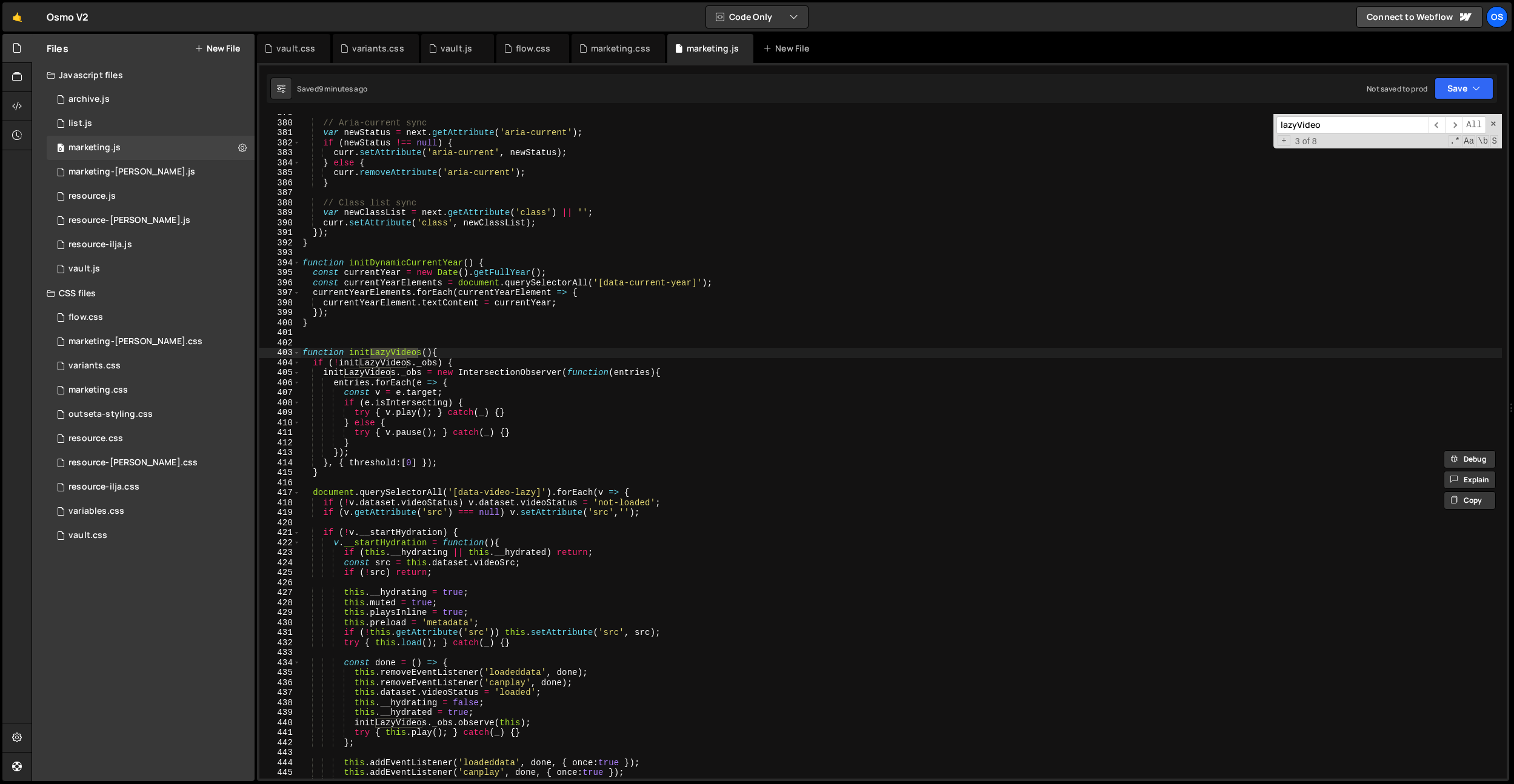
scroll to position [2619, 0]
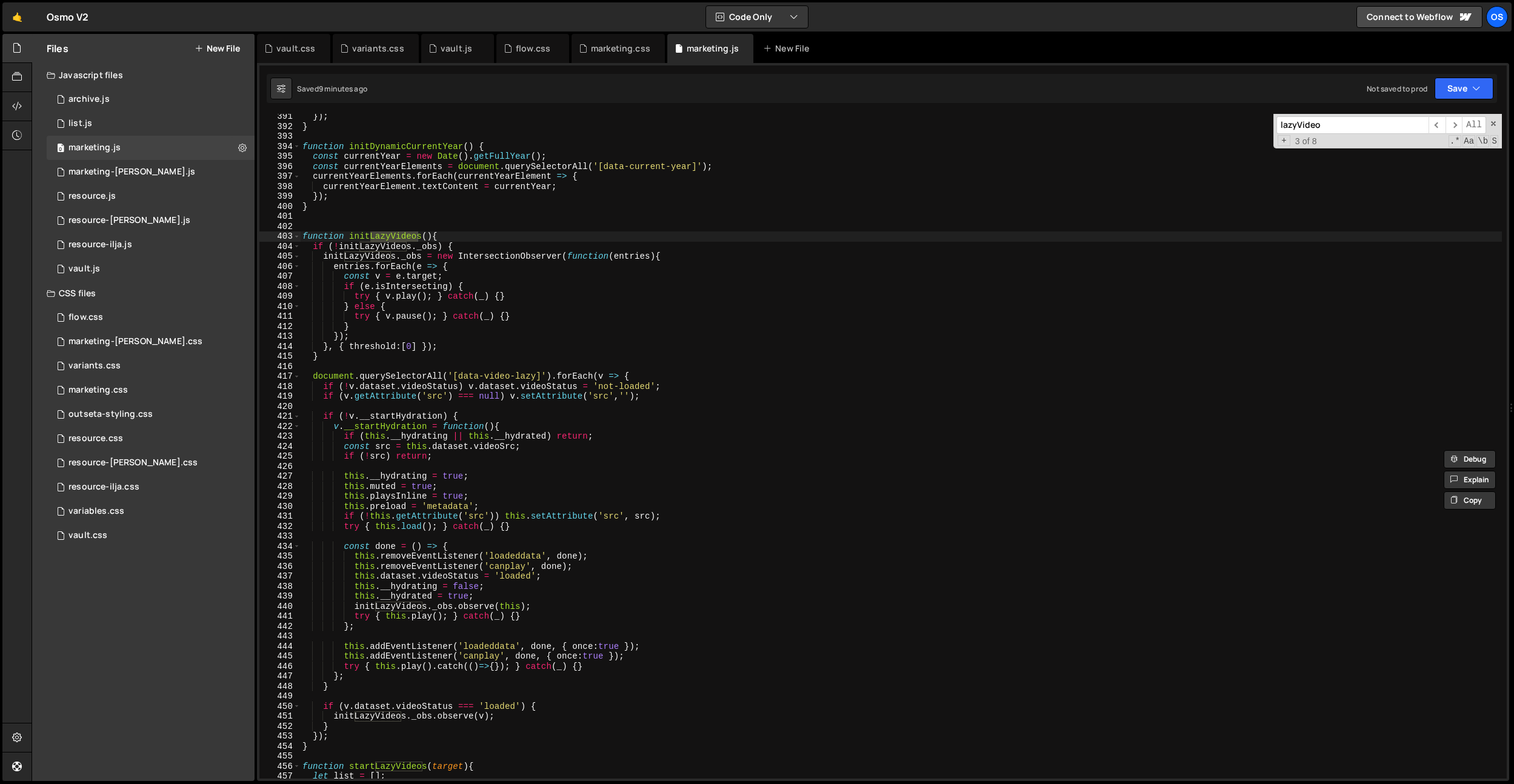
type input "lazyVideo"
type textarea "document.querySelectorAll('[data-video-lazy]').forEach(v => {"
click at [650, 377] on div "}) ; } function initDynamicCurrentYear ( ) { const currentYear = new Date ( ) .…" at bounding box center [901, 453] width 1202 height 684
paste textarea "console.log('Init video', i, v);"
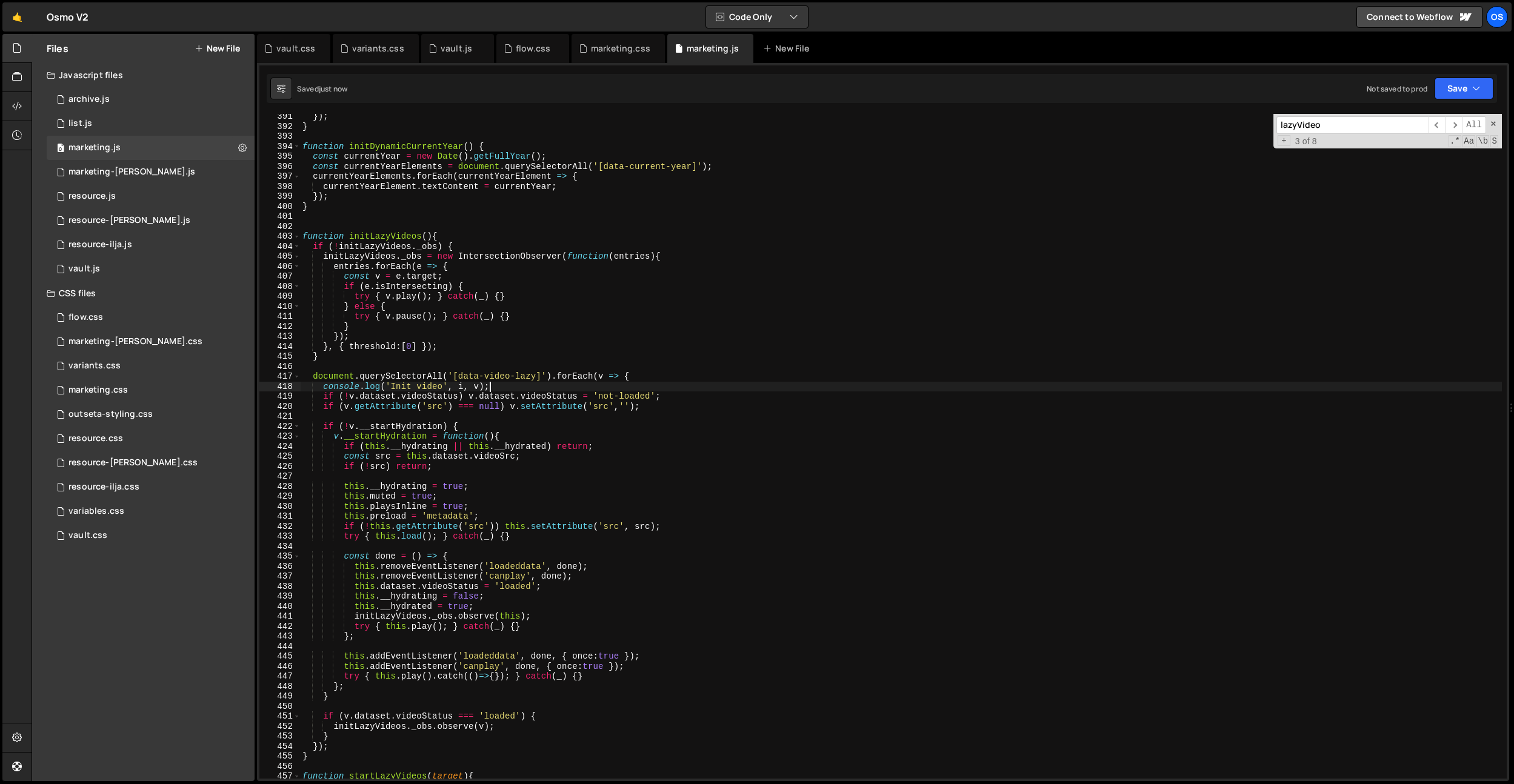
type textarea "console.log('Init video', i, v);"
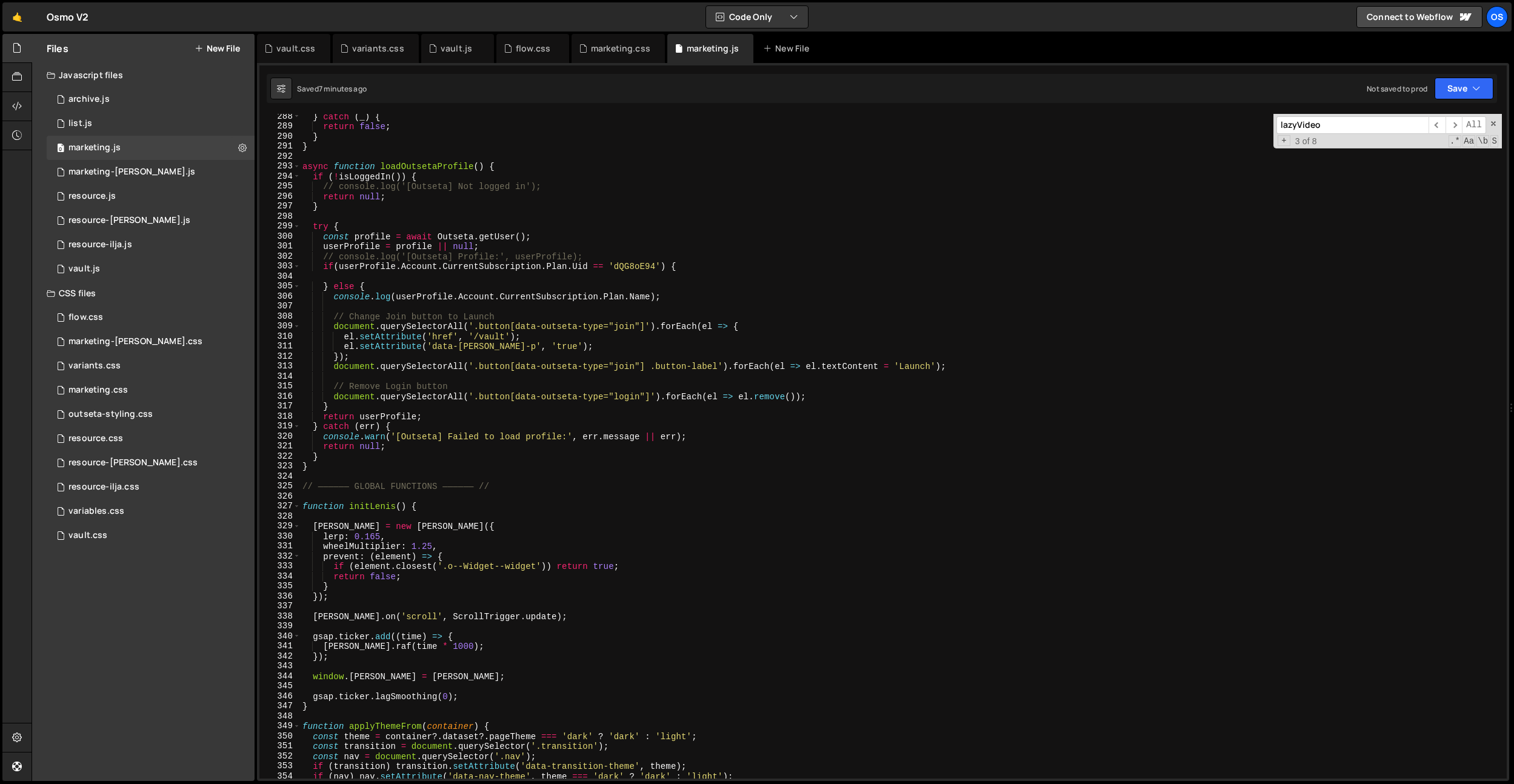
scroll to position [1922, 0]
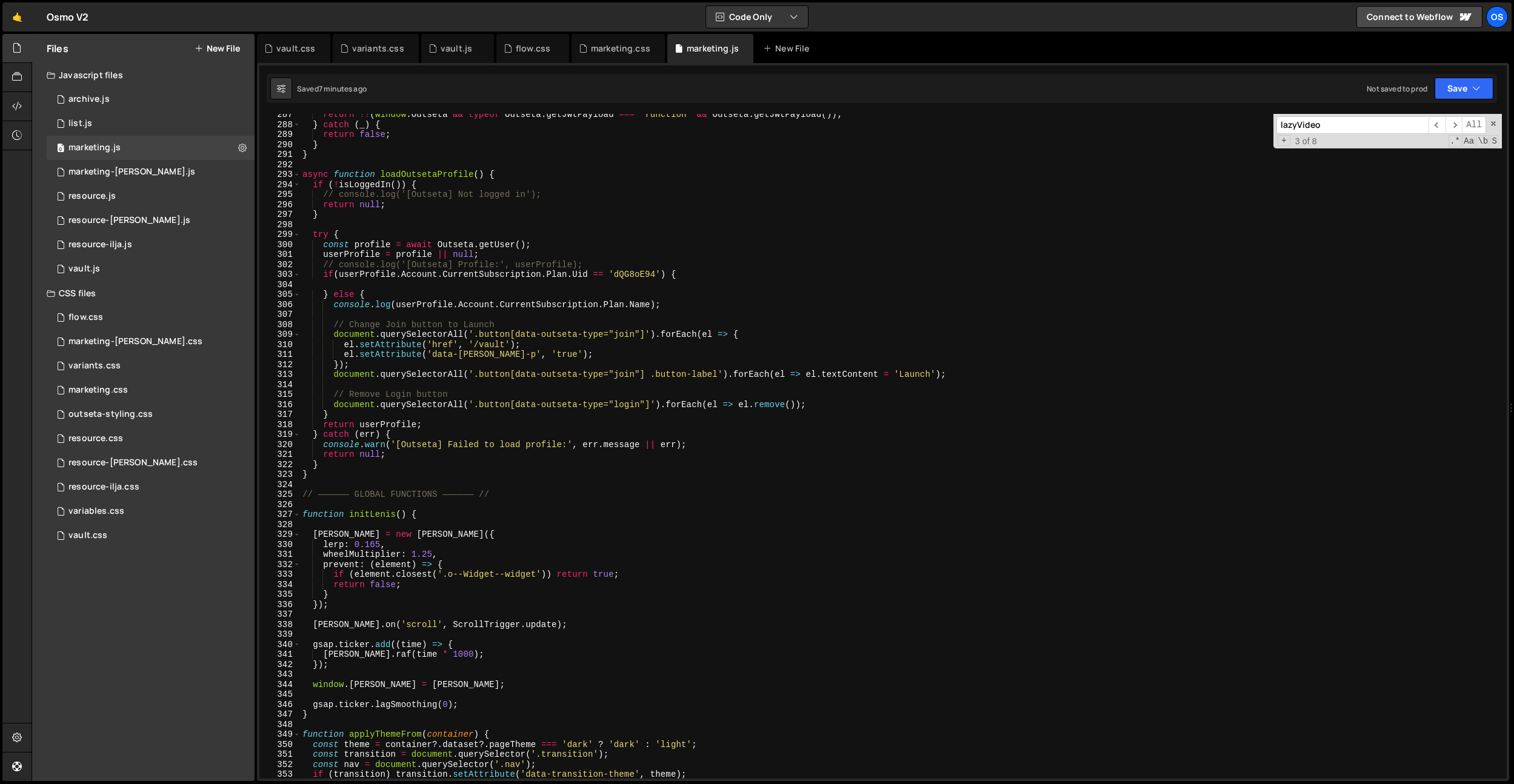
drag, startPoint x: 465, startPoint y: 53, endPoint x: 569, endPoint y: 301, distance: 268.9
click at [465, 54] on div "vault.js" at bounding box center [456, 48] width 32 height 12
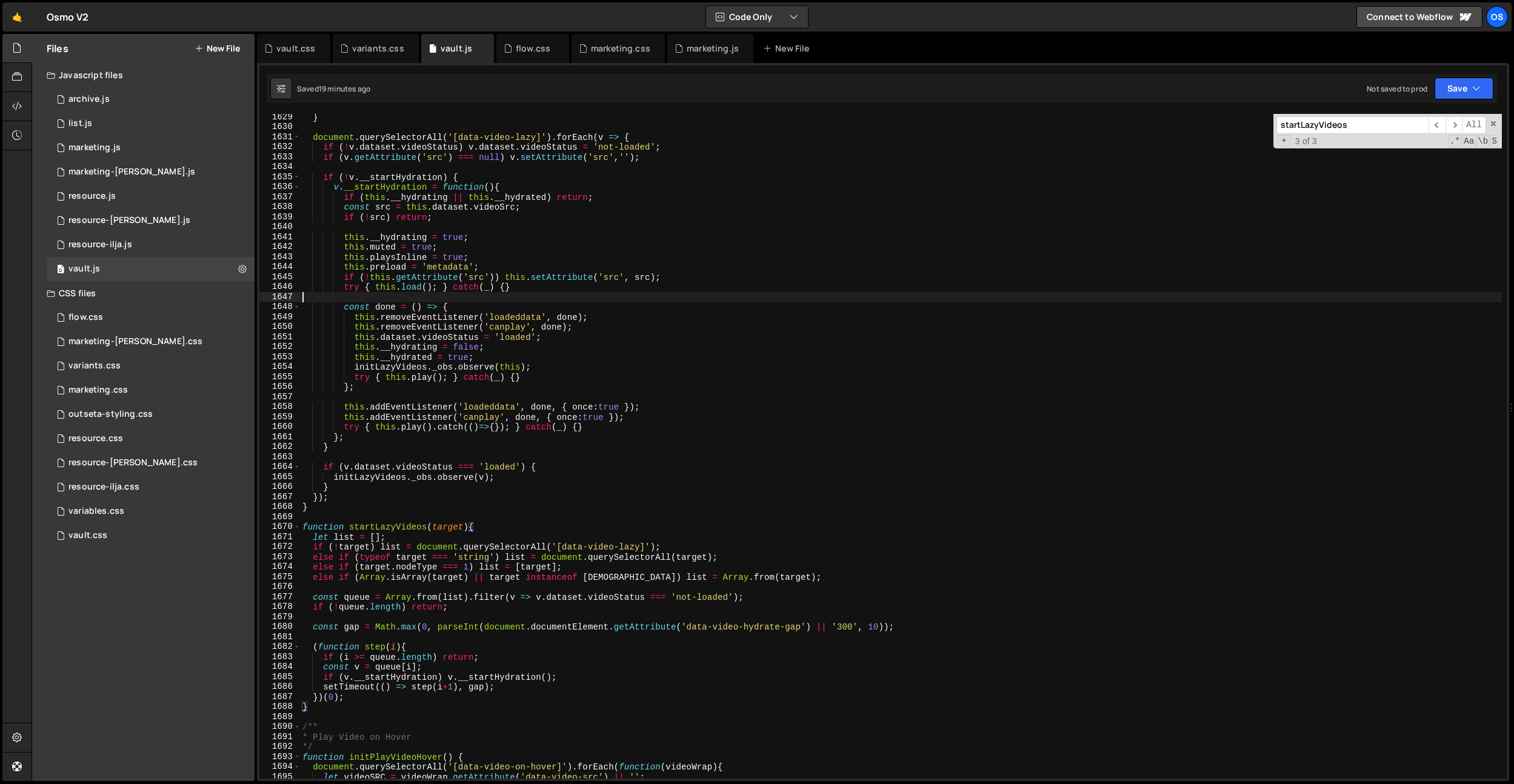
click at [569, 301] on div "} document . querySelectorAll ( '[data-video-lazy]' ) . forEach ( v => { if ( !…" at bounding box center [901, 454] width 1202 height 684
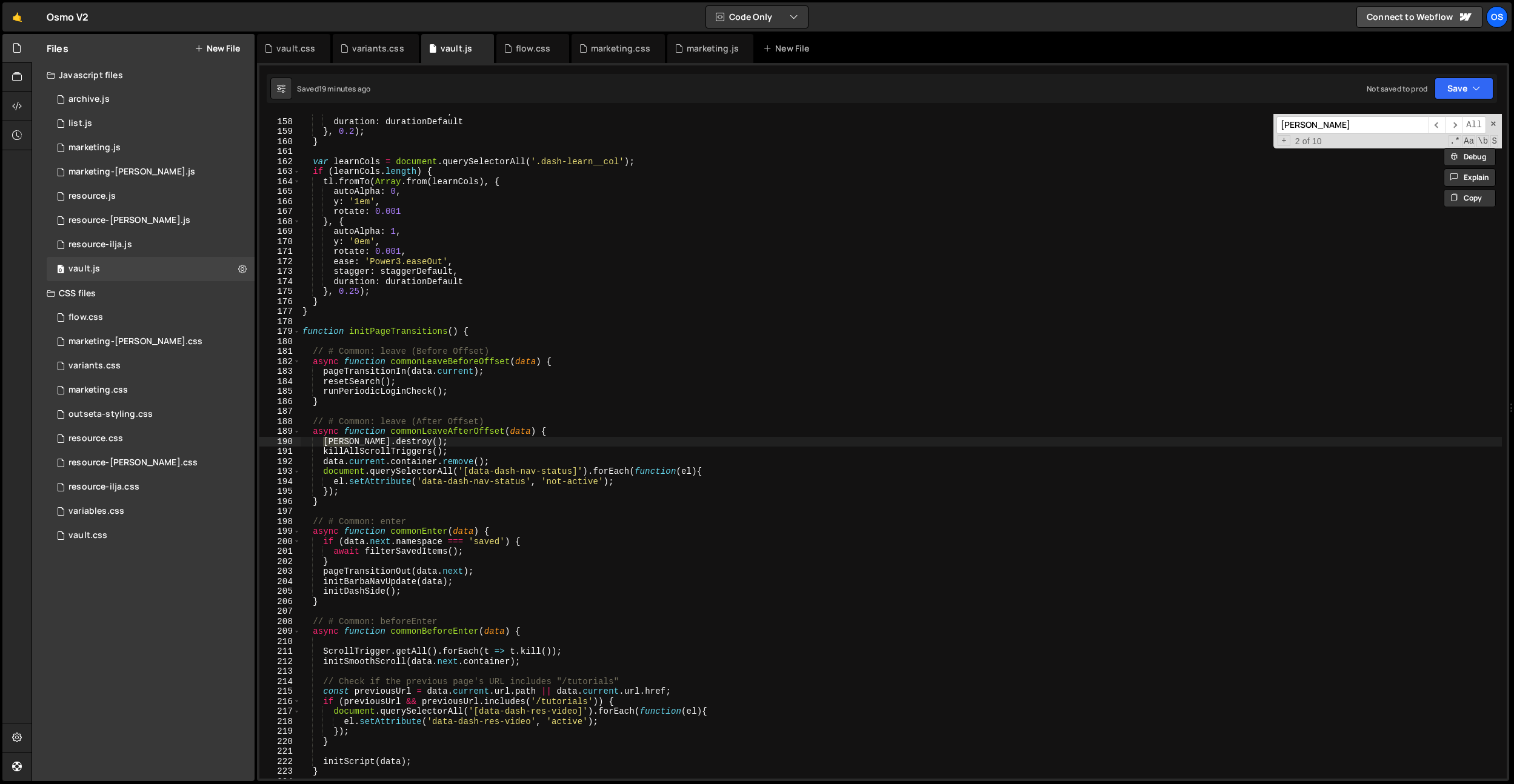
scroll to position [1997, 0]
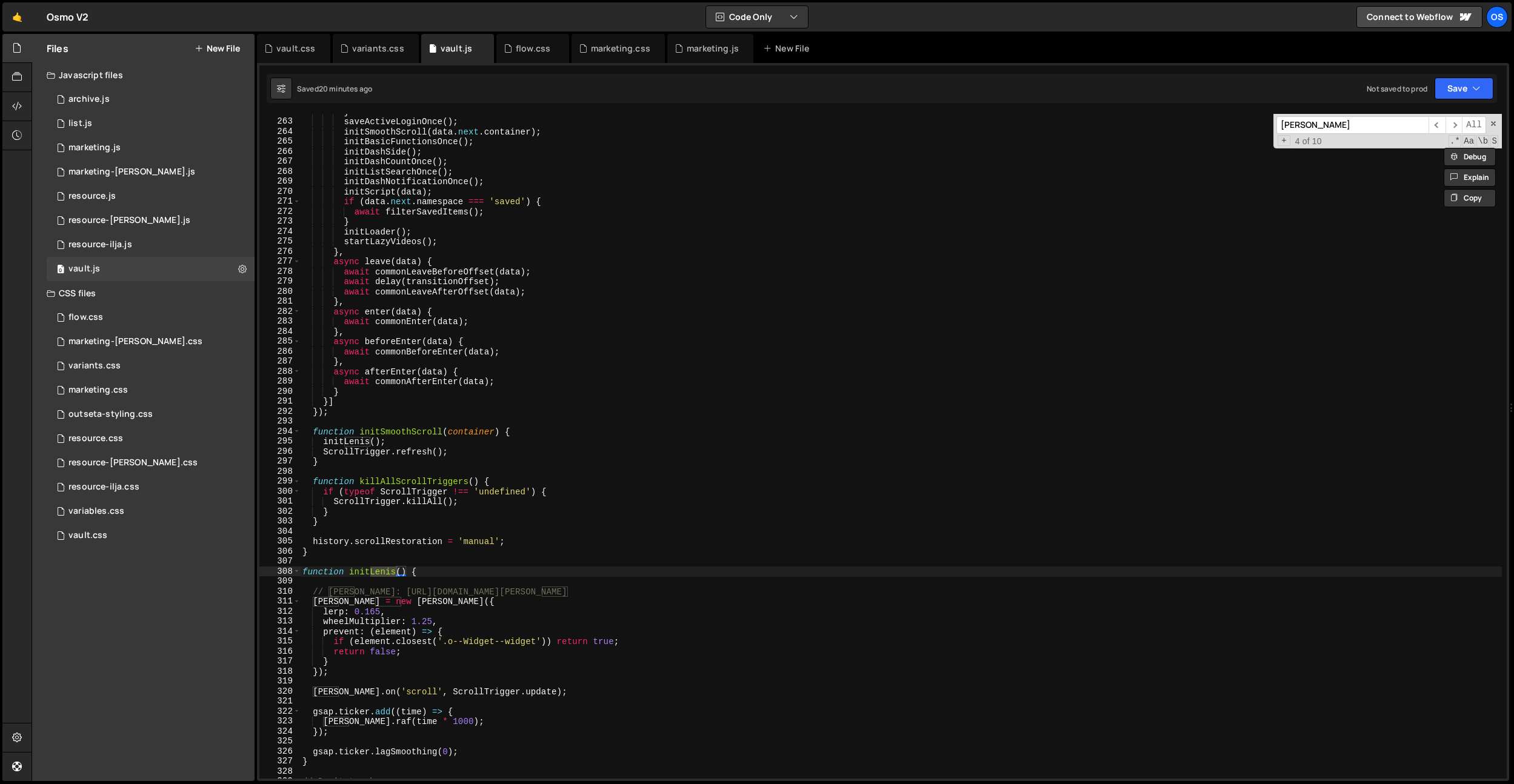
type input "[PERSON_NAME]"
click at [454, 233] on div "} saveActiveLoginOnce ( ) ; initSmoothScroll ( data . next . container ) ; init…" at bounding box center [901, 448] width 1202 height 684
type textarea "if (data.next.namespace === 'saved') { await filterSavedItems();"
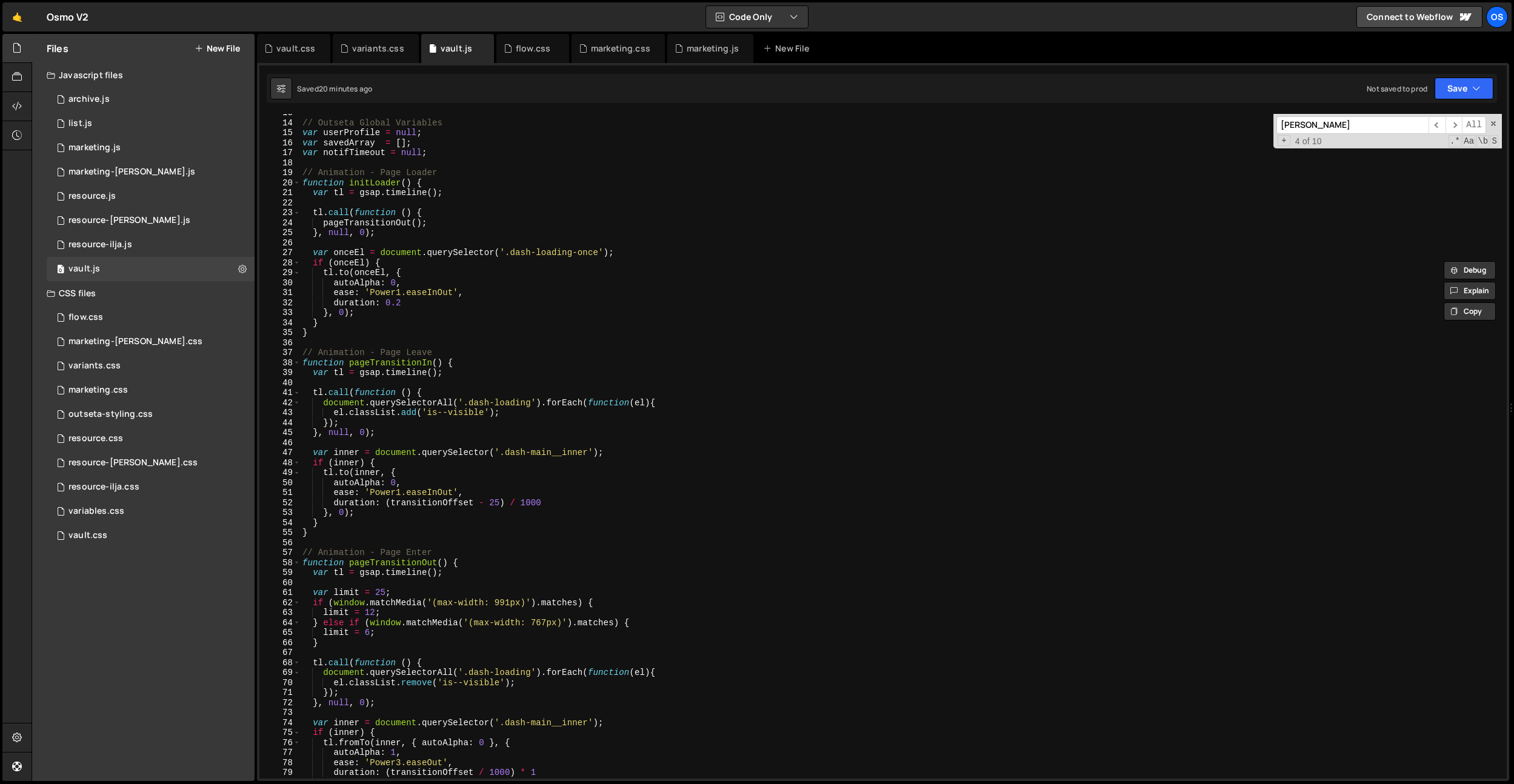
scroll to position [97, 0]
drag, startPoint x: 687, startPoint y: 44, endPoint x: 642, endPoint y: 148, distance: 113.3
click at [687, 44] on div "marketing.js" at bounding box center [713, 48] width 52 height 12
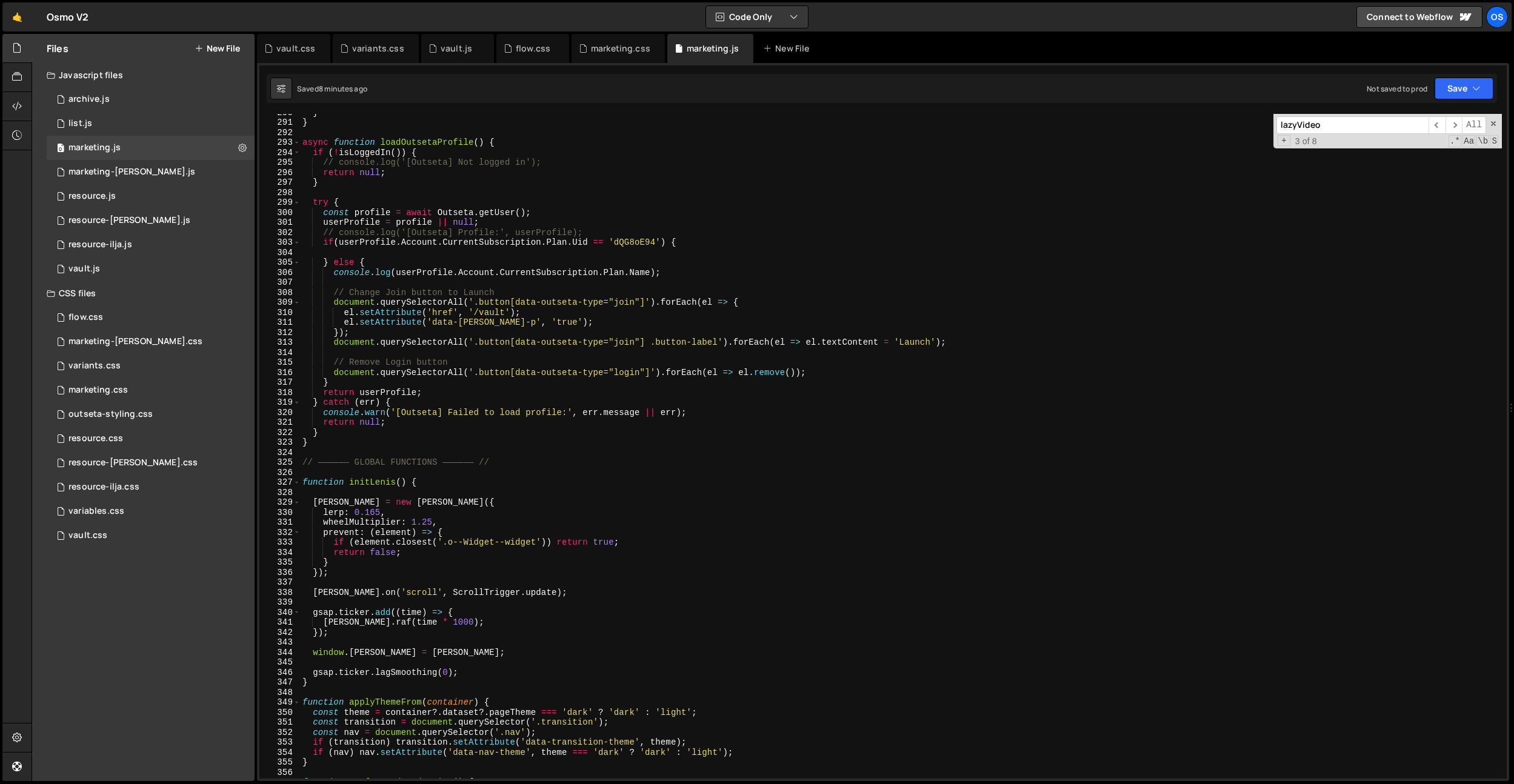
scroll to position [2065, 0]
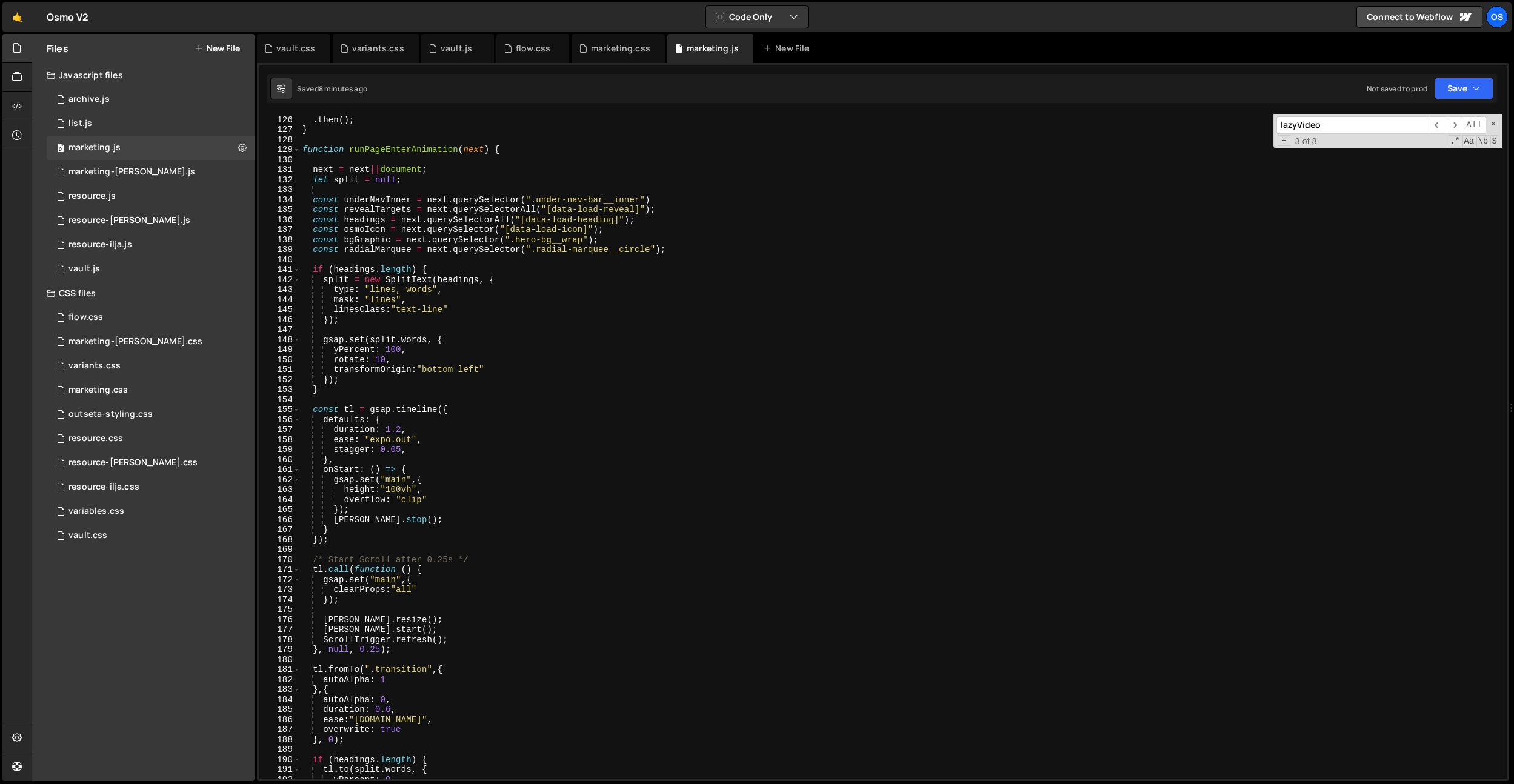
click at [423, 398] on div ". call ( runPageEnterAnimation , [ next ]) . then ( ) ; } function runPageEnter…" at bounding box center [901, 447] width 1202 height 684
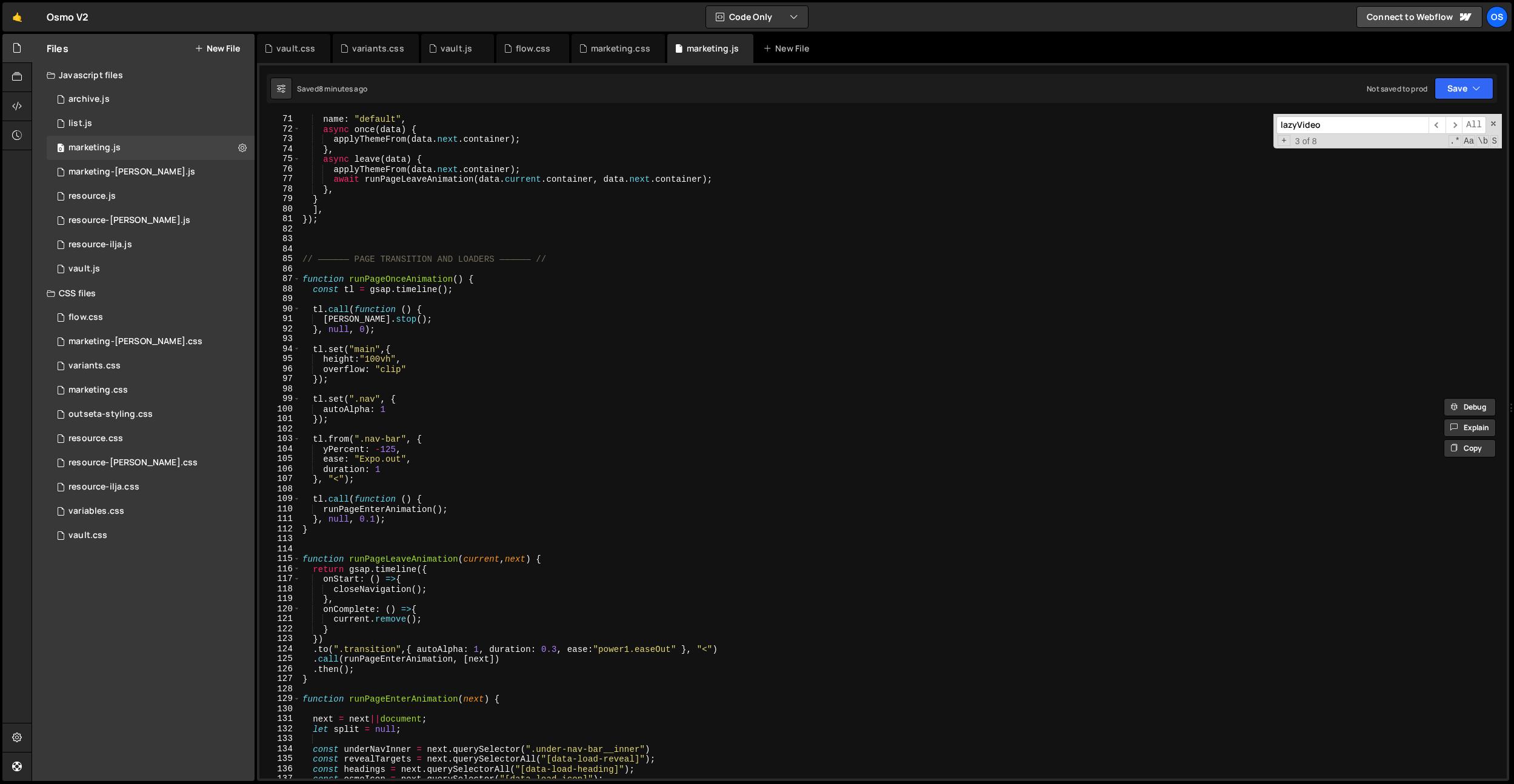
scroll to position [383, 0]
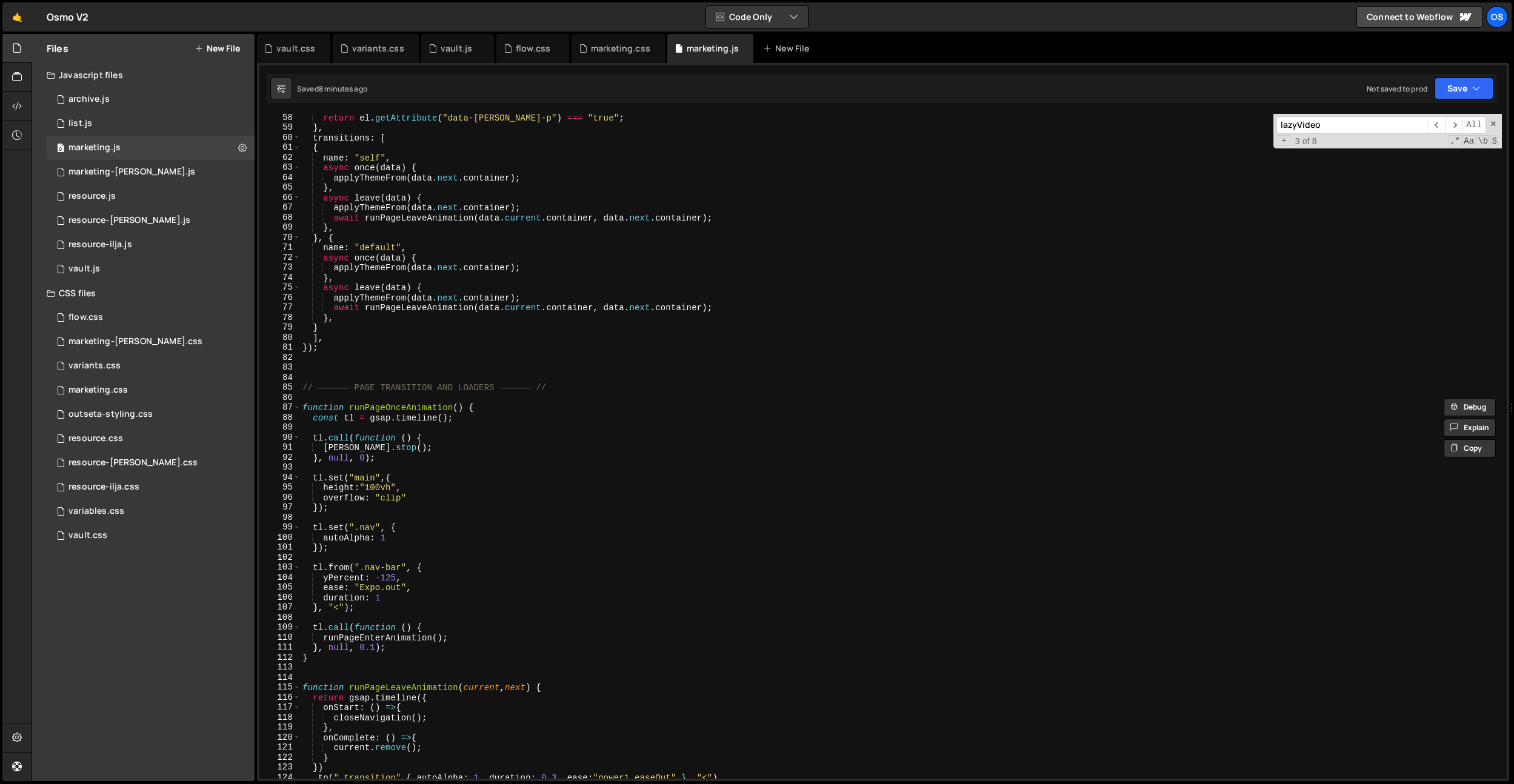
click at [376, 650] on div "return el . getAttribute ( "data-barba-p" ) === "true" ; } , transitions : [ { …" at bounding box center [901, 455] width 1202 height 684
click at [1353, 126] on input "lazyVideo" at bounding box center [1352, 125] width 152 height 18
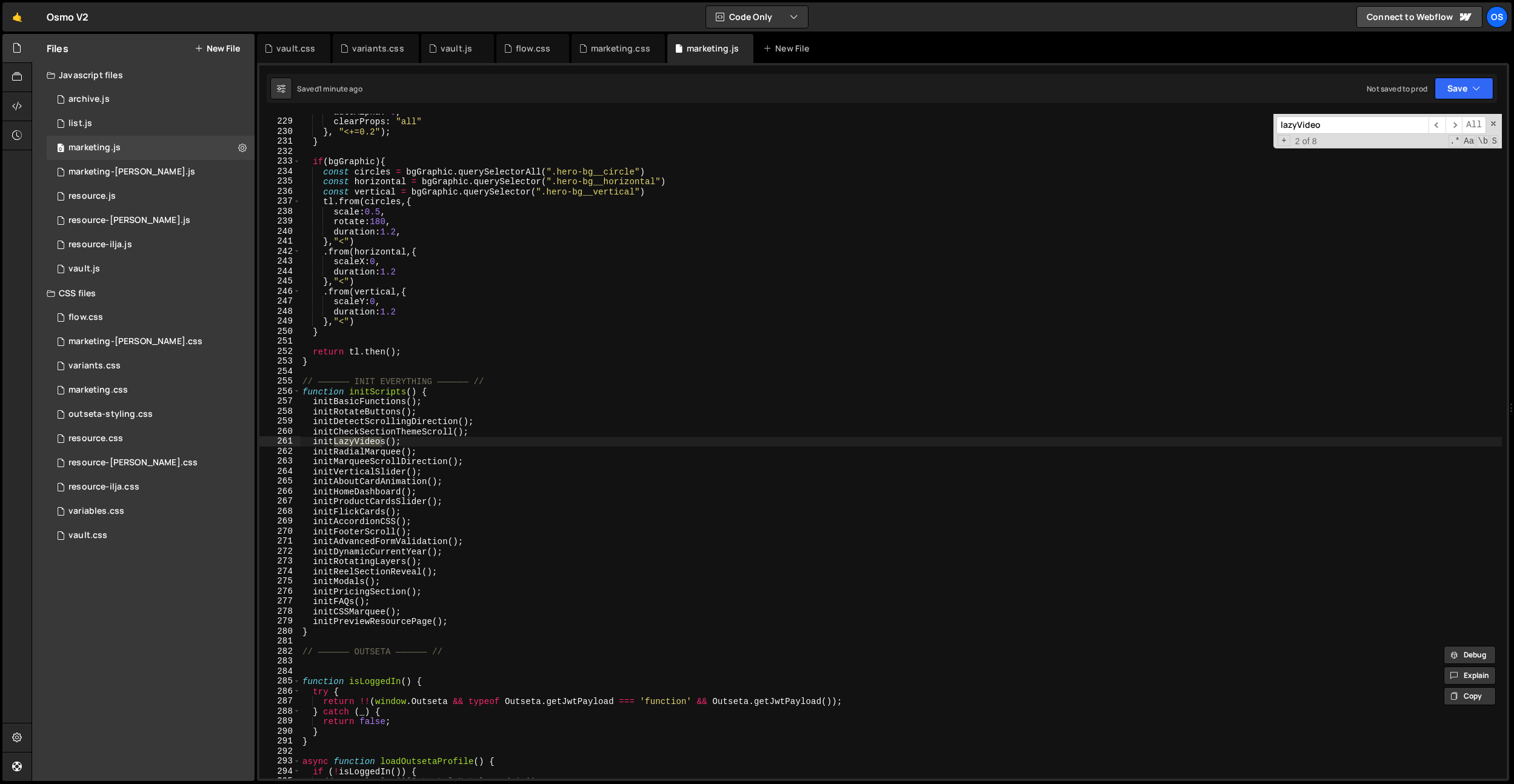
type textarea "initLazyVideos();"
click at [360, 443] on div "autoAlpha : 0 , clearProps : "all" } , "<+=0.2" ) ; } if ( bgGraphic ) { const …" at bounding box center [901, 447] width 1202 height 665
click at [360, 443] on div "autoAlpha : 0 , clearProps : "all" } , "<+=0.2" ) ; } if ( bgGraphic ) { const …" at bounding box center [901, 448] width 1202 height 684
click at [360, 443] on div "autoAlpha : 0 , clearProps : "all" } , "<+=0.2" ) ; } if ( bgGraphic ) { const …" at bounding box center [901, 447] width 1202 height 665
click at [360, 443] on div "autoAlpha : 0 , clearProps : "all" } , "<+=0.2" ) ; } if ( bgGraphic ) { const …" at bounding box center [901, 448] width 1202 height 684
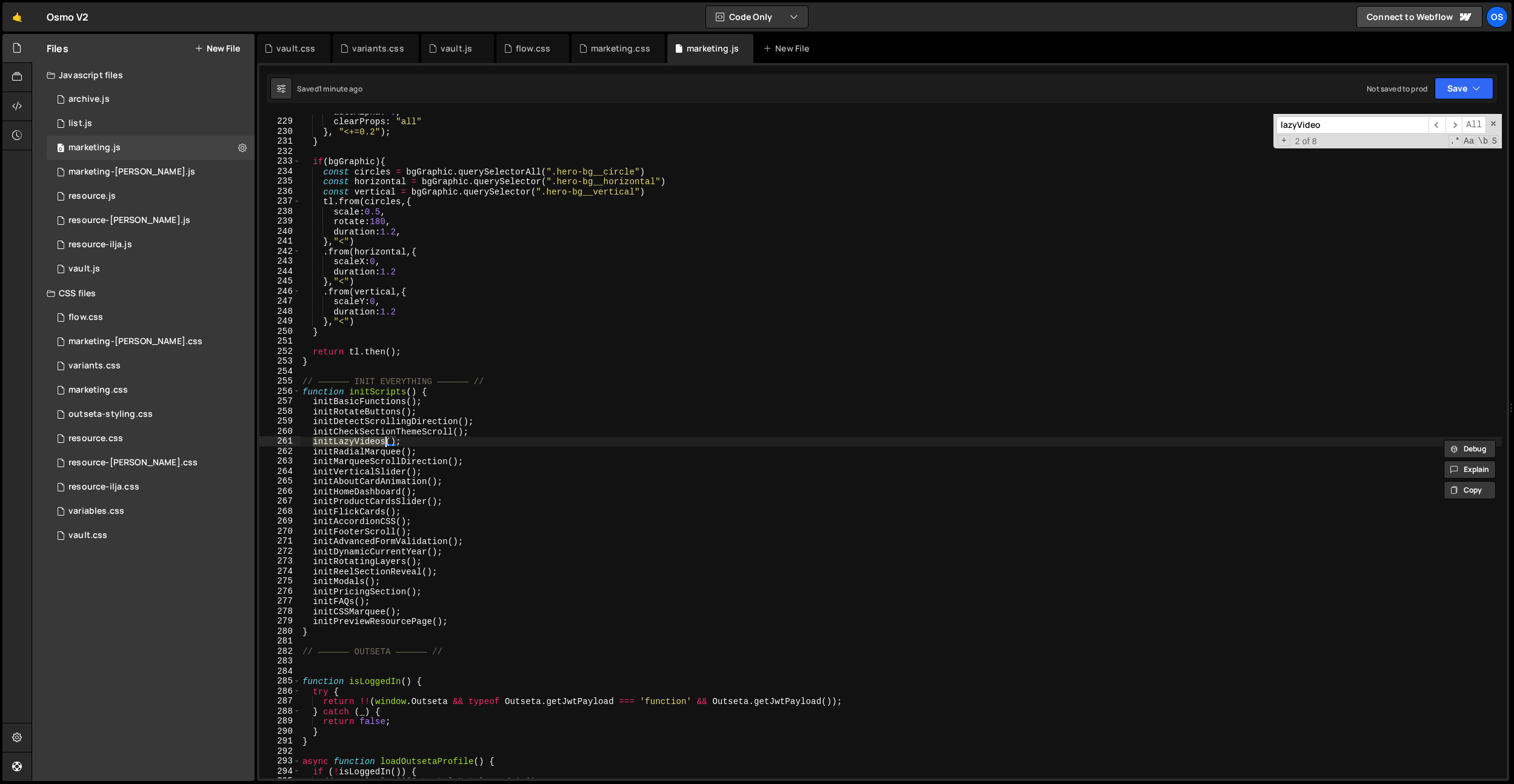
click at [1303, 122] on input "lazyVideo" at bounding box center [1352, 125] width 152 height 18
paste input "initLazyVideos"
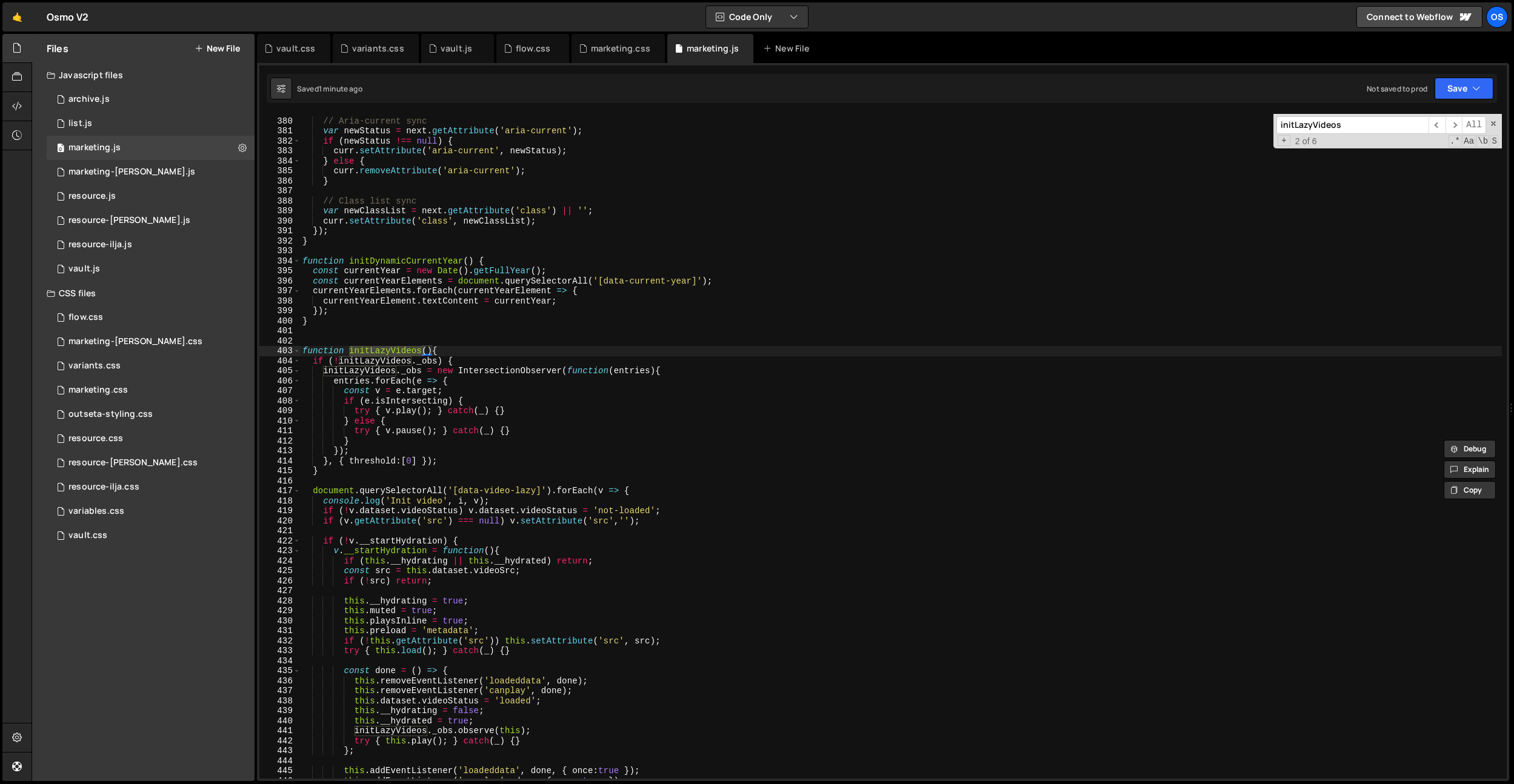
scroll to position [2672, 0]
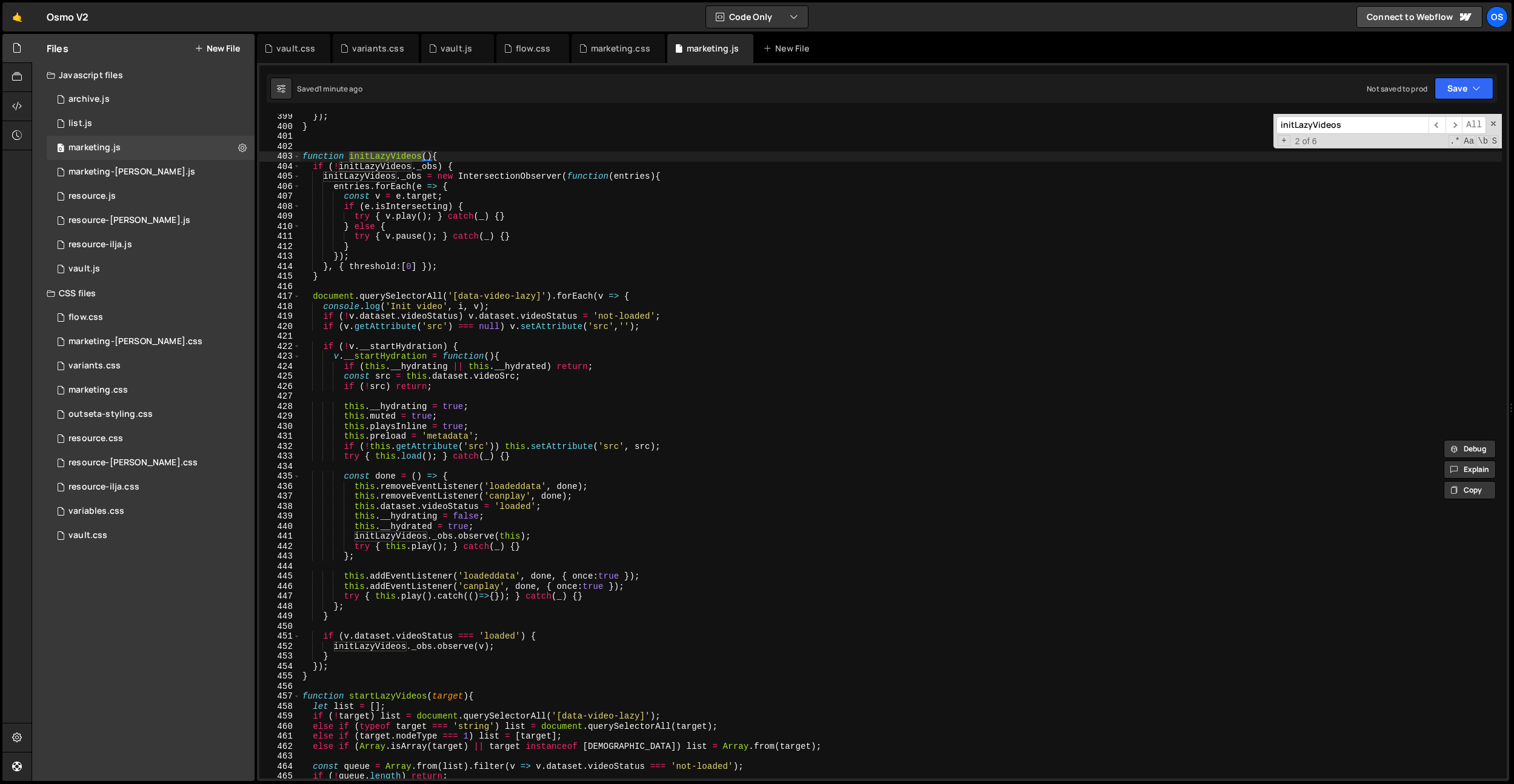
type input "initLazyVideos"
click at [310, 167] on div "}) ; } function initLazyVideos ( ) { if ( ! initLazyVideos . _obs ) { initLazyV…" at bounding box center [901, 453] width 1202 height 684
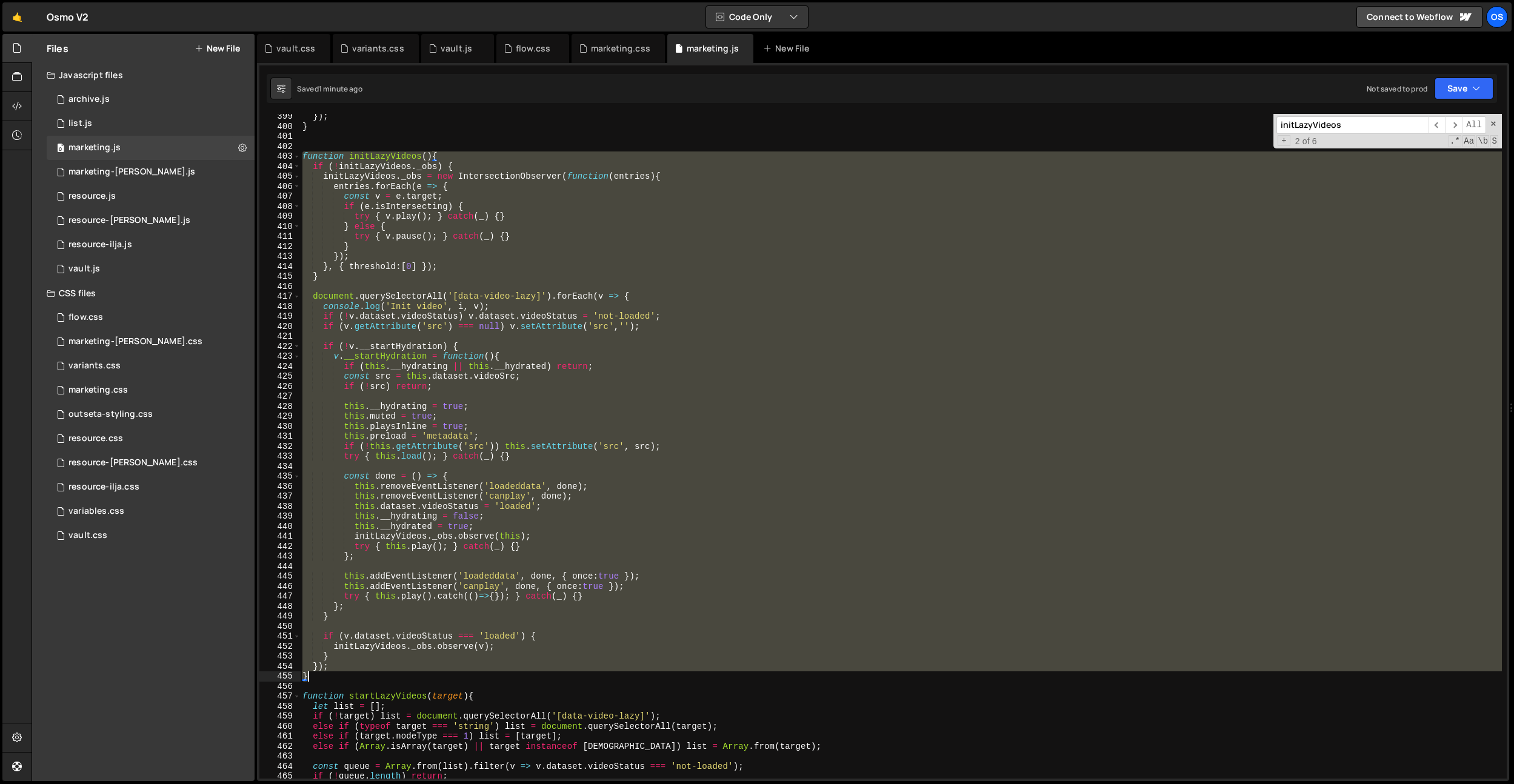
drag, startPoint x: 304, startPoint y: 156, endPoint x: 582, endPoint y: 677, distance: 590.5
click at [582, 677] on div "}) ; } function initLazyVideos ( ) { if ( ! initLazyVideos . _obs ) { initLazyV…" at bounding box center [901, 453] width 1202 height 684
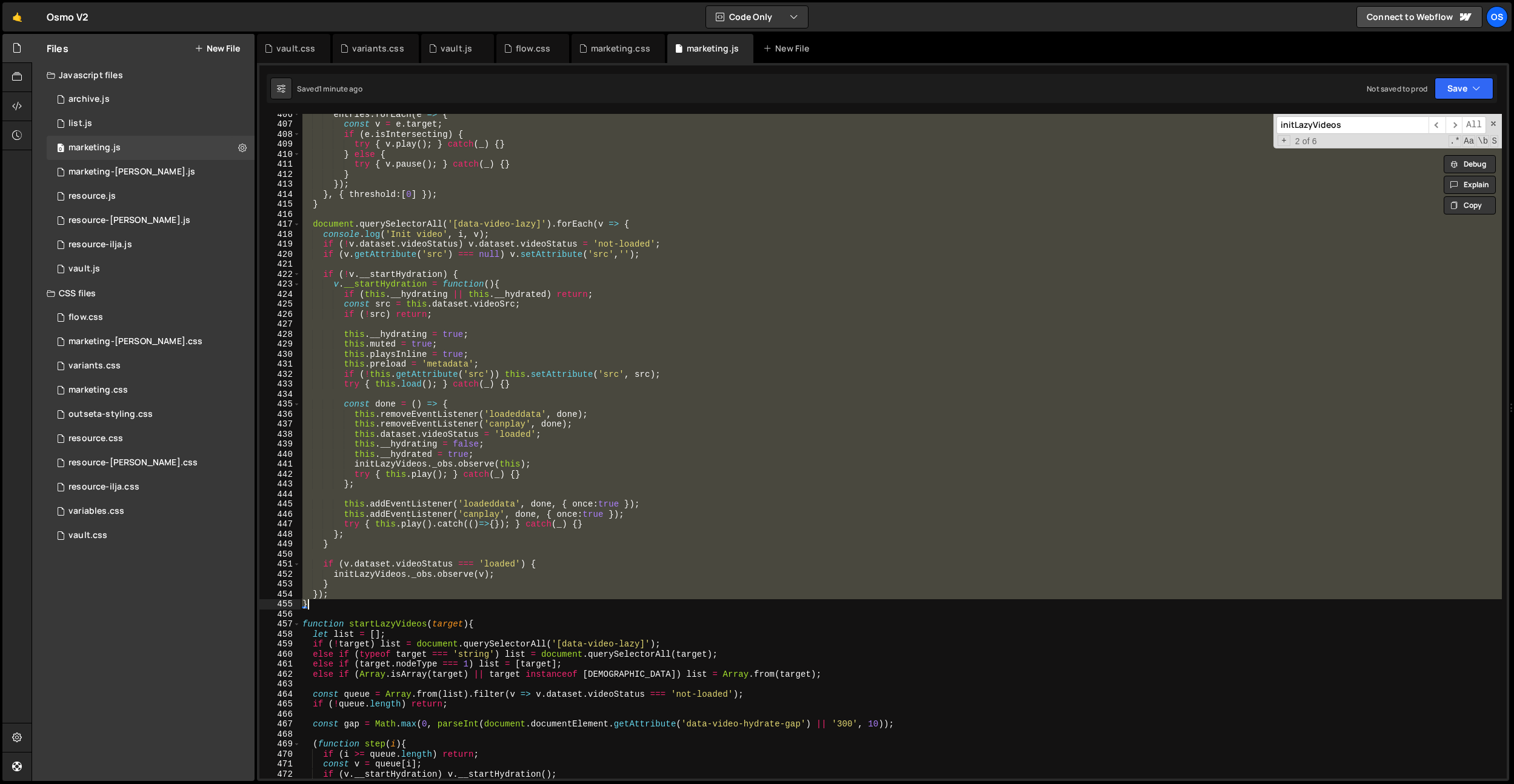
scroll to position [2809, 0]
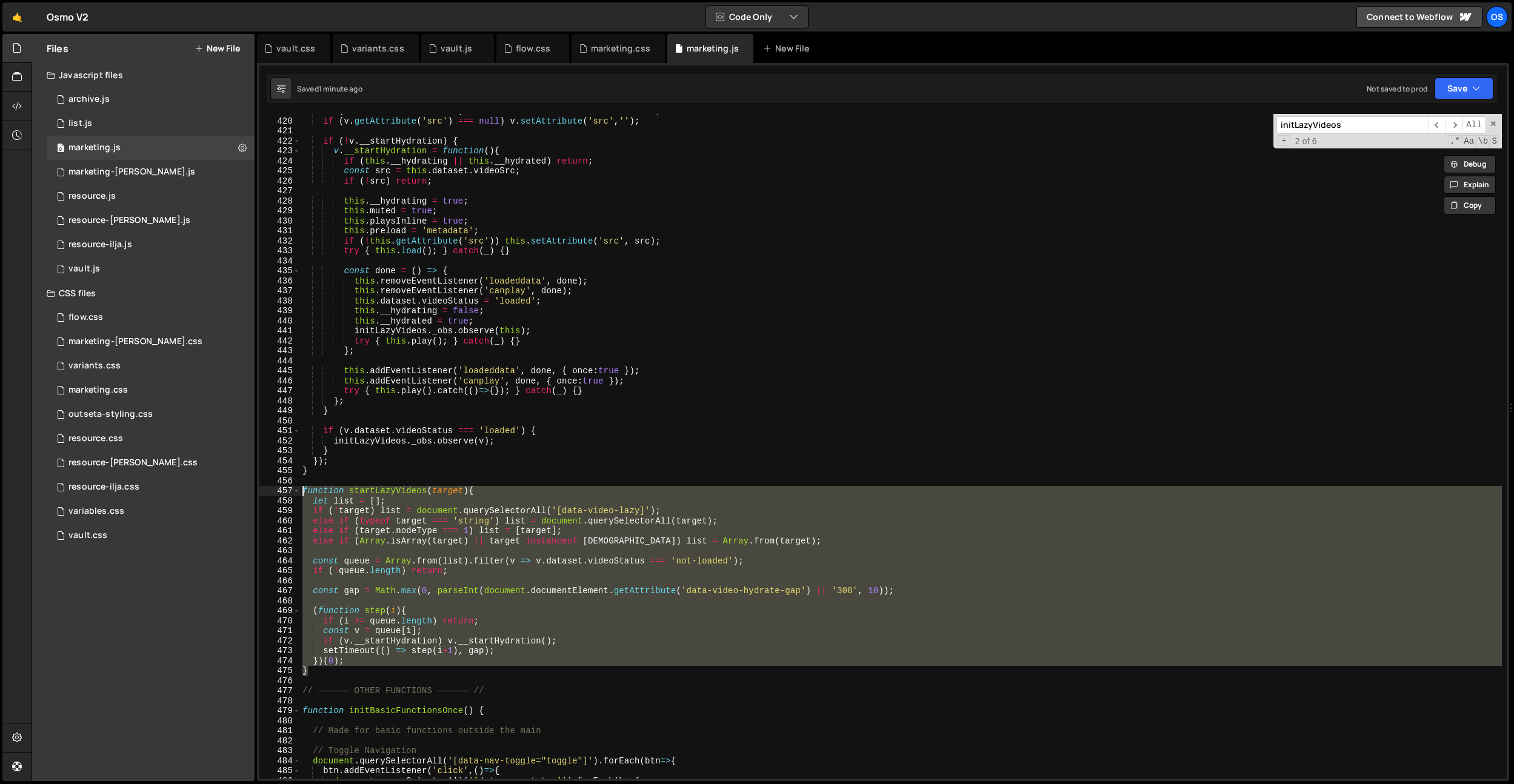
drag, startPoint x: 341, startPoint y: 672, endPoint x: 279, endPoint y: 495, distance: 187.5
click at [279, 495] on div "}); } 419 420 421 422 423 424 425 426 427 428 429 430 431 432 433 434 435 436 4…" at bounding box center [883, 447] width 1248 height 665
drag, startPoint x: 849, startPoint y: 650, endPoint x: 847, endPoint y: 644, distance: 6.3
click at [849, 650] on div "if ( ! v . dataset . videoStatus ) v . dataset . videoStatus = 'not-loaded' ; i…" at bounding box center [901, 447] width 1202 height 665
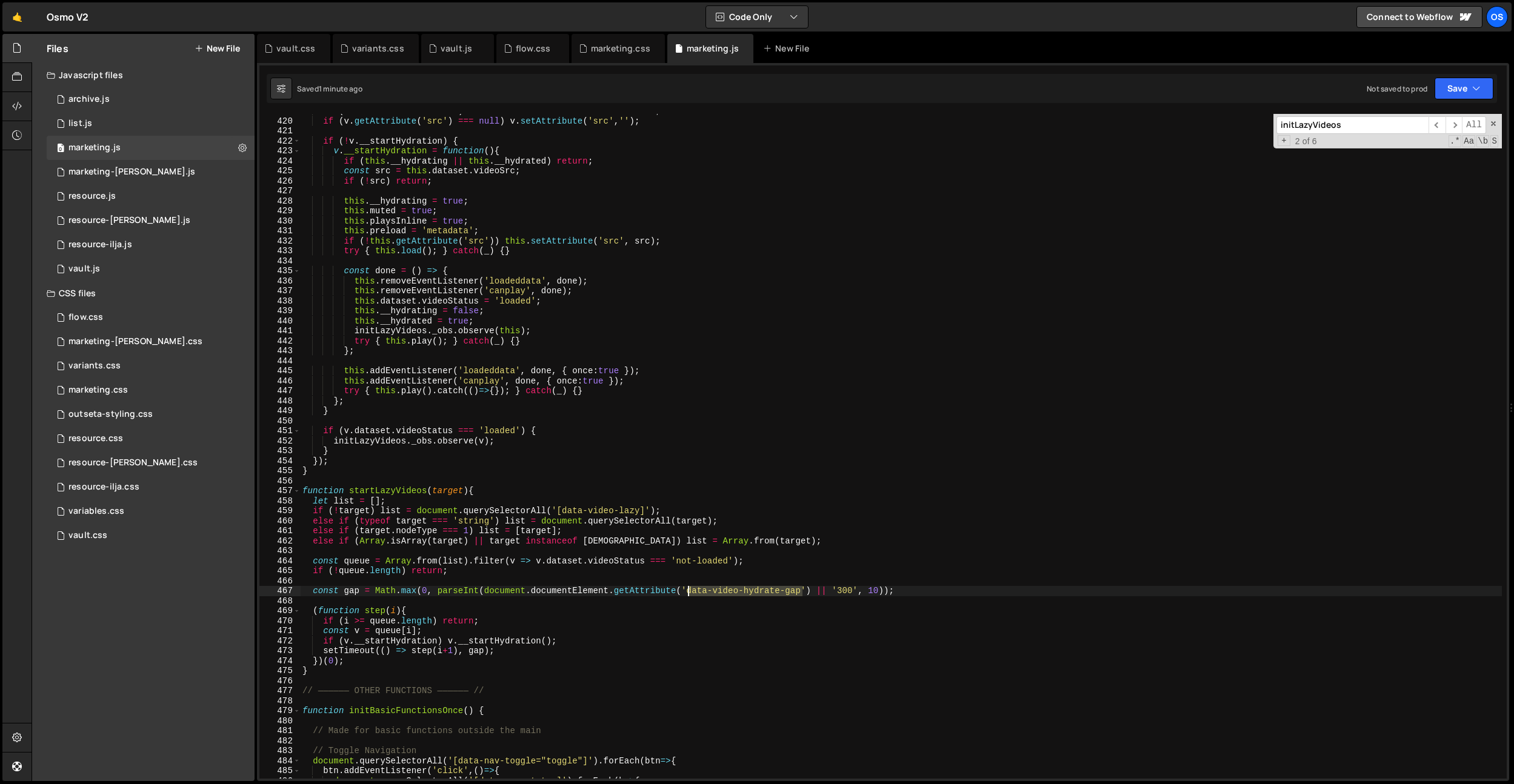
drag, startPoint x: 803, startPoint y: 594, endPoint x: 689, endPoint y: 593, distance: 114.0
click at [689, 593] on div "if ( ! v . dataset . videoStatus ) v . dataset . videoStatus = 'not-loaded' ; i…" at bounding box center [901, 448] width 1202 height 684
click at [759, 537] on div "if ( ! v . dataset . videoStatus ) v . dataset . videoStatus = 'not-loaded' ; i…" at bounding box center [901, 448] width 1202 height 684
type textarea "else if (Array.isArray(target) || target instanceof NodeList) list = Array.from…"
paste input "data-video-hydrate-gap"
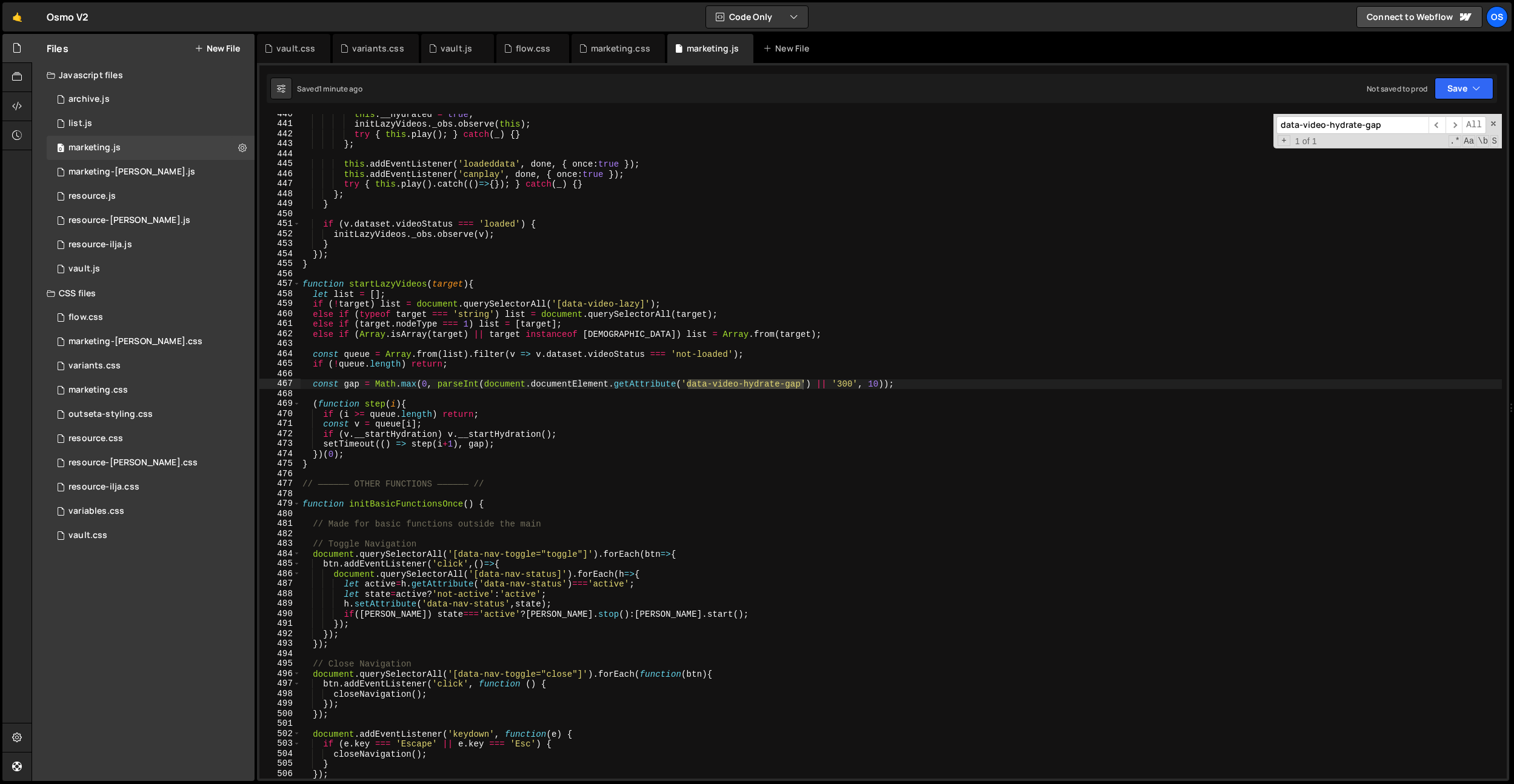
scroll to position [2948, 0]
type input "data-video-hydrate-gap"
click at [781, 364] on div "this . __hydrated = true ; initLazyVideos . _obs . observe ( this ) ; try { thi…" at bounding box center [901, 451] width 1202 height 684
drag, startPoint x: 803, startPoint y: 382, endPoint x: 786, endPoint y: 354, distance: 32.8
click at [747, 383] on div "this . __hydrated = true ; initLazyVideos . _obs . observe ( this ) ; try { thi…" at bounding box center [901, 451] width 1202 height 684
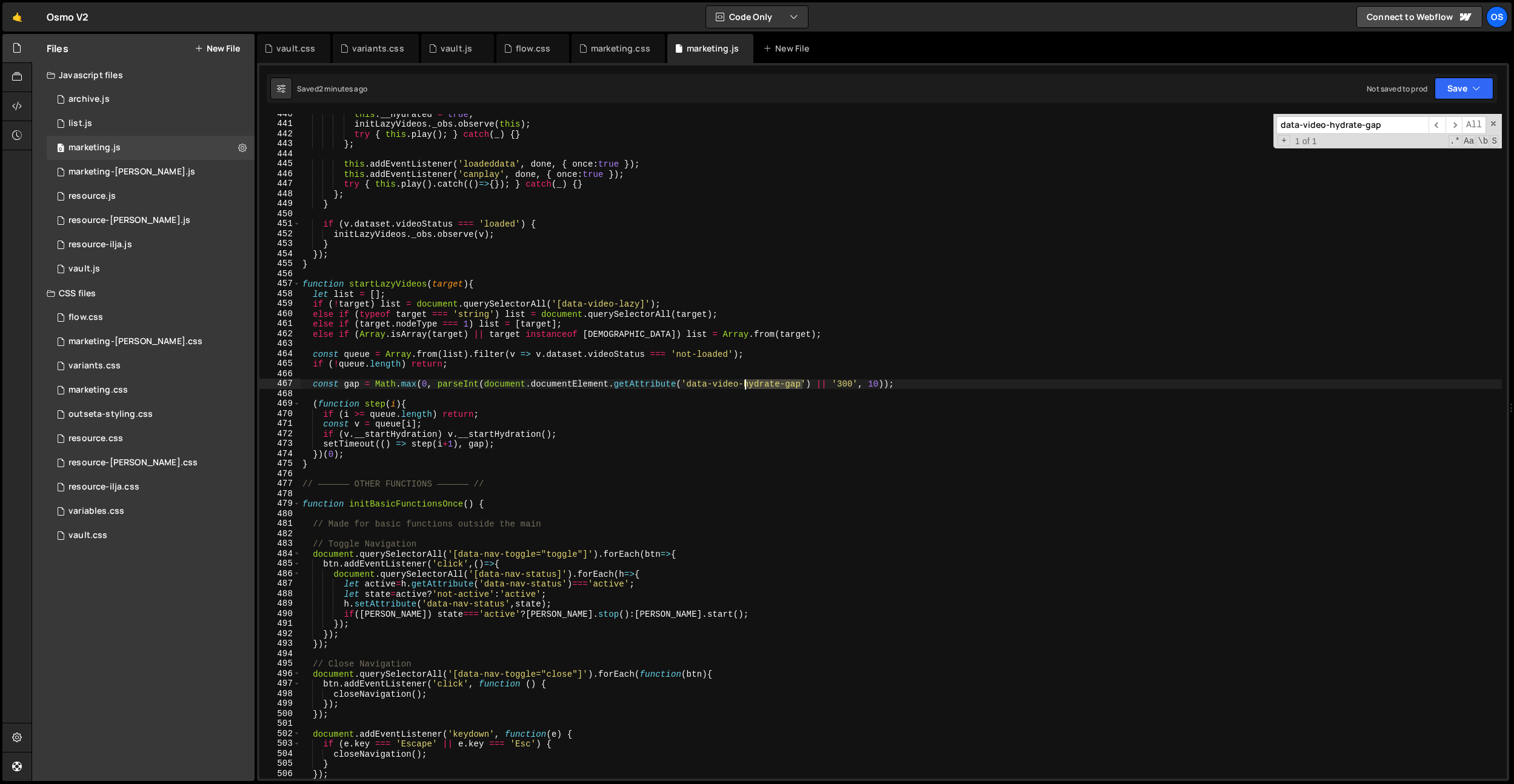
type textarea "const gap = Math.max(0, parseInt(document.documentElement.getAttribute('data-vi…"
click at [796, 344] on div "this . __hydrated = true ; initLazyVideos . _obs . observe ( this ) ; try { thi…" at bounding box center [901, 451] width 1202 height 684
paste input
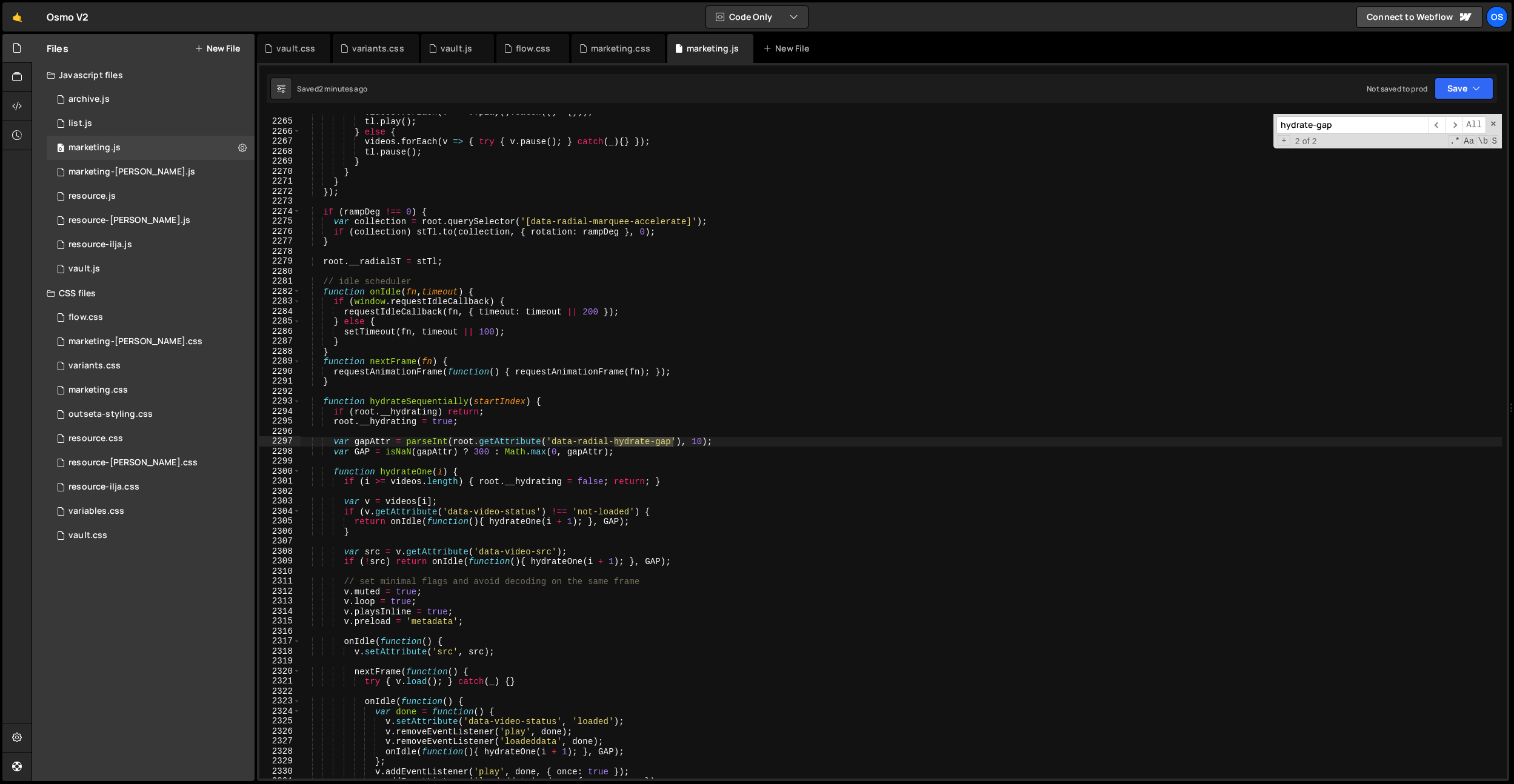
type input "hydrate-gap"
click at [663, 452] on div "videos . forEach ( v => v . play ( ) . catch (( ) => { })) ; tl . play ( ) ; } …" at bounding box center [901, 448] width 1202 height 684
drag, startPoint x: 673, startPoint y: 444, endPoint x: 553, endPoint y: 444, distance: 120.0
click at [553, 444] on div "videos . forEach ( v => v . play ( ) . catch (( ) => { })) ; tl . play ( ) ; } …" at bounding box center [901, 448] width 1202 height 684
click at [702, 444] on div "videos . forEach ( v => v . play ( ) . catch (( ) => { })) ; tl . play ( ) ; } …" at bounding box center [901, 448] width 1202 height 684
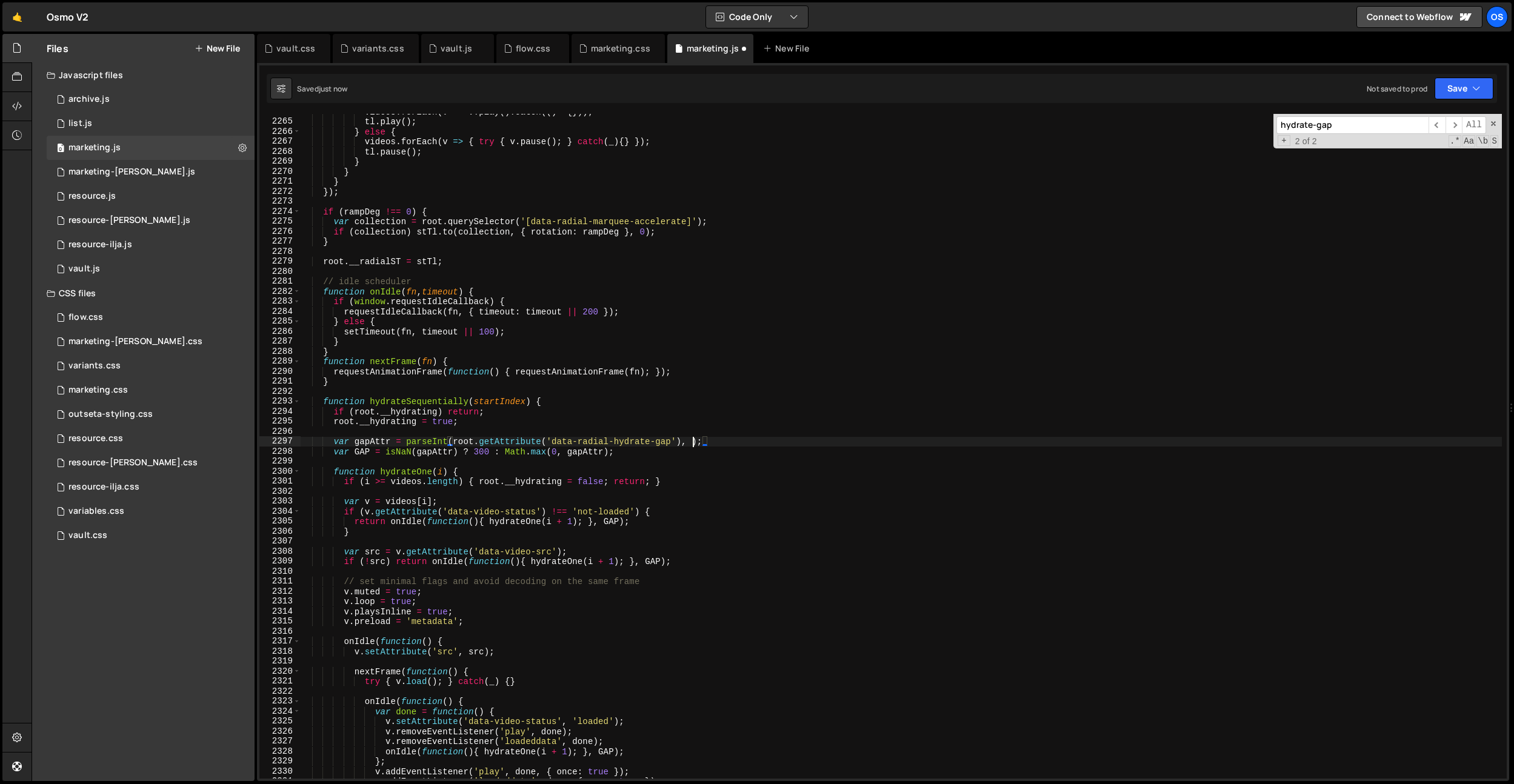
scroll to position [0, 27]
type textarea "var gapAttr = parseInt(root.getAttribute('data-radial-hydrate-gap'), 10);"
click at [495, 465] on div "videos . forEach ( v => v . play ( ) . catch (( ) => { })) ; tl . play ( ) ; } …" at bounding box center [901, 448] width 1202 height 684
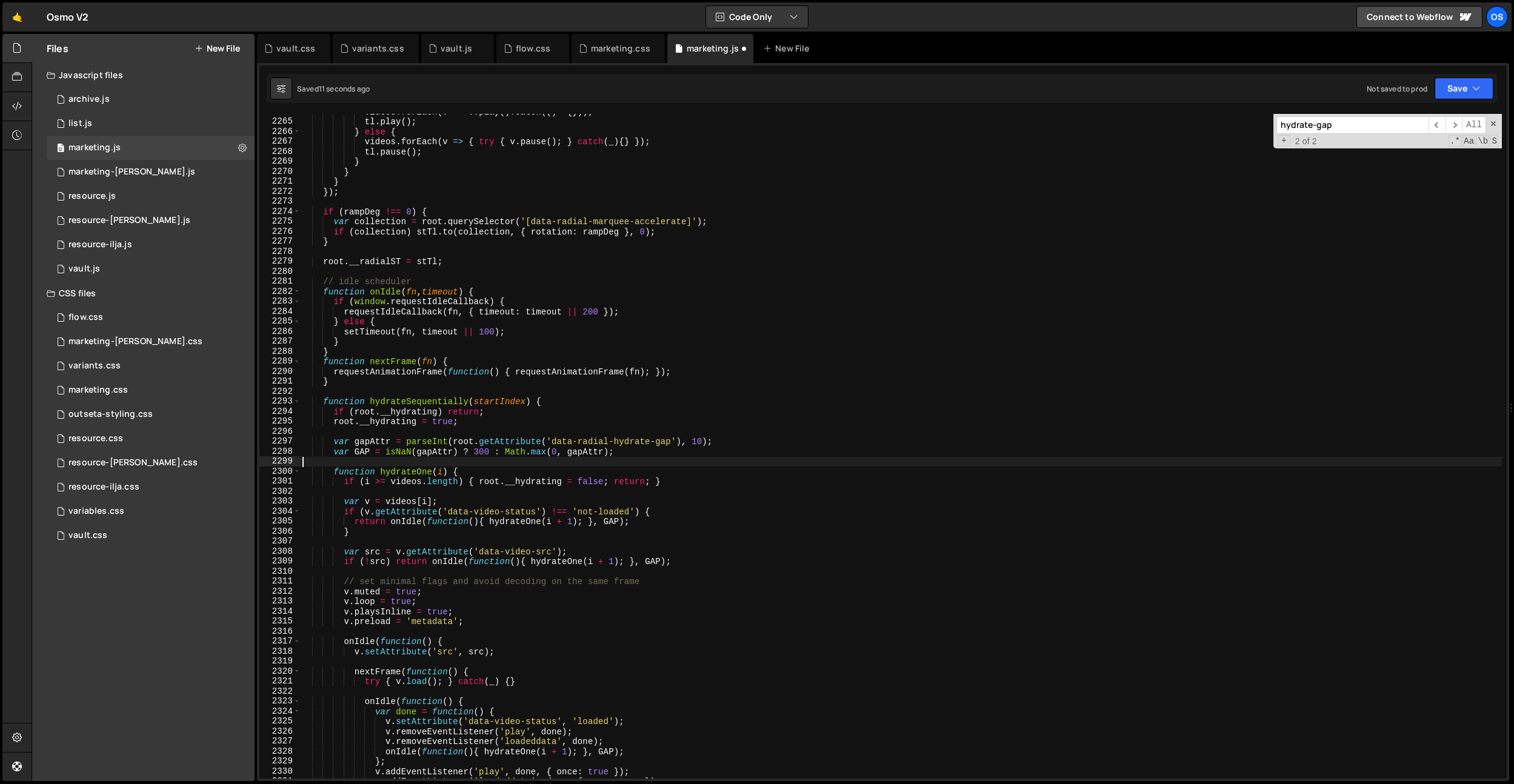
click at [492, 452] on div "videos . forEach ( v => v . play ( ) . catch (( ) => { })) ; tl . play ( ) ; } …" at bounding box center [901, 448] width 1202 height 684
type textarea "var gapAttr = parseInt(root.getAttribute('data-radial-hydrate-gap'), 10);"
click at [608, 56] on div "marketing.css" at bounding box center [618, 49] width 93 height 29
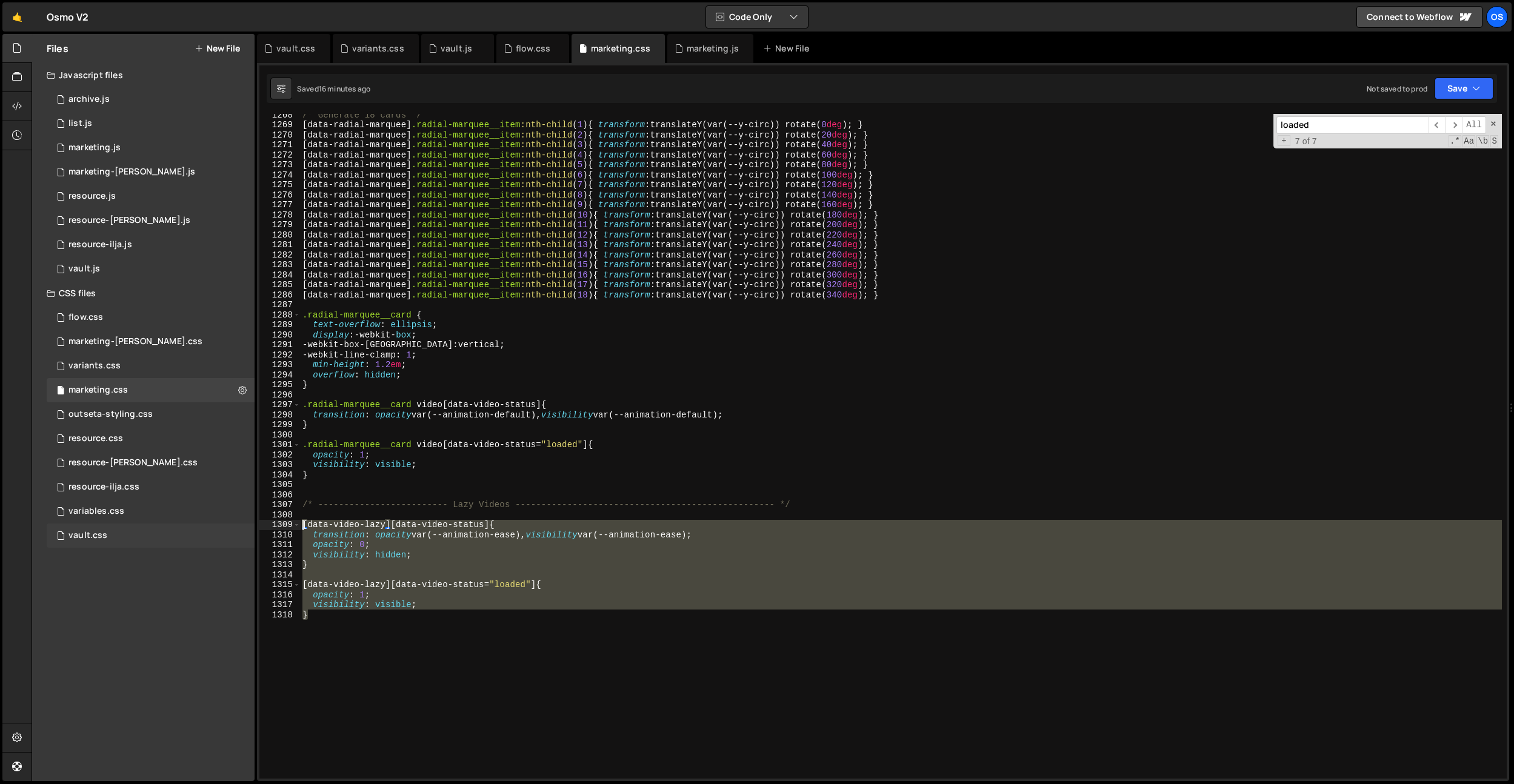
drag, startPoint x: 441, startPoint y: 655, endPoint x: 251, endPoint y: 529, distance: 228.0
click at [251, 529] on div "Files New File Javascript files 0 archive.js 0 0 list.js 0 0 marketing.js 0 0 0…" at bounding box center [772, 407] width 1482 height 747
click at [450, 556] on div "/* Generate 18 cards */ [ data-radial-marquee ] .radial-marquee__item :nth-chil…" at bounding box center [901, 447] width 1202 height 665
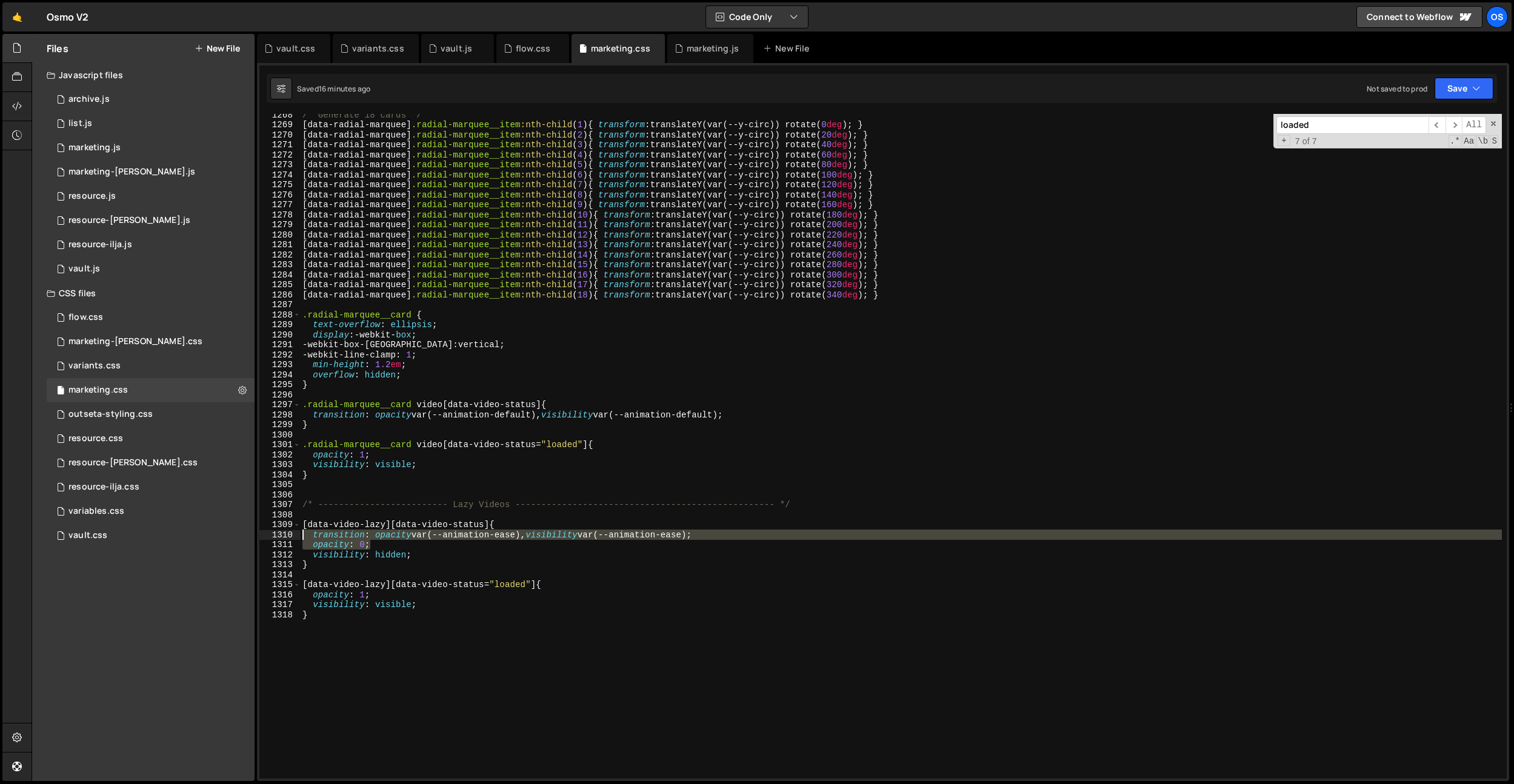
drag, startPoint x: 428, startPoint y: 549, endPoint x: 282, endPoint y: 534, distance: 146.8
click at [282, 534] on div "visibility: hidden; 1268 1269 1270 1271 1272 1273 1274 1275 1276 1277 1278 1279…" at bounding box center [883, 447] width 1248 height 665
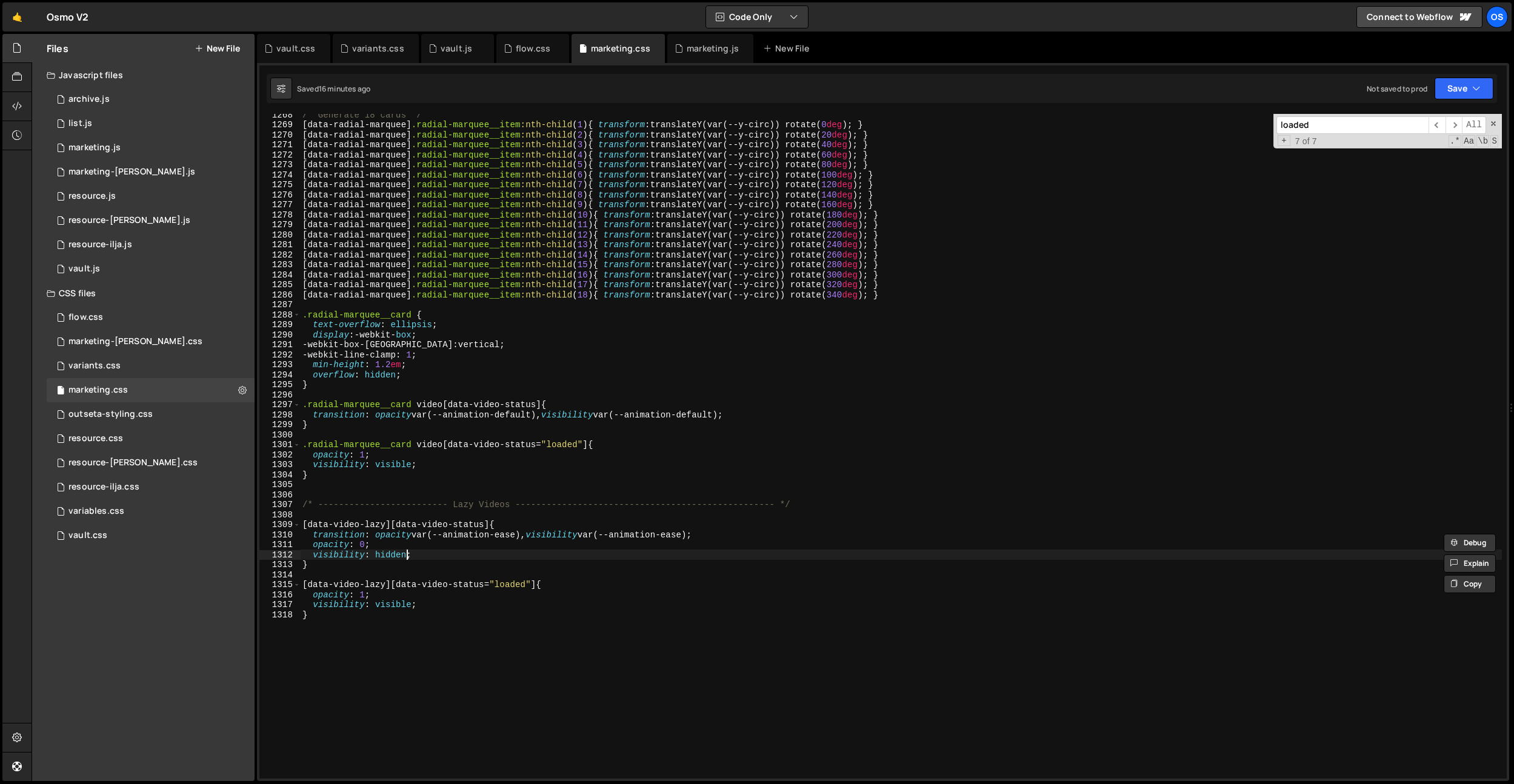
click at [406, 559] on div "/* Generate 18 cards */ [ data-radial-marquee ] .radial-marquee__item :nth-chil…" at bounding box center [901, 452] width 1202 height 684
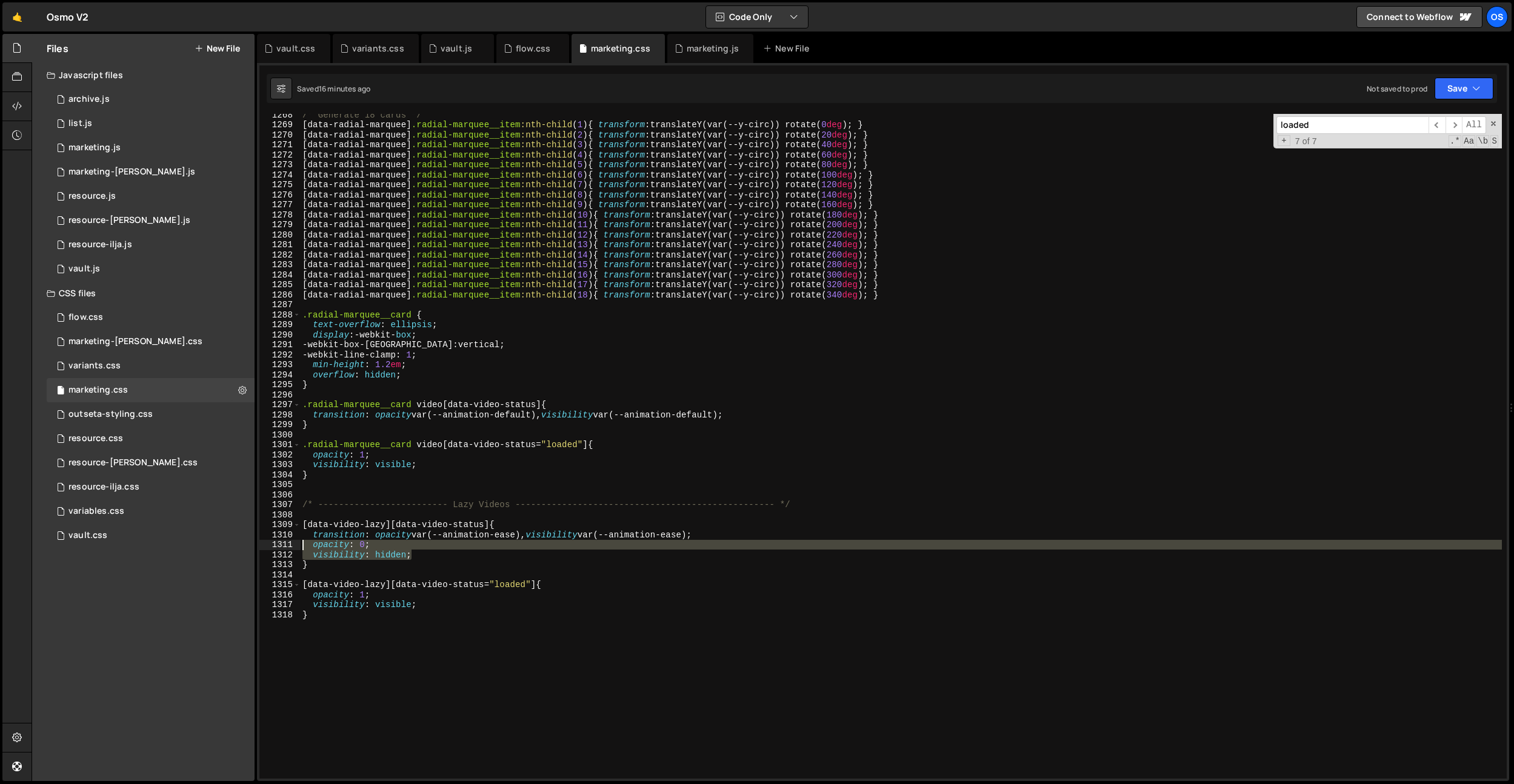
drag, startPoint x: 437, startPoint y: 558, endPoint x: 408, endPoint y: 586, distance: 40.3
click at [263, 547] on div "visibility: hidden; 1268 1269 1270 1271 1272 1273 1274 1275 1276 1277 1278 1279…" at bounding box center [883, 447] width 1248 height 665
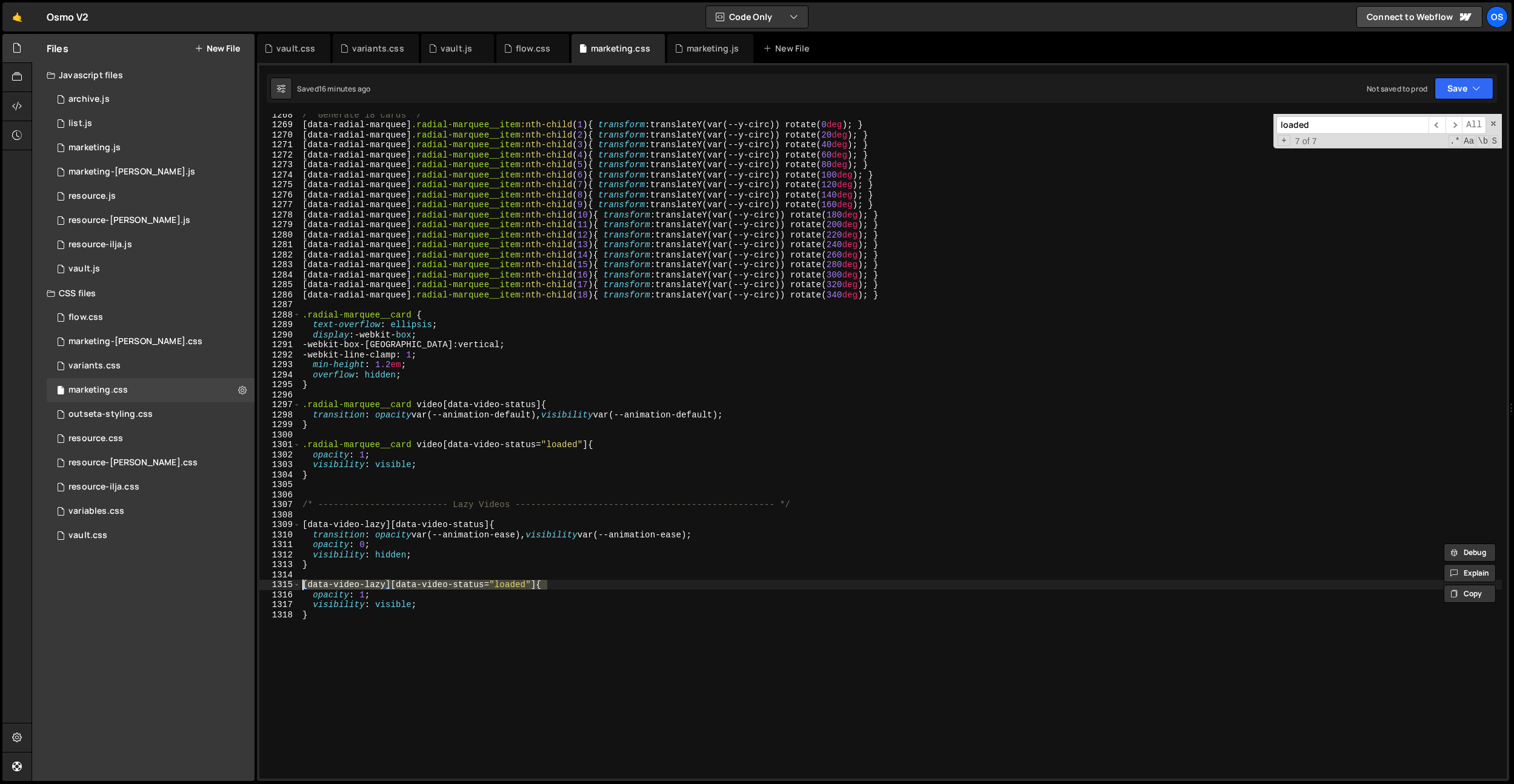
drag, startPoint x: 575, startPoint y: 585, endPoint x: 284, endPoint y: 588, distance: 291.0
click at [284, 588] on div "opacity: 0; visibility: hidden; 1268 1269 1270 1271 1272 1273 1274 1275 1276 12…" at bounding box center [883, 447] width 1248 height 665
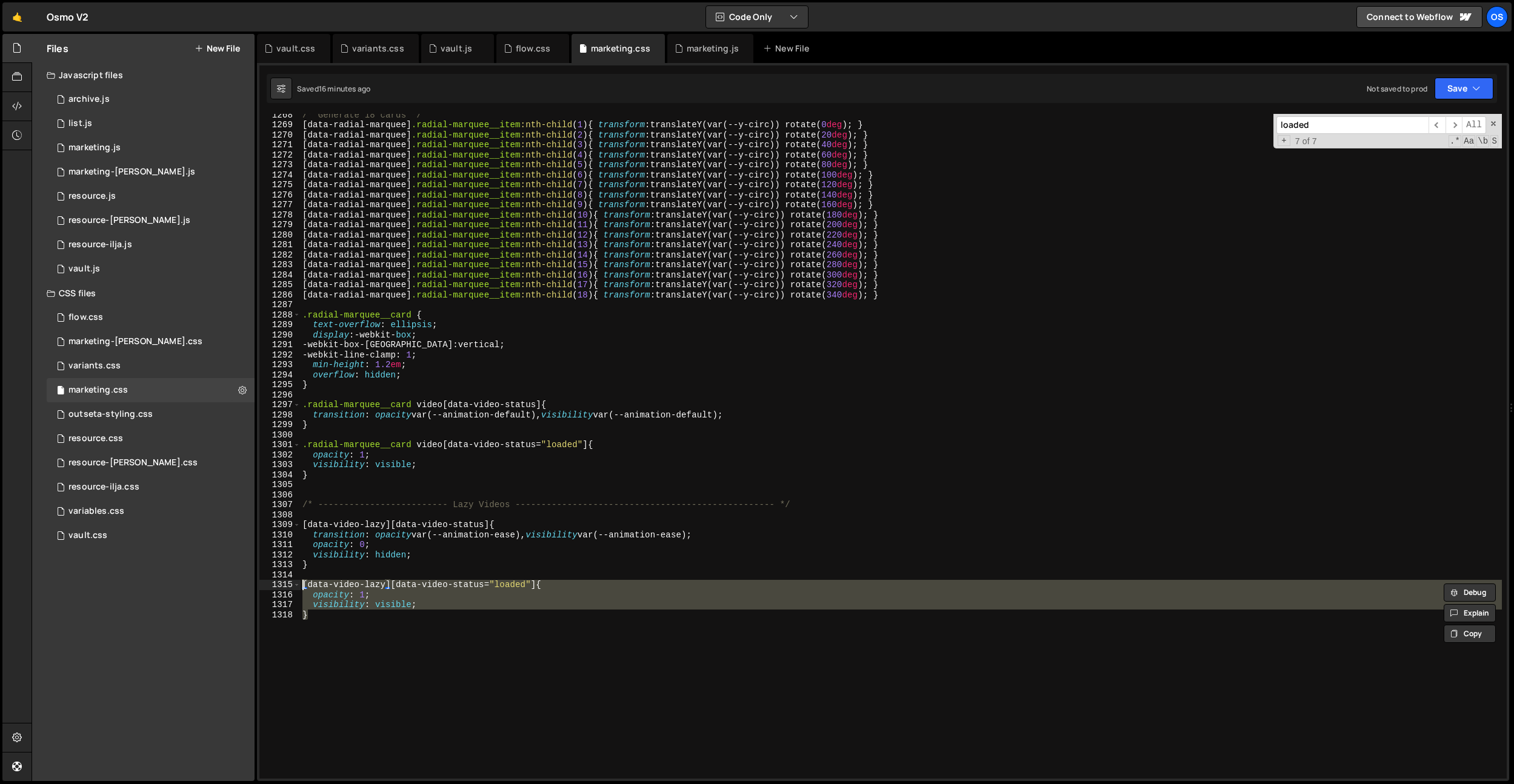
drag, startPoint x: 413, startPoint y: 616, endPoint x: 382, endPoint y: 262, distance: 355.4
click at [239, 585] on div "Files New File Javascript files 0 archive.js 0 0 list.js 0 0 marketing.js 0 0 0…" at bounding box center [772, 407] width 1482 height 747
click at [508, 476] on div "/* Generate 18 cards */ [ data-radial-marquee ] .radial-marquee__item :nth-chil…" at bounding box center [901, 452] width 1202 height 684
type textarea "}"
